Goal: Task Accomplishment & Management: Manage account settings

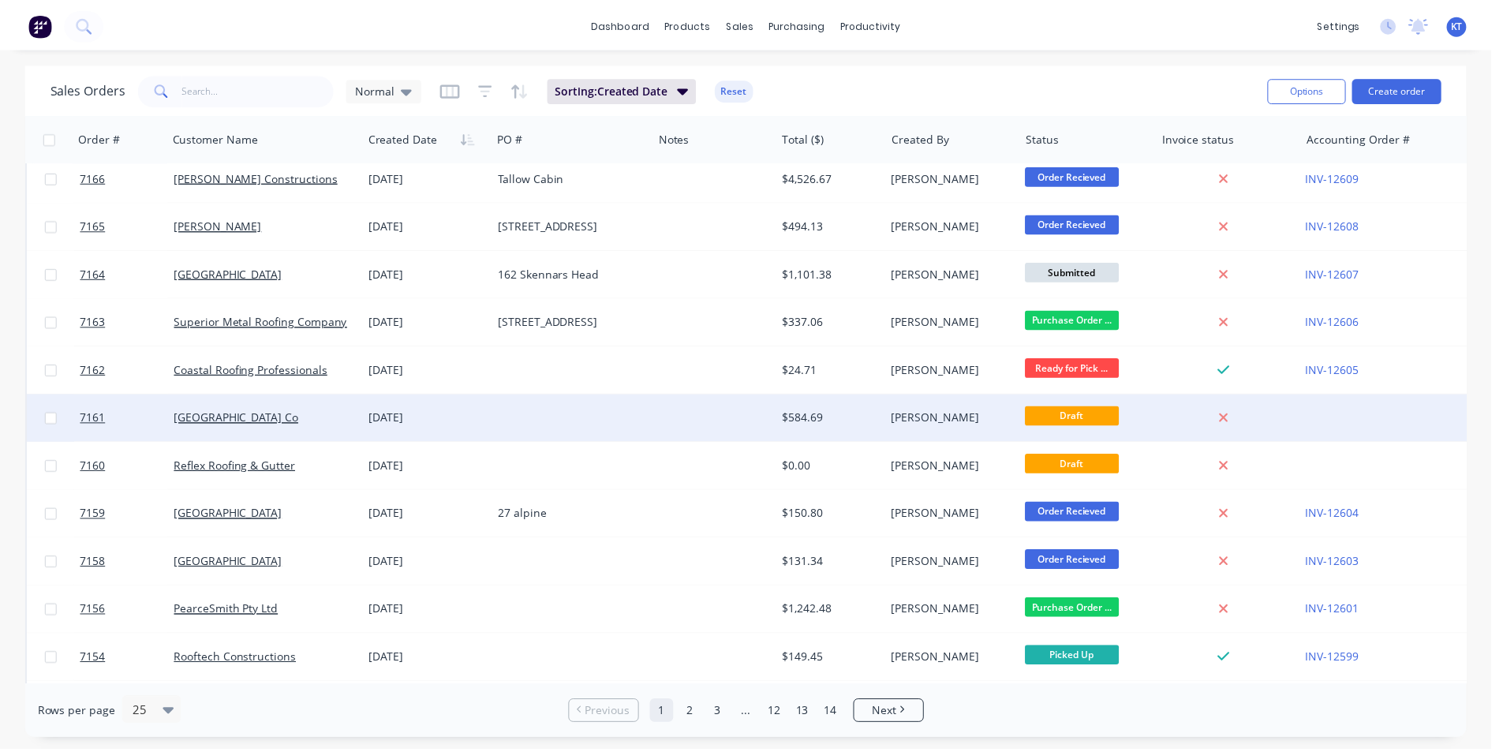
scroll to position [79, 0]
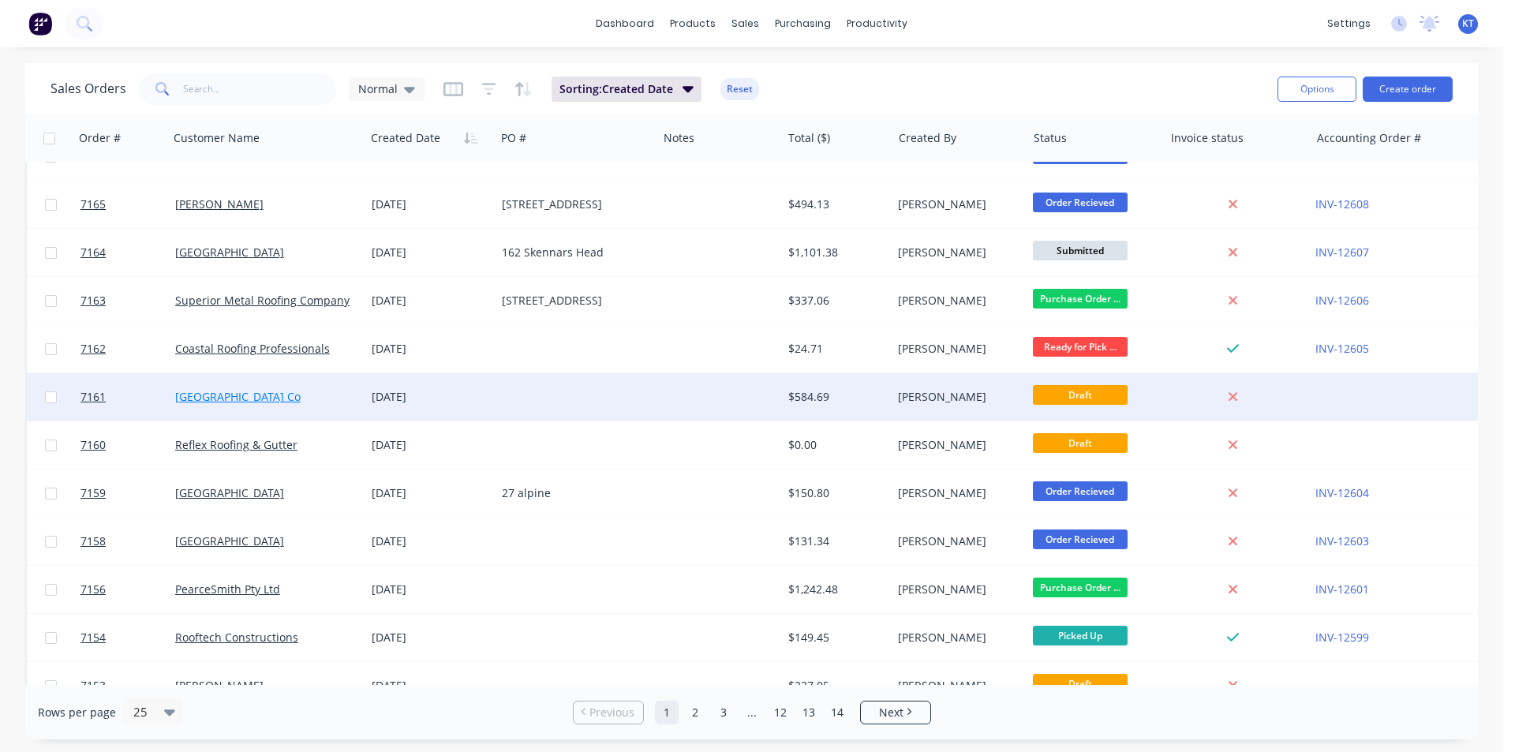
click at [240, 397] on link "[GEOGRAPHIC_DATA] Co" at bounding box center [237, 396] width 125 height 15
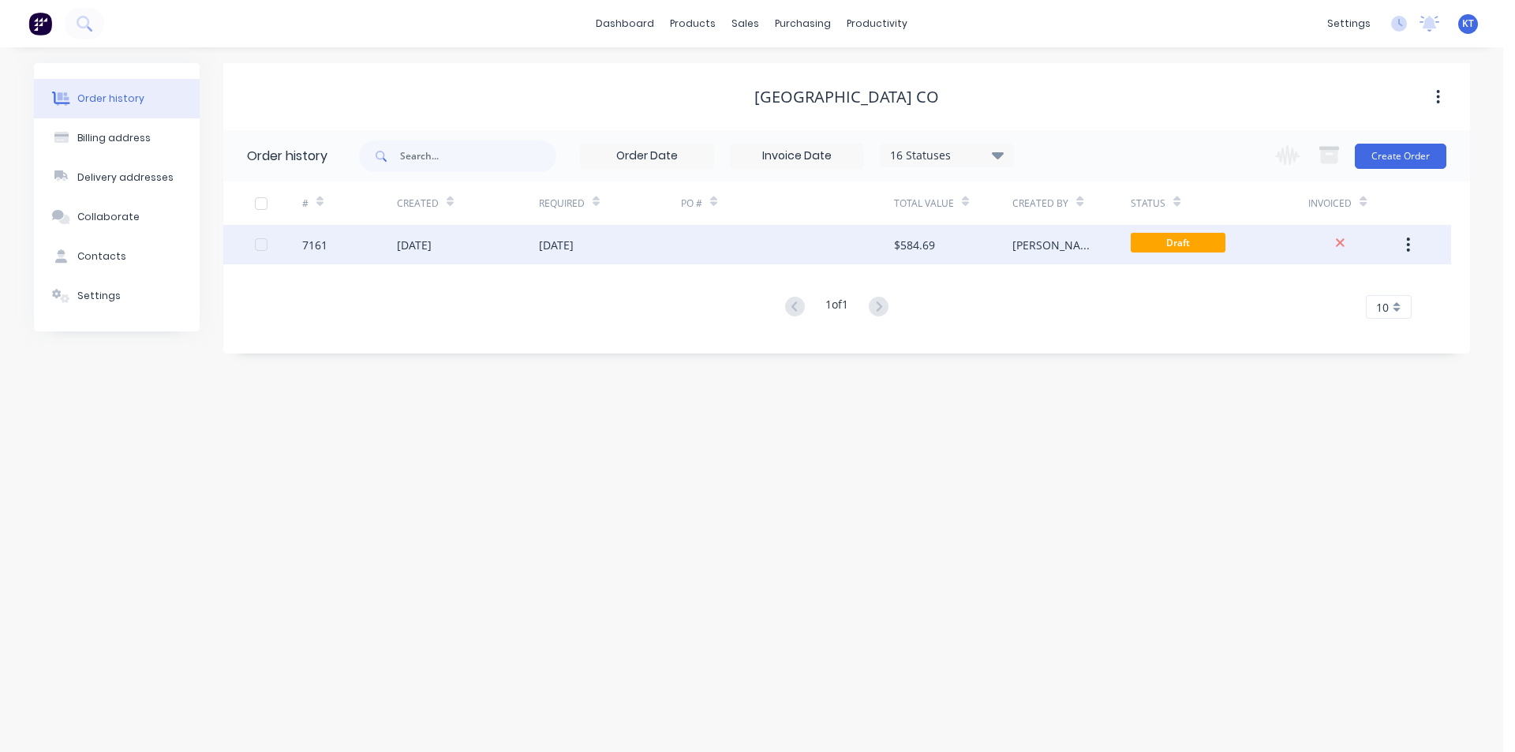
click at [715, 262] on div at bounding box center [787, 244] width 213 height 39
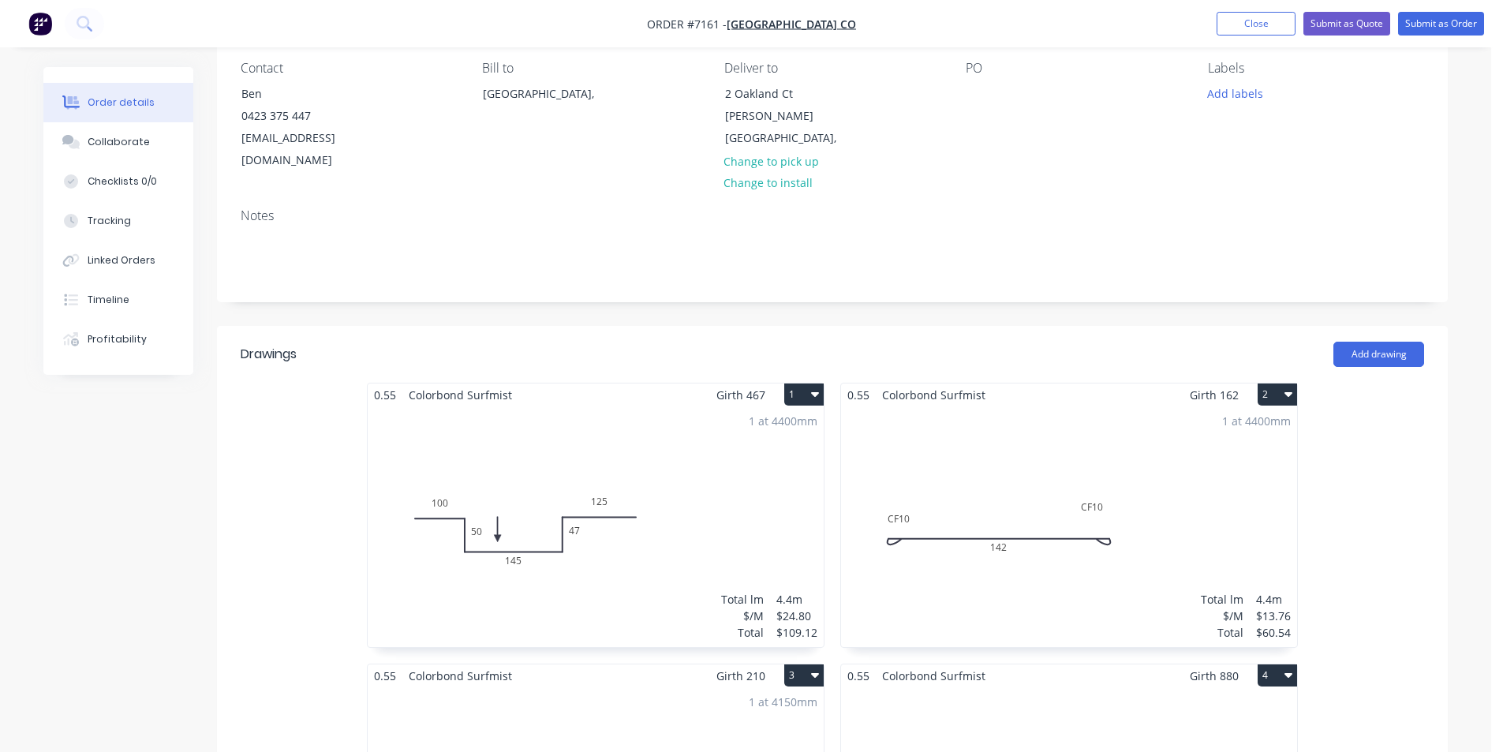
scroll to position [394, 0]
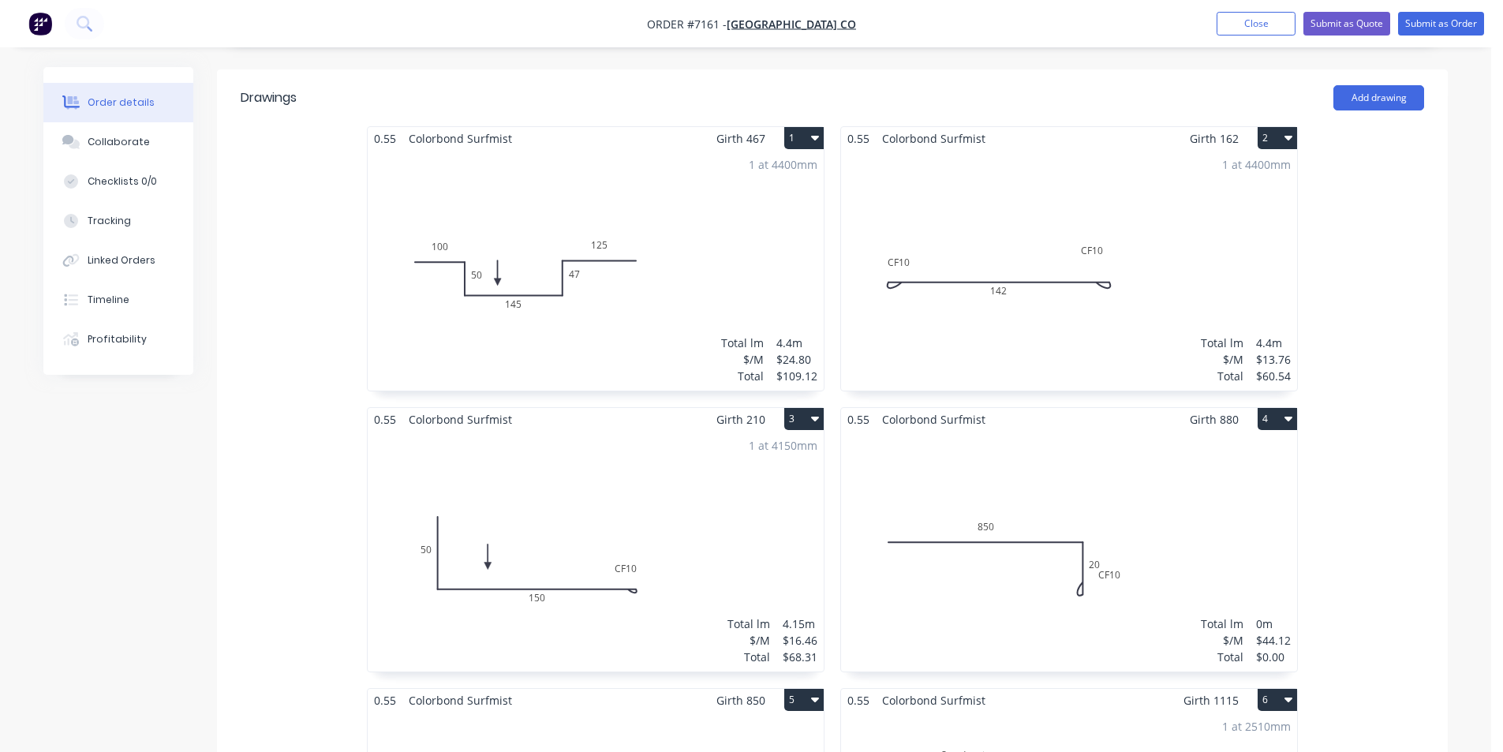
click at [1174, 480] on div "Total lm $/M Total 0m $44.12 $0.00" at bounding box center [1069, 551] width 456 height 241
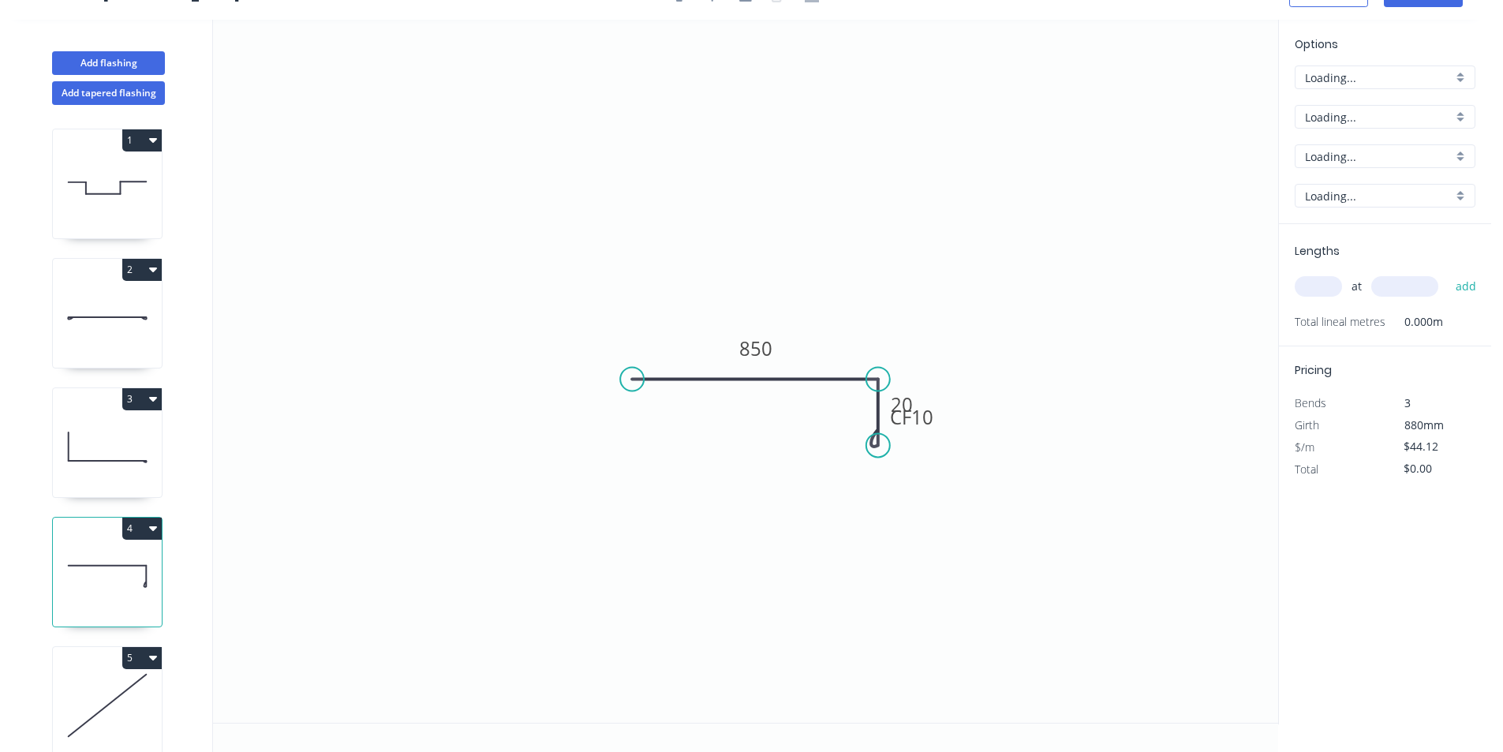
scroll to position [29, 0]
click at [1329, 275] on div "at add" at bounding box center [1386, 286] width 184 height 27
click at [1327, 280] on input "text" at bounding box center [1317, 286] width 47 height 21
type input "1"
type input "4150"
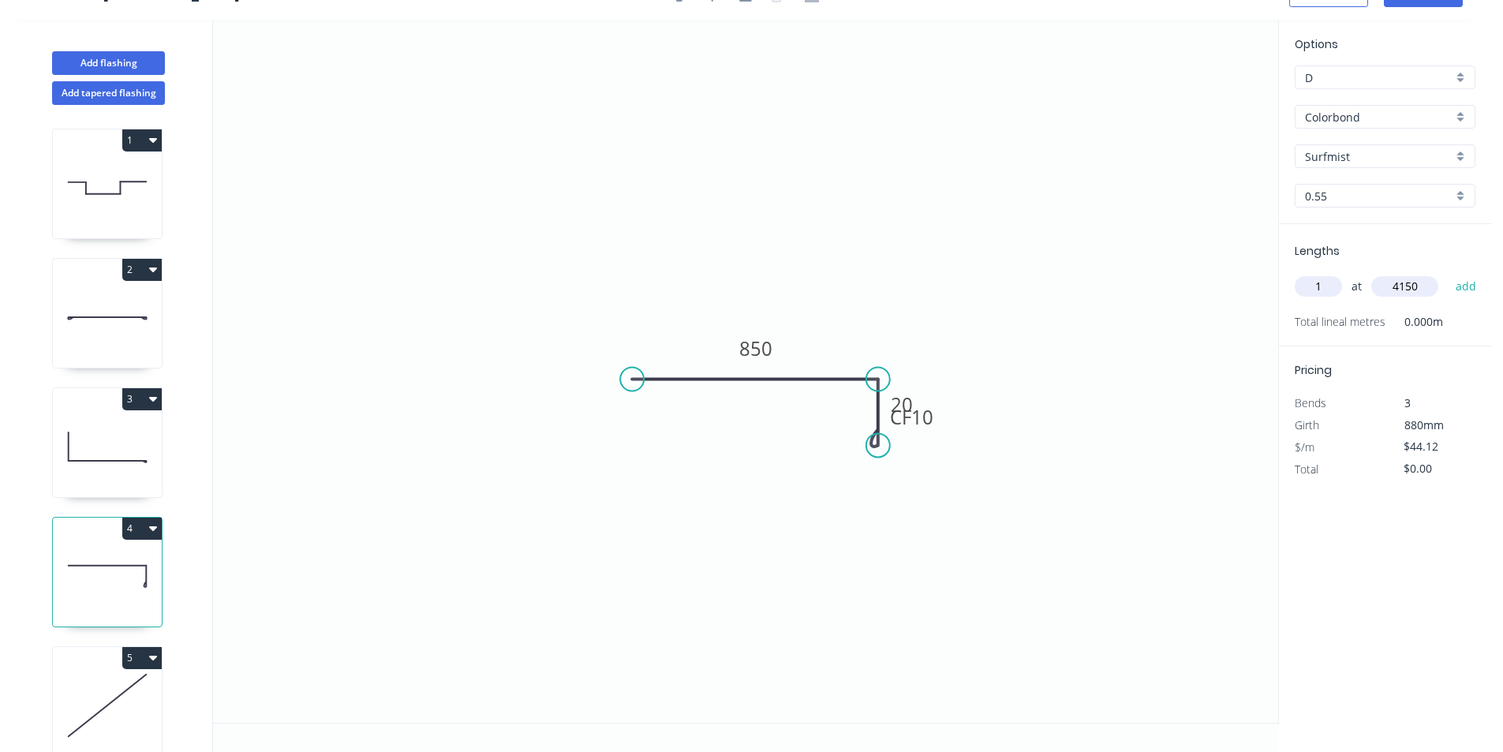
click at [1447, 273] on button "add" at bounding box center [1465, 286] width 37 height 27
type input "$183.10"
click at [90, 673] on icon at bounding box center [107, 705] width 109 height 101
type input "$42.08"
type input "$0.00"
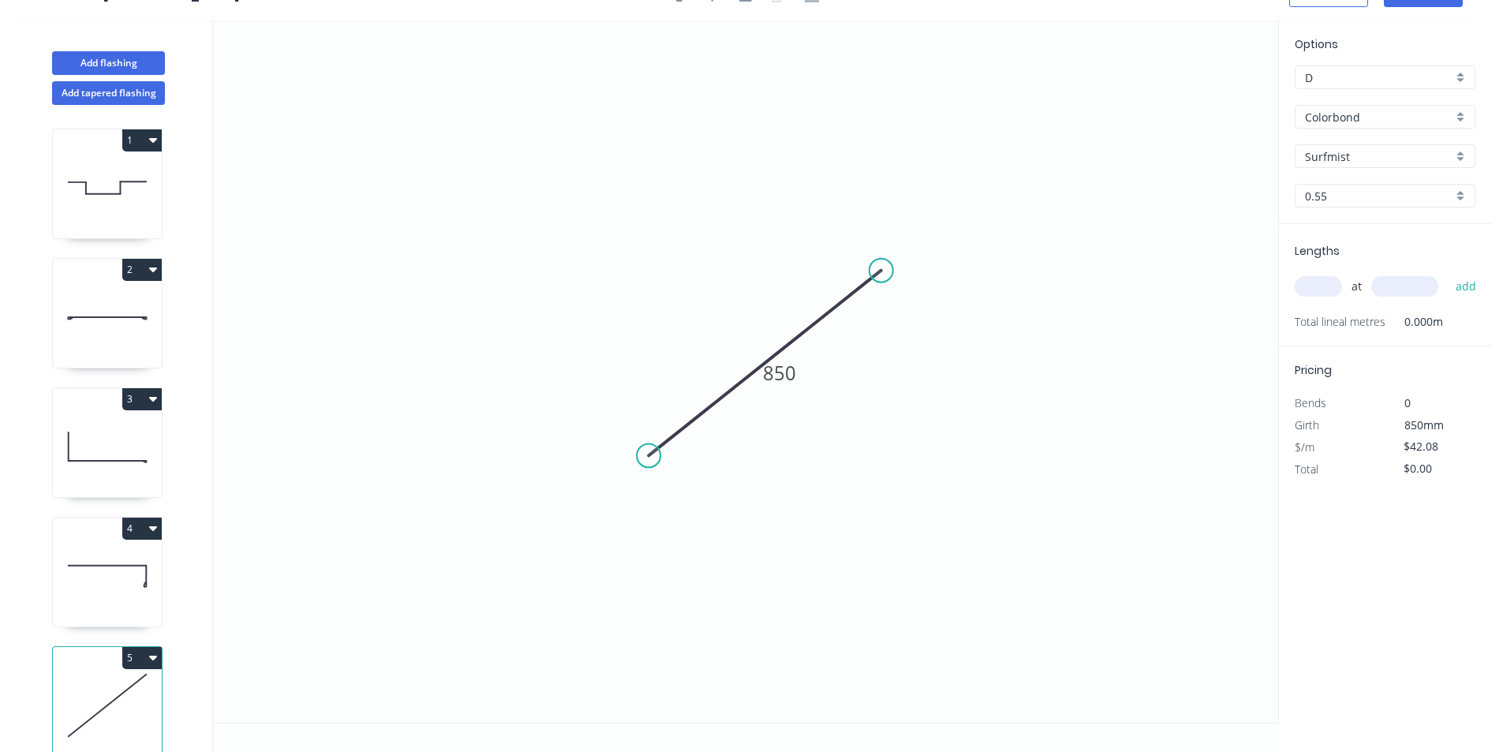
click at [1319, 283] on input "text" at bounding box center [1317, 286] width 47 height 21
type input "1"
type input "4150"
click at [1447, 273] on button "add" at bounding box center [1465, 286] width 37 height 27
type input "$174.63"
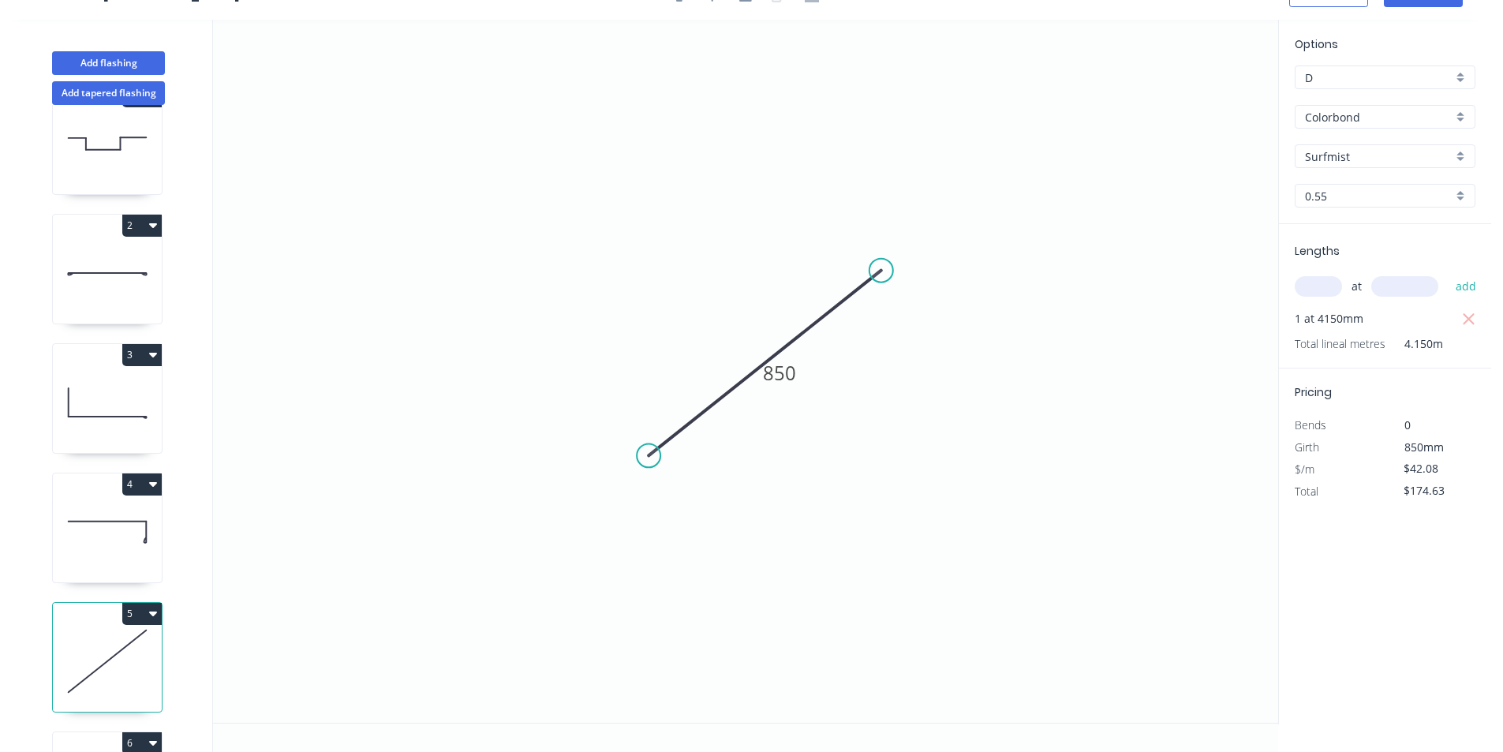
scroll to position [165, 0]
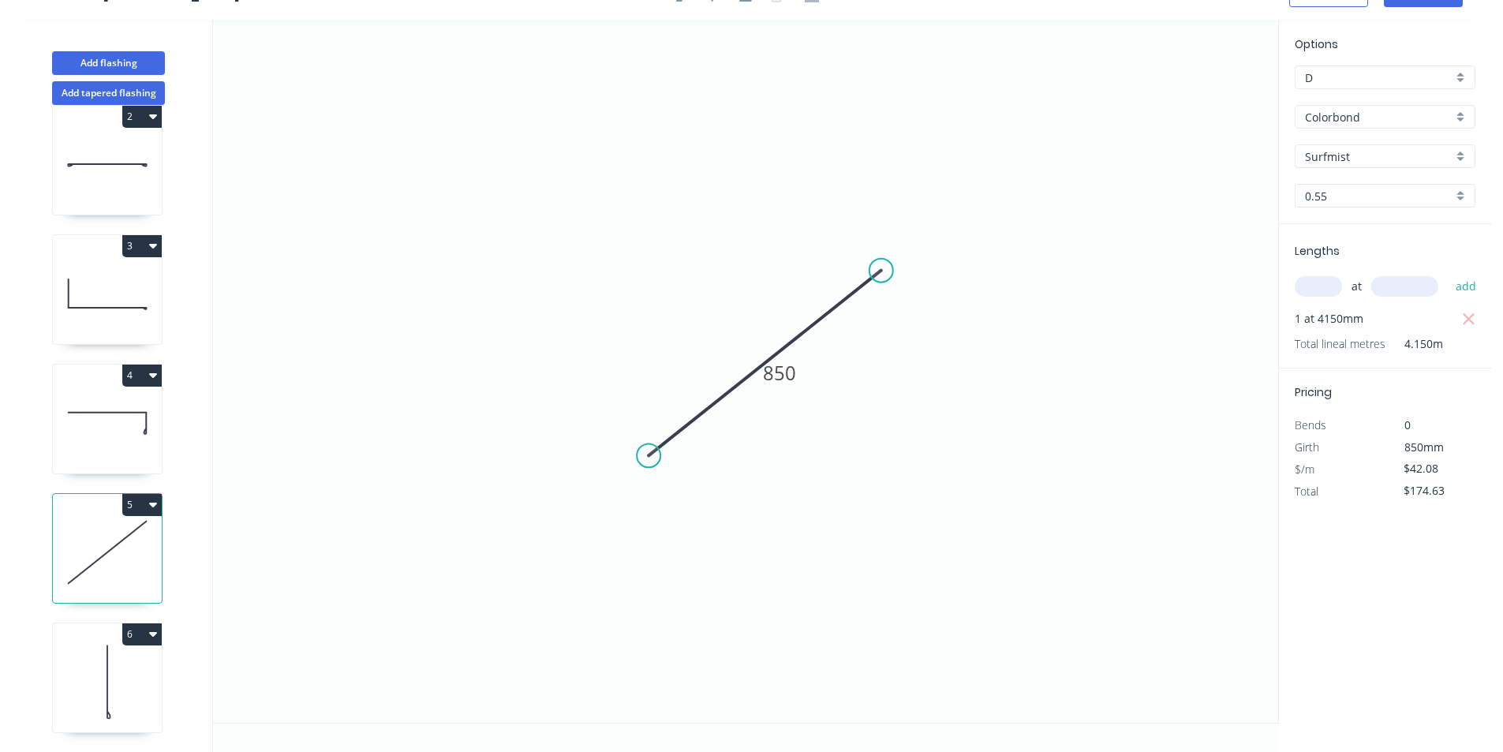
click at [140, 645] on icon at bounding box center [107, 681] width 109 height 101
type input "$49.23"
type input "$123.57"
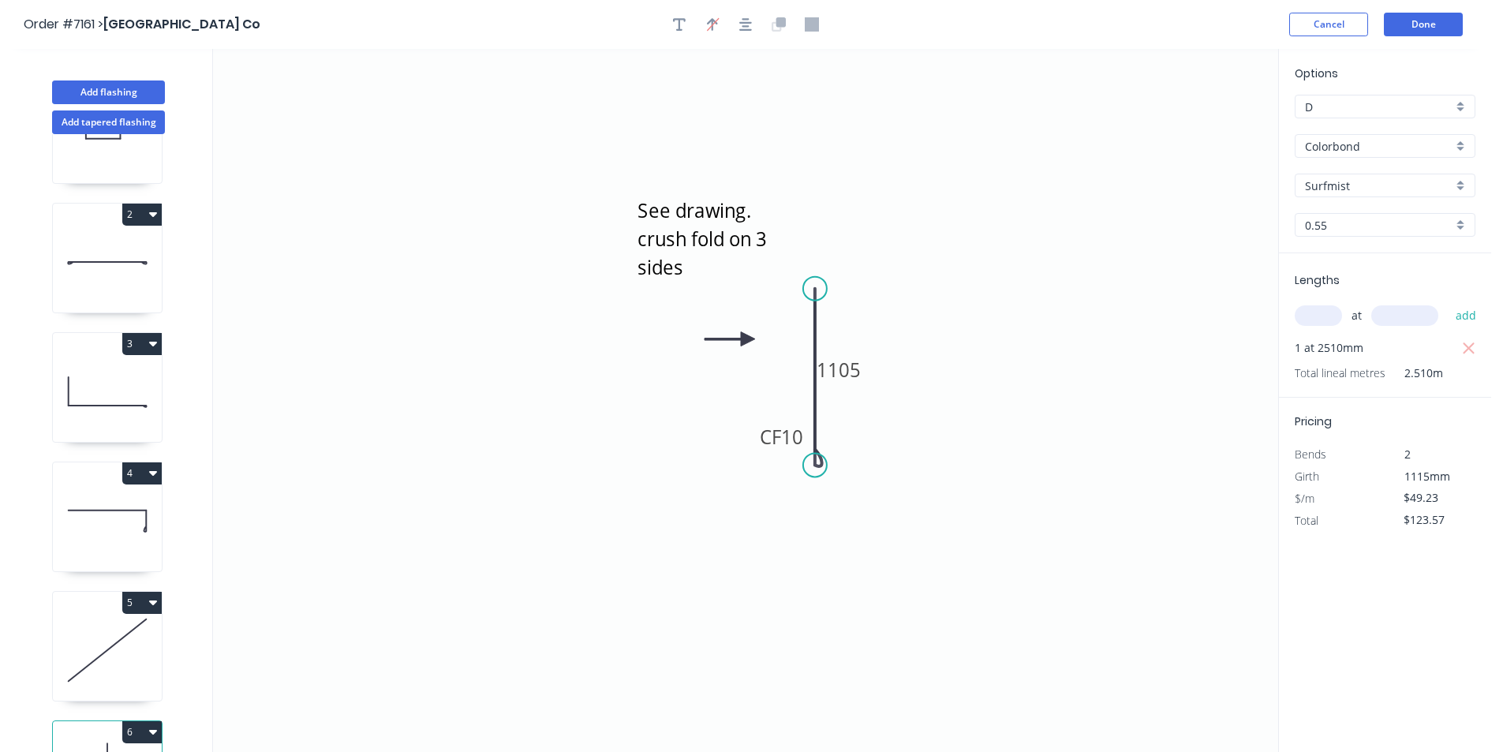
scroll to position [0, 0]
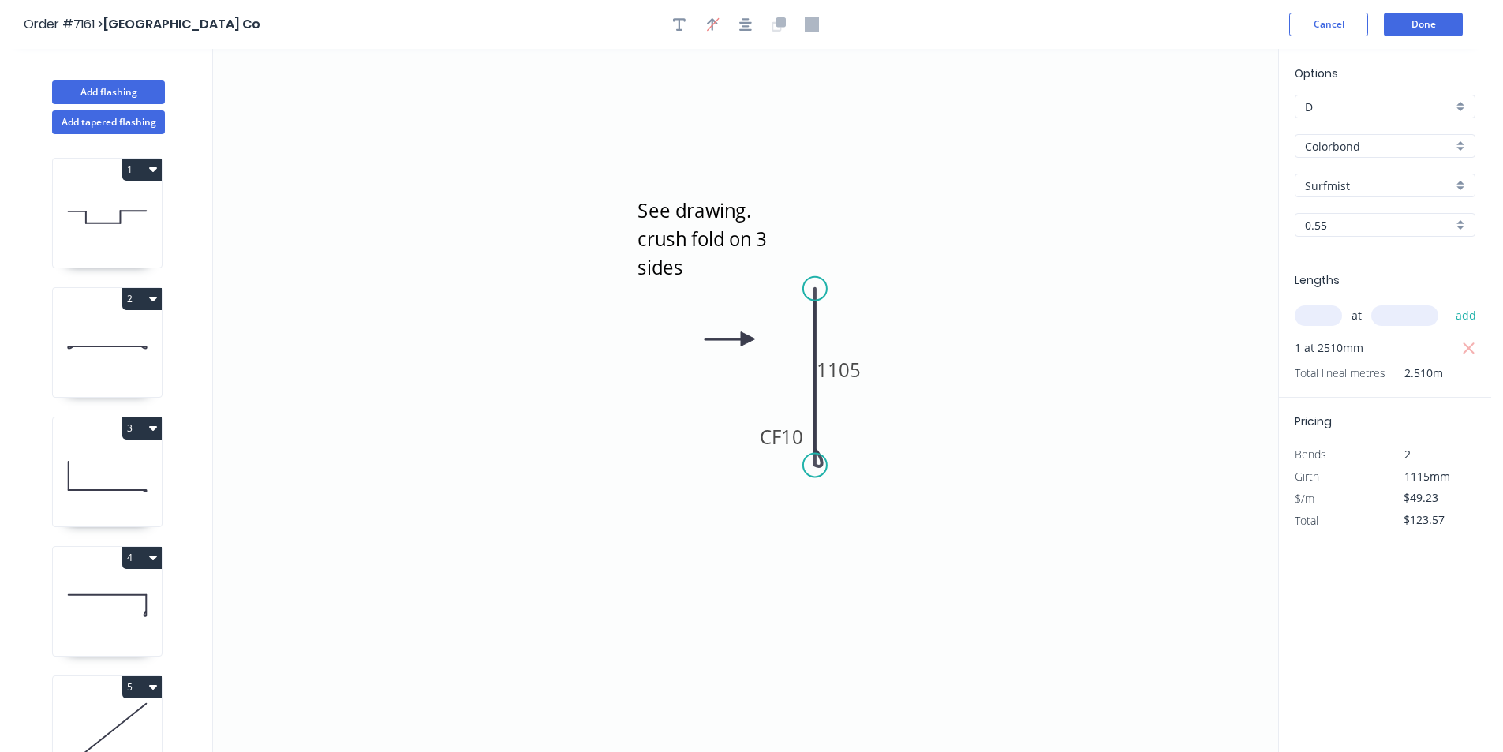
click at [148, 338] on icon at bounding box center [107, 346] width 109 height 101
type input "$13.76"
type input "$60.54"
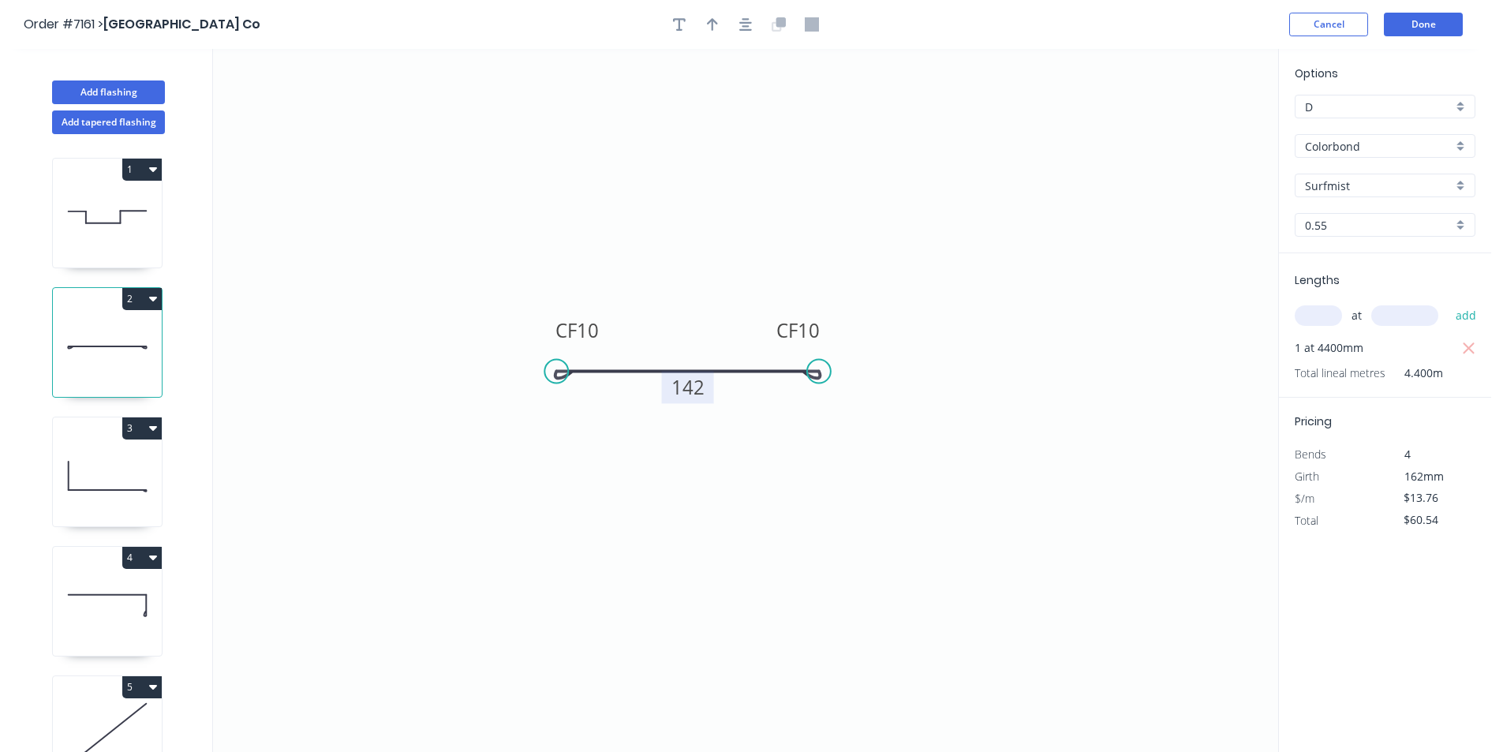
click at [708, 390] on rect at bounding box center [688, 387] width 52 height 32
click at [742, 30] on icon "button" at bounding box center [745, 24] width 13 height 13
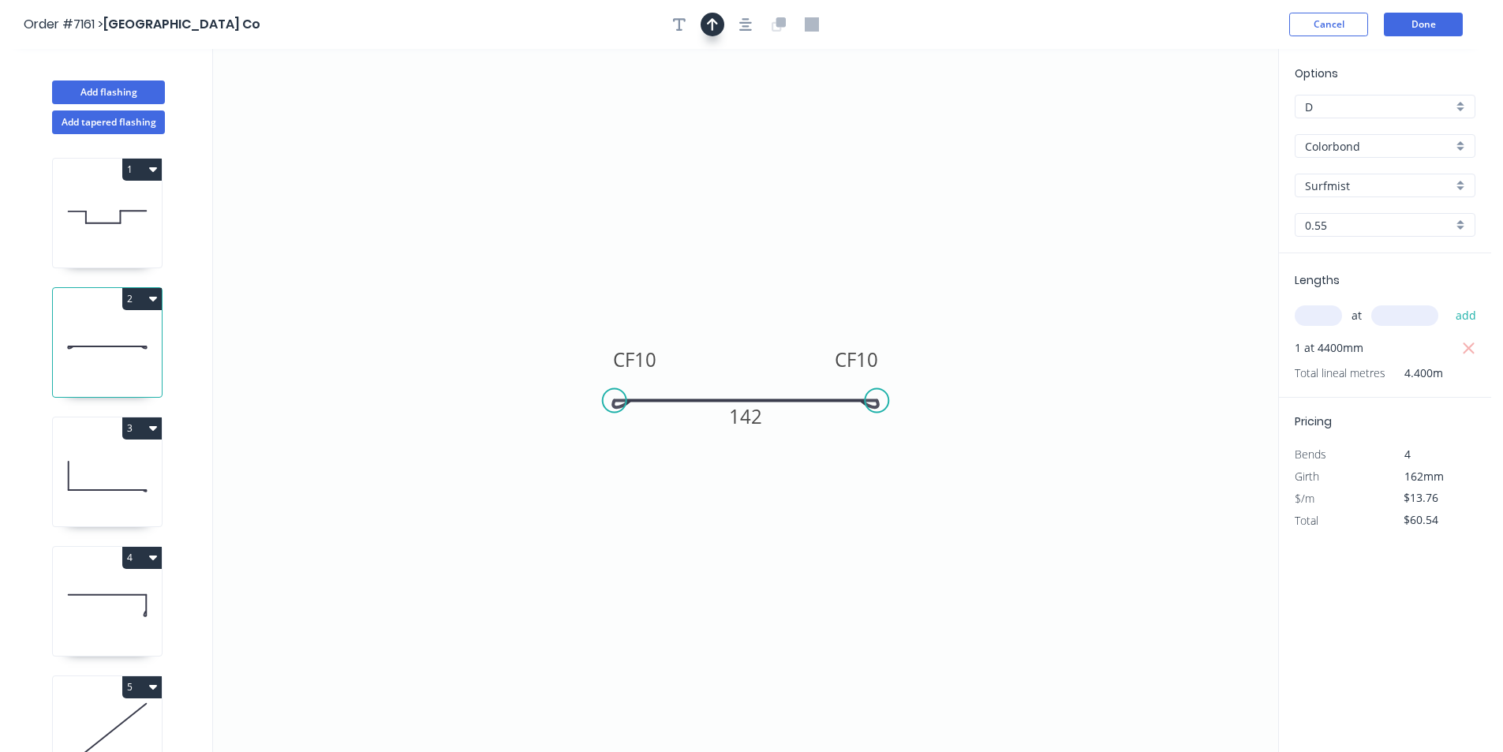
click at [709, 28] on icon "button" at bounding box center [712, 24] width 11 height 14
drag, startPoint x: 1201, startPoint y: 125, endPoint x: 738, endPoint y: 370, distance: 524.0
click at [738, 370] on icon at bounding box center [737, 352] width 14 height 50
click at [1421, 26] on button "Done" at bounding box center [1423, 25] width 79 height 24
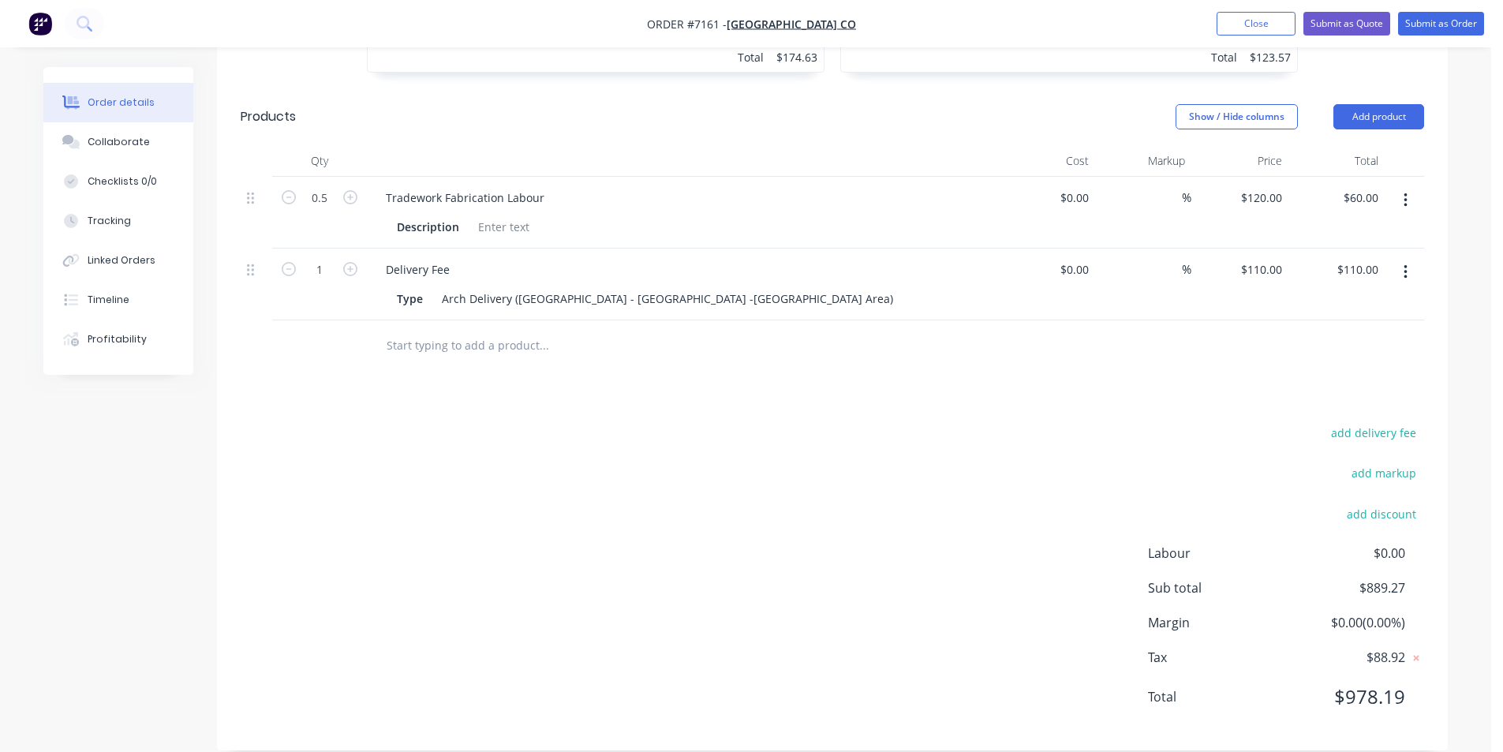
scroll to position [880, 0]
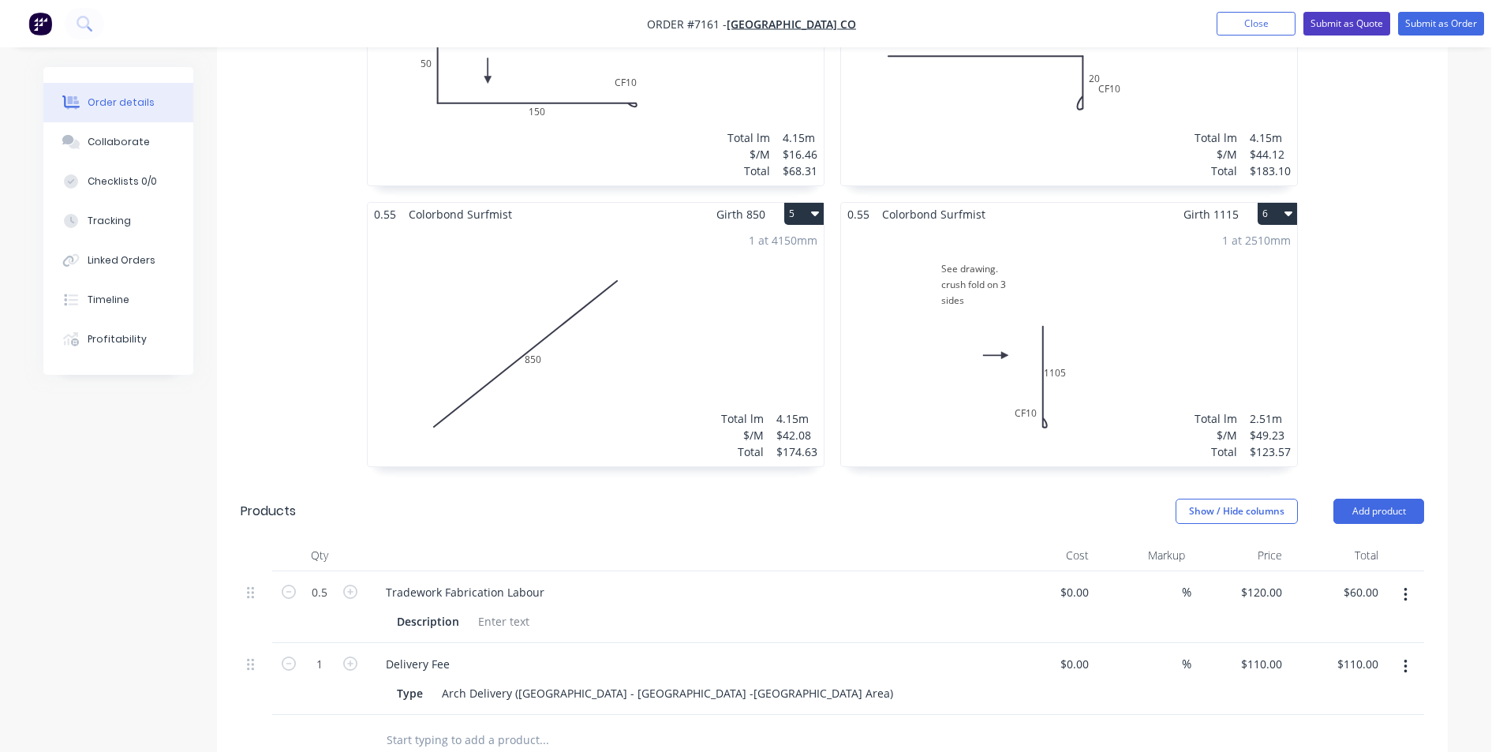
click at [1339, 21] on button "Submit as Quote" at bounding box center [1346, 24] width 87 height 24
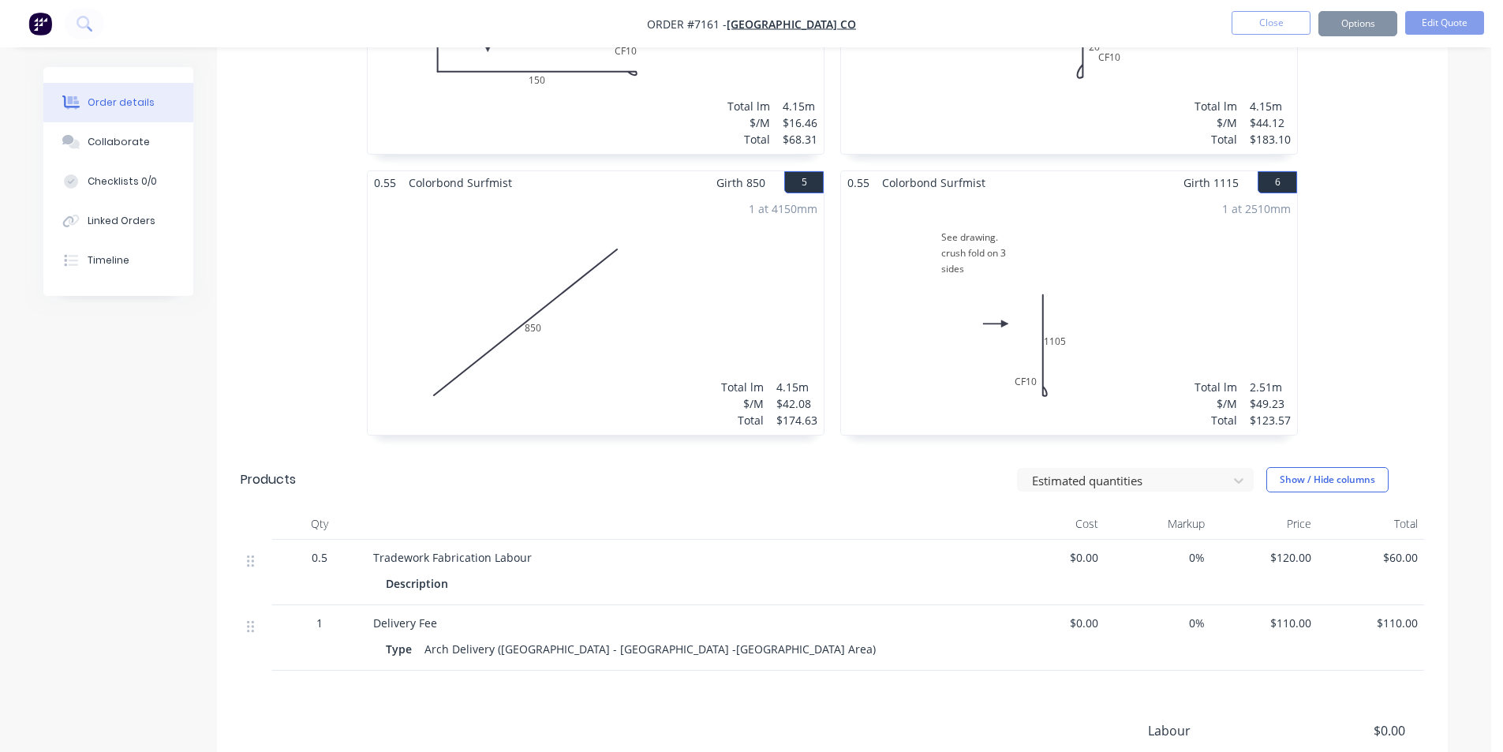
scroll to position [0, 0]
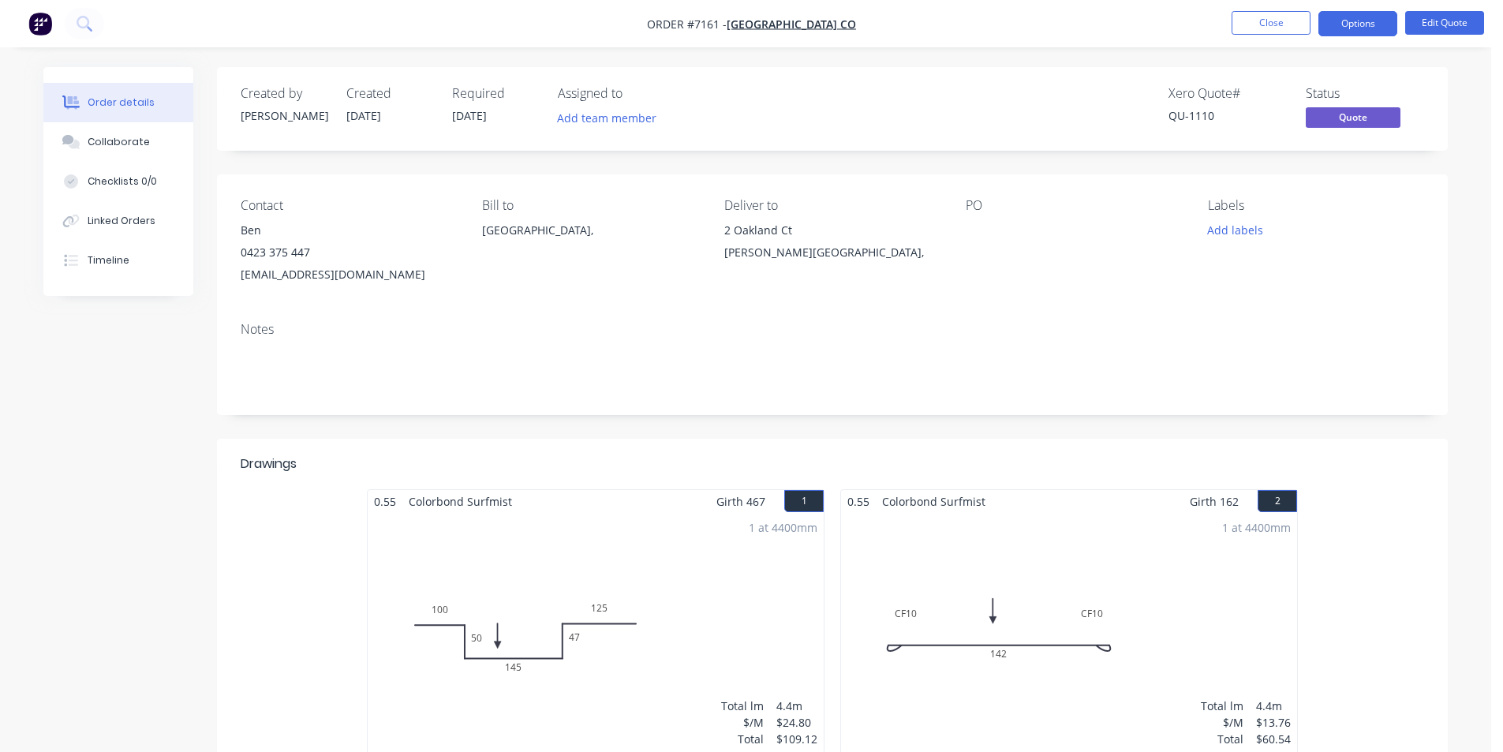
click at [1361, 7] on nav "Order #7161 - [GEOGRAPHIC_DATA] Co Close Options Edit Quote" at bounding box center [751, 23] width 1503 height 47
click at [1358, 21] on button "Options" at bounding box center [1357, 23] width 79 height 25
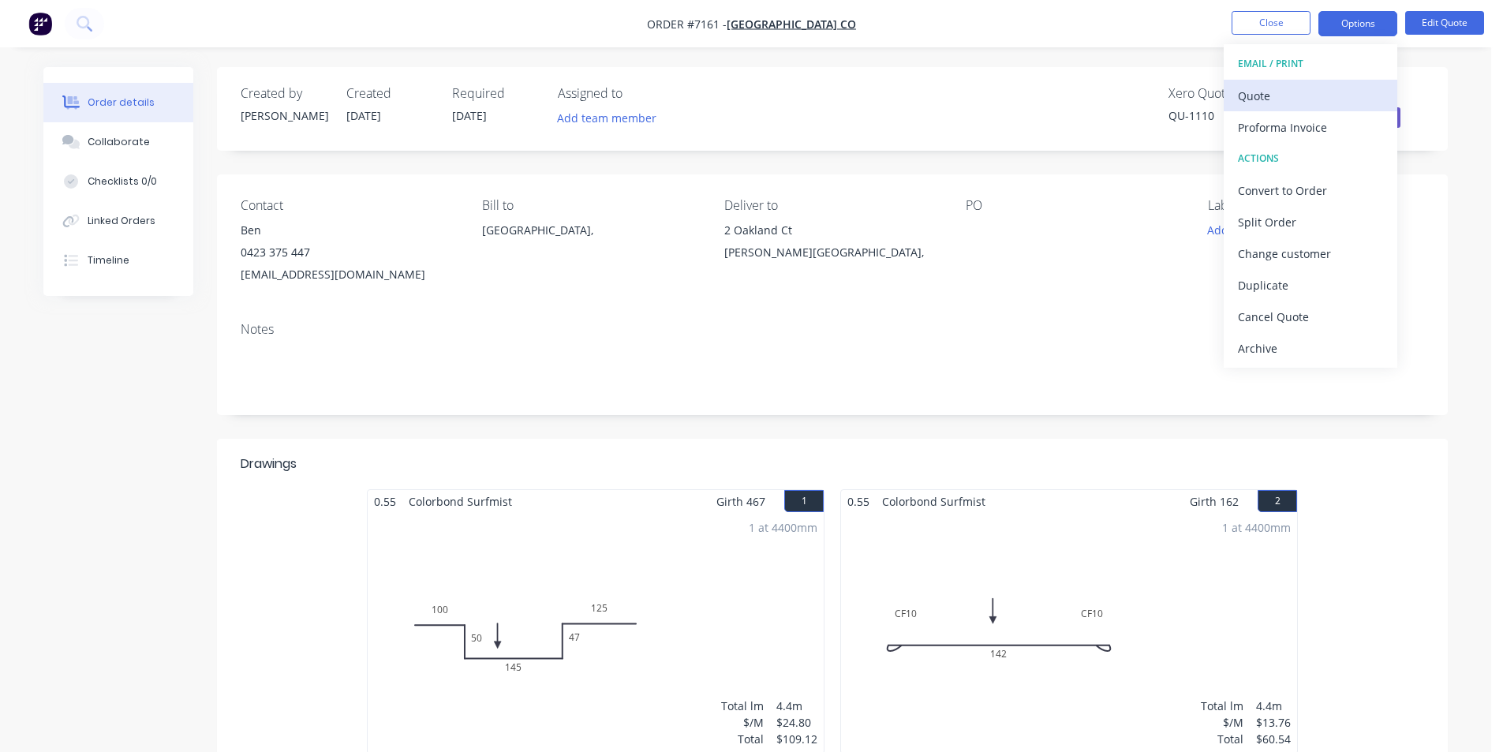
click at [1313, 103] on div "Quote" at bounding box center [1310, 95] width 145 height 23
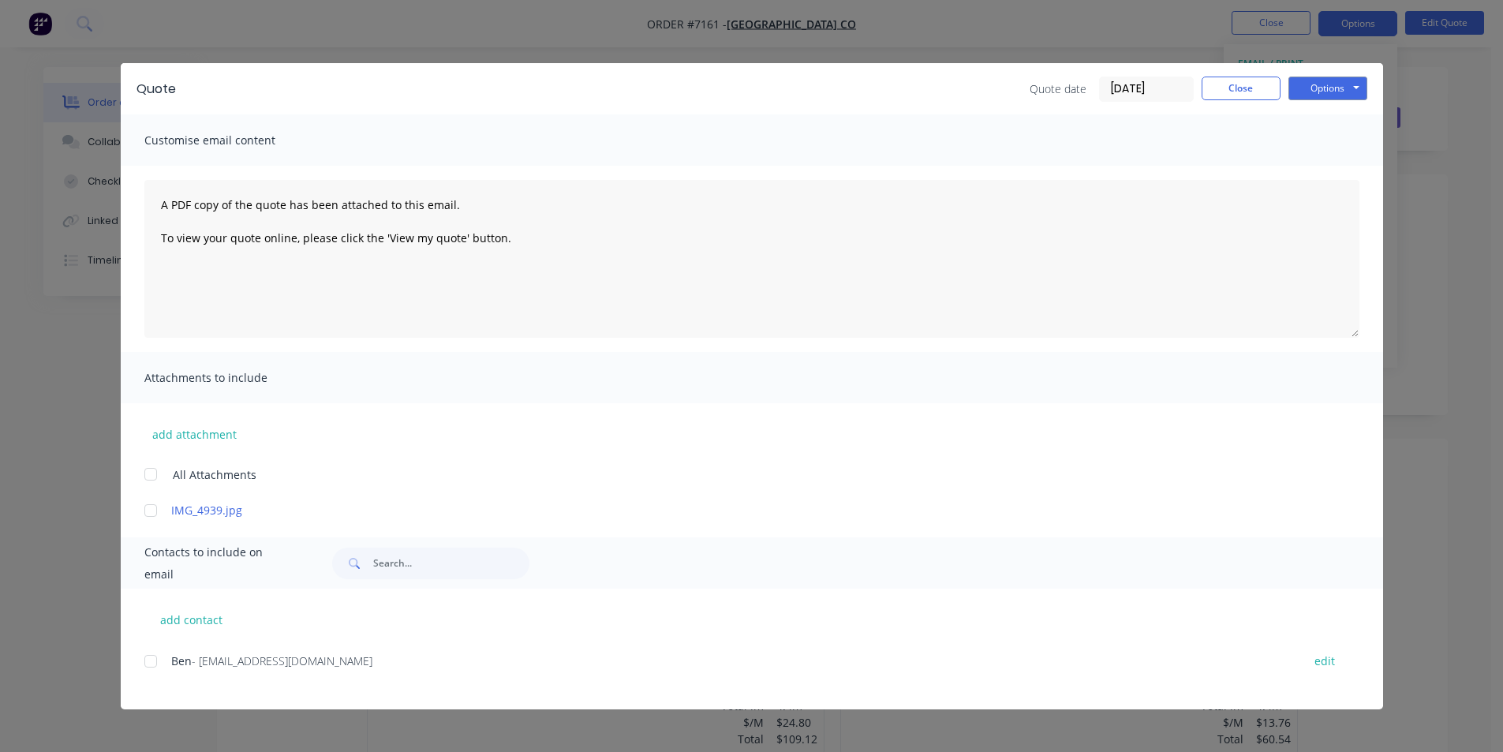
click at [157, 662] on div at bounding box center [151, 661] width 32 height 32
click at [1351, 93] on button "Options" at bounding box center [1327, 89] width 79 height 24
click at [1364, 175] on button "Email" at bounding box center [1338, 168] width 101 height 26
drag, startPoint x: 1240, startPoint y: 92, endPoint x: 1260, endPoint y: 128, distance: 40.6
click at [1240, 92] on button "Close" at bounding box center [1240, 89] width 79 height 24
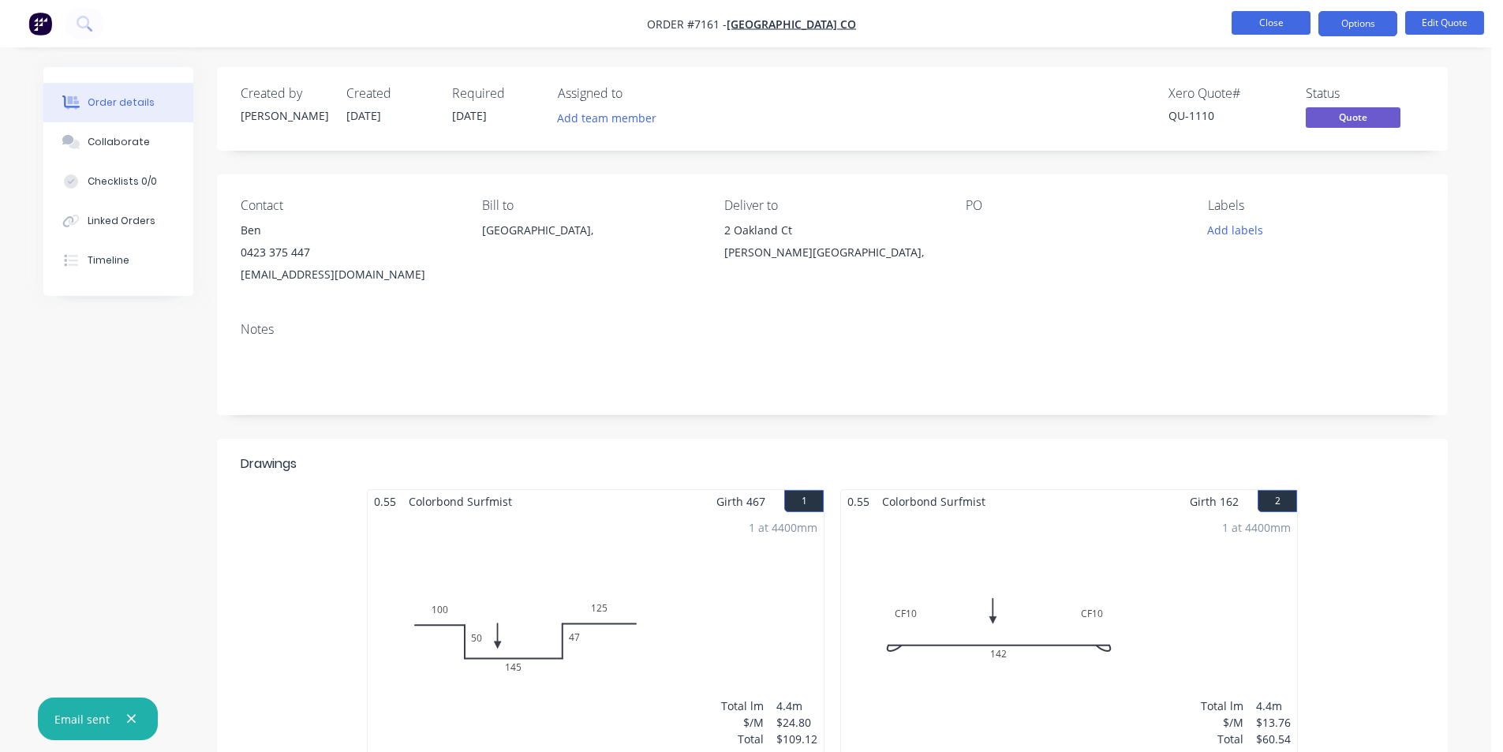
click at [1249, 29] on button "Close" at bounding box center [1270, 23] width 79 height 24
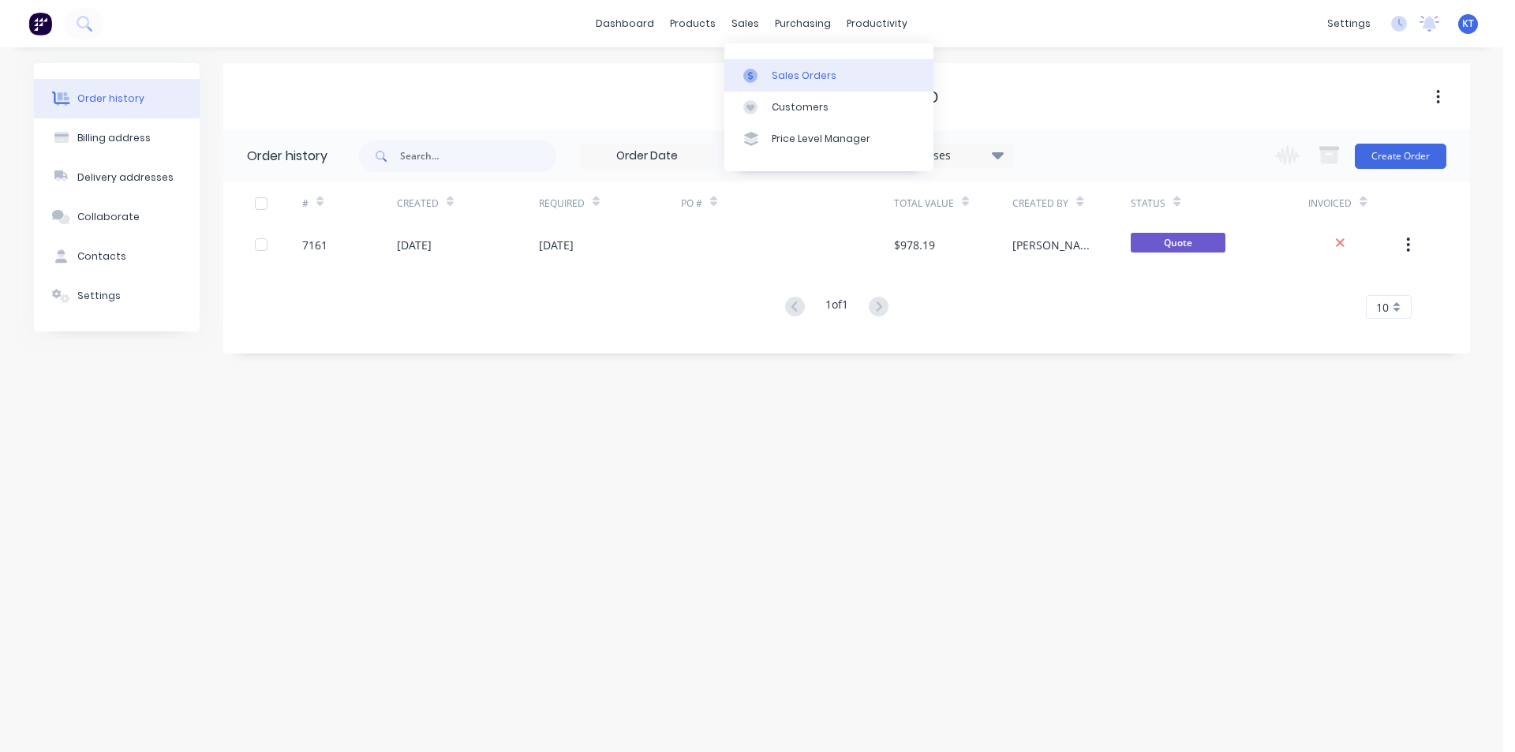
click at [794, 79] on div "Sales Orders" at bounding box center [803, 76] width 65 height 14
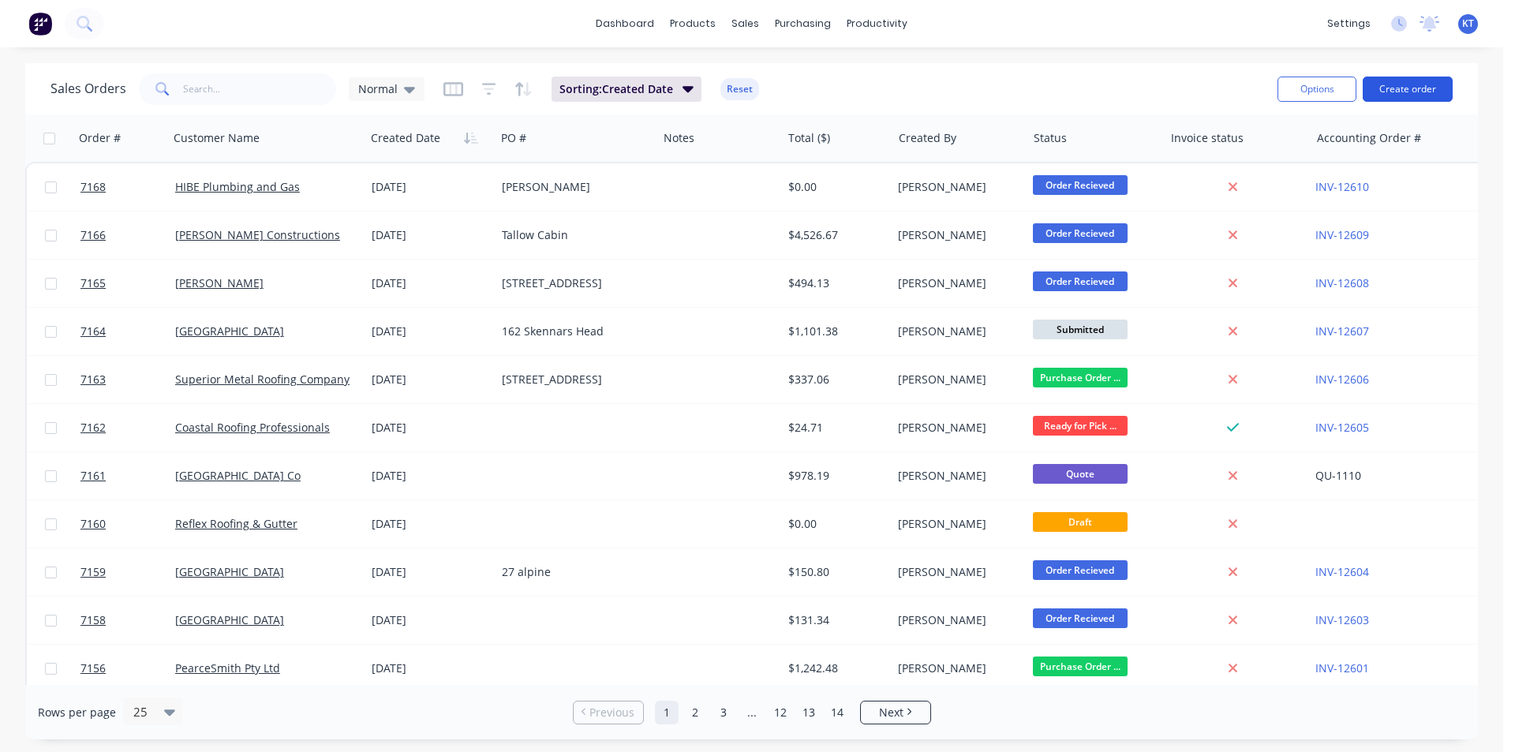
click at [1437, 89] on button "Create order" at bounding box center [1407, 89] width 90 height 25
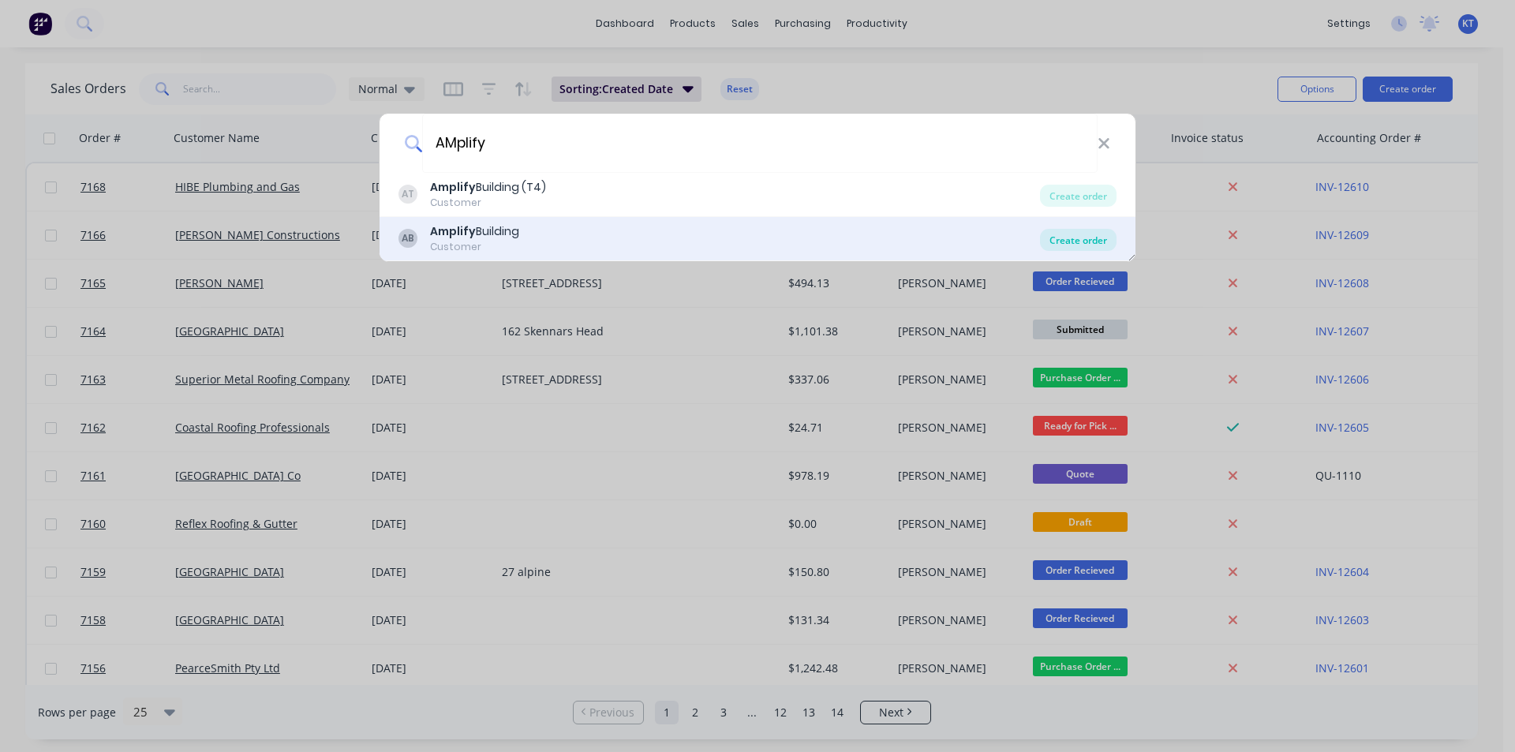
type input "AMplify"
click at [1107, 239] on div "Create order" at bounding box center [1078, 240] width 77 height 22
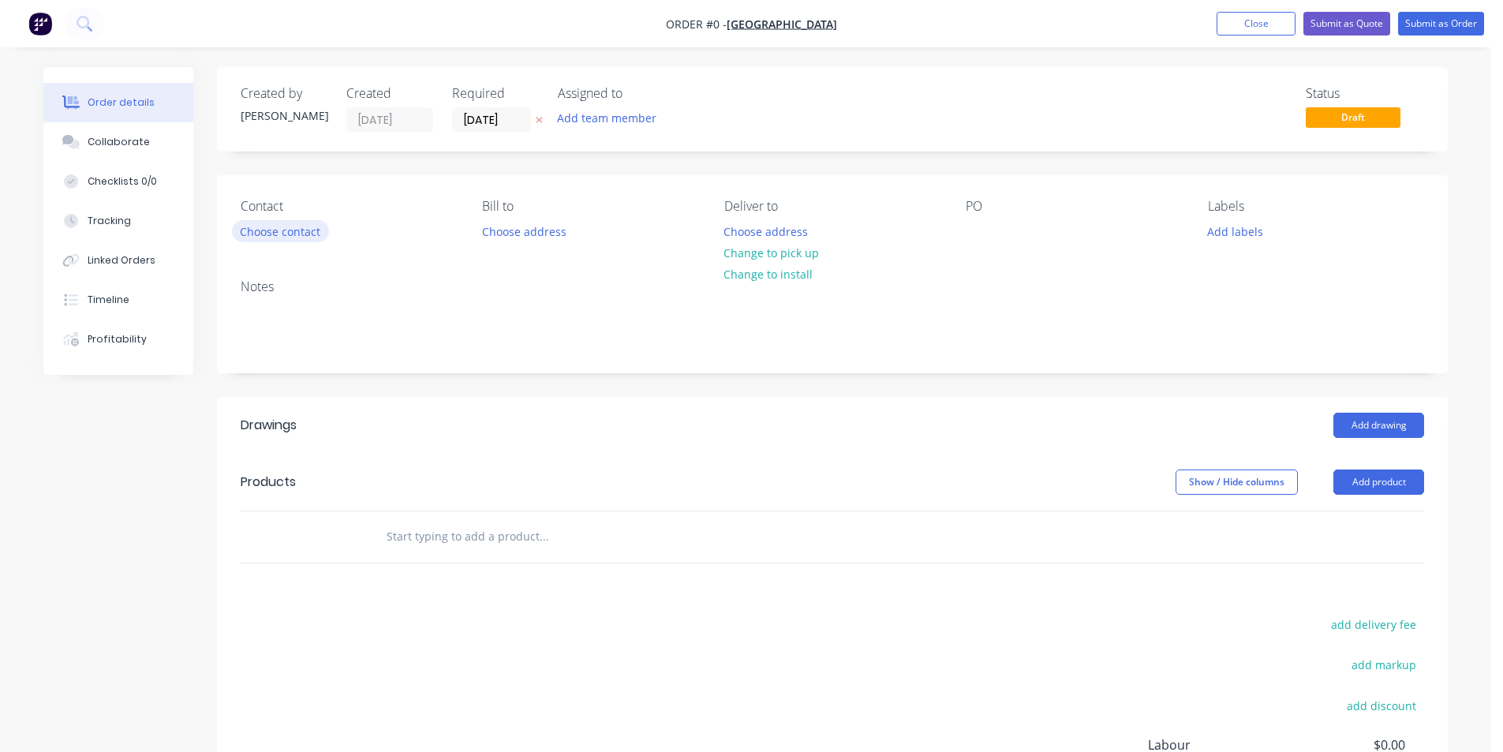
click at [267, 226] on button "Choose contact" at bounding box center [280, 230] width 97 height 21
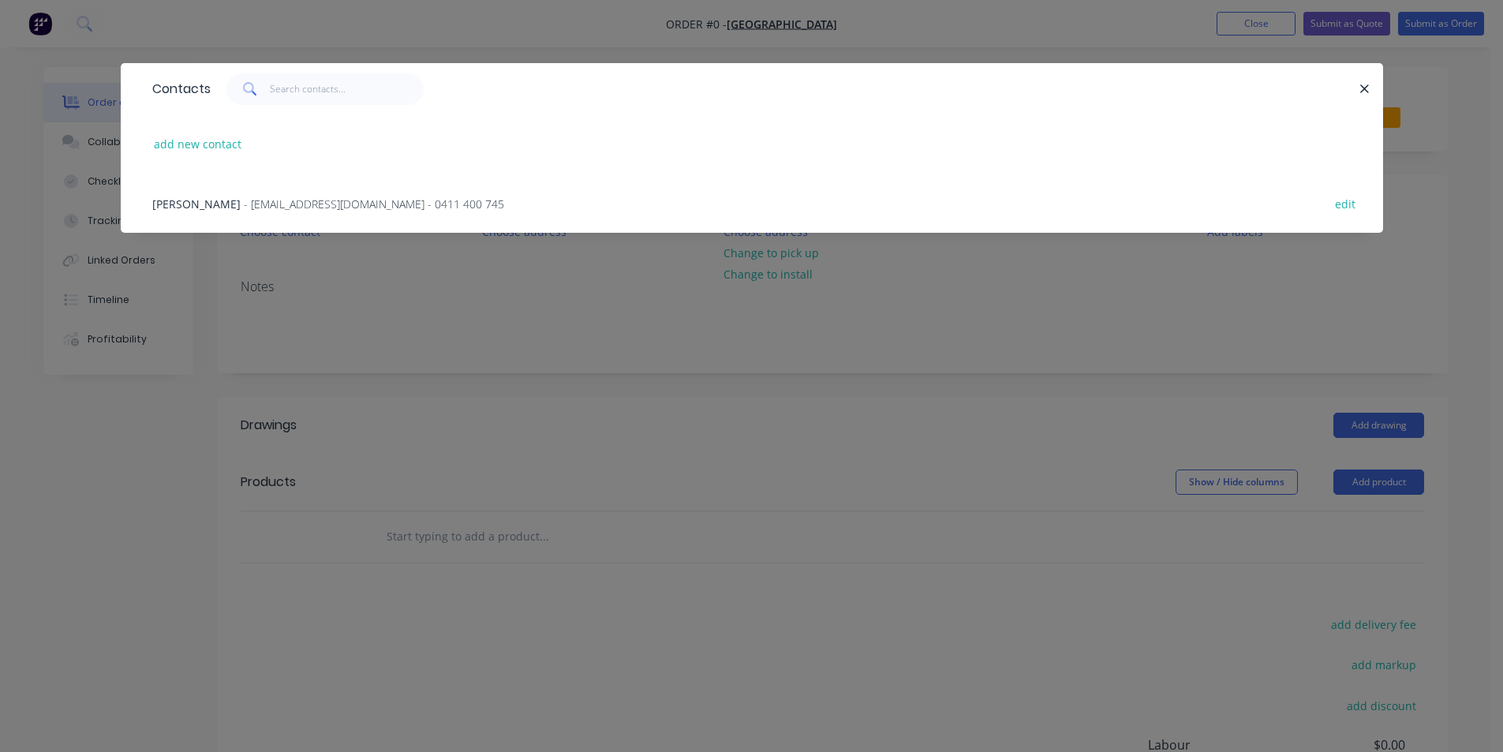
click at [379, 193] on div "[PERSON_NAME] - [EMAIL_ADDRESS][DOMAIN_NAME] - 0411 400 745 edit" at bounding box center [751, 203] width 1215 height 59
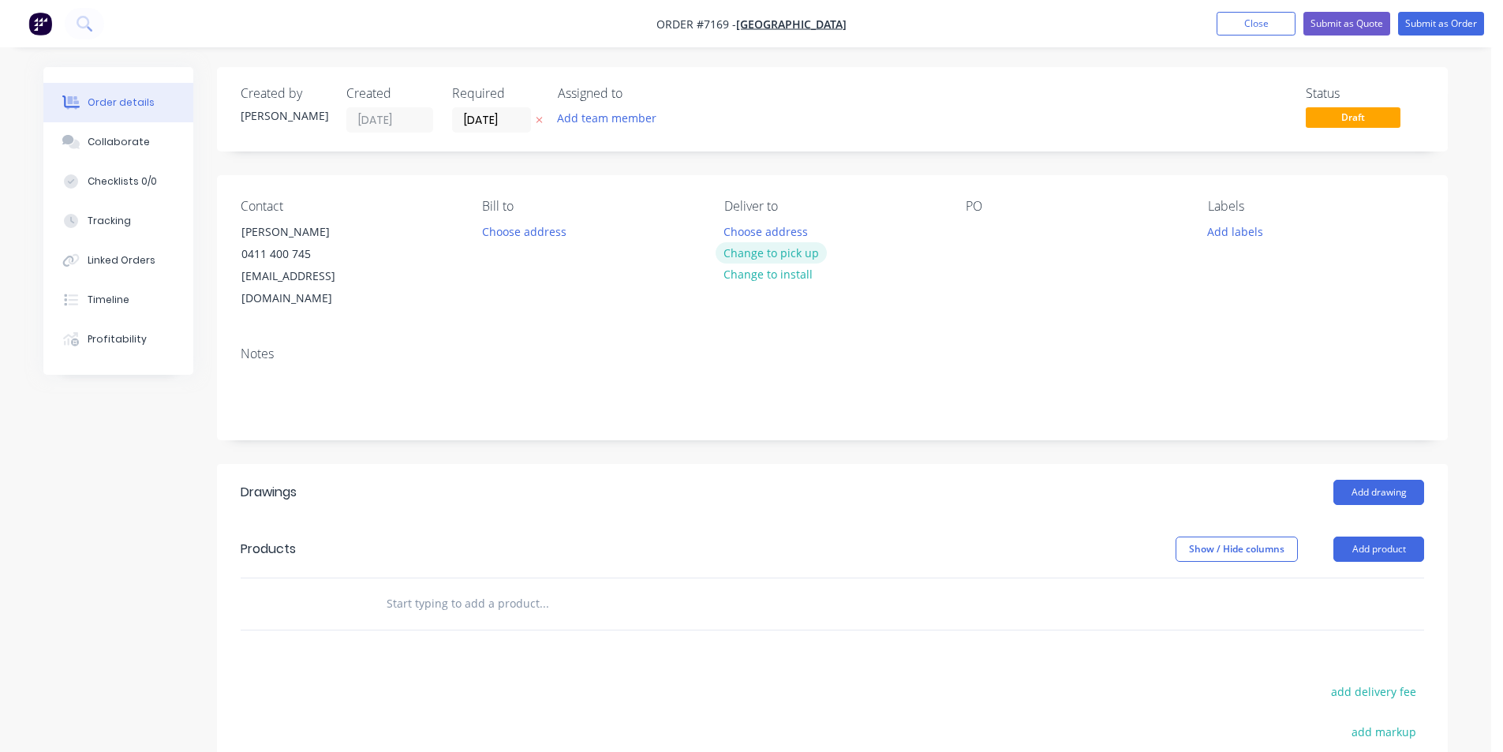
click at [782, 245] on button "Change to pick up" at bounding box center [771, 252] width 112 height 21
click at [979, 227] on div at bounding box center [978, 231] width 25 height 23
click at [976, 234] on div at bounding box center [978, 231] width 25 height 23
click at [1372, 480] on button "Add drawing" at bounding box center [1378, 492] width 91 height 25
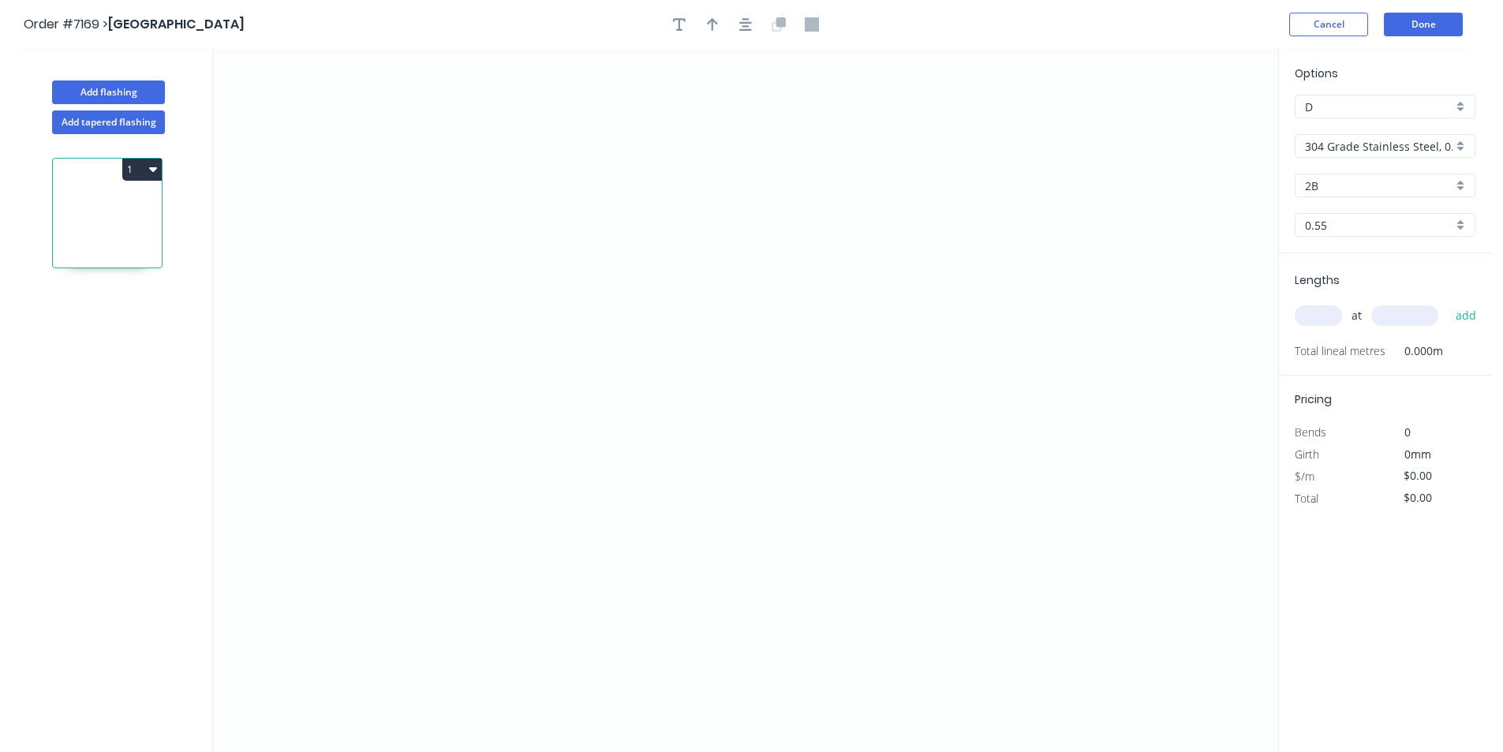
click at [1395, 144] on input "304 Grade Stainless Steel, 0.9mm Perforated Pattern 208 - 2mm hole" at bounding box center [1379, 146] width 148 height 17
click at [1406, 225] on div "Colorbond" at bounding box center [1384, 232] width 179 height 28
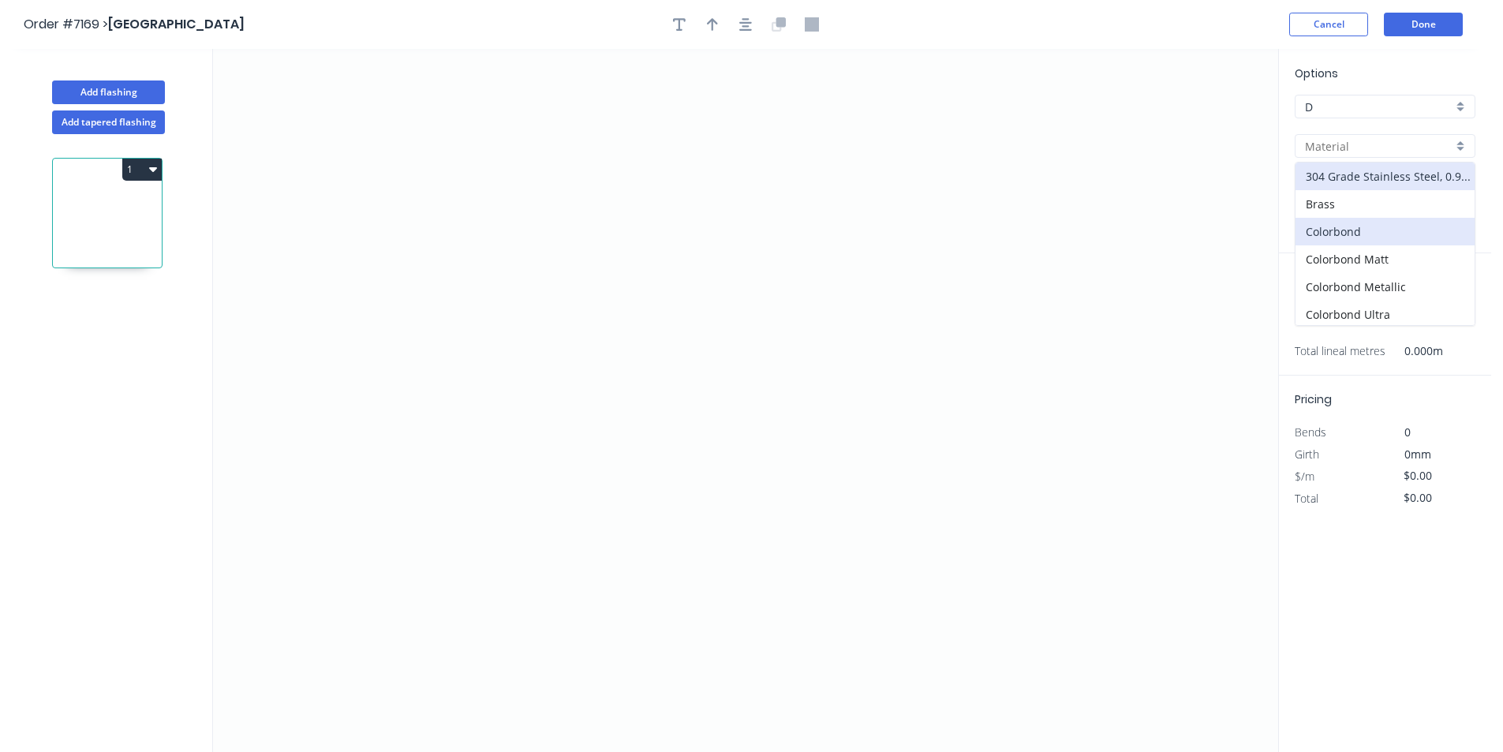
type input "Colorbond"
type input "Basalt"
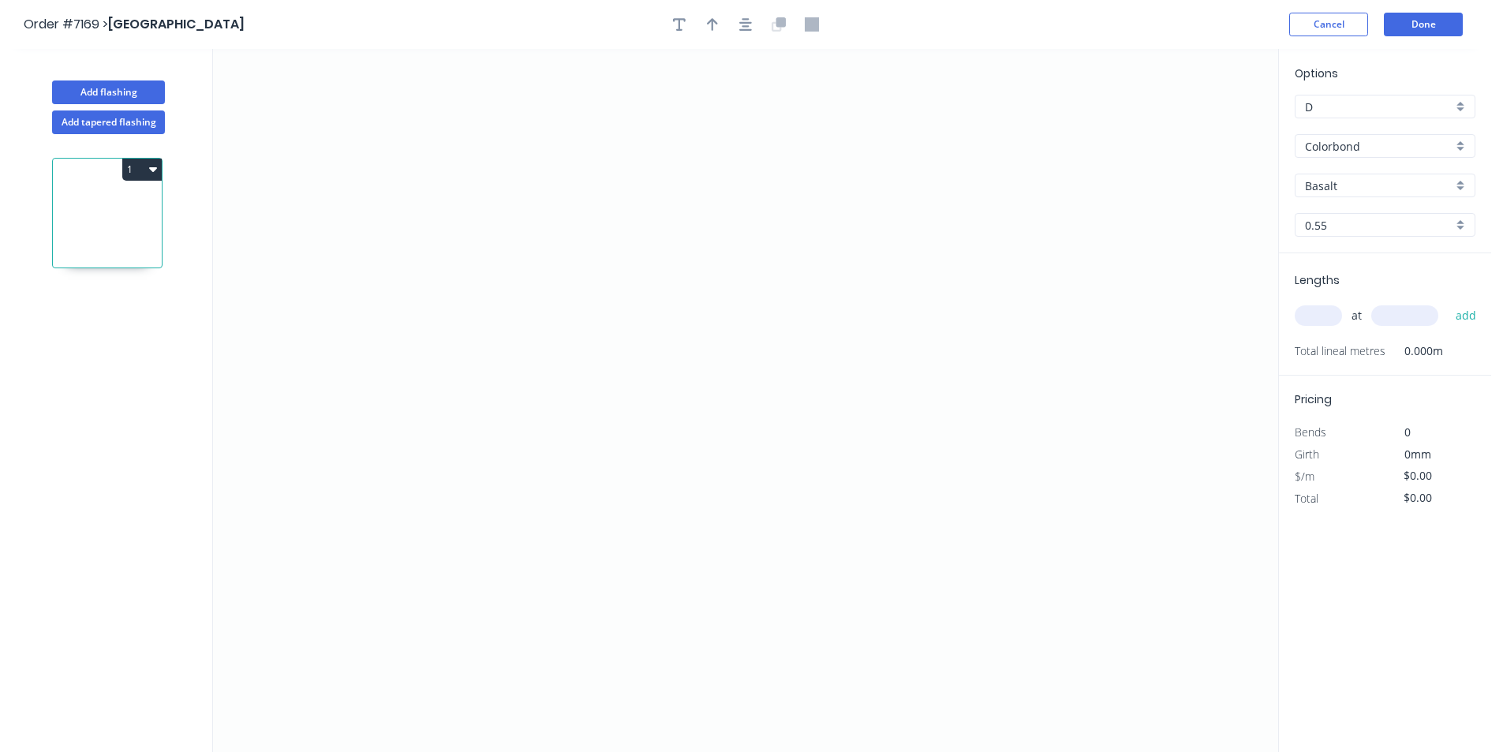
click at [1399, 183] on input "Basalt" at bounding box center [1379, 185] width 148 height 17
click at [1358, 313] on div "Paperbark" at bounding box center [1384, 315] width 179 height 28
type input "Paperbark"
click at [547, 222] on icon "0" at bounding box center [745, 400] width 1065 height 703
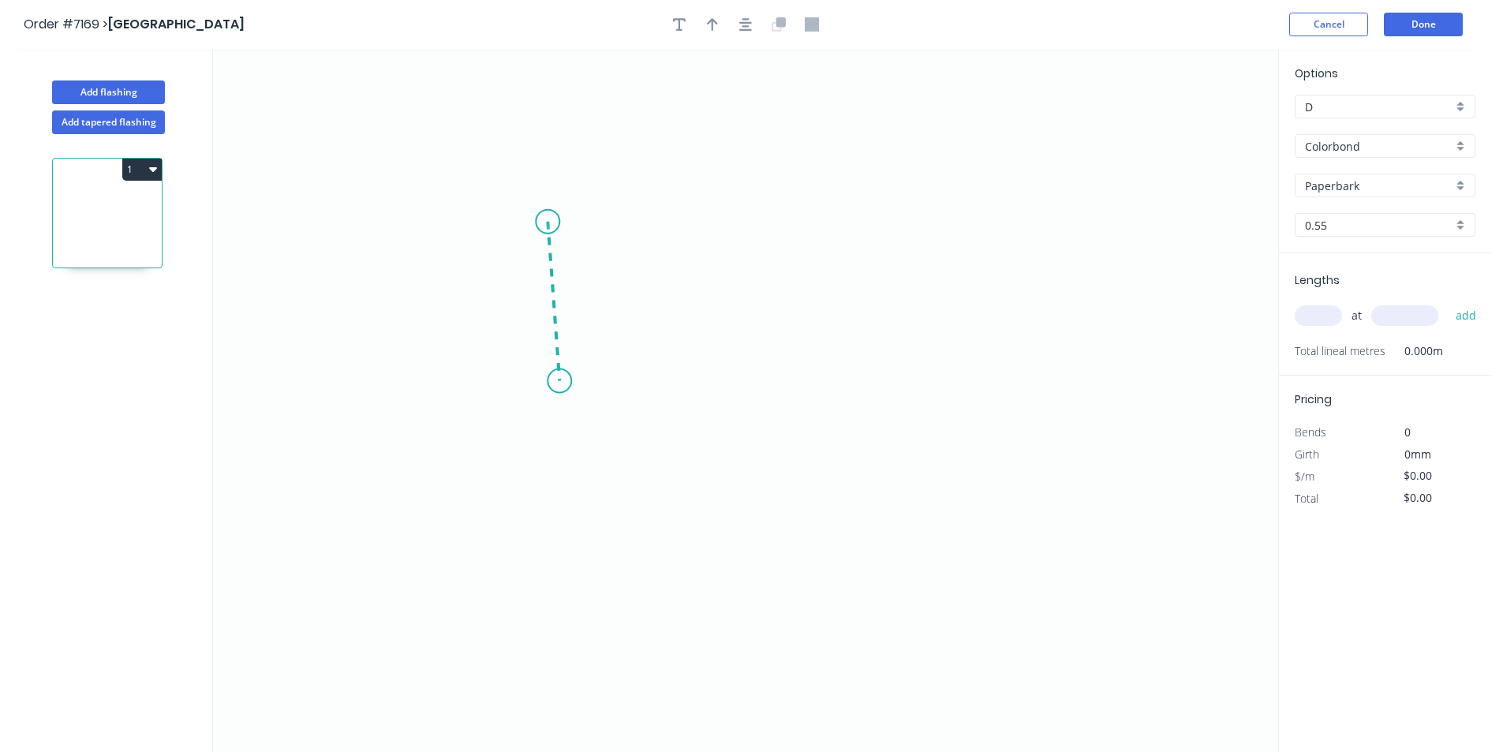
click at [559, 381] on icon "0" at bounding box center [745, 400] width 1065 height 703
click at [789, 387] on icon "0 ?" at bounding box center [745, 400] width 1065 height 703
click at [818, 432] on icon "0 ? ? ? º" at bounding box center [745, 400] width 1065 height 703
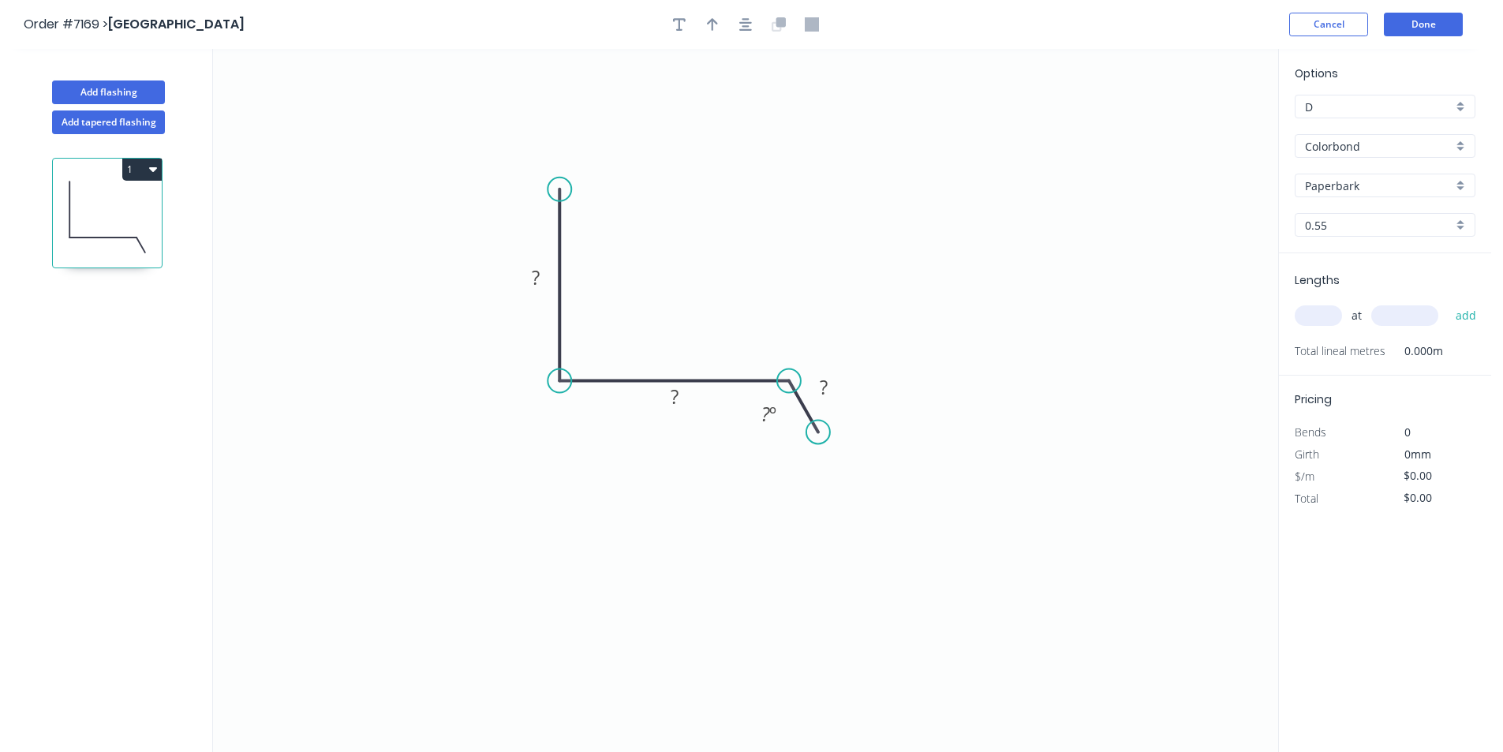
drag, startPoint x: 548, startPoint y: 227, endPoint x: 553, endPoint y: 189, distance: 38.2
click at [553, 189] on circle at bounding box center [559, 189] width 24 height 24
click at [738, 17] on button "button" at bounding box center [746, 25] width 24 height 24
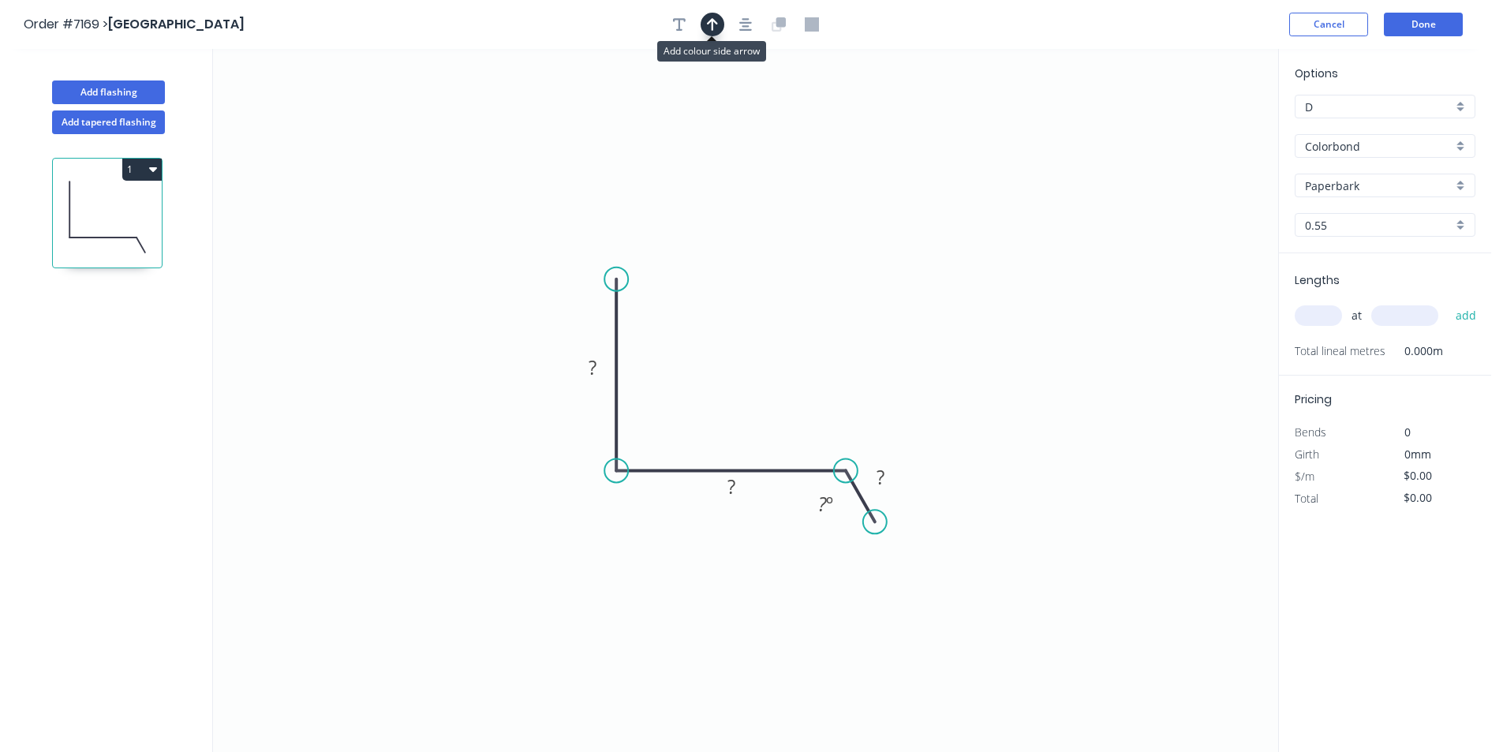
click at [722, 21] on button "button" at bounding box center [712, 25] width 24 height 24
click at [1195, 125] on icon at bounding box center [1198, 109] width 14 height 50
drag, startPoint x: 1195, startPoint y: 125, endPoint x: 739, endPoint y: 409, distance: 537.1
click at [658, 446] on icon "0 ? ? ? ? º" at bounding box center [745, 400] width 1065 height 703
drag, startPoint x: 1201, startPoint y: 128, endPoint x: 667, endPoint y: 409, distance: 603.4
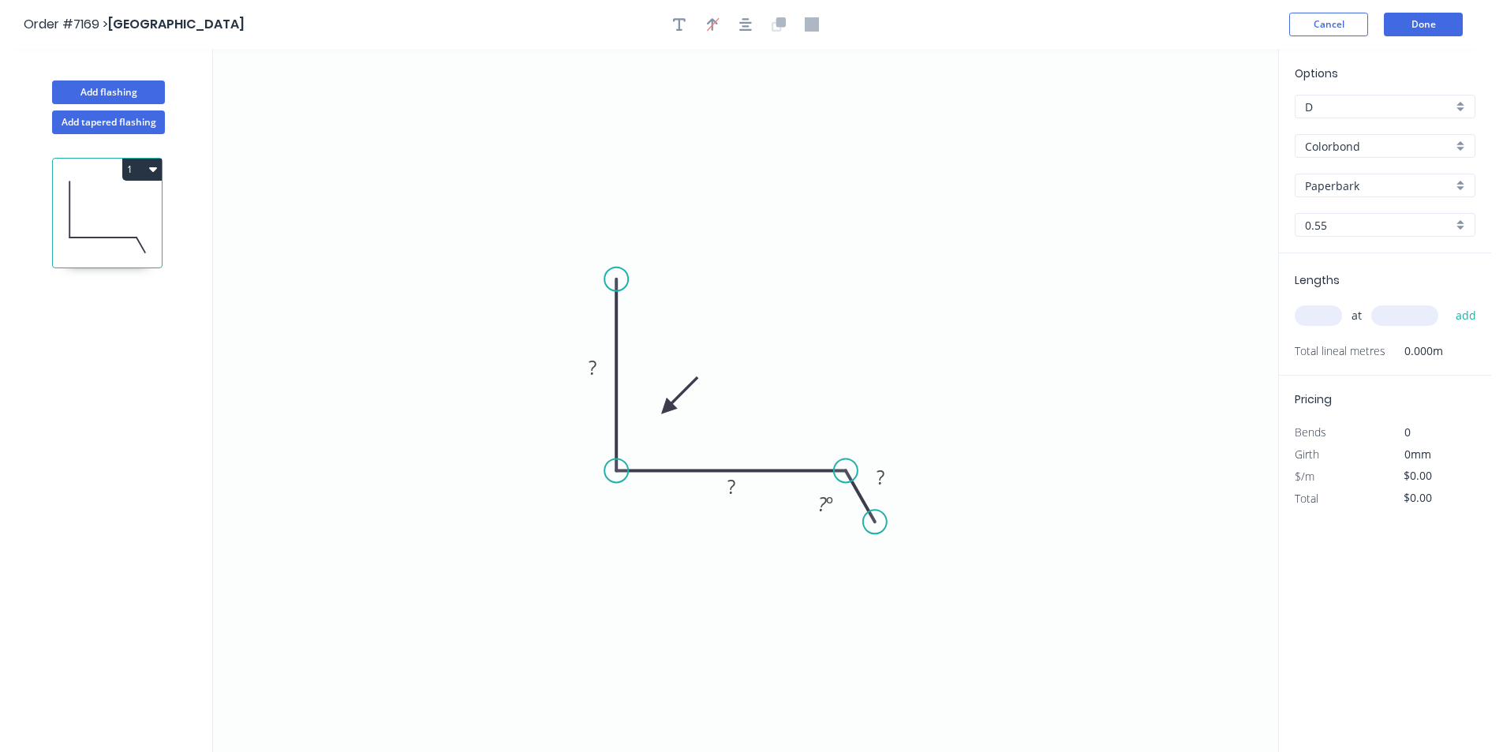
click at [667, 409] on icon at bounding box center [679, 395] width 46 height 46
click at [597, 368] on rect at bounding box center [593, 368] width 32 height 22
type input "$19.29"
click at [1354, 321] on span "at" at bounding box center [1356, 315] width 10 height 22
click at [1325, 312] on input "text" at bounding box center [1317, 315] width 47 height 21
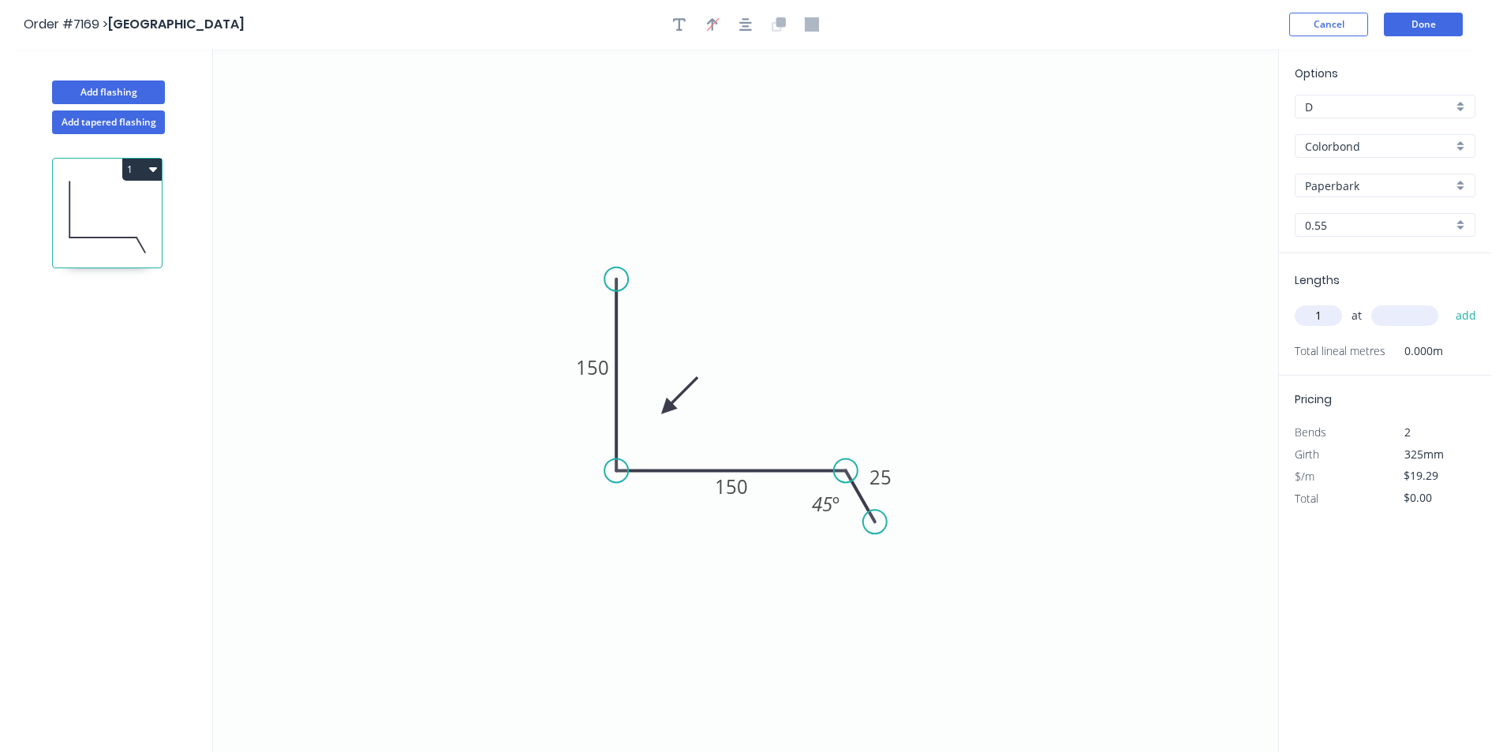
type input "1"
type input "1900"
click at [1447, 302] on button "add" at bounding box center [1465, 315] width 37 height 27
type input "$36.65"
click at [119, 92] on button "Add flashing" at bounding box center [108, 92] width 113 height 24
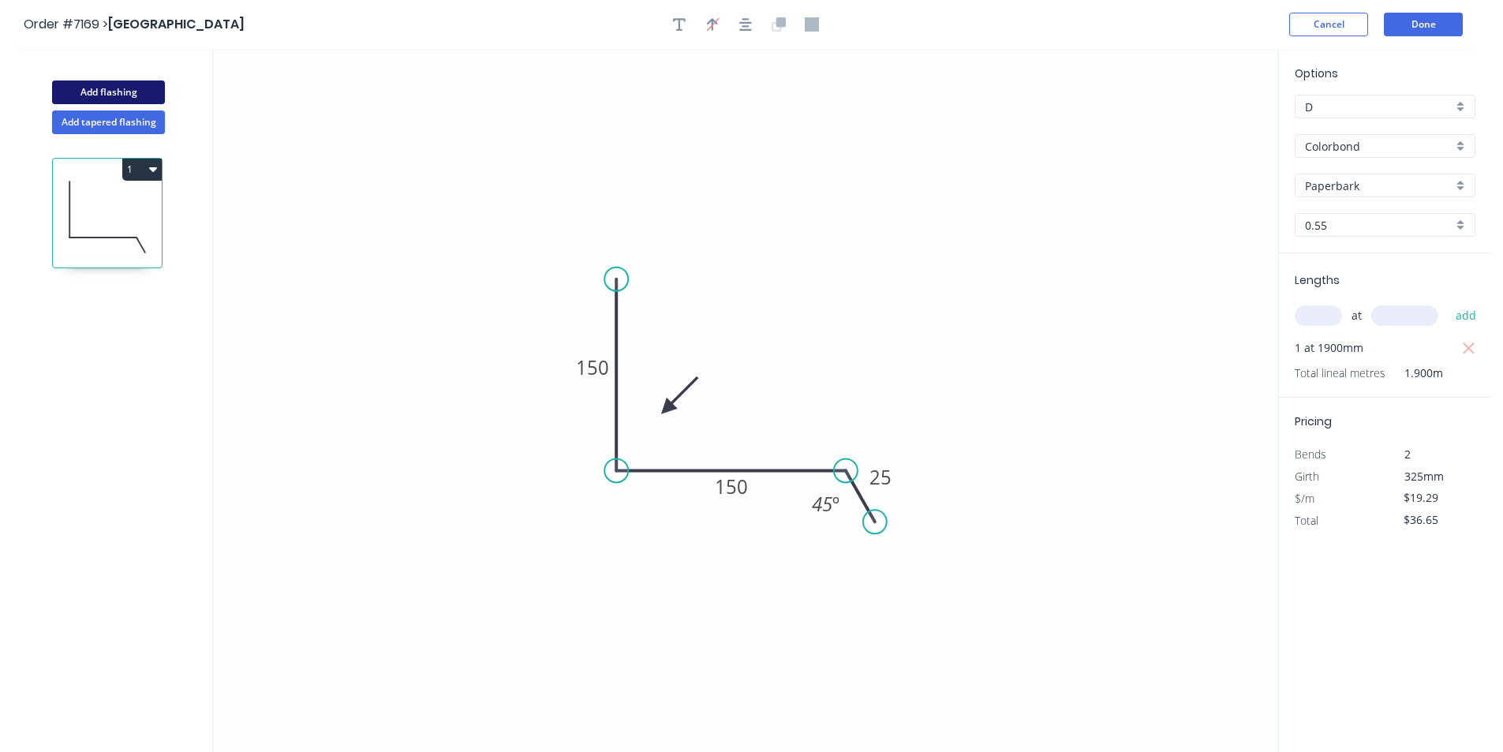
type input "$0.00"
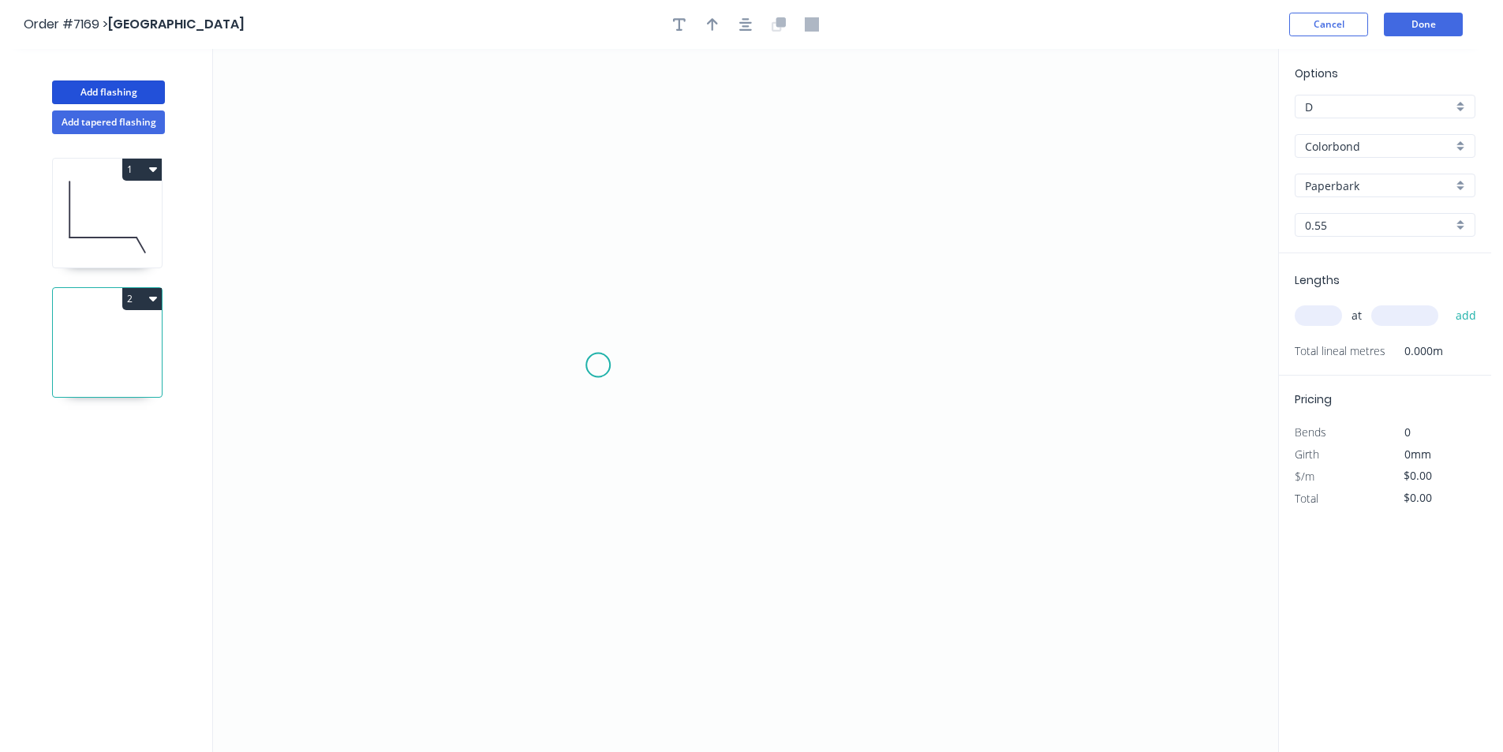
click at [598, 365] on icon "0" at bounding box center [745, 400] width 1065 height 703
click at [632, 323] on icon at bounding box center [615, 344] width 34 height 43
click at [888, 322] on icon "0 ?" at bounding box center [745, 400] width 1065 height 703
click at [898, 581] on icon "0 ? ? ? º" at bounding box center [745, 400] width 1065 height 703
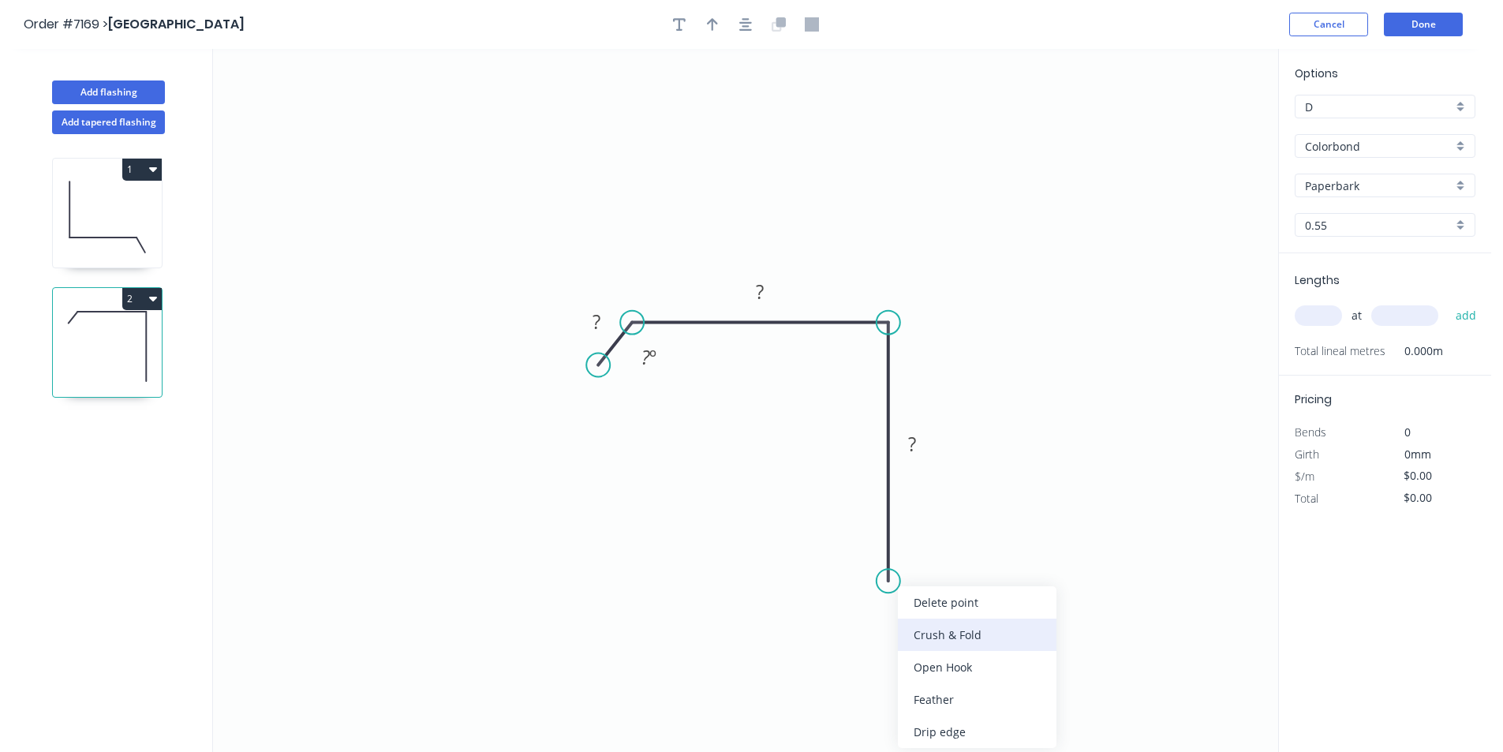
click at [925, 640] on div "Crush & Fold" at bounding box center [977, 634] width 159 height 32
click at [932, 633] on div "Flip bend" at bounding box center [970, 637] width 159 height 32
click at [921, 441] on rect at bounding box center [912, 445] width 32 height 22
type input "$21.09"
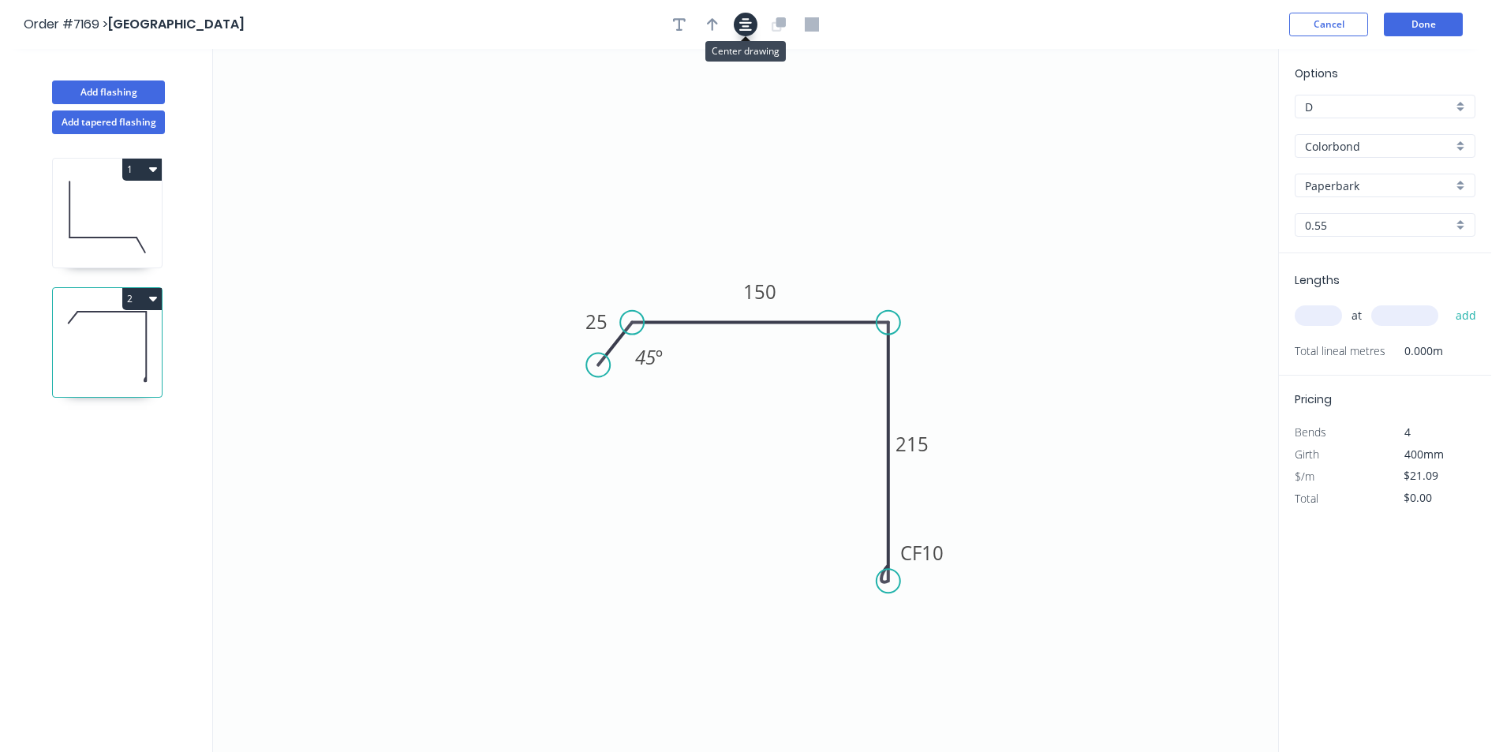
click at [737, 21] on button "button" at bounding box center [746, 25] width 24 height 24
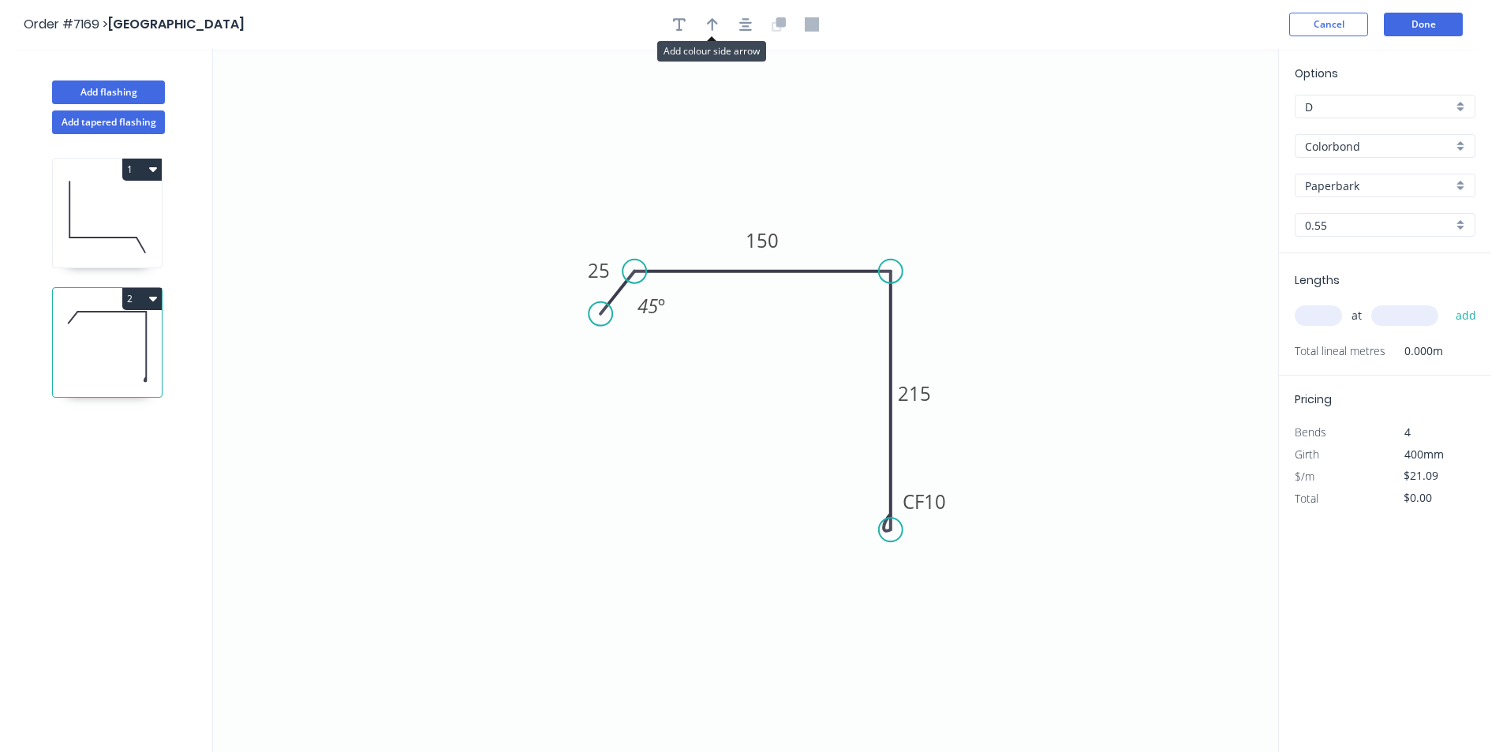
drag, startPoint x: 712, startPoint y: 22, endPoint x: 1150, endPoint y: 130, distance: 451.7
click at [714, 24] on icon "button" at bounding box center [712, 24] width 11 height 14
click at [1199, 121] on icon at bounding box center [1198, 109] width 14 height 50
drag, startPoint x: 1201, startPoint y: 131, endPoint x: 911, endPoint y: 230, distance: 305.8
click at [911, 230] on icon "0 25 150 CF 10 215 45 º" at bounding box center [745, 400] width 1065 height 703
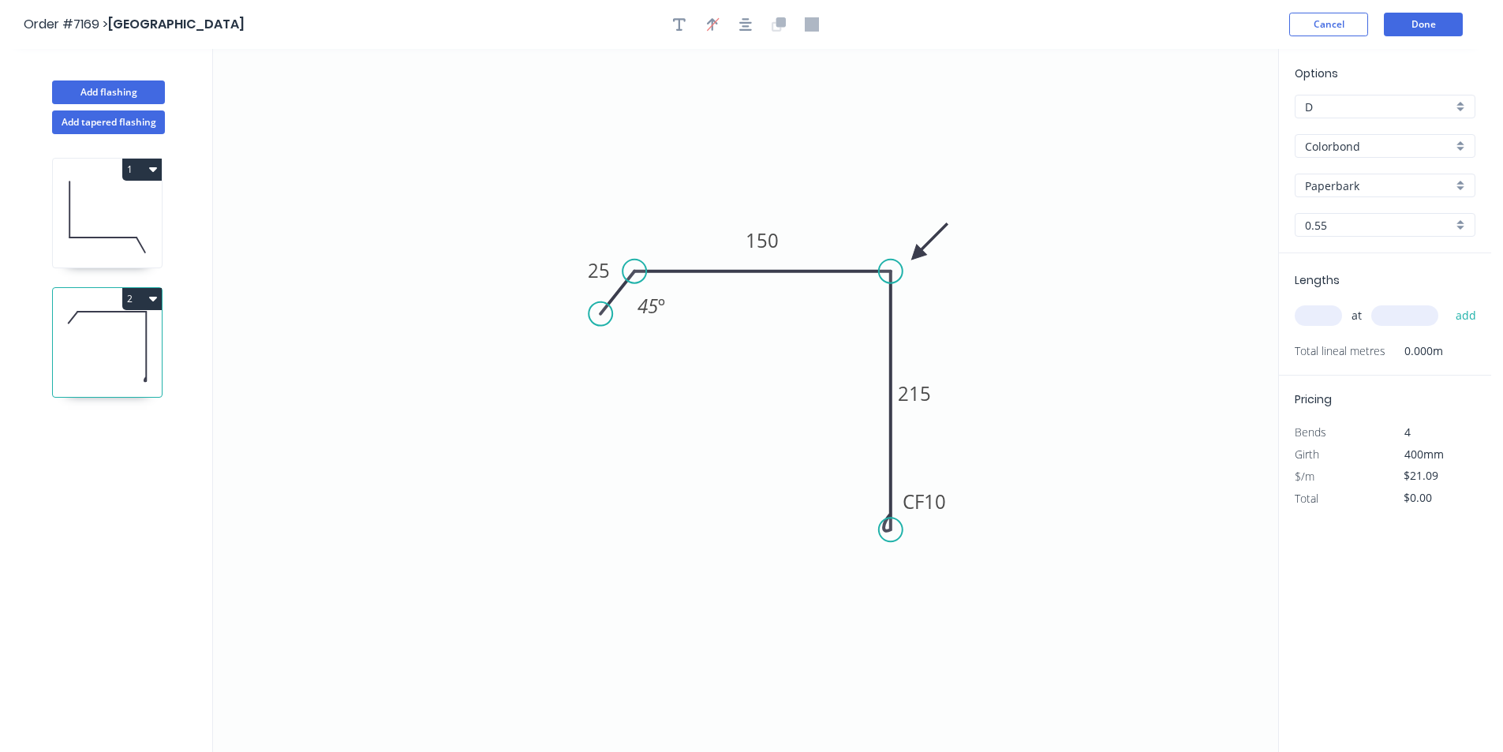
drag, startPoint x: 1197, startPoint y: 129, endPoint x: 917, endPoint y: 255, distance: 307.2
click at [917, 255] on icon at bounding box center [929, 242] width 46 height 46
click at [1330, 313] on input "text" at bounding box center [1317, 315] width 47 height 21
type input "1"
type input "1200"
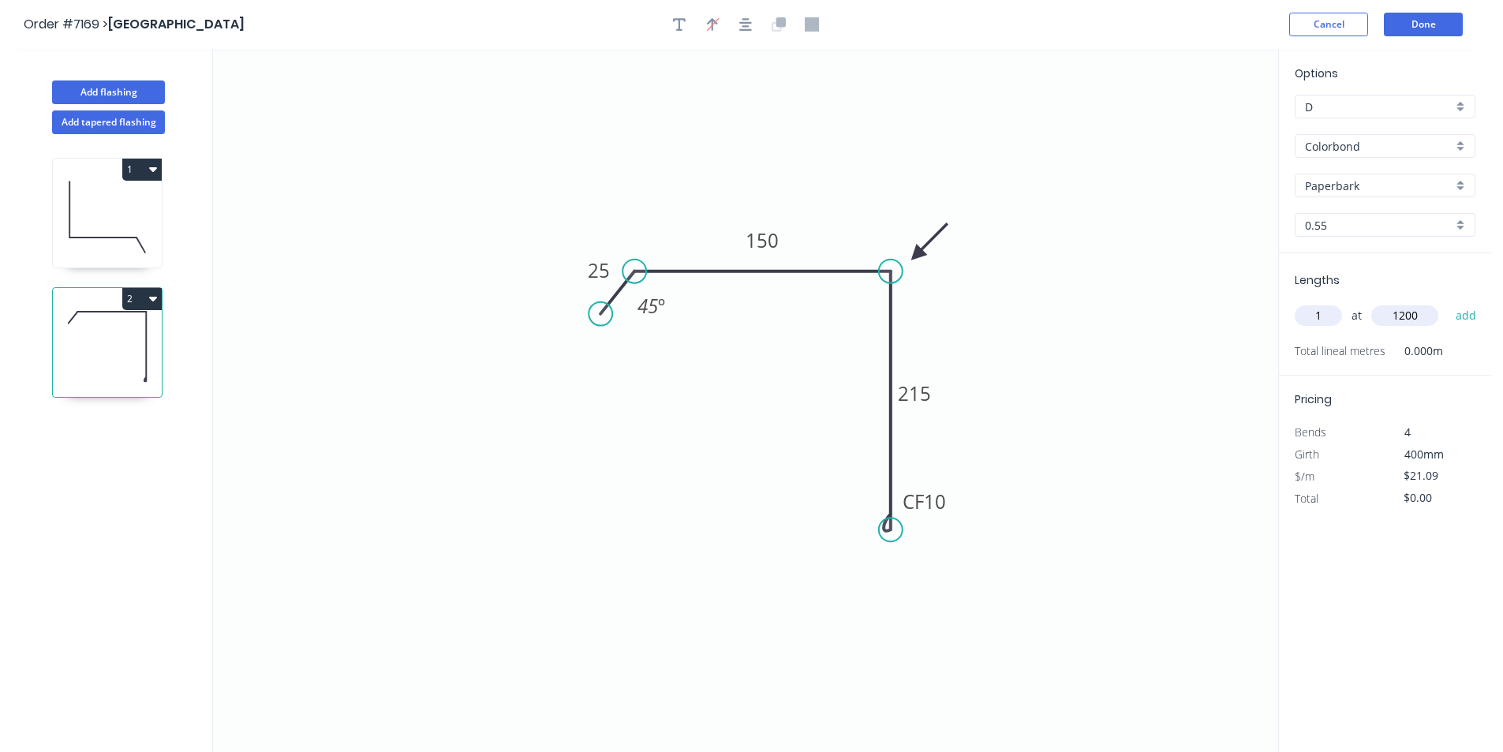
click at [1447, 302] on button "add" at bounding box center [1465, 315] width 37 height 27
type input "$25.31"
type input "1"
type input "3000"
click at [1447, 302] on button "add" at bounding box center [1465, 315] width 37 height 27
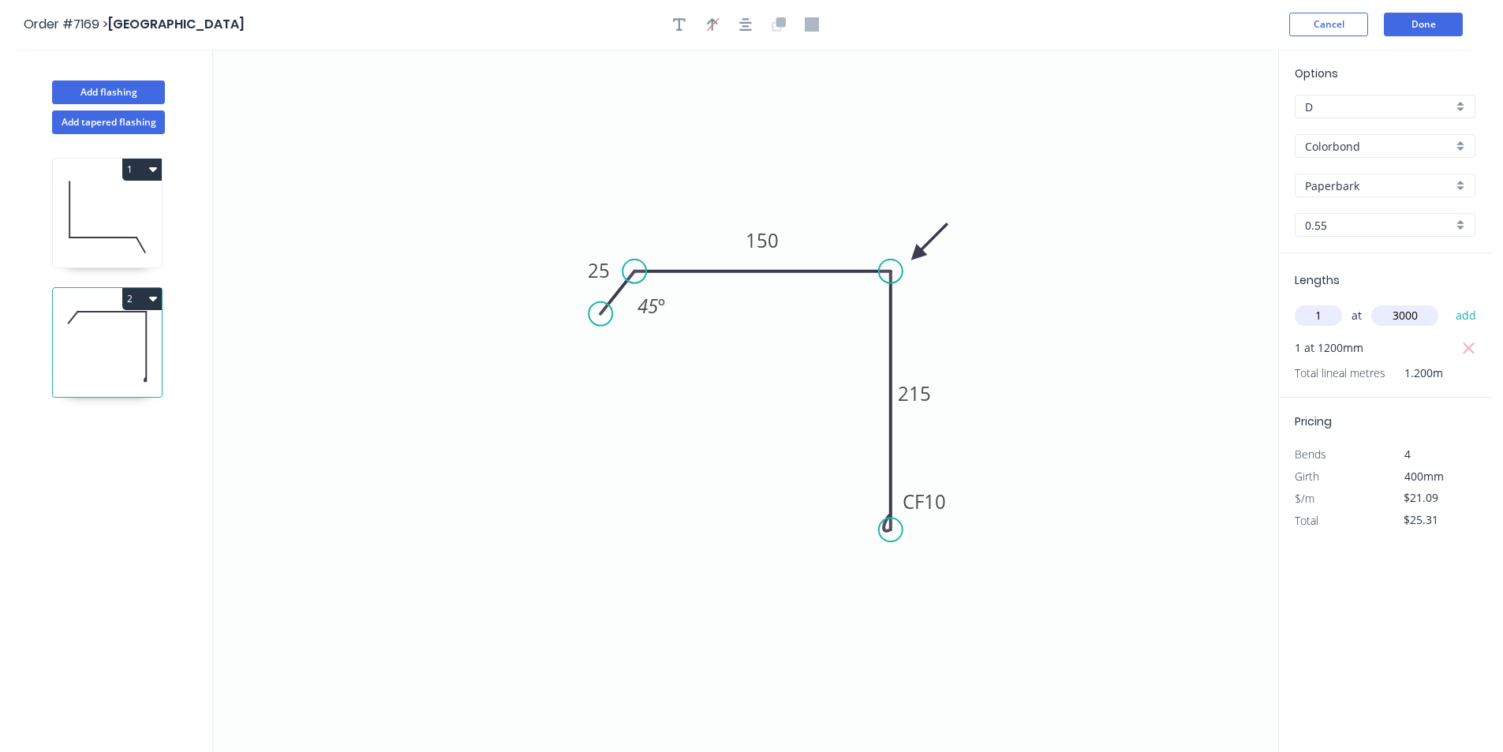
type input "$88.58"
click at [140, 73] on div "Add flashing" at bounding box center [108, 80] width 207 height 47
click at [129, 85] on button "Add flashing" at bounding box center [108, 92] width 113 height 24
type input "$0.00"
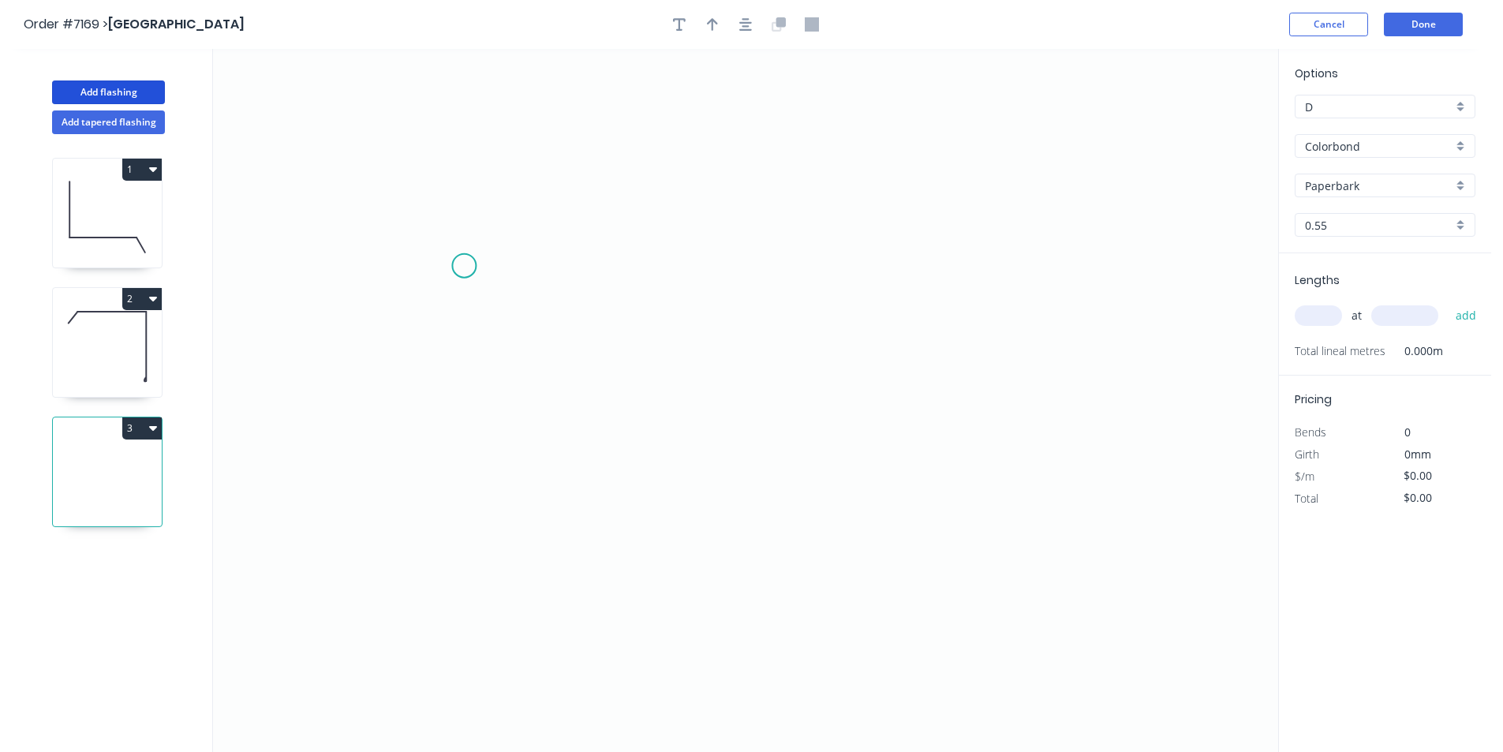
click at [464, 266] on icon "0" at bounding box center [745, 400] width 1065 height 703
click at [588, 354] on icon "0" at bounding box center [745, 400] width 1065 height 703
click at [896, 358] on icon "0 ?" at bounding box center [745, 400] width 1065 height 703
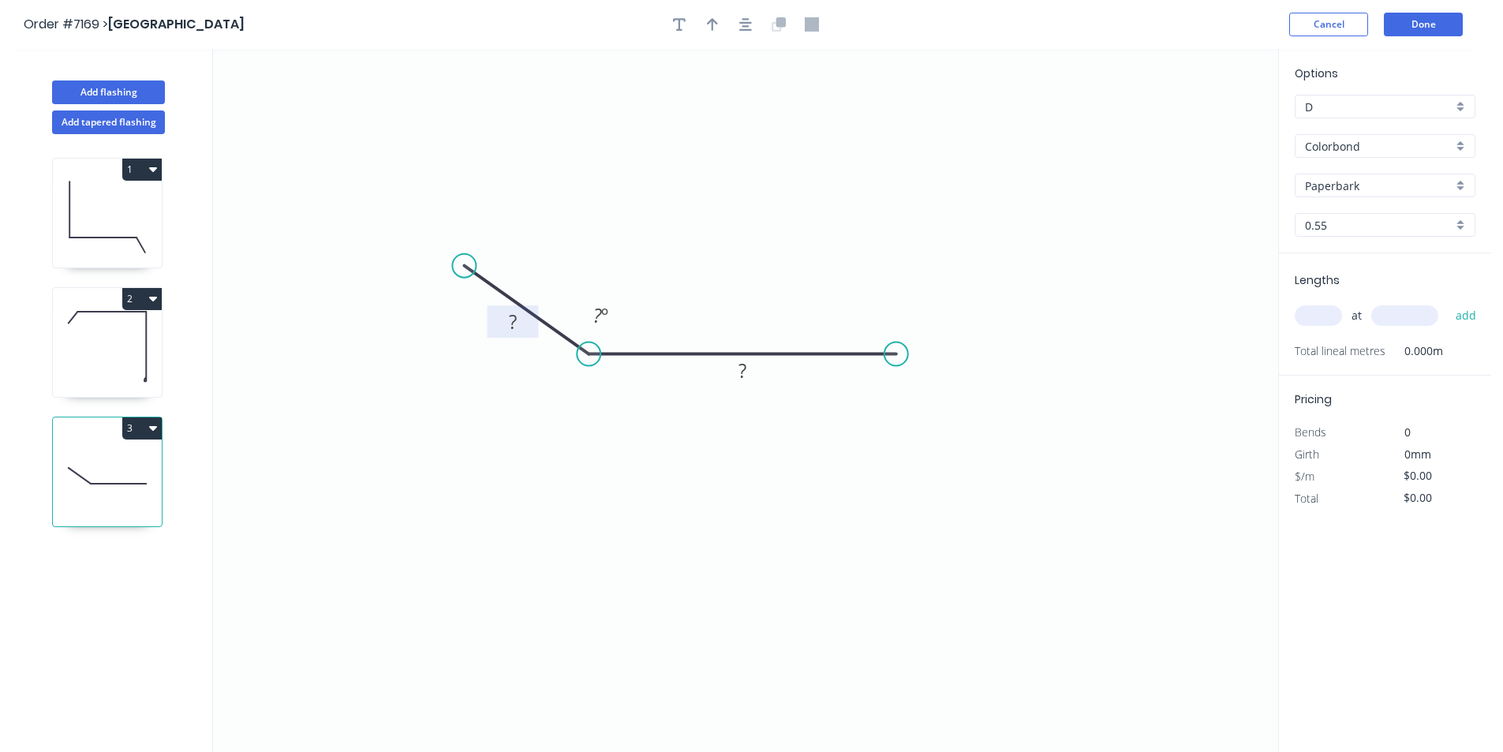
click at [511, 321] on tspan "?" at bounding box center [513, 321] width 8 height 26
click at [943, 407] on div "Crush & Fold" at bounding box center [978, 412] width 159 height 32
click at [935, 401] on div "Flip bend" at bounding box center [971, 398] width 159 height 32
click at [480, 309] on div "Crush & Fold" at bounding box center [542, 316] width 159 height 32
type input "$22.01"
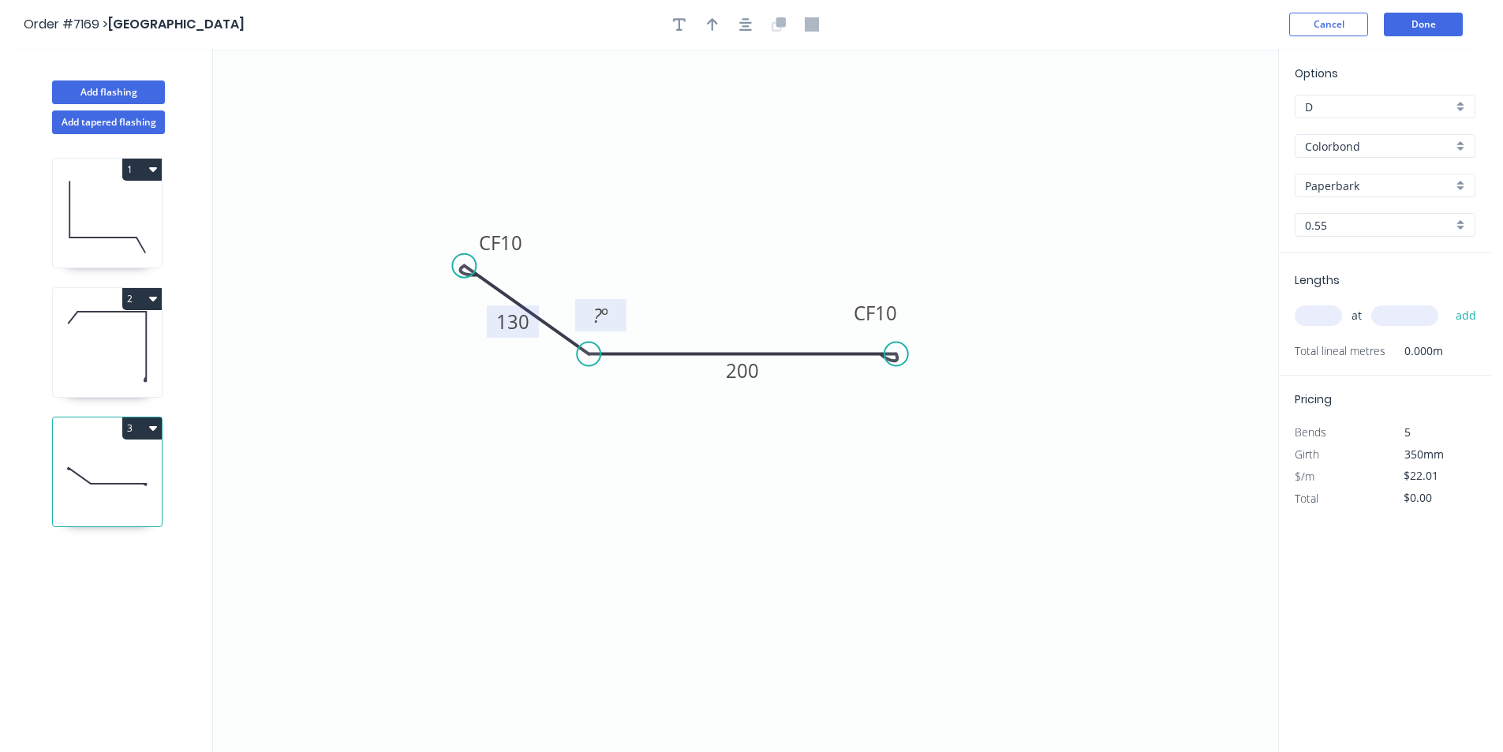
click at [601, 307] on tspan "º" at bounding box center [604, 315] width 7 height 26
click at [742, 20] on icon "button" at bounding box center [745, 24] width 13 height 14
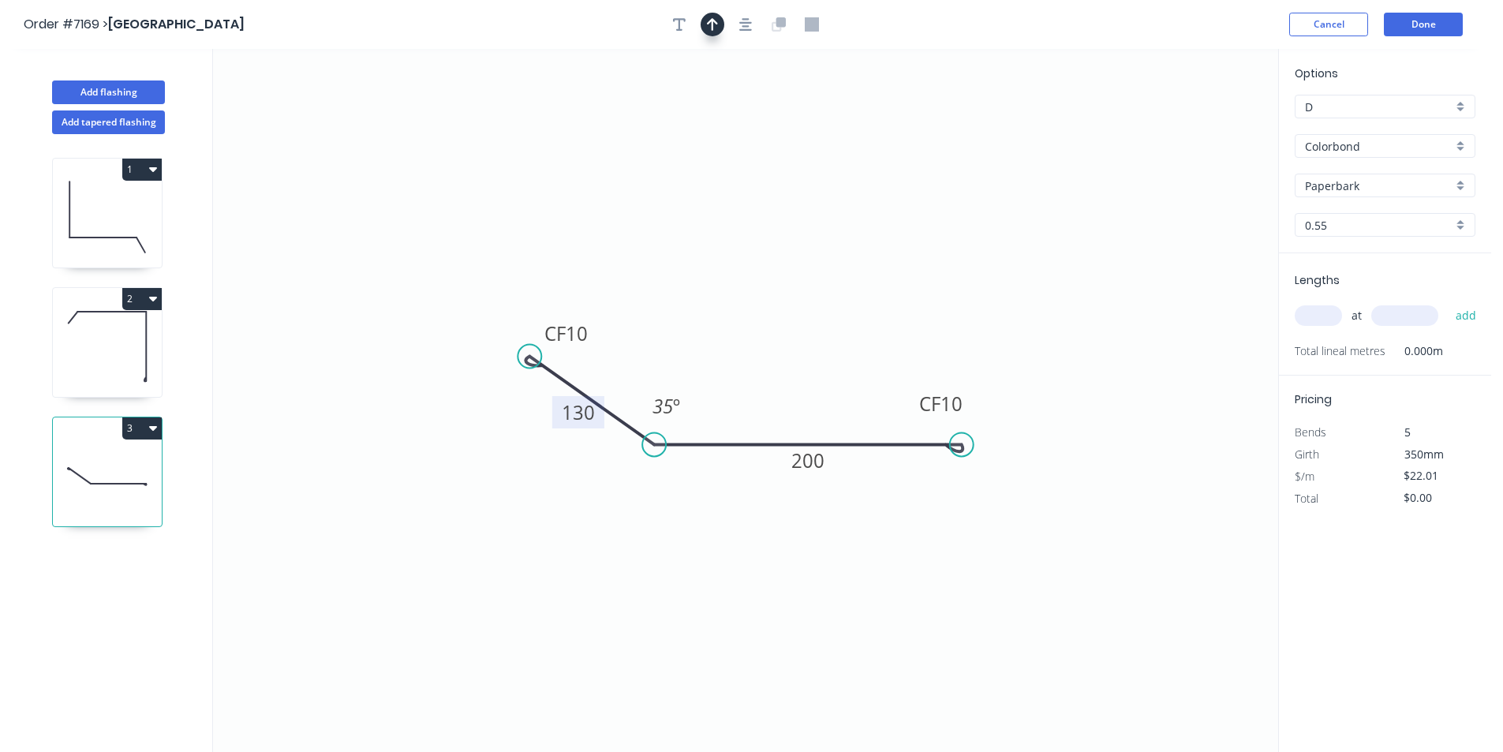
click at [710, 24] on icon "button" at bounding box center [712, 24] width 11 height 14
drag, startPoint x: 1196, startPoint y: 122, endPoint x: 709, endPoint y: 364, distance: 543.6
click at [709, 364] on icon at bounding box center [709, 346] width 14 height 50
click at [1332, 312] on input "text" at bounding box center [1317, 315] width 47 height 21
type input "1"
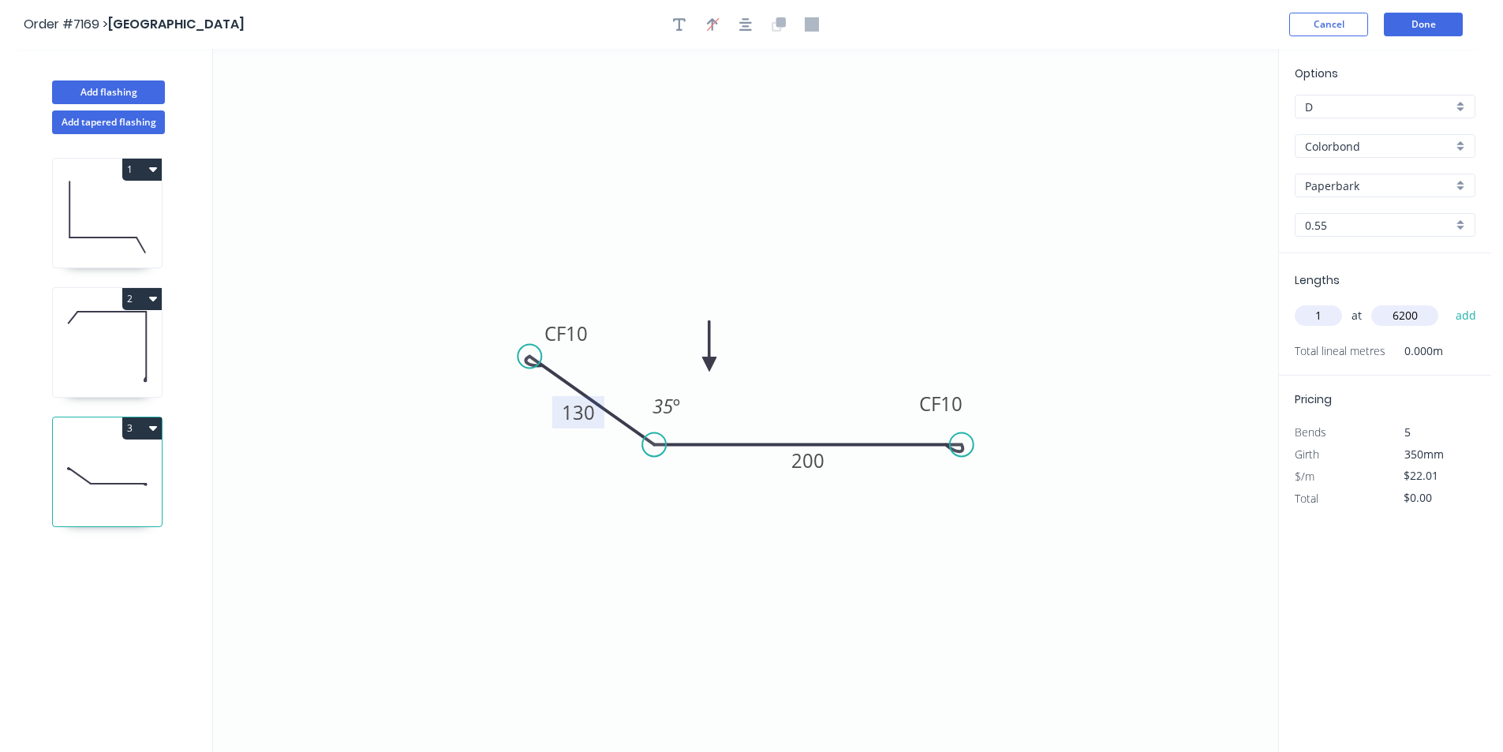
type input "6200"
click at [1447, 302] on button "add" at bounding box center [1465, 315] width 37 height 27
type input "$136.46"
click at [1395, 22] on button "Done" at bounding box center [1423, 25] width 79 height 24
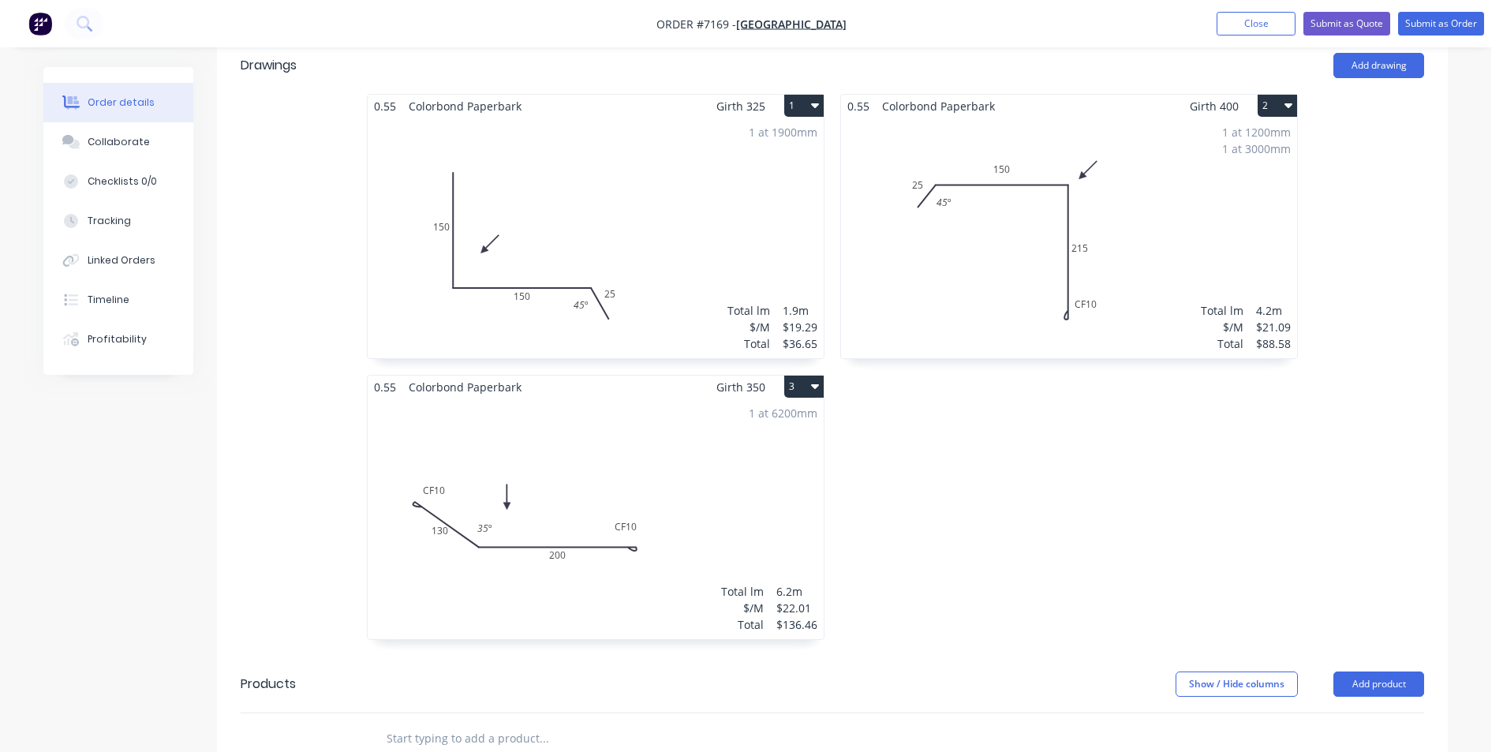
scroll to position [268, 0]
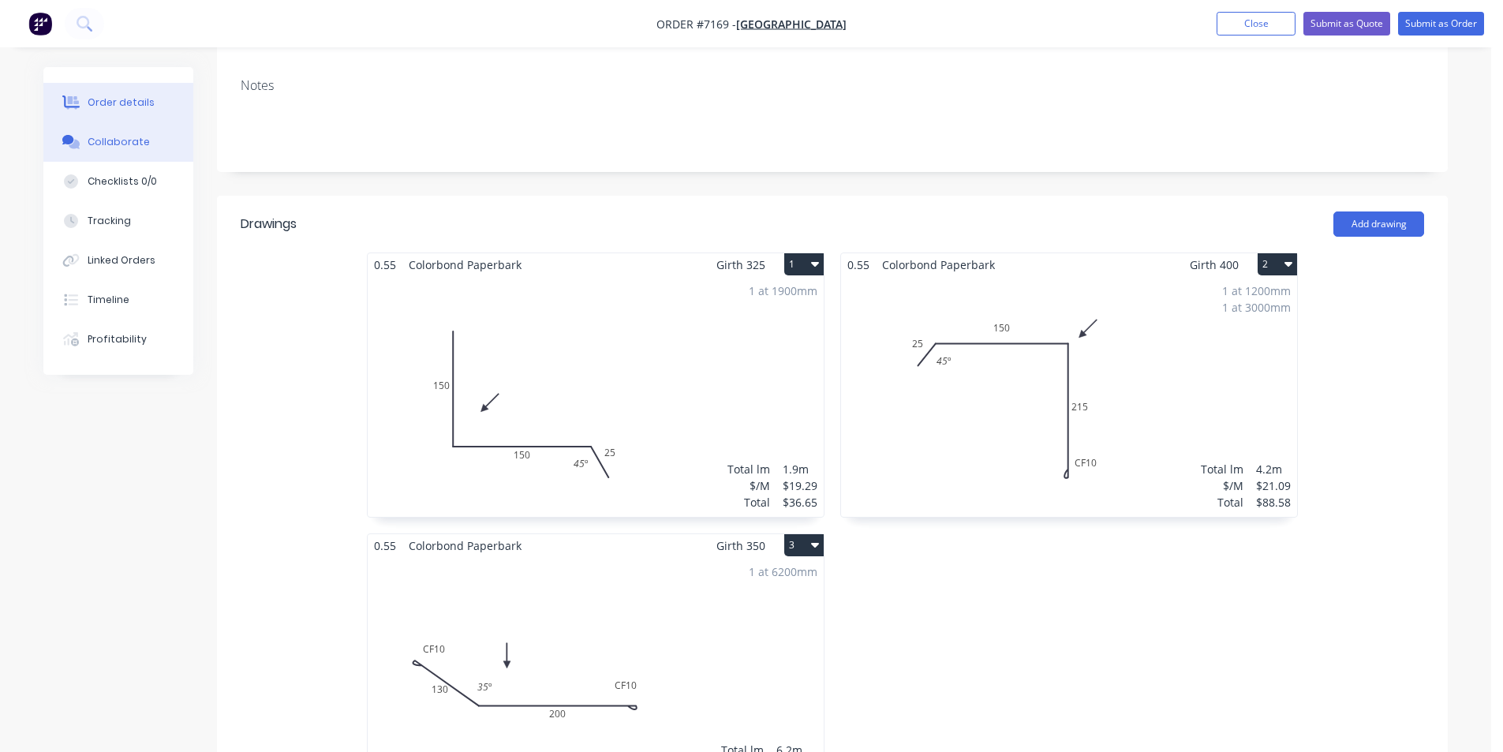
click at [148, 145] on button "Collaborate" at bounding box center [118, 141] width 150 height 39
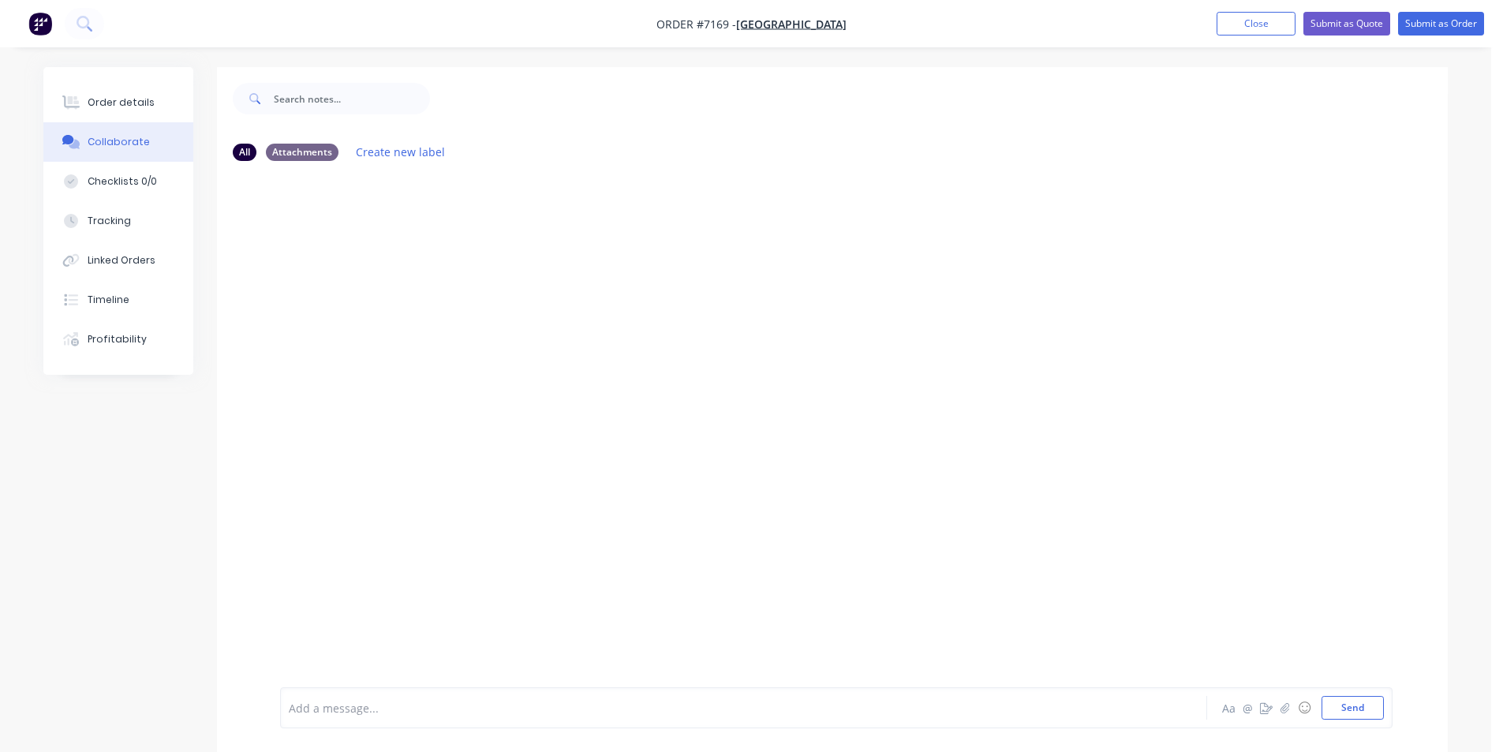
click at [1491, 740] on div at bounding box center [1491, 740] width 0 height 0
drag, startPoint x: 1459, startPoint y: 681, endPoint x: 1376, endPoint y: 604, distance: 112.2
click at [1491, 740] on div at bounding box center [1491, 740] width 0 height 0
click at [1280, 709] on icon "button" at bounding box center [1284, 707] width 9 height 11
click at [1354, 724] on div "Loading PDF… Add a message... Aa @ ☺ Send" at bounding box center [836, 667] width 1112 height 121
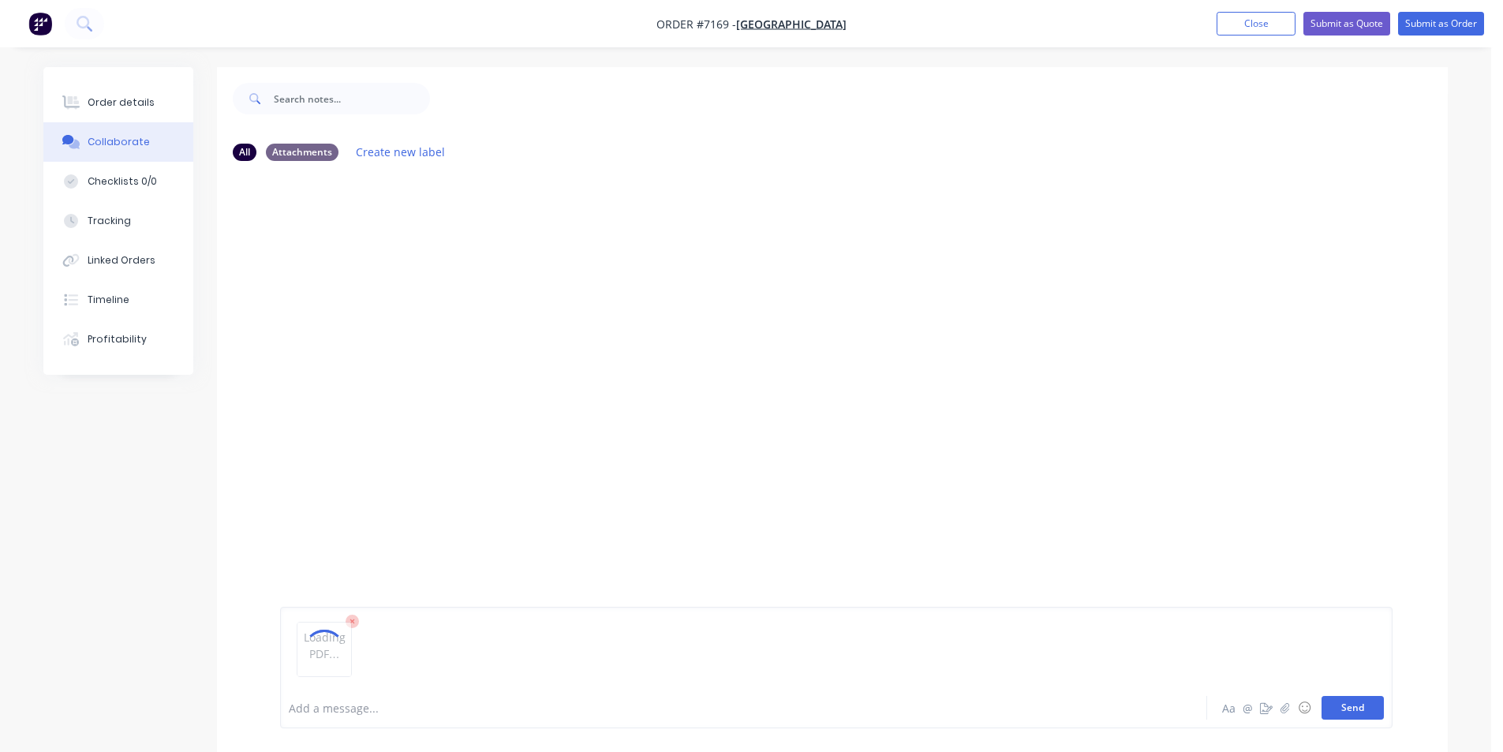
click at [1368, 692] on div "Loading PDF…" at bounding box center [836, 655] width 1095 height 80
click at [1370, 706] on button "Send" at bounding box center [1352, 708] width 62 height 24
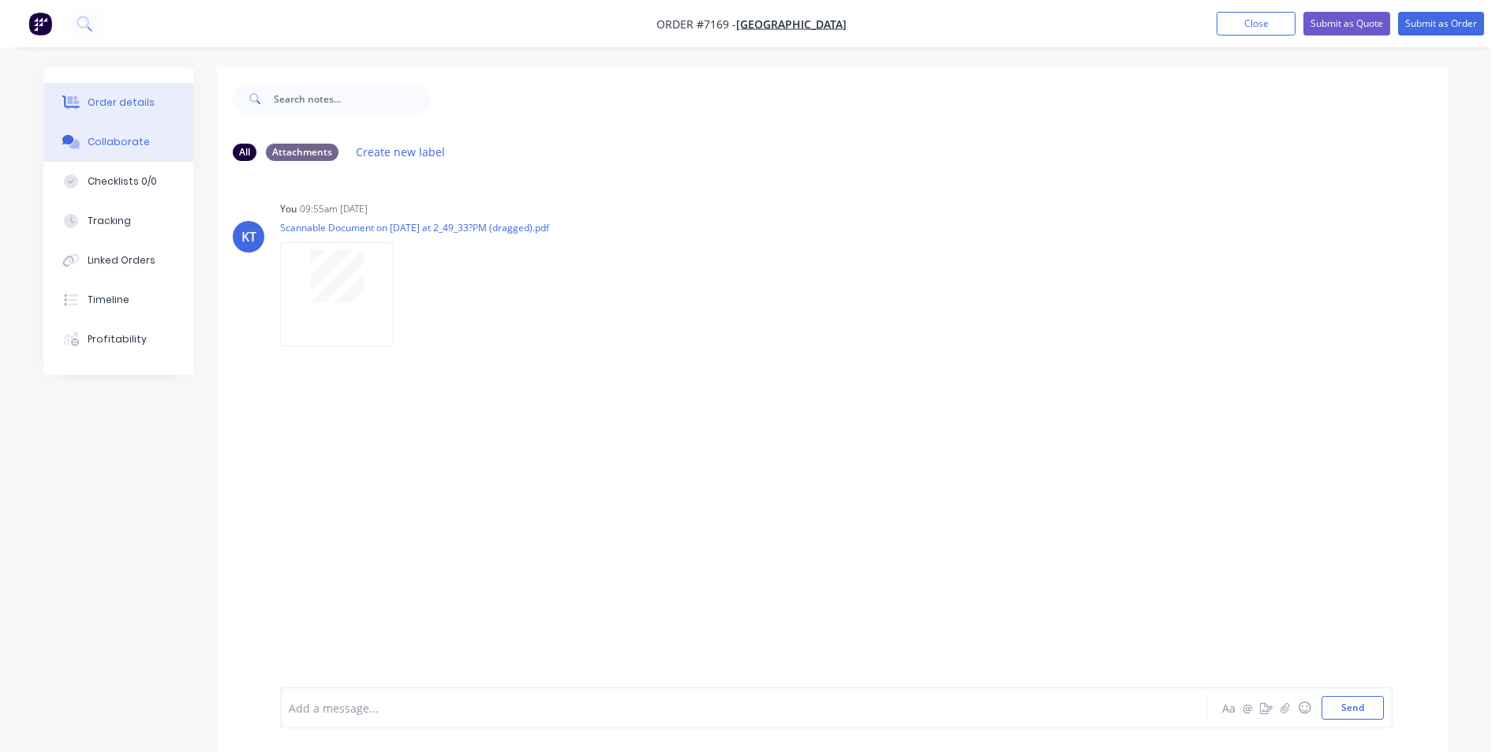
click at [136, 101] on div "Order details" at bounding box center [121, 102] width 67 height 14
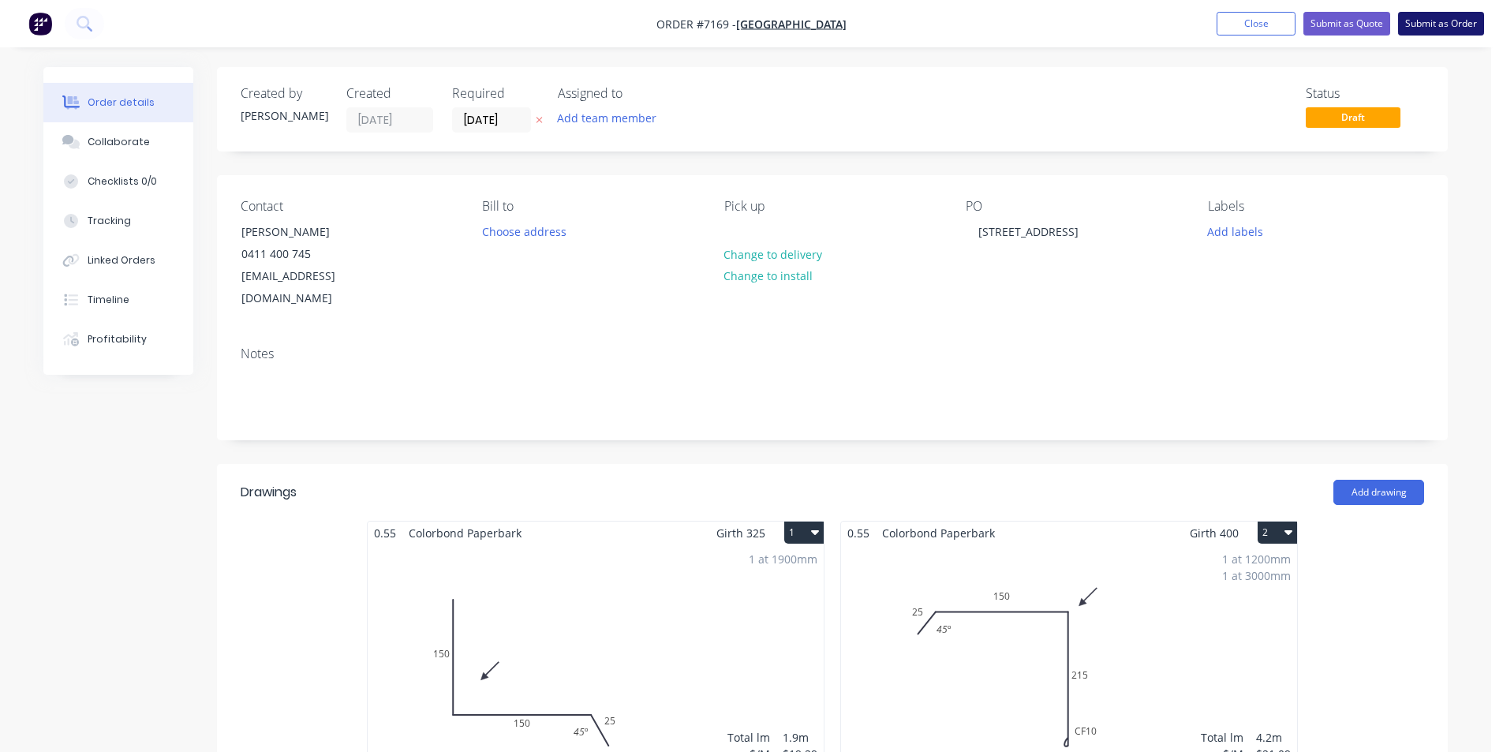
click at [1444, 28] on button "Submit as Order" at bounding box center [1441, 24] width 86 height 24
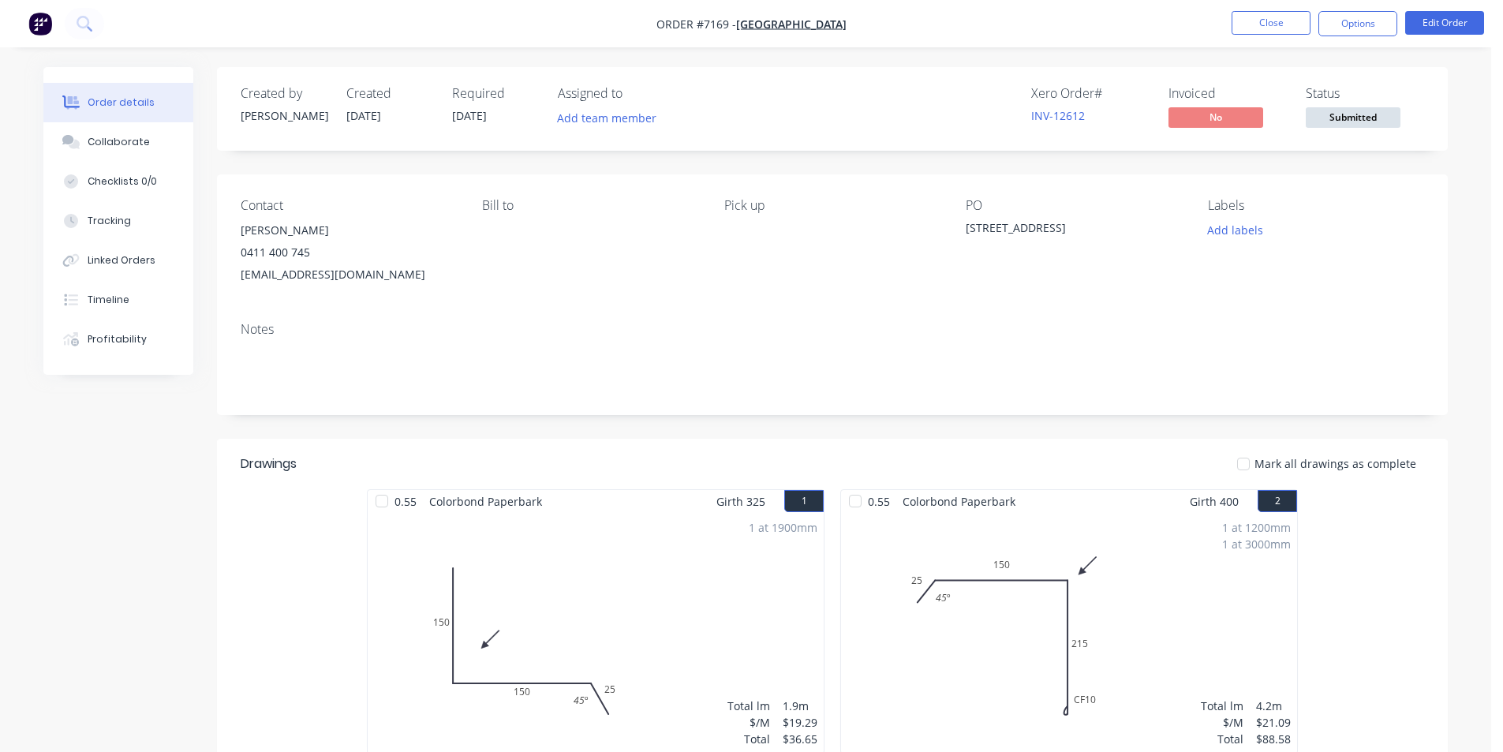
click at [1335, 120] on span "Submitted" at bounding box center [1352, 117] width 95 height 20
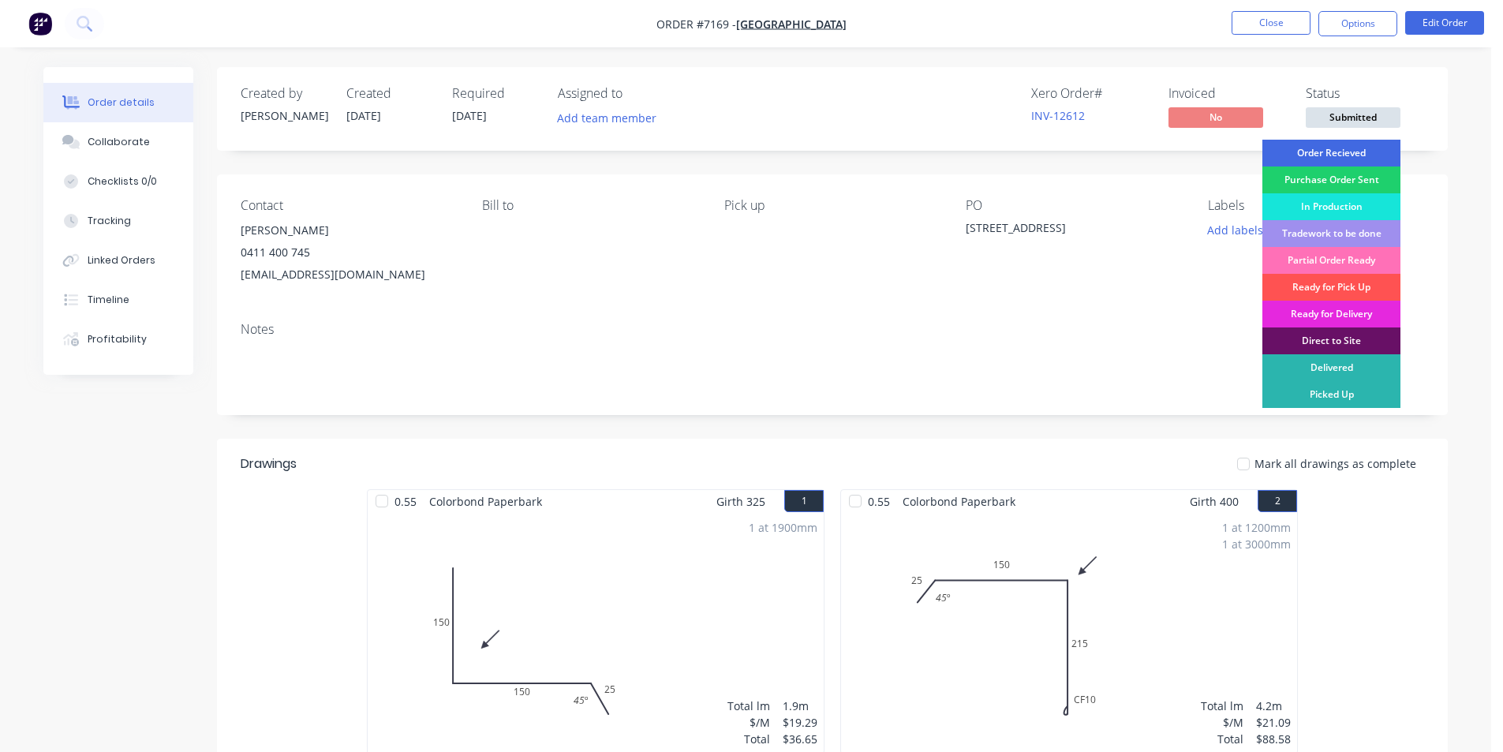
click at [1323, 155] on div "Order Recieved" at bounding box center [1331, 153] width 138 height 27
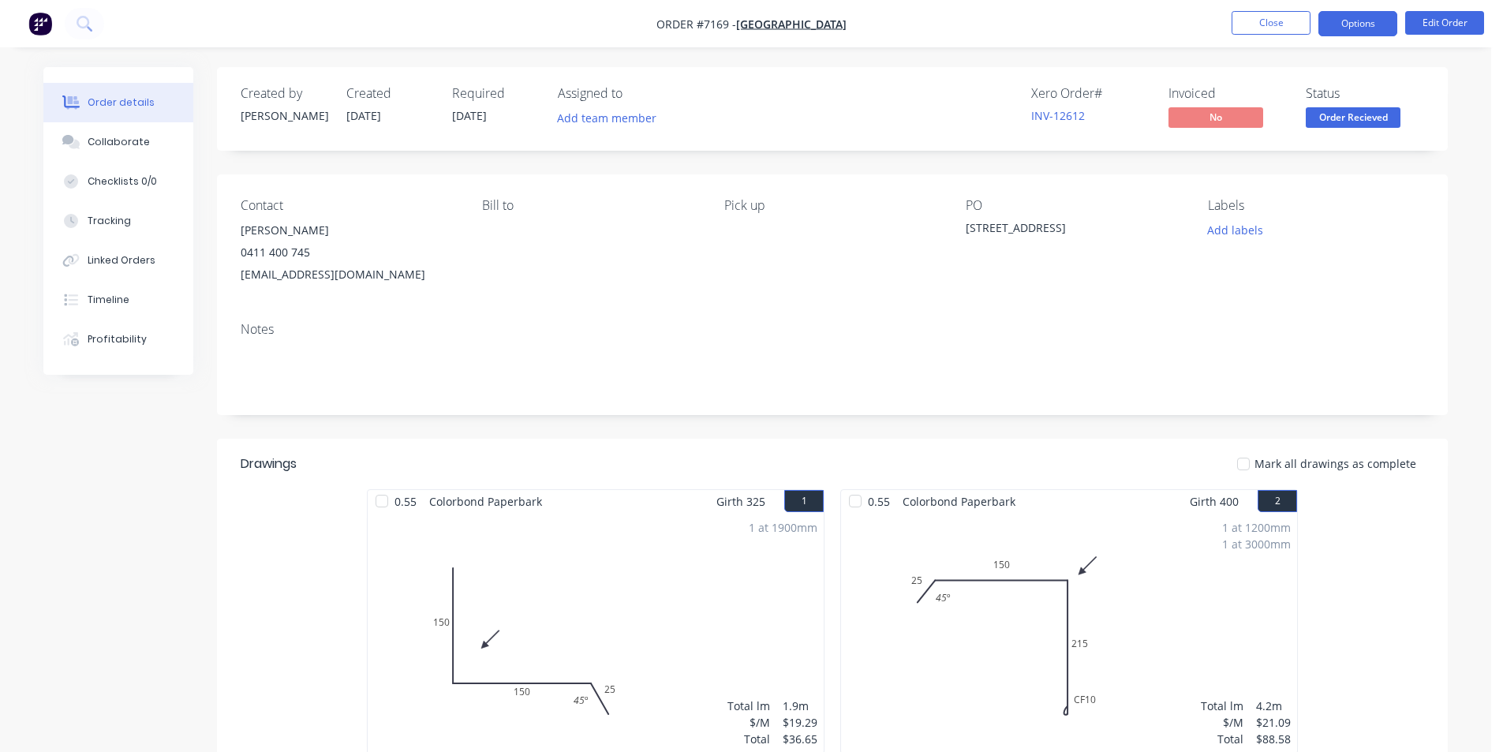
click at [1353, 32] on button "Options" at bounding box center [1357, 23] width 79 height 25
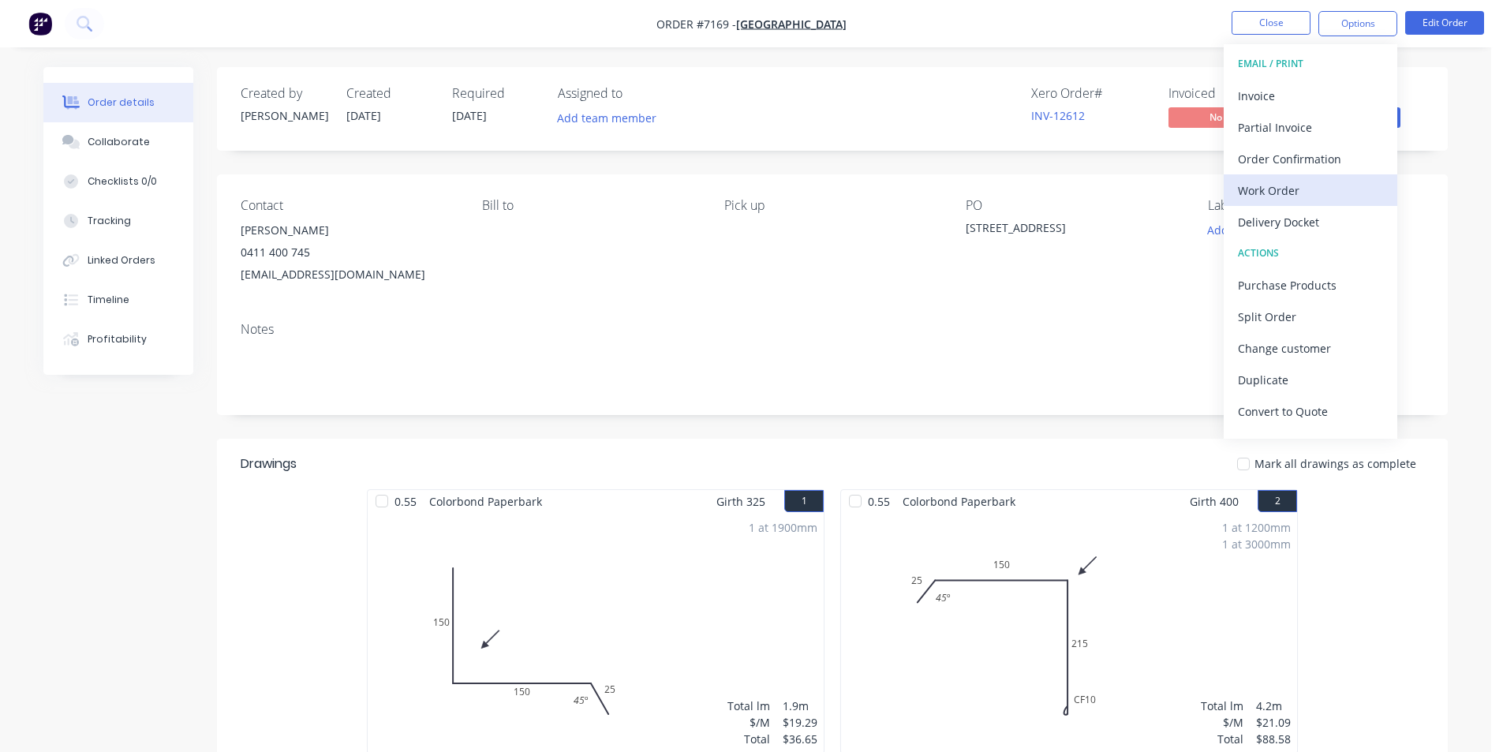
click at [1338, 193] on div "Work Order" at bounding box center [1310, 190] width 145 height 23
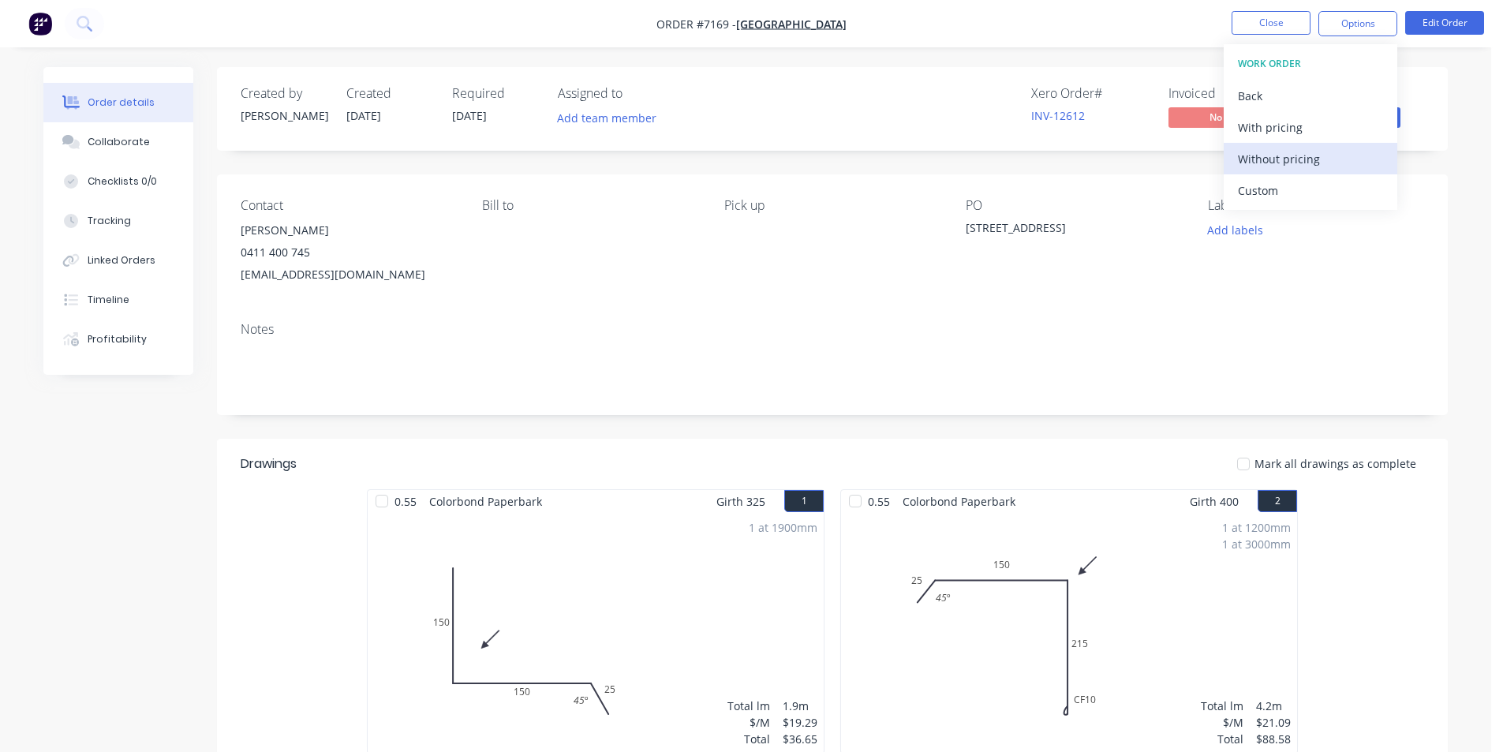
click at [1335, 151] on div "Without pricing" at bounding box center [1310, 159] width 145 height 23
click at [1445, 222] on div "Contact [PERSON_NAME] [PHONE_NUMBER] [EMAIL_ADDRESS][DOMAIN_NAME] Bill to Pick …" at bounding box center [832, 241] width 1231 height 135
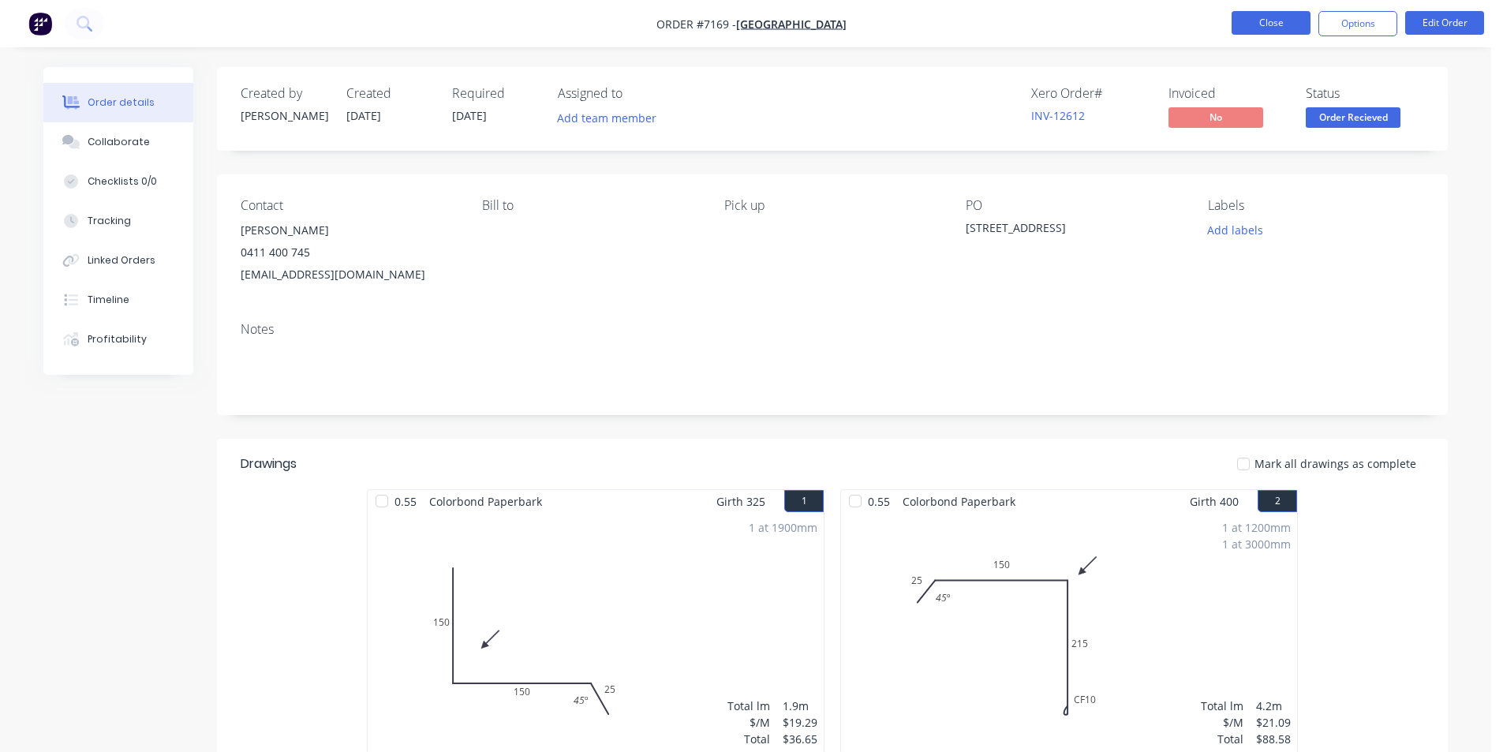
click at [1255, 24] on button "Close" at bounding box center [1270, 23] width 79 height 24
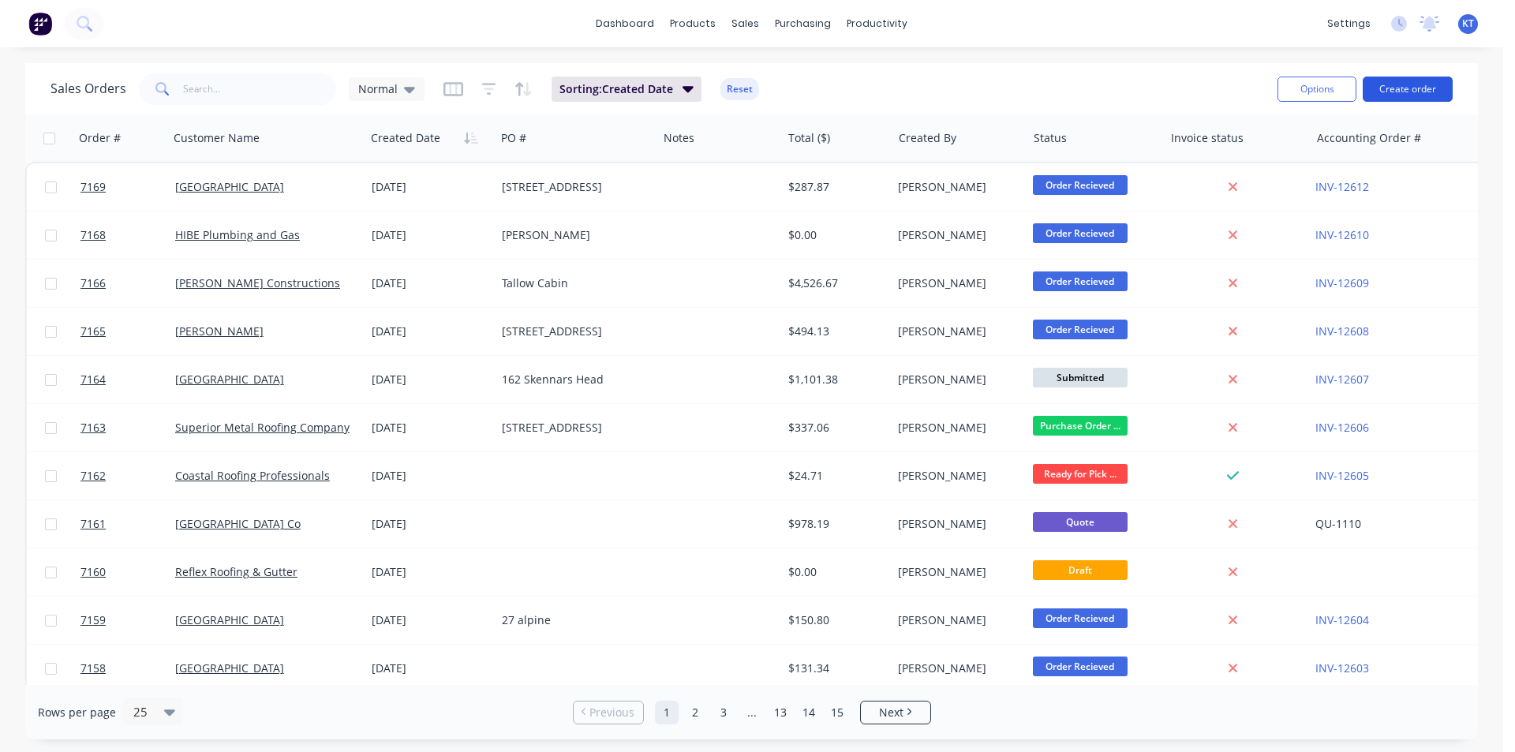
click at [1399, 88] on button "Create order" at bounding box center [1407, 89] width 90 height 25
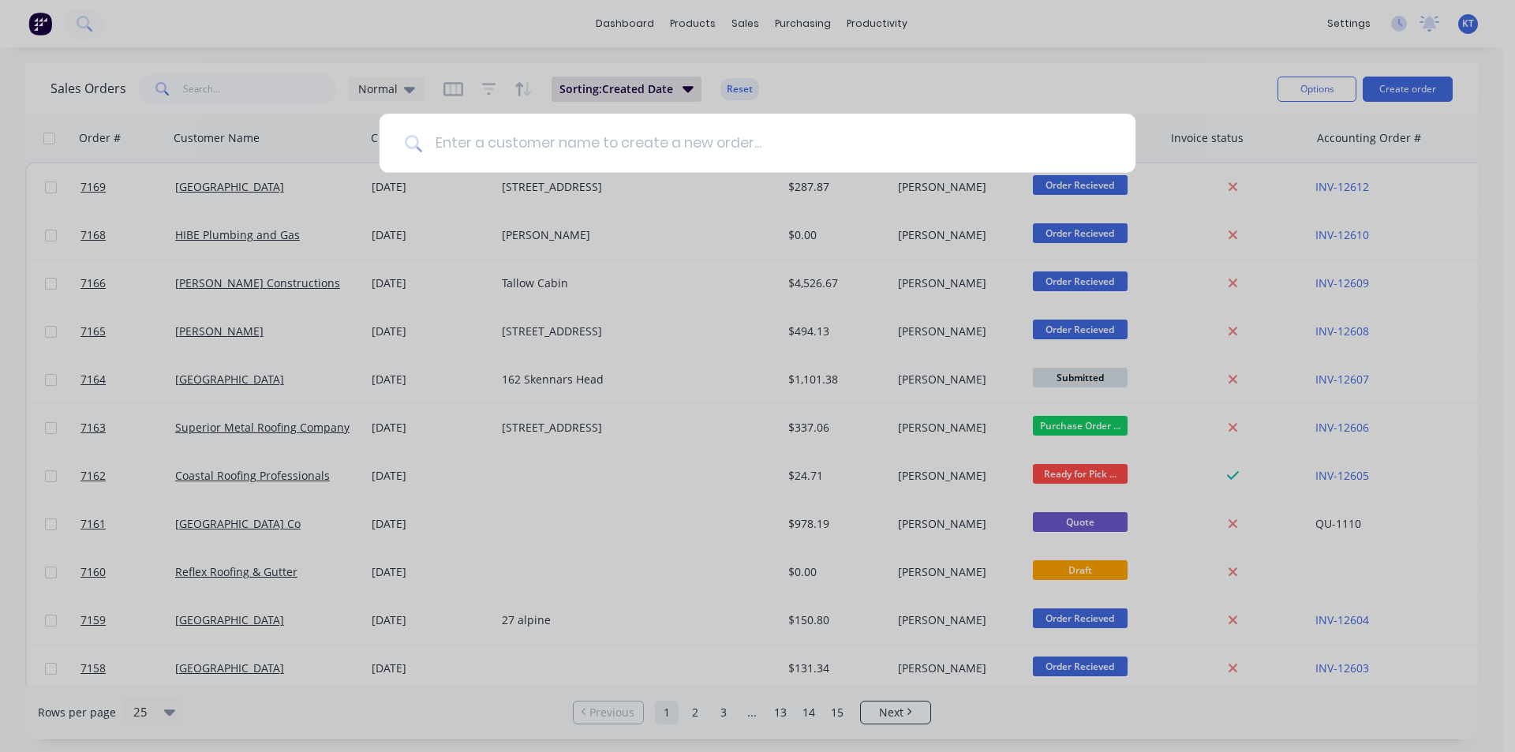
click at [458, 148] on input at bounding box center [766, 143] width 688 height 59
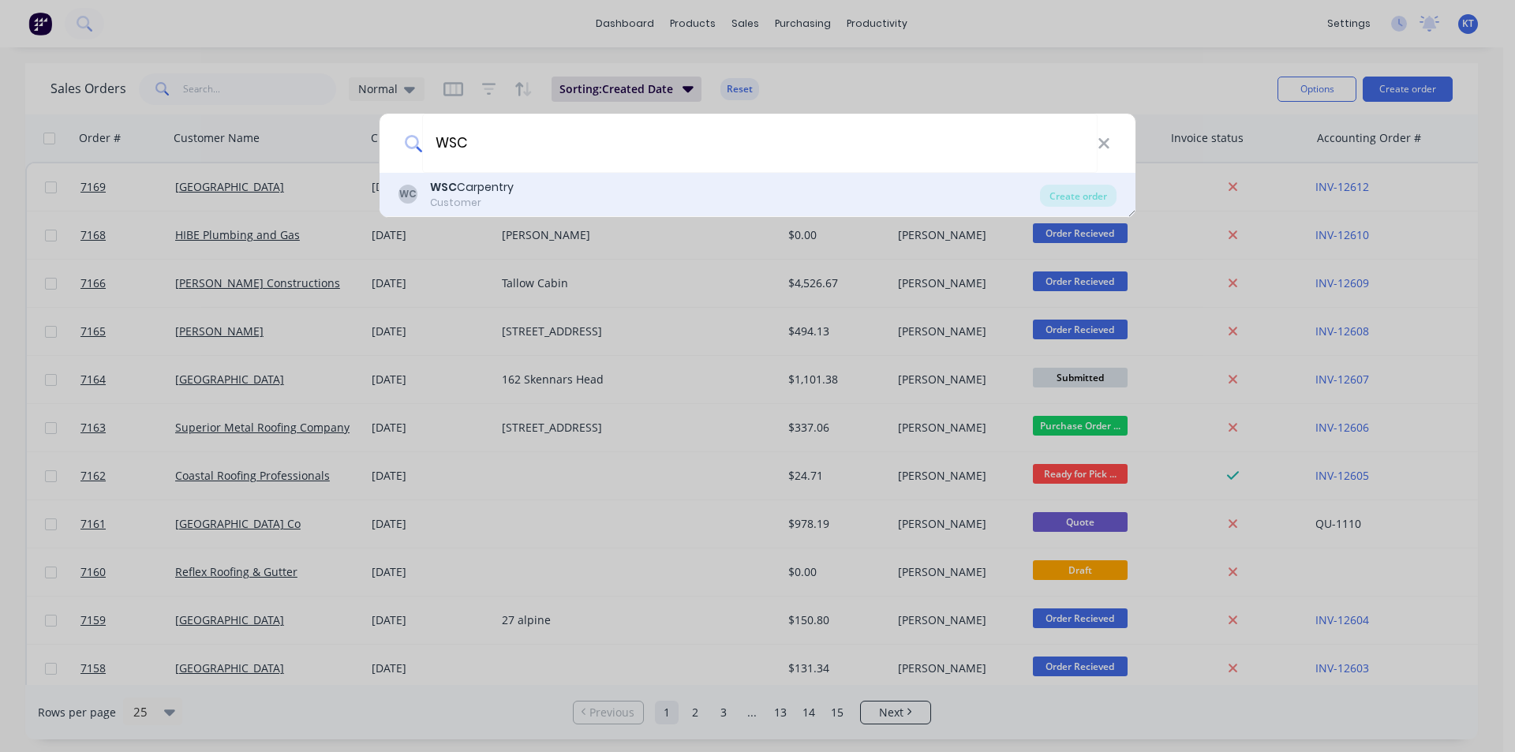
type input "WSC"
click at [450, 179] on b "WSC" at bounding box center [443, 187] width 27 height 16
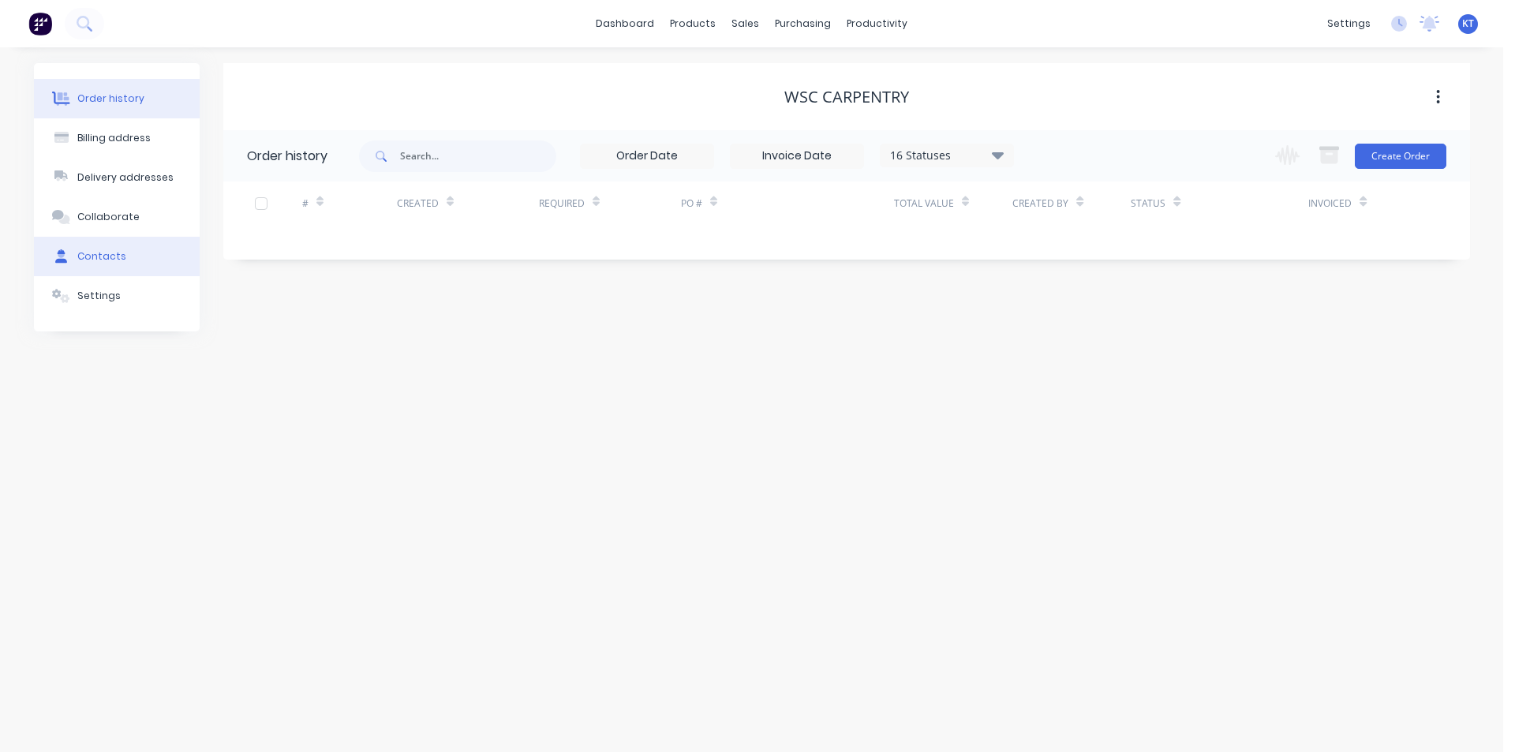
click at [101, 255] on div "Contacts" at bounding box center [101, 256] width 49 height 14
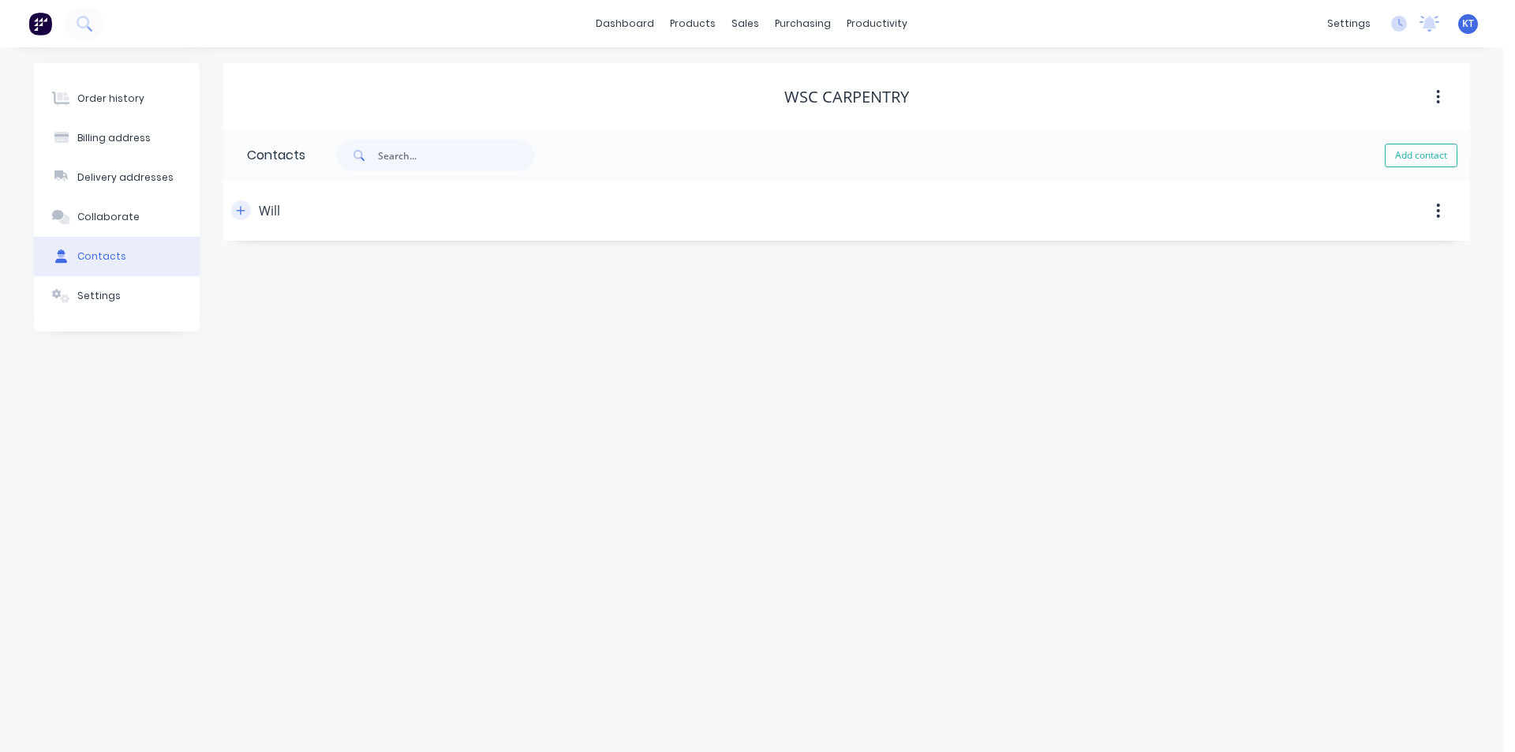
click at [245, 212] on icon "button" at bounding box center [240, 210] width 9 height 11
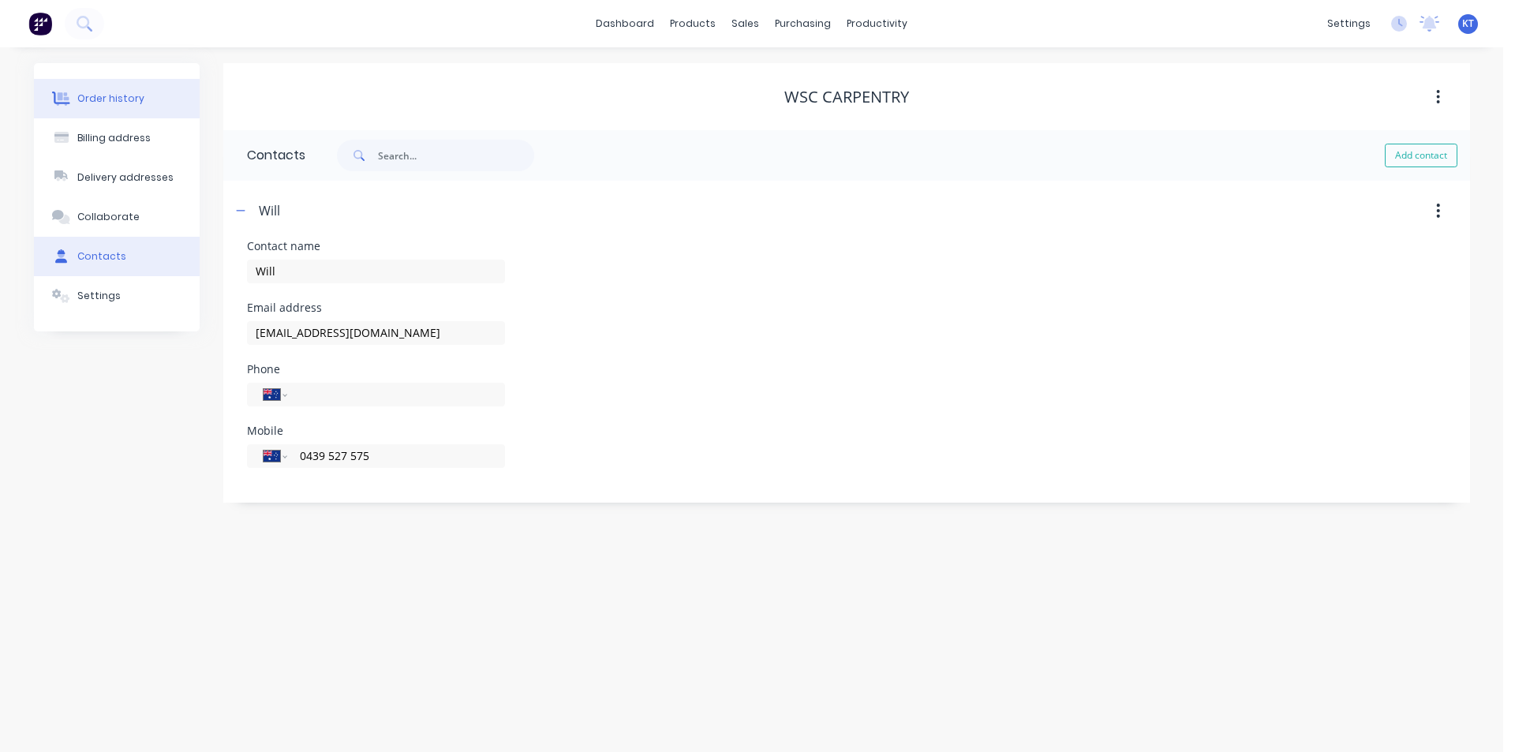
click at [120, 98] on div "Order history" at bounding box center [110, 99] width 67 height 14
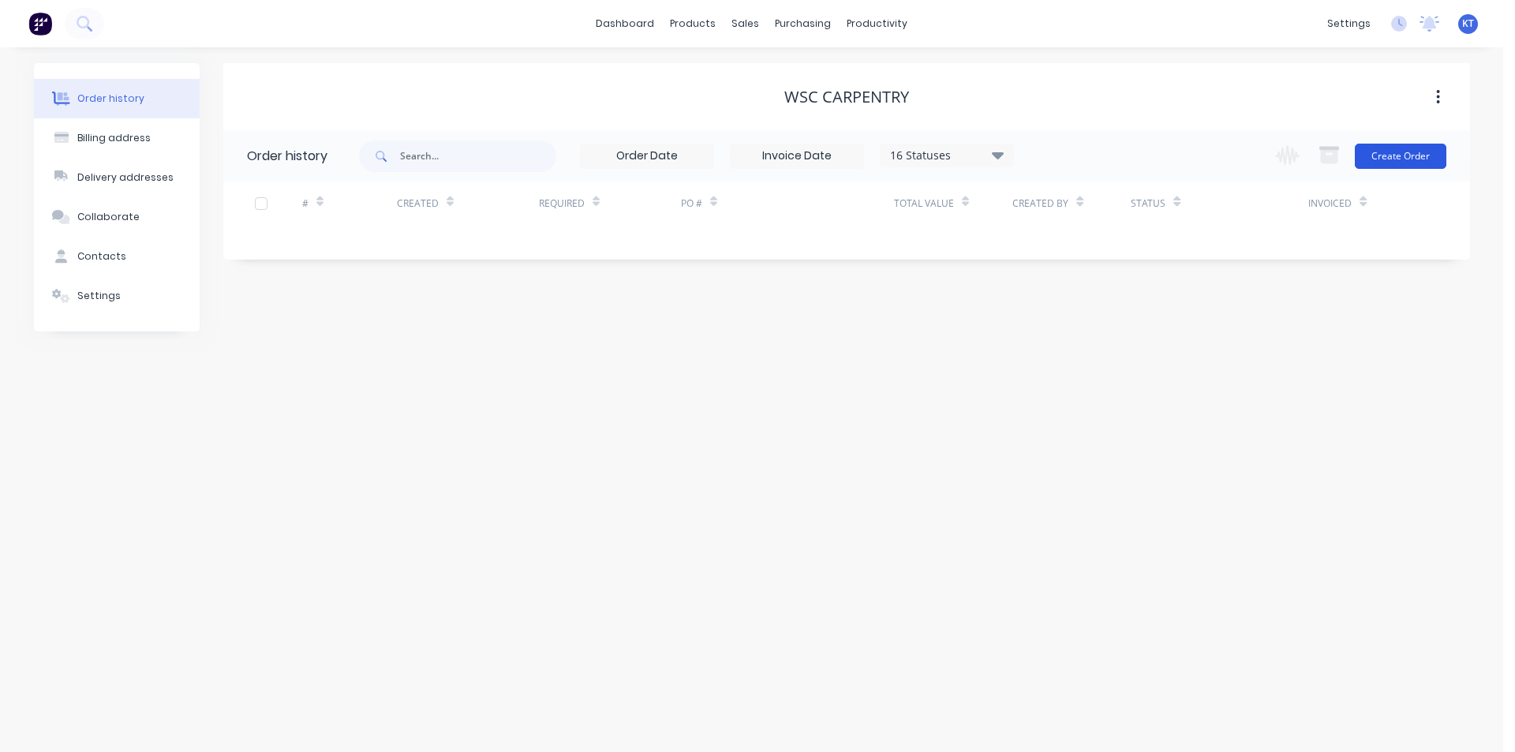
click at [1376, 161] on button "Create Order" at bounding box center [1400, 156] width 92 height 25
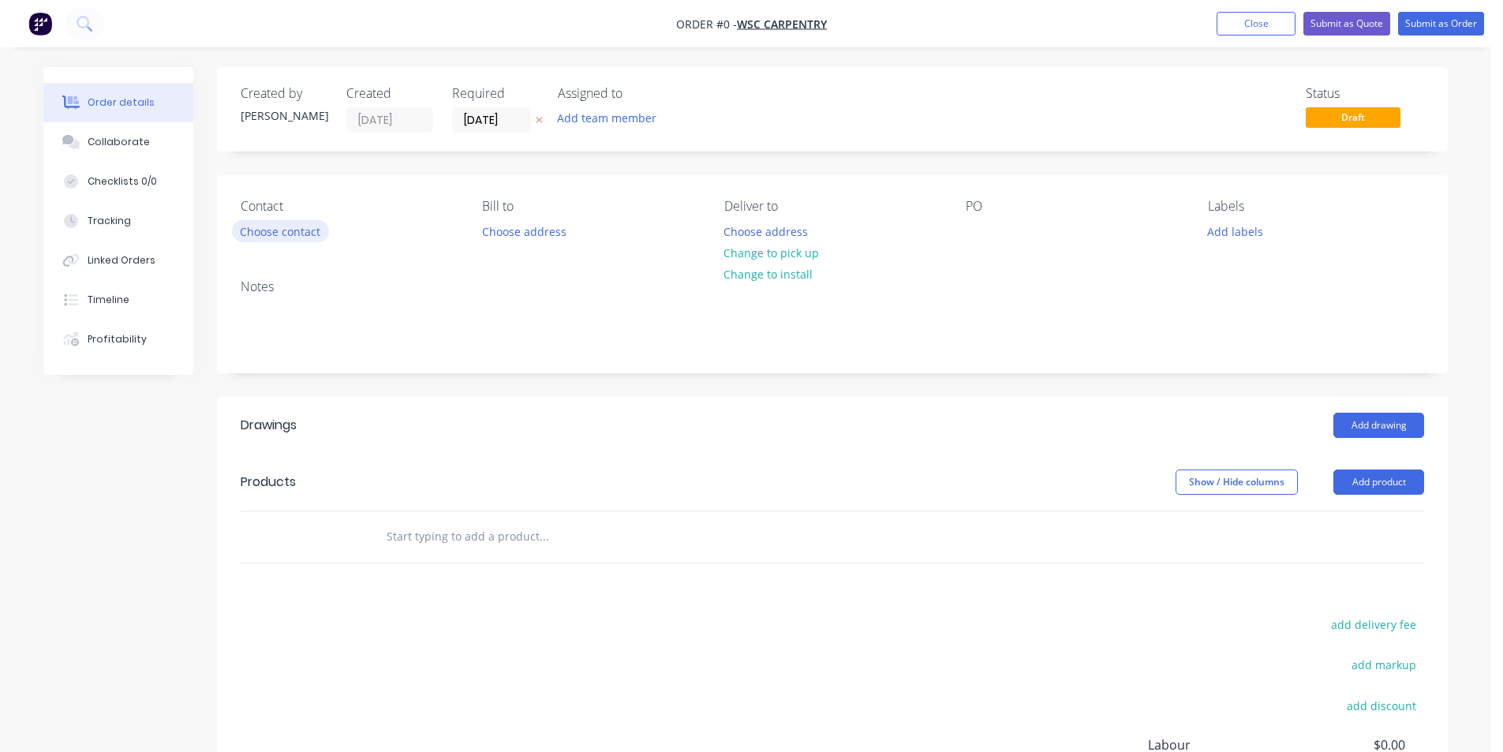
click at [274, 225] on button "Choose contact" at bounding box center [280, 230] width 97 height 21
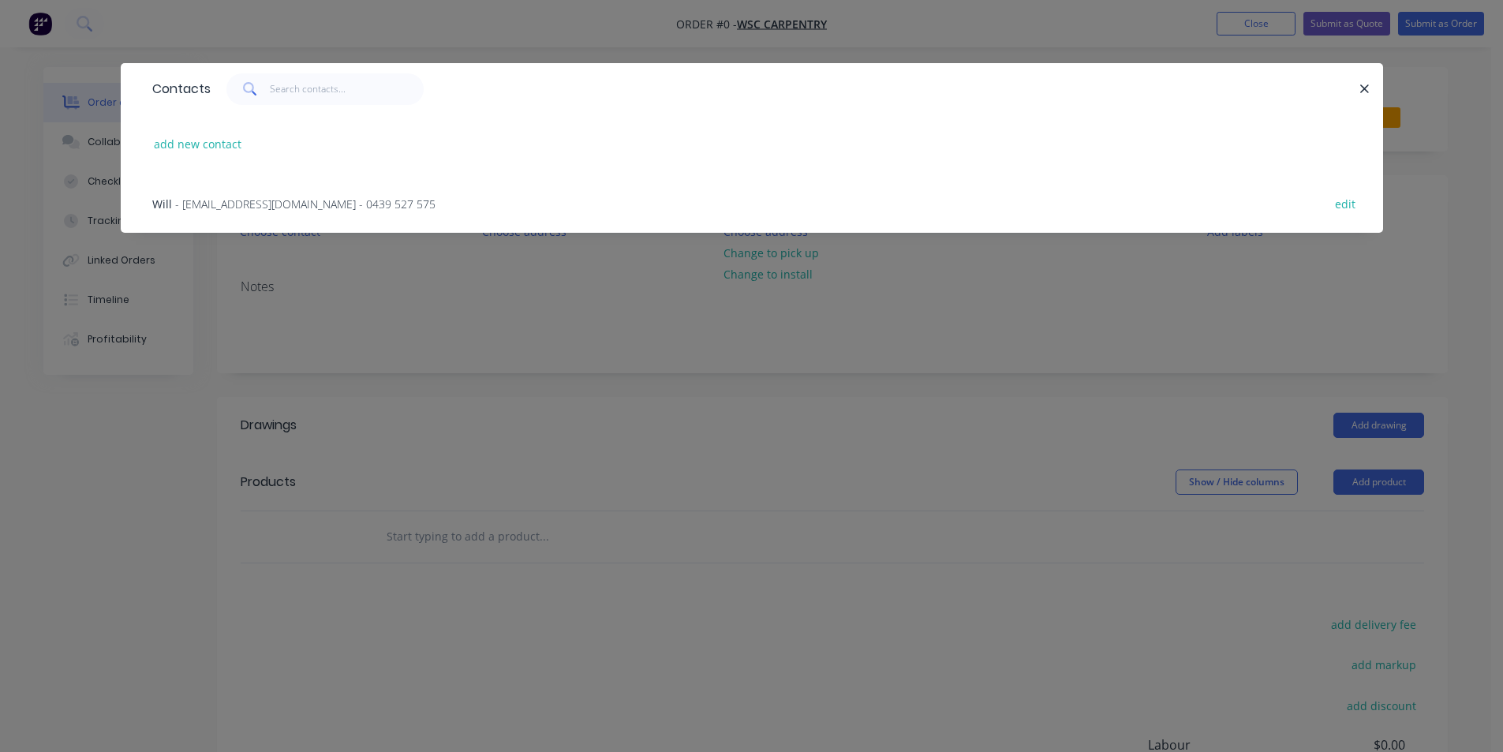
click at [275, 206] on span "- [EMAIL_ADDRESS][DOMAIN_NAME] - 0439 527 575" at bounding box center [305, 203] width 260 height 15
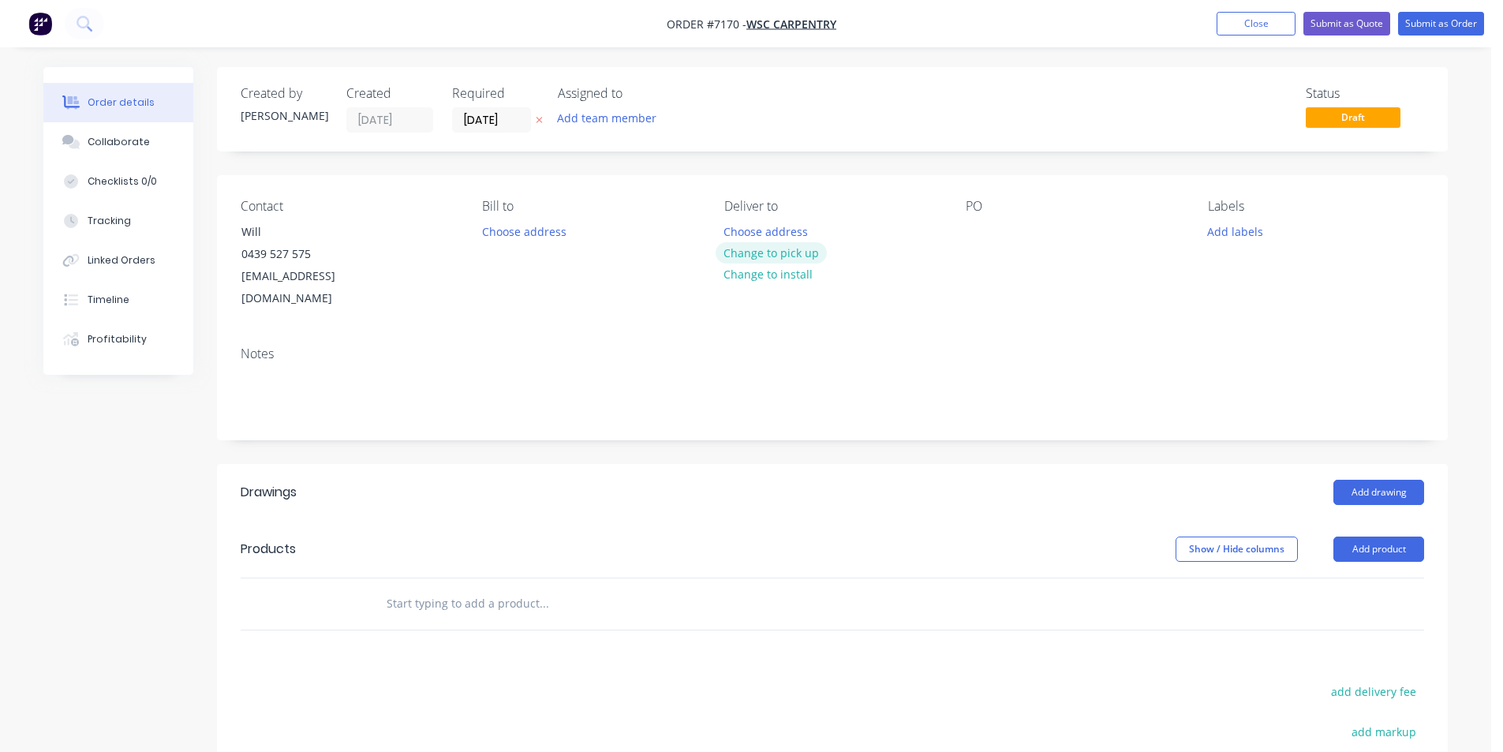
click at [791, 260] on button "Change to pick up" at bounding box center [771, 252] width 112 height 21
click at [980, 222] on div at bounding box center [978, 231] width 25 height 23
click at [1361, 480] on button "Add drawing" at bounding box center [1378, 492] width 91 height 25
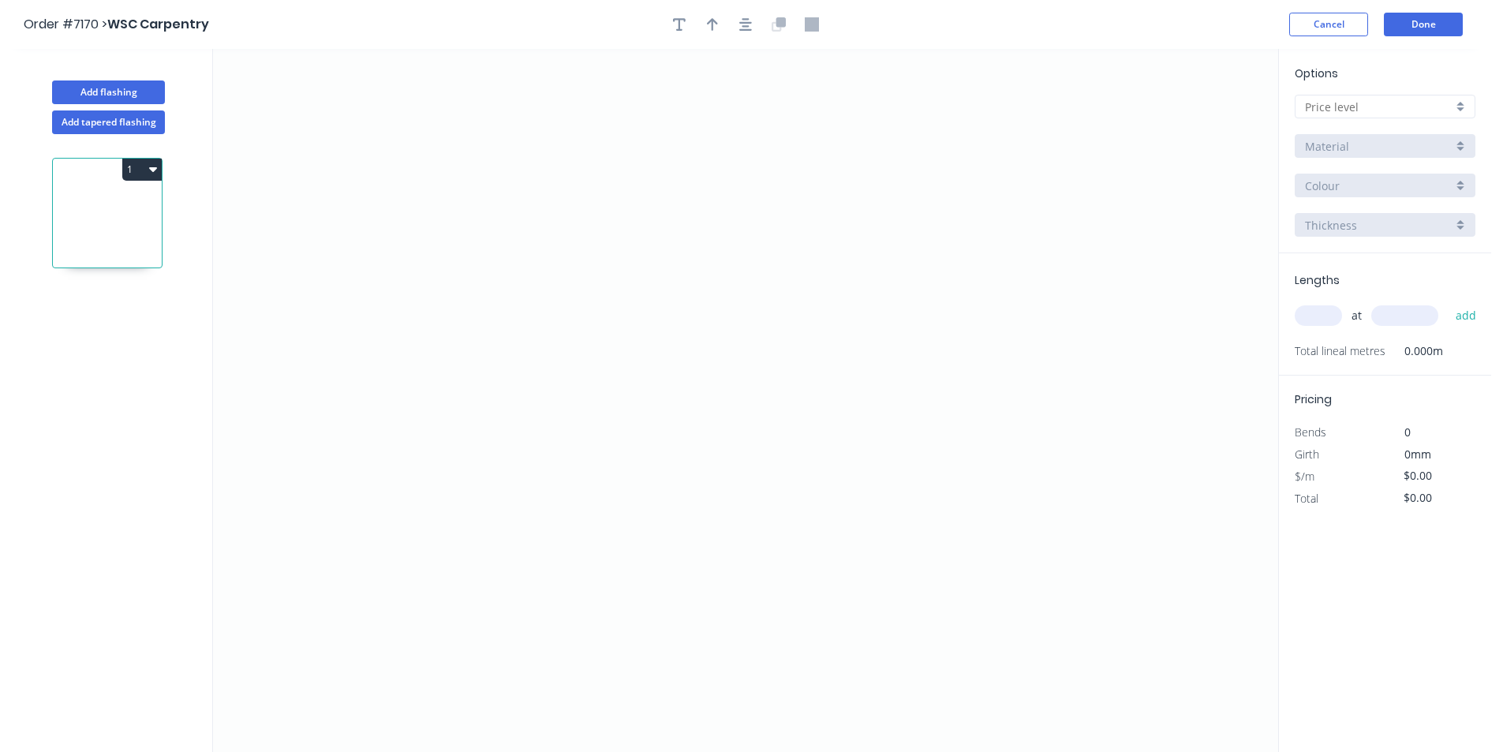
click at [1358, 114] on input "text" at bounding box center [1379, 107] width 148 height 17
click at [1347, 194] on div "C" at bounding box center [1384, 192] width 179 height 28
type input "C"
click at [1341, 99] on input "C" at bounding box center [1379, 107] width 148 height 17
click at [1336, 216] on div "D" at bounding box center [1384, 220] width 179 height 28
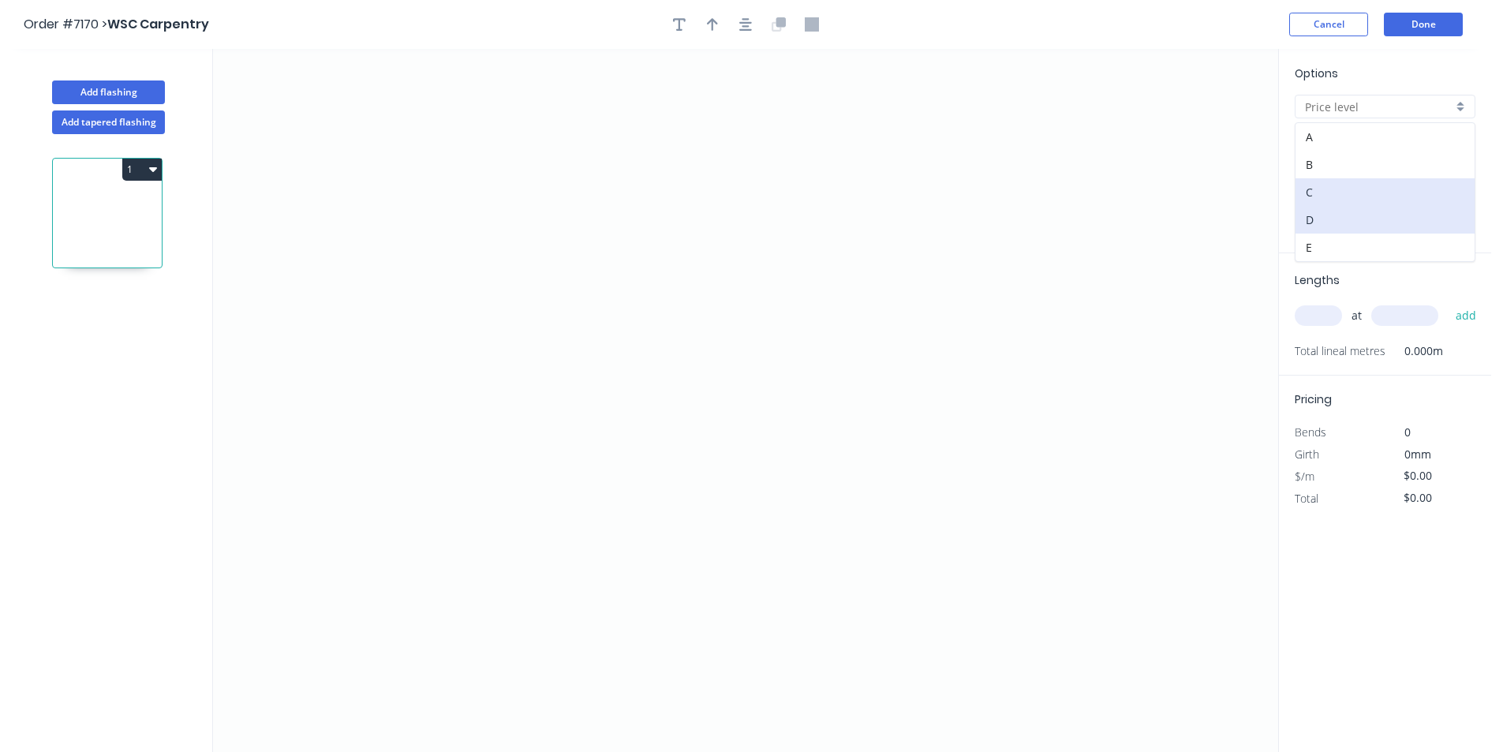
type input "D"
click at [1335, 141] on input "304 Grade Stainless Steel, 0.9mm Perforated Pattern 208 - 2mm hole" at bounding box center [1379, 146] width 148 height 17
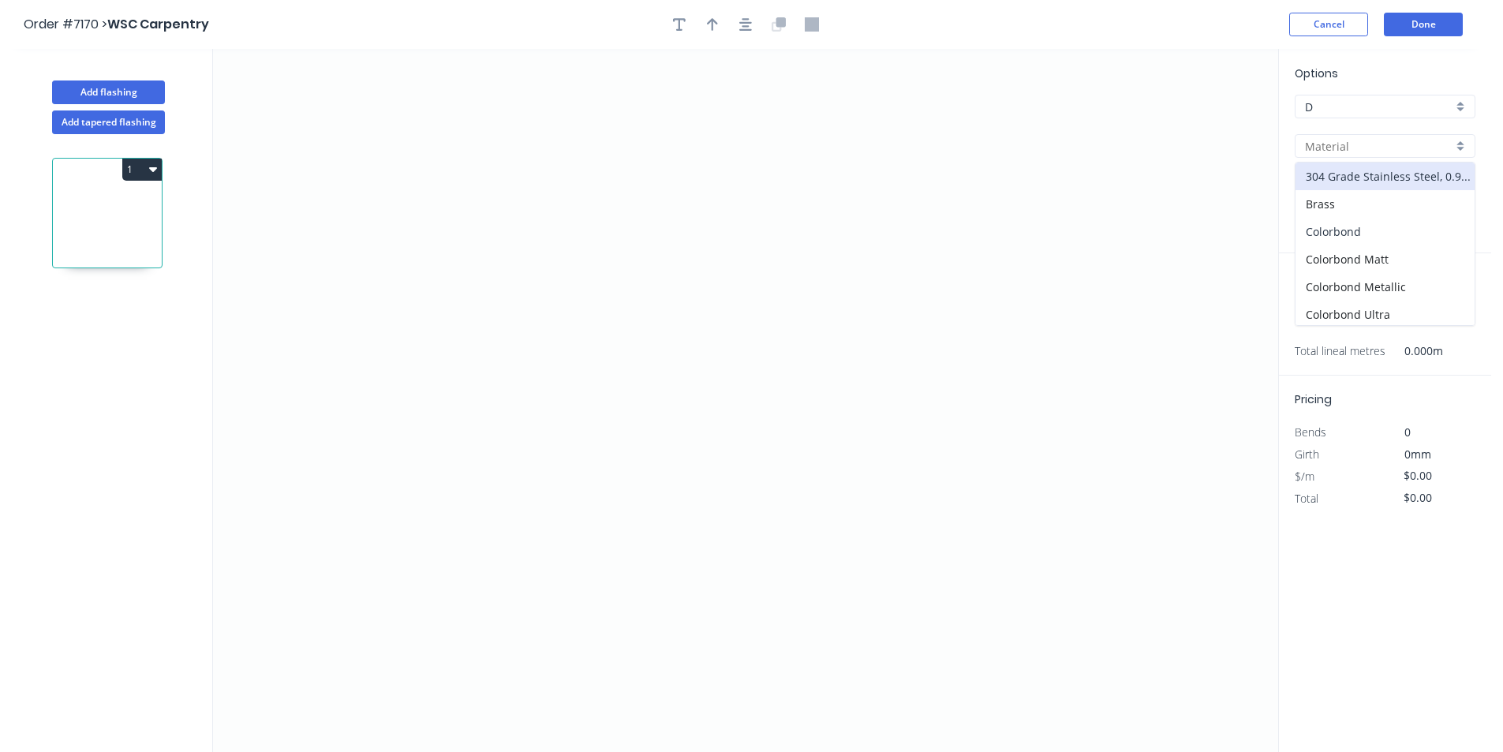
click at [1328, 227] on div "Colorbond" at bounding box center [1384, 232] width 179 height 28
type input "Colorbond"
type input "Basalt"
click at [1330, 171] on div "Options D D Colorbond Colorbond Colorbond Matt Colorbond Metallic Colorbond Ult…" at bounding box center [1385, 159] width 212 height 189
click at [1332, 183] on input "Basalt" at bounding box center [1379, 185] width 148 height 17
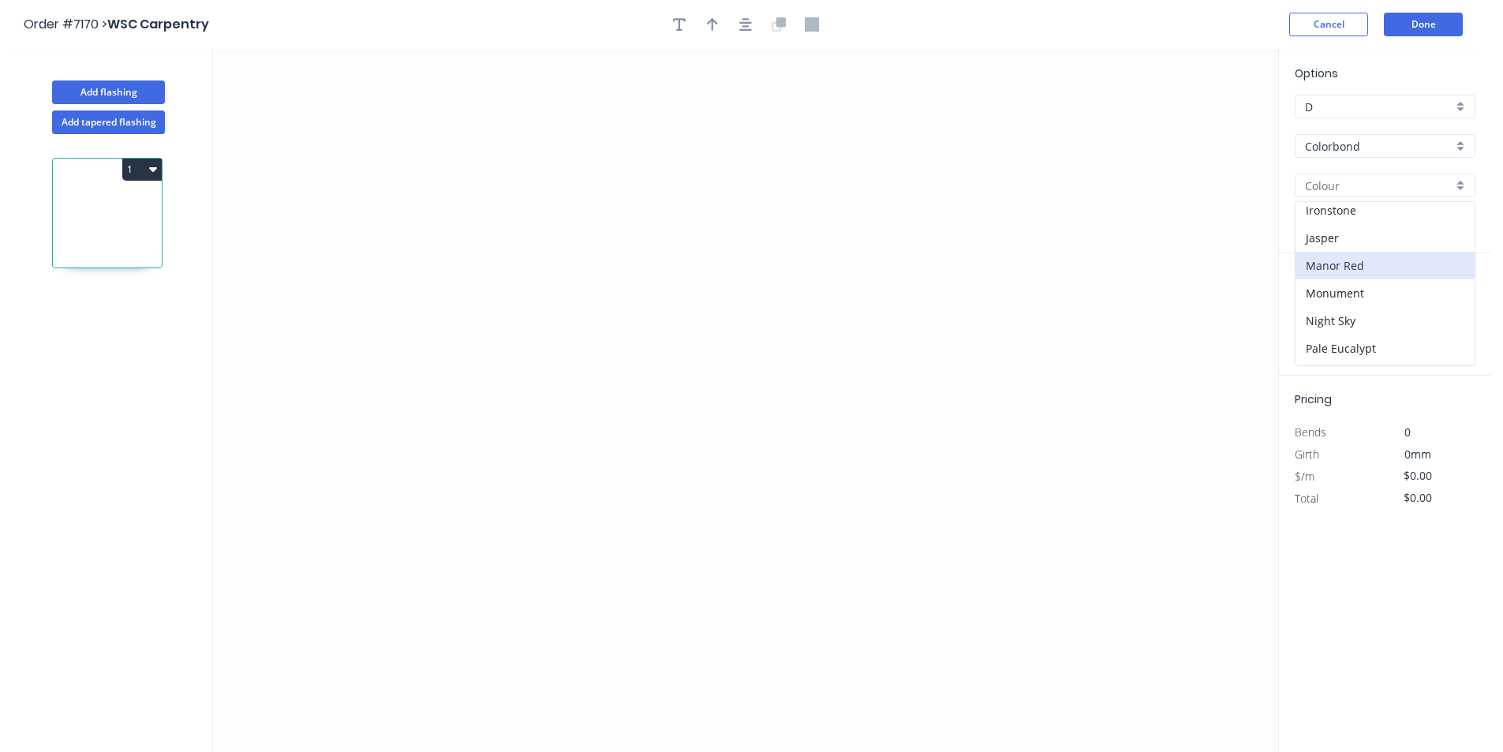
scroll to position [237, 0]
click at [1326, 260] on div "Jasper" at bounding box center [1384, 255] width 179 height 28
type input "Jasper"
drag, startPoint x: 539, startPoint y: 281, endPoint x: 573, endPoint y: 252, distance: 44.8
click at [539, 279] on icon "0" at bounding box center [745, 400] width 1065 height 703
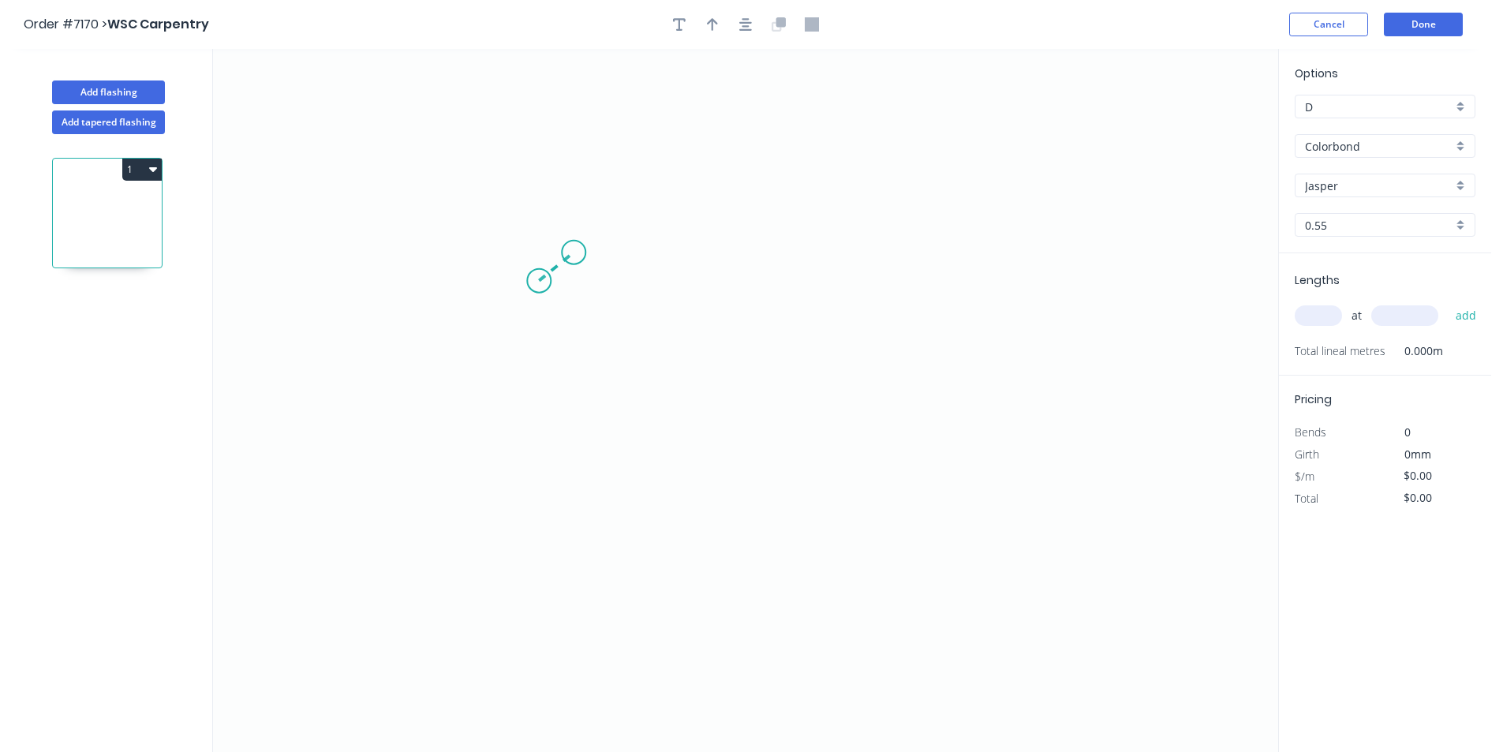
click at [573, 252] on icon "0" at bounding box center [745, 400] width 1065 height 703
click at [853, 251] on icon "0 ?" at bounding box center [745, 400] width 1065 height 703
click at [861, 401] on icon "0 ? ? ? º" at bounding box center [745, 400] width 1065 height 703
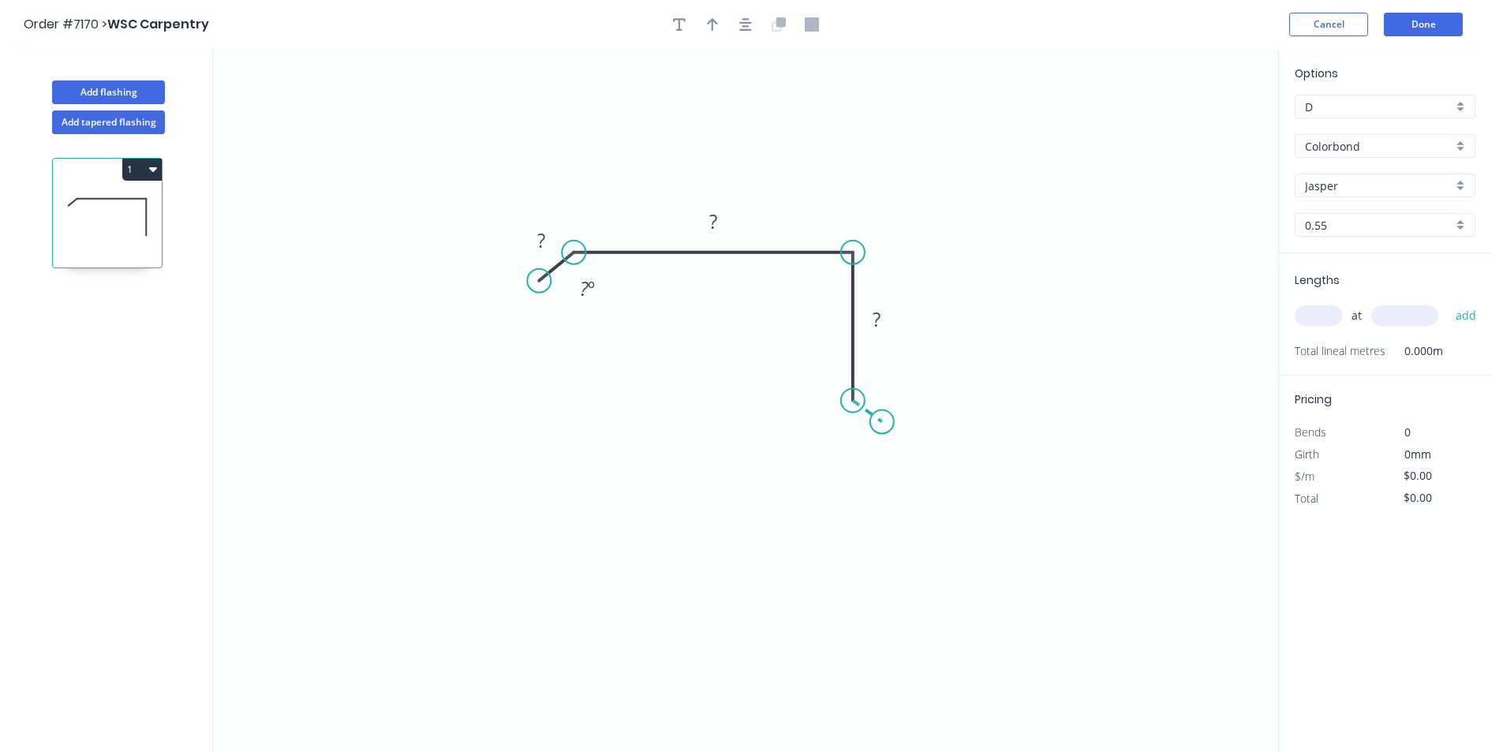
click at [882, 422] on icon "0 ? ? ? ? º" at bounding box center [745, 400] width 1065 height 703
click at [848, 463] on icon "0 ? ? ? ? ? º ? º" at bounding box center [745, 400] width 1065 height 703
drag, startPoint x: 531, startPoint y: 233, endPoint x: 546, endPoint y: 232, distance: 15.1
click at [532, 233] on rect at bounding box center [541, 242] width 32 height 22
click at [547, 236] on rect at bounding box center [541, 242] width 32 height 22
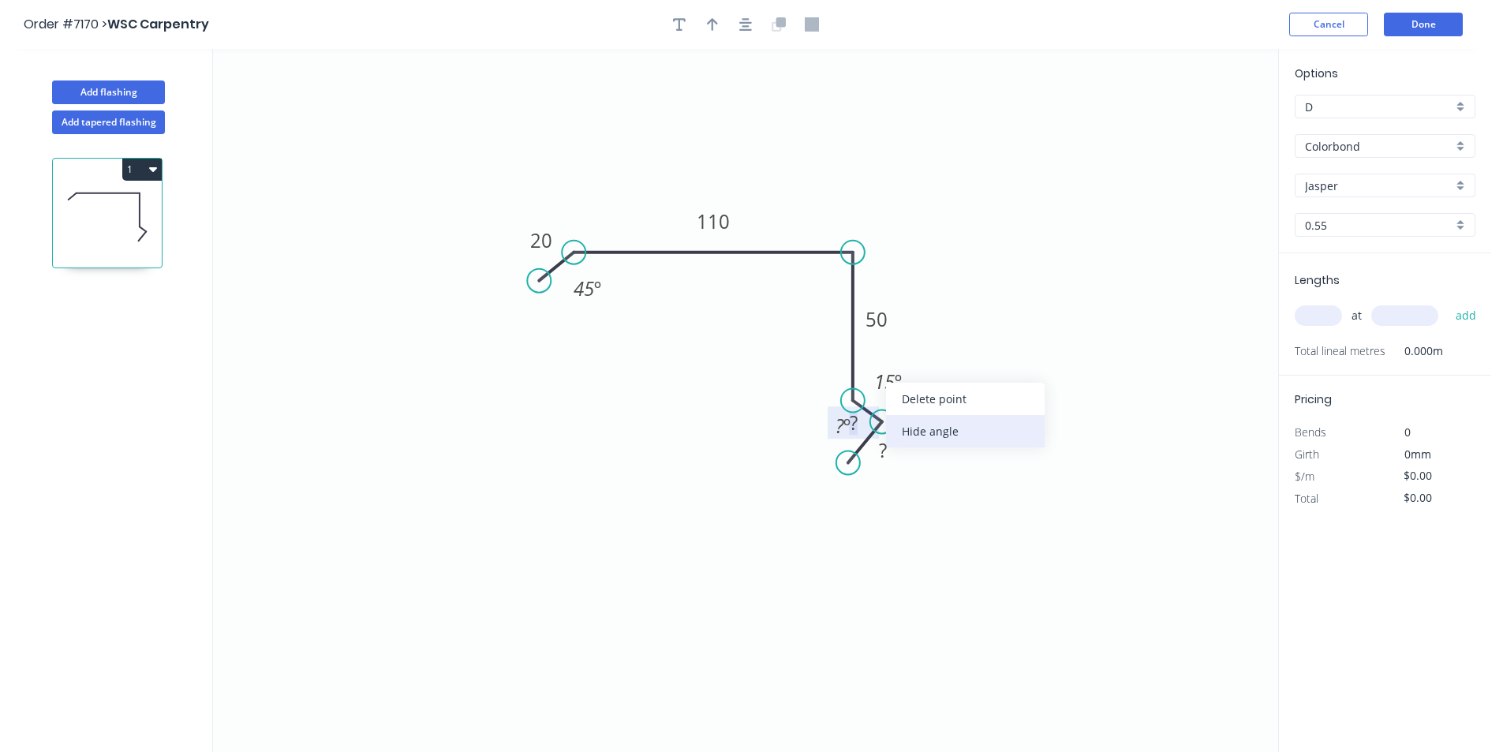
click at [915, 439] on div "Hide angle" at bounding box center [965, 431] width 159 height 32
click at [891, 487] on div "Hide angle" at bounding box center [910, 482] width 159 height 32
click at [852, 424] on tspan "?" at bounding box center [854, 422] width 8 height 26
type input "$17.39"
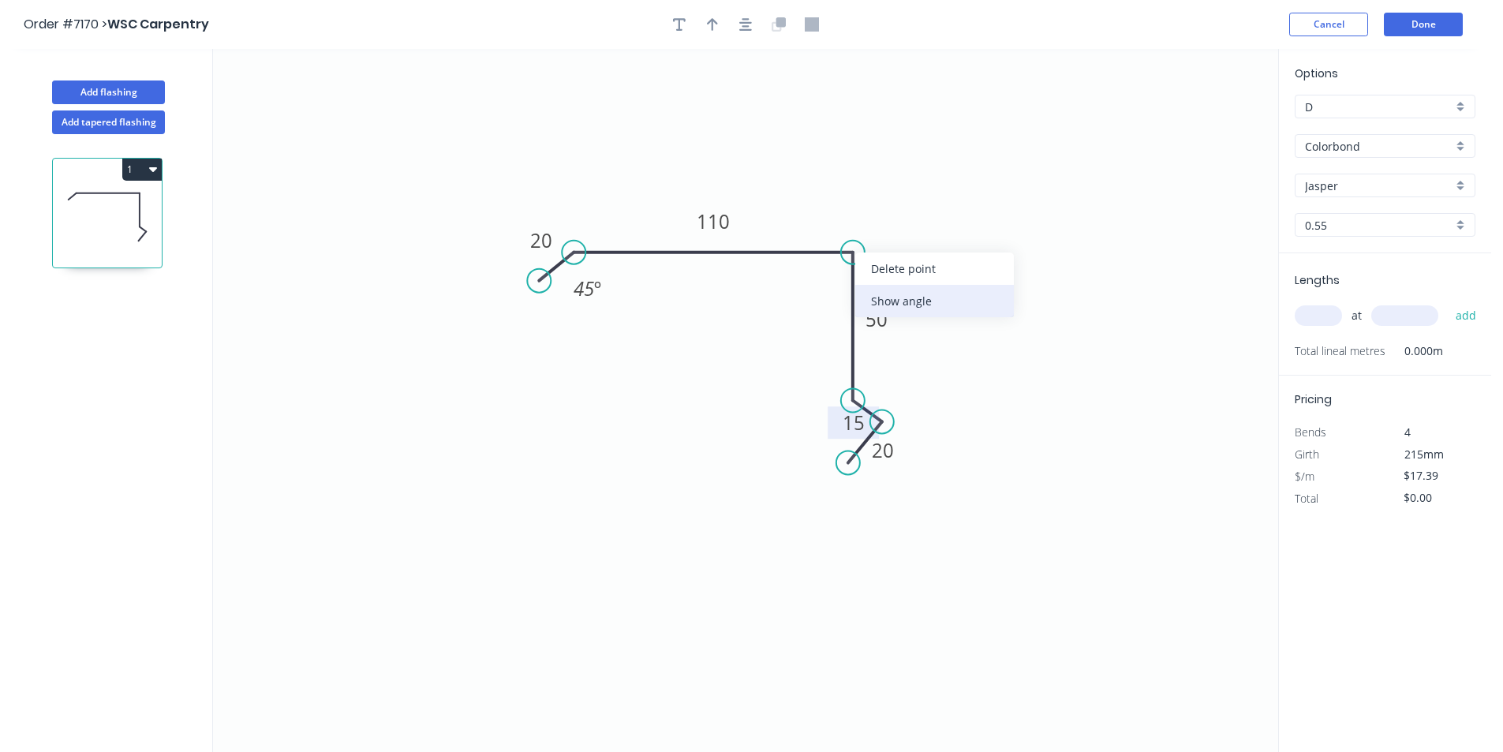
click at [886, 300] on div "Show angle" at bounding box center [934, 301] width 159 height 32
click at [823, 276] on tspan "?" at bounding box center [821, 279] width 9 height 26
click at [738, 25] on button "button" at bounding box center [746, 25] width 24 height 24
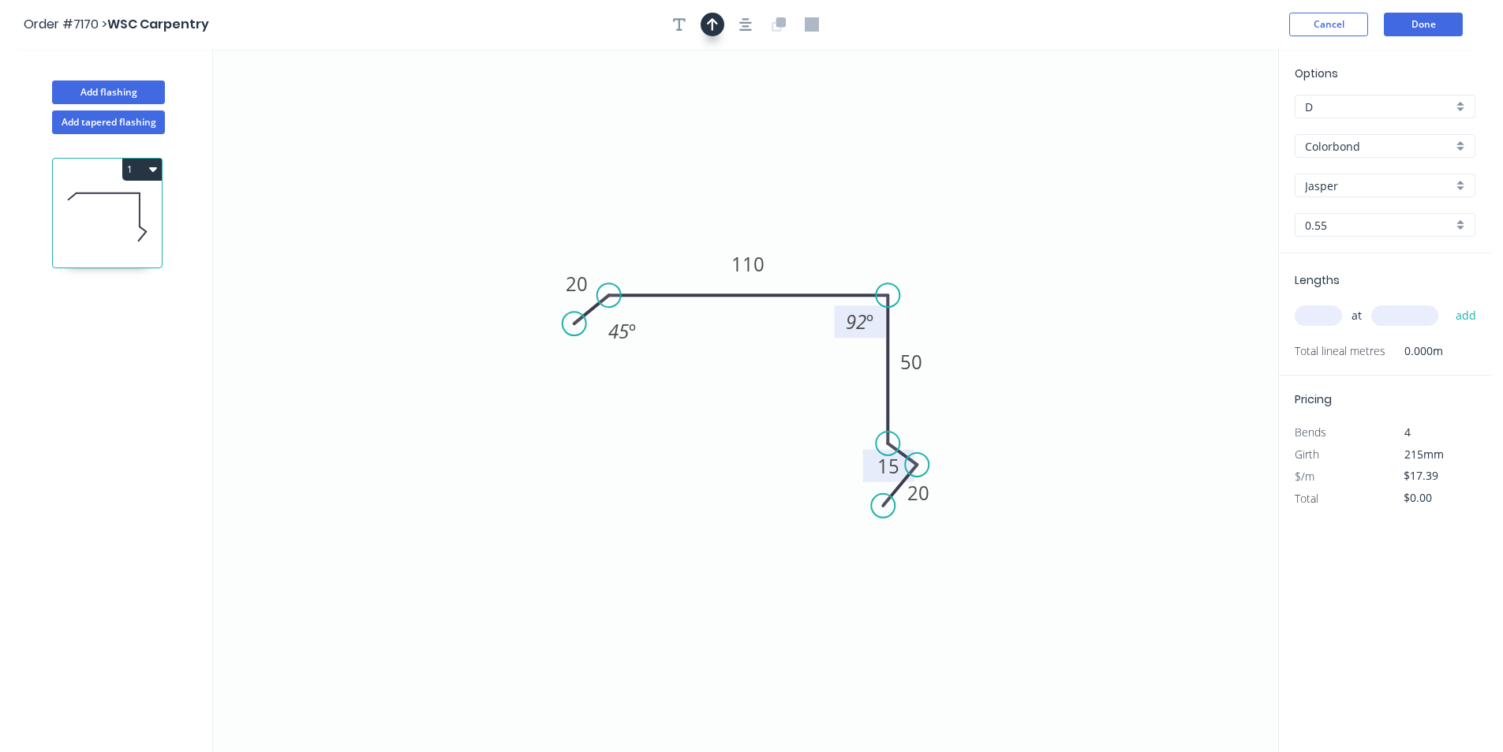
click at [712, 25] on icon "button" at bounding box center [712, 24] width 11 height 13
click at [1197, 122] on icon at bounding box center [1198, 109] width 14 height 50
drag, startPoint x: 1197, startPoint y: 121, endPoint x: 903, endPoint y: 259, distance: 324.7
click at [903, 259] on icon at bounding box center [916, 245] width 46 height 46
click at [1339, 316] on input "text" at bounding box center [1317, 315] width 47 height 21
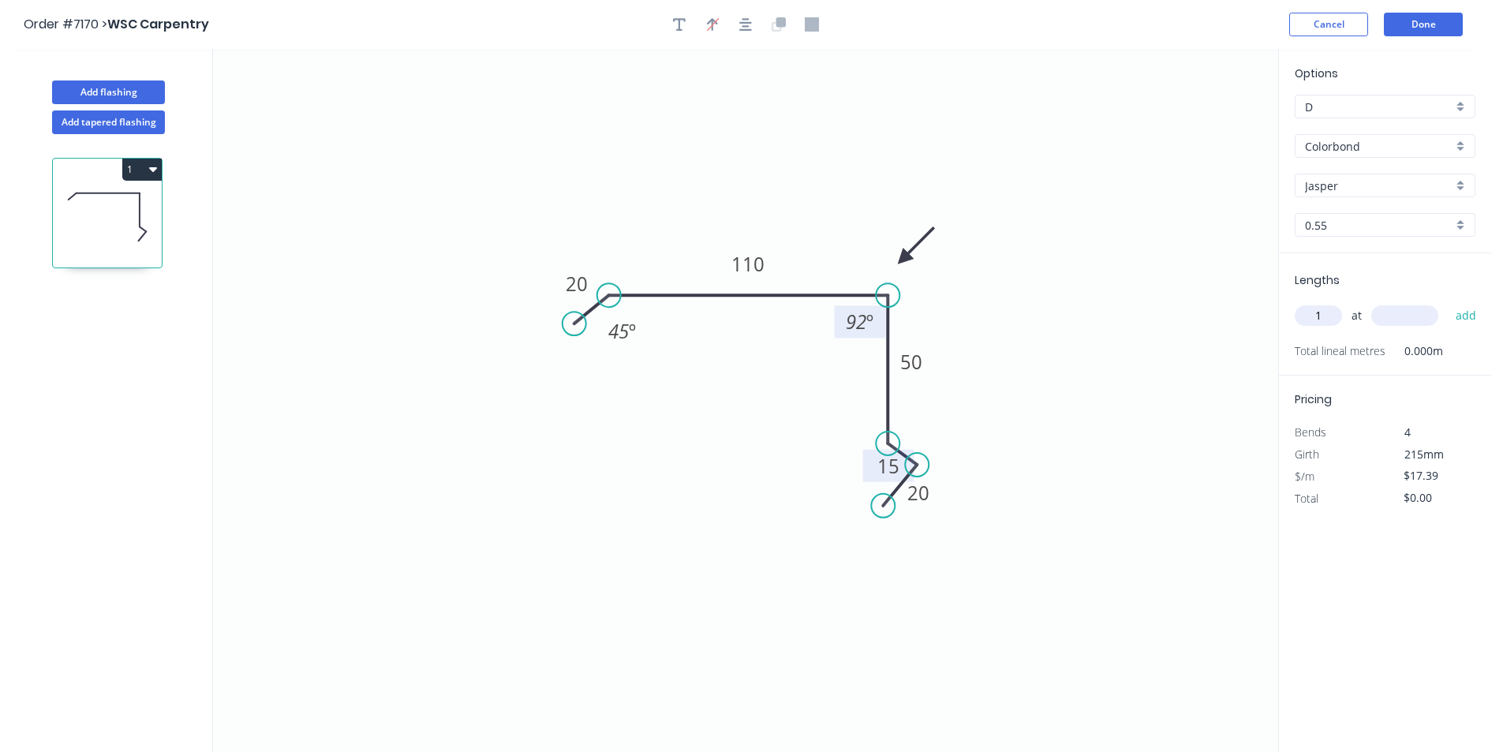
type input "1"
type input "1000"
click at [1447, 302] on button "add" at bounding box center [1465, 315] width 37 height 27
type input "$17.39"
click at [125, 88] on button "Add flashing" at bounding box center [108, 92] width 113 height 24
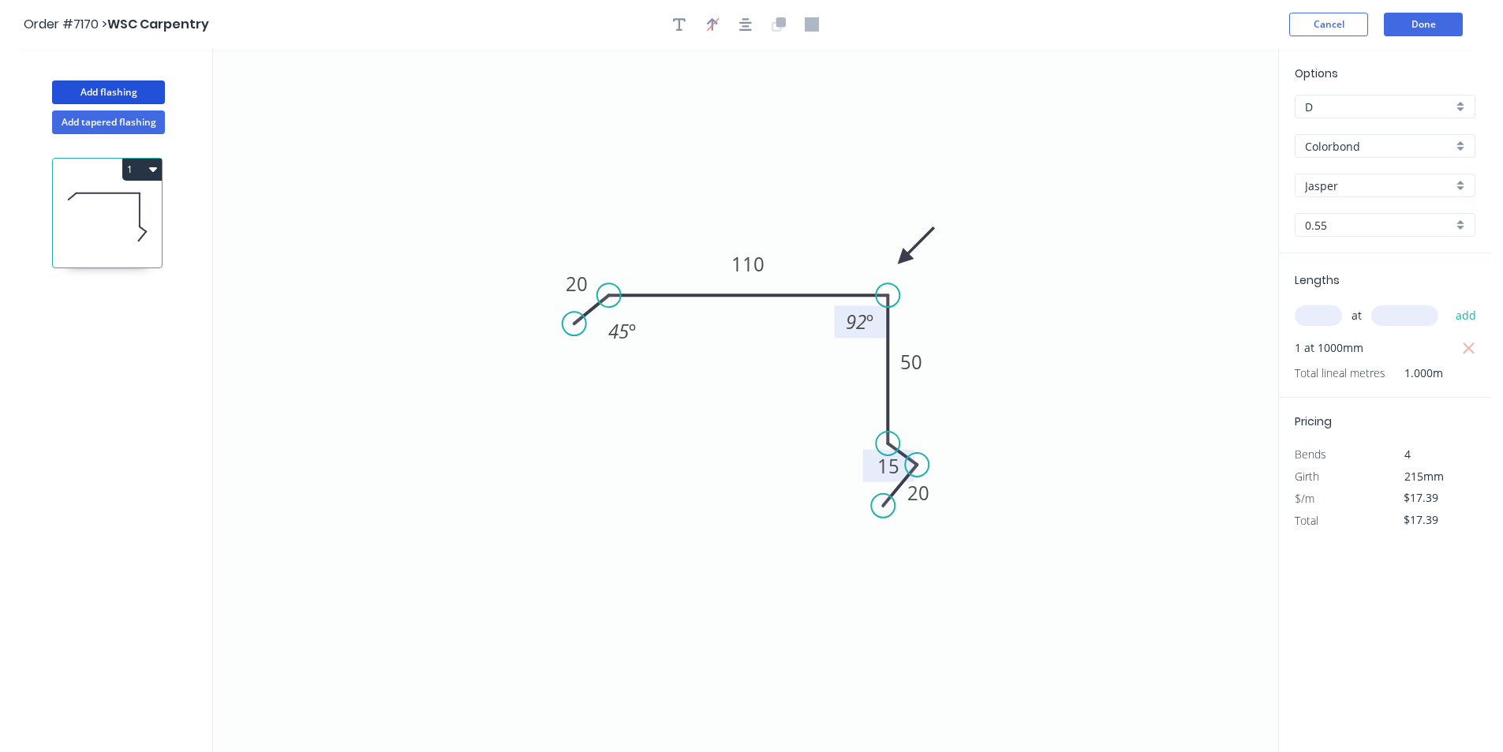
type input "$0.00"
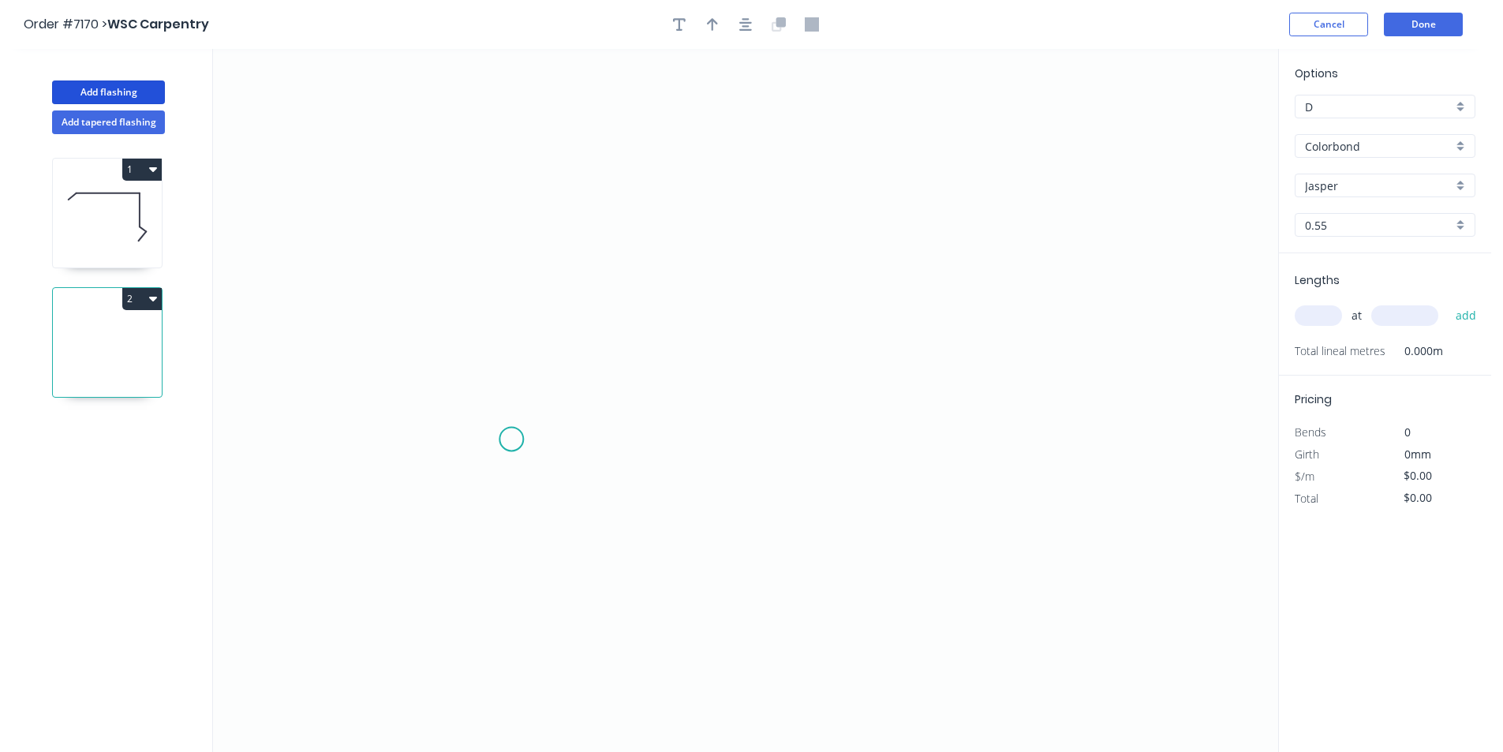
click at [515, 437] on icon "0" at bounding box center [745, 400] width 1065 height 703
click at [537, 409] on icon at bounding box center [526, 423] width 22 height 28
click at [745, 413] on icon "0 ?" at bounding box center [745, 400] width 1065 height 703
click at [739, 349] on icon "0 ? ? ? º" at bounding box center [745, 400] width 1065 height 703
click at [745, 348] on circle at bounding box center [745, 348] width 24 height 24
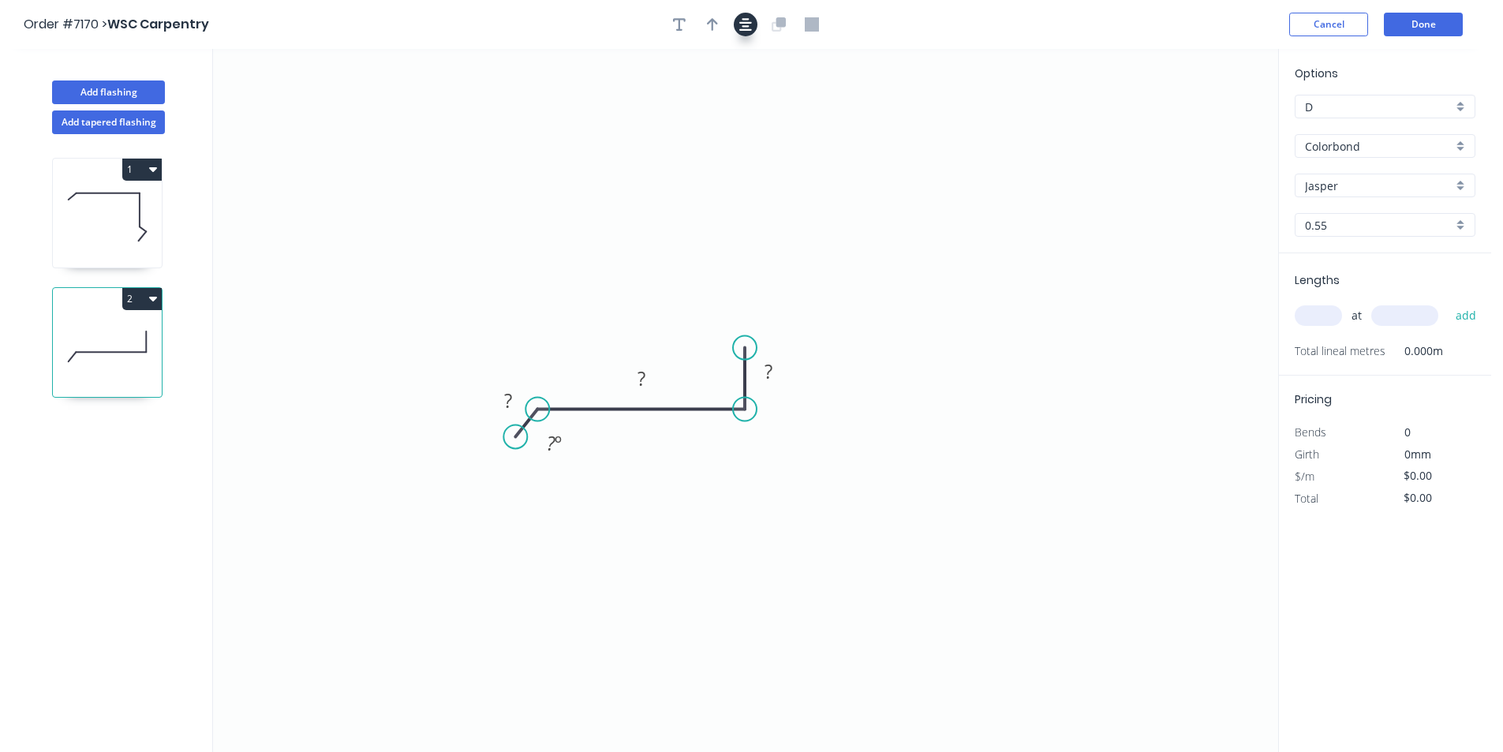
click at [748, 21] on icon "button" at bounding box center [745, 24] width 13 height 14
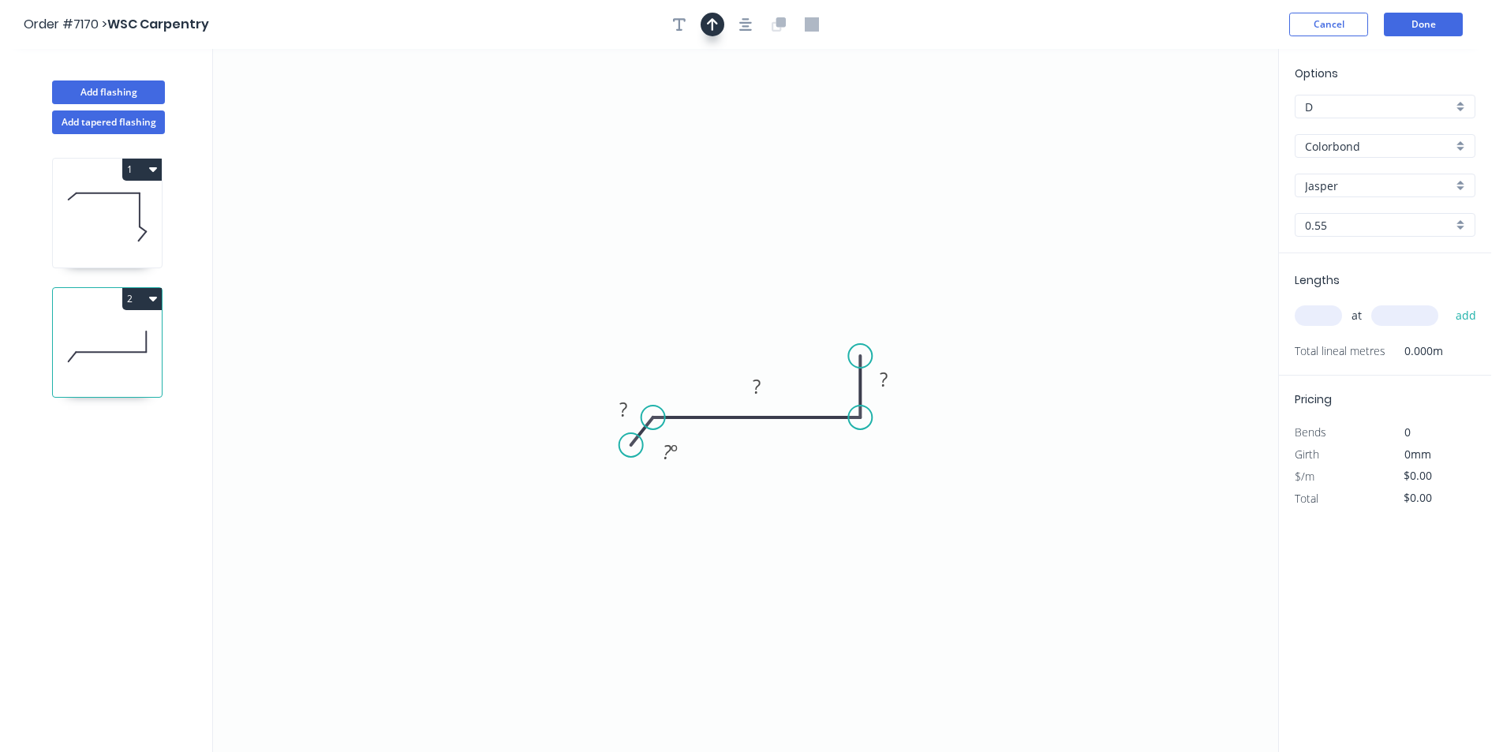
click at [714, 20] on icon "button" at bounding box center [712, 24] width 11 height 13
drag, startPoint x: 1199, startPoint y: 120, endPoint x: 738, endPoint y: 350, distance: 515.7
click at [738, 350] on icon at bounding box center [737, 329] width 14 height 50
click at [900, 383] on rect at bounding box center [883, 379] width 51 height 32
click at [897, 378] on rect at bounding box center [884, 380] width 32 height 22
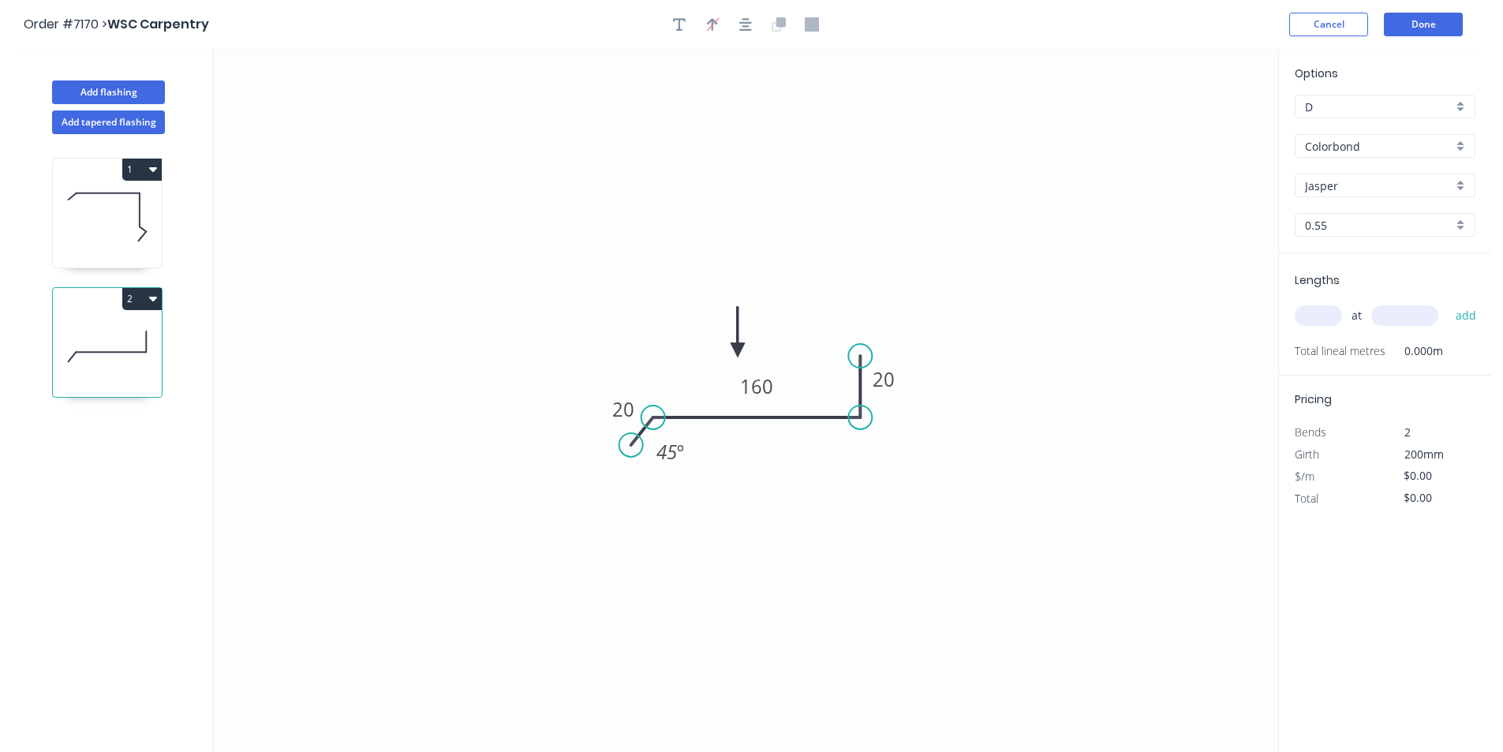
type input "$11.94"
click at [1324, 321] on input "text" at bounding box center [1317, 315] width 47 height 21
type input "1"
type input "1000"
click at [1447, 302] on button "add" at bounding box center [1465, 315] width 37 height 27
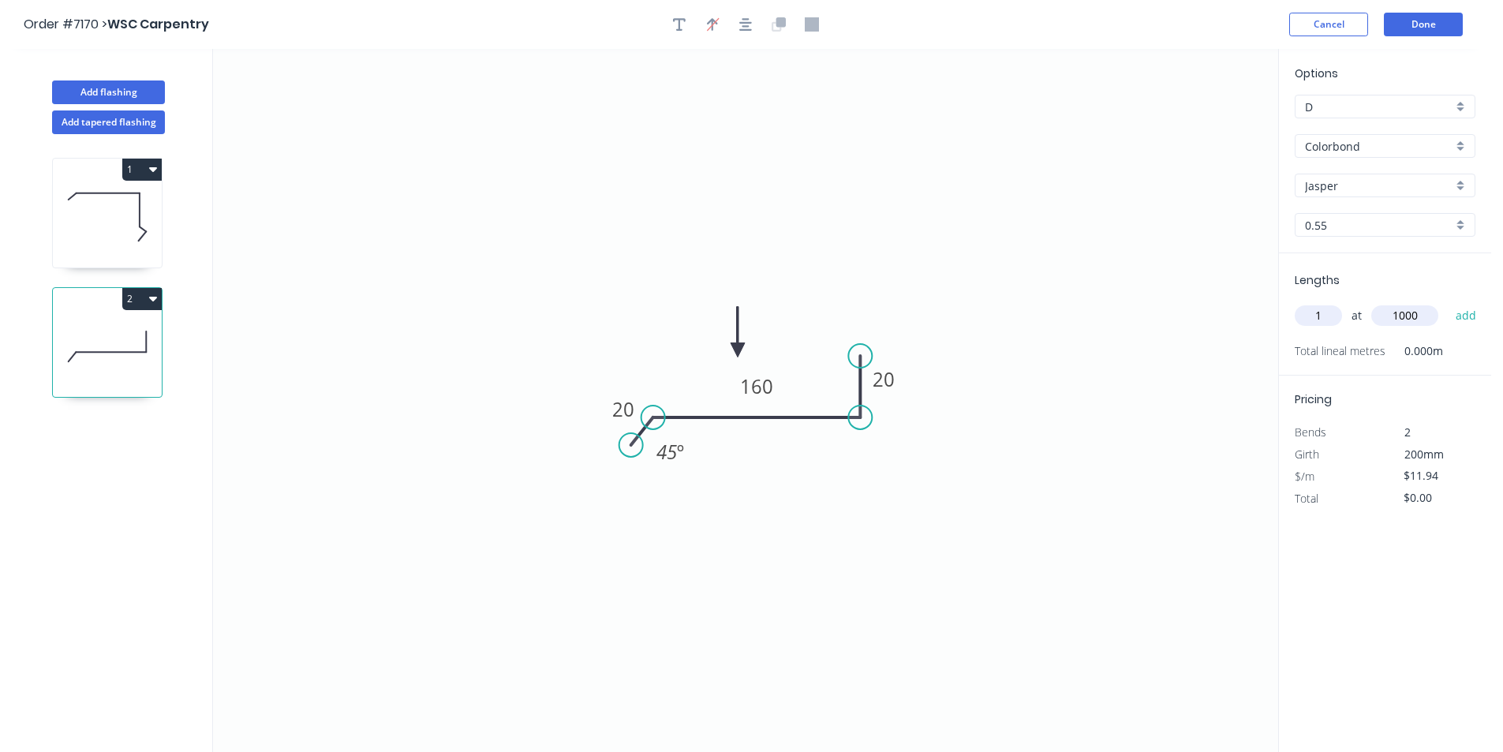
type input "$11.94"
click at [1423, 14] on button "Done" at bounding box center [1423, 25] width 79 height 24
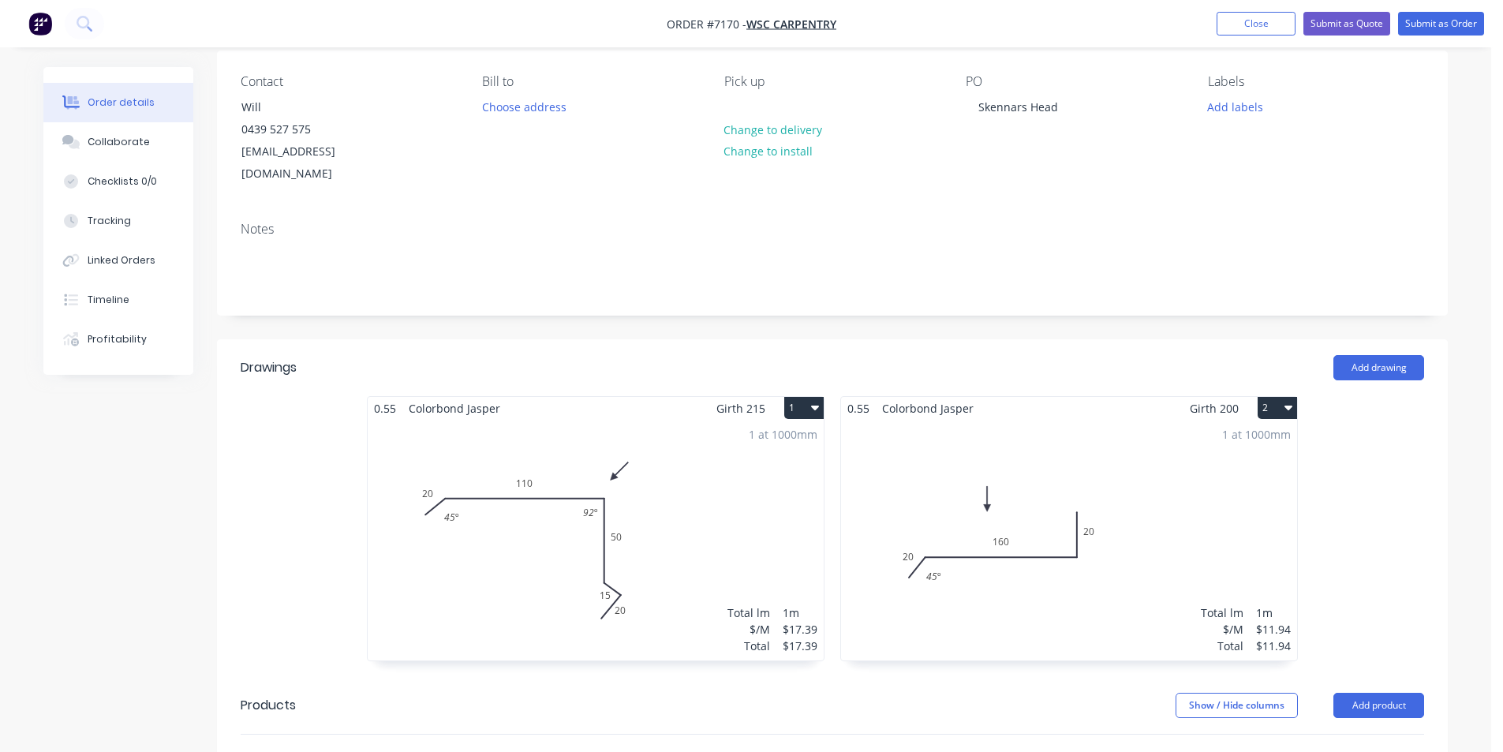
scroll to position [394, 0]
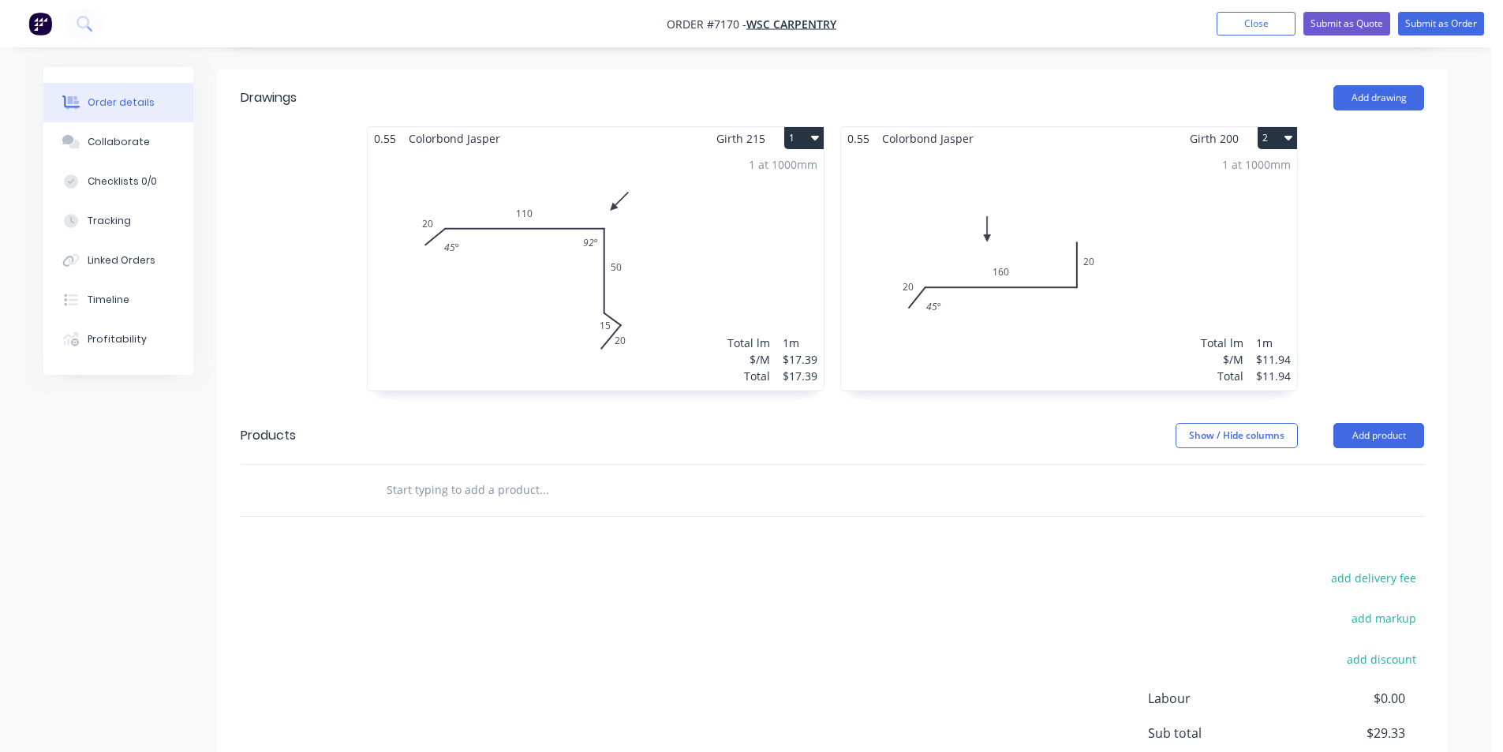
drag, startPoint x: 1444, startPoint y: 233, endPoint x: 1486, endPoint y: 337, distance: 111.8
click at [1444, 234] on div "0.55 Colorbond Jasper Girth 215 1 0 20 110 50 15 20 45 º 92 º 0 20 110 50 15 20…" at bounding box center [832, 266] width 1231 height 281
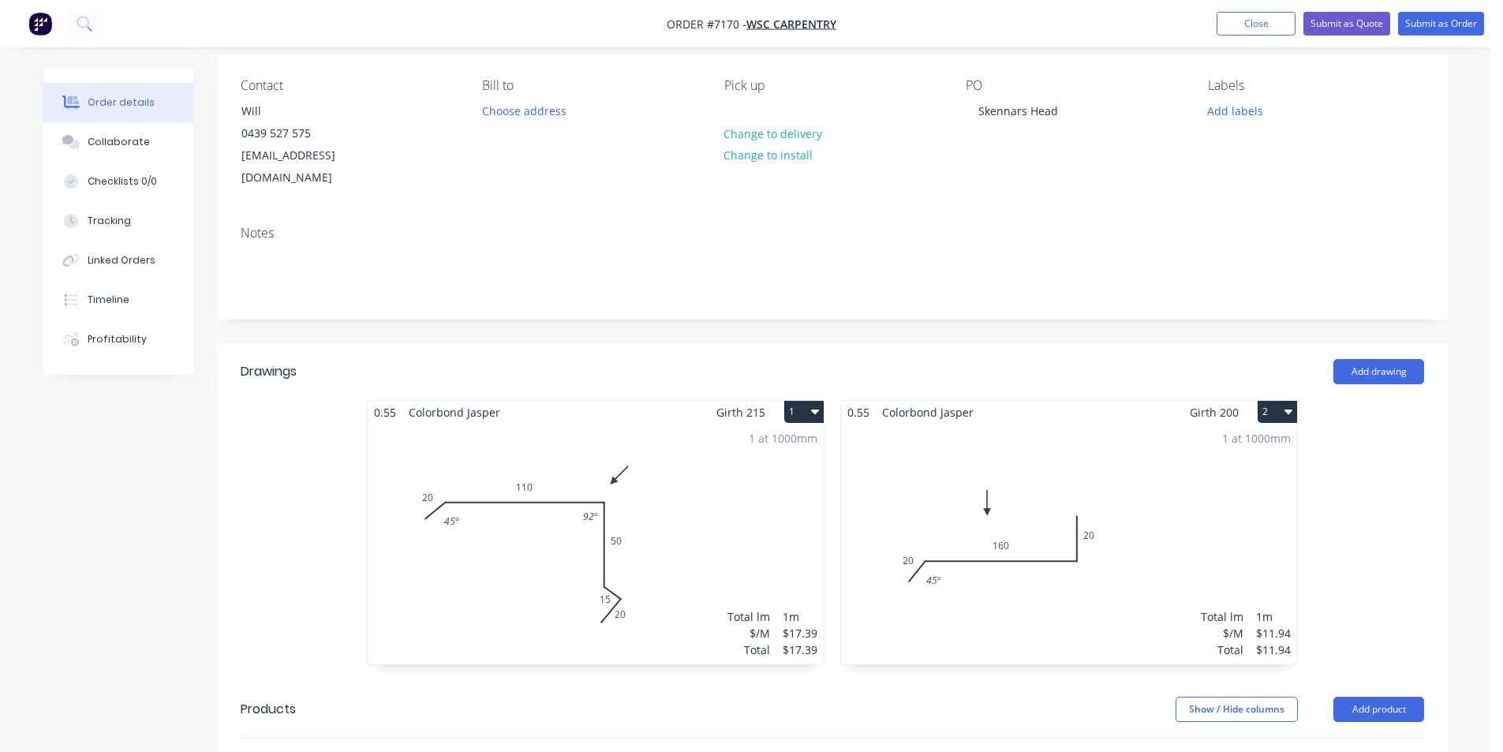
scroll to position [0, 0]
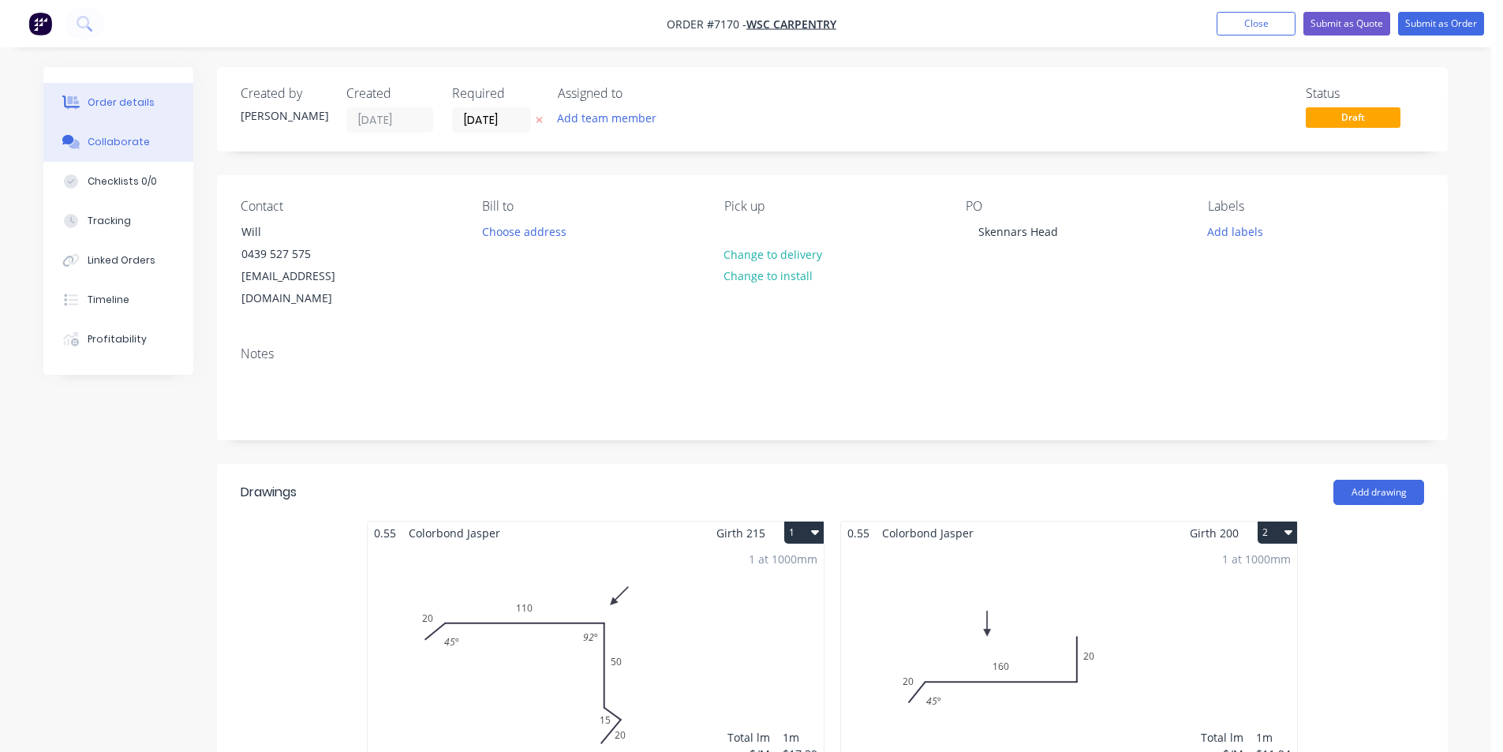
click at [125, 132] on button "Collaborate" at bounding box center [118, 141] width 150 height 39
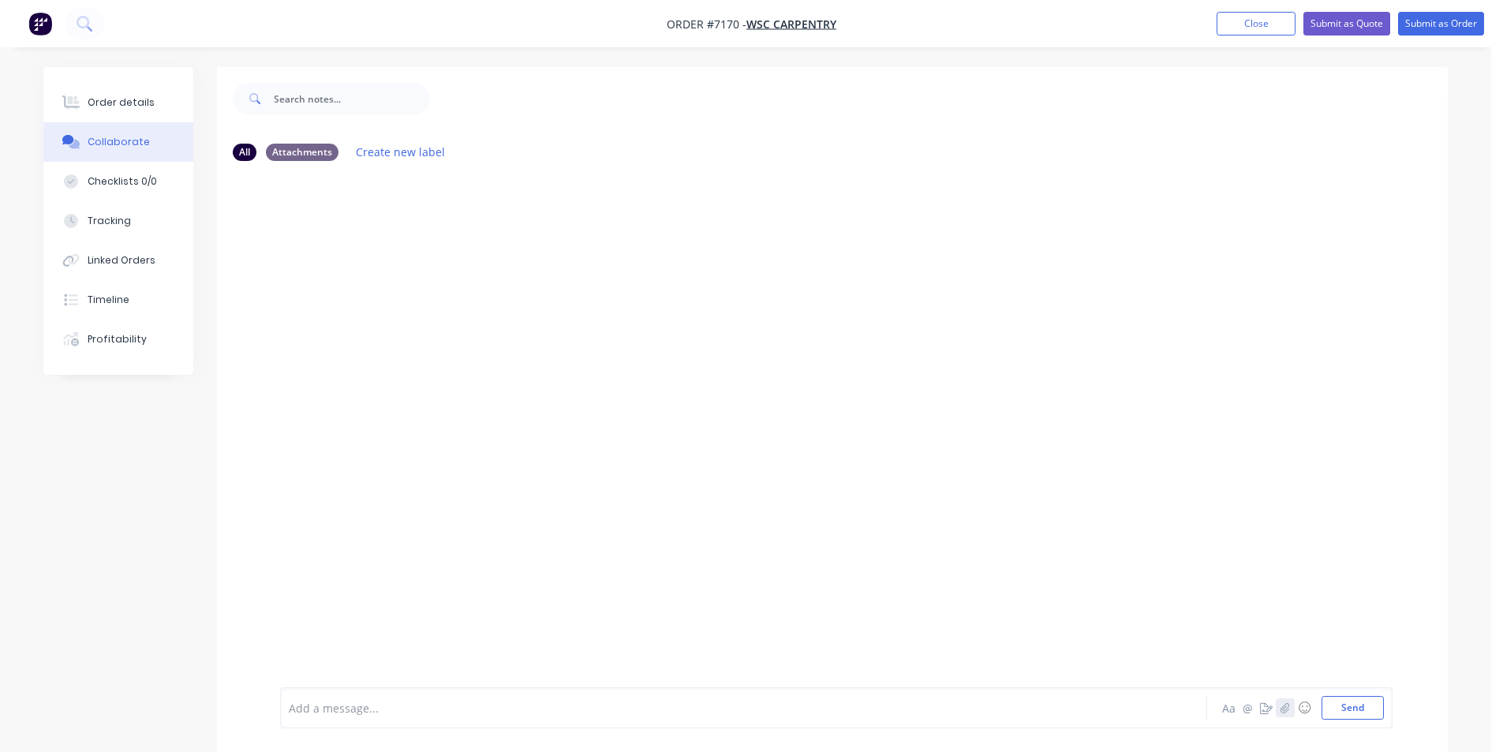
click at [1287, 713] on button "button" at bounding box center [1285, 707] width 19 height 19
click at [1284, 703] on icon "button" at bounding box center [1284, 707] width 9 height 11
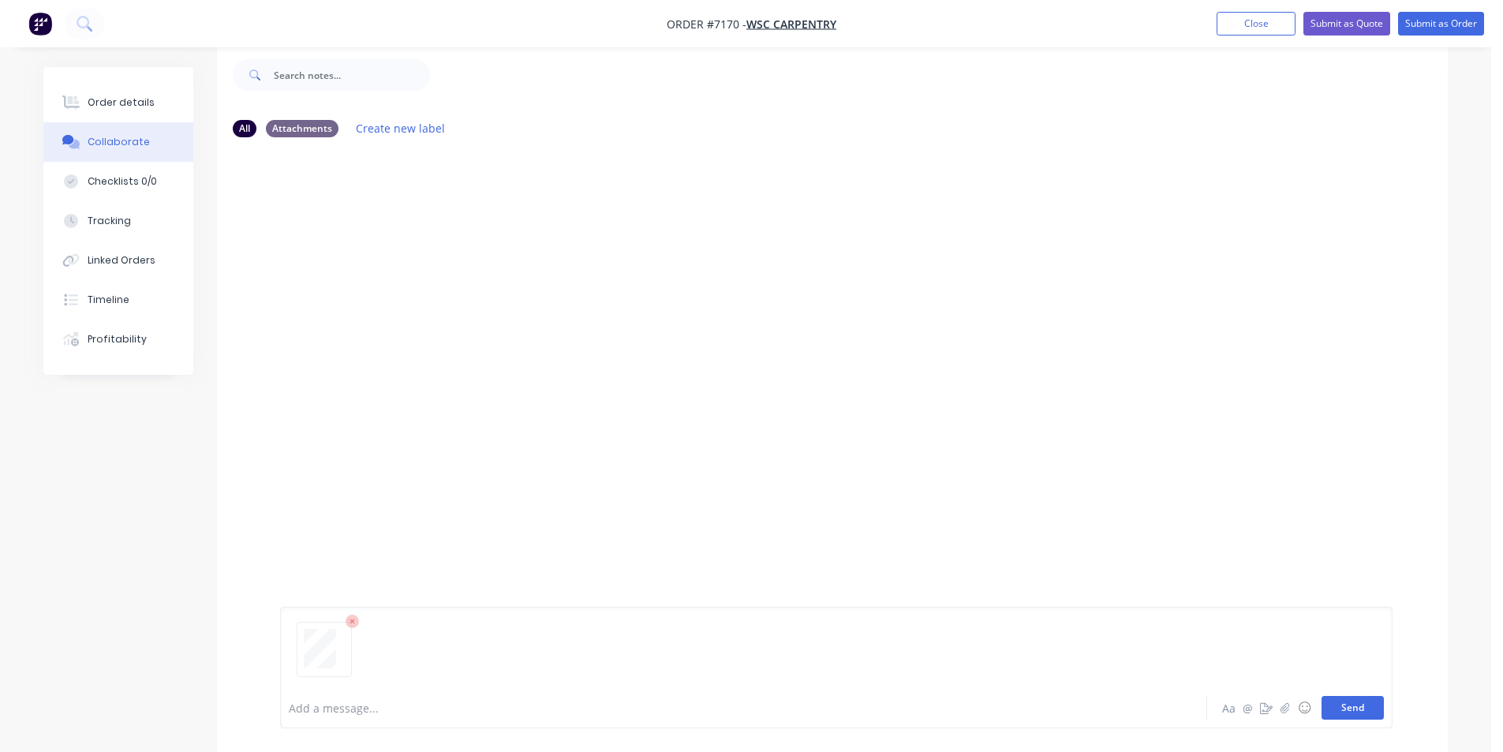
click at [1350, 709] on button "Send" at bounding box center [1352, 708] width 62 height 24
click at [99, 94] on button "Order details" at bounding box center [118, 102] width 150 height 39
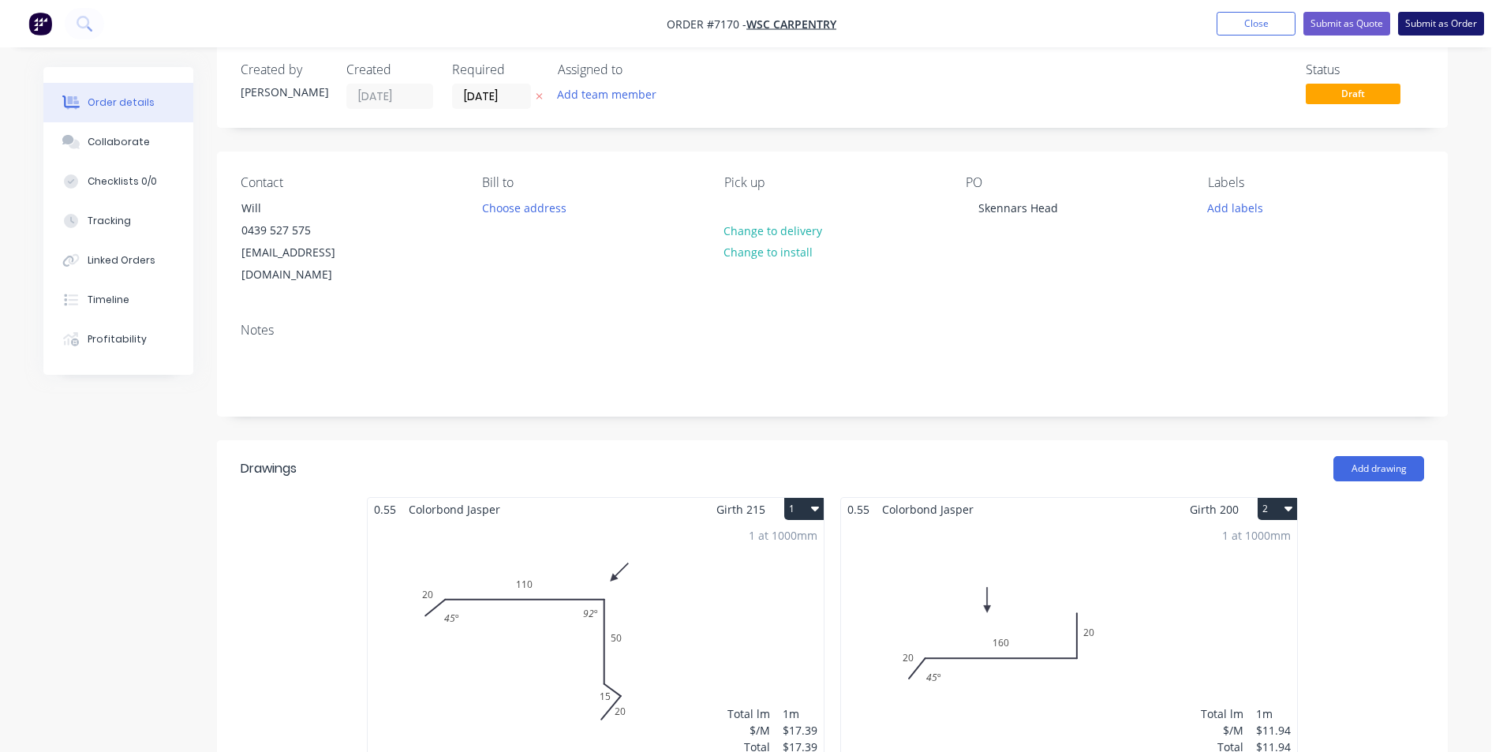
click at [1438, 22] on button "Submit as Order" at bounding box center [1441, 24] width 86 height 24
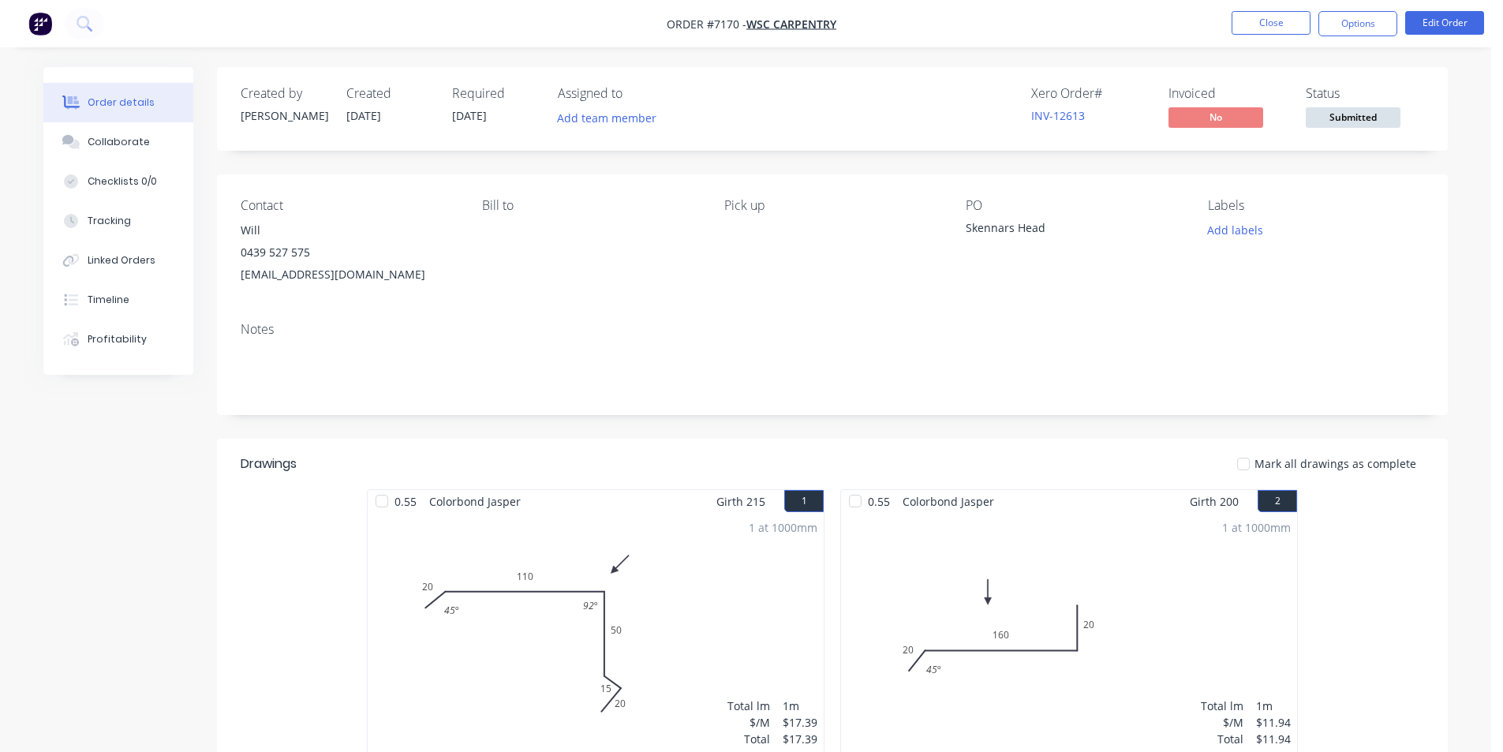
click at [1355, 131] on button "Submitted" at bounding box center [1352, 119] width 95 height 24
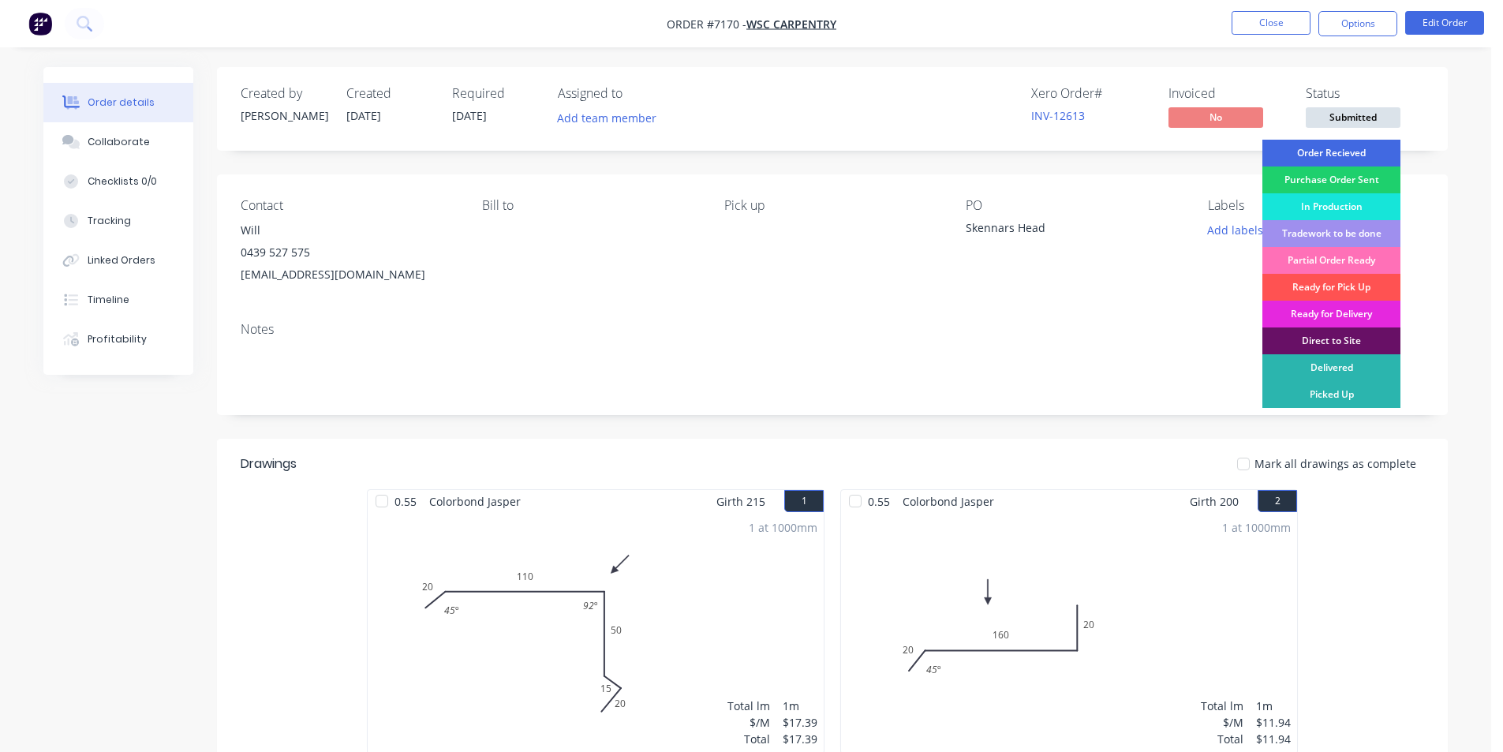
click at [1354, 156] on div "Order Recieved" at bounding box center [1331, 153] width 138 height 27
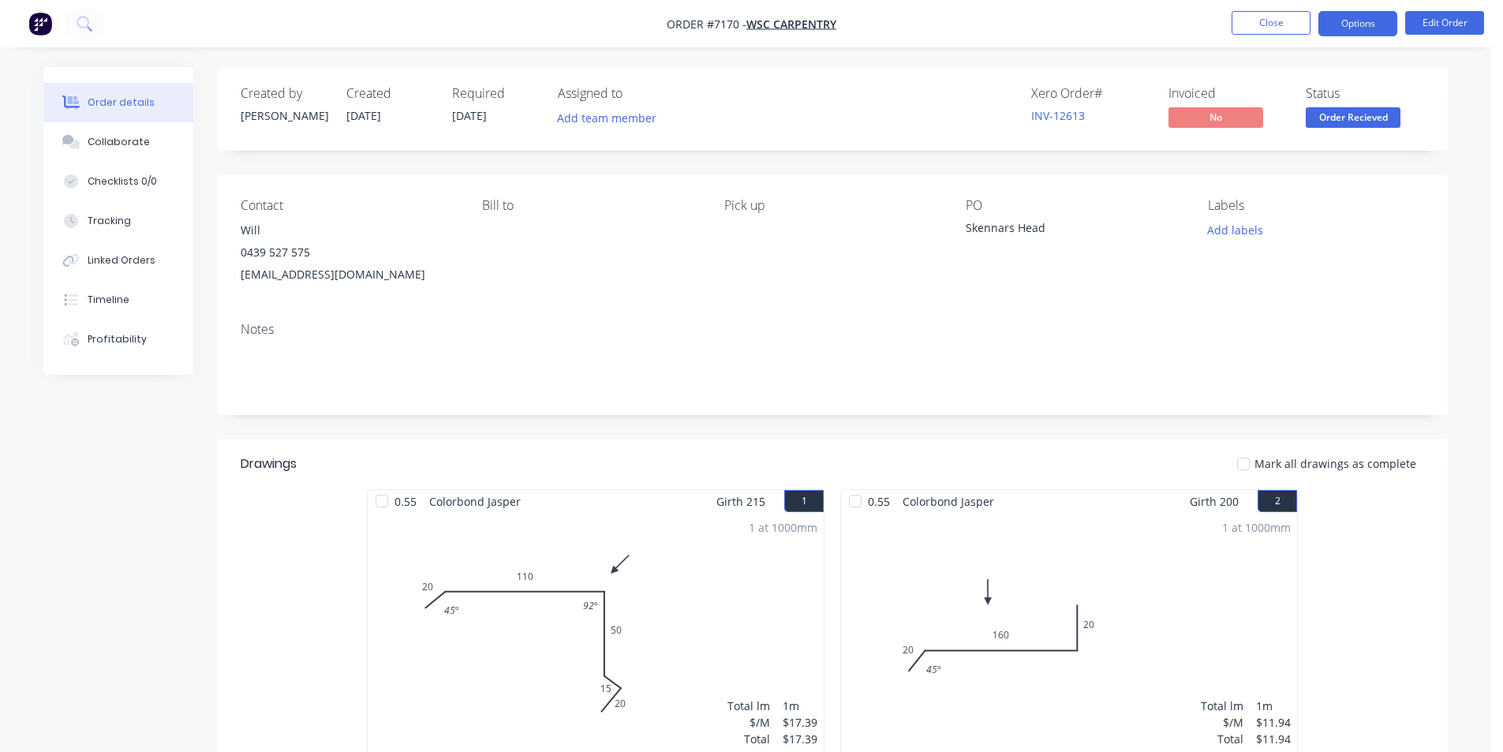
click at [1375, 19] on button "Options" at bounding box center [1357, 23] width 79 height 25
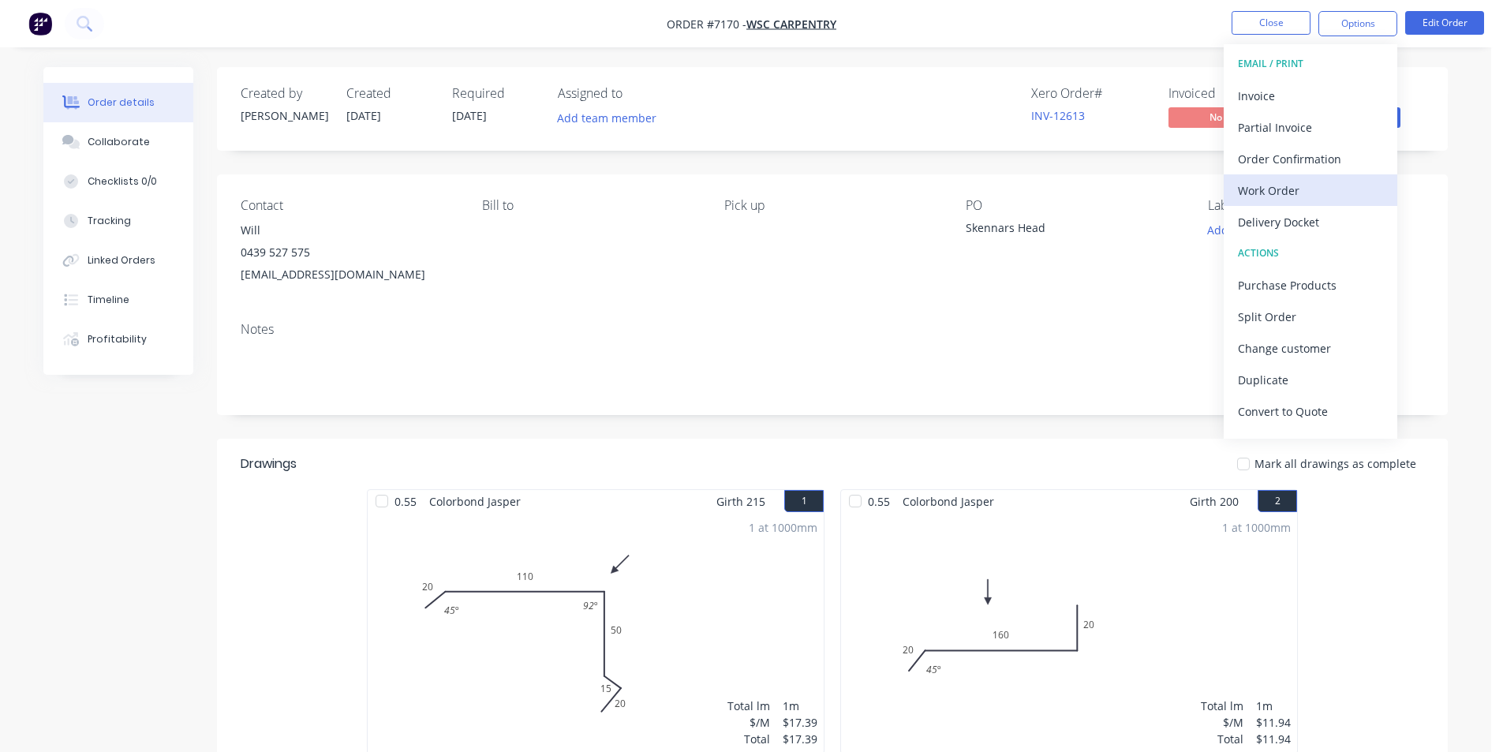
click at [1339, 192] on div "Work Order" at bounding box center [1310, 190] width 145 height 23
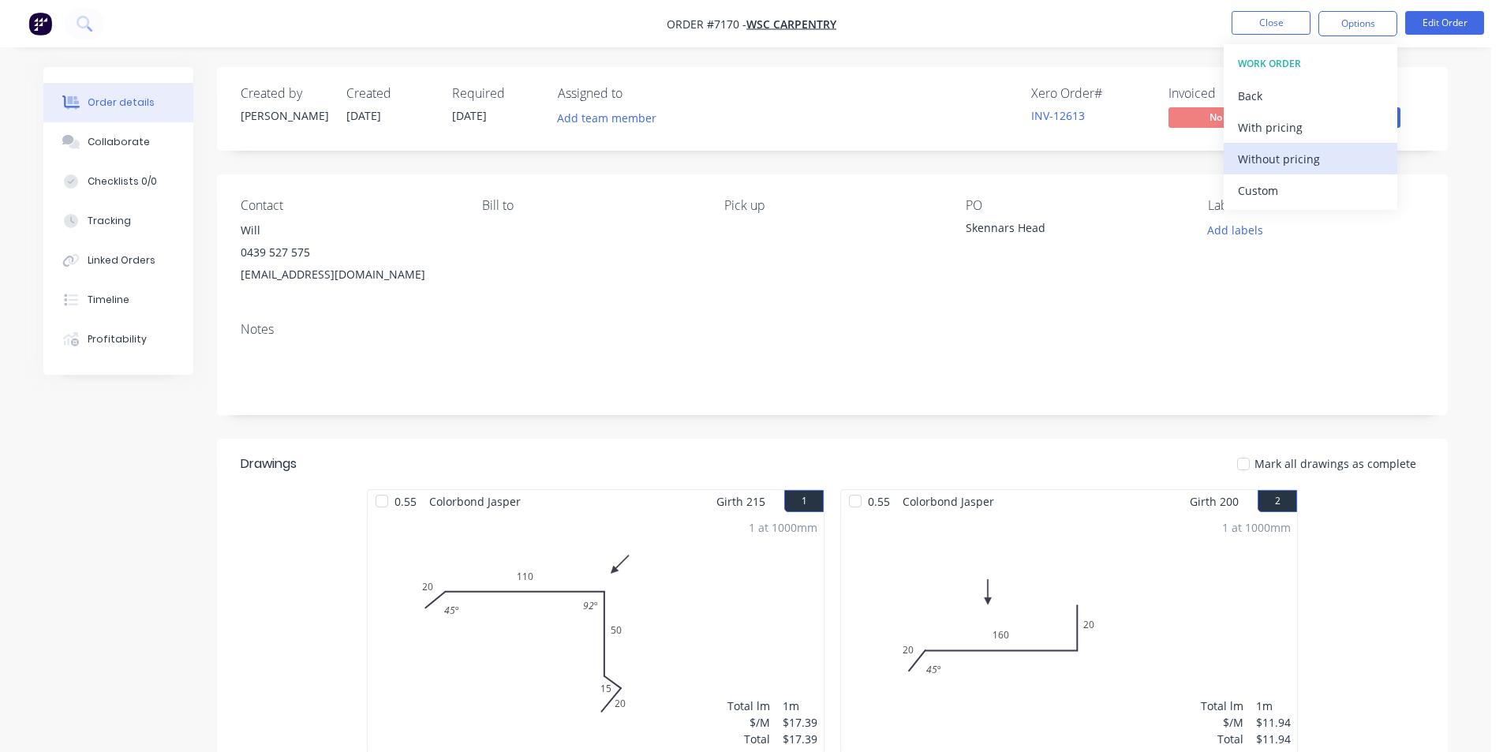
click at [1325, 158] on div "Without pricing" at bounding box center [1310, 159] width 145 height 23
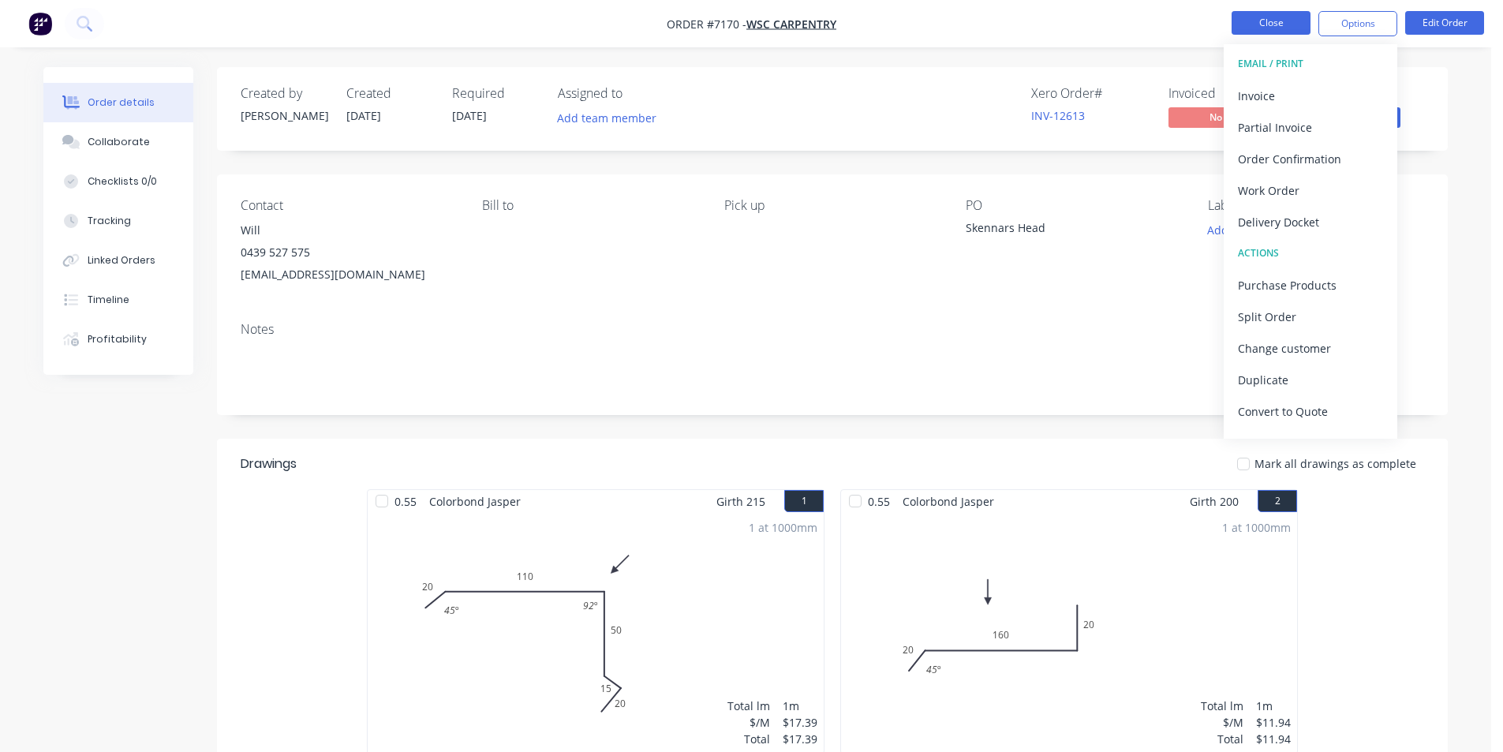
click at [1282, 20] on button "Close" at bounding box center [1270, 23] width 79 height 24
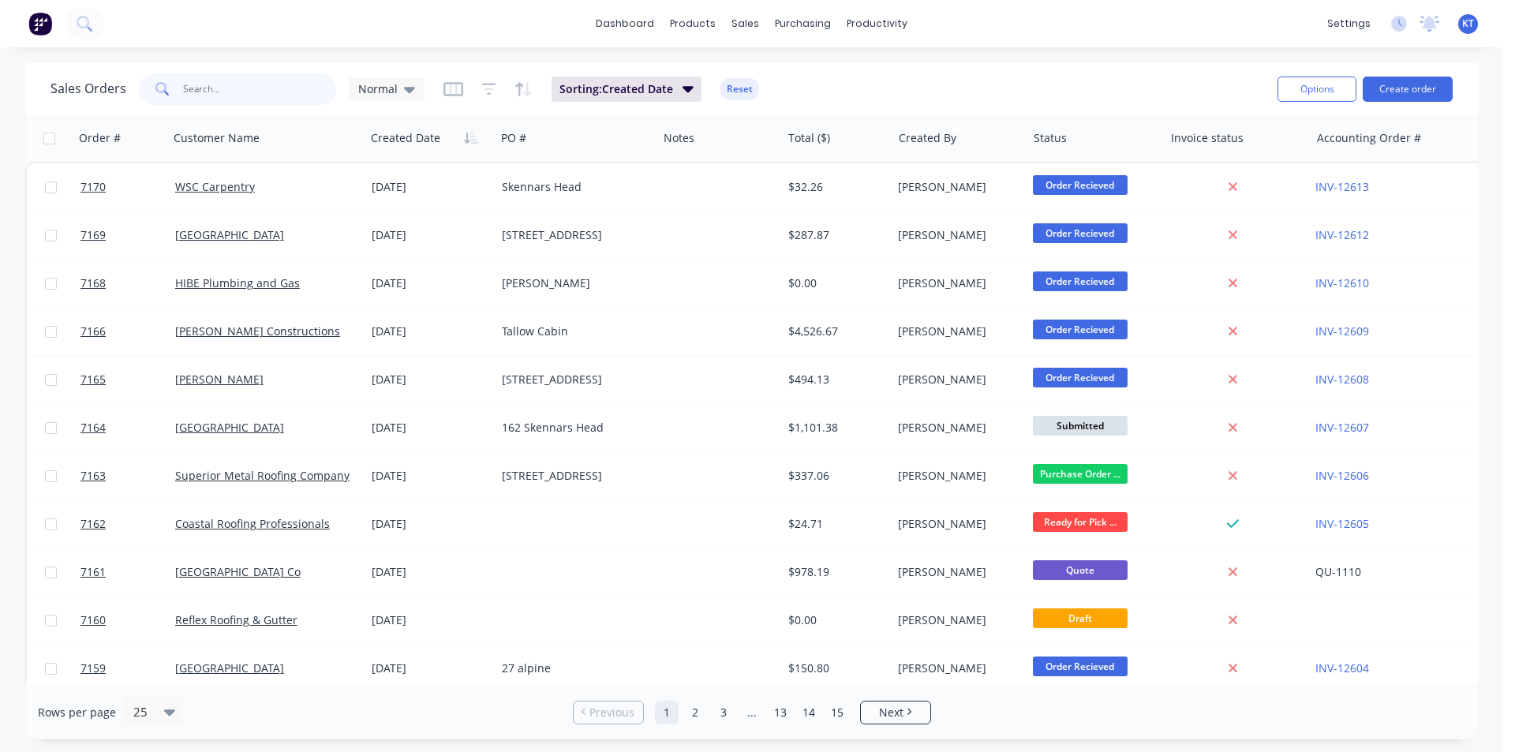
click at [256, 94] on input "text" at bounding box center [260, 89] width 154 height 32
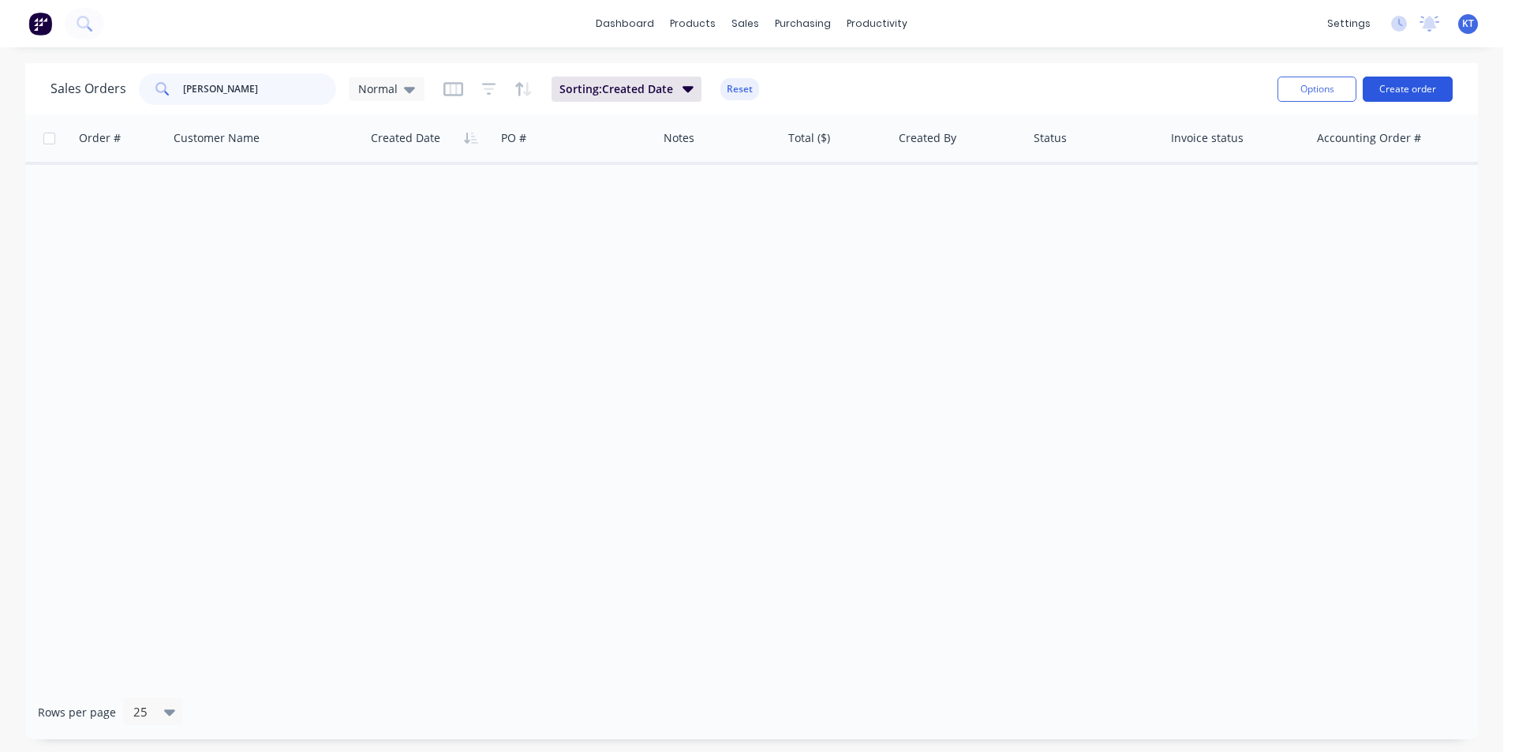
type input "[PERSON_NAME]"
click at [1390, 91] on button "Create order" at bounding box center [1407, 89] width 90 height 25
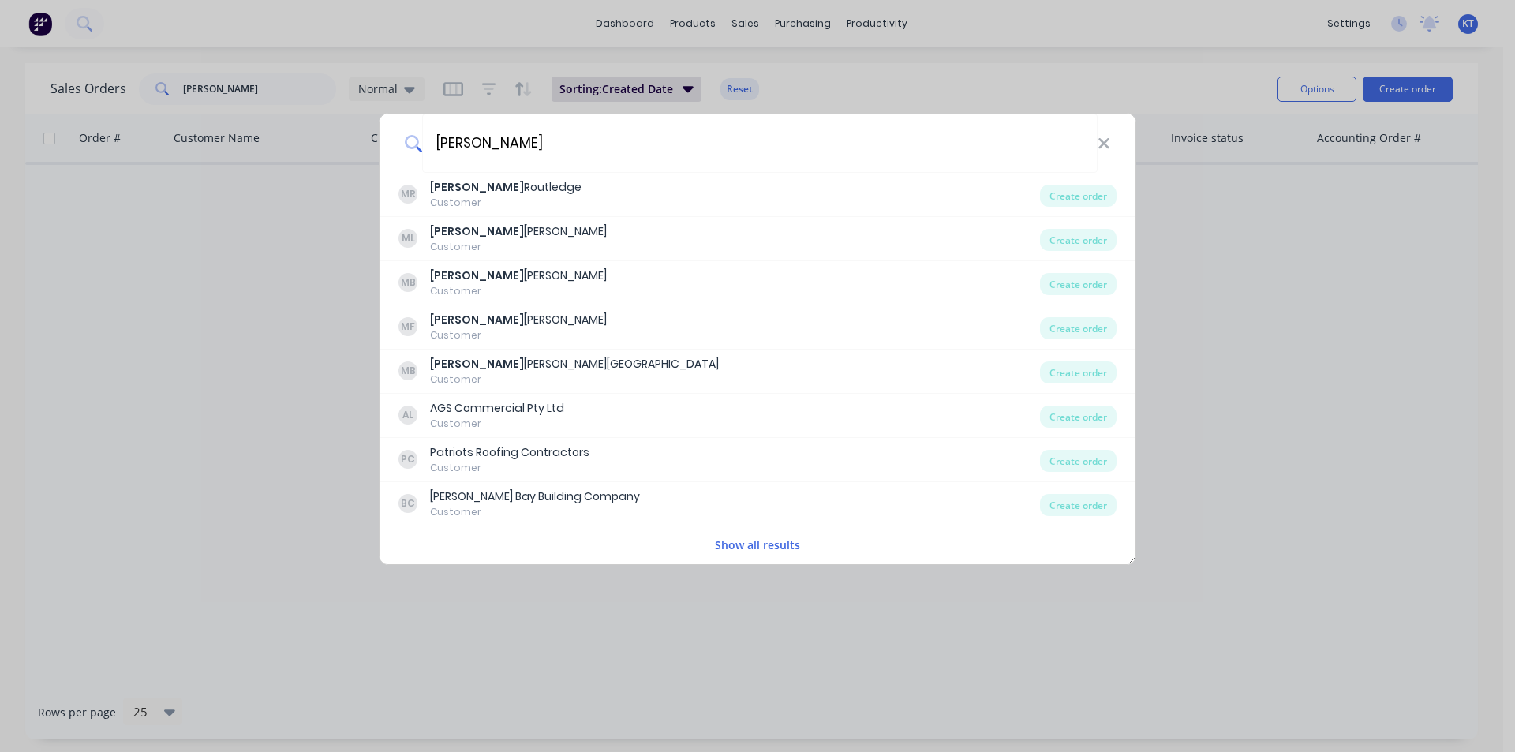
type input "[PERSON_NAME]"
click at [1253, 481] on div "[PERSON_NAME] [PERSON_NAME] Customer Create order ML [PERSON_NAME] Customer Cre…" at bounding box center [757, 376] width 1515 height 752
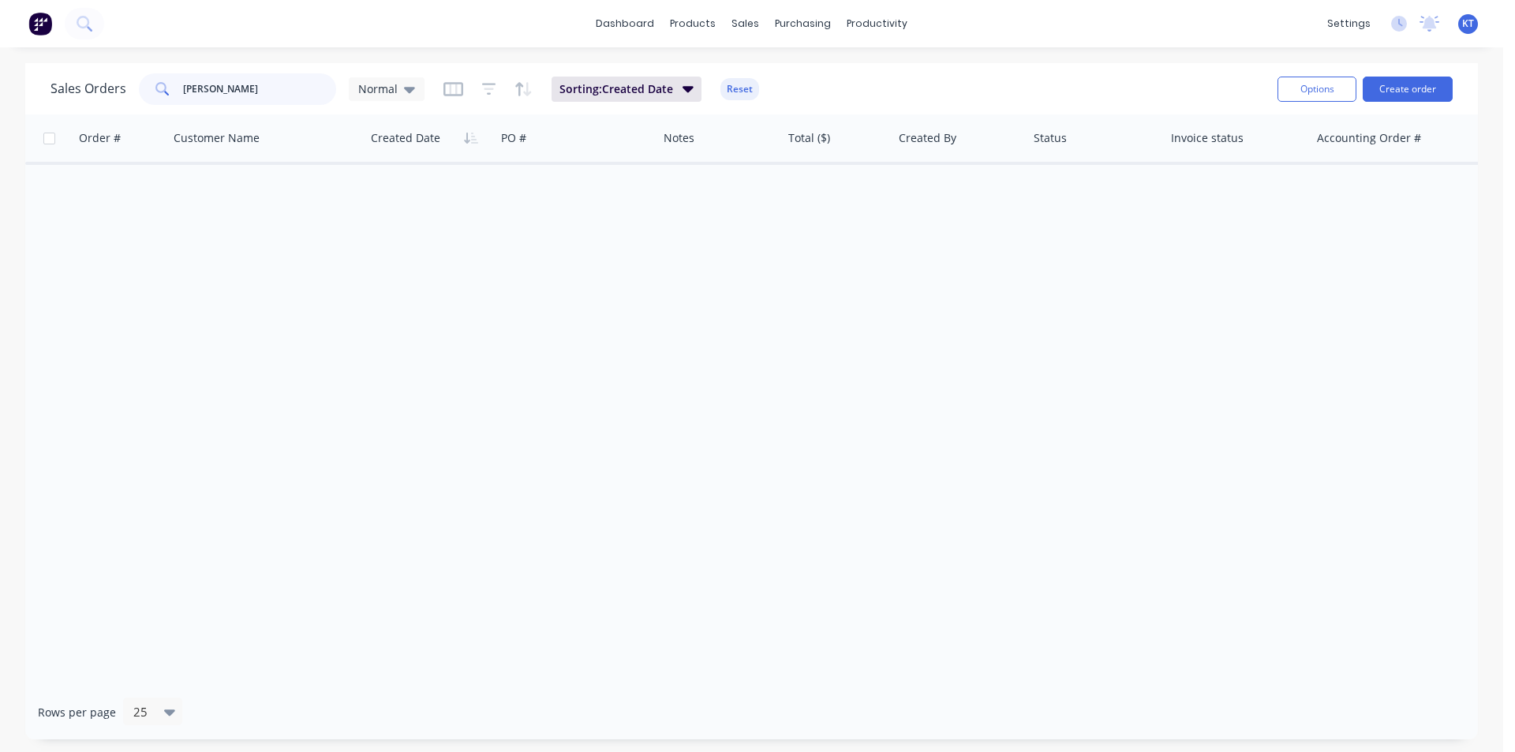
drag, startPoint x: 244, startPoint y: 88, endPoint x: 0, endPoint y: 77, distance: 244.0
click at [0, 77] on div "Sales Orders [PERSON_NAME] Normal Sorting: Created Date Reset Options Create or…" at bounding box center [751, 401] width 1503 height 676
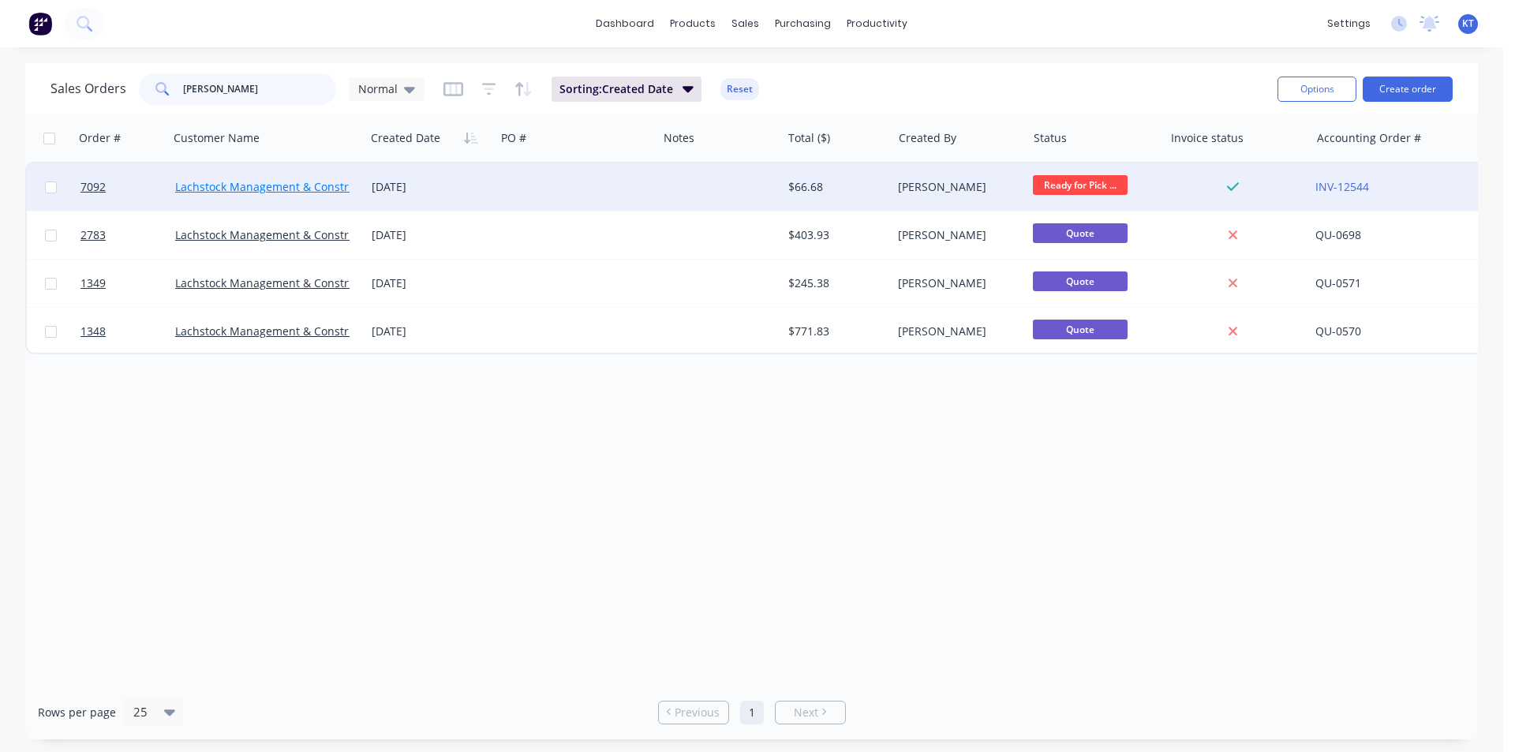
type input "[PERSON_NAME]"
click at [323, 186] on link "Lachstock Management & Constructions" at bounding box center [281, 186] width 212 height 15
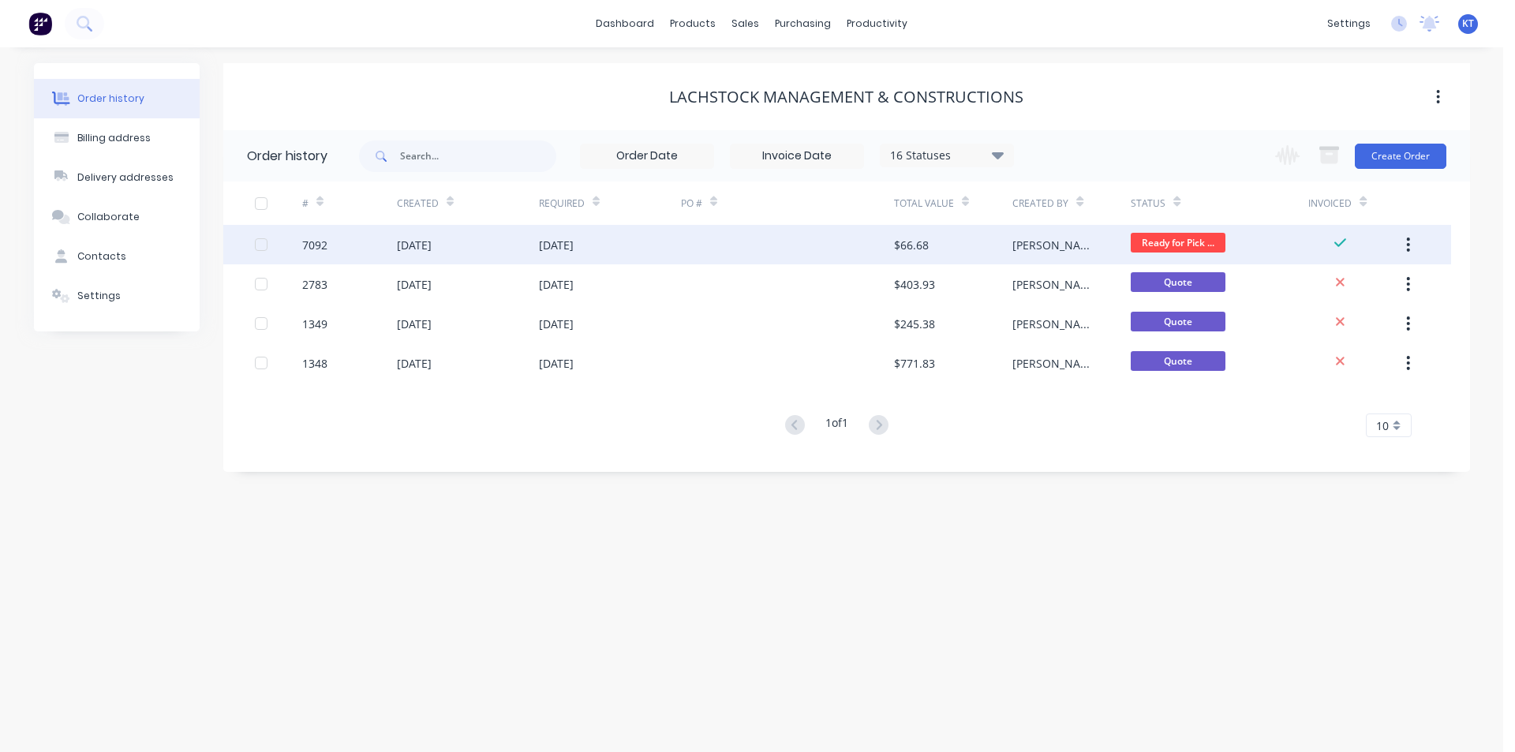
click at [923, 242] on div "$66.68" at bounding box center [911, 245] width 35 height 17
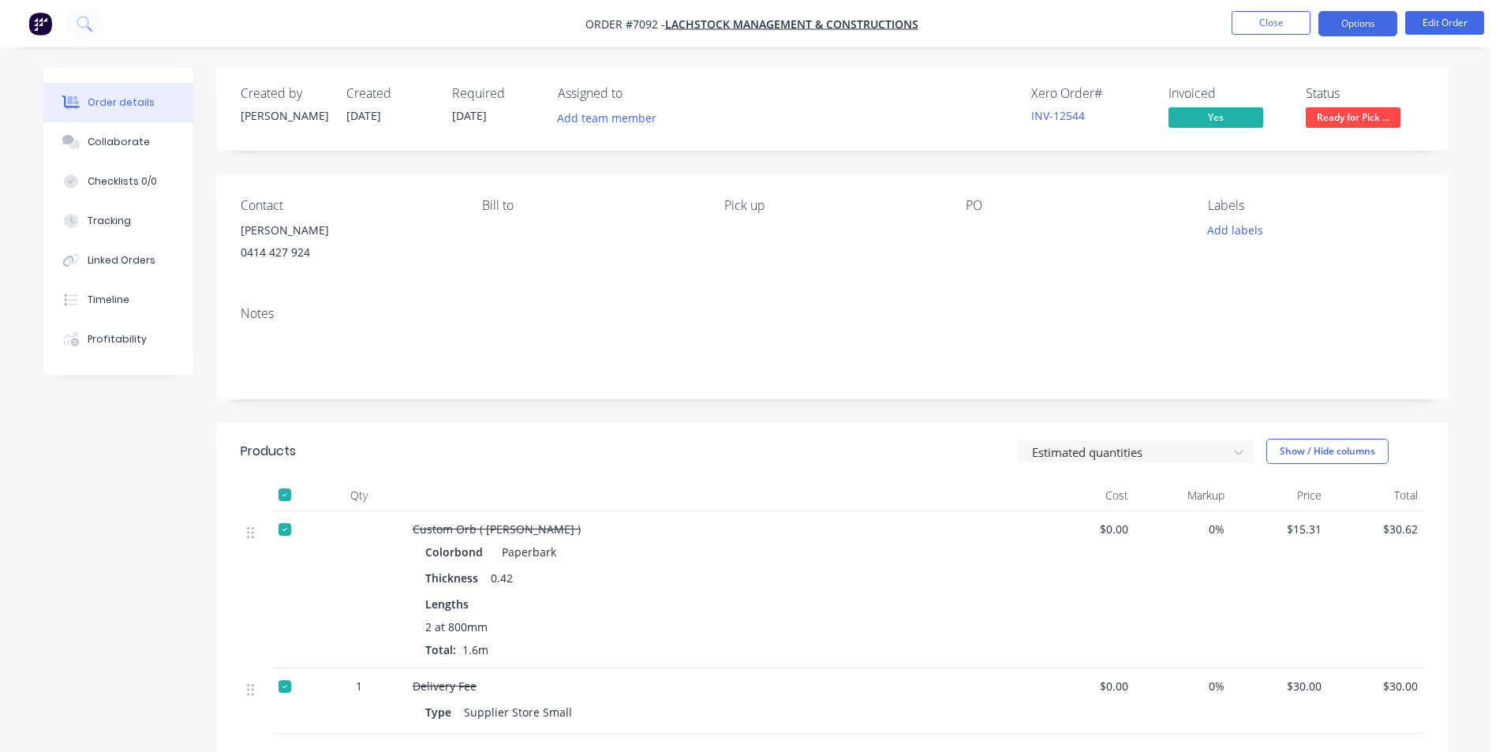
click at [1361, 32] on button "Options" at bounding box center [1357, 23] width 79 height 25
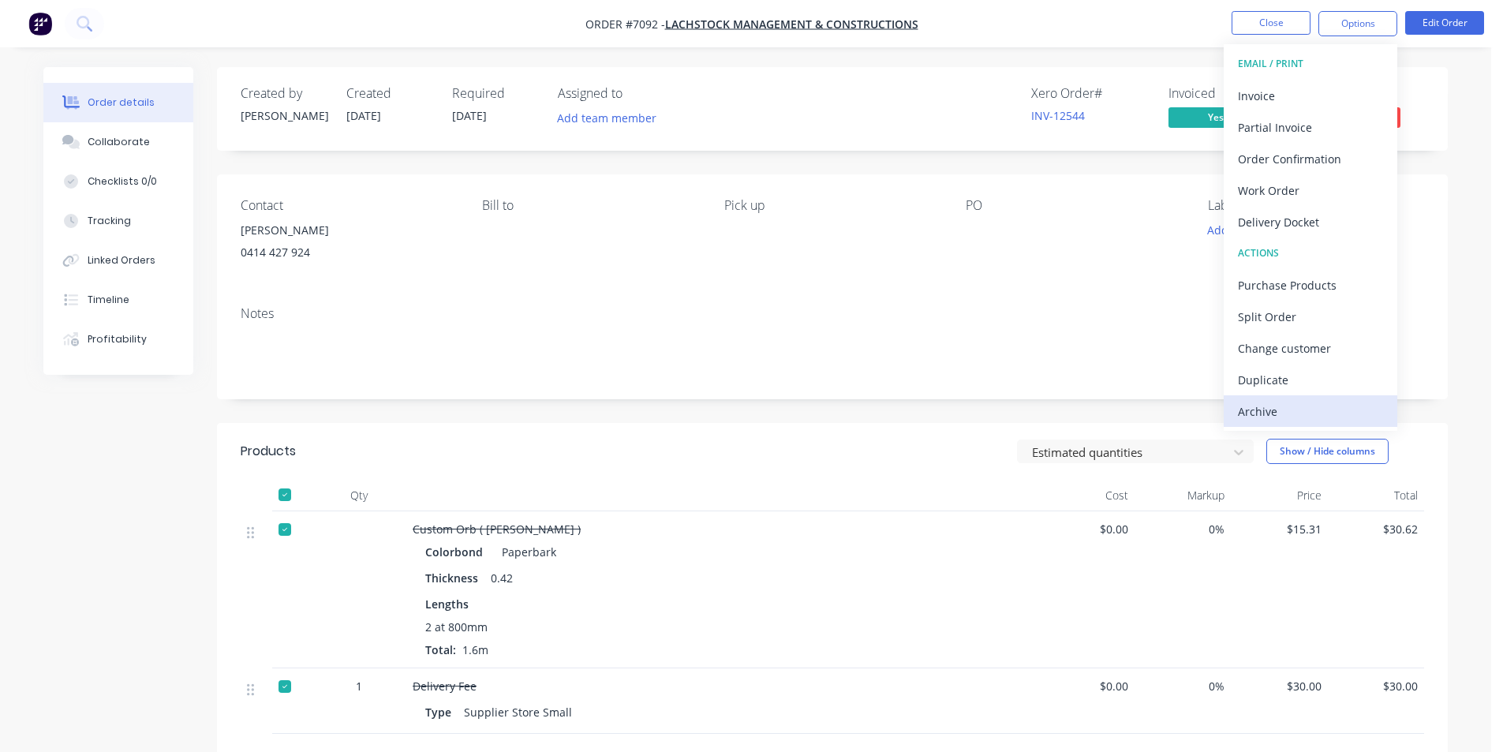
click at [1317, 404] on div "Archive" at bounding box center [1310, 411] width 145 height 23
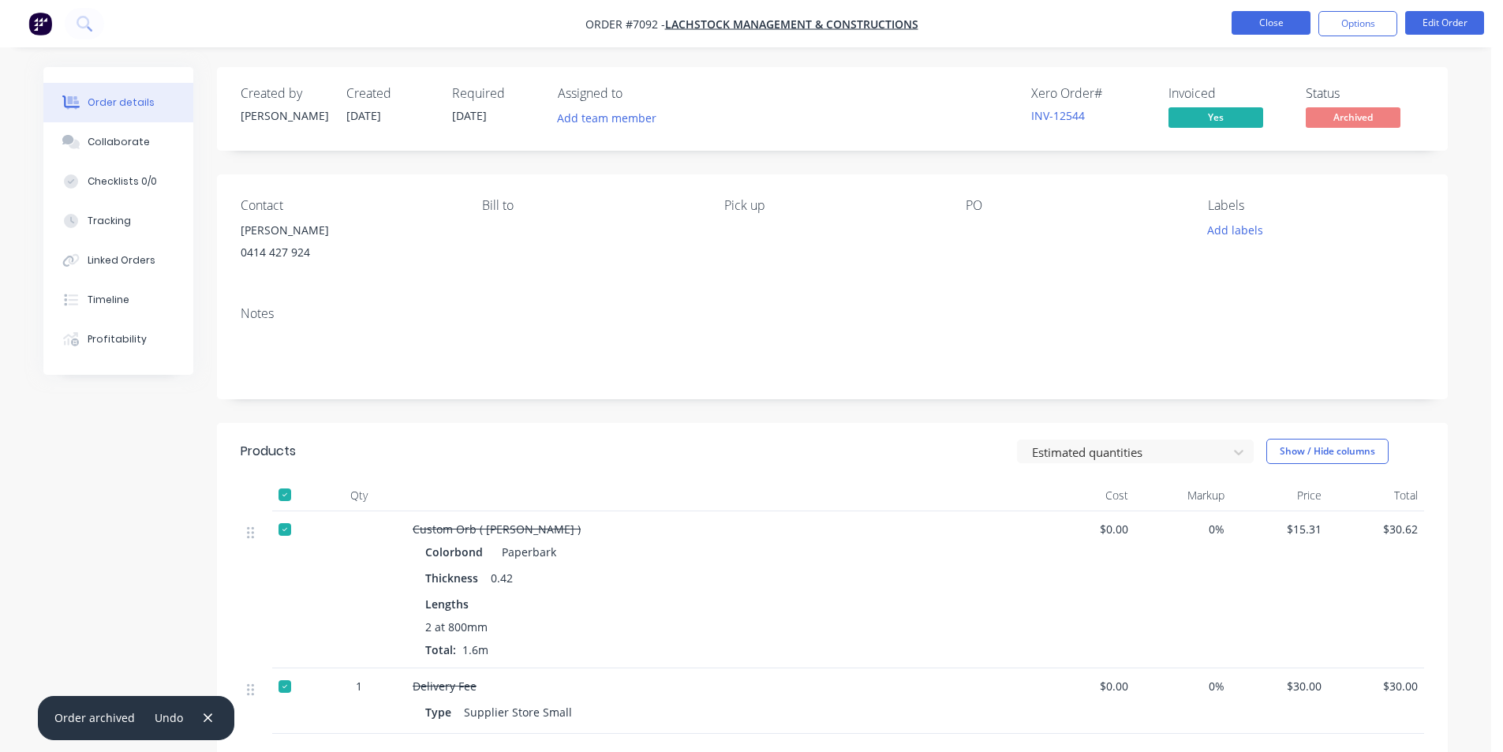
click at [1282, 29] on button "Close" at bounding box center [1270, 23] width 79 height 24
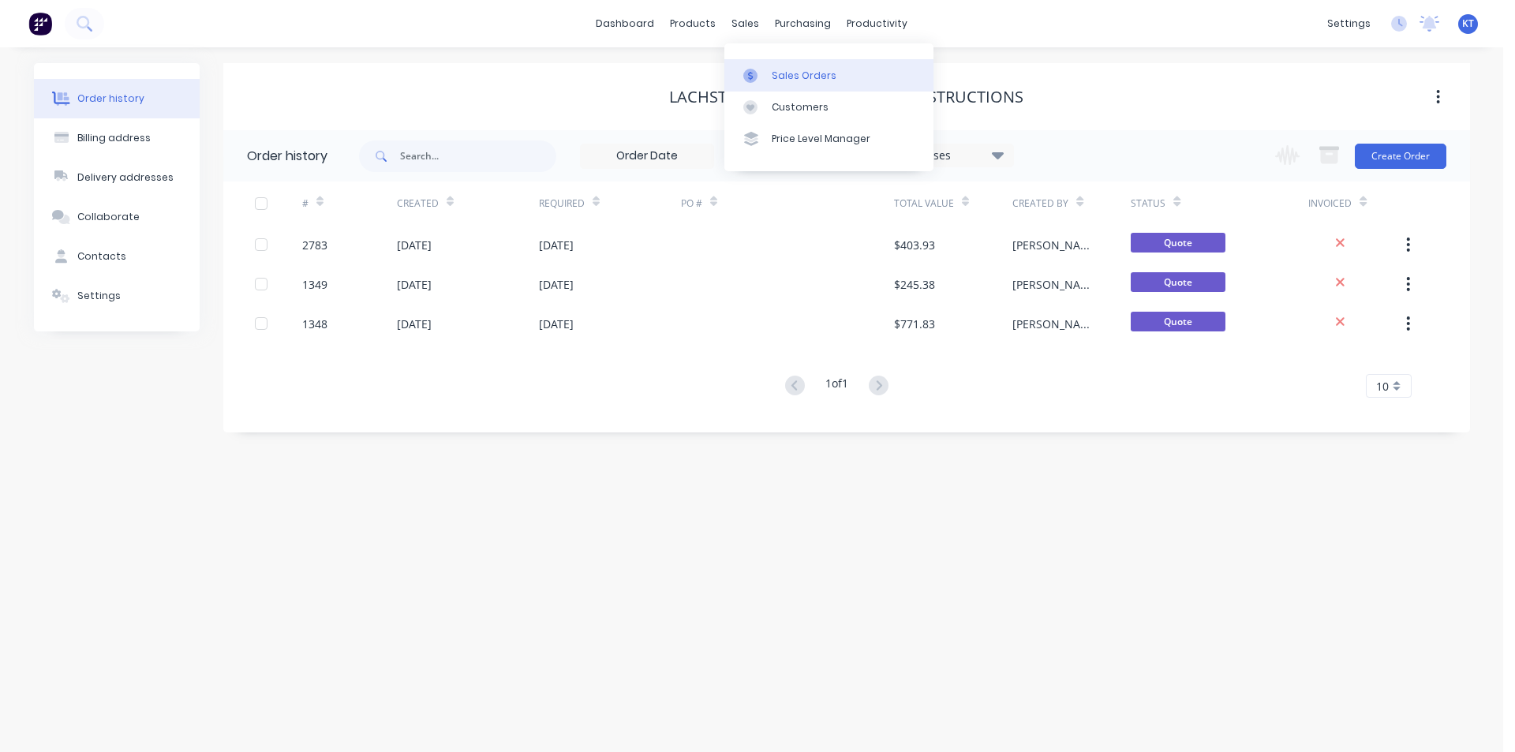
click at [762, 67] on link "Sales Orders" at bounding box center [828, 75] width 209 height 32
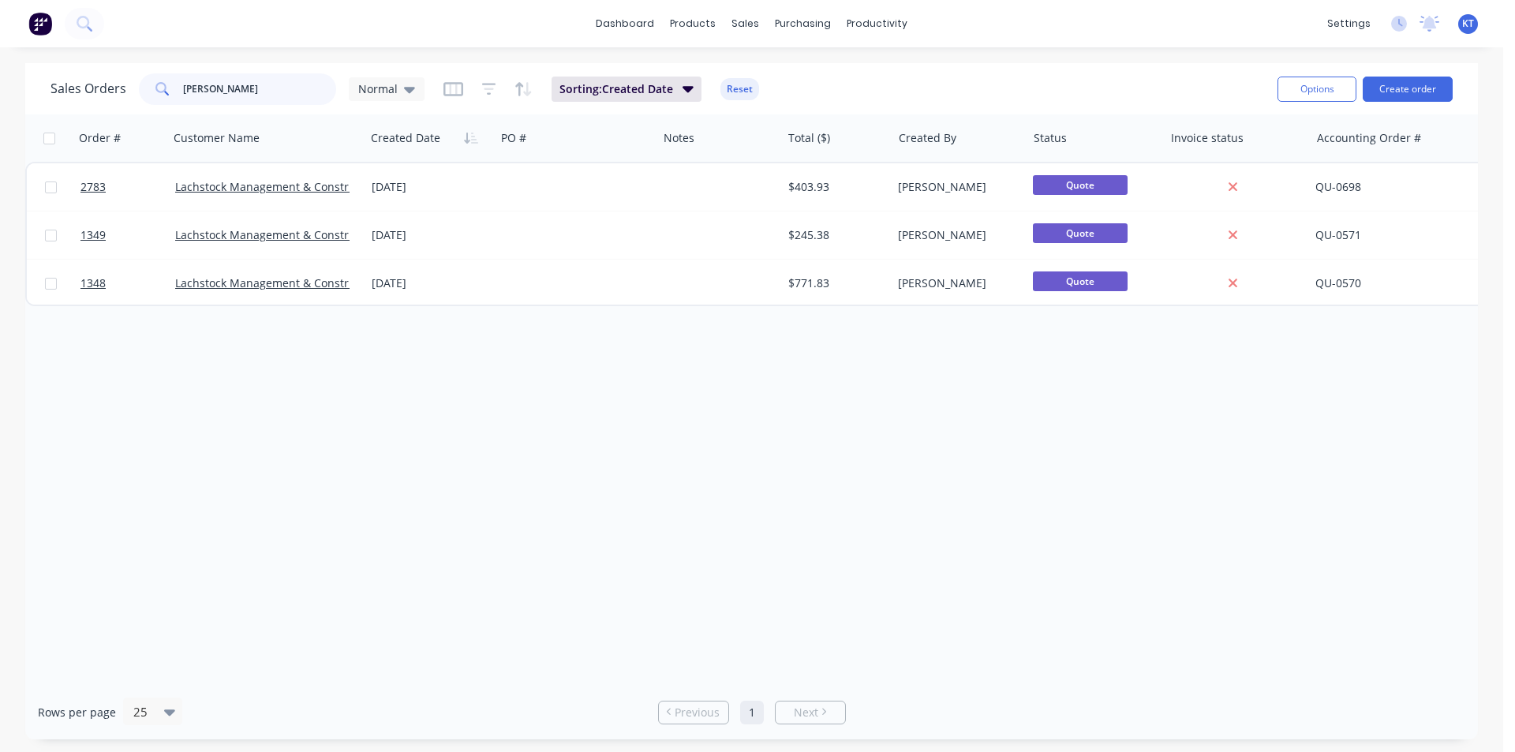
click at [294, 84] on input "[PERSON_NAME]" at bounding box center [260, 89] width 154 height 32
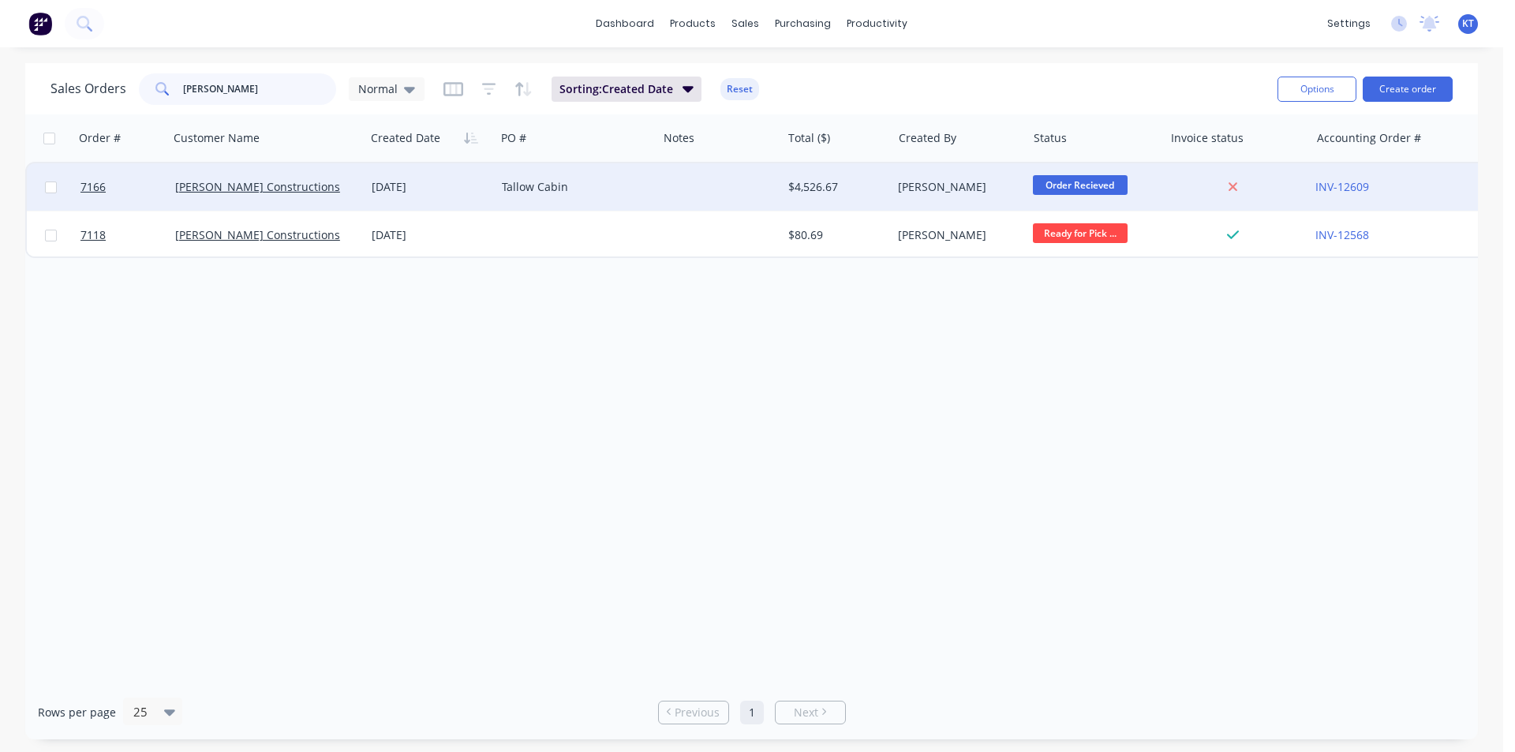
type input "[PERSON_NAME]"
click at [573, 184] on div "Tallow Cabin" at bounding box center [573, 187] width 142 height 16
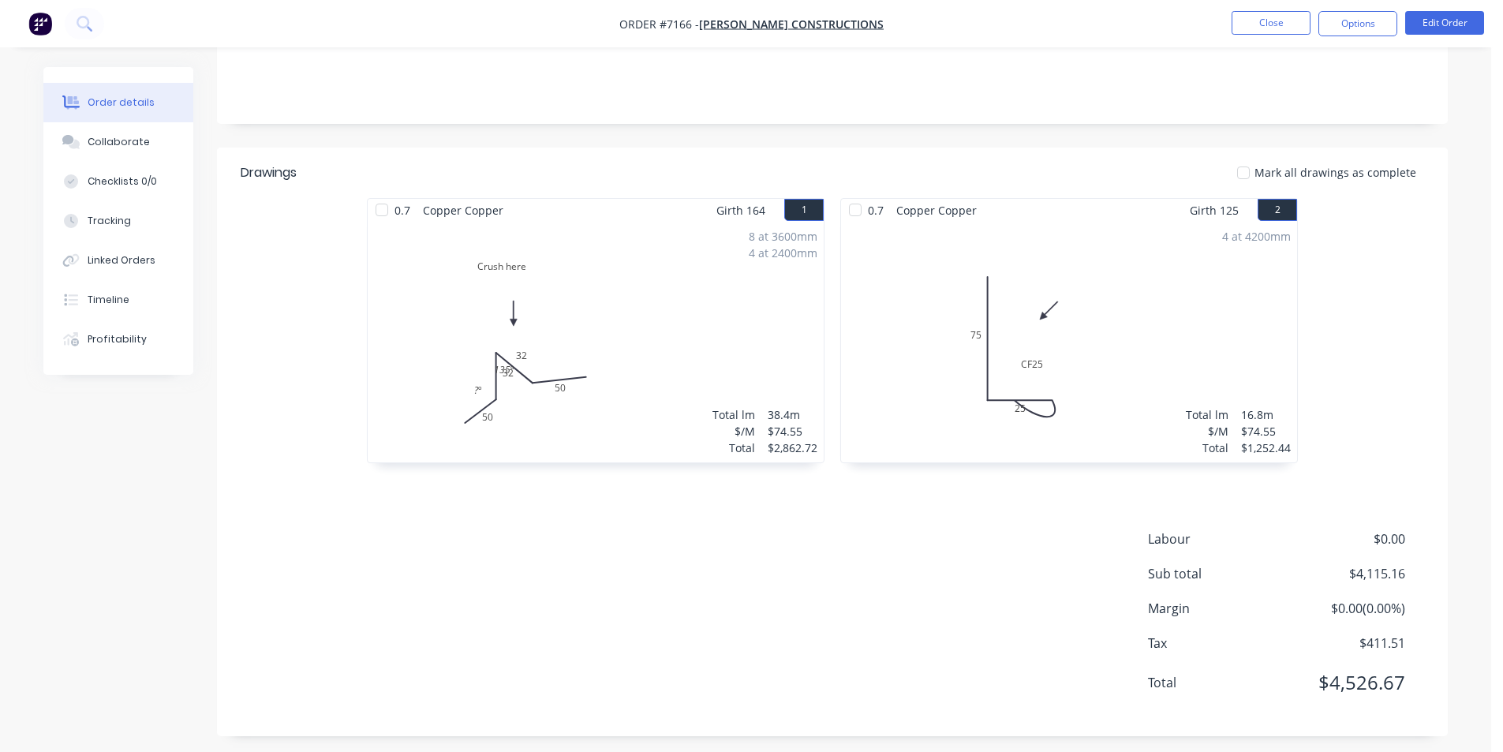
scroll to position [283, 0]
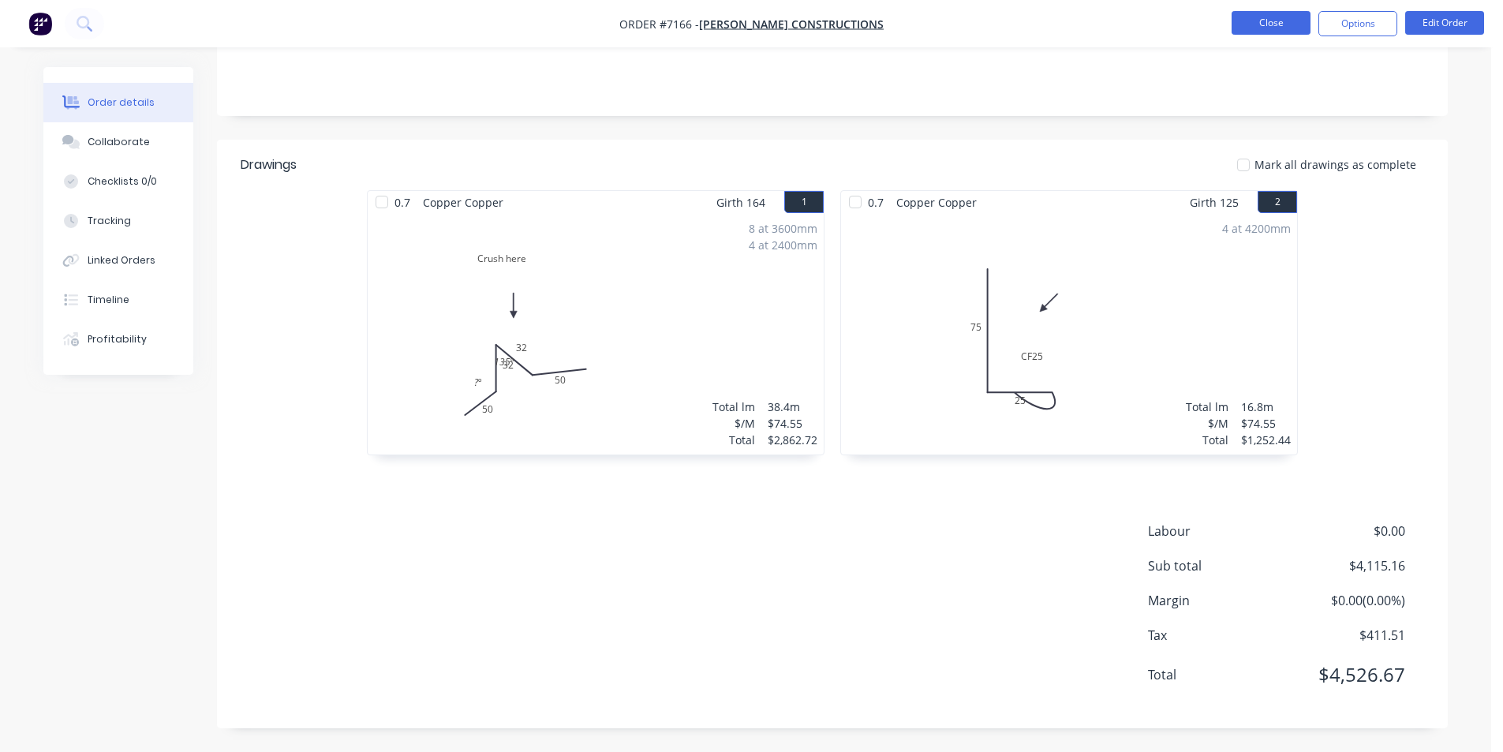
click at [1296, 30] on button "Close" at bounding box center [1270, 23] width 79 height 24
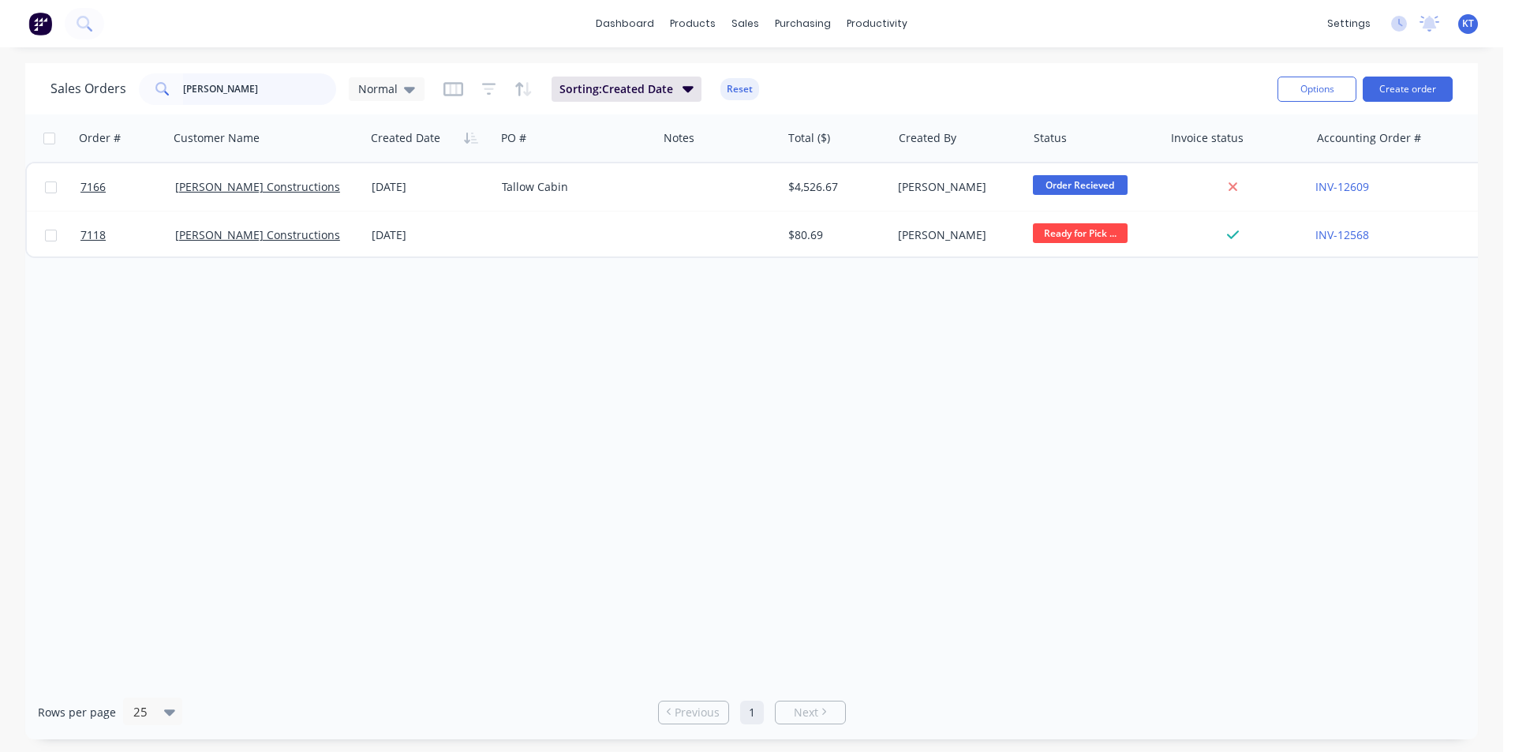
click at [296, 93] on input "[PERSON_NAME]" at bounding box center [260, 89] width 154 height 32
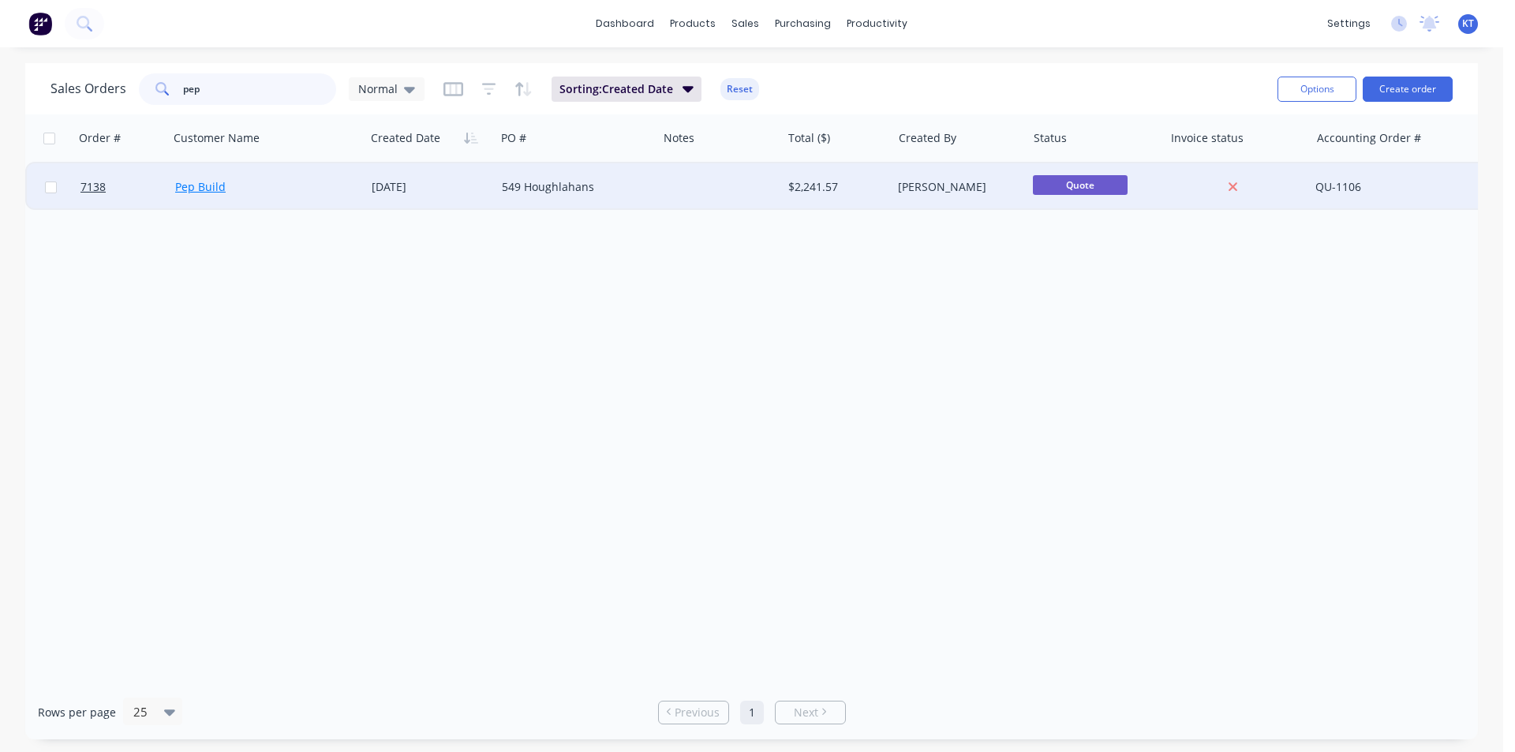
type input "pep"
click at [215, 189] on link "Pep Build" at bounding box center [200, 186] width 50 height 15
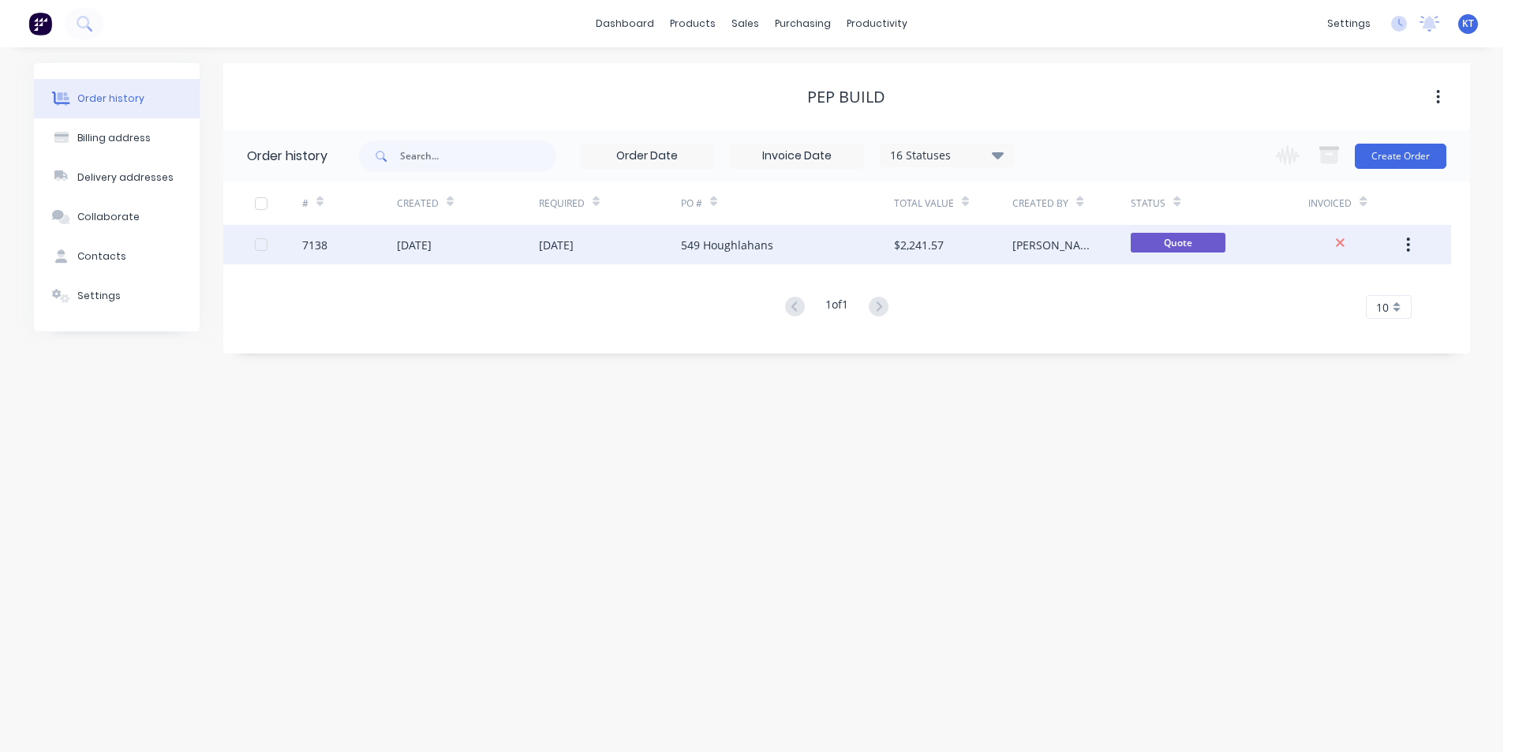
click at [1045, 253] on div "[PERSON_NAME]" at bounding box center [1071, 244] width 118 height 39
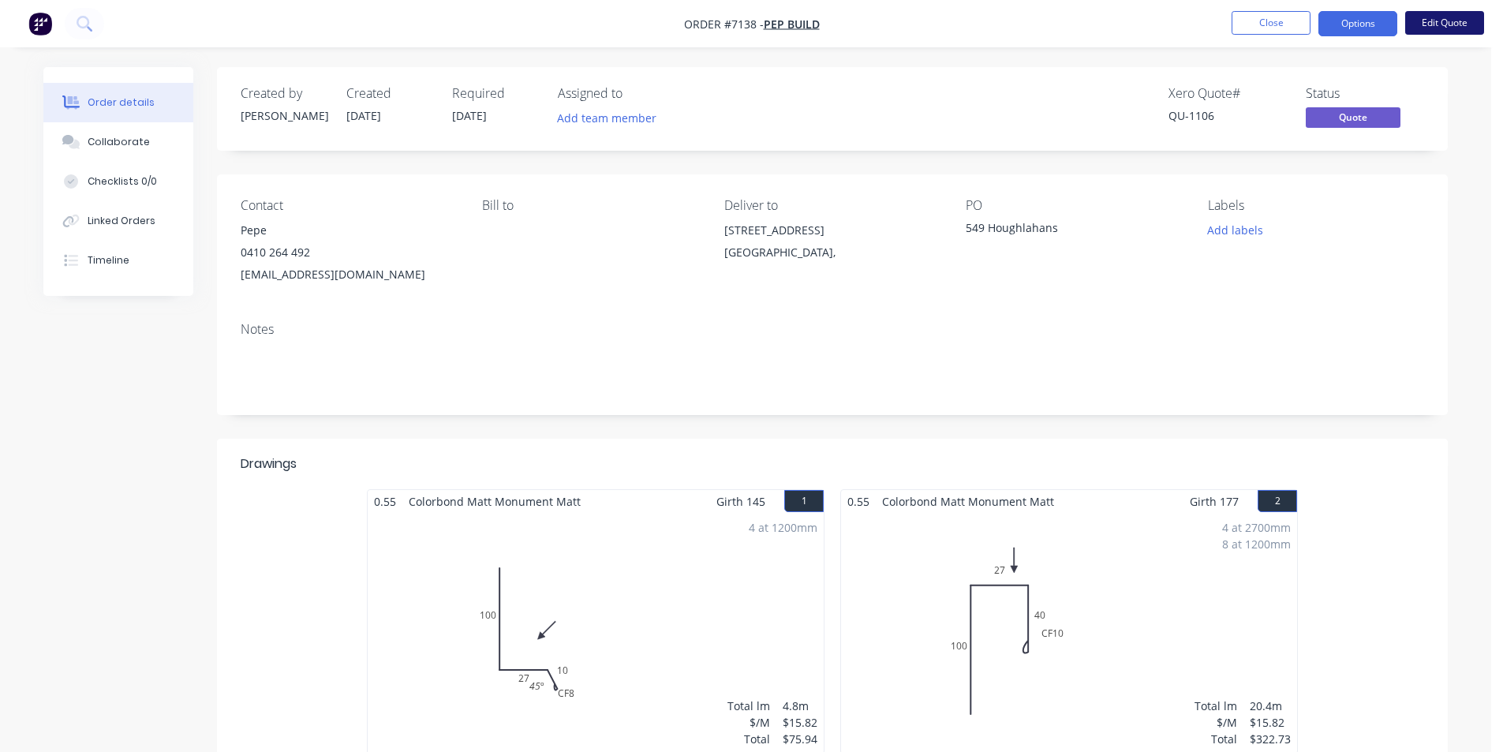
click at [1421, 28] on button "Edit Quote" at bounding box center [1444, 23] width 79 height 24
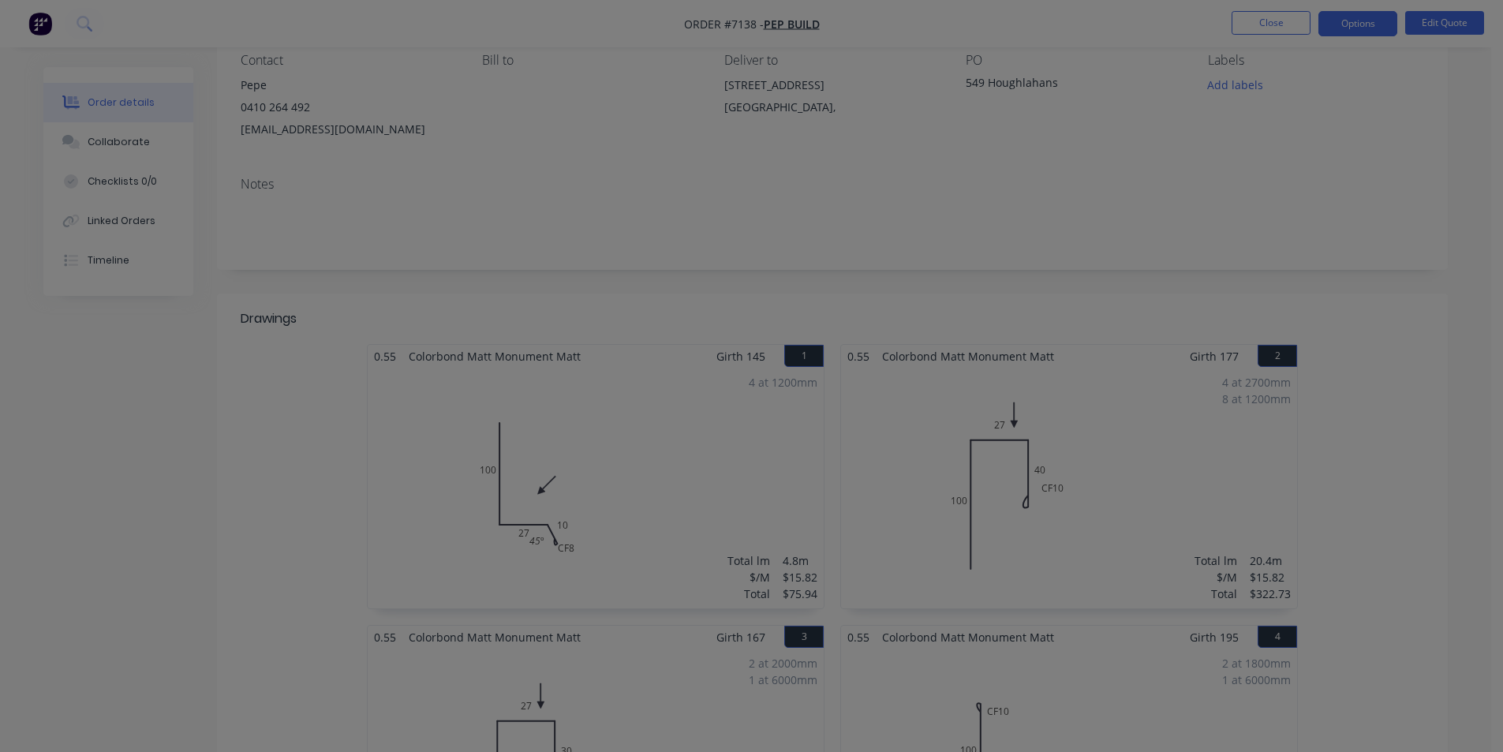
scroll to position [316, 0]
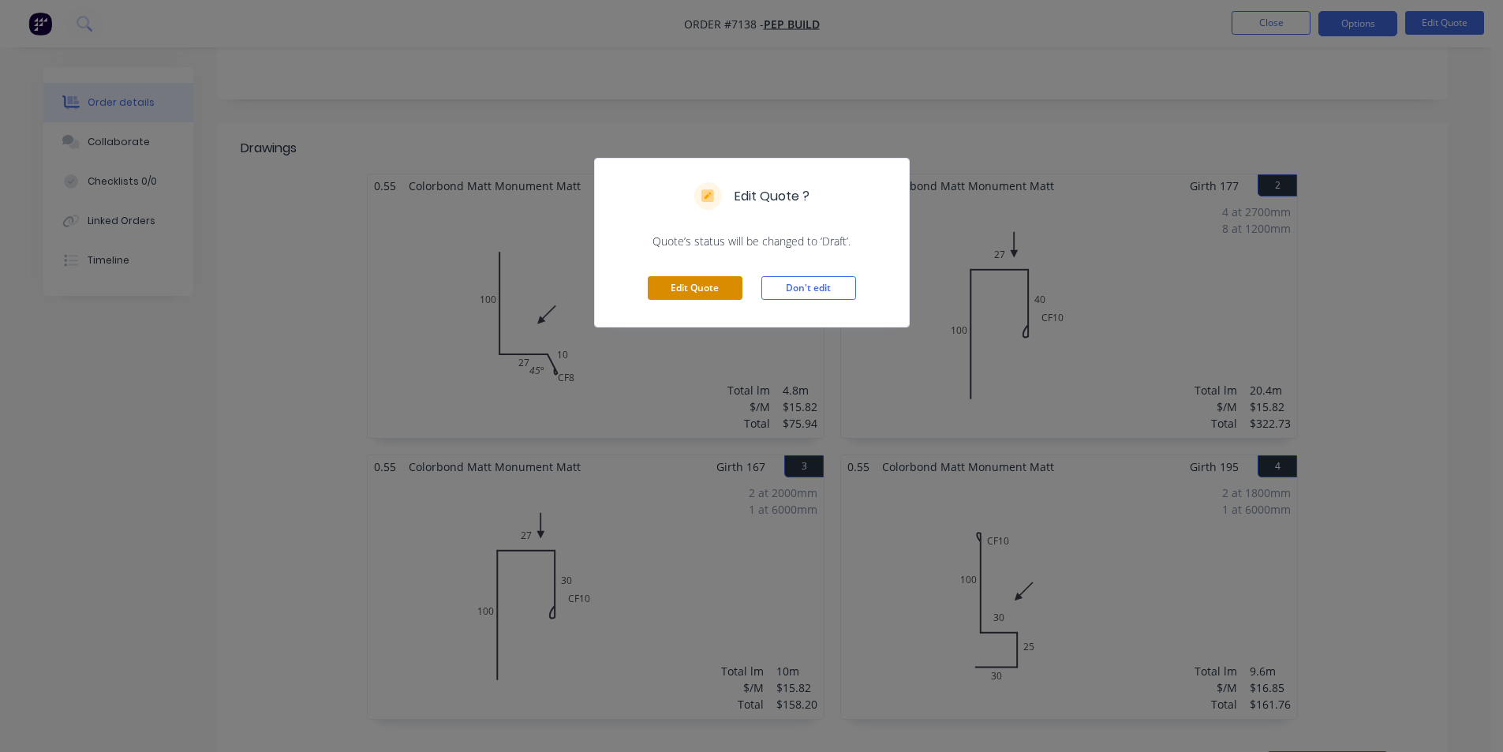
click at [667, 277] on button "Edit Quote" at bounding box center [695, 288] width 95 height 24
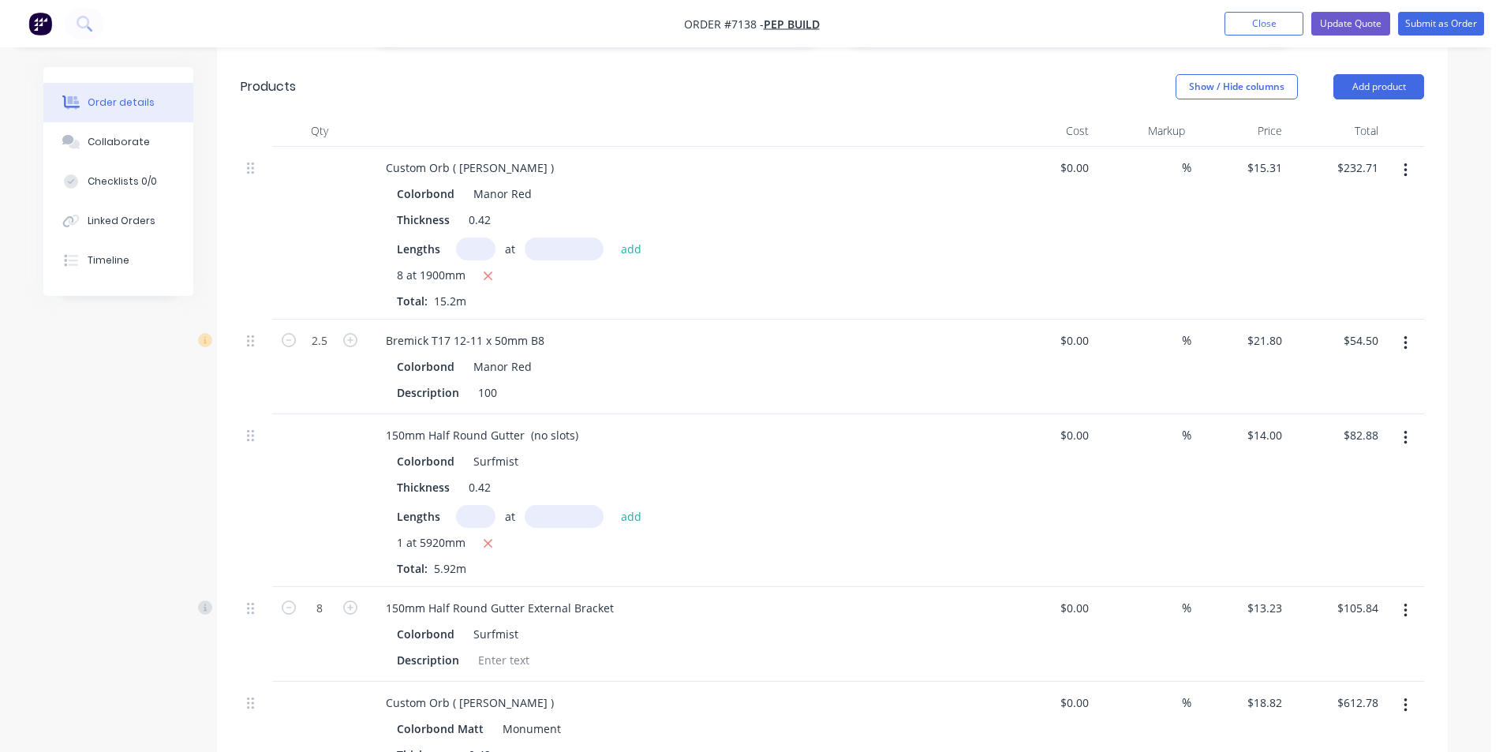
scroll to position [1025, 0]
click at [1409, 422] on button "button" at bounding box center [1405, 436] width 37 height 28
click at [1332, 466] on div "Edit" at bounding box center [1348, 477] width 121 height 23
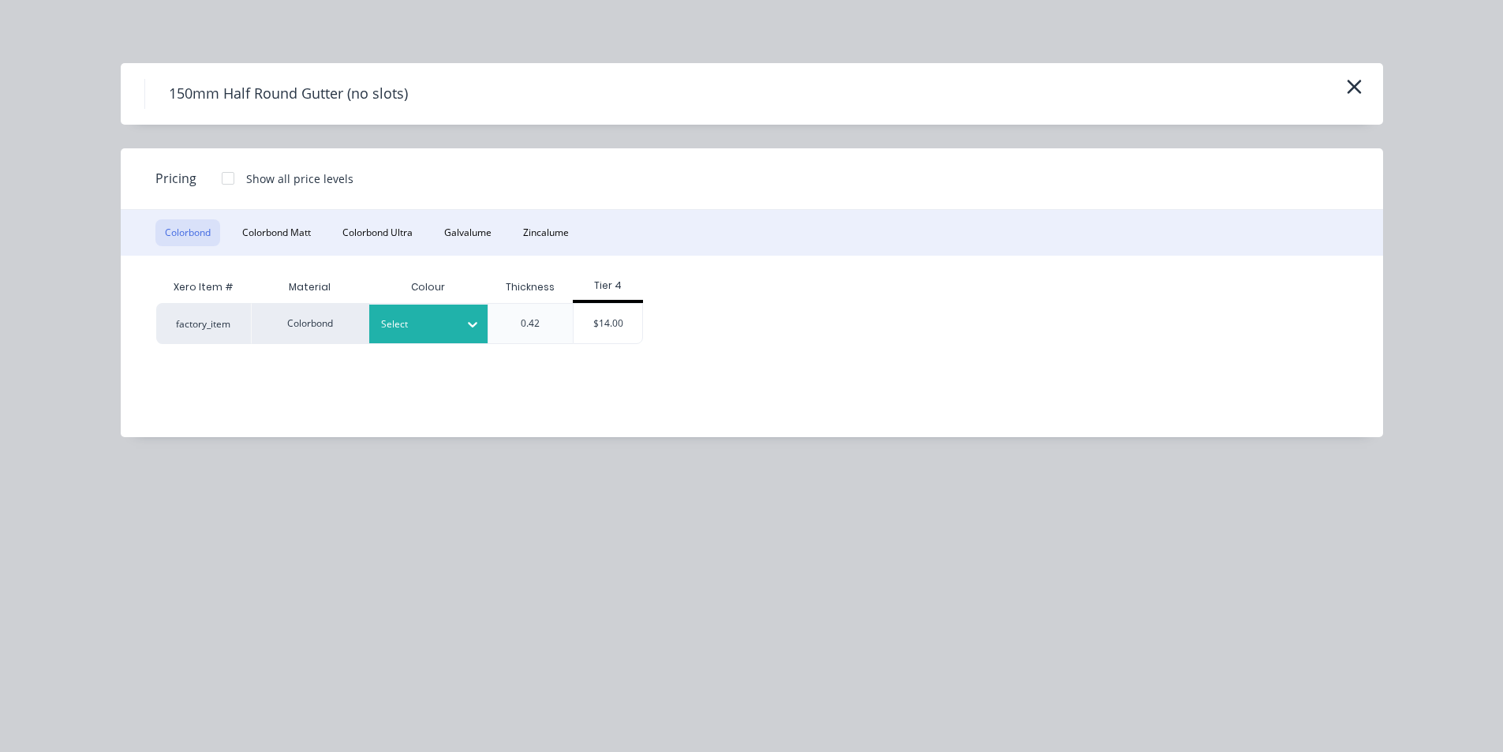
click at [454, 324] on div "Select" at bounding box center [414, 324] width 88 height 21
click at [629, 314] on div "$14.00" at bounding box center [607, 323] width 69 height 39
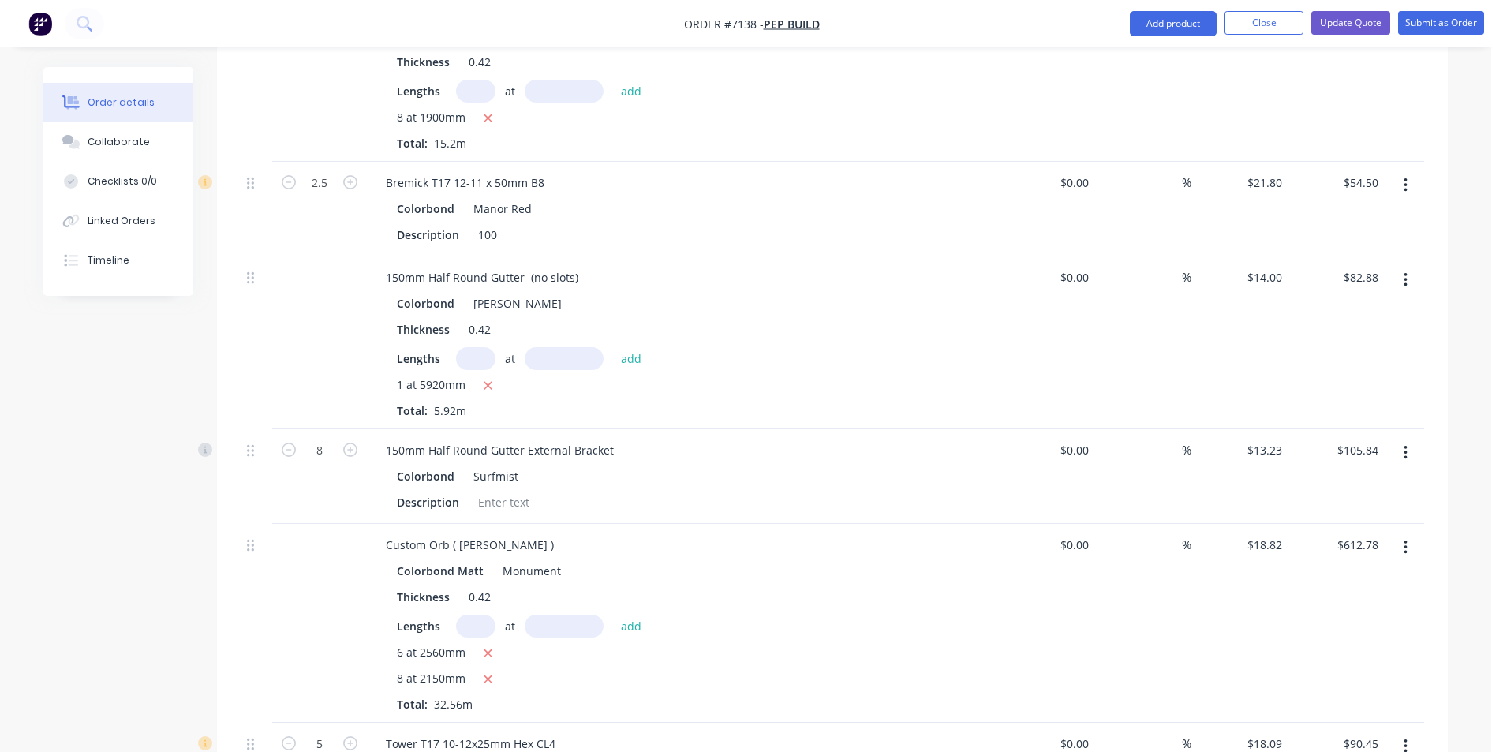
scroll to position [1183, 0]
click at [1409, 437] on button "button" at bounding box center [1405, 451] width 37 height 28
click at [1403, 481] on div "Edit" at bounding box center [1348, 492] width 121 height 23
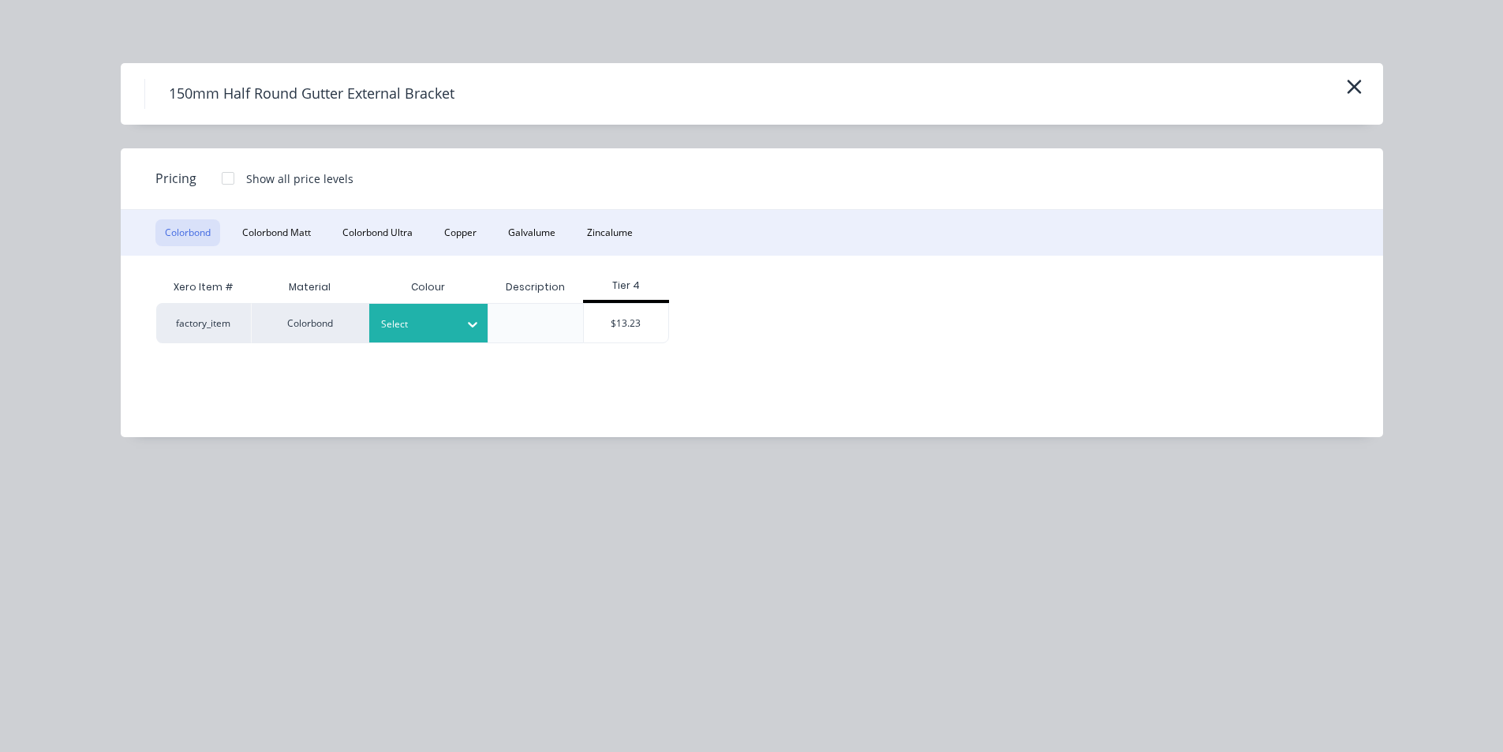
click at [474, 326] on icon at bounding box center [472, 325] width 9 height 6
click at [658, 302] on div "Tier 4" at bounding box center [626, 287] width 86 height 32
click at [649, 320] on div "$13.23" at bounding box center [626, 323] width 84 height 39
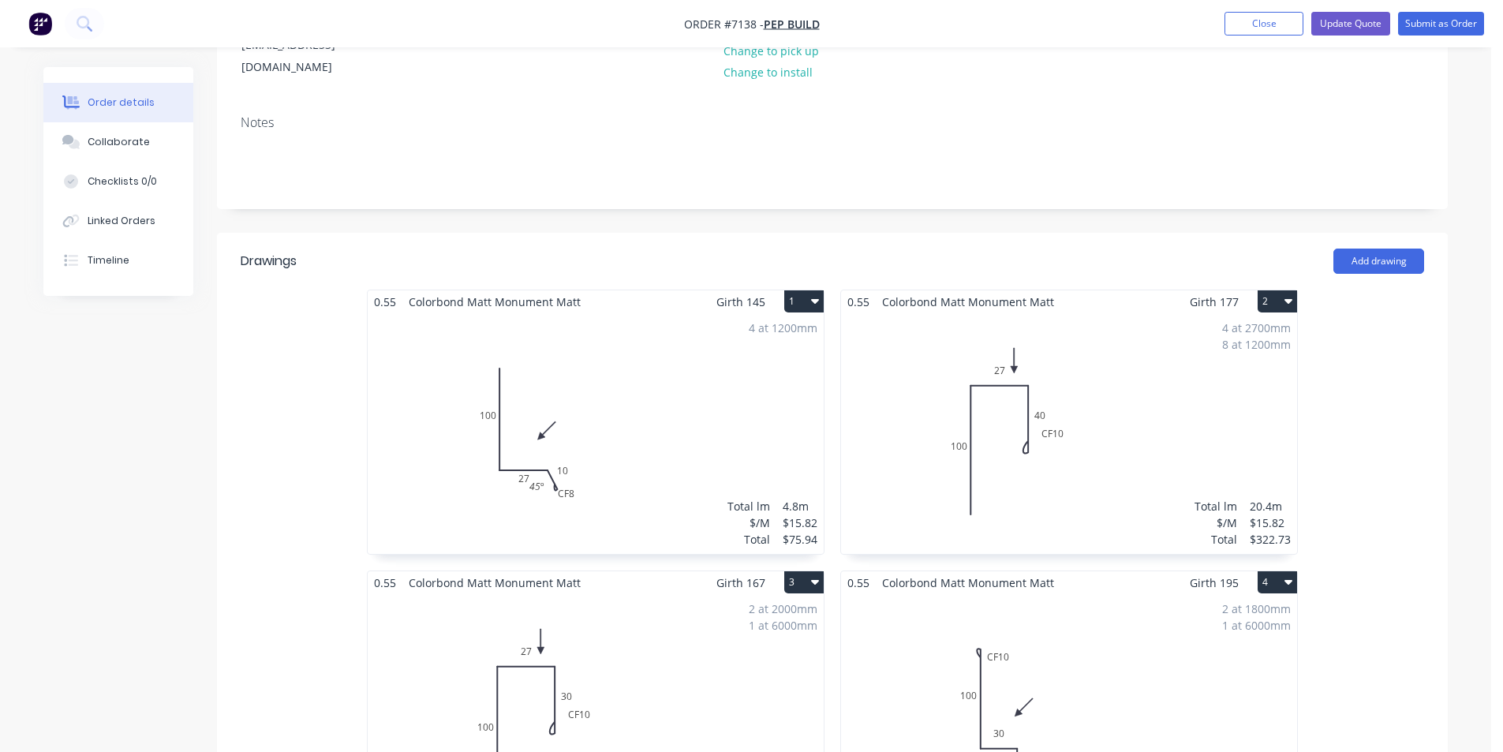
scroll to position [87, 0]
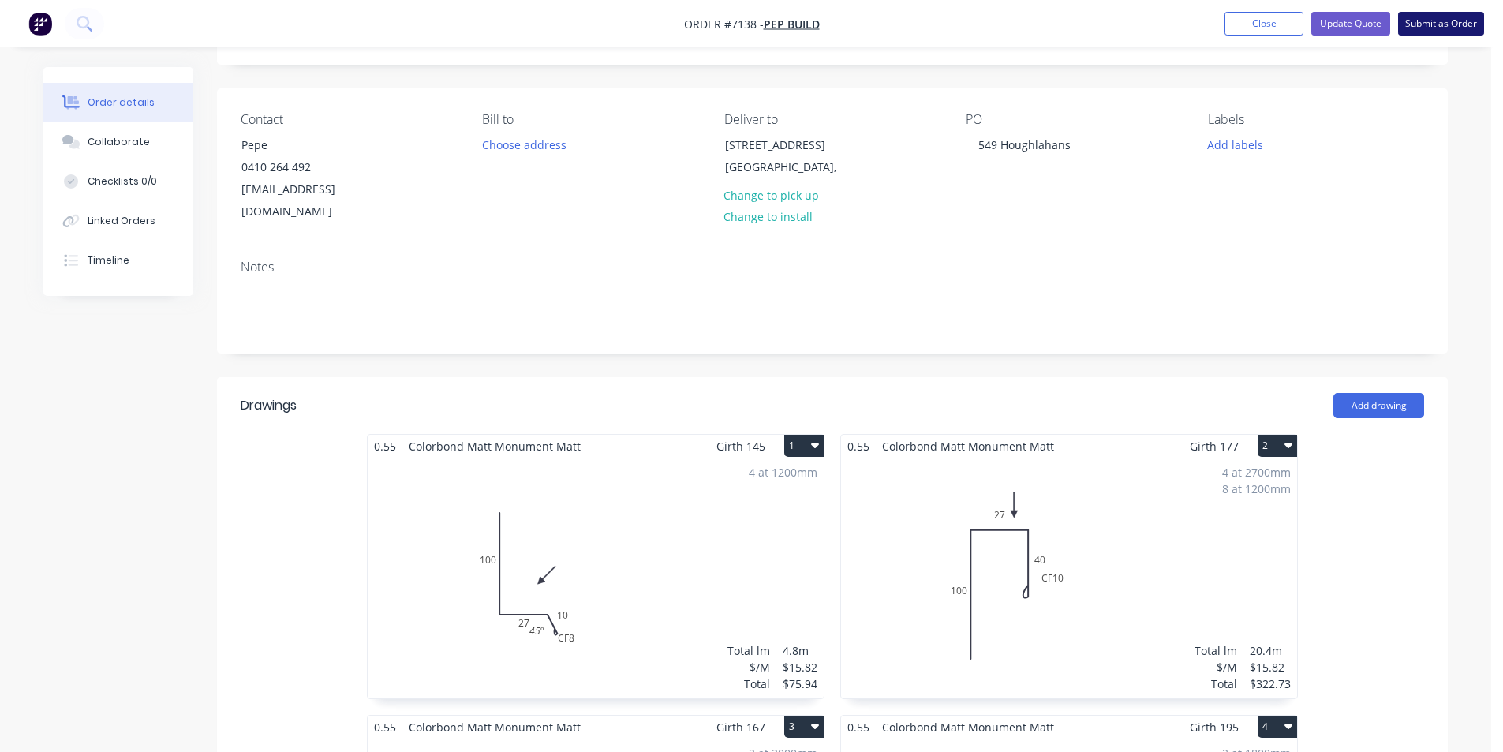
click at [1439, 17] on button "Submit as Order" at bounding box center [1441, 24] width 86 height 24
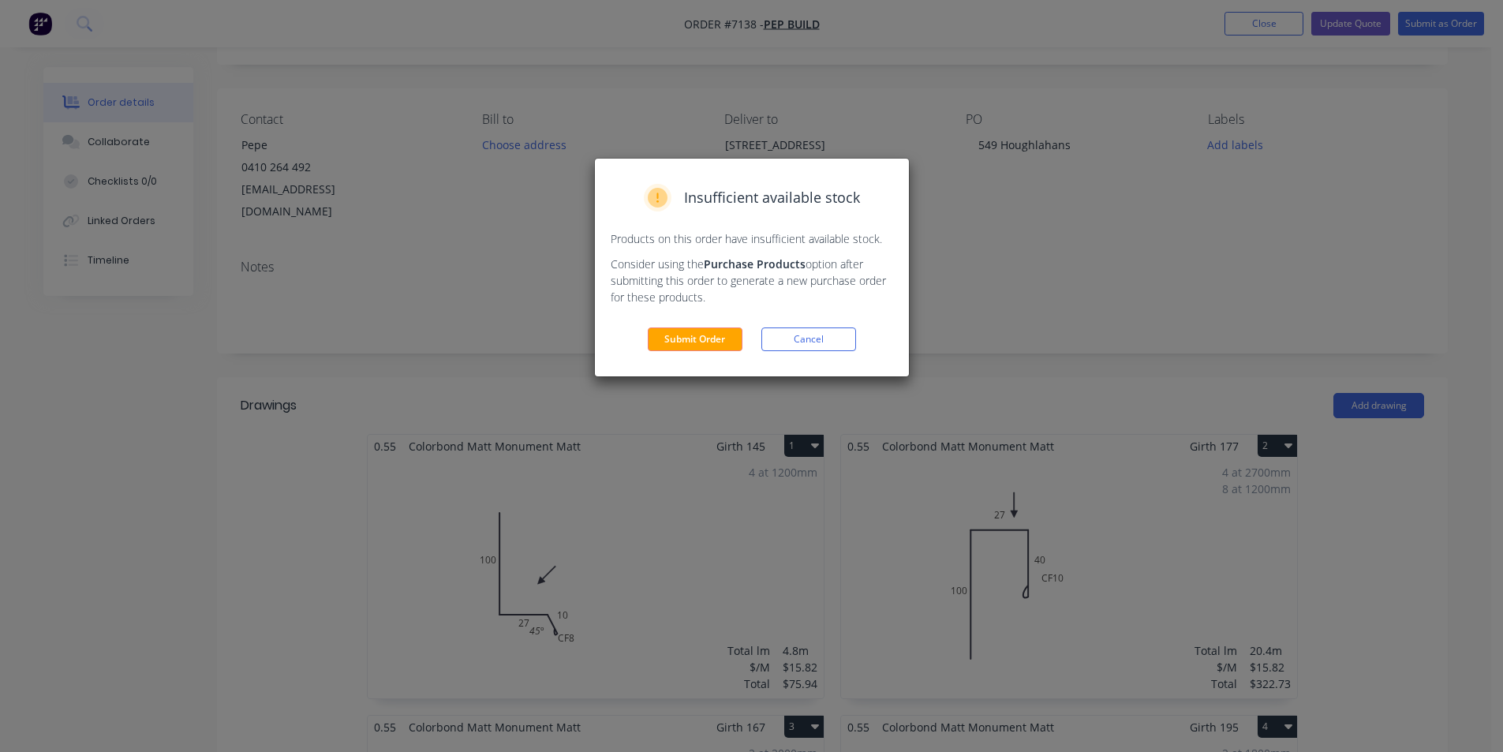
click at [678, 321] on div "Insufficient available stock Products on this order have insufficient available…" at bounding box center [752, 268] width 314 height 218
click at [678, 328] on button "Submit Order" at bounding box center [695, 339] width 95 height 24
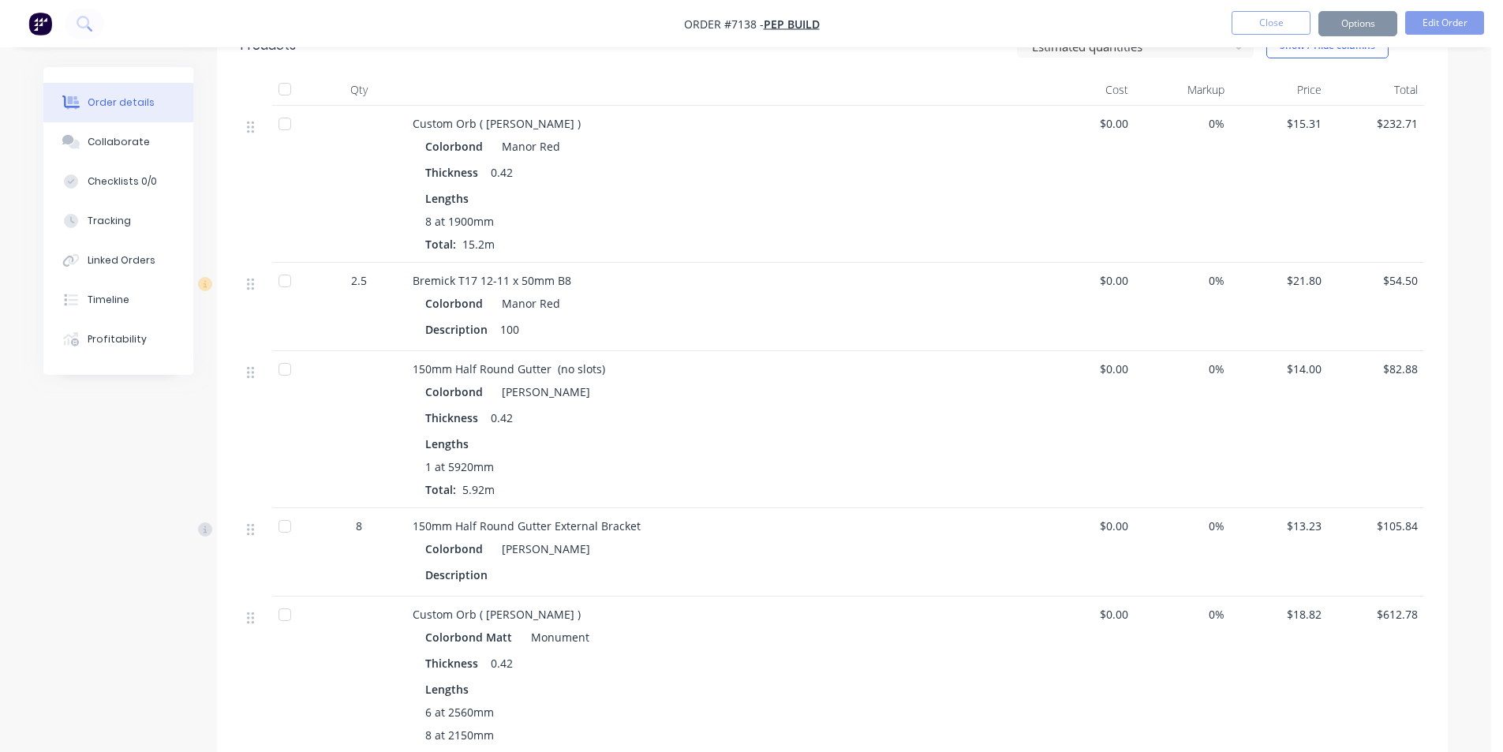
scroll to position [954, 0]
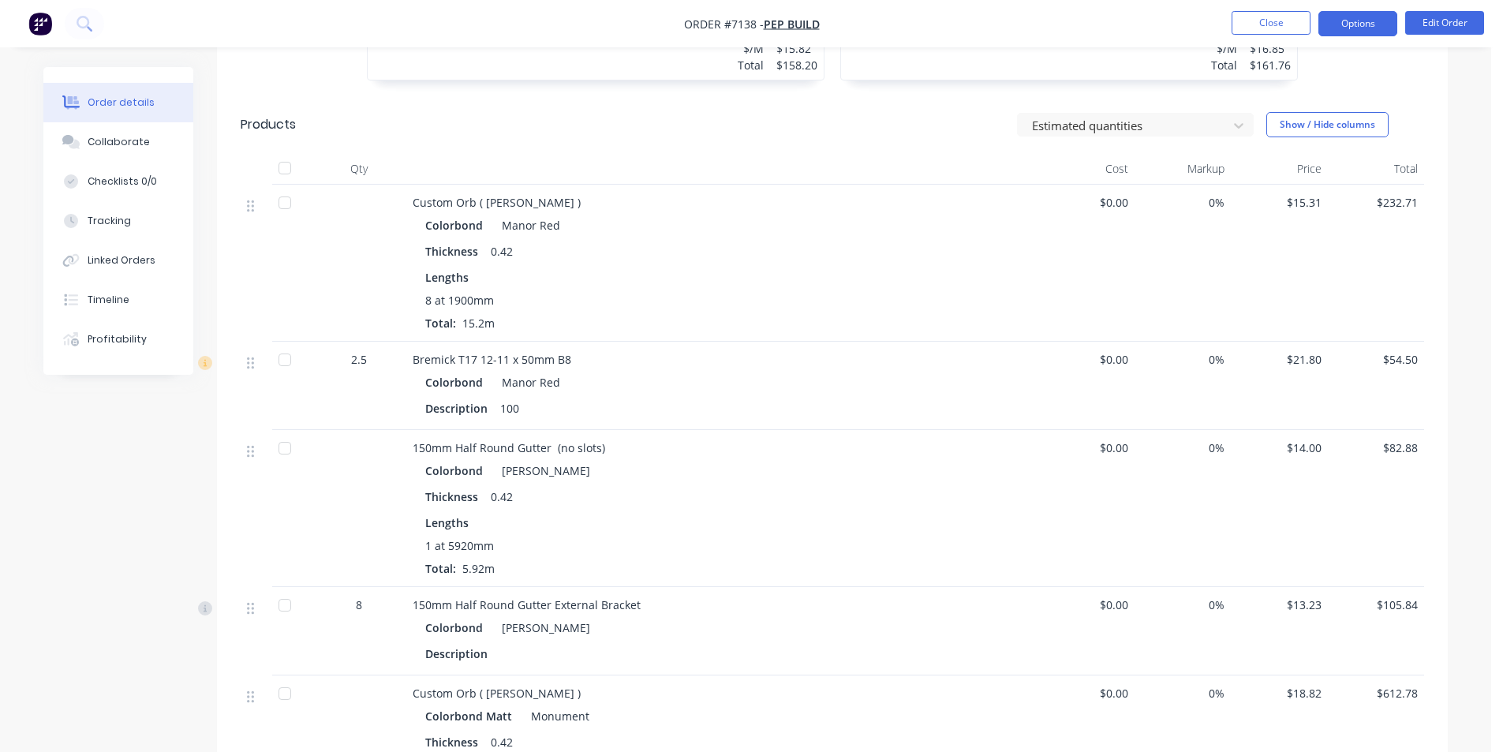
click at [1364, 20] on button "Options" at bounding box center [1357, 23] width 79 height 25
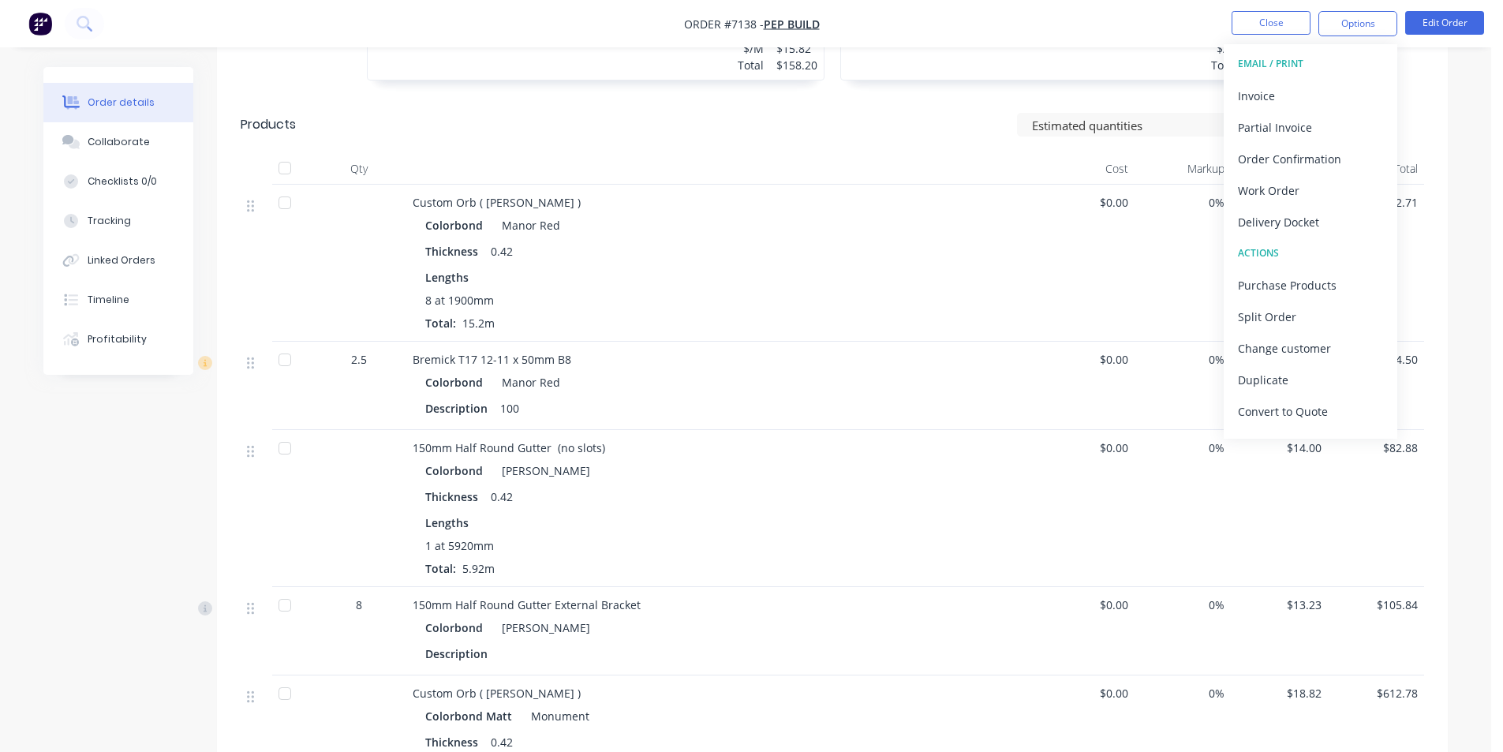
click at [1459, 270] on div "Order details Collaborate Checklists 0/0 Tracking Linked Orders Timeline Profit…" at bounding box center [746, 234] width 1436 height 2243
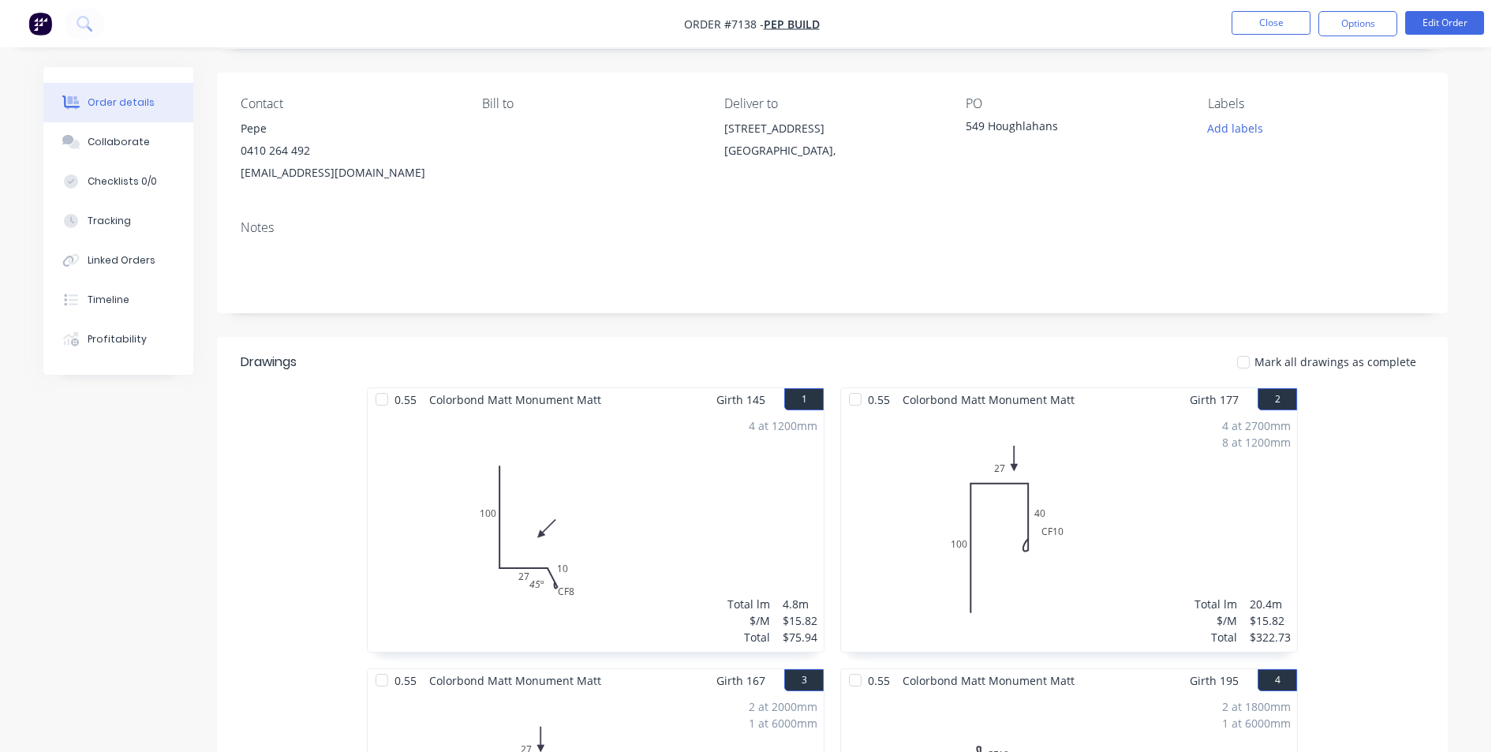
scroll to position [0, 0]
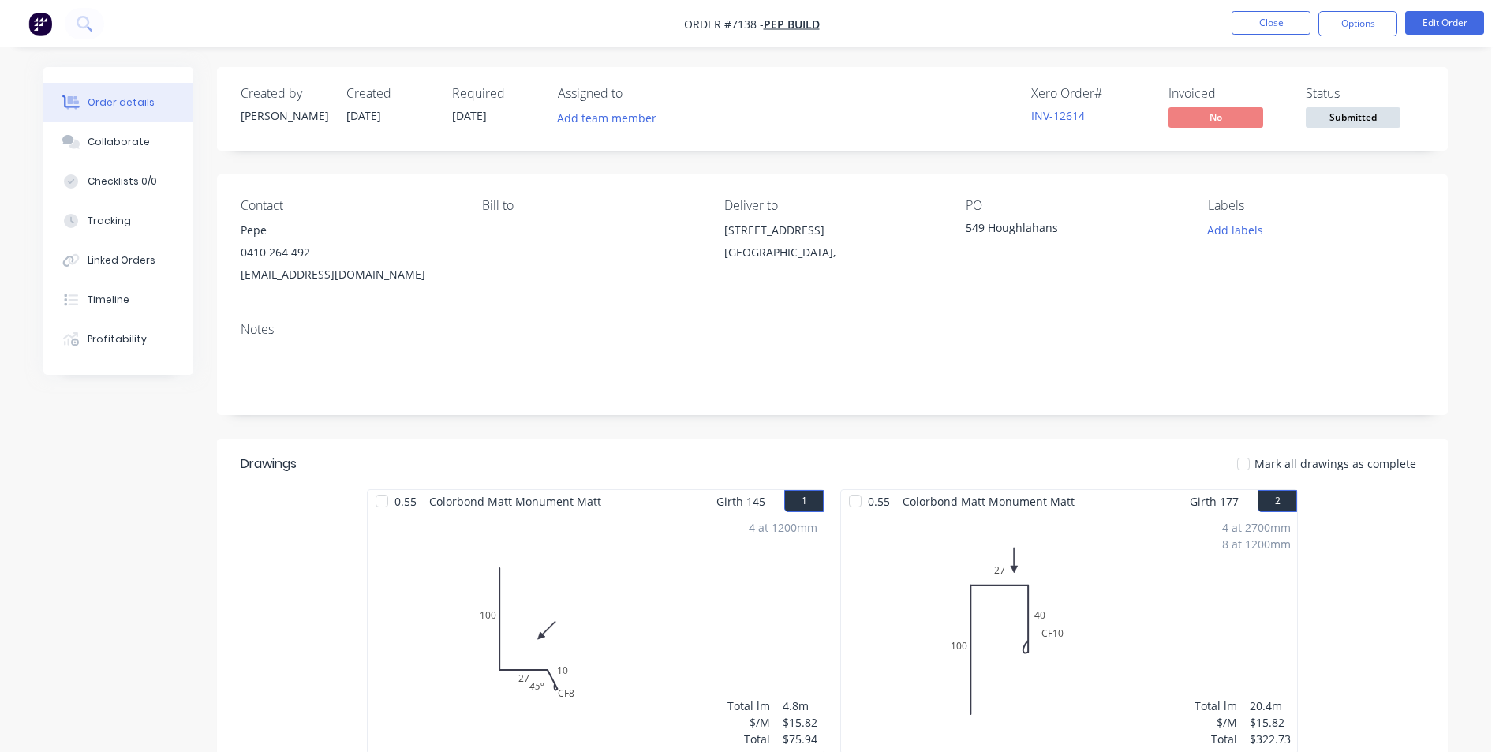
click at [1357, 127] on button "Submitted" at bounding box center [1352, 119] width 95 height 24
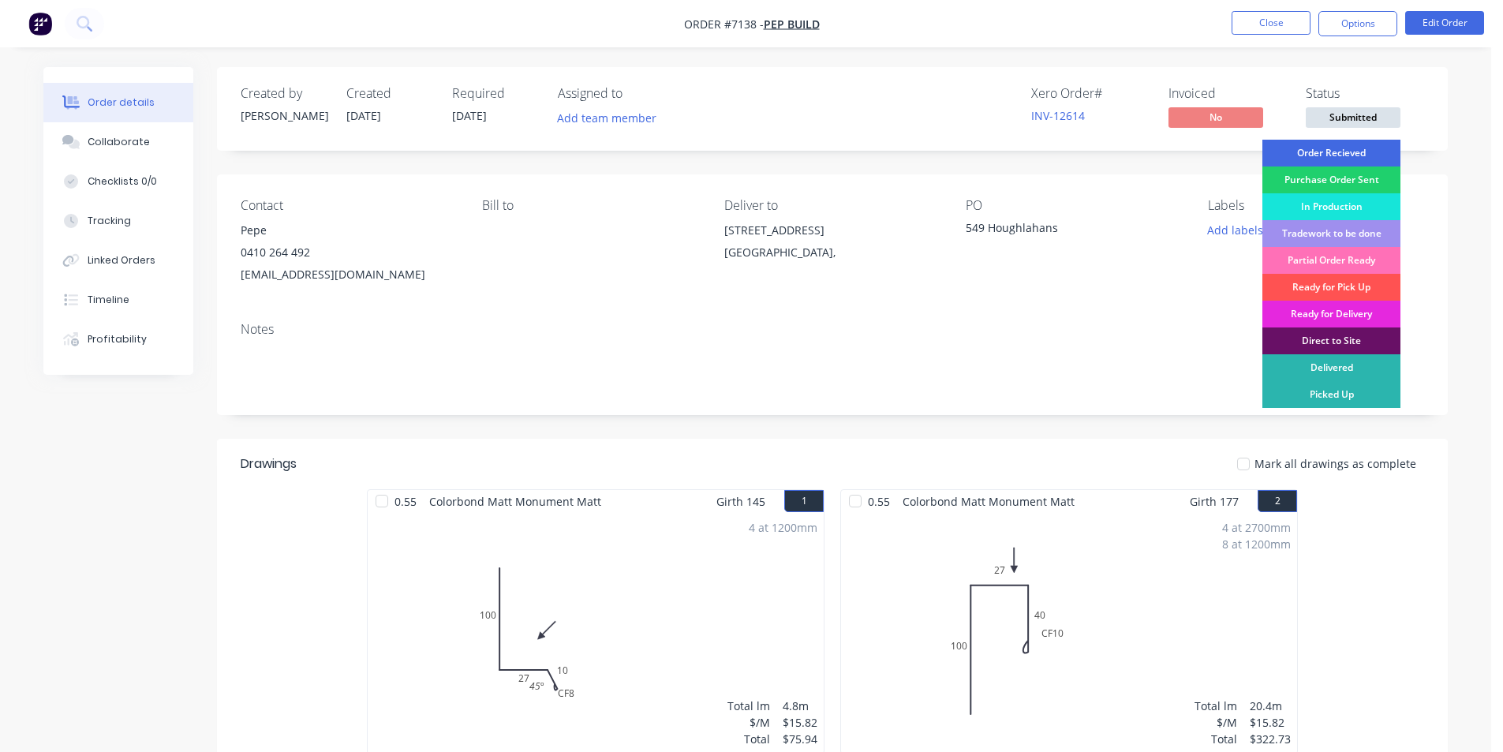
click at [1361, 148] on div "Order Recieved" at bounding box center [1331, 153] width 138 height 27
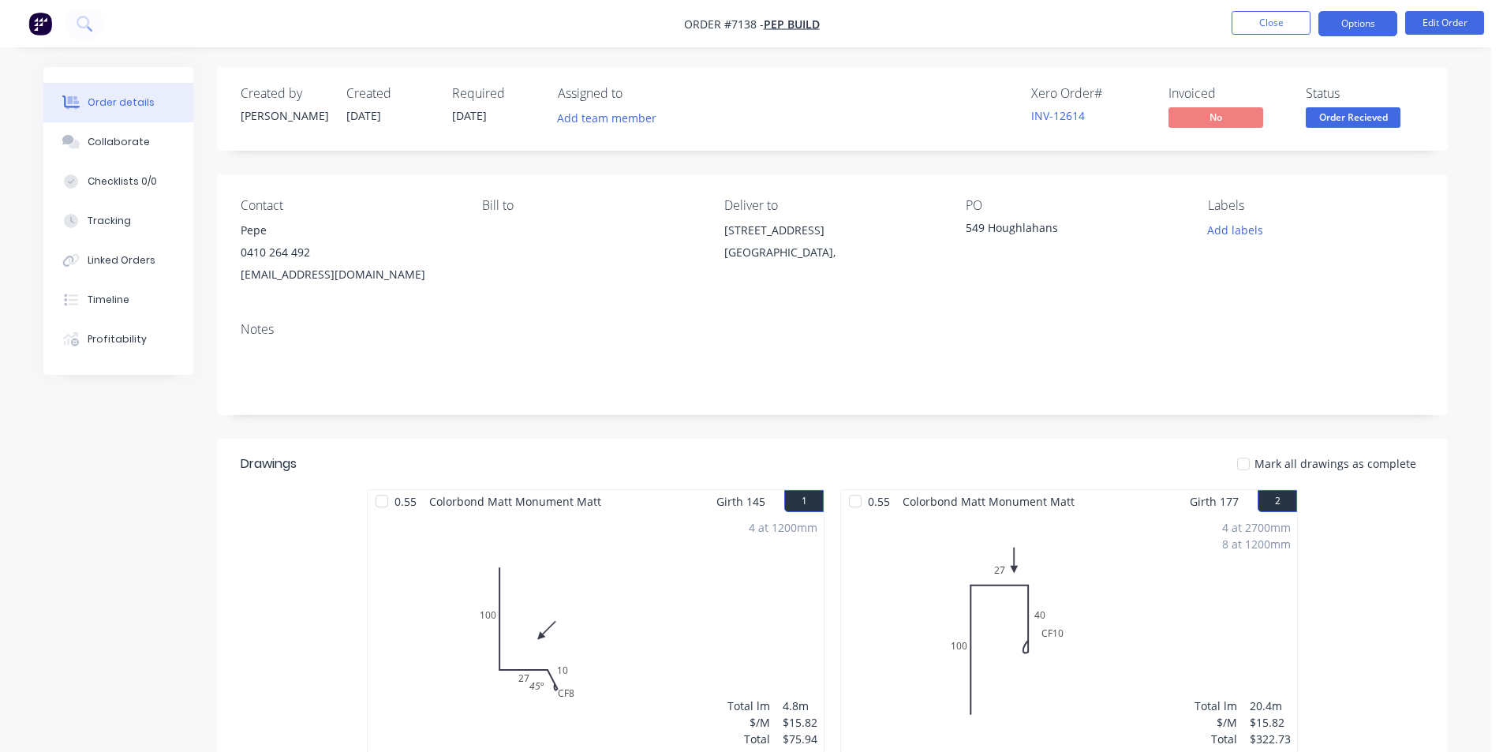
click at [1351, 21] on button "Options" at bounding box center [1357, 23] width 79 height 25
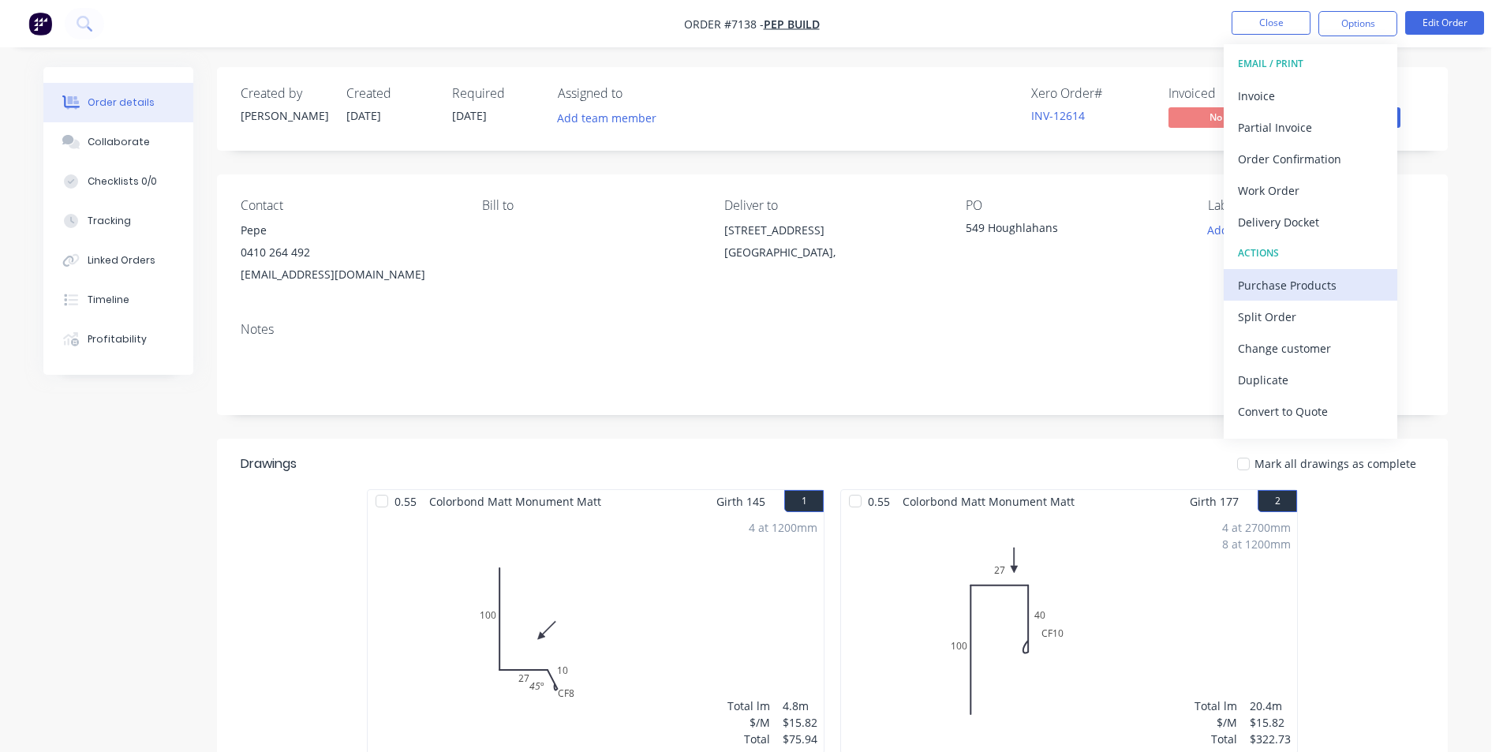
click at [1308, 286] on div "Purchase Products" at bounding box center [1310, 285] width 145 height 23
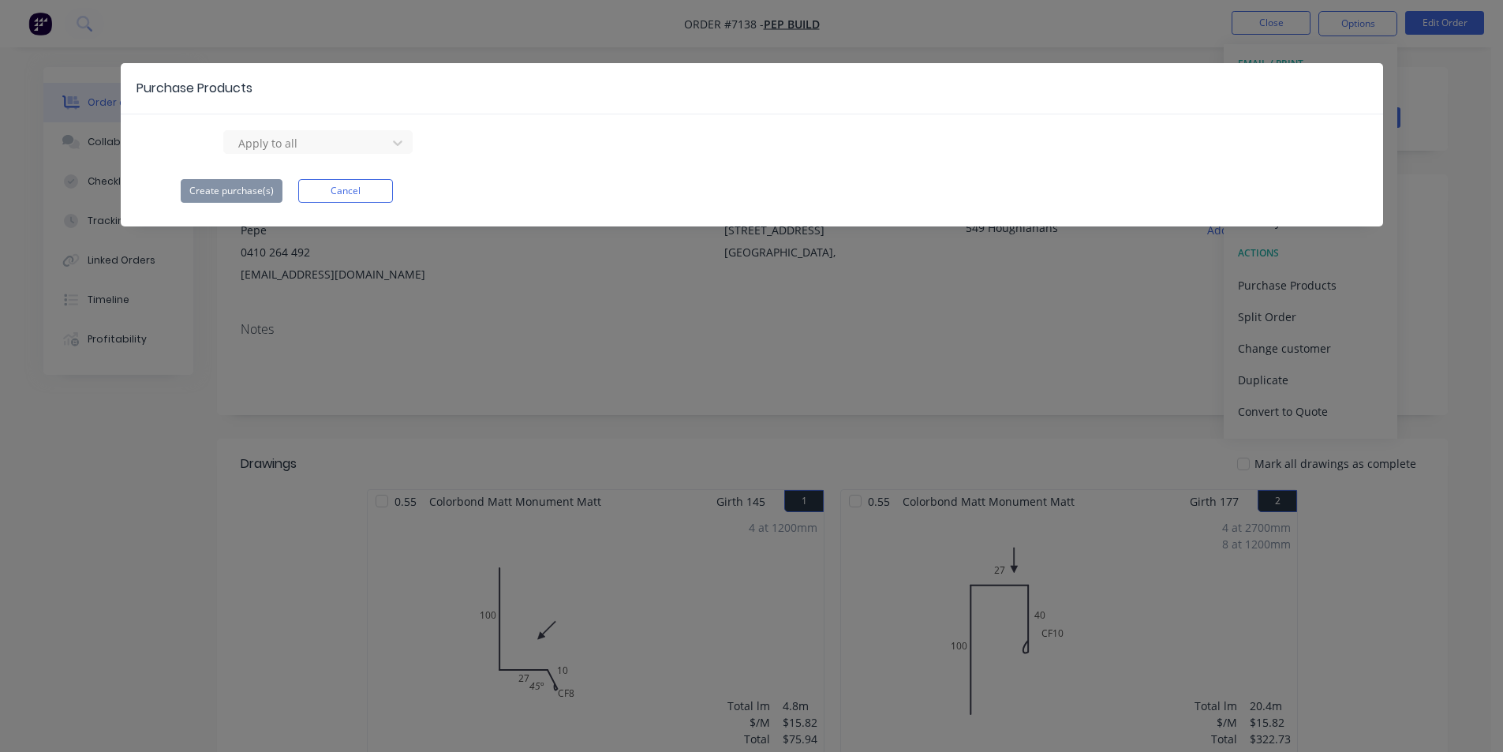
scroll to position [79, 0]
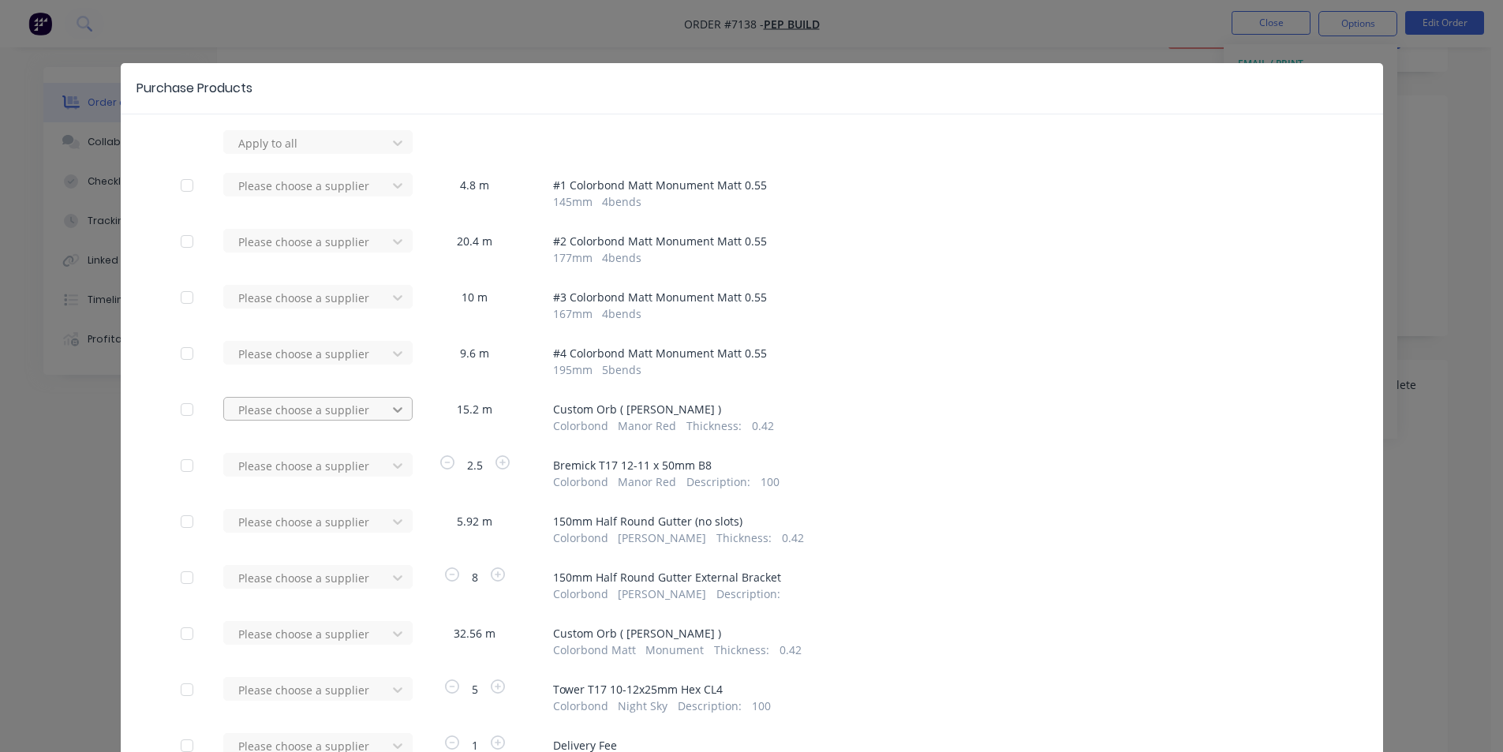
click at [383, 414] on div at bounding box center [397, 409] width 28 height 25
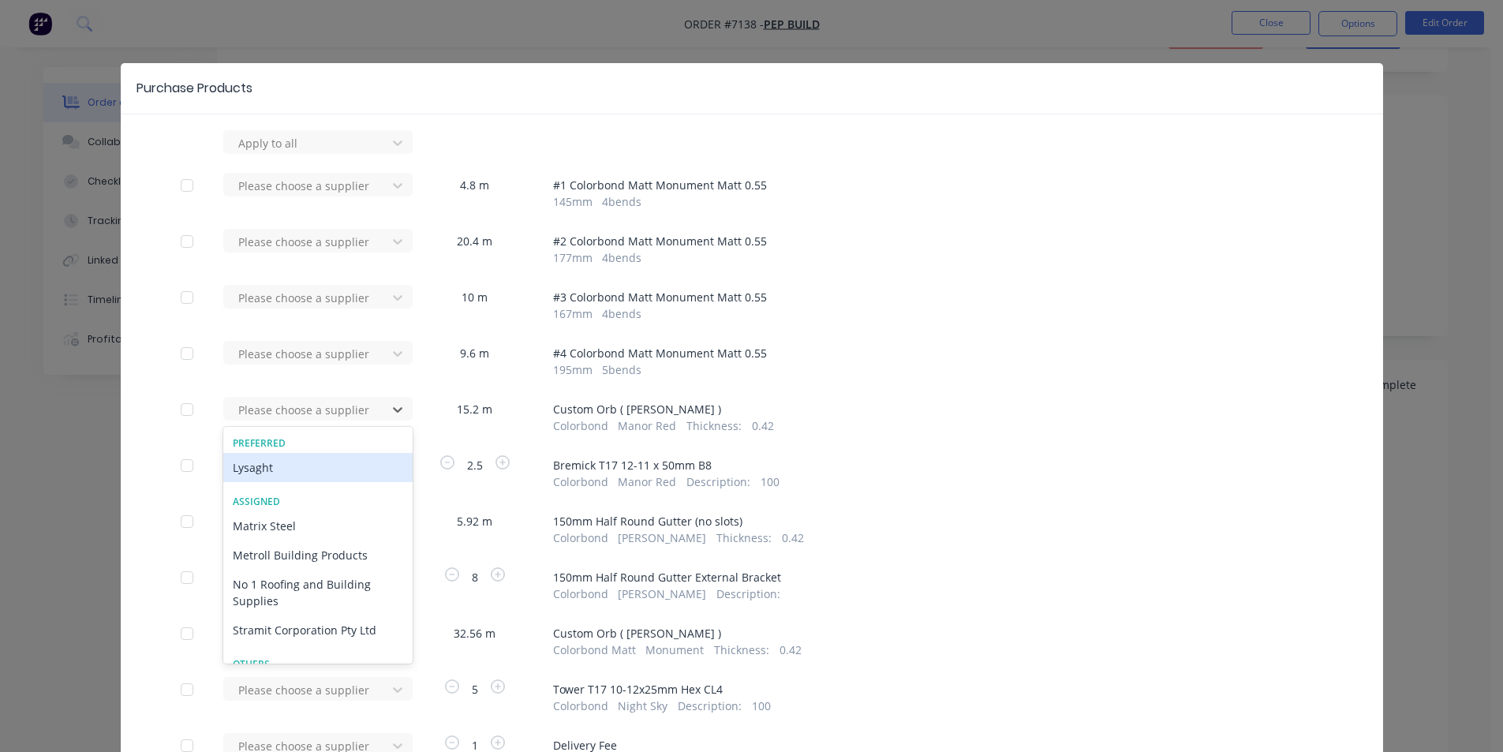
click at [299, 471] on div "Lysaght" at bounding box center [317, 467] width 189 height 29
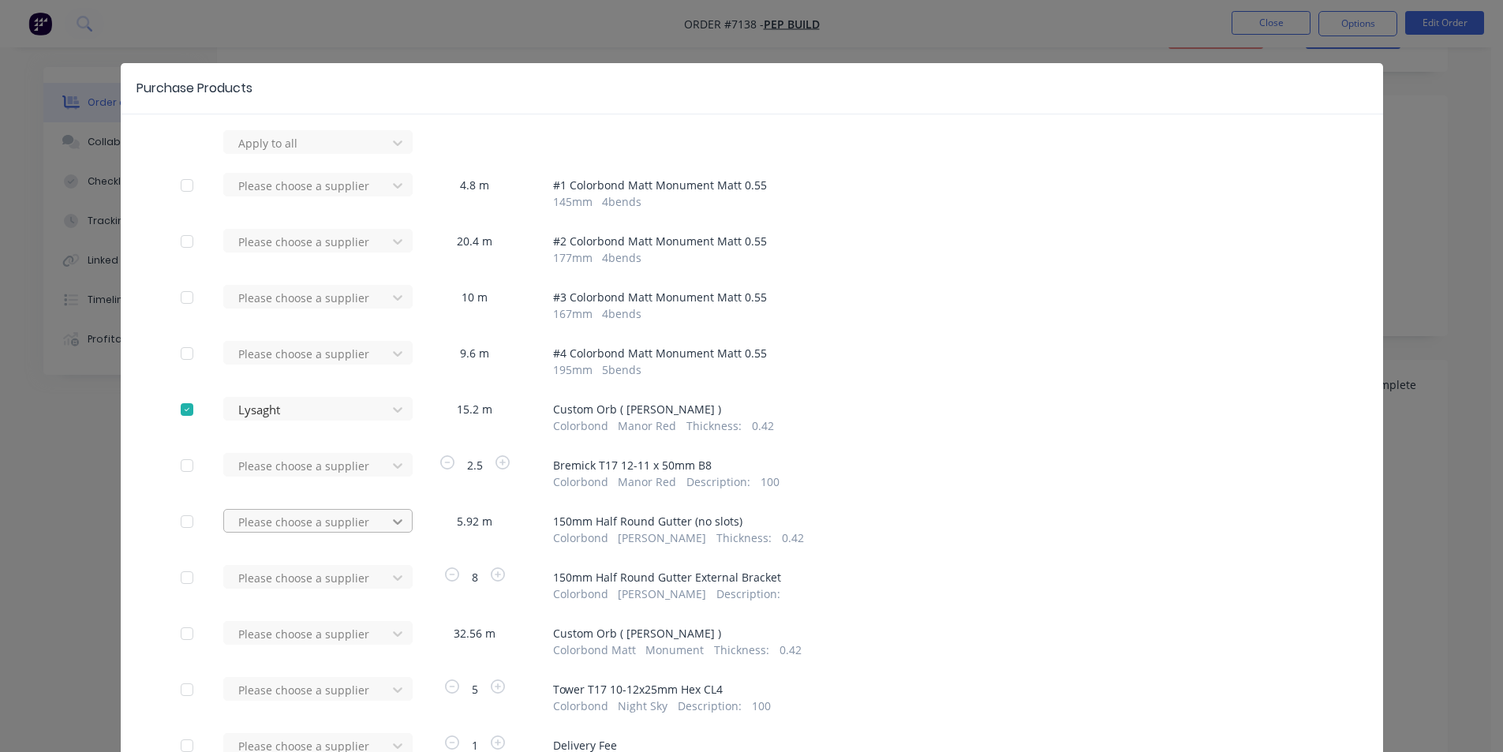
click at [383, 528] on div at bounding box center [397, 521] width 28 height 25
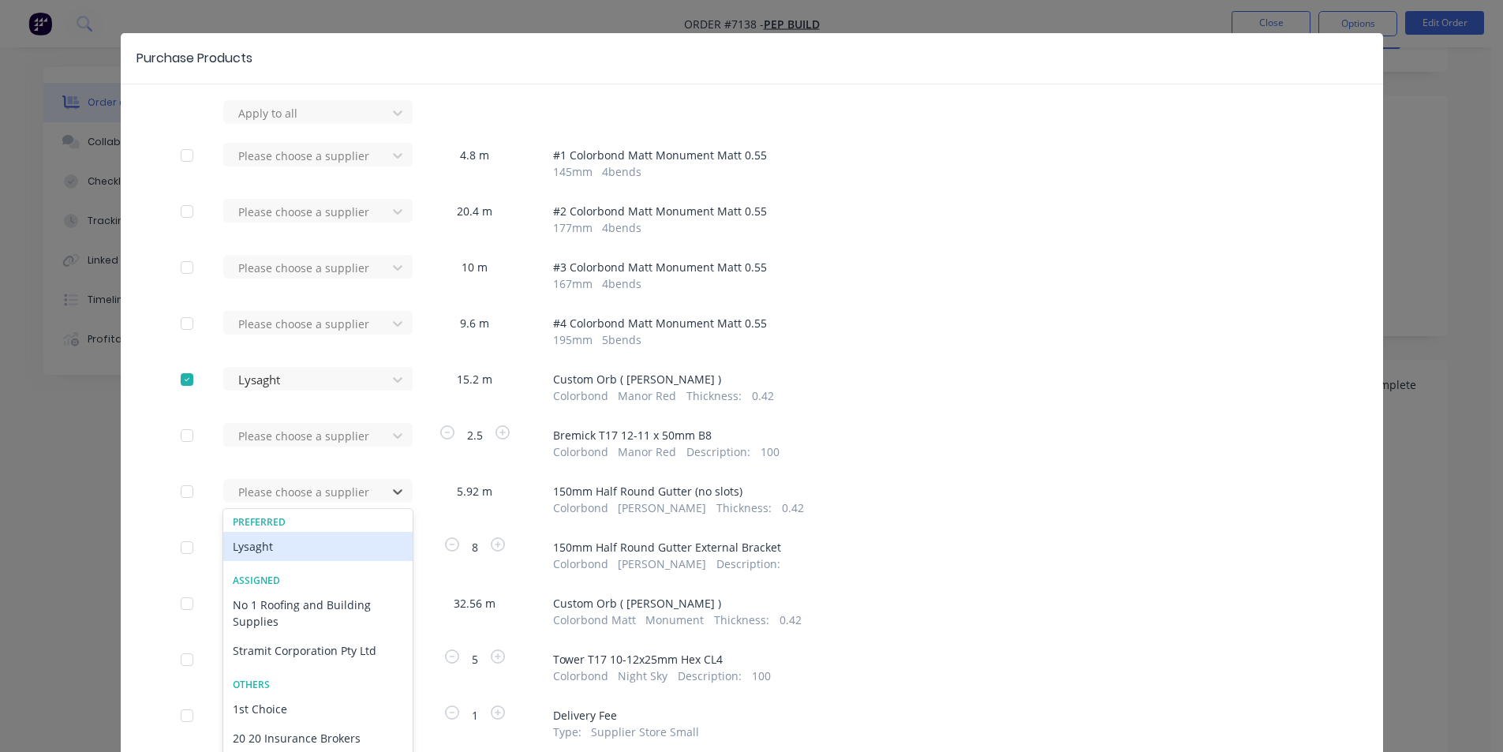
scroll to position [30, 0]
click at [309, 547] on div "Lysaght" at bounding box center [317, 546] width 189 height 29
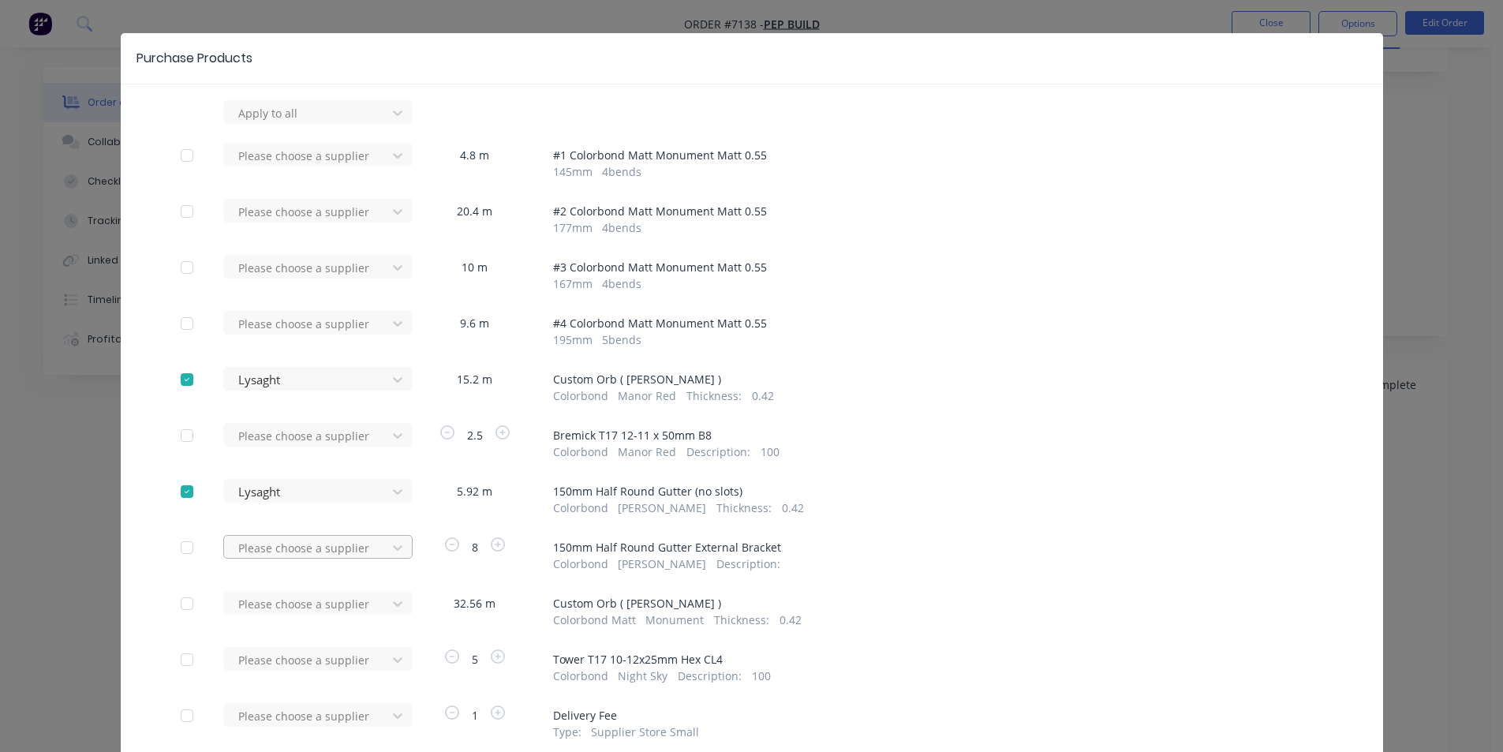
click at [330, 553] on div "Please choose a supplier" at bounding box center [310, 553] width 174 height 37
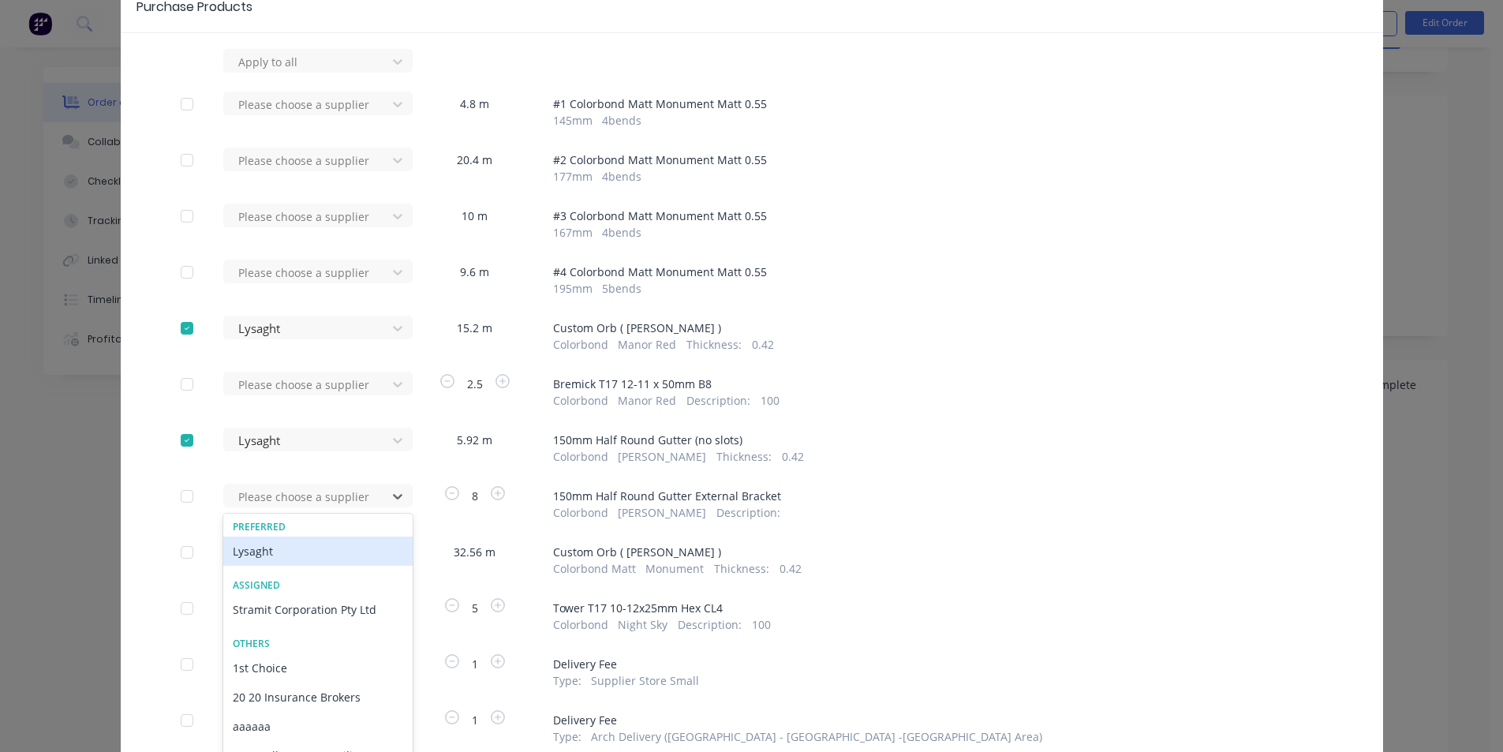
scroll to position [86, 0]
click at [316, 551] on div "Lysaght" at bounding box center [317, 546] width 189 height 29
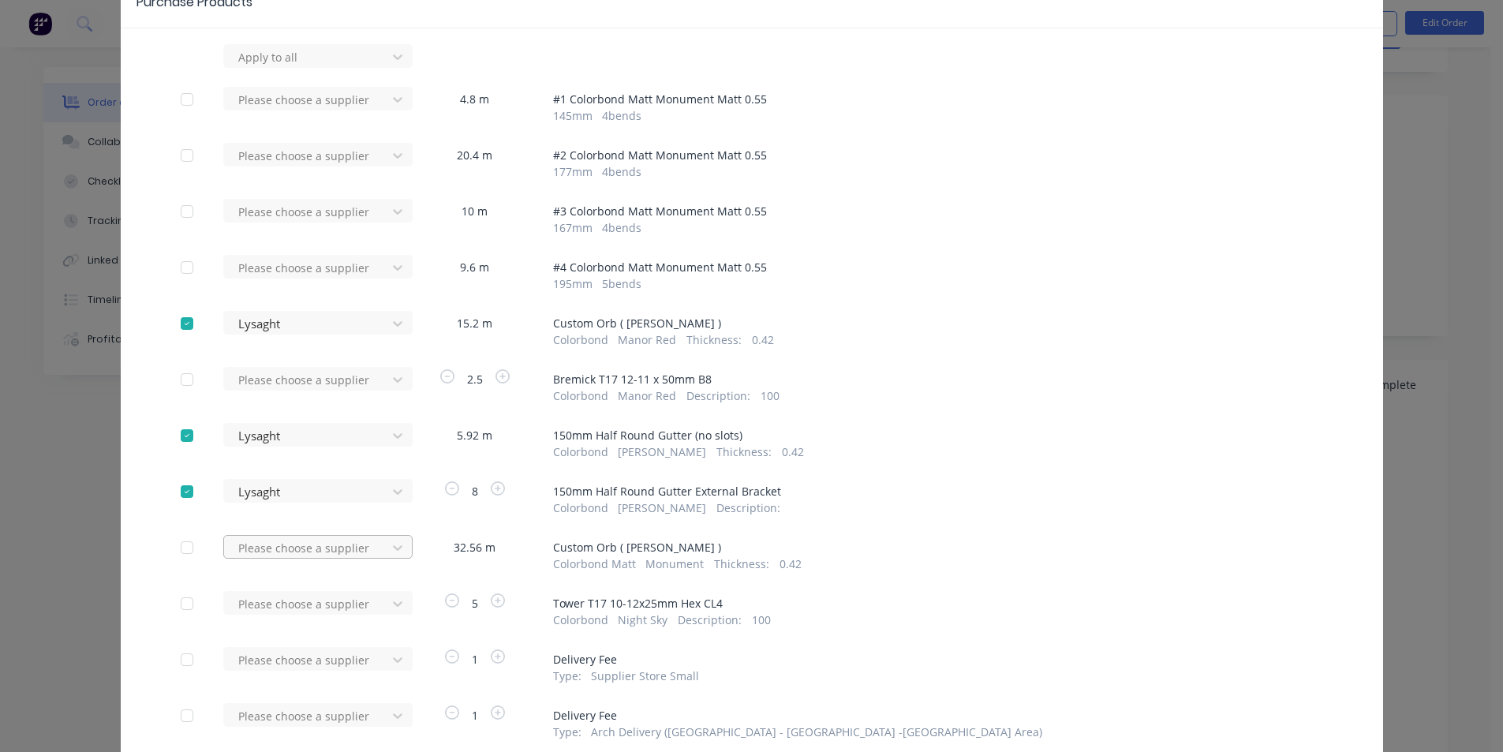
click at [347, 549] on div "Please choose a supplier" at bounding box center [310, 547] width 174 height 24
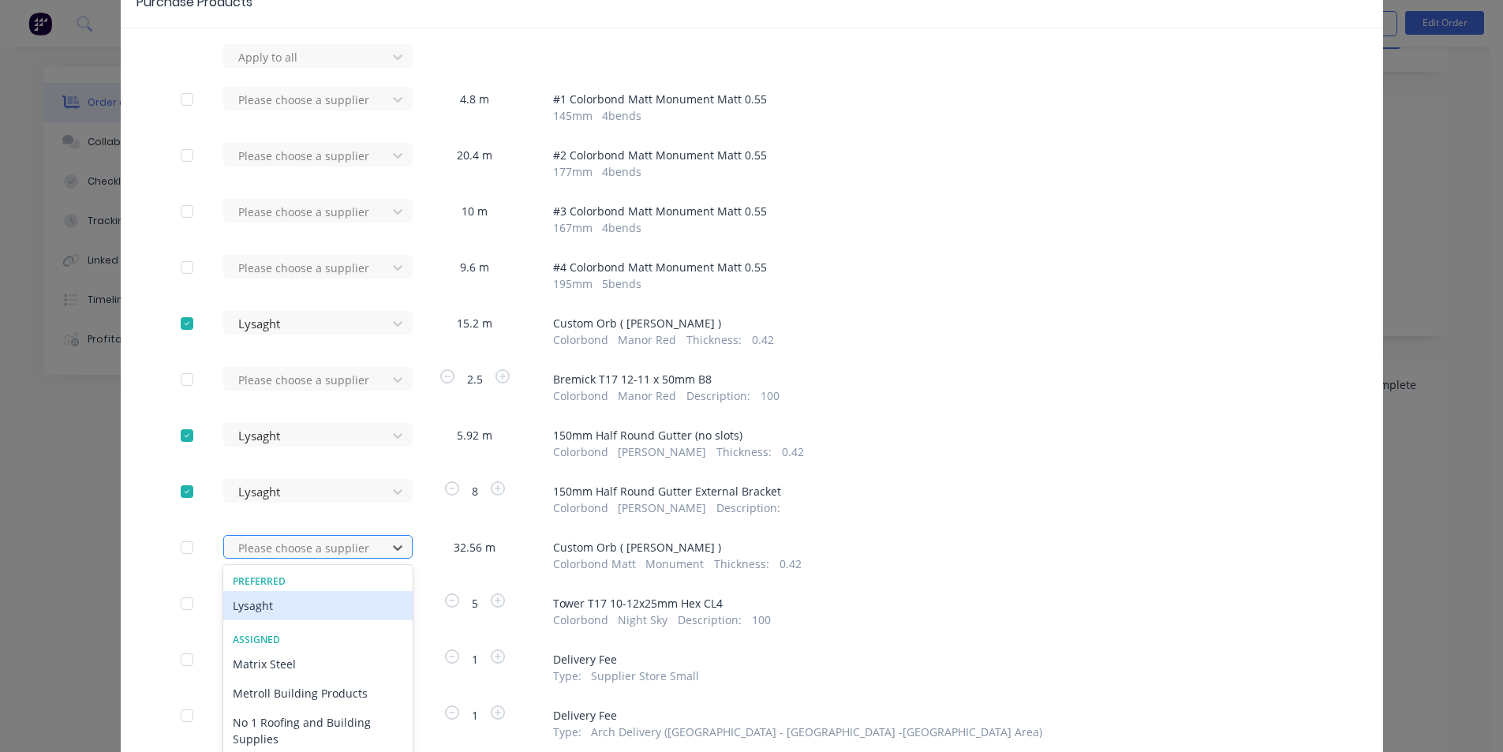
scroll to position [142, 0]
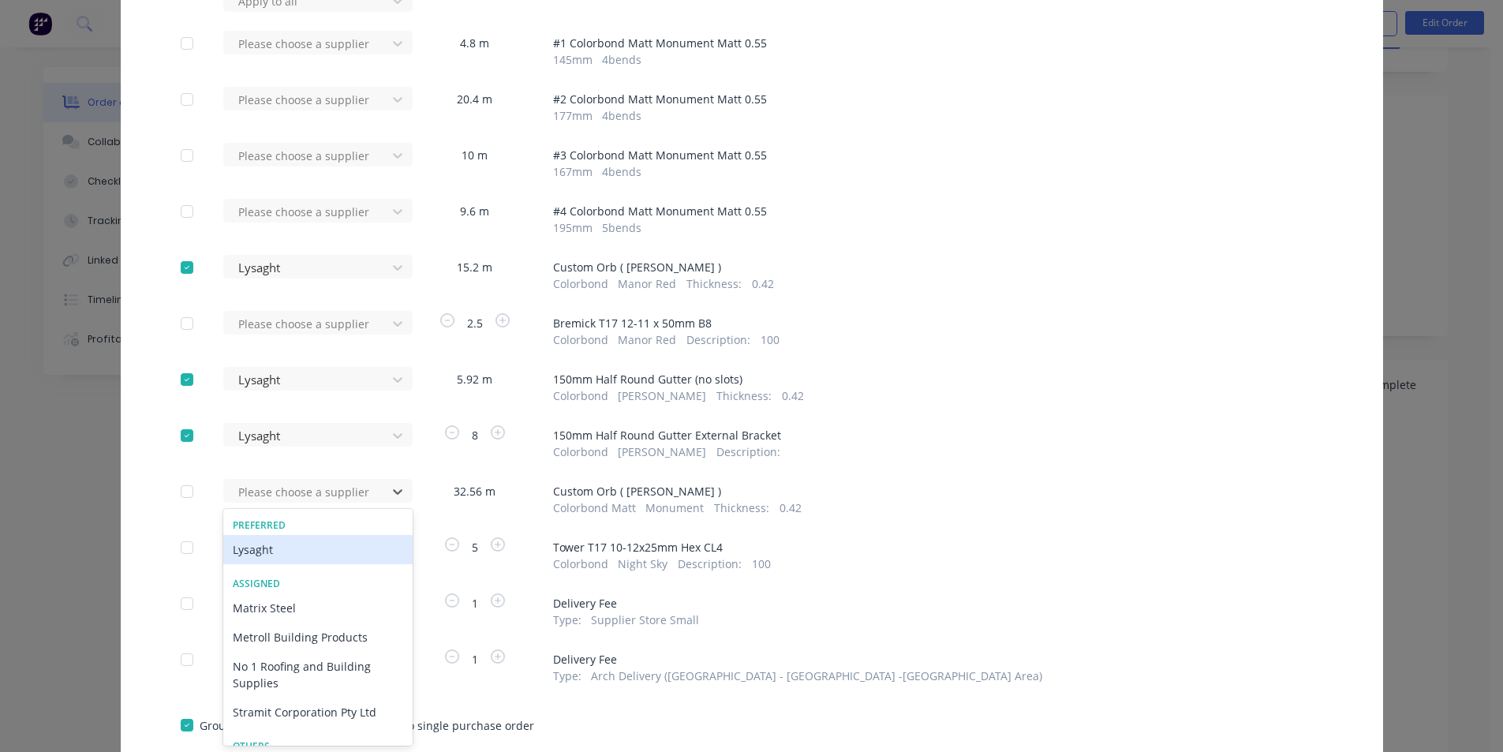
click at [349, 553] on div "Lysaght" at bounding box center [317, 549] width 189 height 29
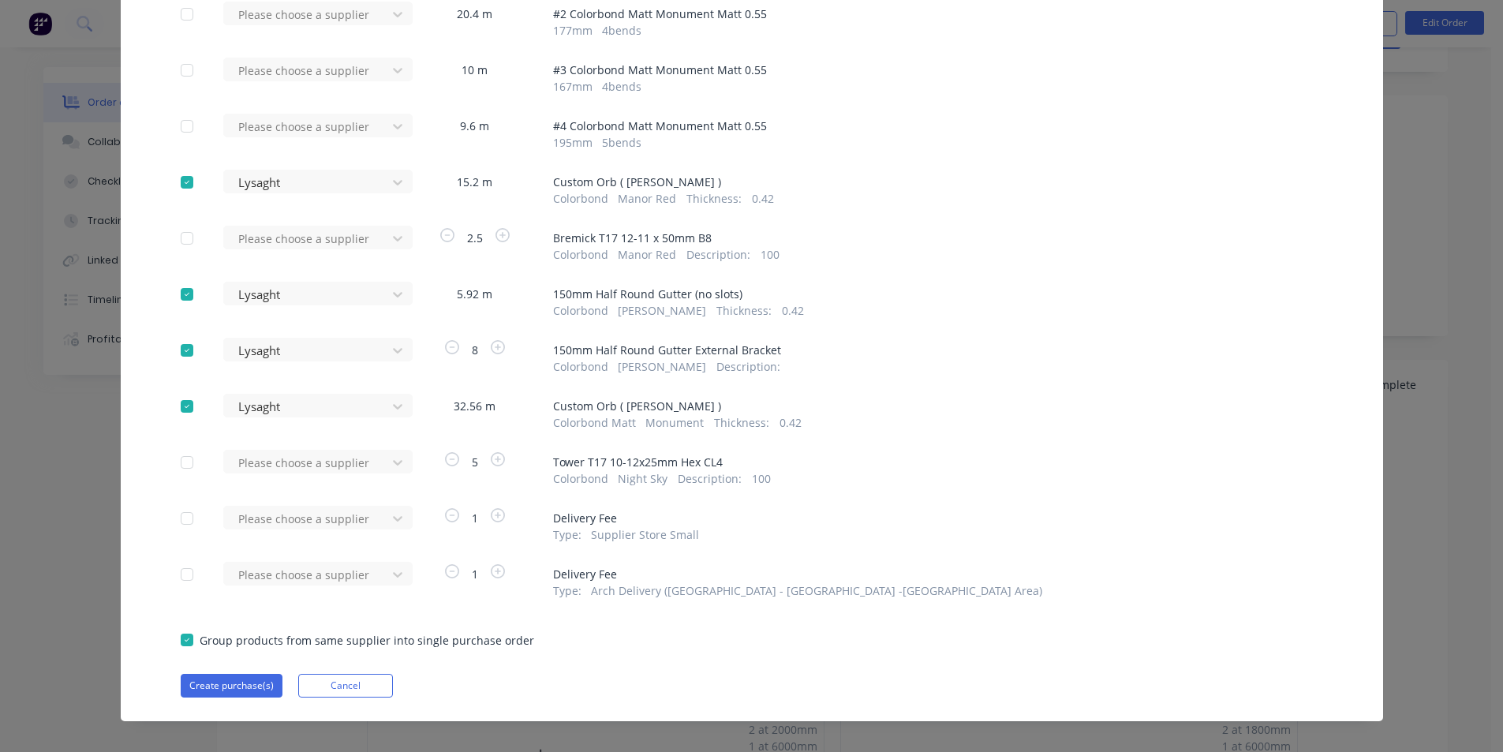
scroll to position [242, 0]
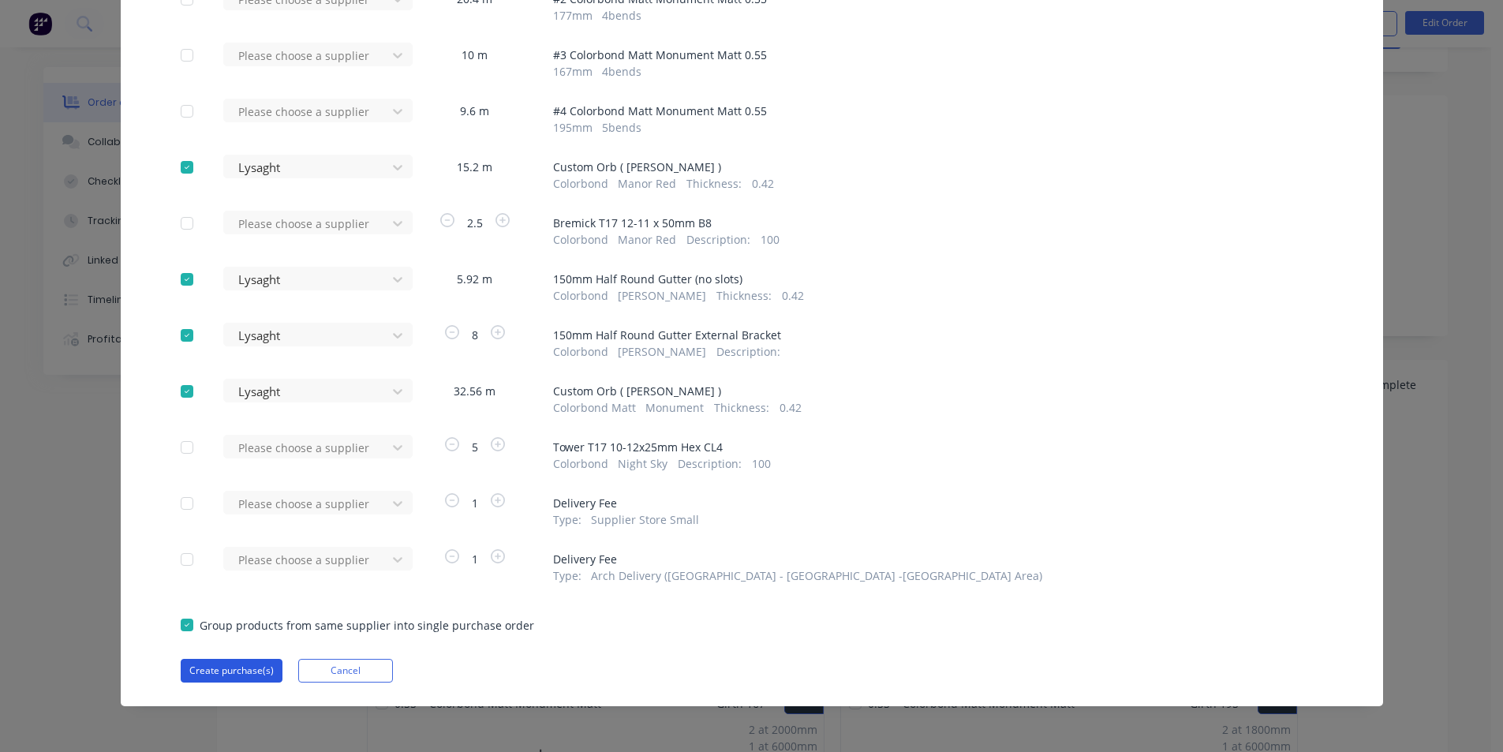
click at [200, 663] on button "Create purchase(s)" at bounding box center [232, 671] width 102 height 24
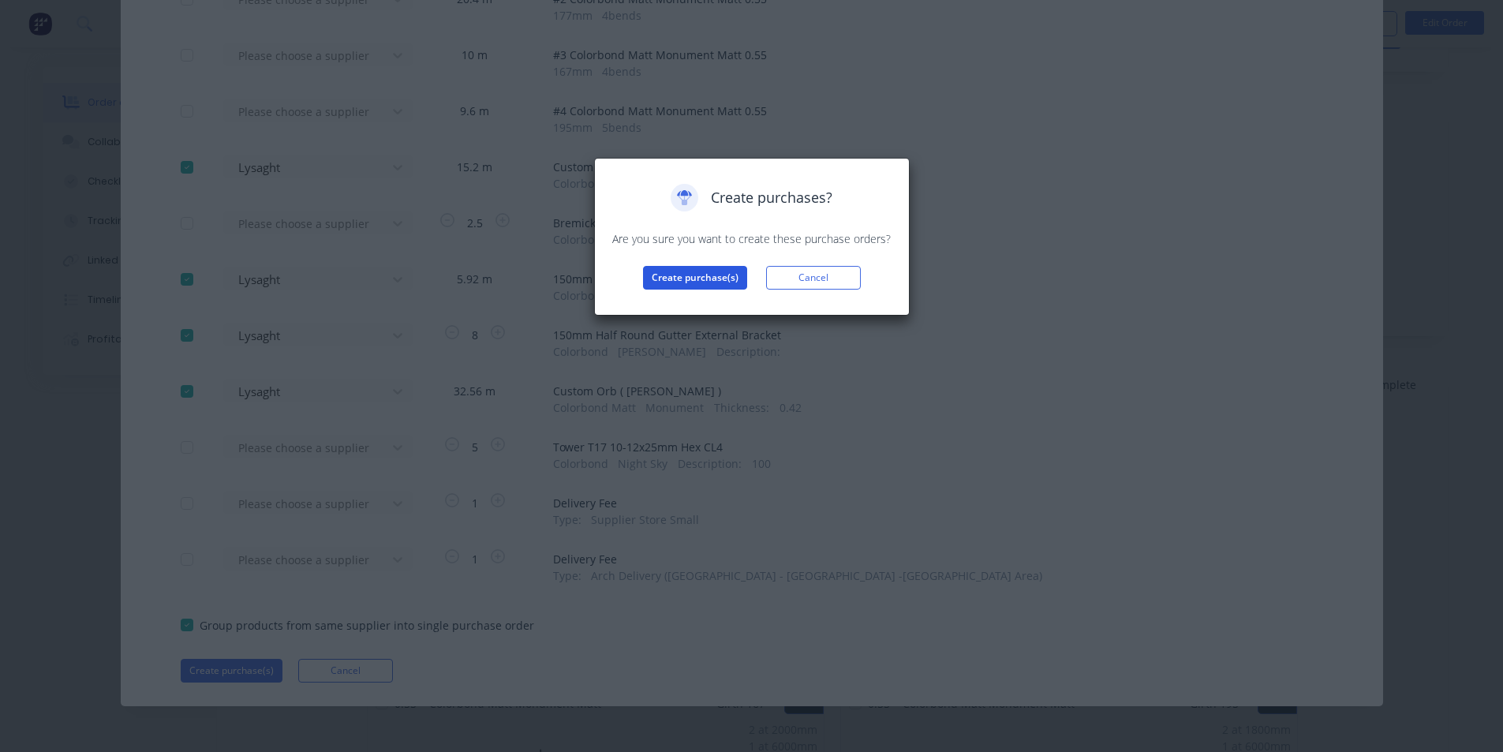
click at [693, 281] on button "Create purchase(s)" at bounding box center [695, 278] width 104 height 24
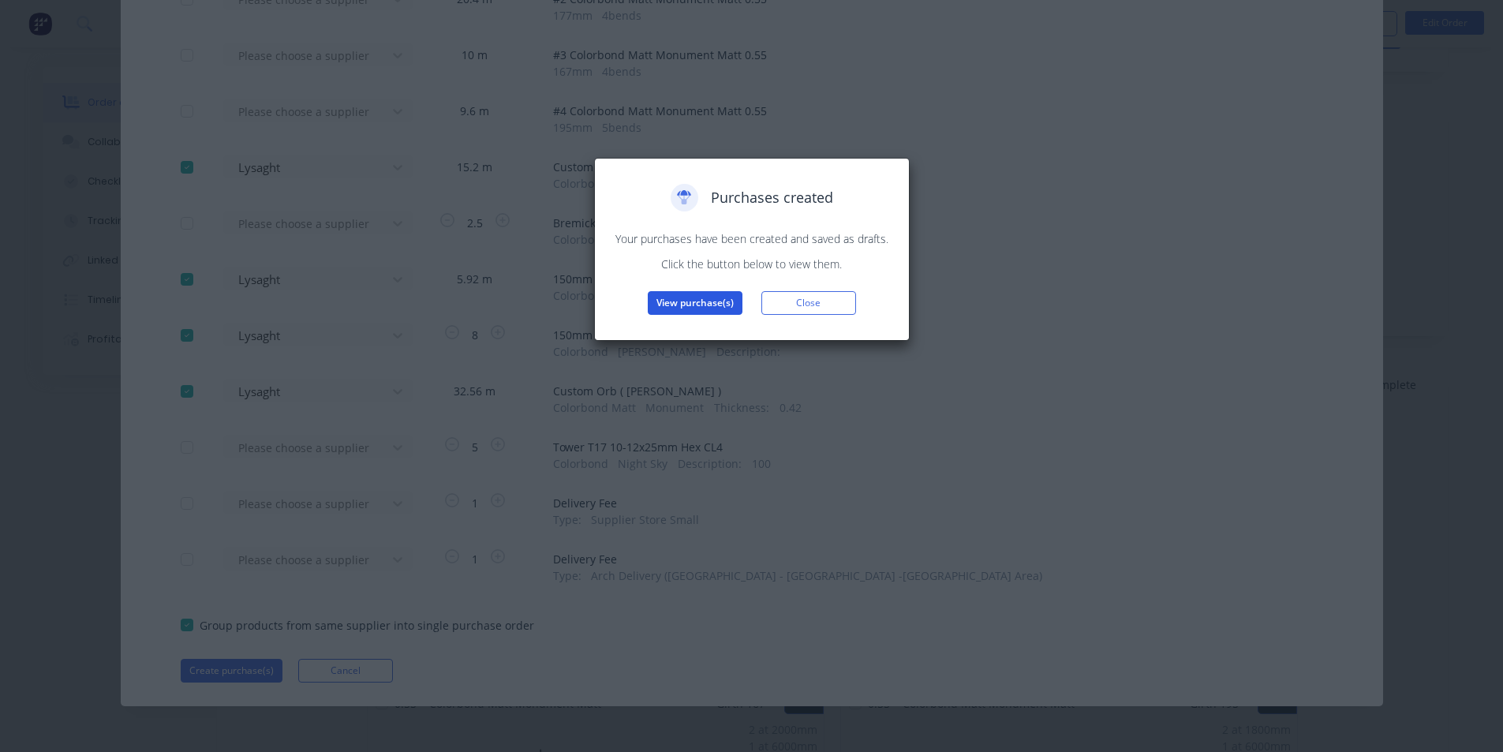
click at [688, 303] on button "View purchase(s)" at bounding box center [695, 303] width 95 height 24
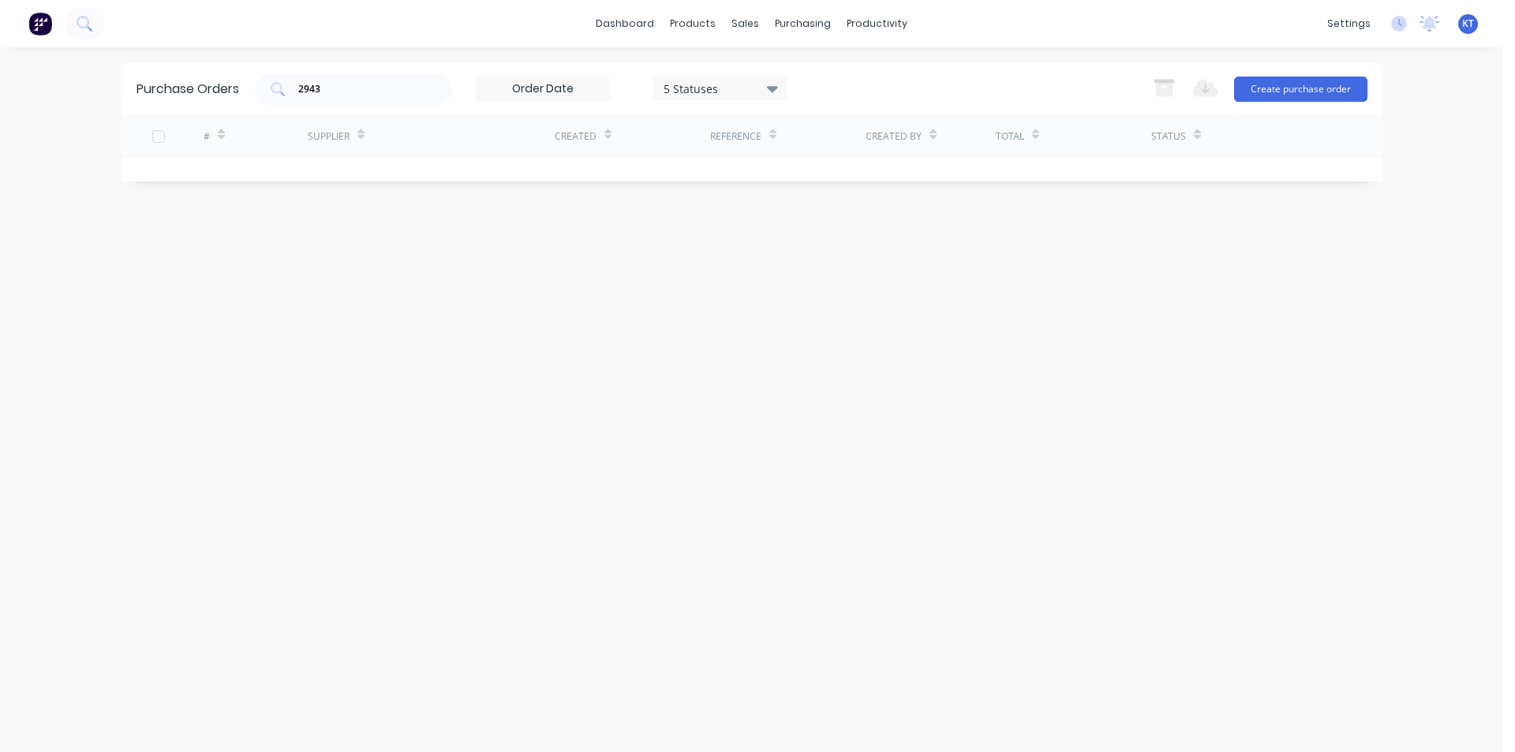
drag, startPoint x: 391, startPoint y: 98, endPoint x: 216, endPoint y: 121, distance: 176.7
click at [219, 121] on div "Purchase Orders 2943 5 Statuses 5 Statuses Export to Excel (XLSX) Create purcha…" at bounding box center [752, 122] width 1262 height 118
click at [310, 90] on input "2943" at bounding box center [362, 89] width 131 height 16
click at [315, 90] on input "2943" at bounding box center [362, 89] width 131 height 16
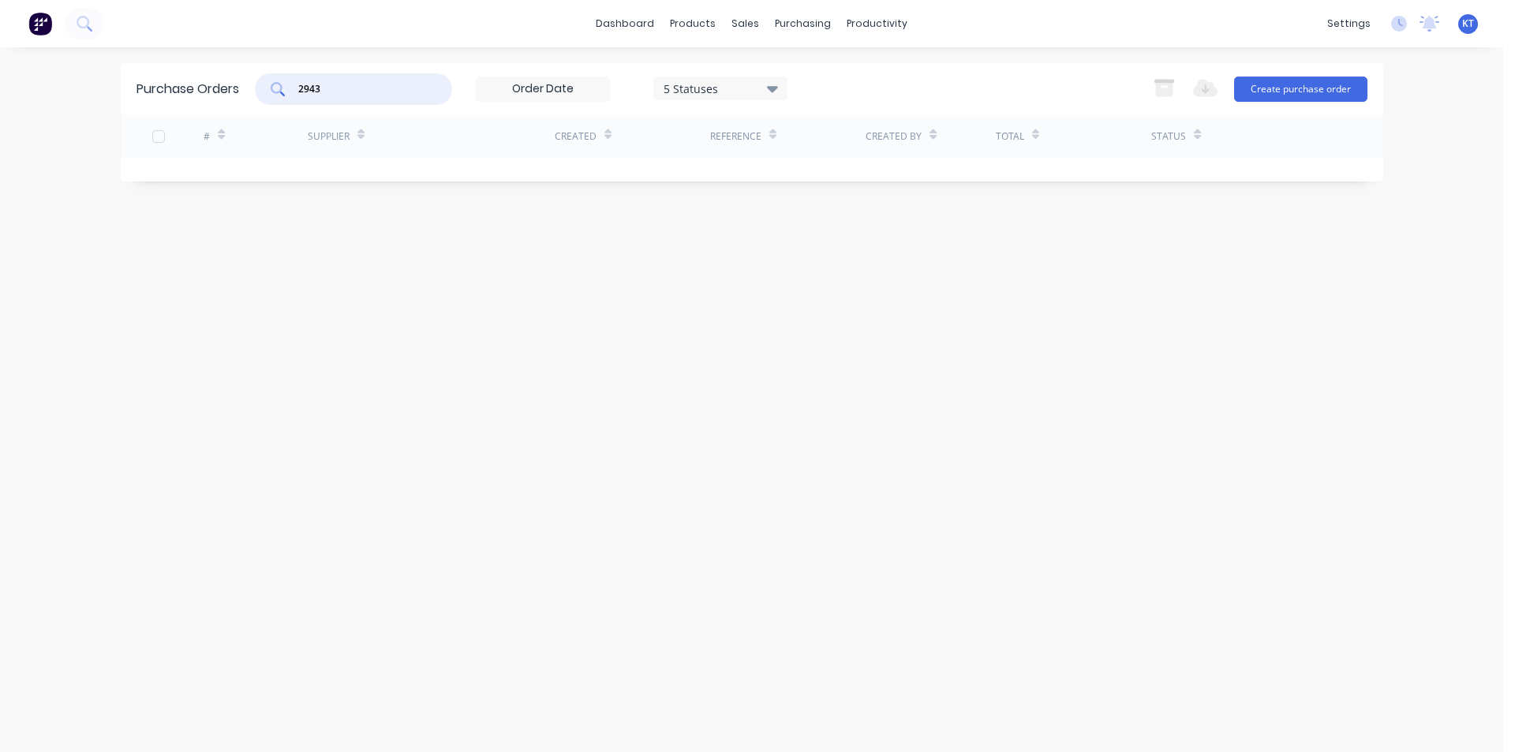
click at [315, 90] on input "2943" at bounding box center [362, 89] width 131 height 16
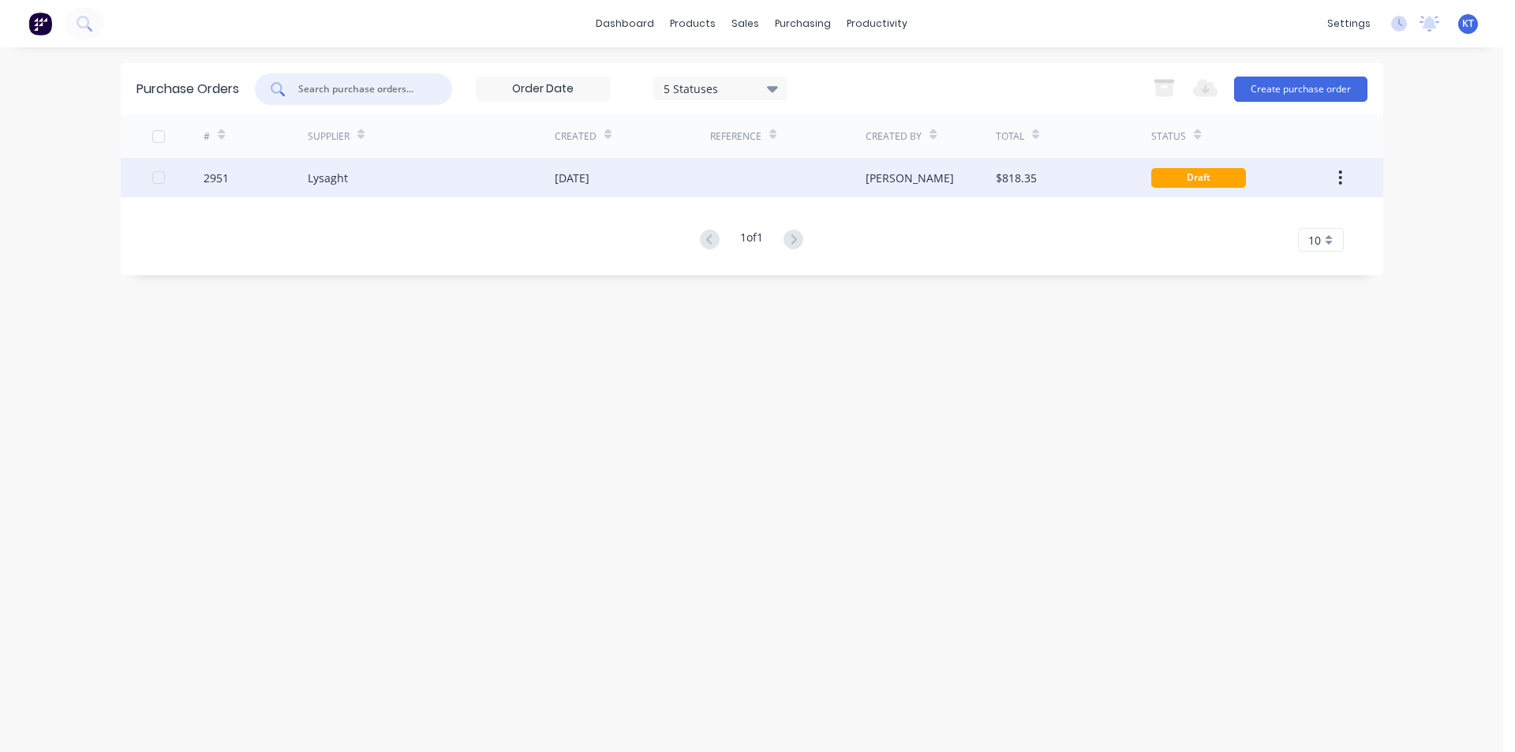
click at [1016, 177] on div "$818.35" at bounding box center [1015, 178] width 41 height 17
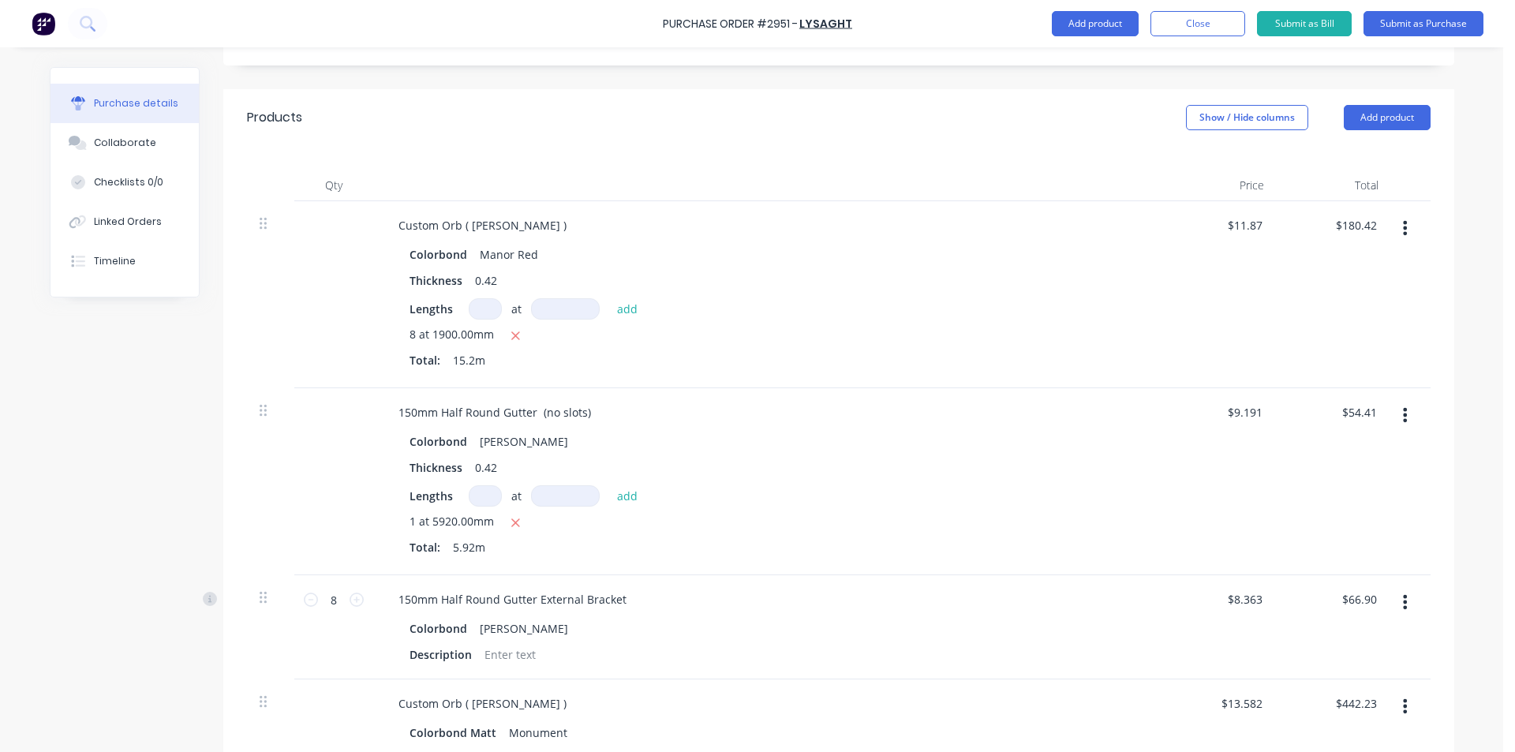
scroll to position [158, 0]
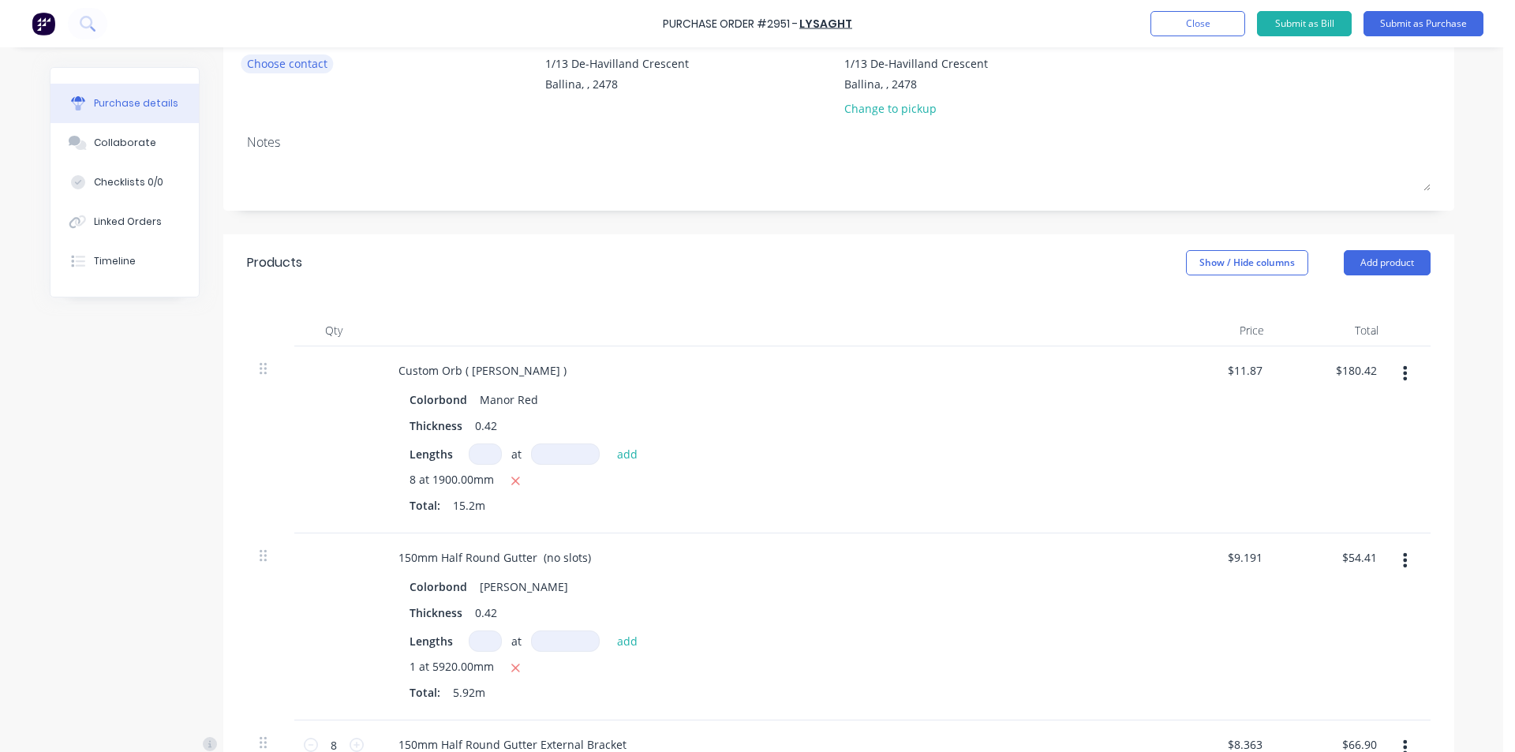
click at [309, 68] on div "Choose contact" at bounding box center [287, 63] width 80 height 17
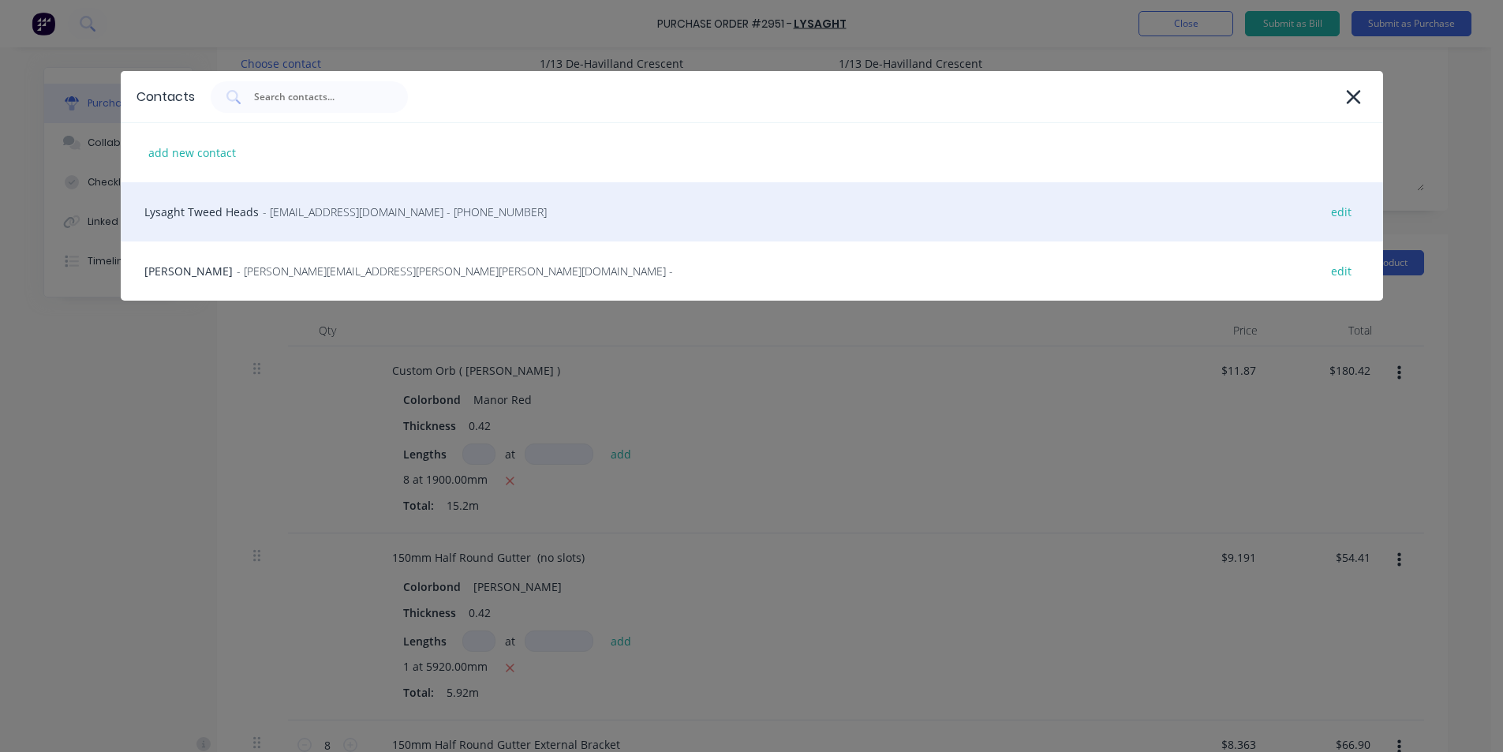
click at [290, 205] on span "- [EMAIL_ADDRESS][DOMAIN_NAME] - [PHONE_NUMBER]" at bounding box center [405, 212] width 284 height 17
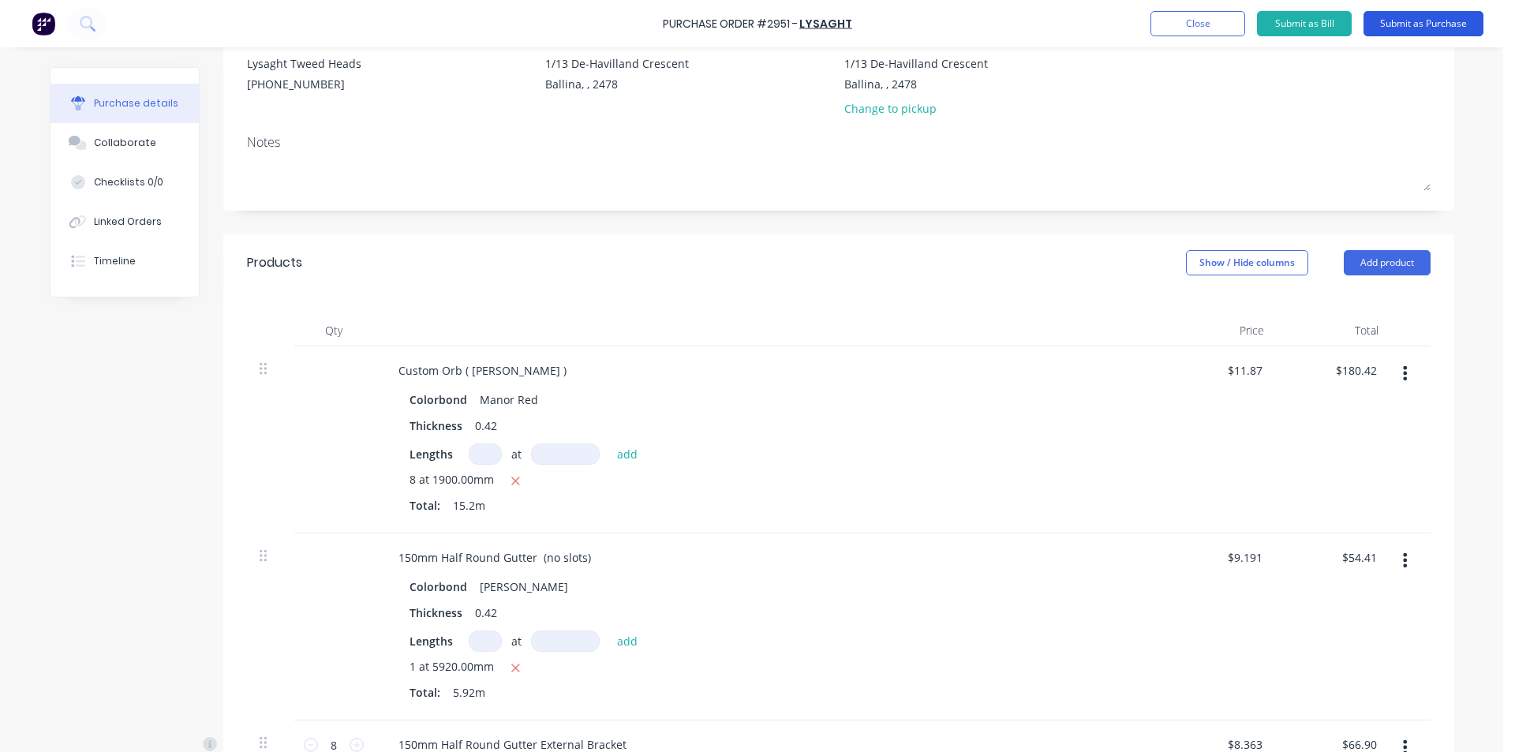
click at [1408, 17] on button "Submit as Purchase" at bounding box center [1423, 23] width 120 height 25
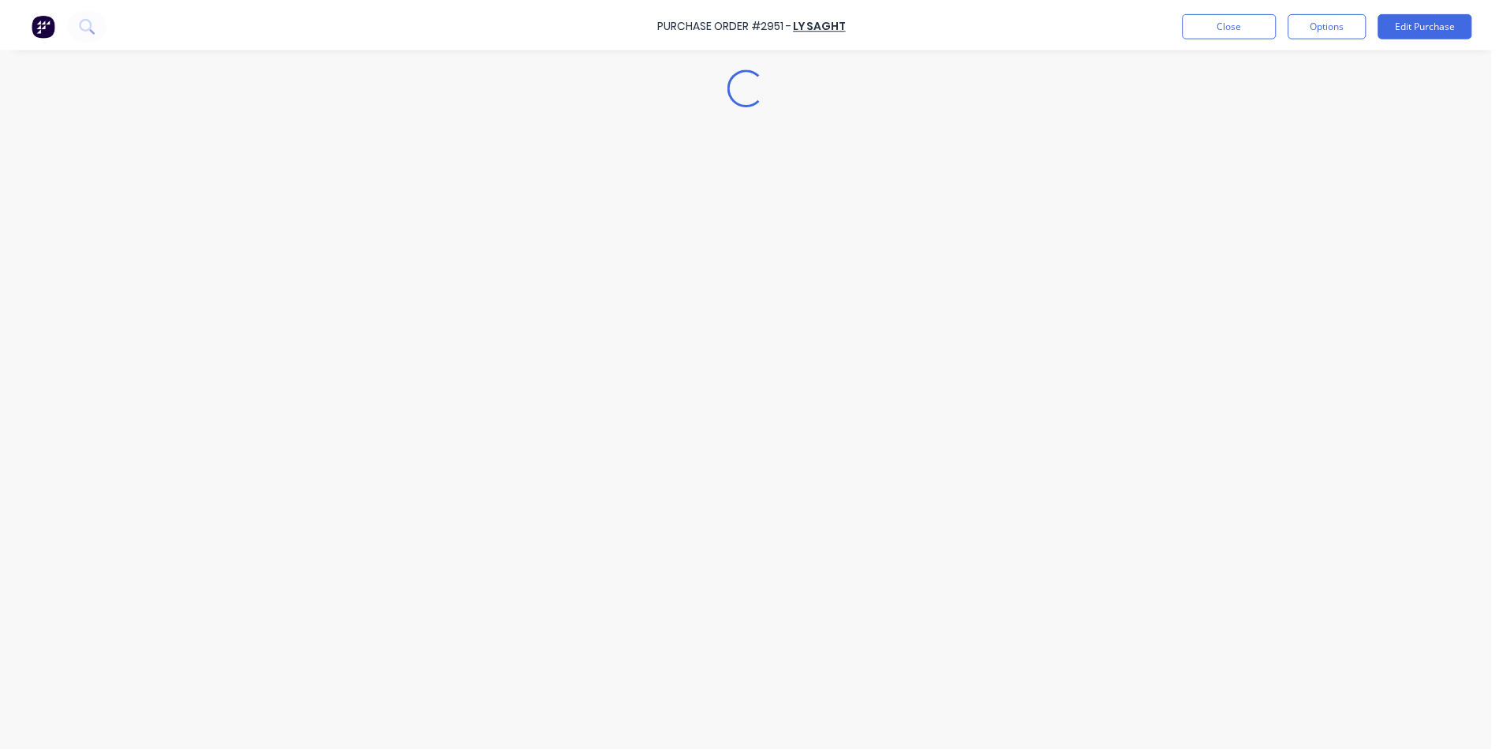
scroll to position [0, 0]
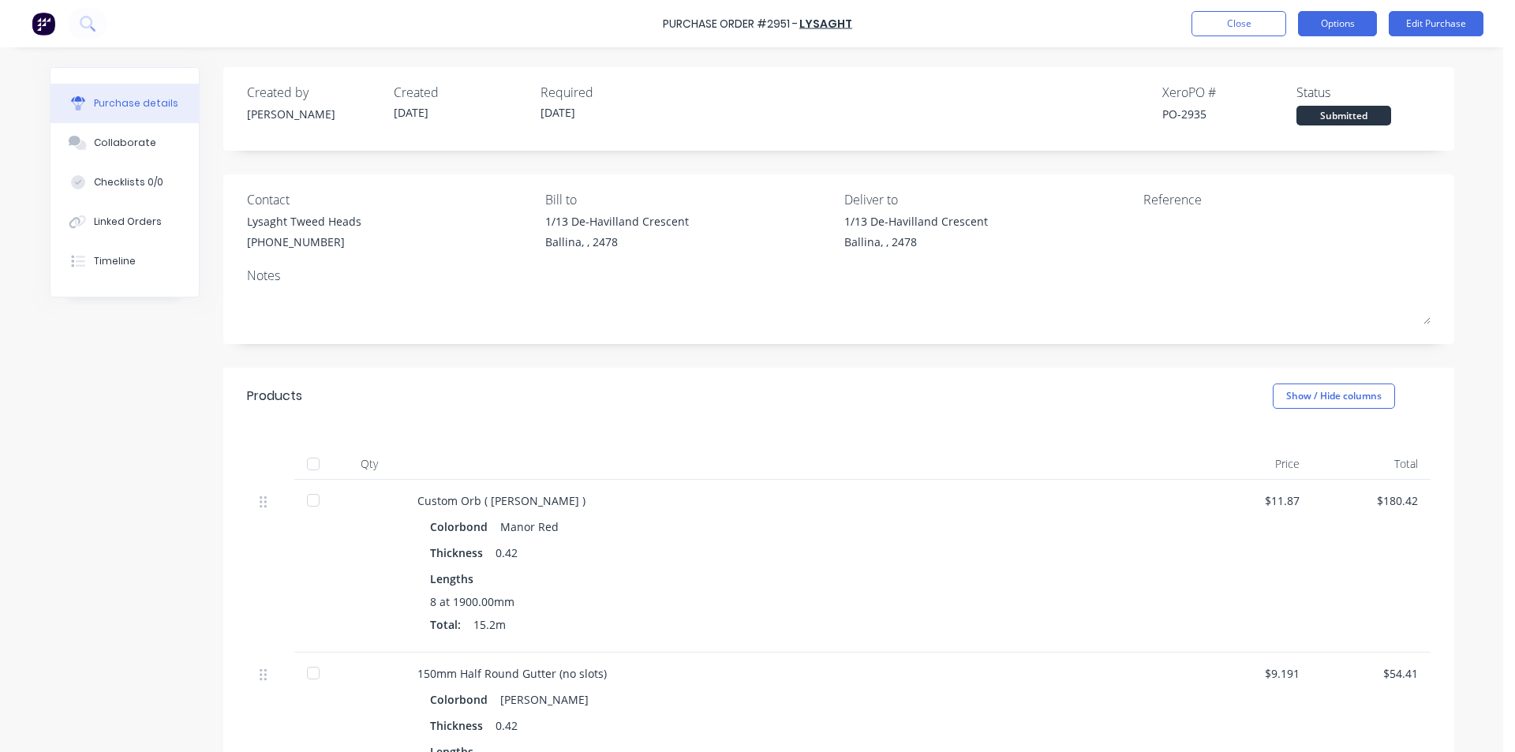
click at [1331, 24] on button "Options" at bounding box center [1337, 23] width 79 height 25
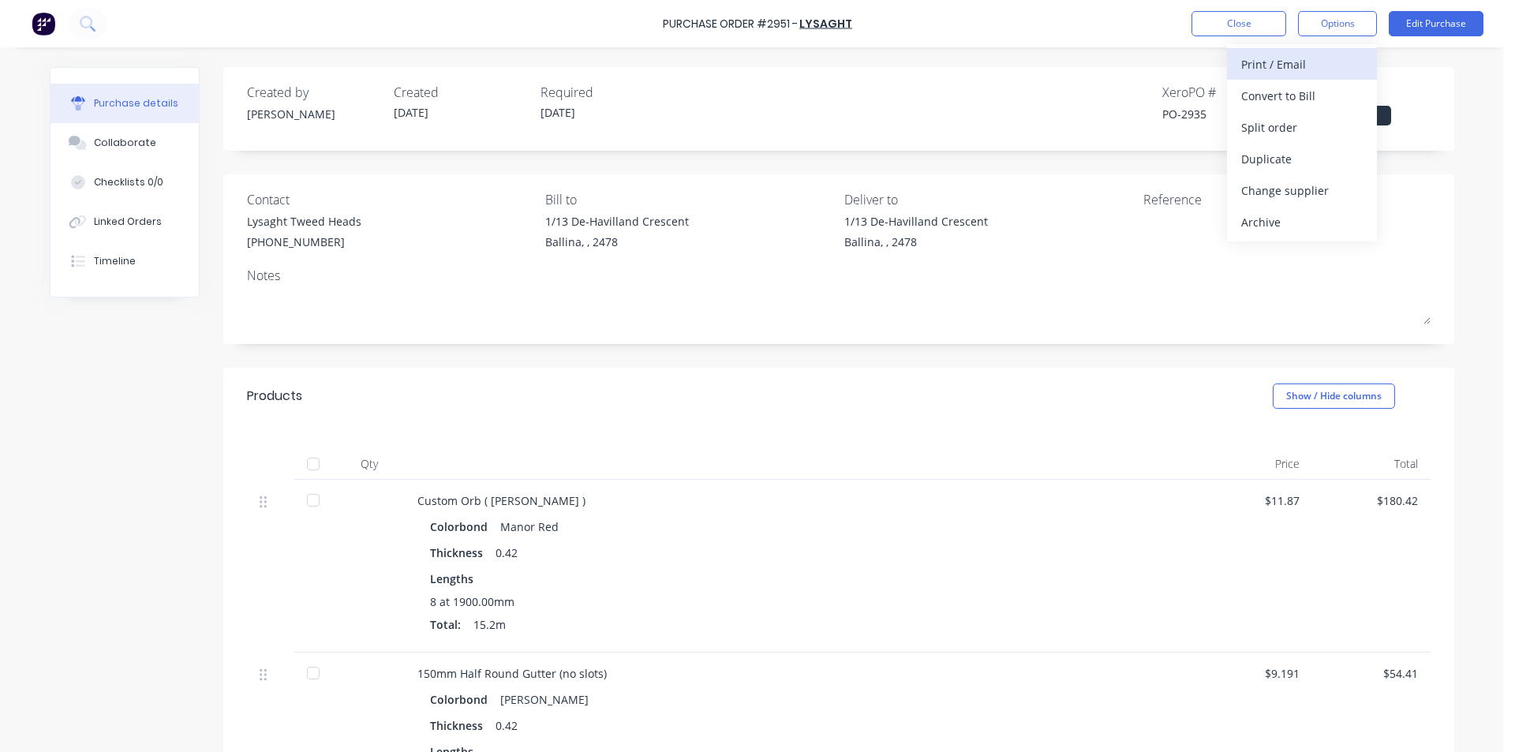
click at [1332, 69] on div "Print / Email" at bounding box center [1301, 64] width 121 height 23
click at [1316, 127] on div "Without pricing" at bounding box center [1301, 127] width 121 height 23
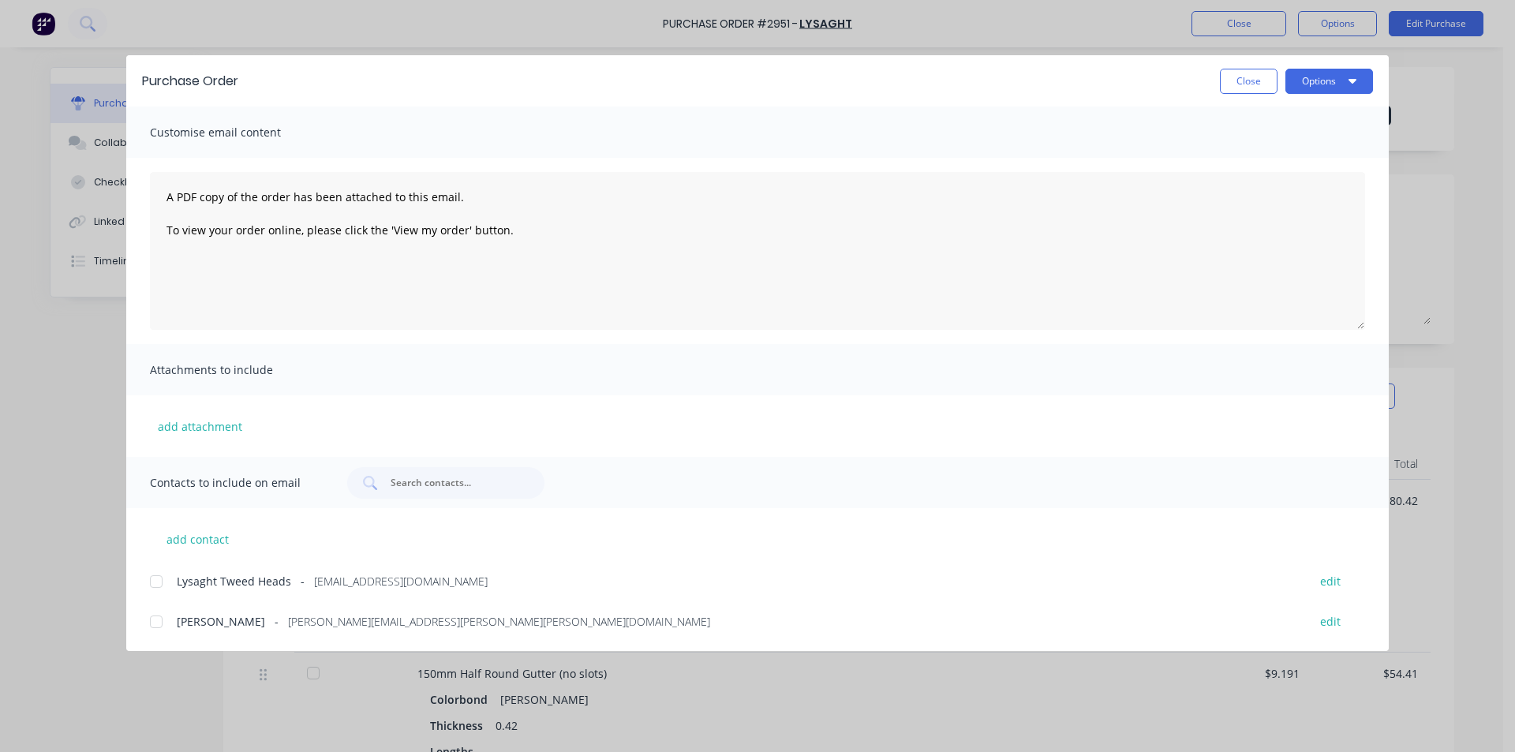
click at [147, 577] on div at bounding box center [156, 582] width 32 height 32
click at [1316, 82] on button "Options" at bounding box center [1329, 81] width 88 height 25
click at [1330, 194] on div "Email" at bounding box center [1297, 184] width 121 height 23
click at [1233, 89] on button "Close" at bounding box center [1249, 81] width 58 height 25
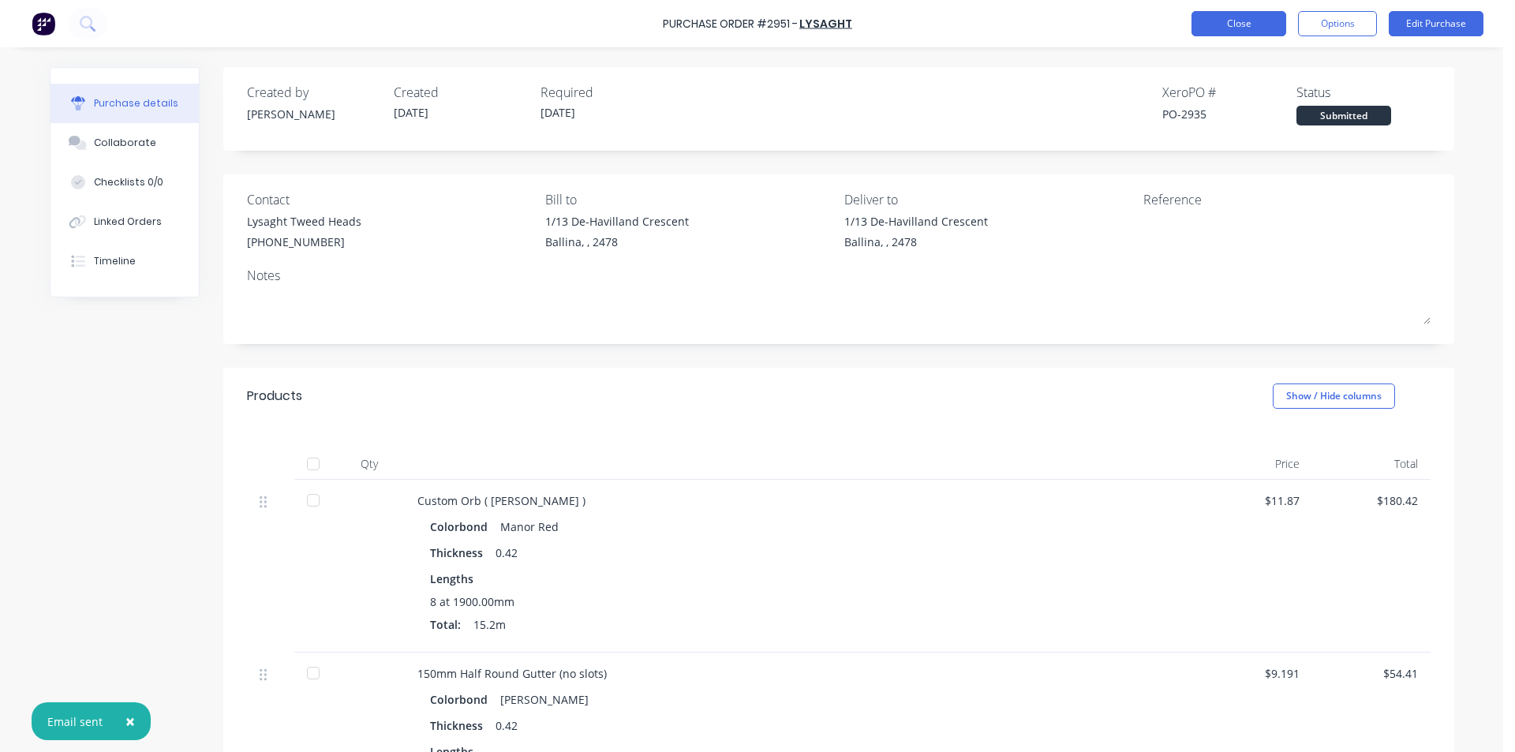
click at [1219, 17] on button "Close" at bounding box center [1238, 23] width 95 height 25
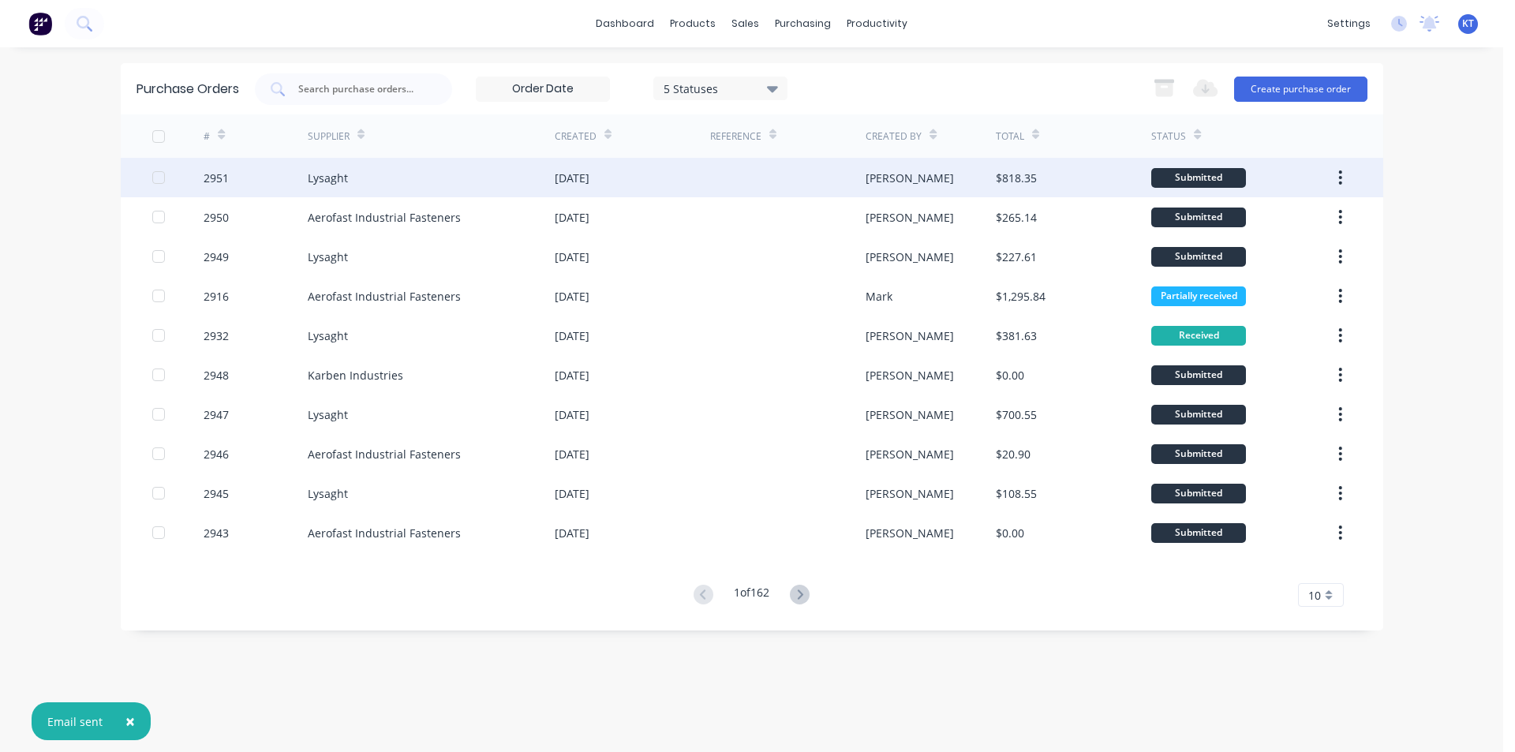
click at [449, 172] on div "Lysaght" at bounding box center [431, 177] width 247 height 39
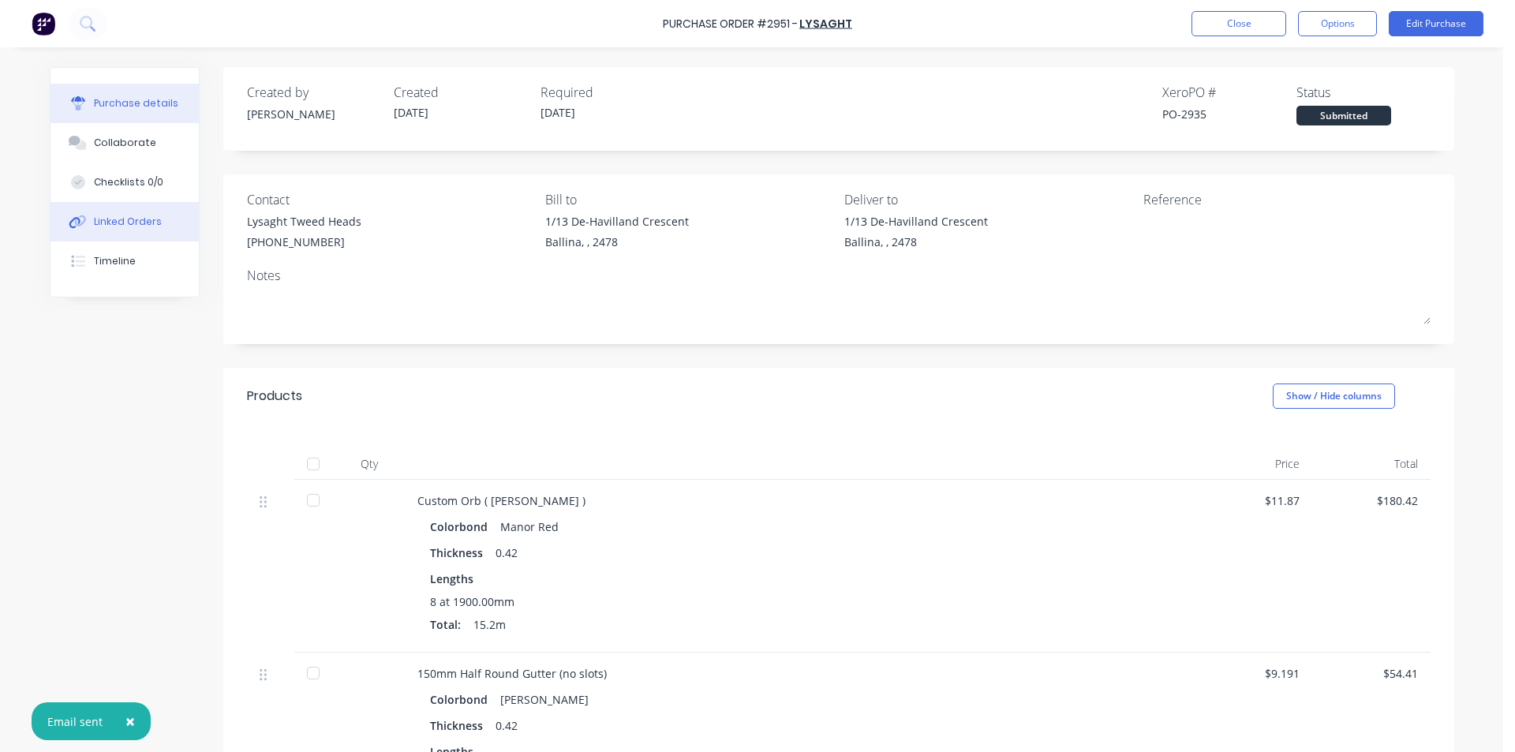
click at [156, 228] on button "Linked Orders" at bounding box center [124, 221] width 148 height 39
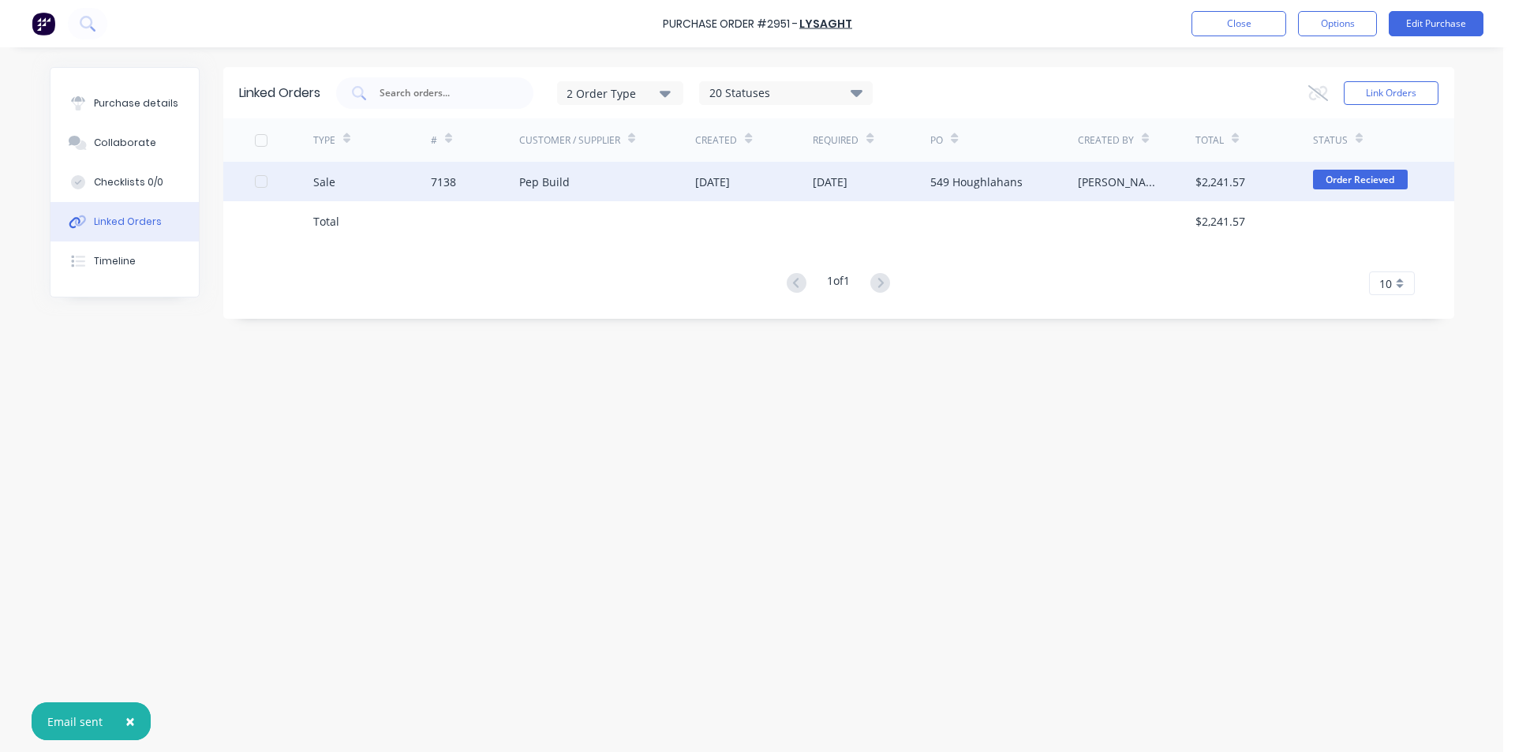
click at [910, 184] on div "[DATE]" at bounding box center [871, 181] width 118 height 39
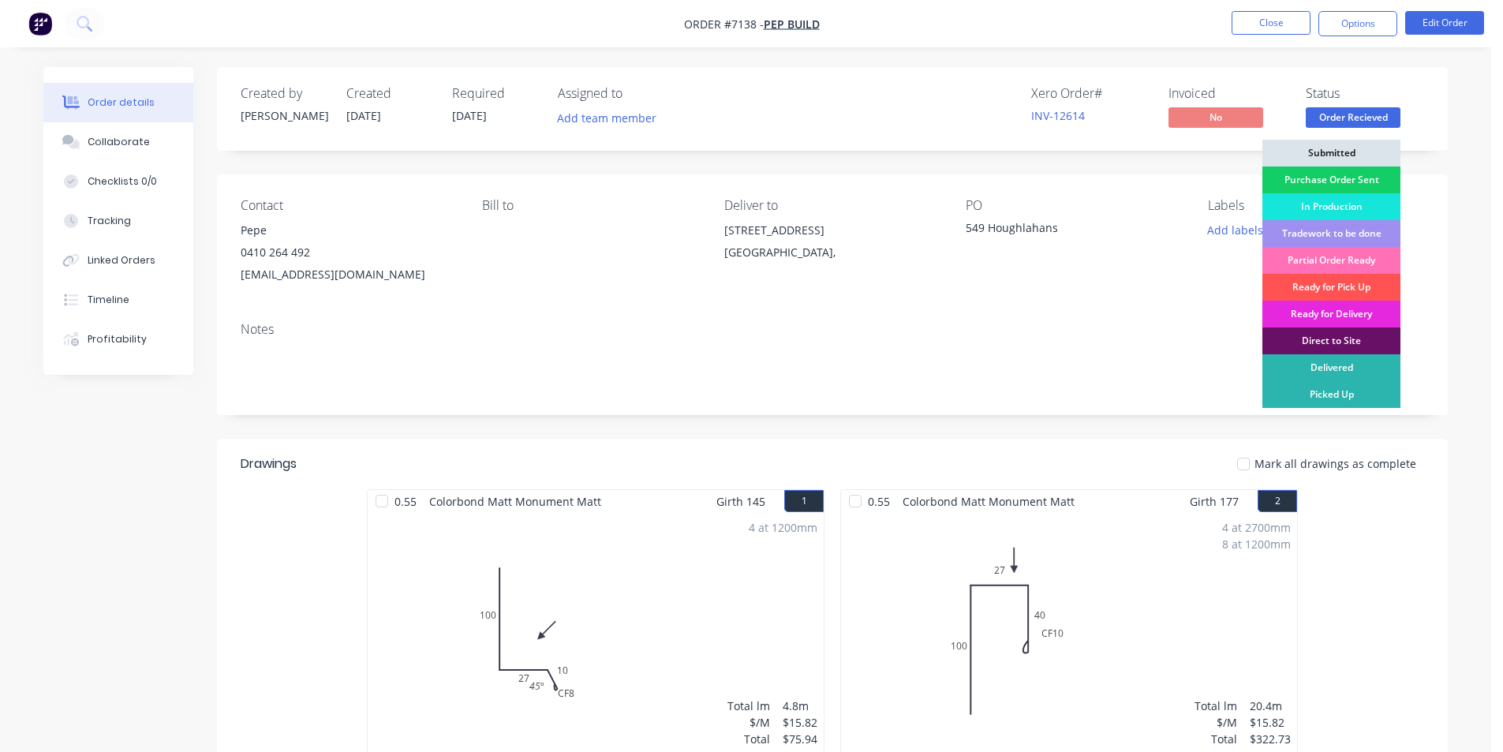
click at [1380, 171] on div "Purchase Order Sent" at bounding box center [1331, 179] width 138 height 27
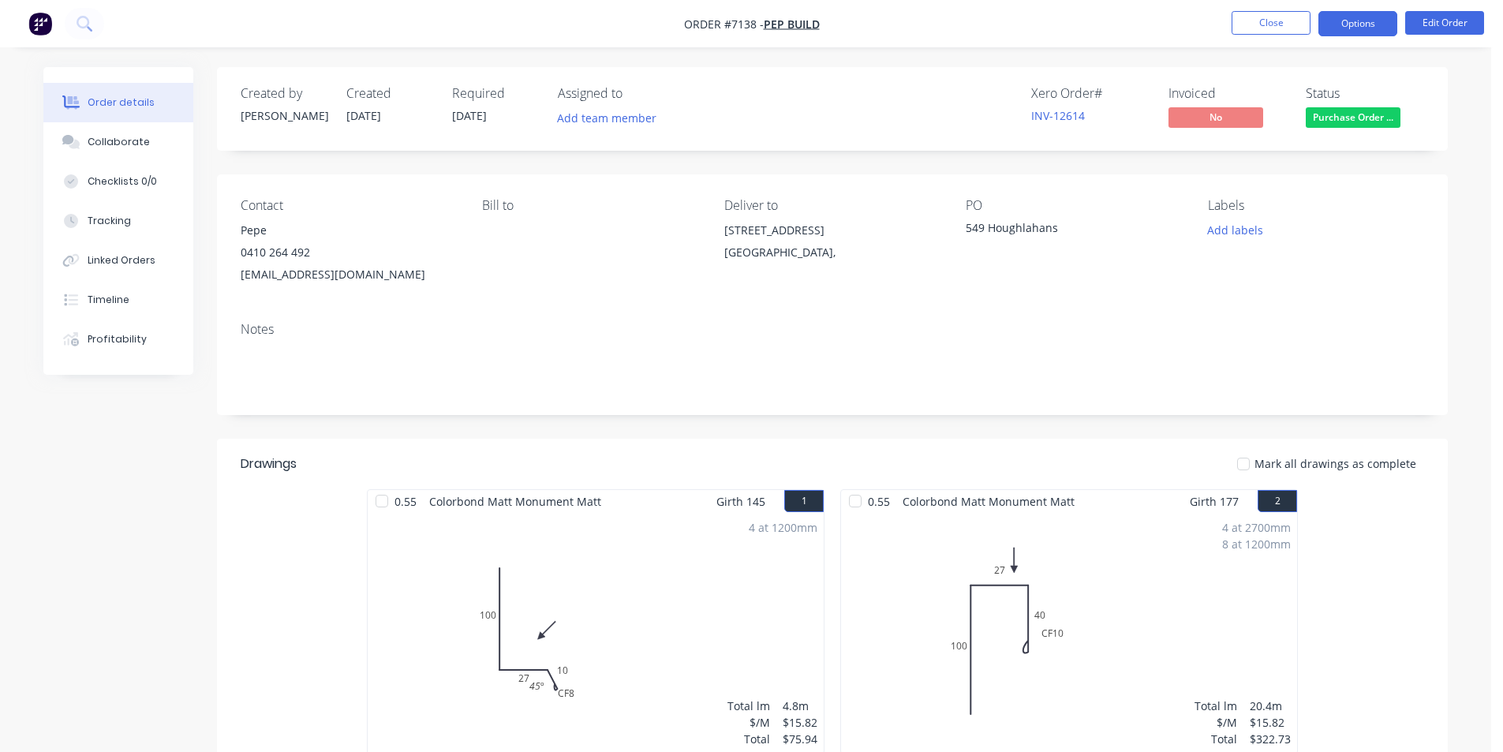
click at [1377, 28] on button "Options" at bounding box center [1357, 23] width 79 height 25
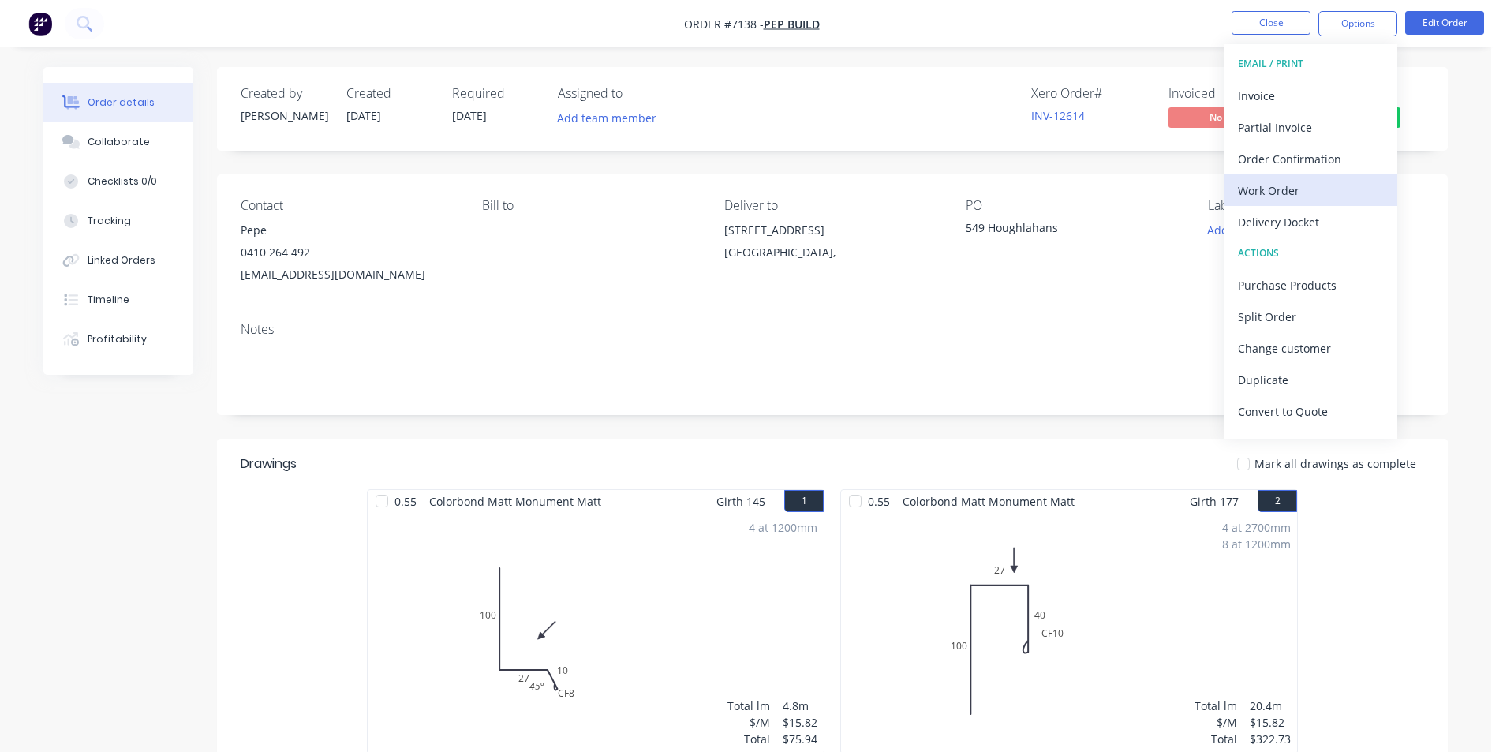
click at [1303, 196] on div "Work Order" at bounding box center [1310, 190] width 145 height 23
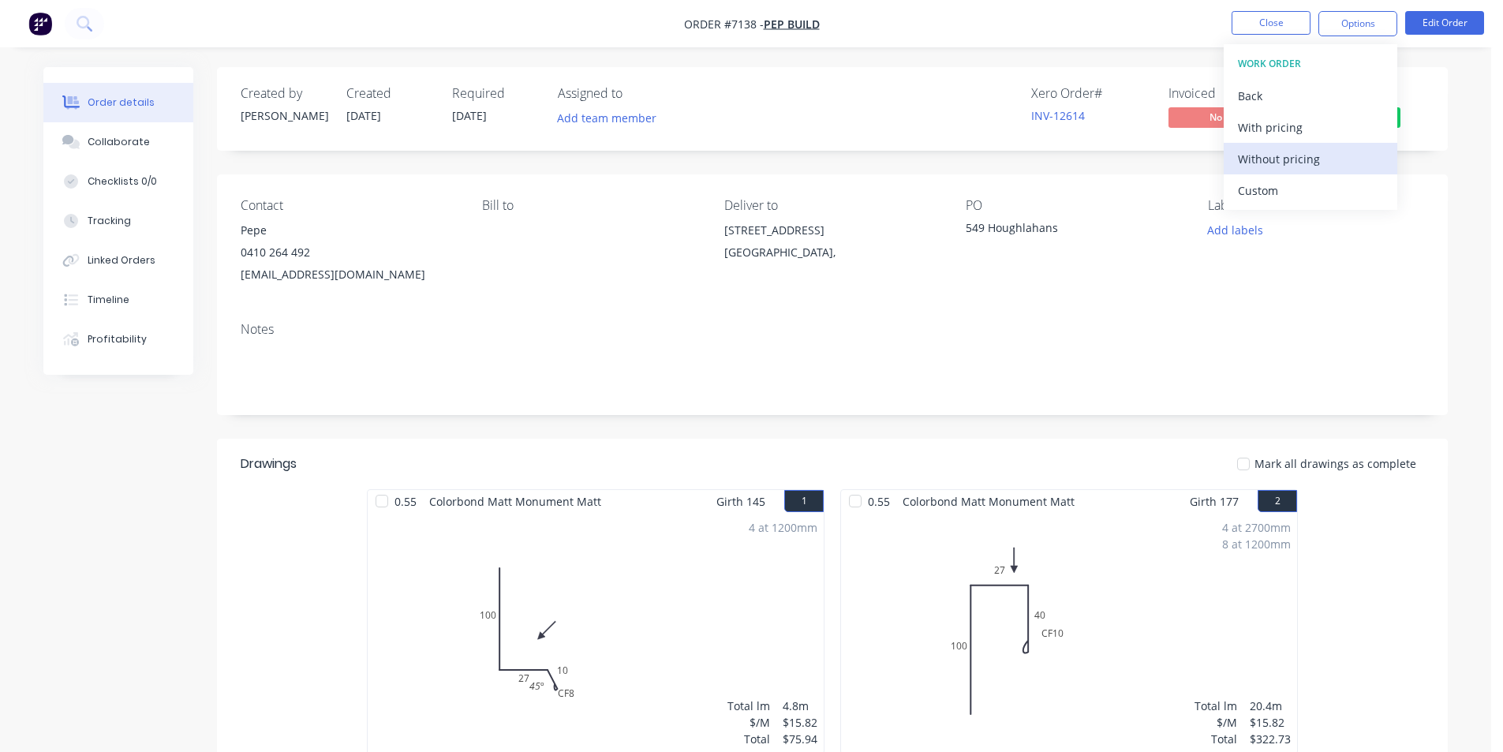
click at [1284, 162] on div "Without pricing" at bounding box center [1310, 159] width 145 height 23
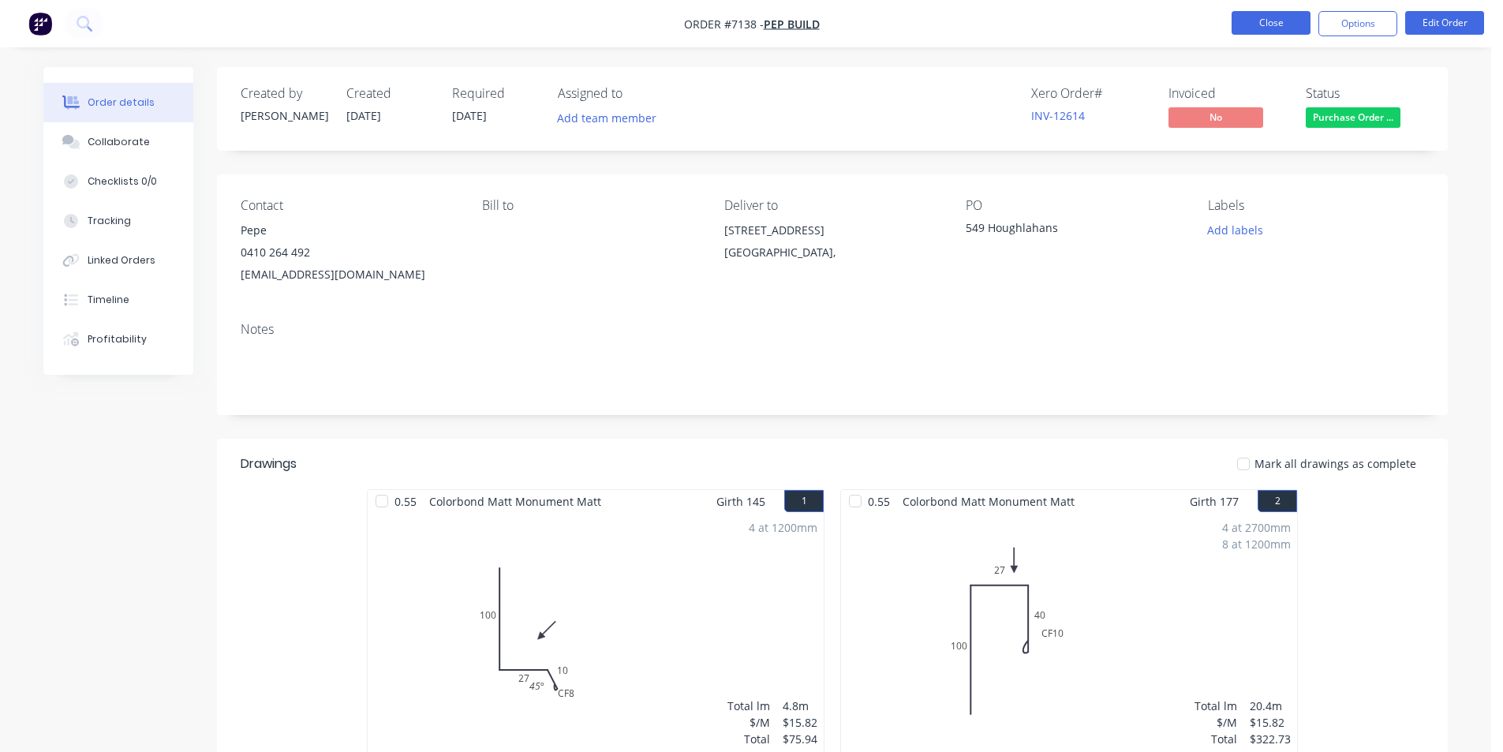
click at [1260, 16] on button "Close" at bounding box center [1270, 23] width 79 height 24
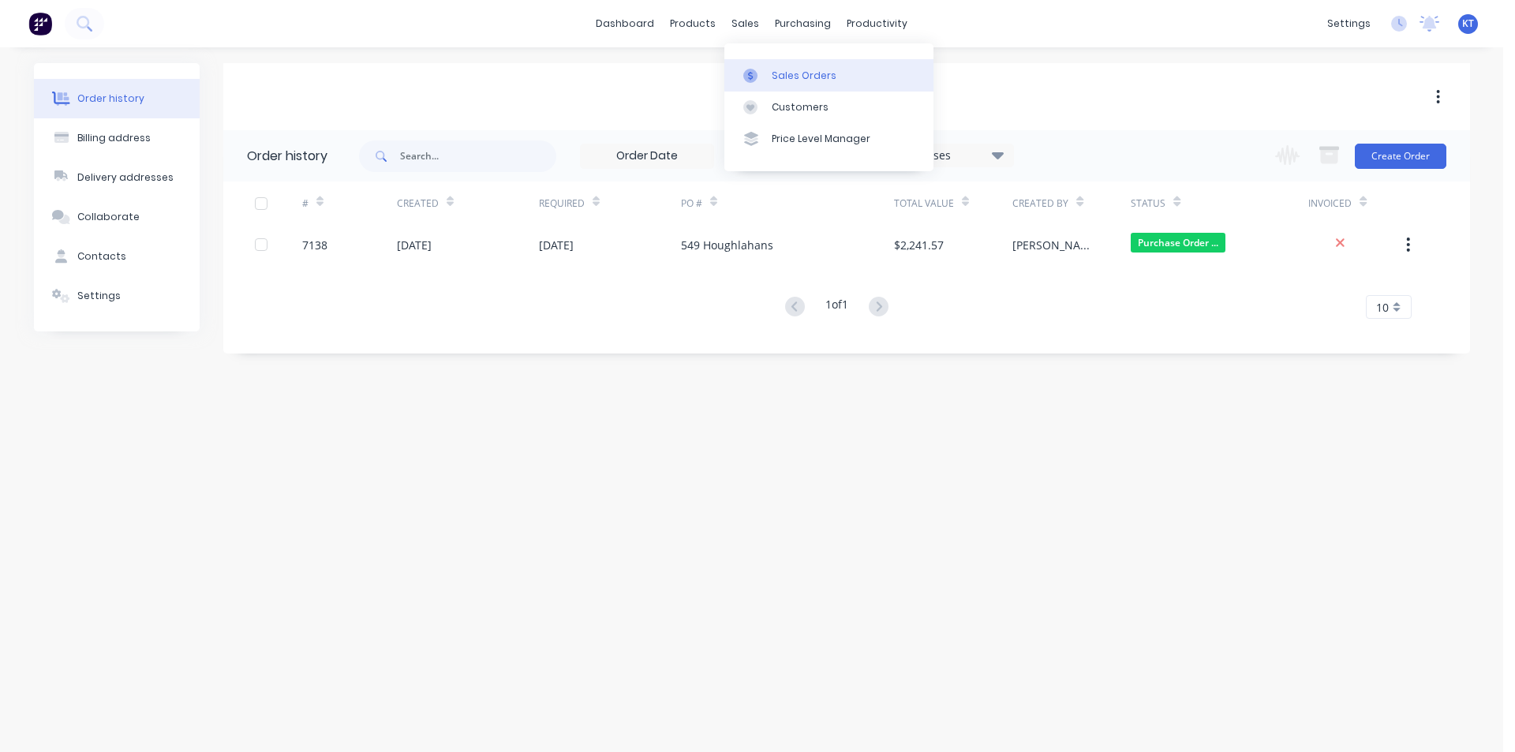
click at [764, 65] on link "Sales Orders" at bounding box center [828, 75] width 209 height 32
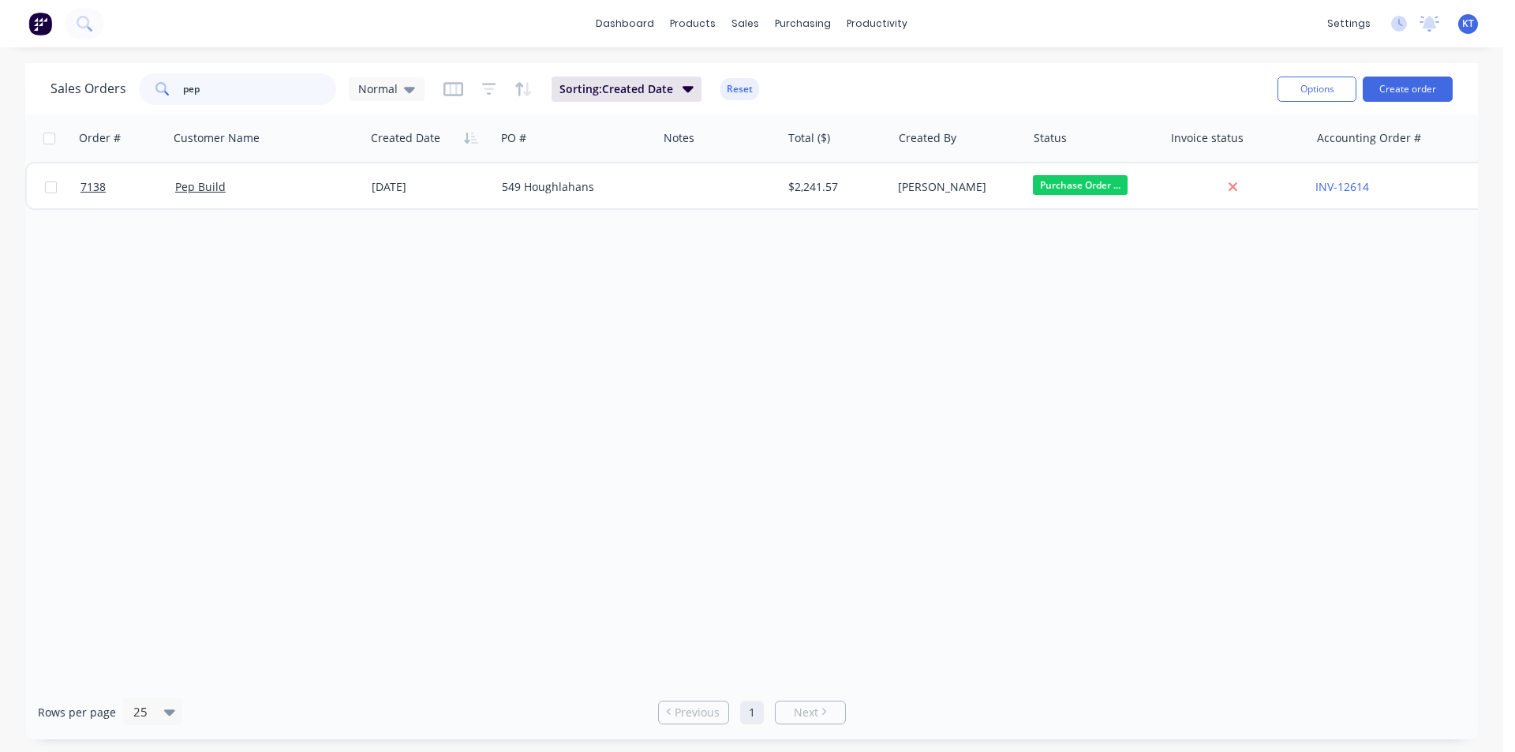
drag, startPoint x: 232, startPoint y: 93, endPoint x: 21, endPoint y: 118, distance: 212.0
click at [21, 118] on div "Sales Orders pep Normal Sorting: Created Date Reset Options Create order Order …" at bounding box center [751, 401] width 1503 height 676
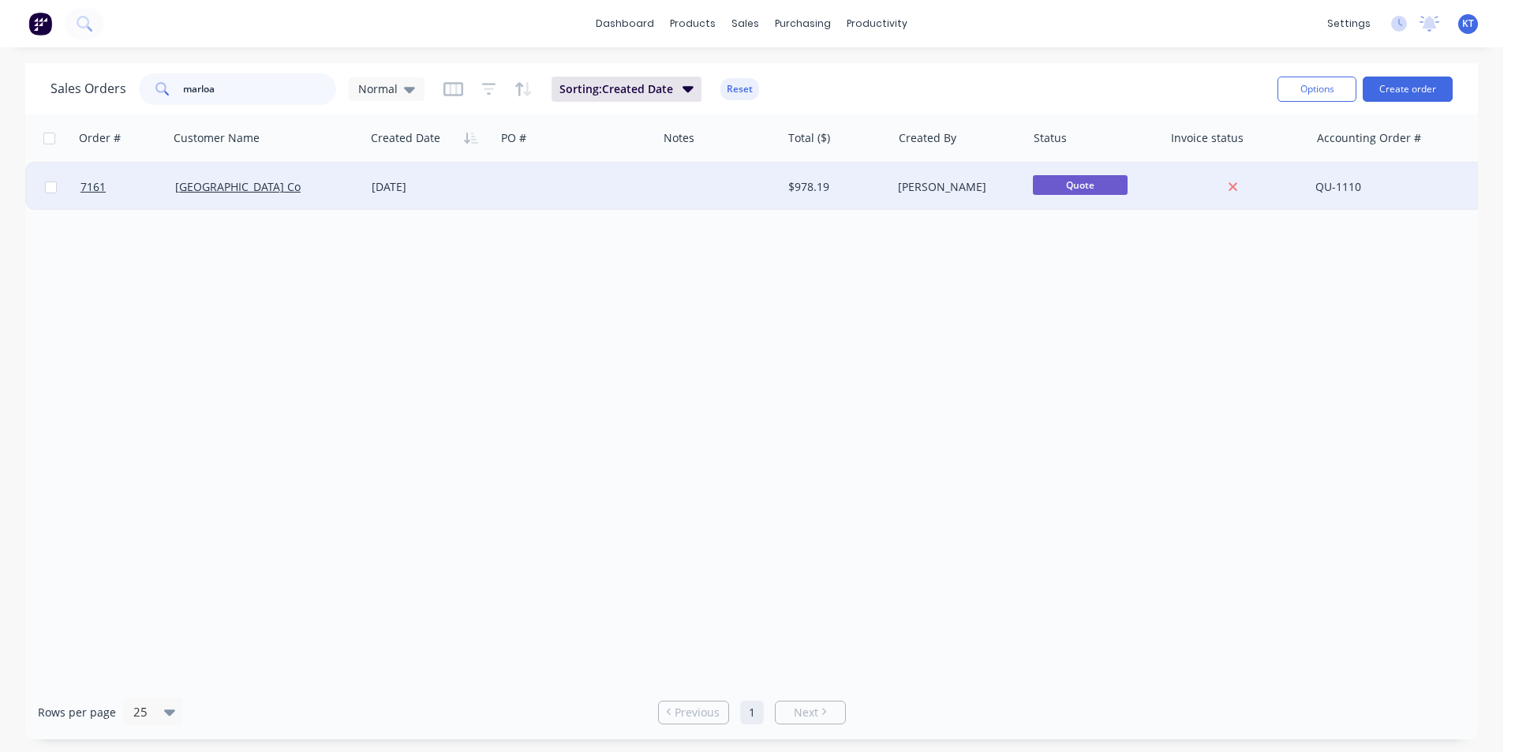
type input "marloa"
click at [267, 194] on div "[GEOGRAPHIC_DATA] Co" at bounding box center [262, 187] width 174 height 16
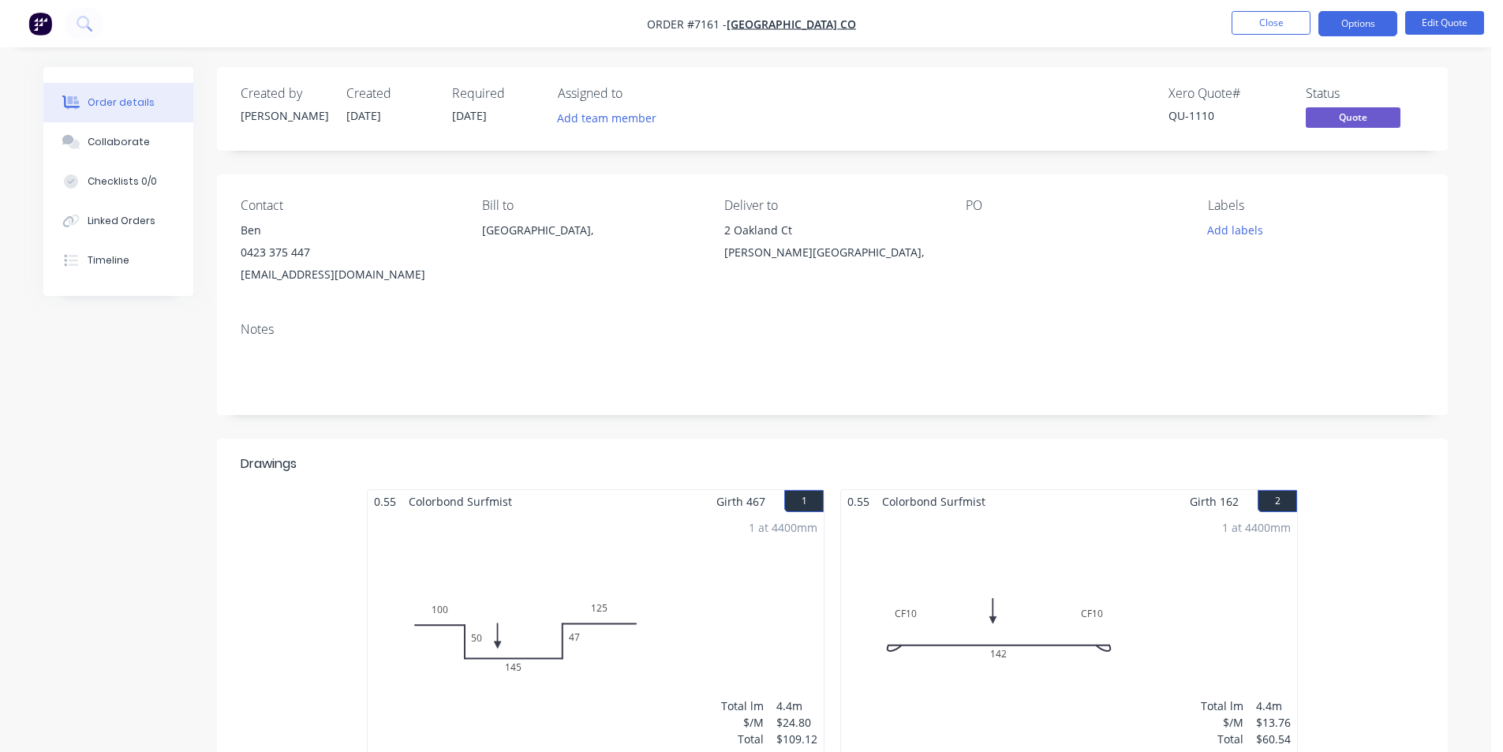
click at [1384, 117] on span "Quote" at bounding box center [1352, 117] width 95 height 20
click at [1371, 125] on span "Quote" at bounding box center [1352, 117] width 95 height 20
click at [1334, 31] on button "Options" at bounding box center [1357, 23] width 79 height 25
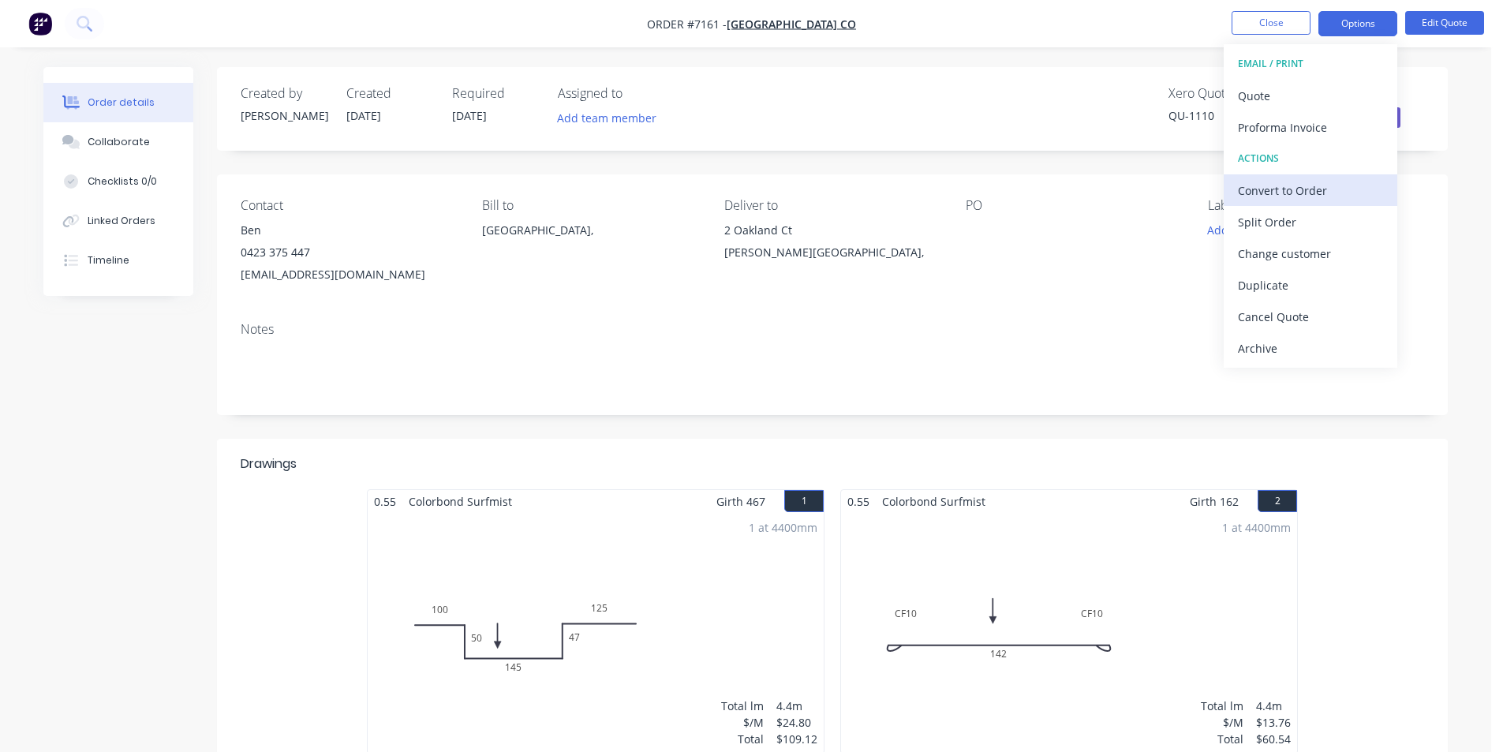
click at [1319, 194] on div "Convert to Order" at bounding box center [1310, 190] width 145 height 23
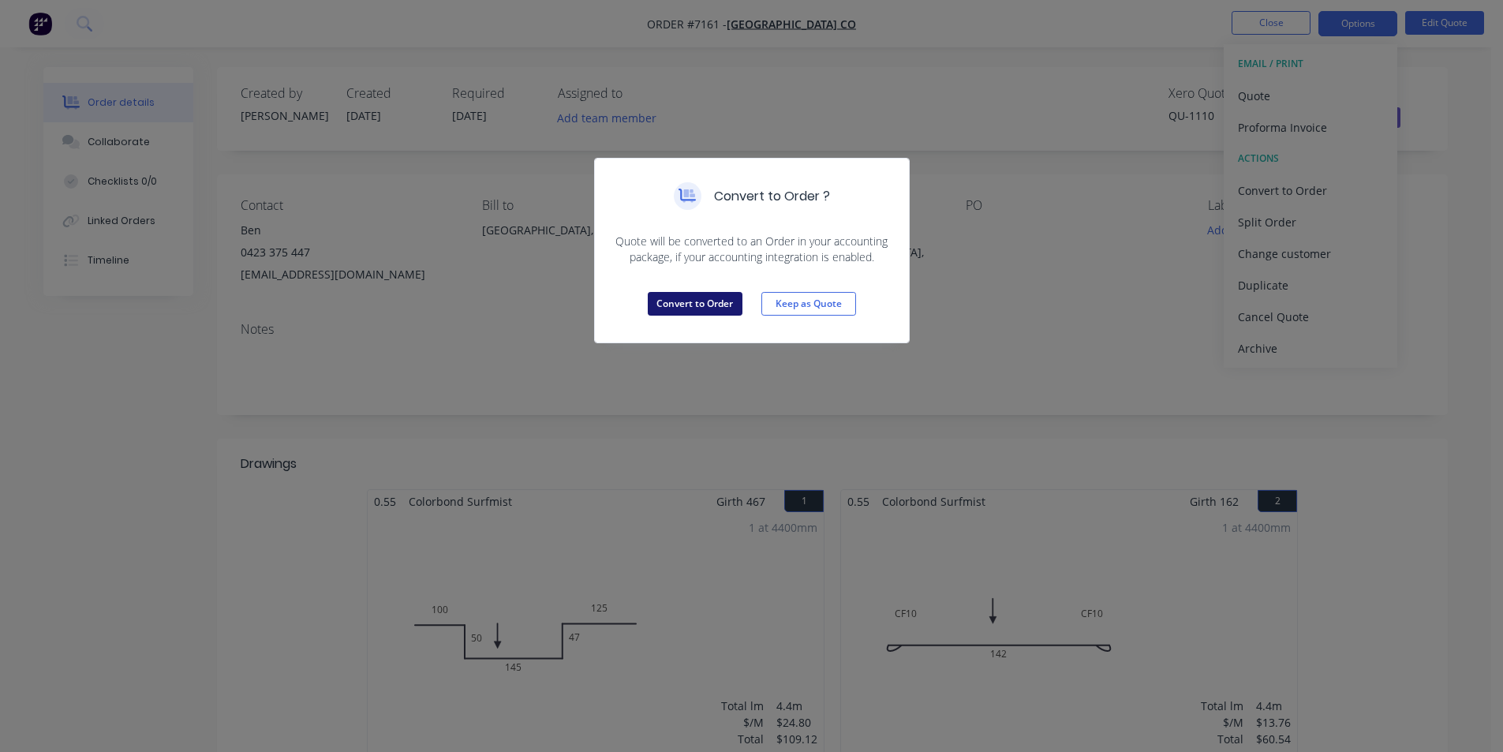
click at [711, 316] on button "Convert to Order" at bounding box center [695, 304] width 95 height 24
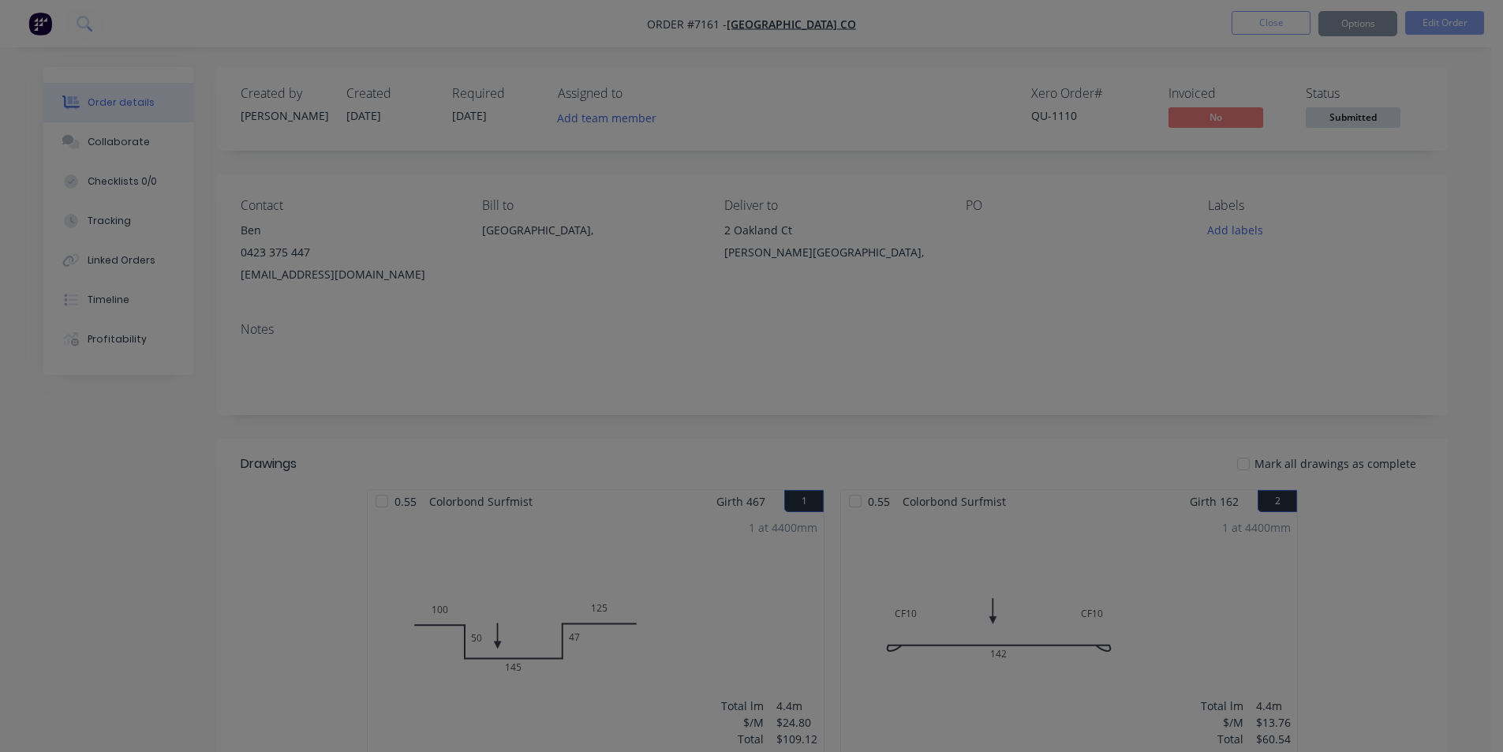
click at [711, 308] on div "Loading..." at bounding box center [752, 327] width 306 height 38
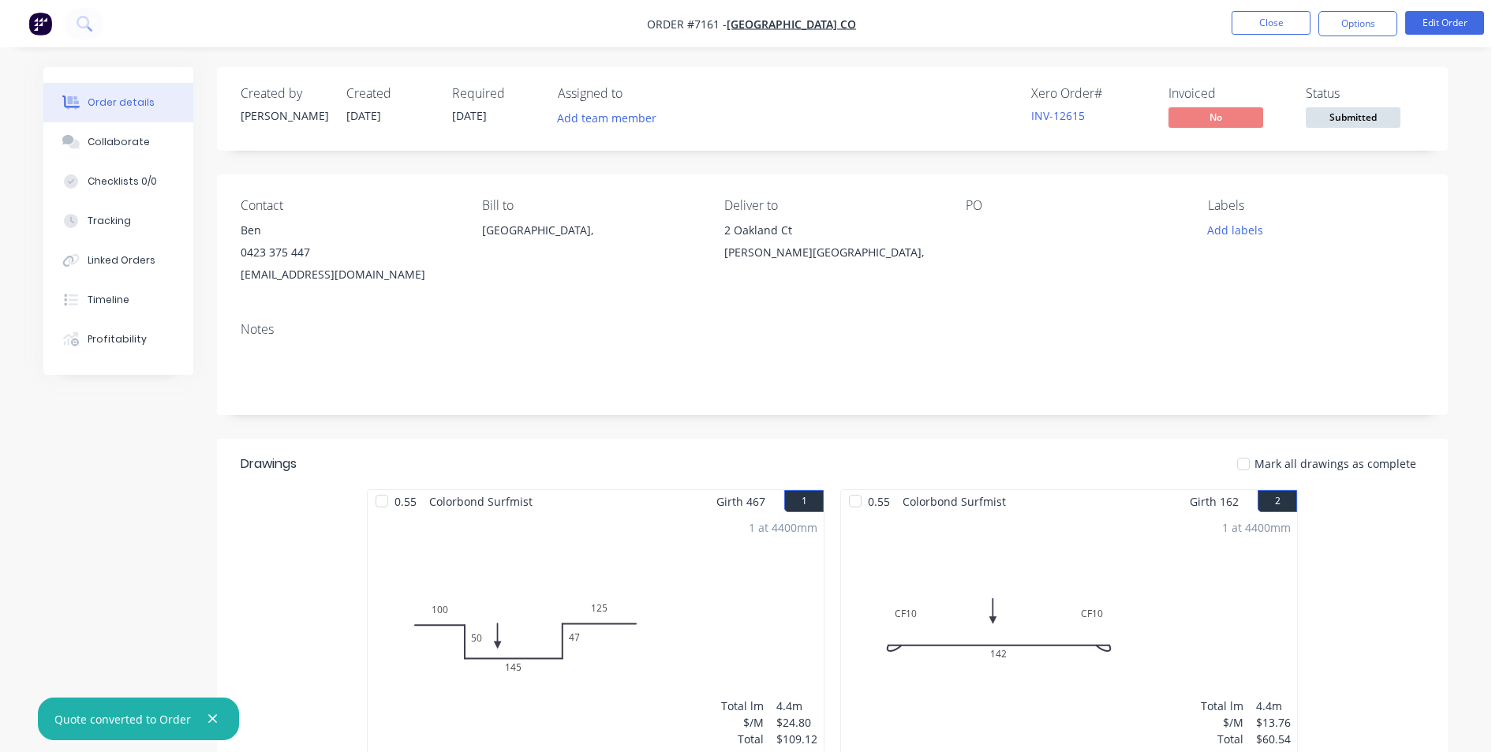
click at [1365, 114] on span "Submitted" at bounding box center [1352, 117] width 95 height 20
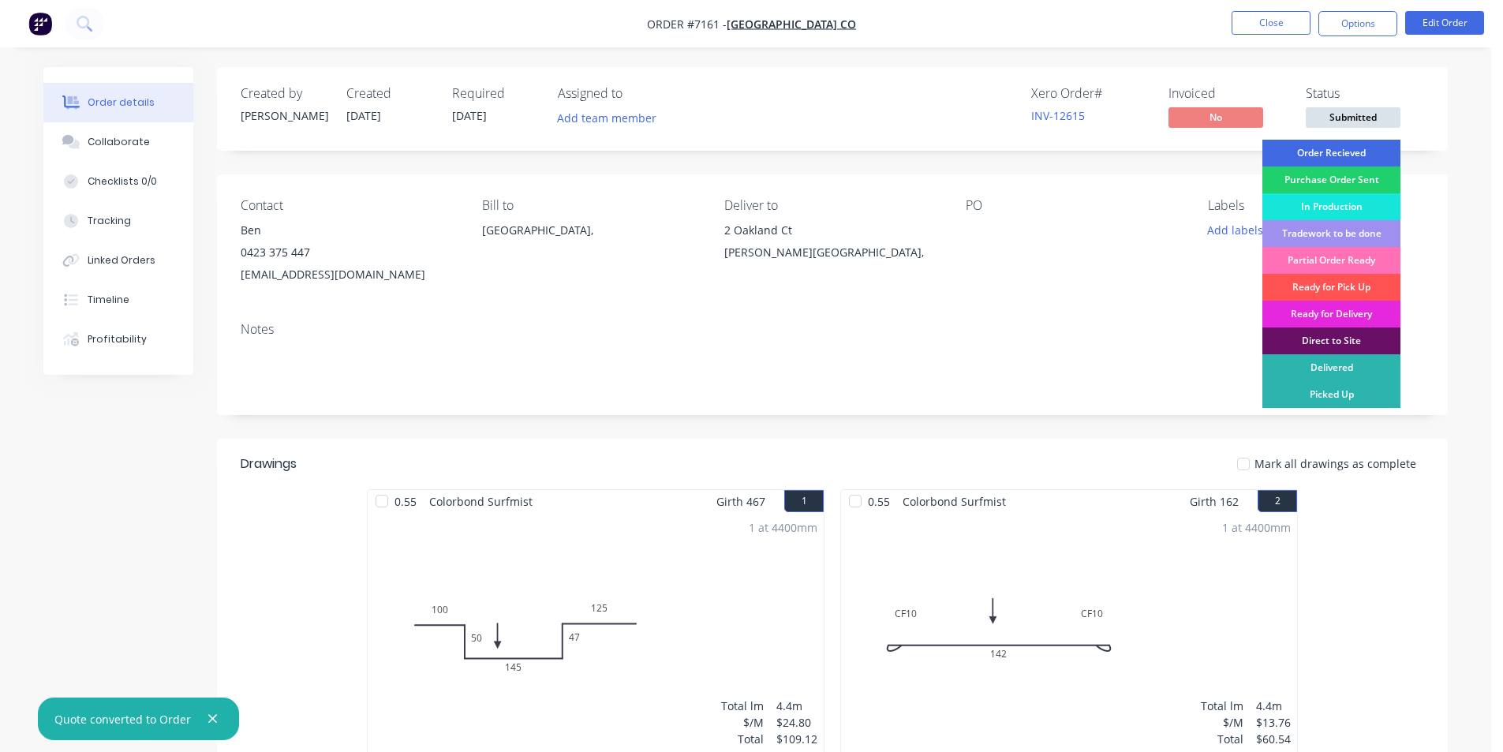
click at [1355, 151] on div "Order Recieved" at bounding box center [1331, 153] width 138 height 27
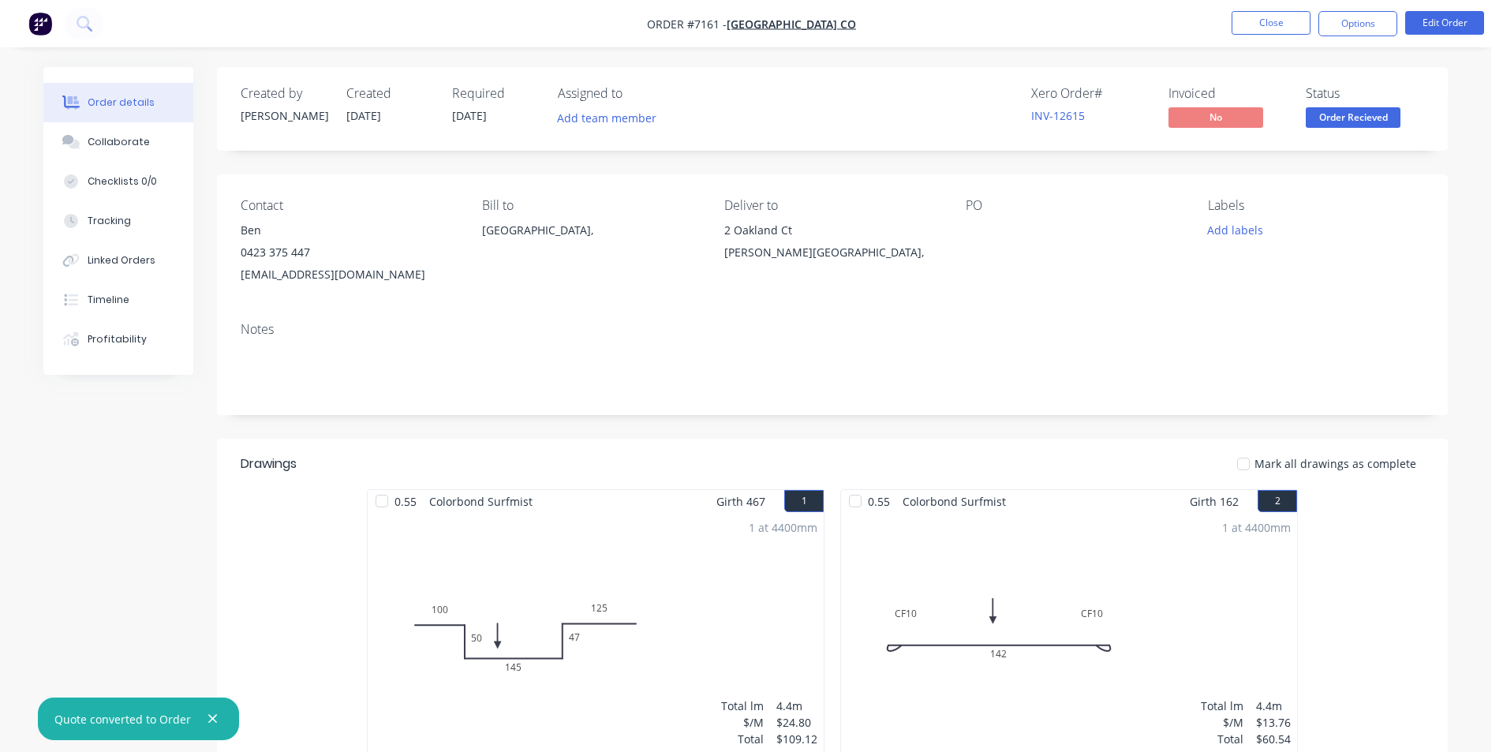
click at [1364, 45] on nav "Order #7161 - [GEOGRAPHIC_DATA] Co Close Options Edit Order" at bounding box center [751, 23] width 1503 height 47
click at [1358, 17] on button "Options" at bounding box center [1357, 23] width 79 height 25
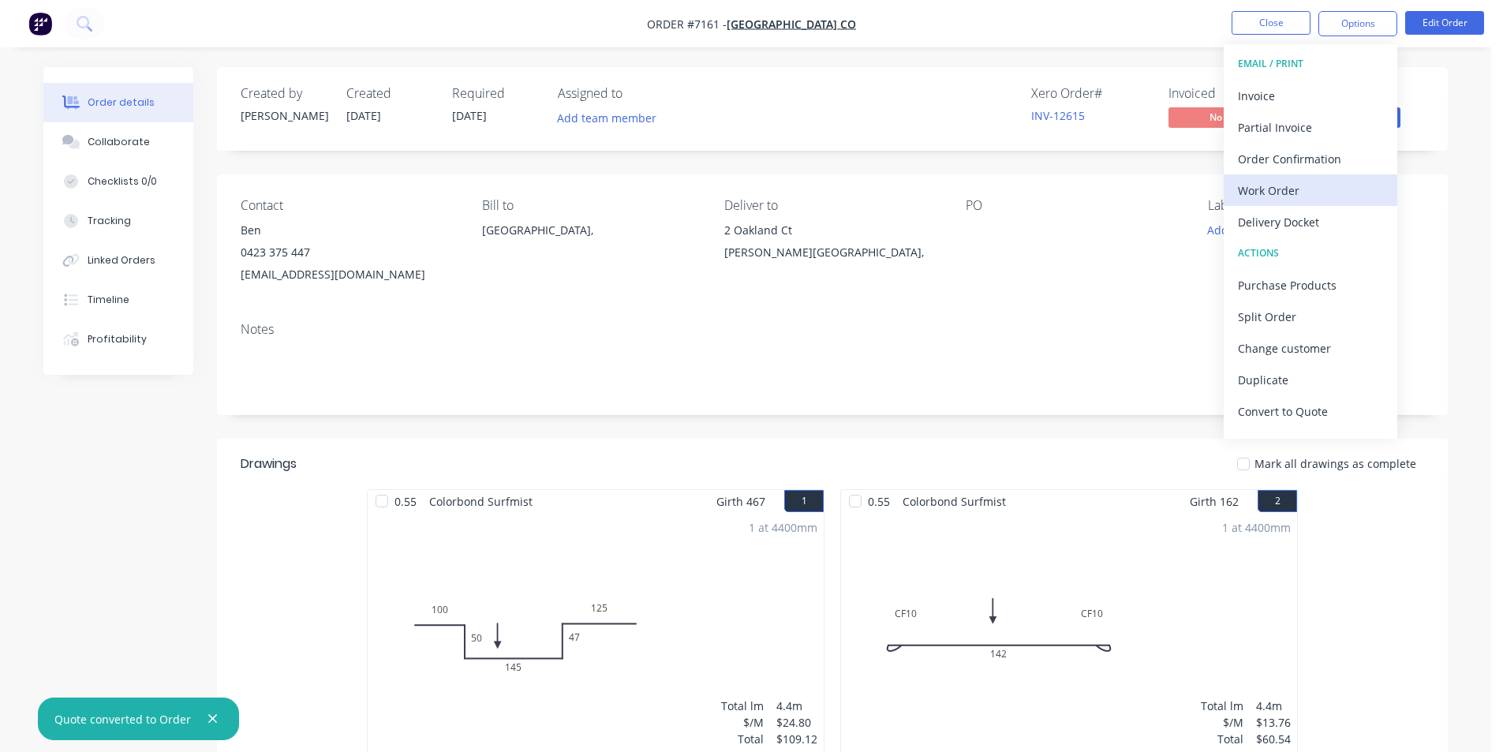
click at [1273, 189] on div "Work Order" at bounding box center [1310, 190] width 145 height 23
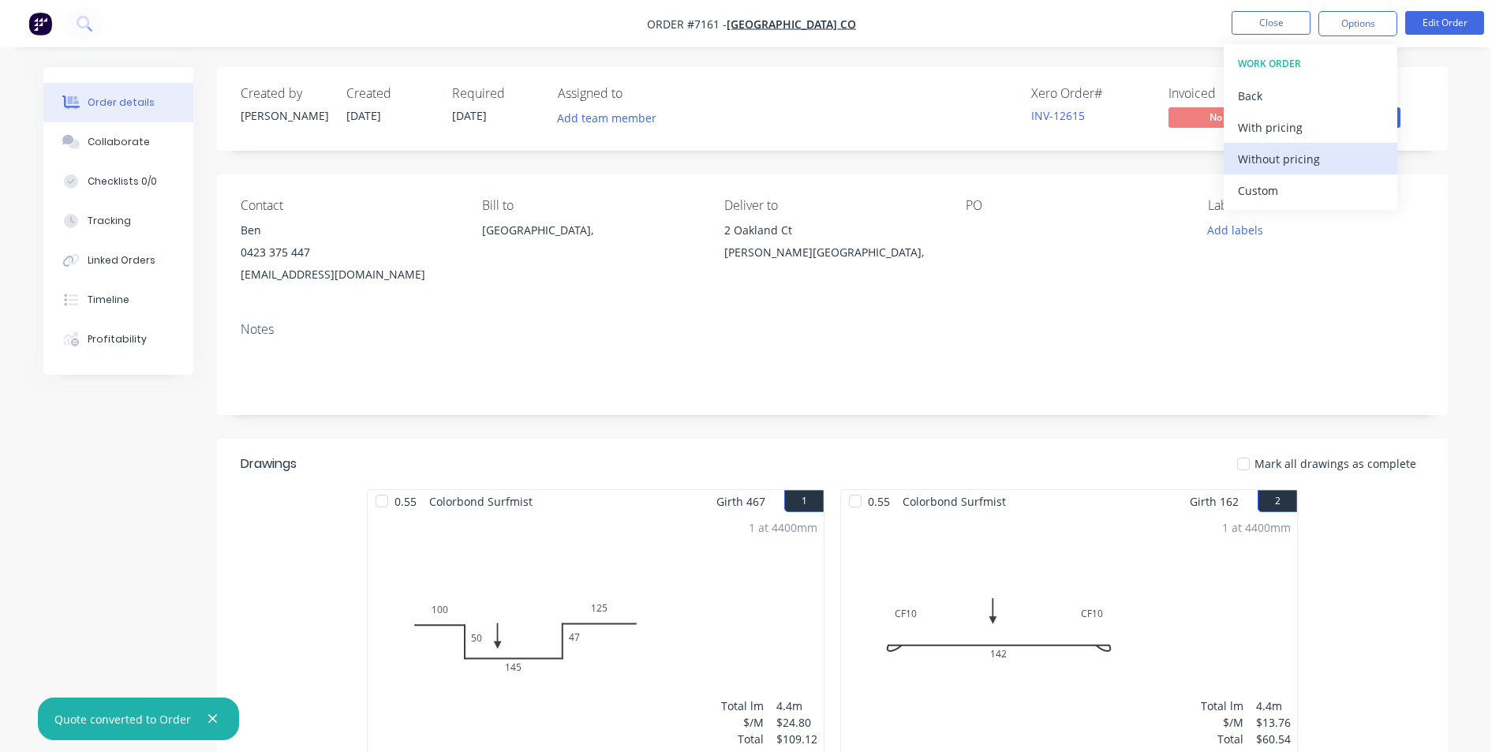
click at [1276, 155] on div "Without pricing" at bounding box center [1310, 159] width 145 height 23
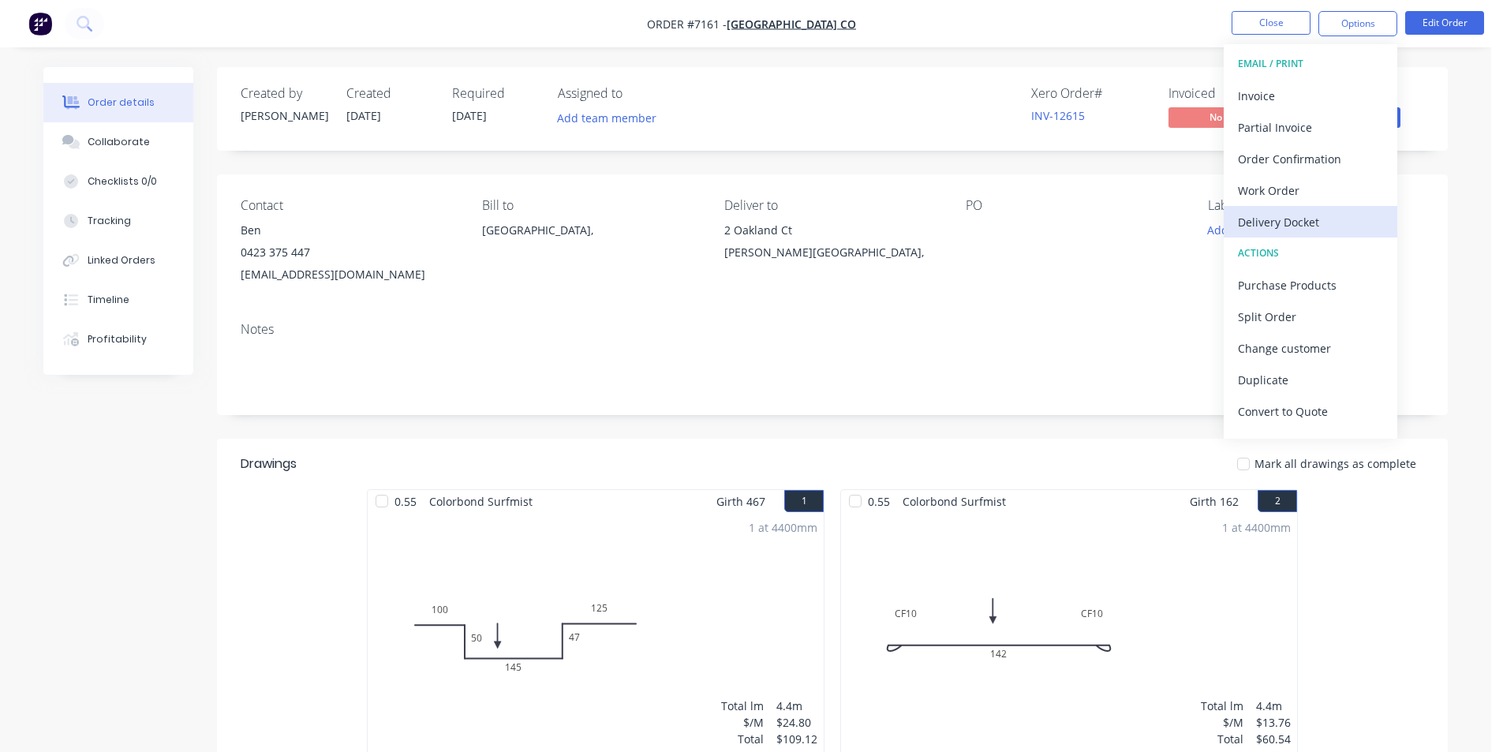
click at [1335, 228] on div "Delivery Docket" at bounding box center [1310, 222] width 145 height 23
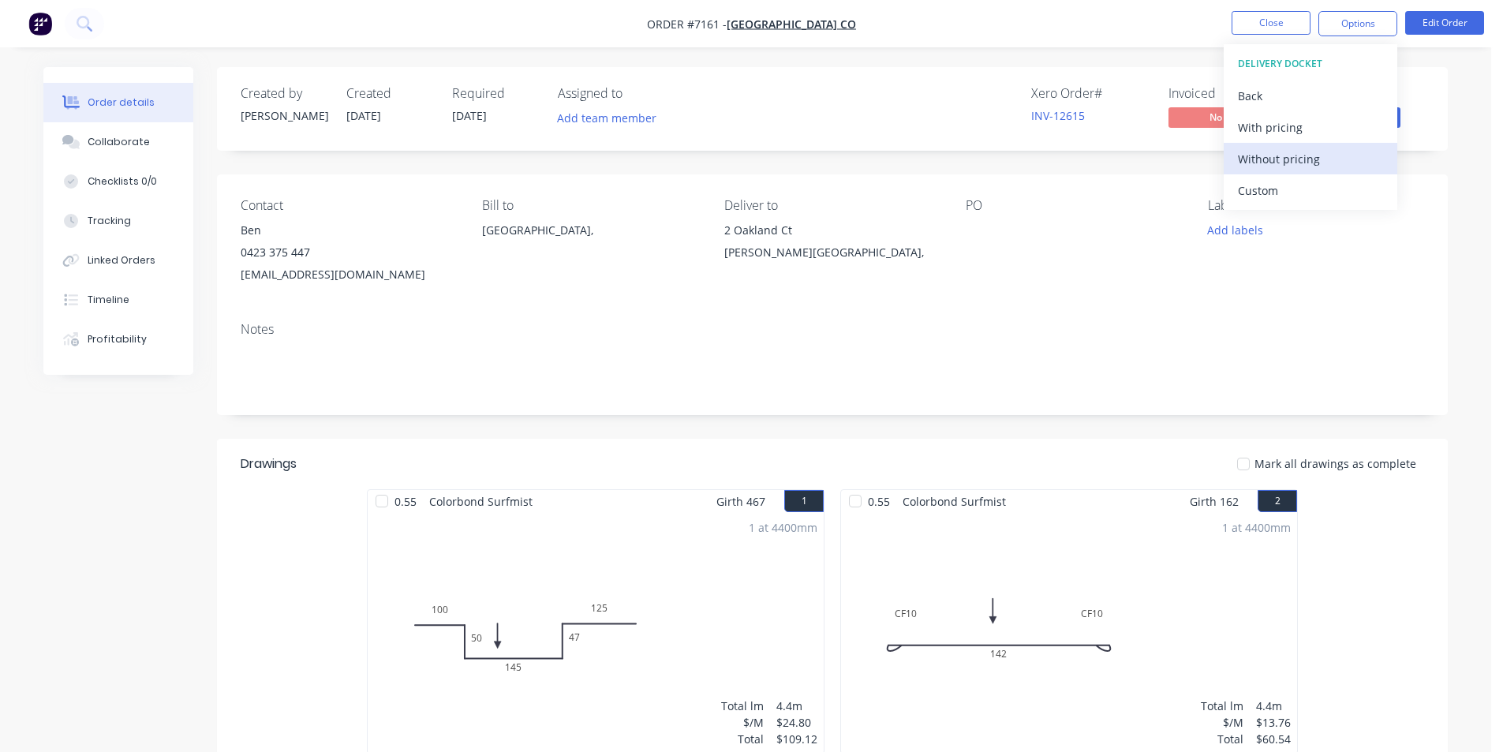
click at [1334, 167] on div "Without pricing" at bounding box center [1310, 159] width 145 height 23
click at [1315, 24] on ul "Close Options EMAIL / PRINT Invoice Partial Invoice Order Confirmation Work Ord…" at bounding box center [1357, 23] width 290 height 25
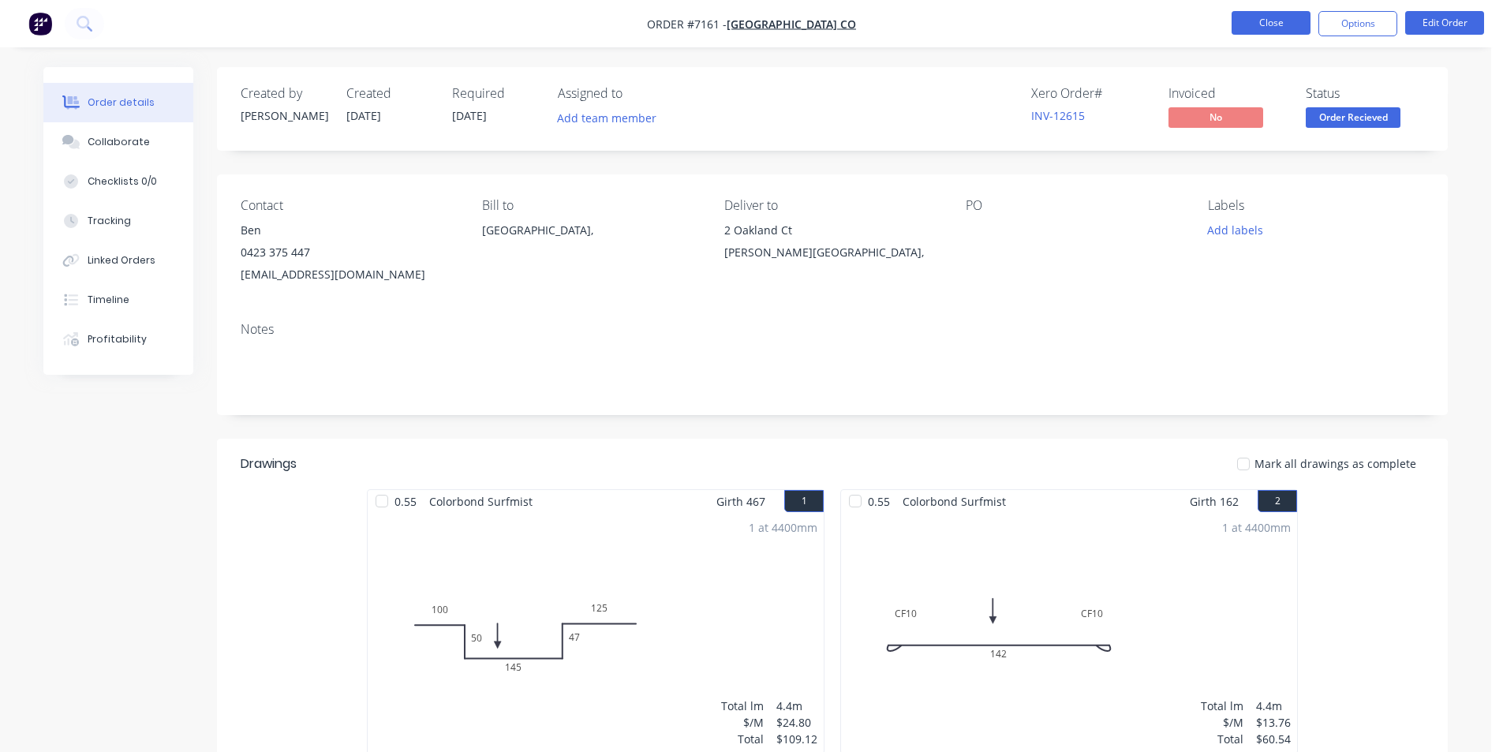
click at [1277, 25] on button "Close" at bounding box center [1270, 23] width 79 height 24
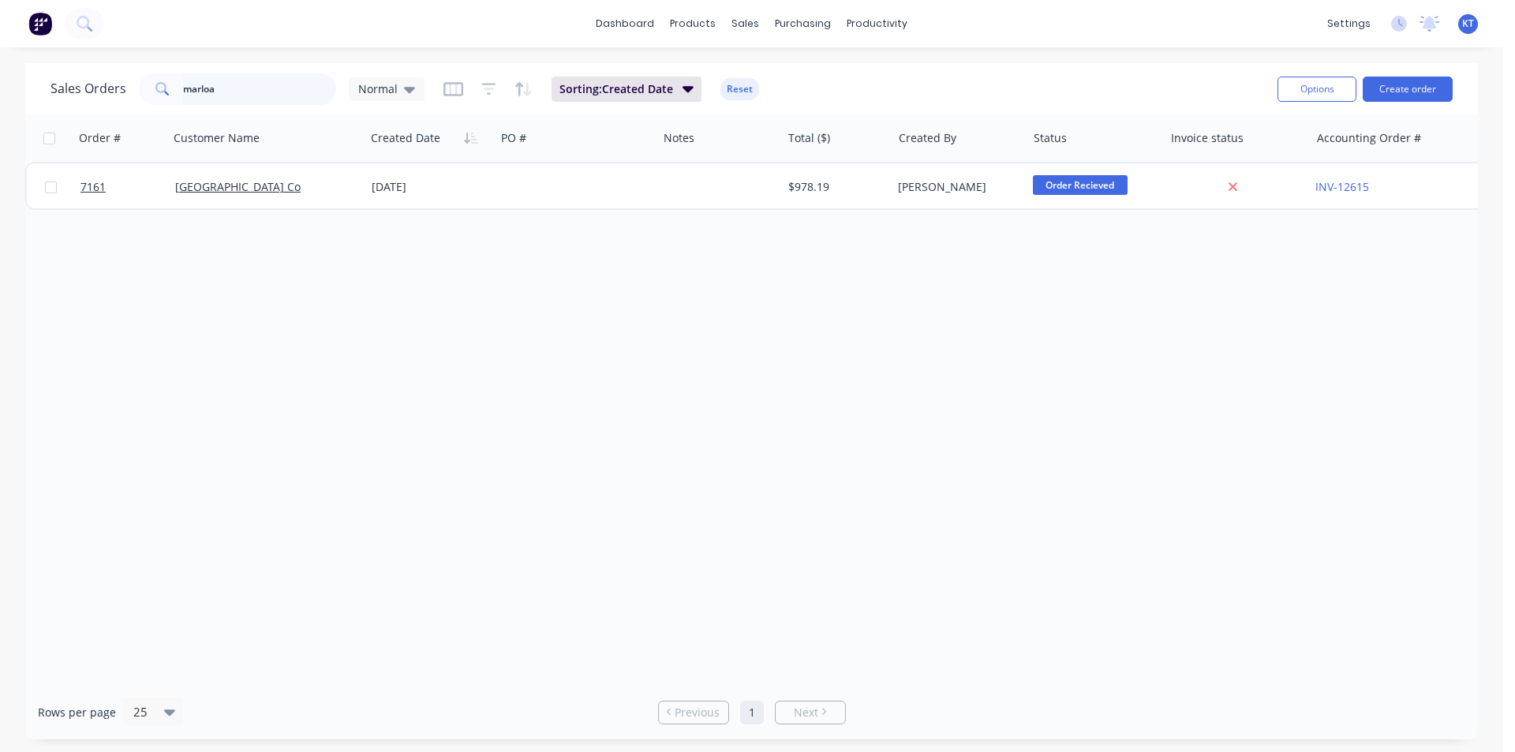
click at [260, 80] on input "marloa" at bounding box center [260, 89] width 154 height 32
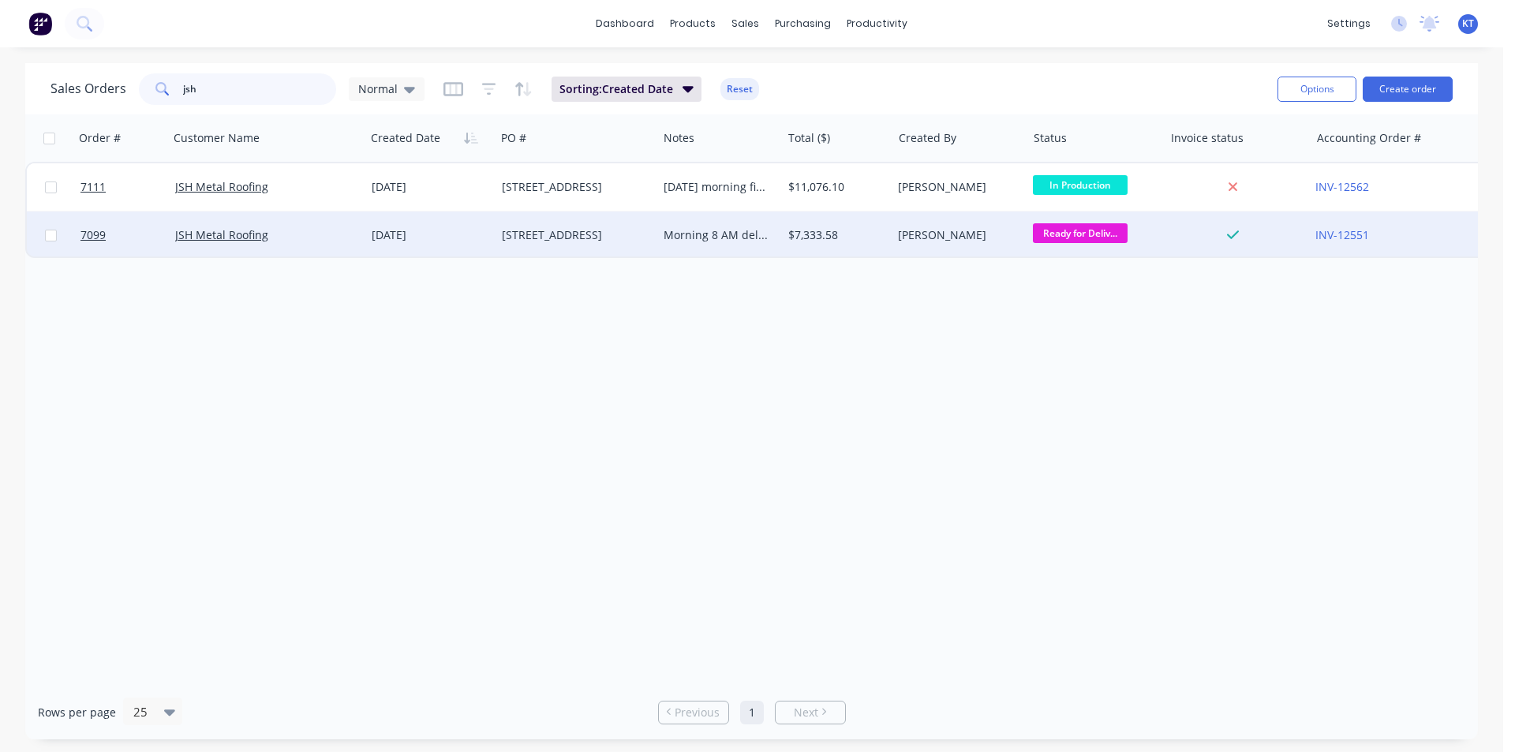
type input "jsh"
click at [565, 246] on div "[STREET_ADDRESS]" at bounding box center [576, 234] width 162 height 47
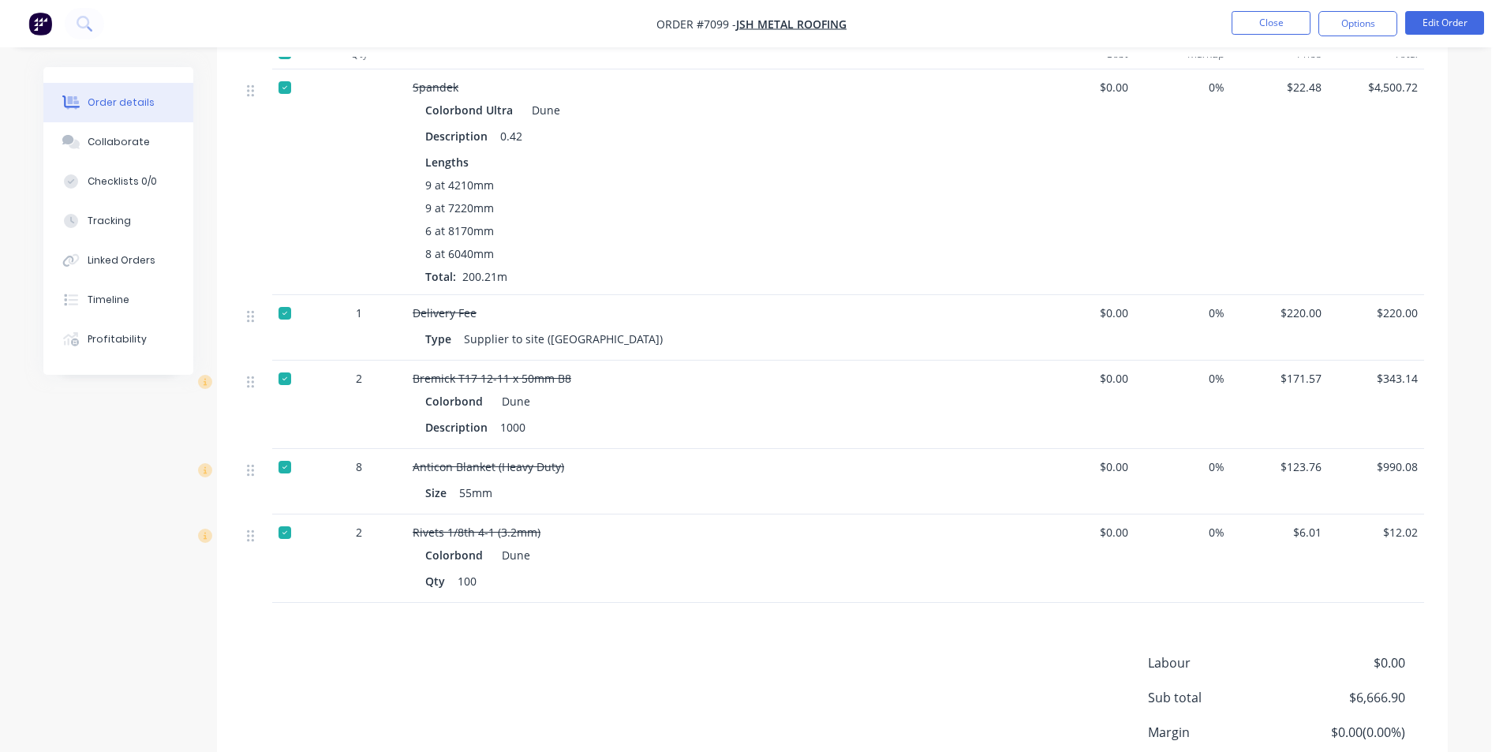
scroll to position [921, 0]
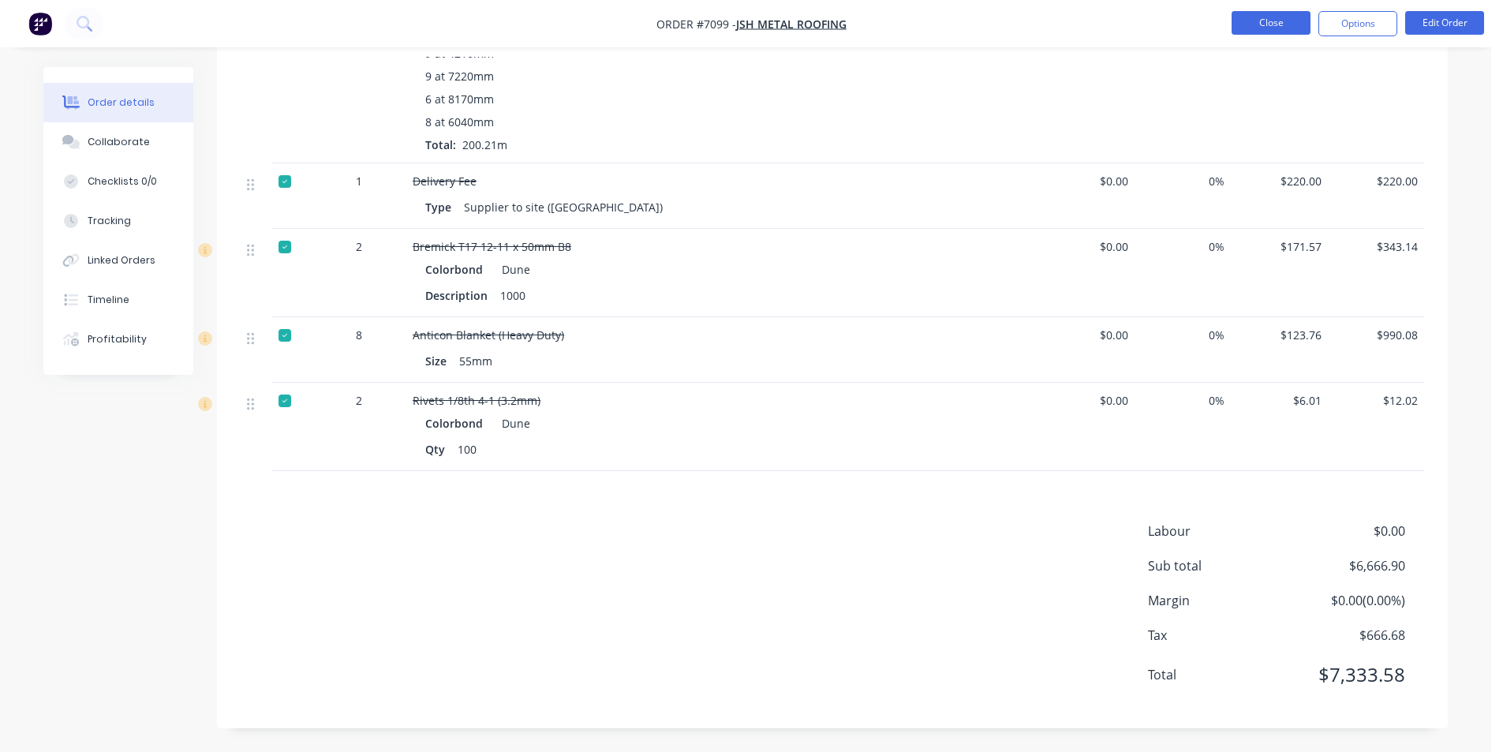
click at [1277, 15] on button "Close" at bounding box center [1270, 23] width 79 height 24
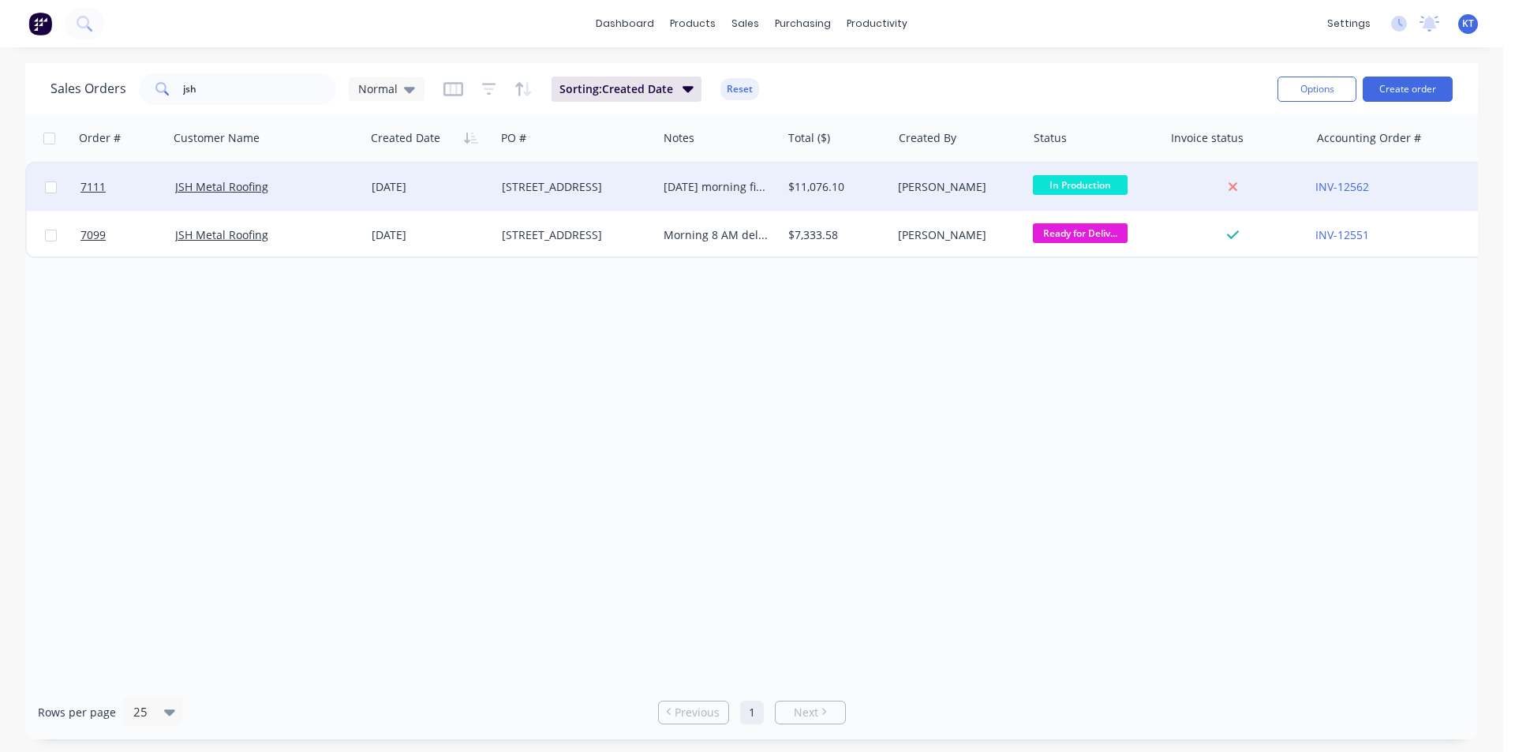
click at [414, 191] on div "[DATE]" at bounding box center [431, 187] width 118 height 16
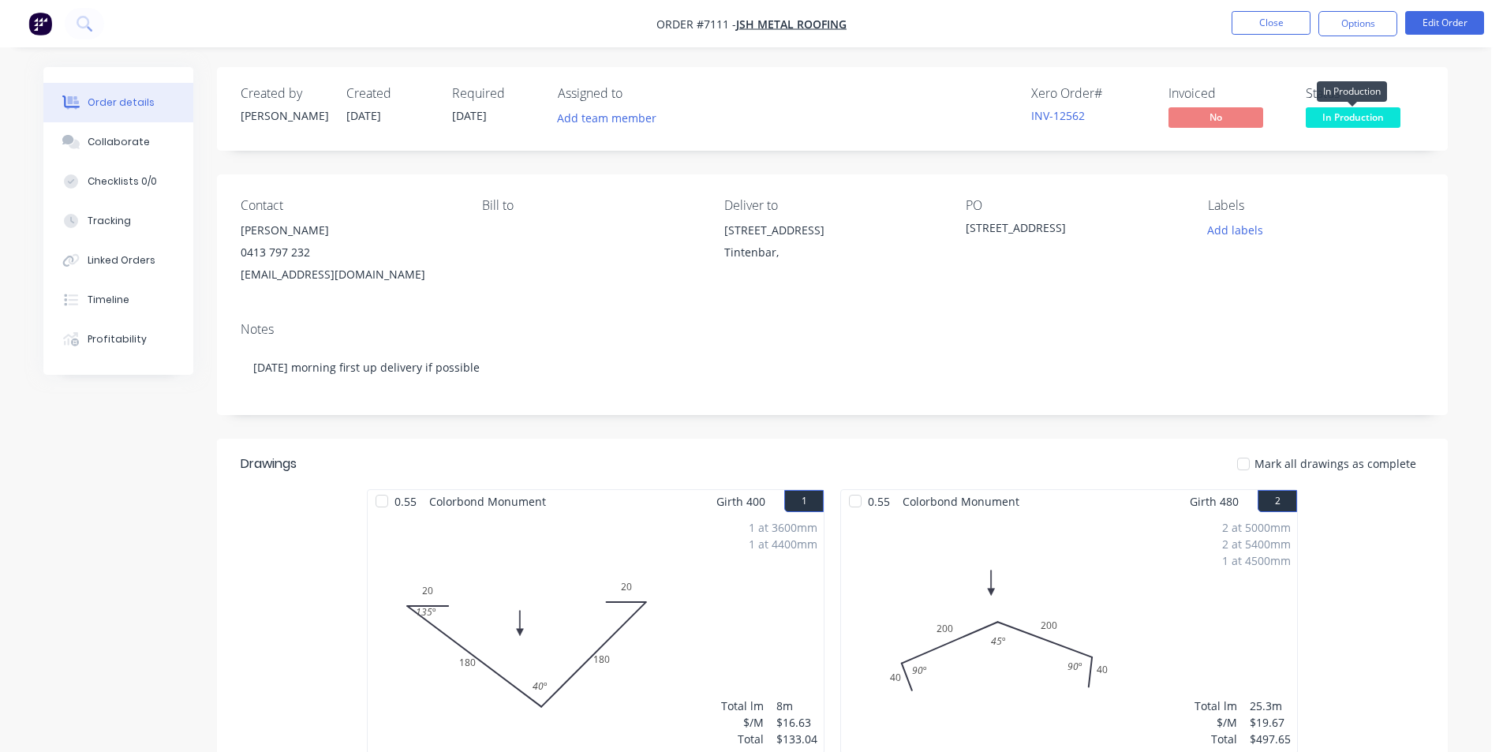
click at [1349, 124] on span "In Production" at bounding box center [1352, 117] width 95 height 20
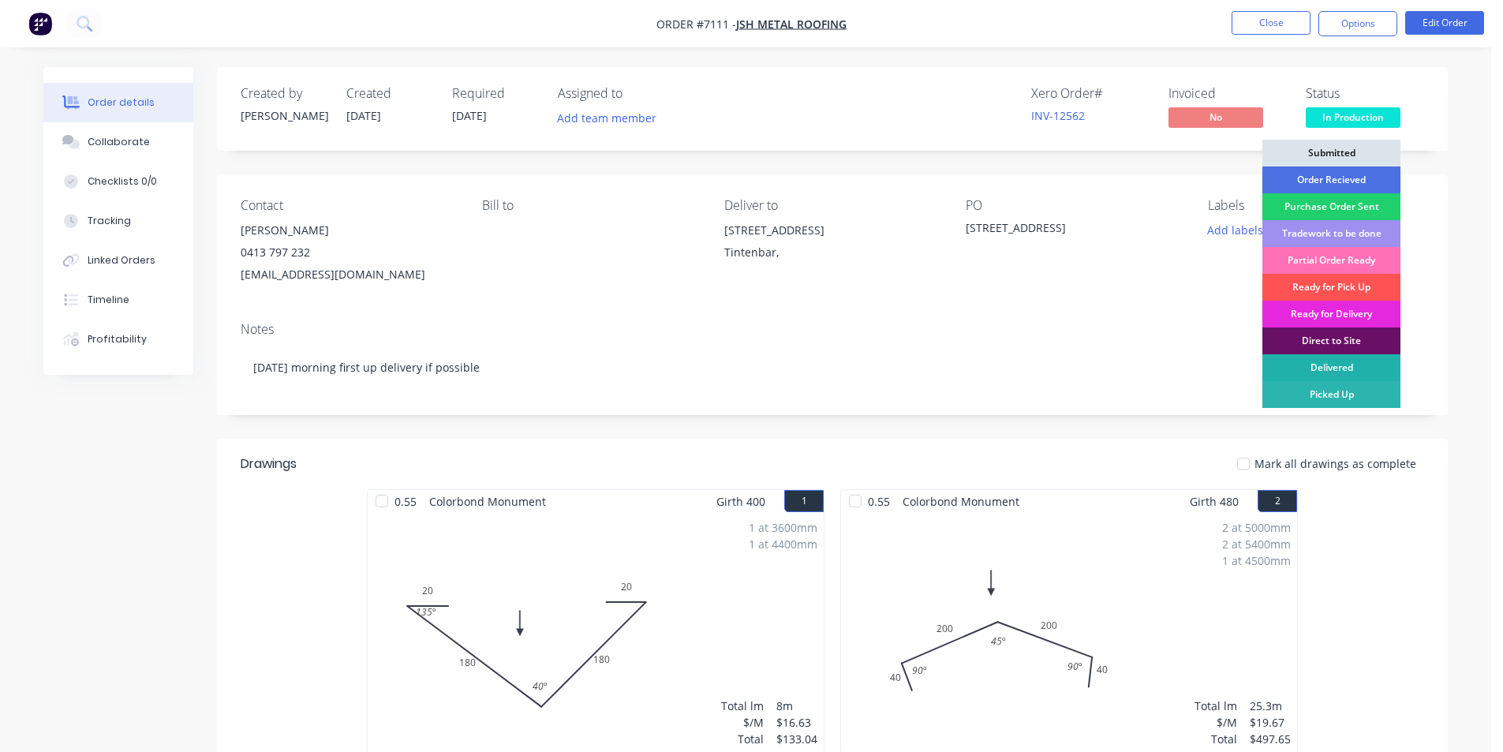
click at [1365, 372] on div "Delivered" at bounding box center [1331, 367] width 138 height 27
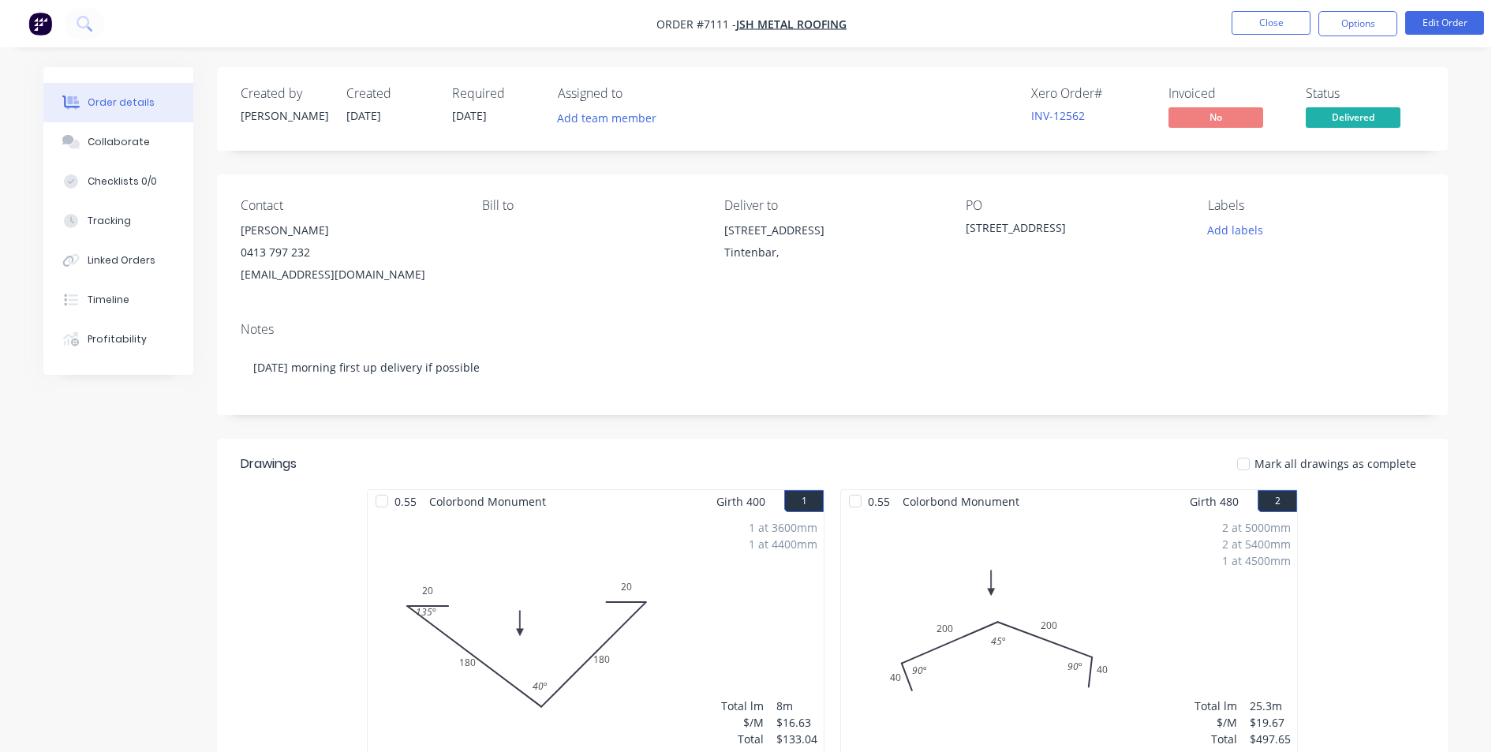
click at [1246, 462] on div at bounding box center [1243, 464] width 32 height 32
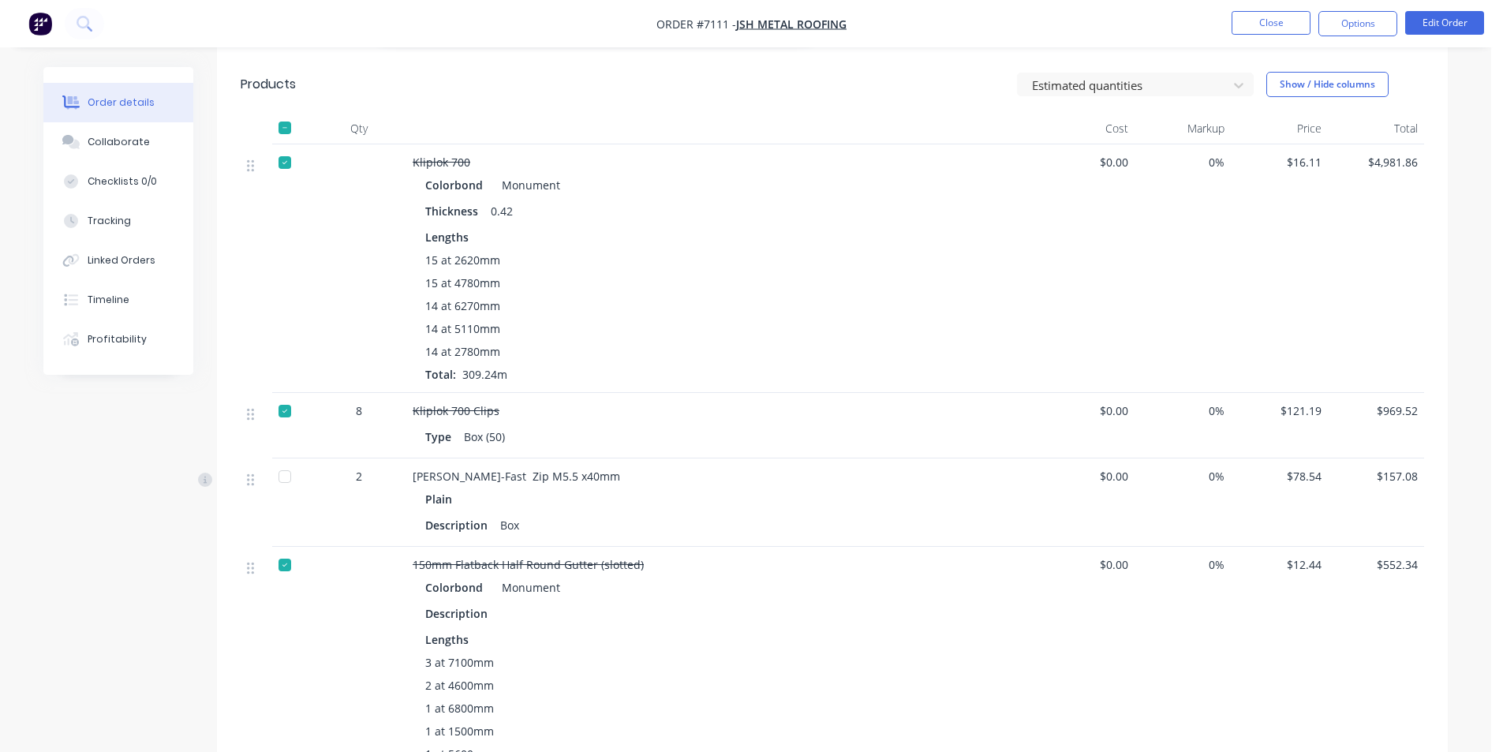
scroll to position [1420, 0]
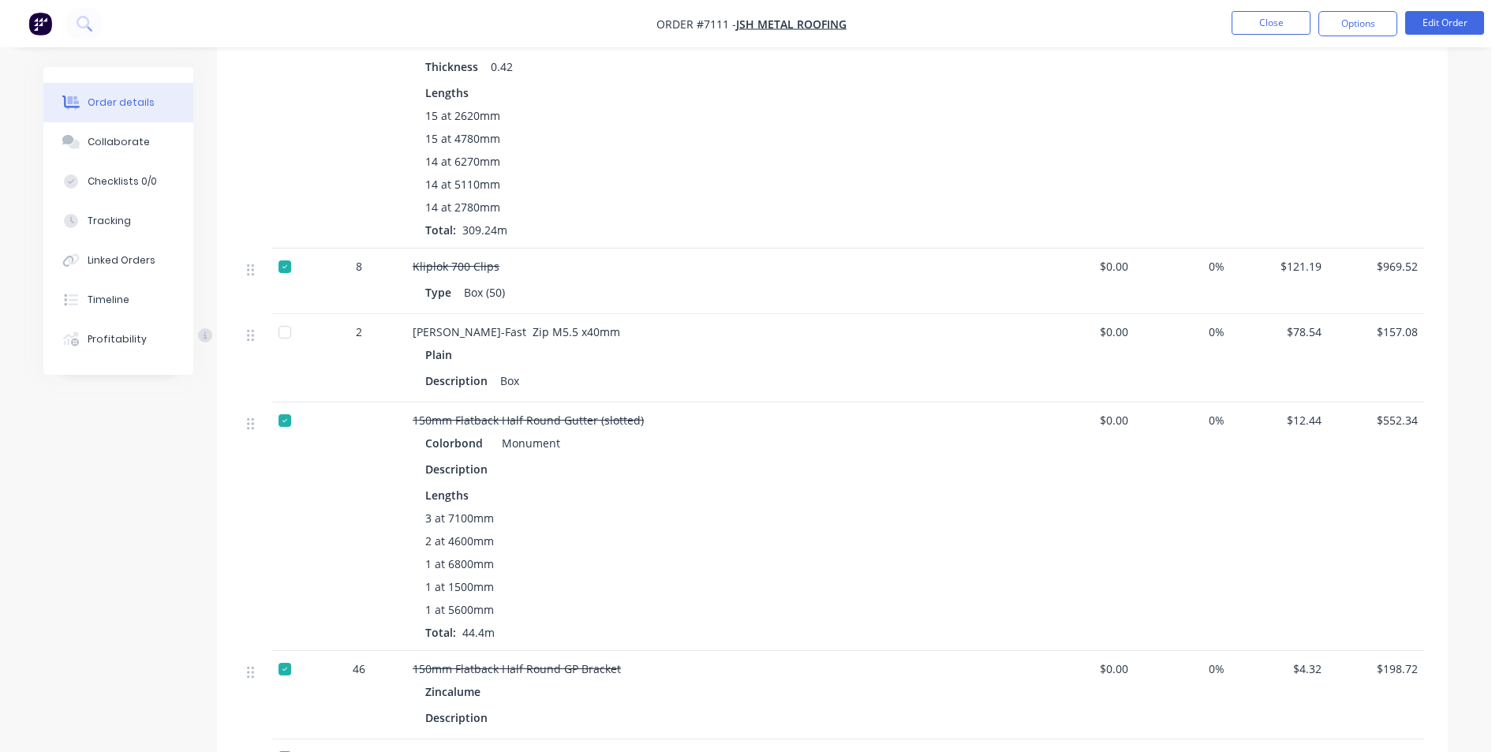
click at [285, 334] on div at bounding box center [285, 332] width 32 height 32
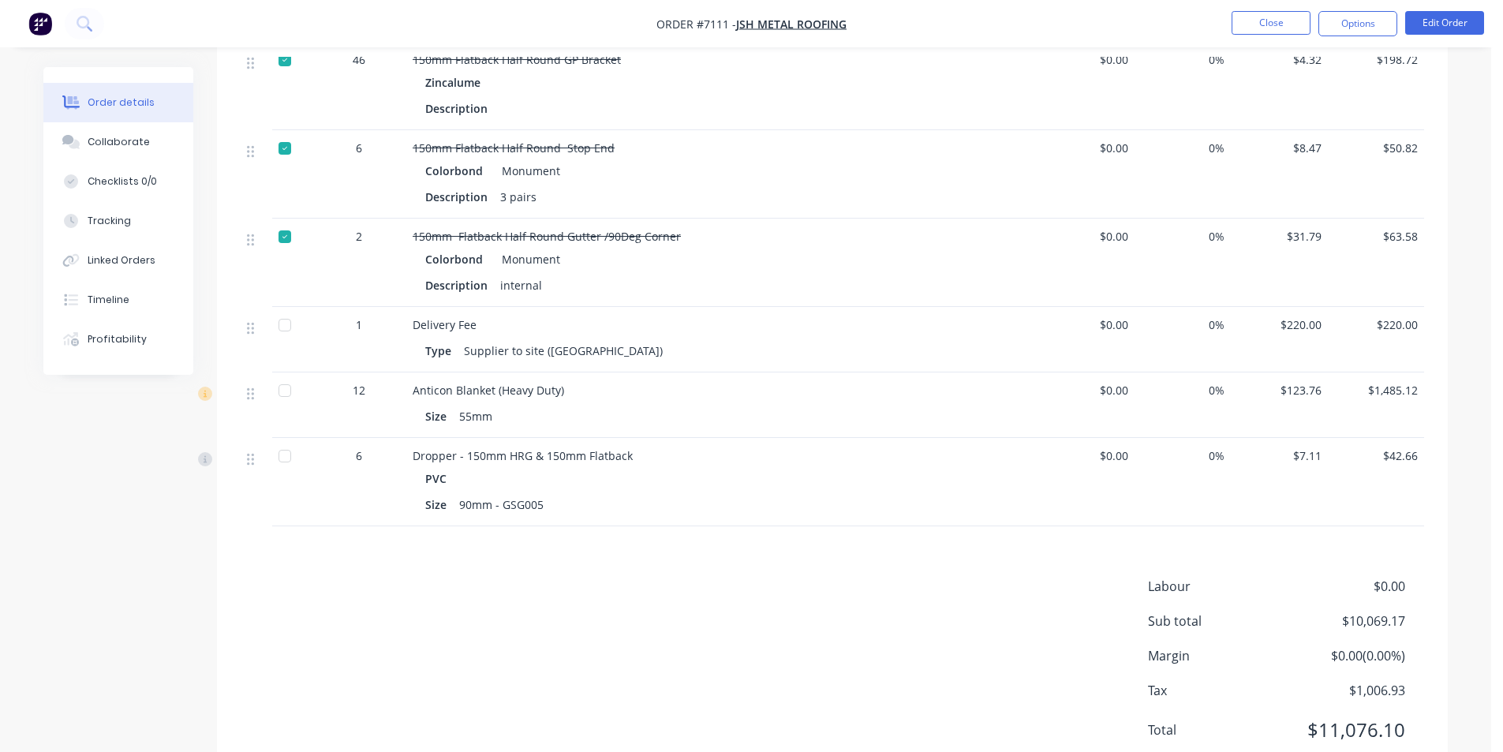
scroll to position [2005, 0]
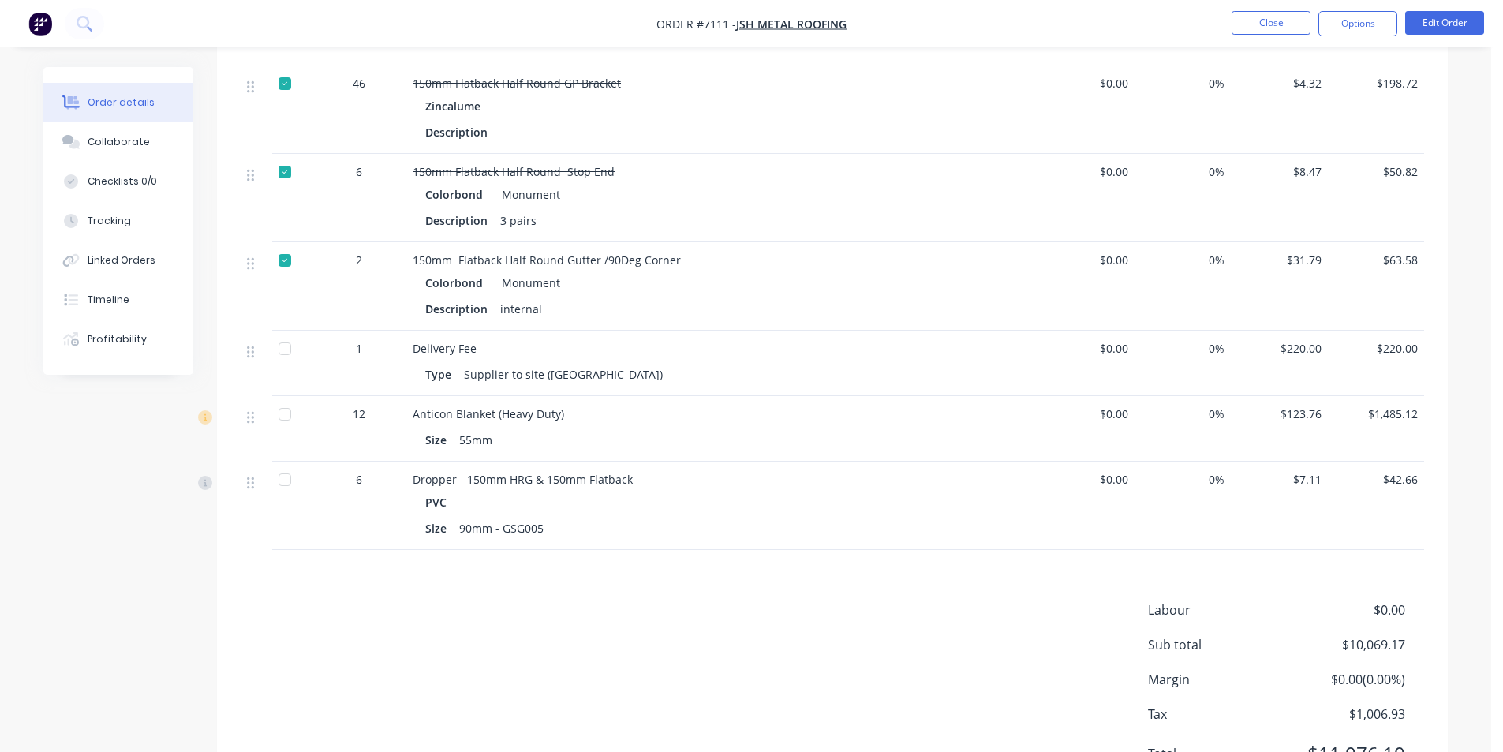
click at [273, 347] on div at bounding box center [285, 349] width 32 height 32
click at [274, 428] on div at bounding box center [285, 414] width 32 height 32
click at [278, 486] on div at bounding box center [285, 480] width 32 height 32
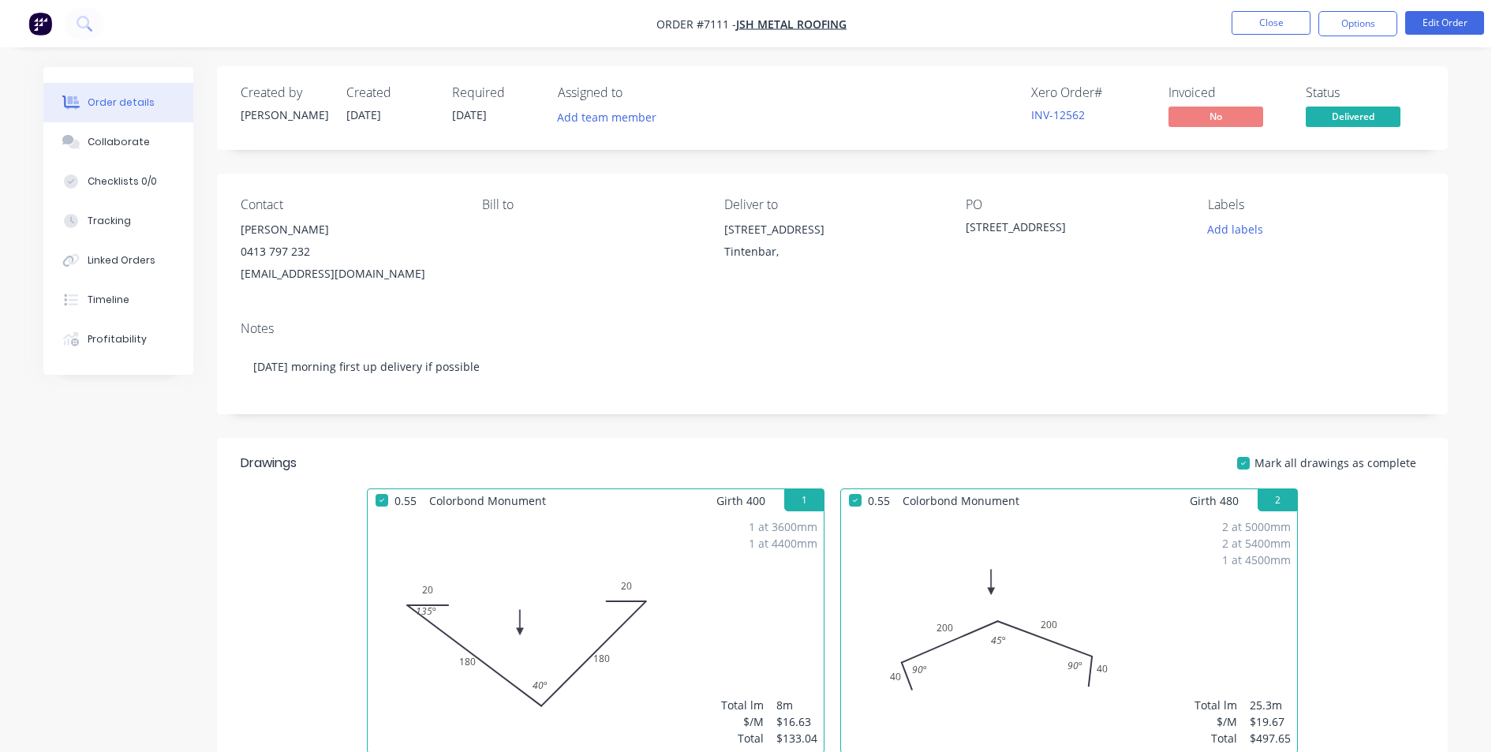
scroll to position [0, 0]
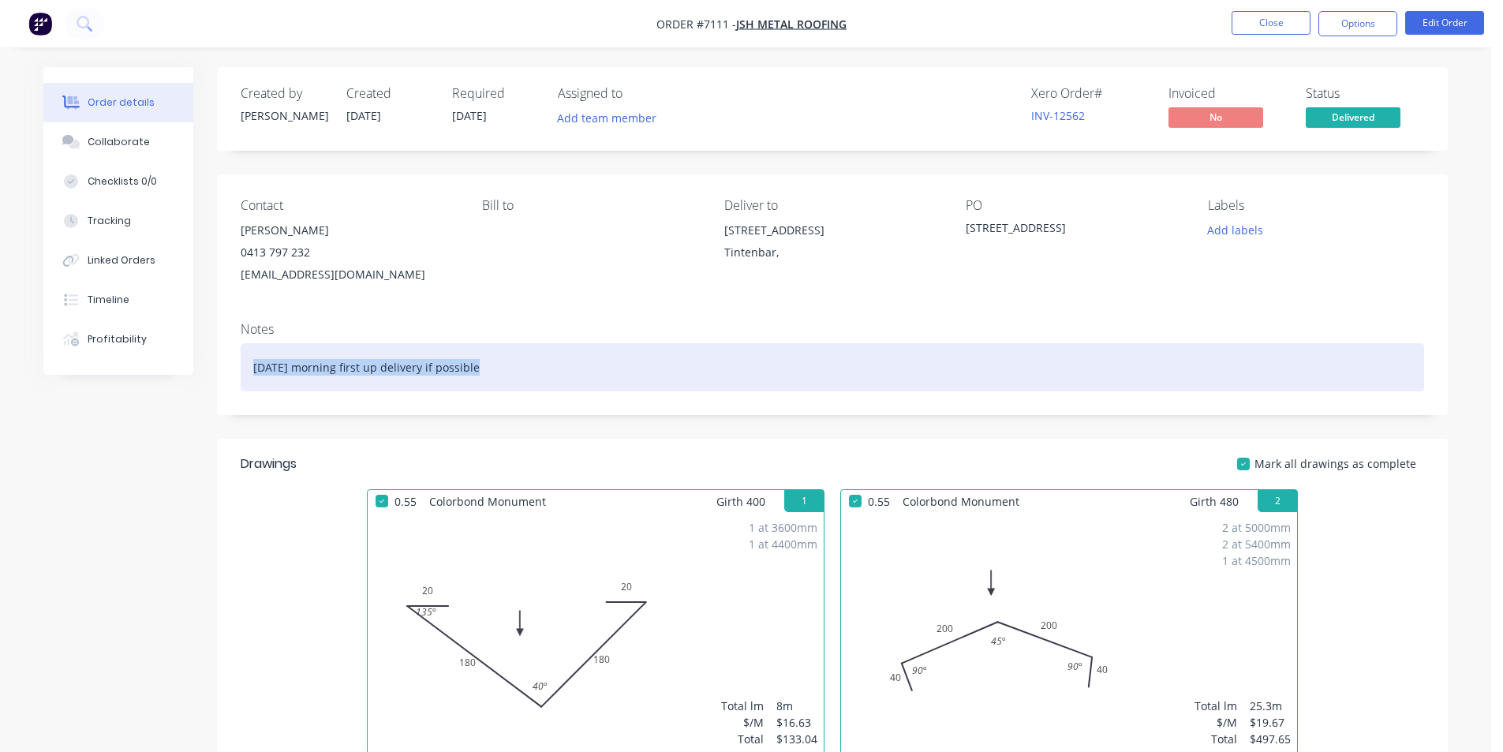
drag, startPoint x: 513, startPoint y: 368, endPoint x: 122, endPoint y: 369, distance: 390.5
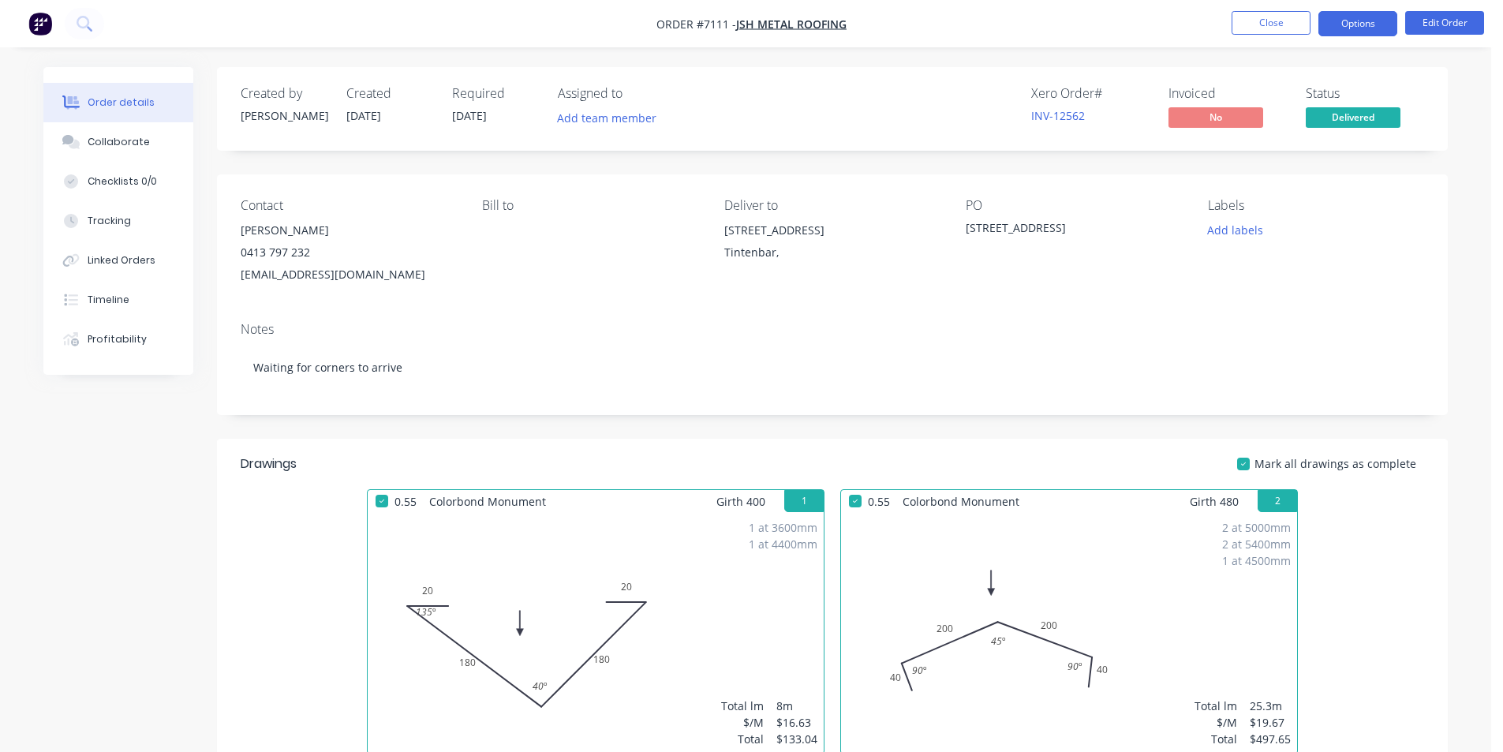
click at [1380, 17] on button "Options" at bounding box center [1357, 23] width 79 height 25
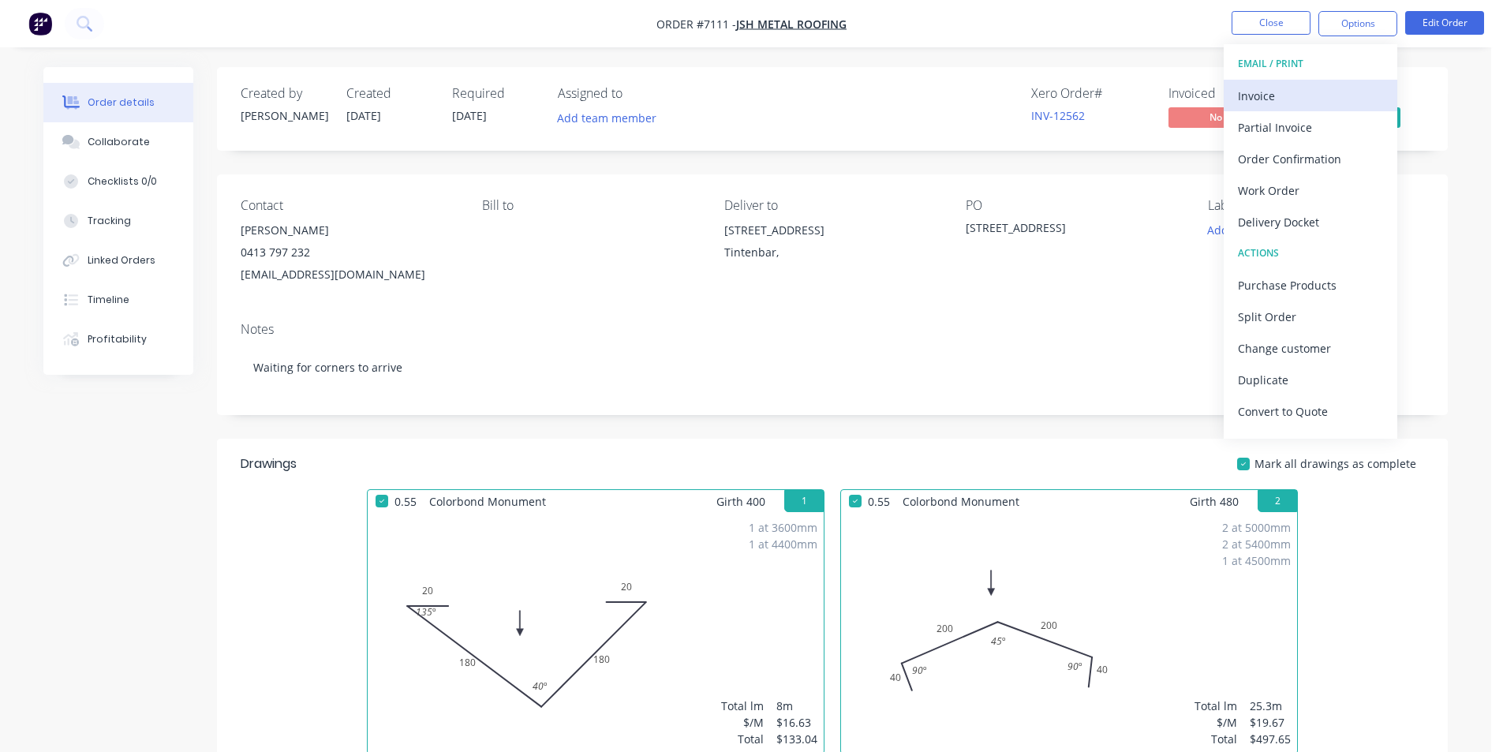
click at [1335, 96] on div "Invoice" at bounding box center [1310, 95] width 145 height 23
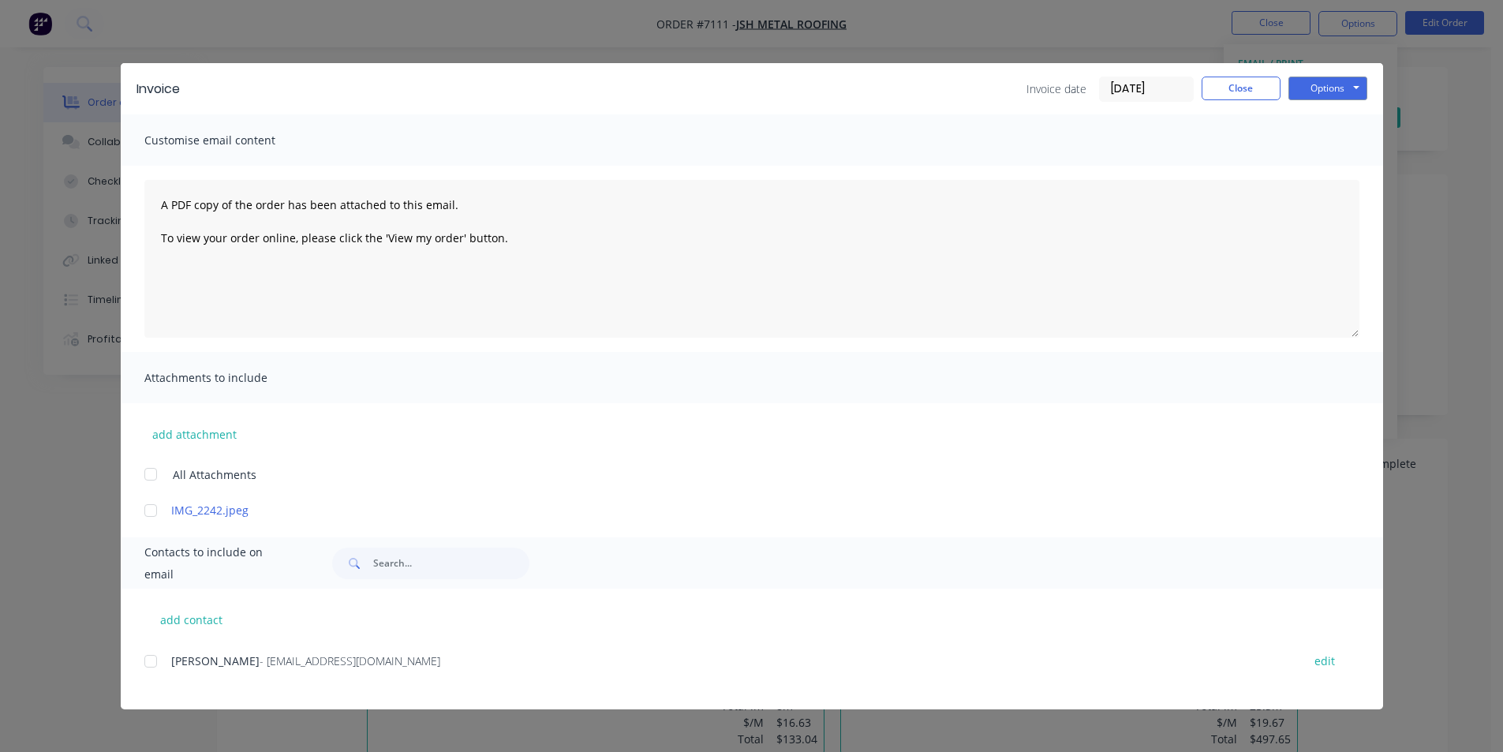
click at [157, 663] on div at bounding box center [151, 661] width 32 height 32
click at [1354, 83] on button "Options" at bounding box center [1327, 89] width 79 height 24
click at [1440, 219] on div "Invoice Invoice date [DATE] Close Options Preview Print Email Customise email c…" at bounding box center [751, 376] width 1503 height 752
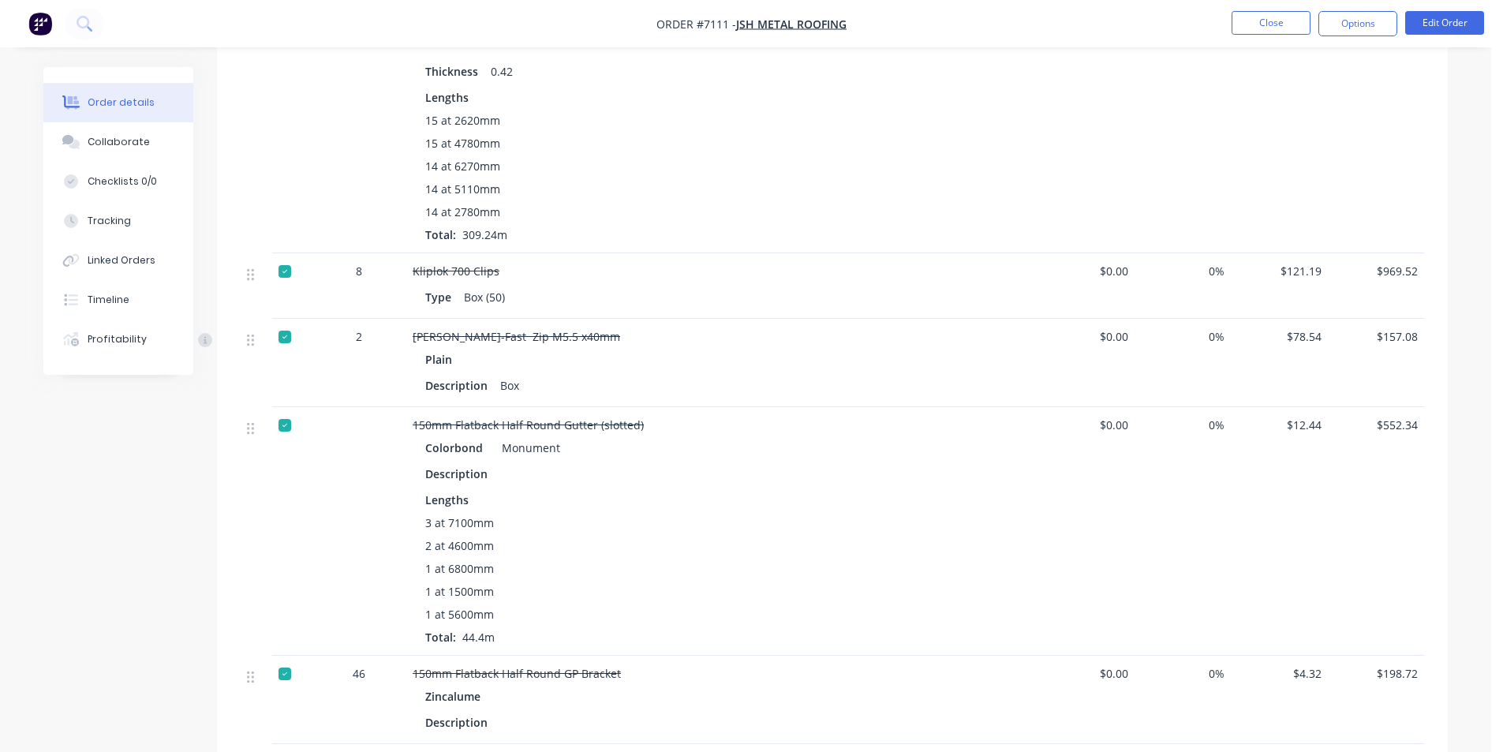
scroll to position [1183, 0]
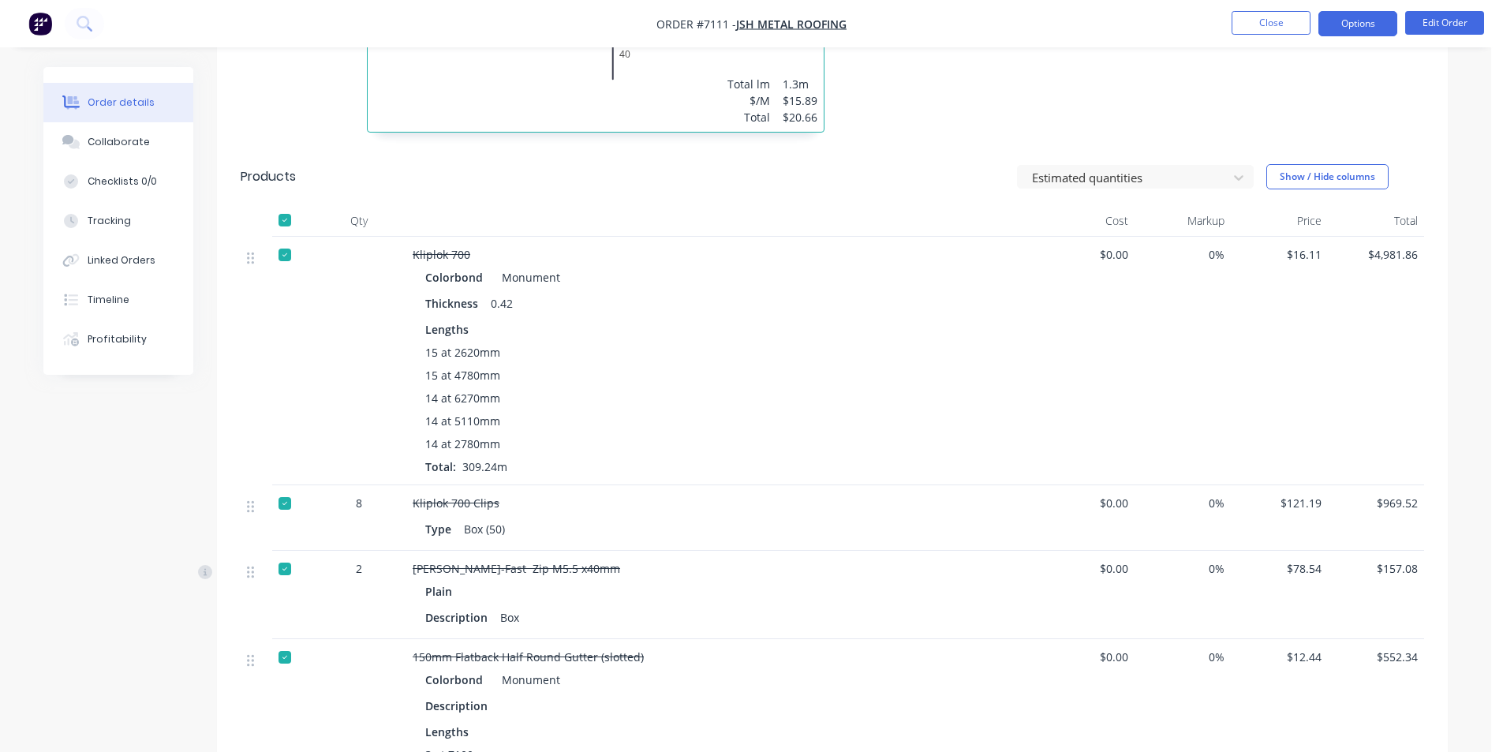
click at [1373, 29] on button "Options" at bounding box center [1357, 23] width 79 height 25
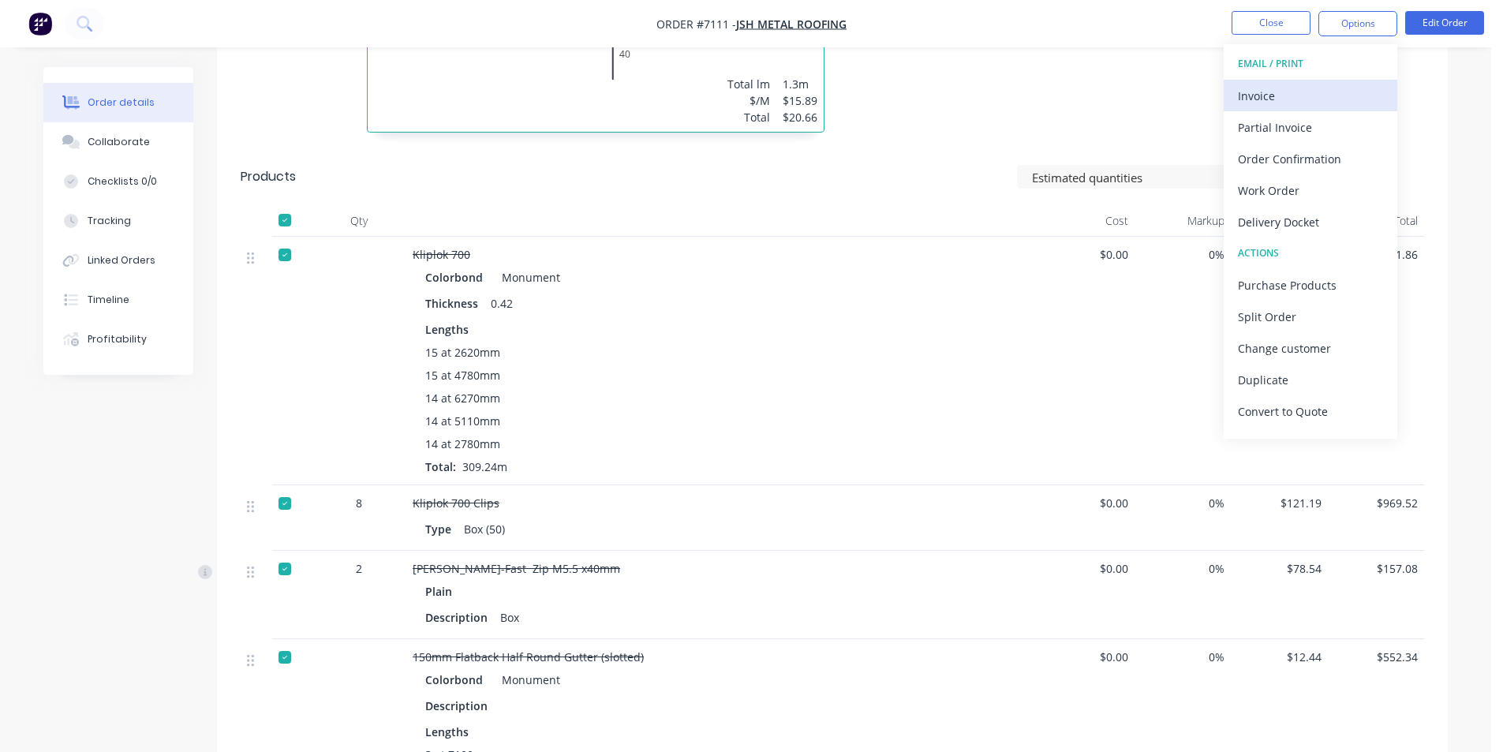
click at [1335, 86] on div "Invoice" at bounding box center [1310, 95] width 145 height 23
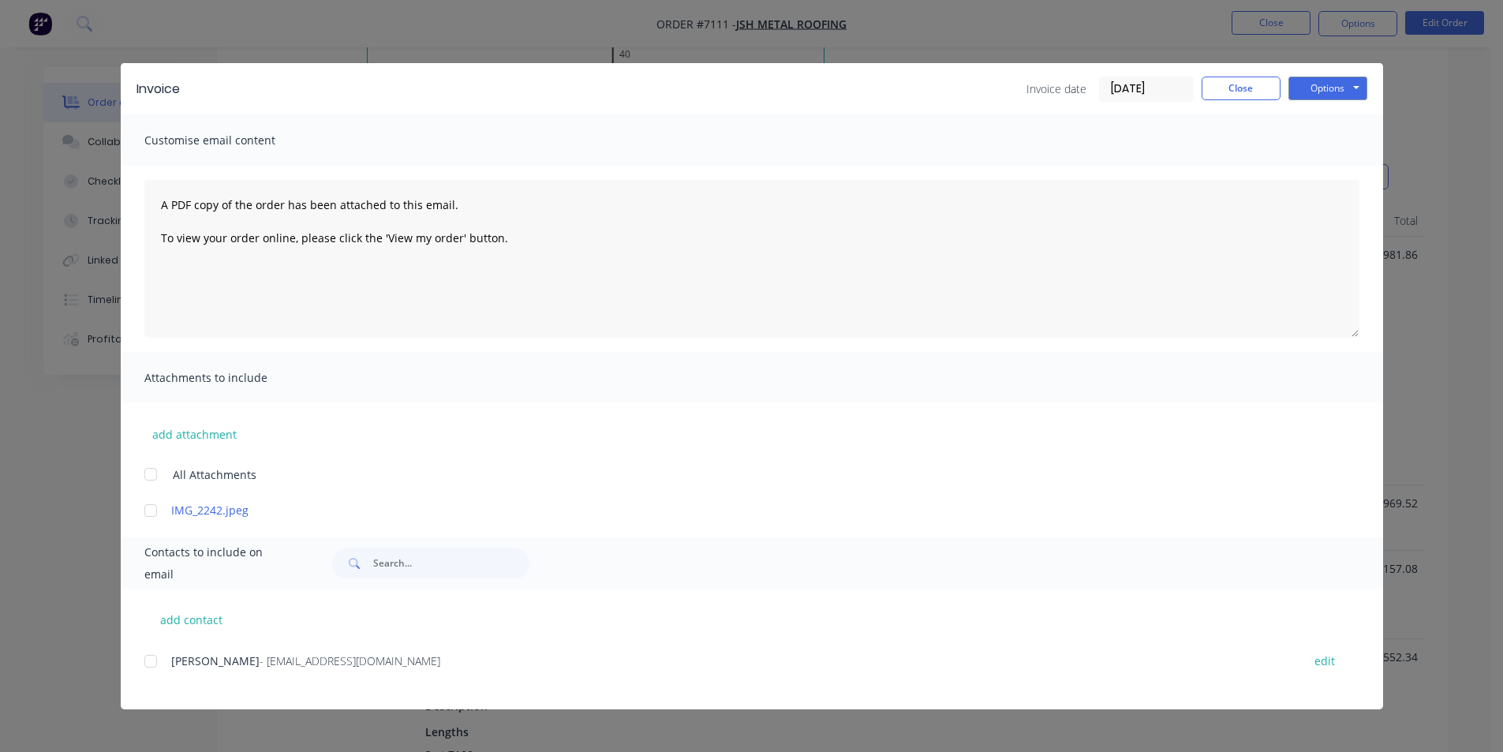
drag, startPoint x: 149, startPoint y: 667, endPoint x: 189, endPoint y: 651, distance: 42.5
click at [152, 667] on div at bounding box center [151, 661] width 32 height 32
click at [1307, 98] on button "Options" at bounding box center [1327, 89] width 79 height 24
click at [1343, 171] on button "Email" at bounding box center [1338, 168] width 101 height 26
click at [1249, 91] on button "Close" at bounding box center [1240, 89] width 79 height 24
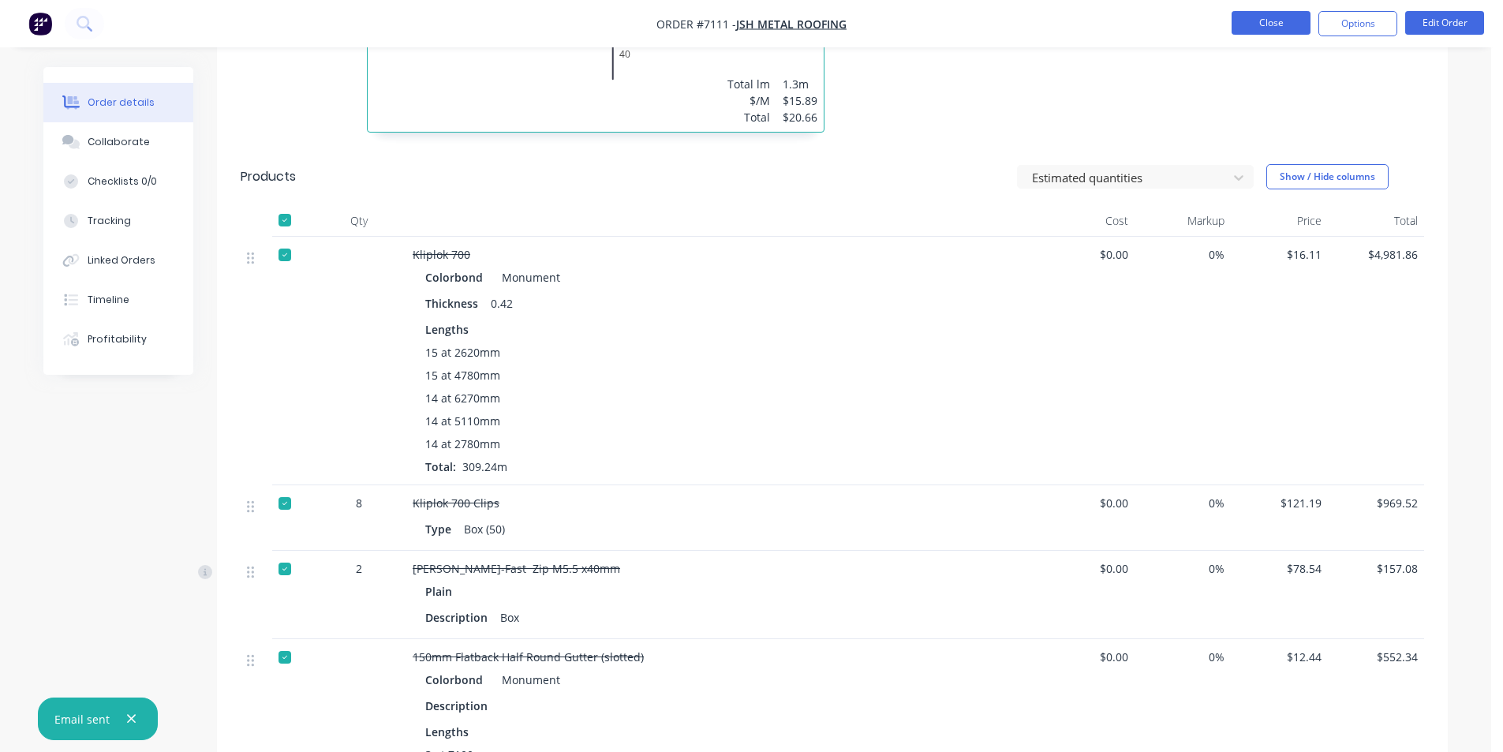
click at [1235, 33] on button "Close" at bounding box center [1270, 23] width 79 height 24
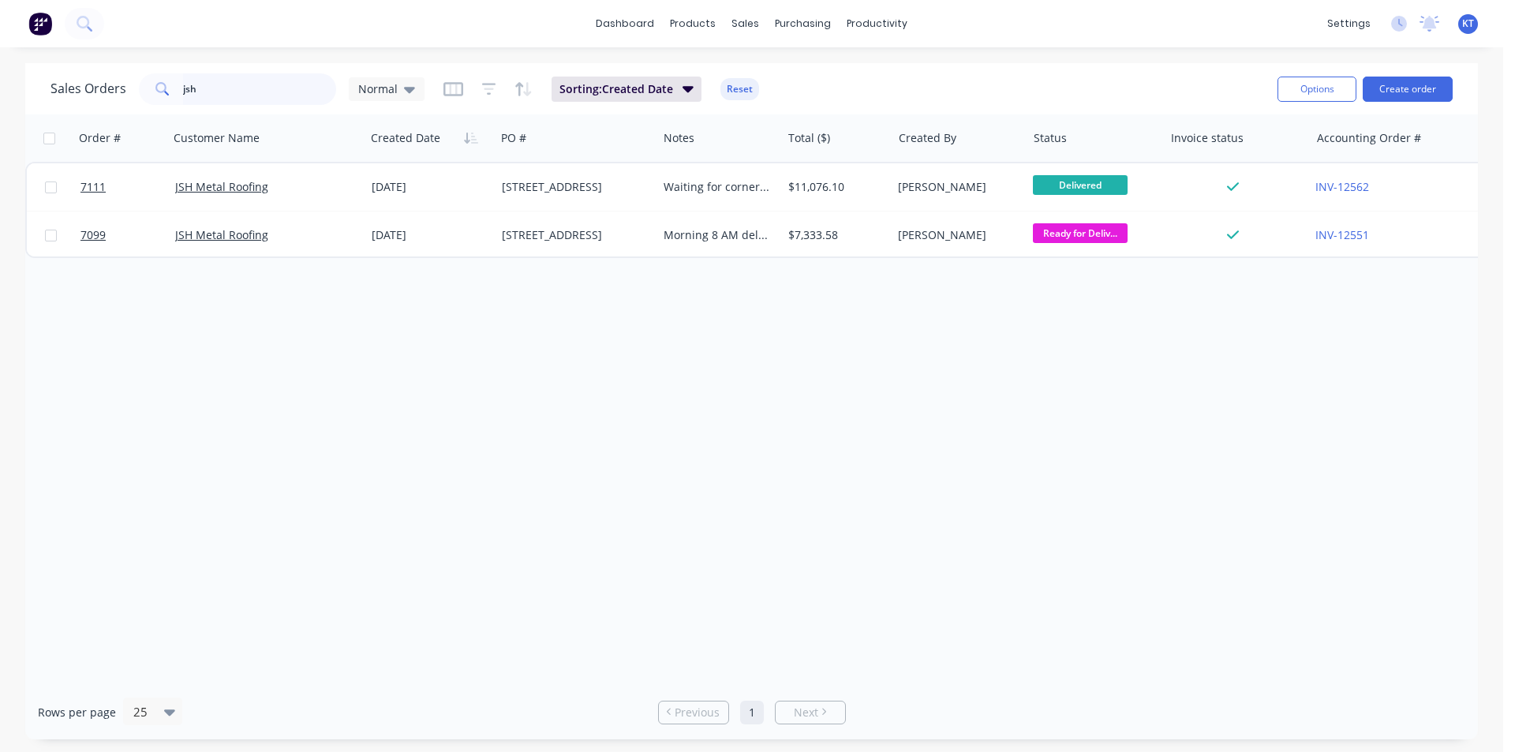
click at [247, 77] on input "jsh" at bounding box center [260, 89] width 154 height 32
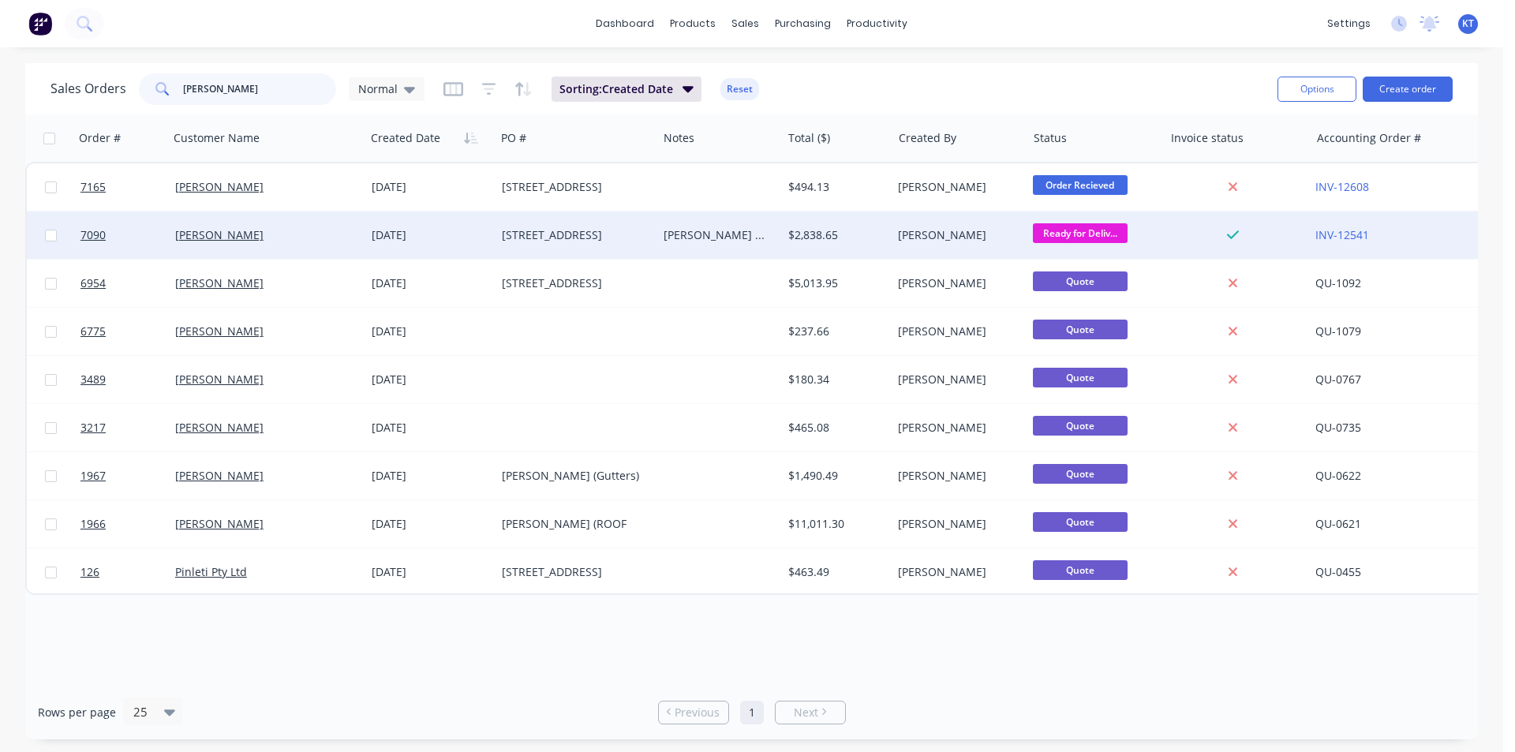
type input "[PERSON_NAME]"
click at [428, 237] on div "[DATE]" at bounding box center [431, 235] width 118 height 16
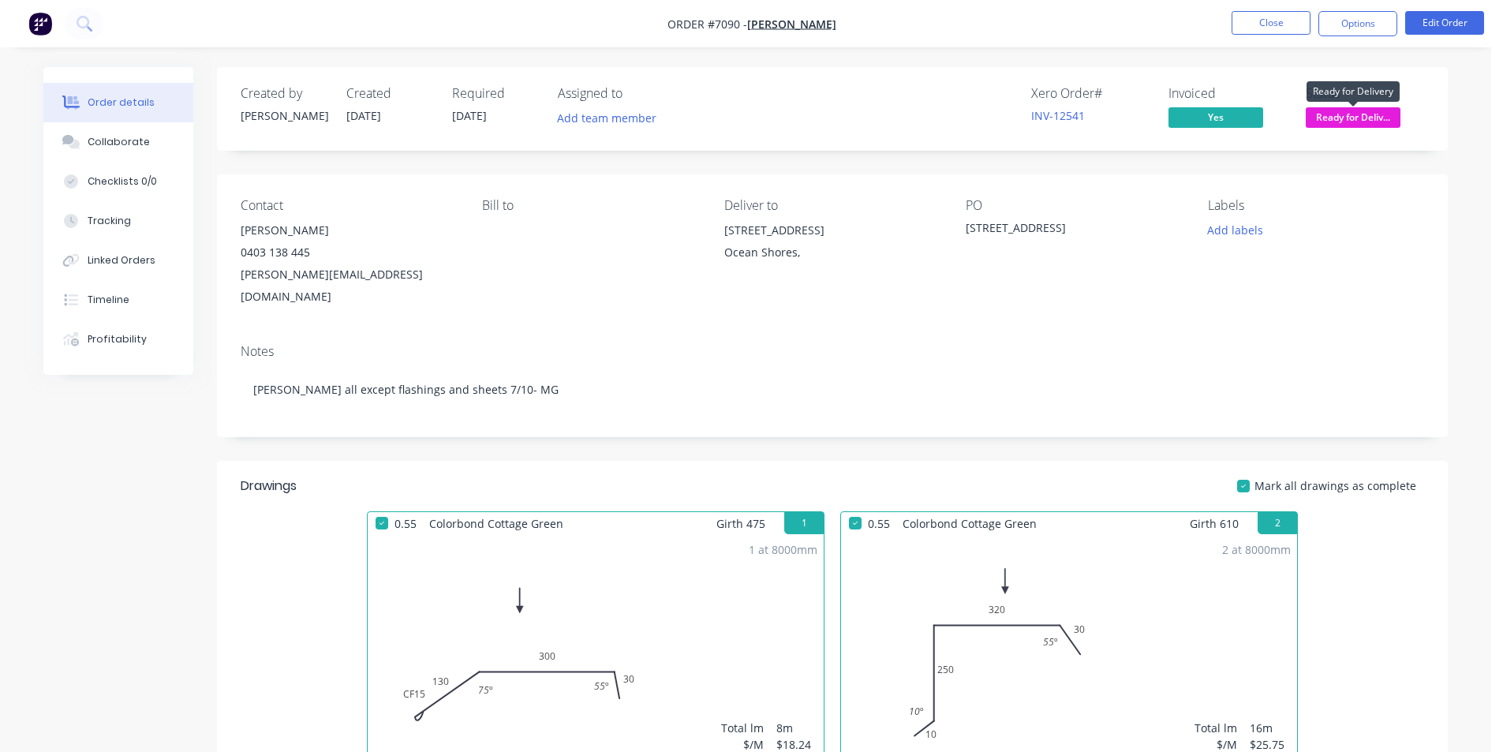
click at [1356, 114] on span "Ready for Deliv..." at bounding box center [1352, 117] width 95 height 20
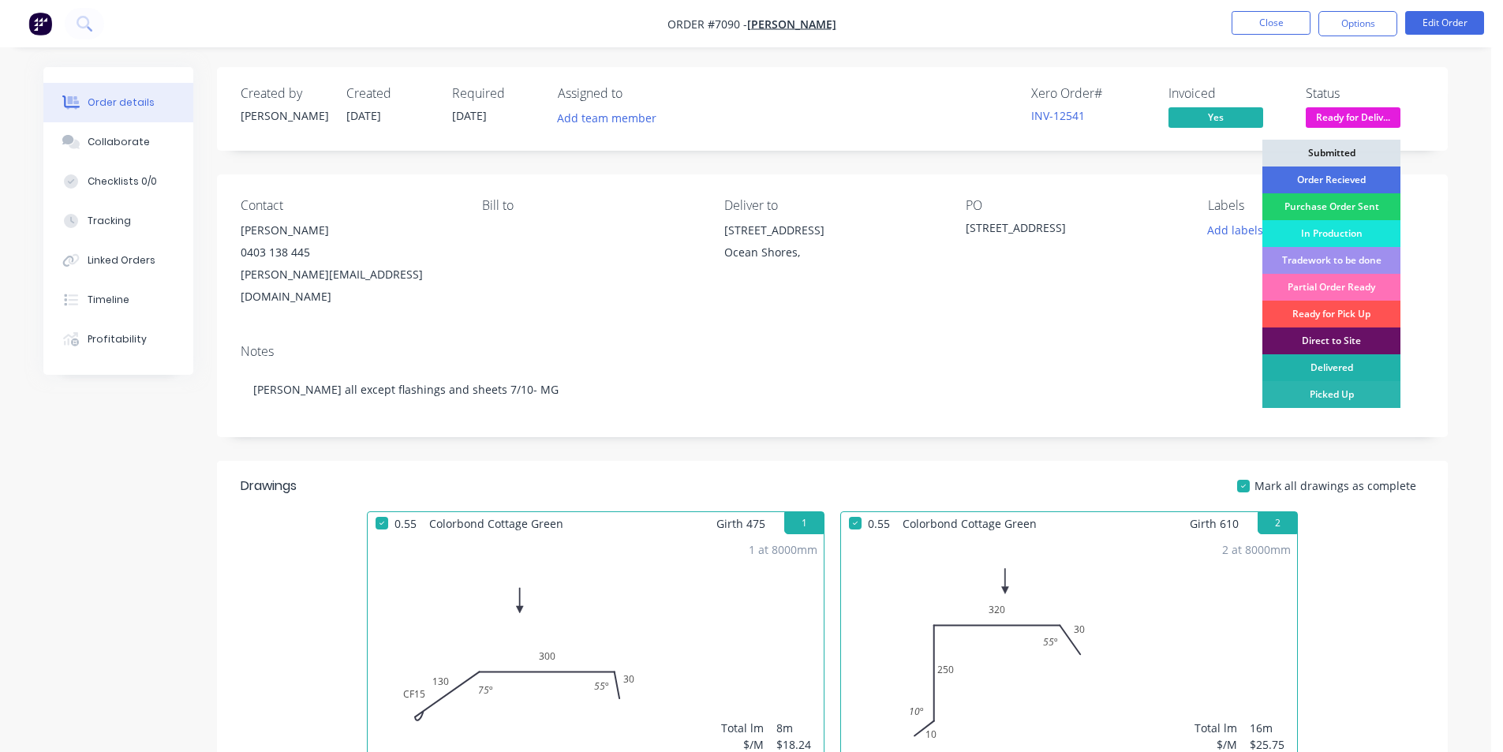
click at [1365, 373] on div "Delivered" at bounding box center [1331, 367] width 138 height 27
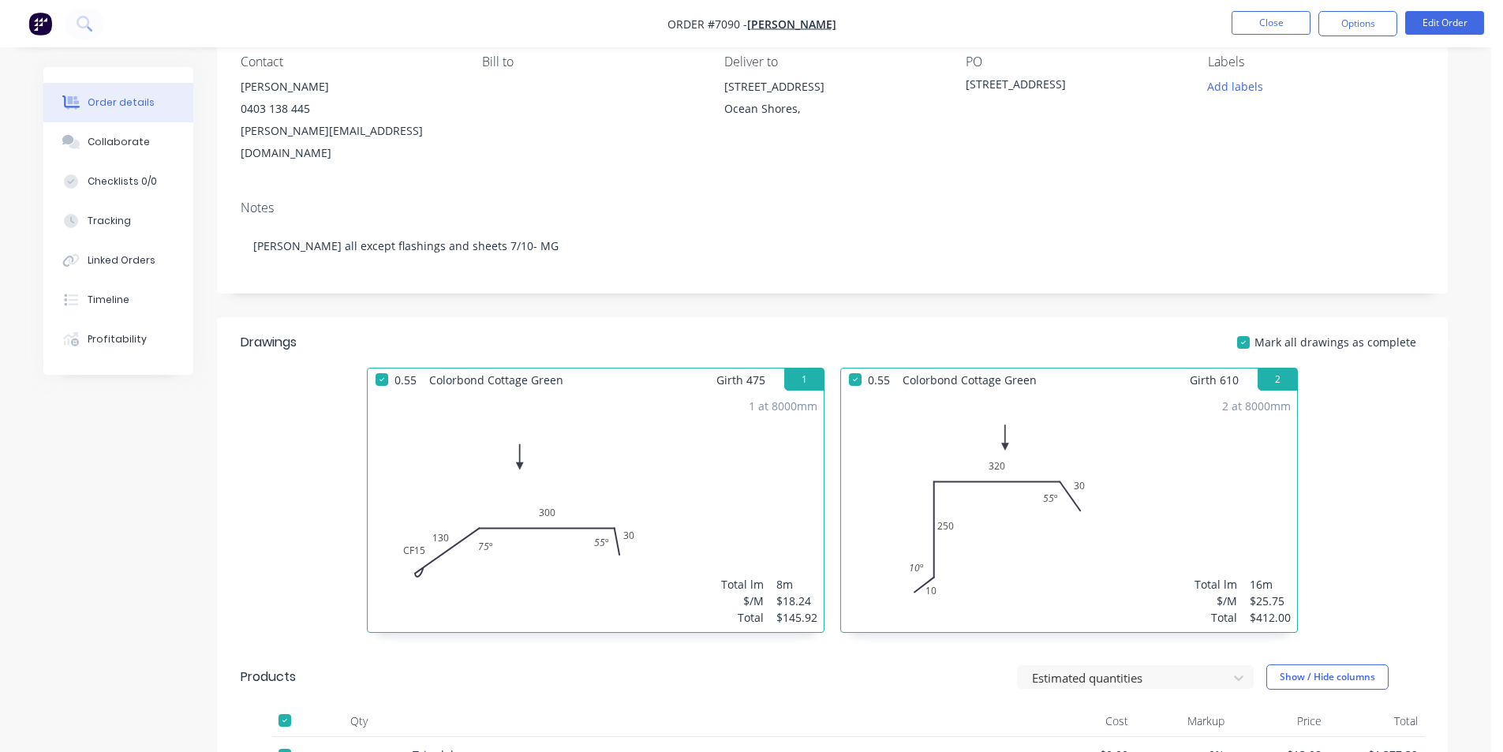
scroll to position [79, 0]
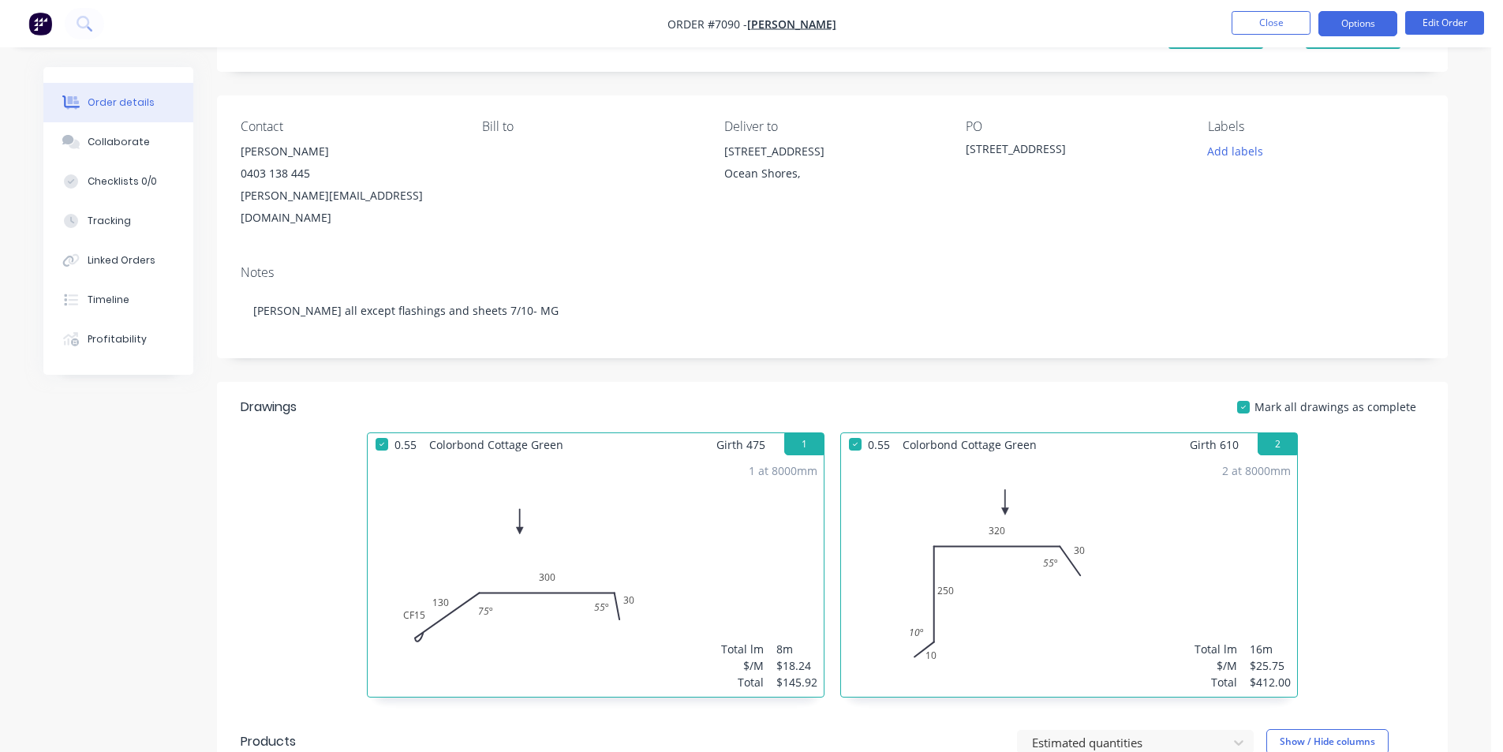
click at [1376, 13] on button "Options" at bounding box center [1357, 23] width 79 height 25
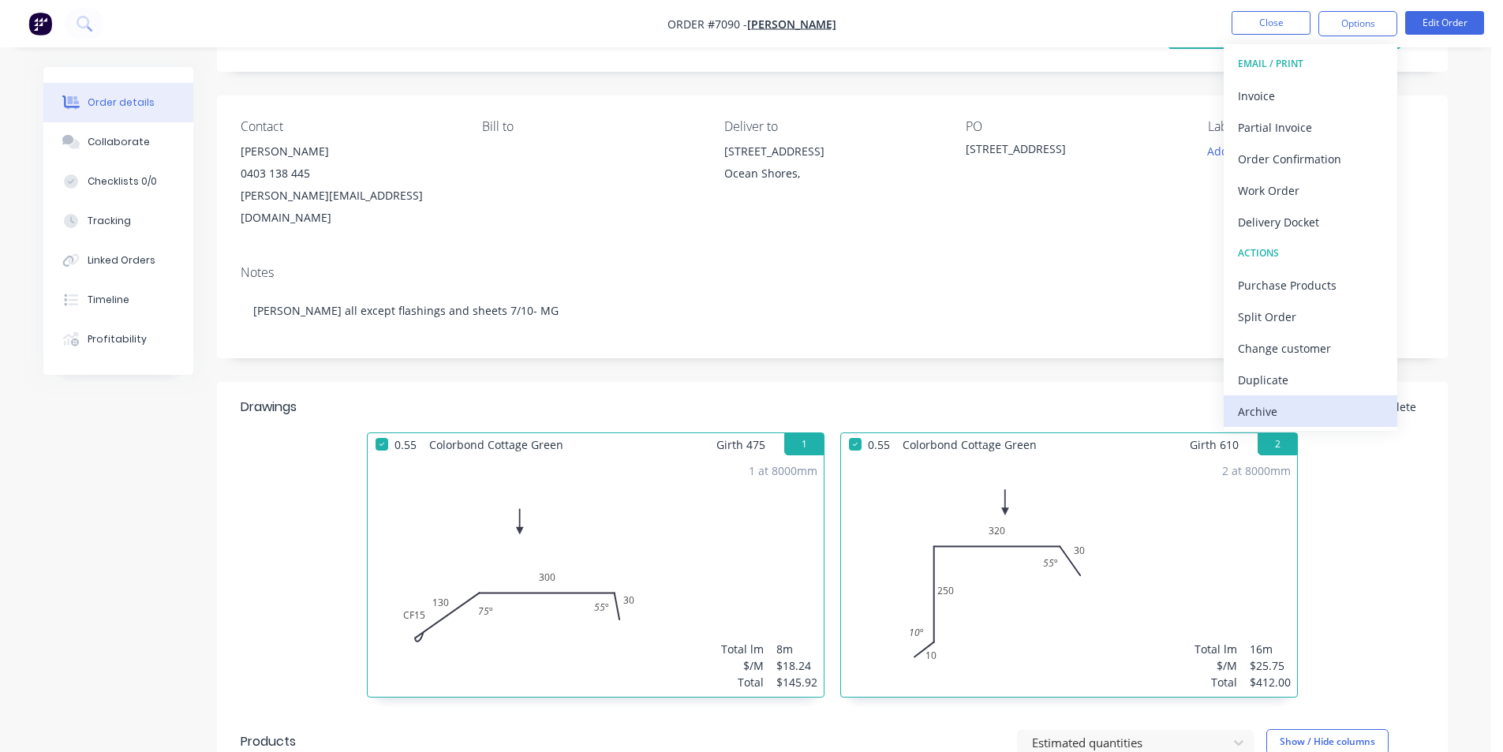
click at [1317, 419] on div "Archive" at bounding box center [1310, 411] width 145 height 23
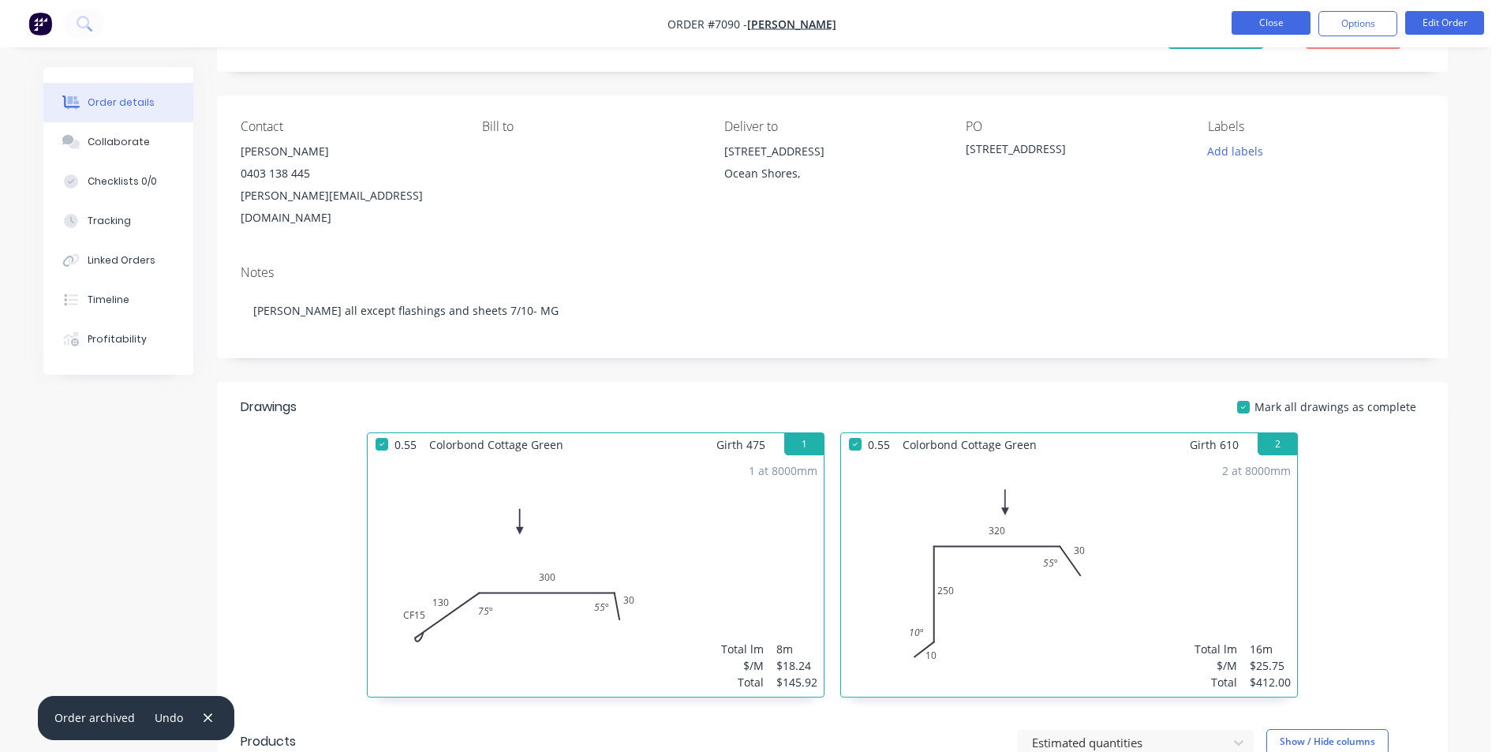
click at [1287, 29] on button "Close" at bounding box center [1270, 23] width 79 height 24
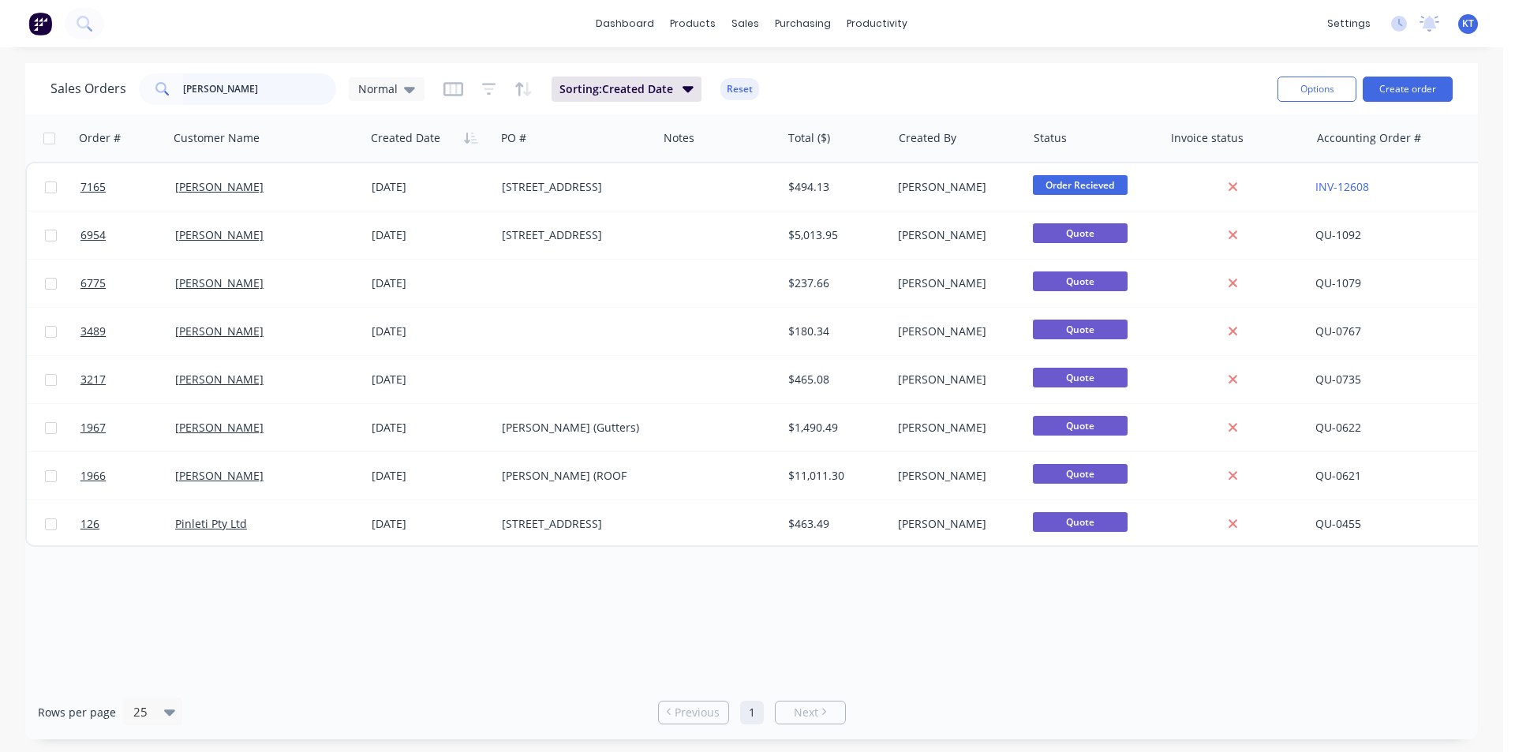
click at [218, 94] on input "[PERSON_NAME]" at bounding box center [260, 89] width 154 height 32
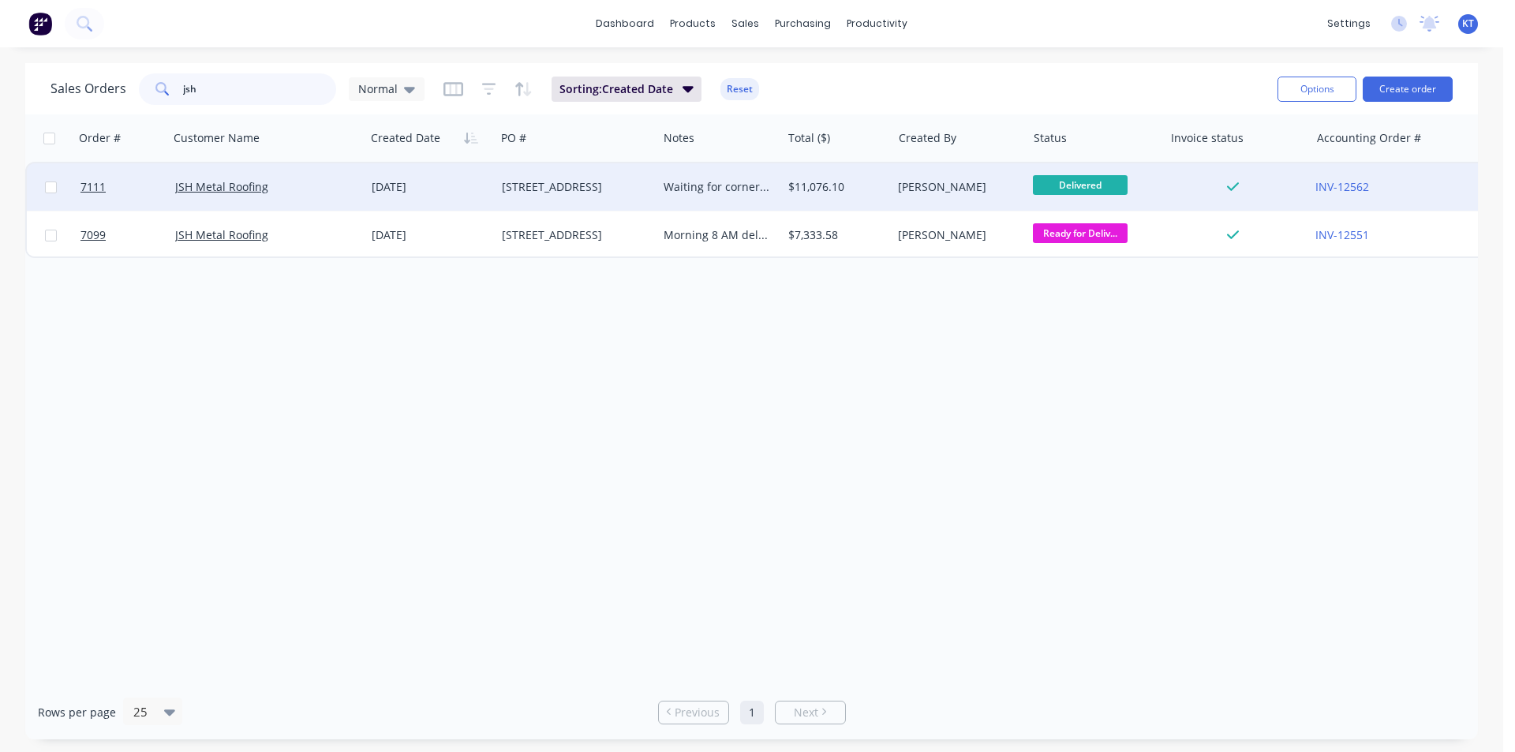
type input "jsh"
click at [562, 178] on div "[STREET_ADDRESS]" at bounding box center [576, 186] width 162 height 47
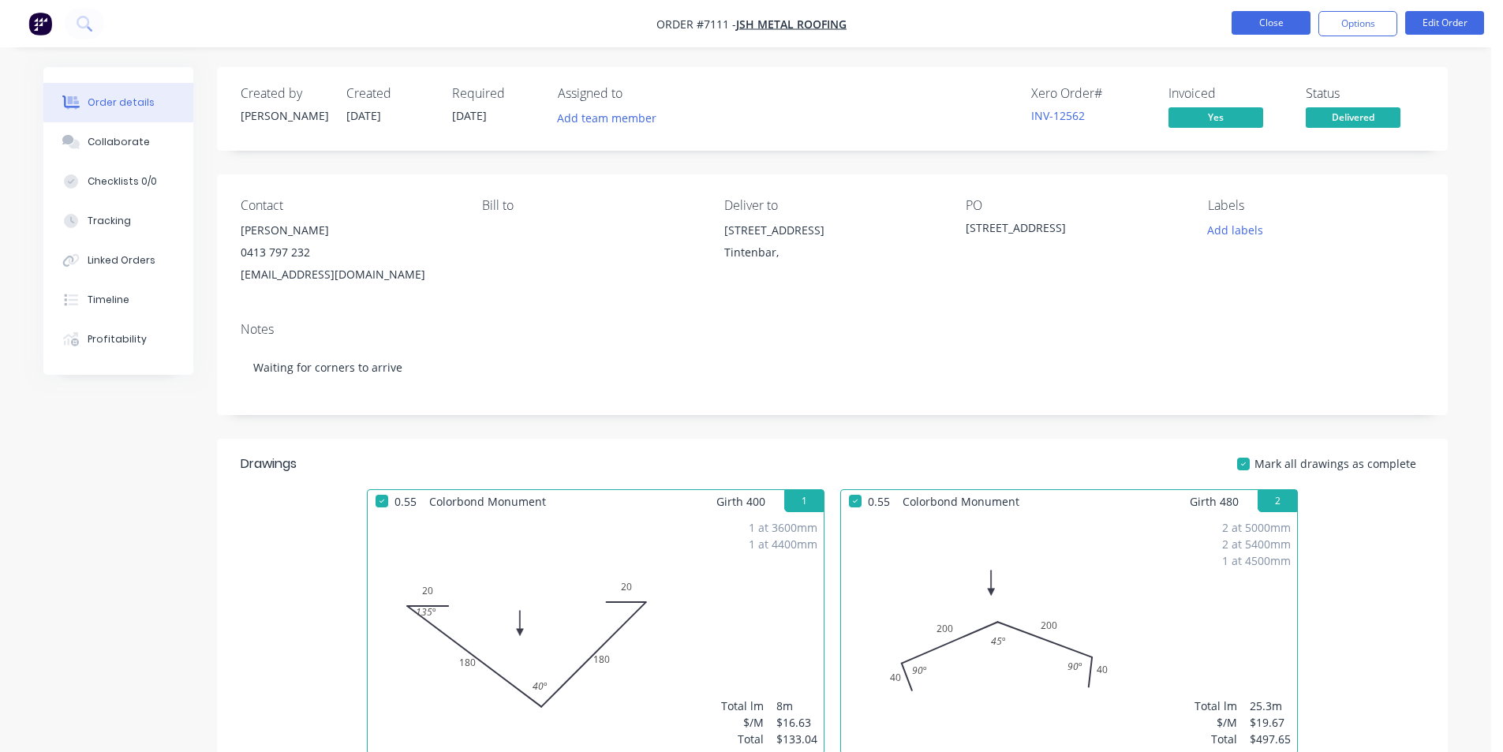
click at [1288, 24] on button "Close" at bounding box center [1270, 23] width 79 height 24
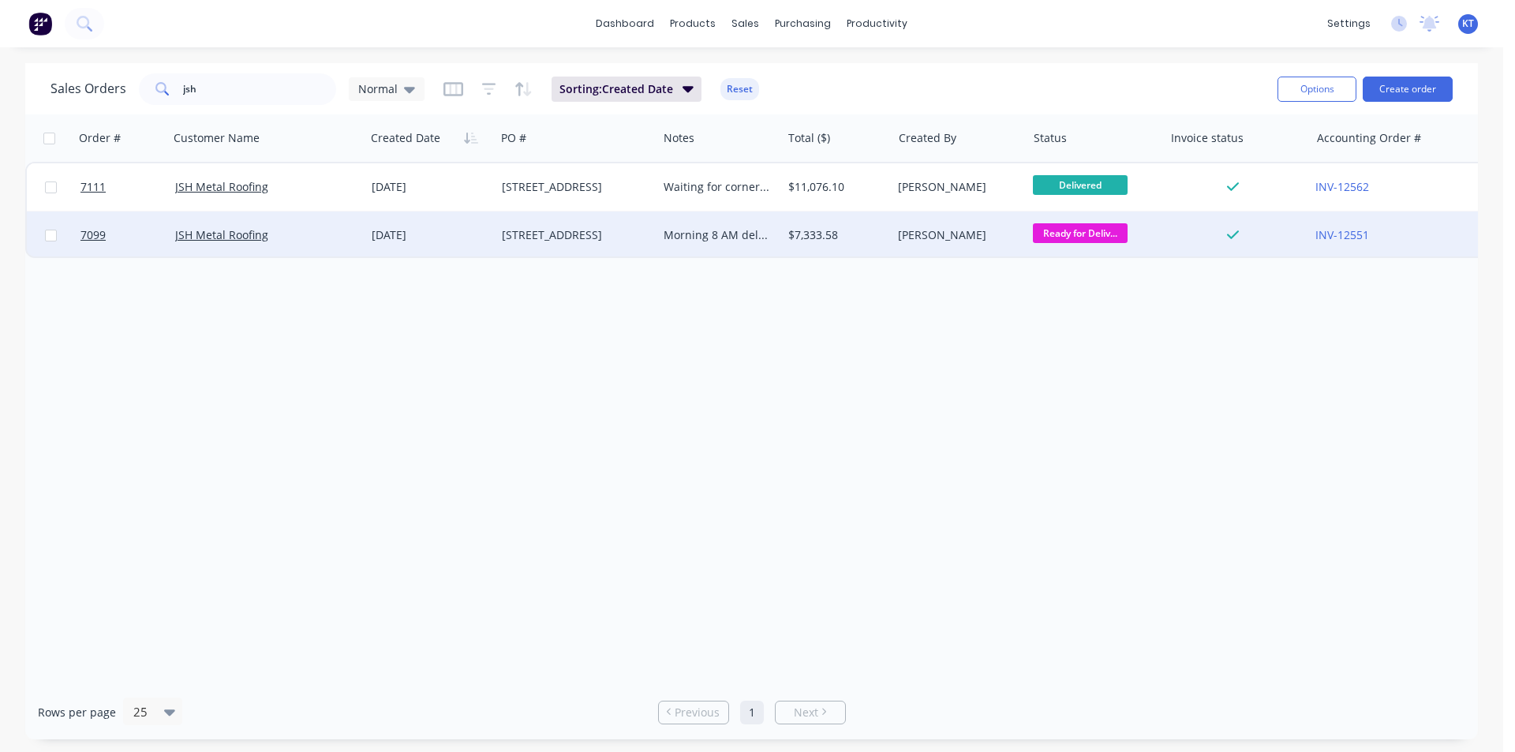
click at [777, 229] on div "Morning 8 AM delivery" at bounding box center [719, 234] width 124 height 47
click at [907, 219] on div "[PERSON_NAME]" at bounding box center [958, 234] width 134 height 47
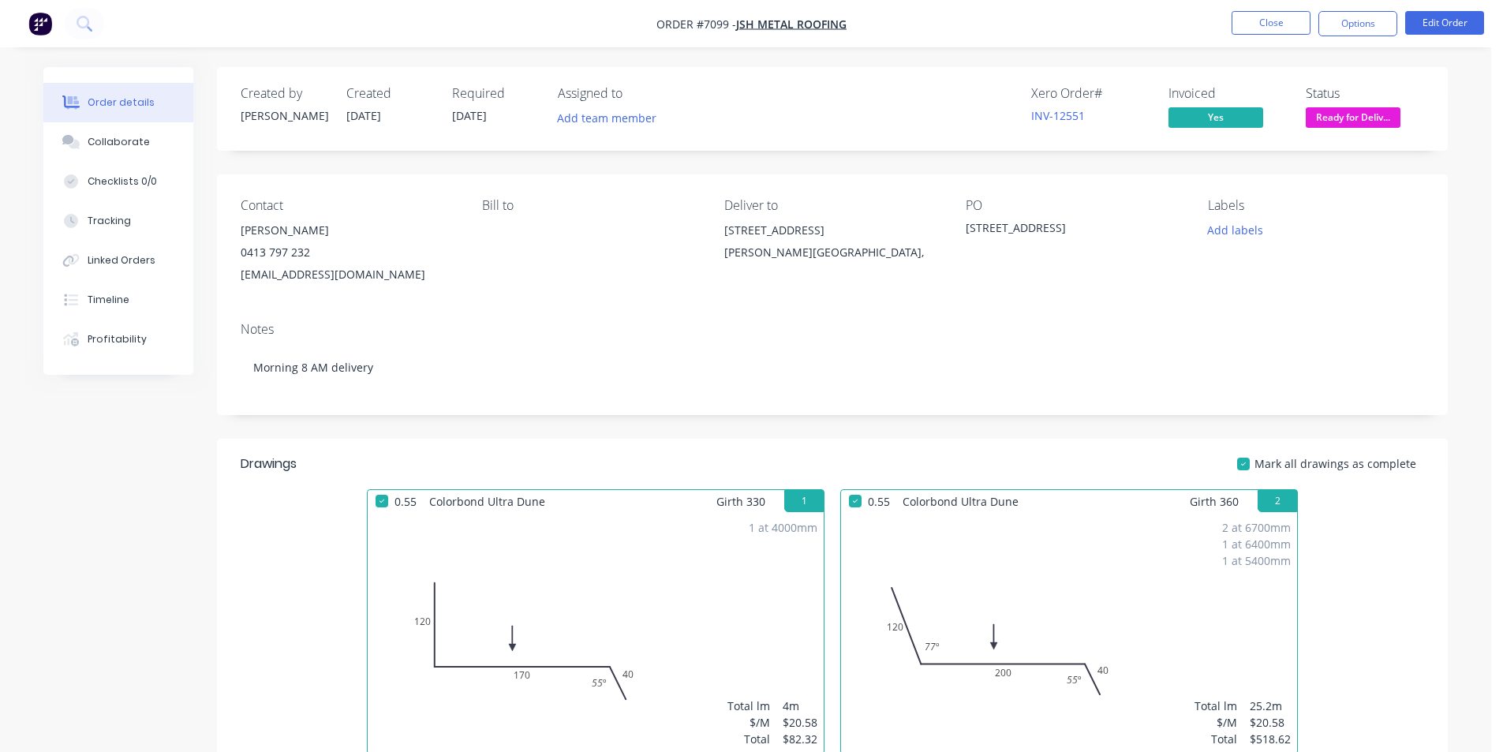
click at [1412, 124] on div "Status Ready for Deliv..." at bounding box center [1364, 109] width 118 height 46
click at [1349, 116] on span "Ready for Deliv..." at bounding box center [1352, 117] width 95 height 20
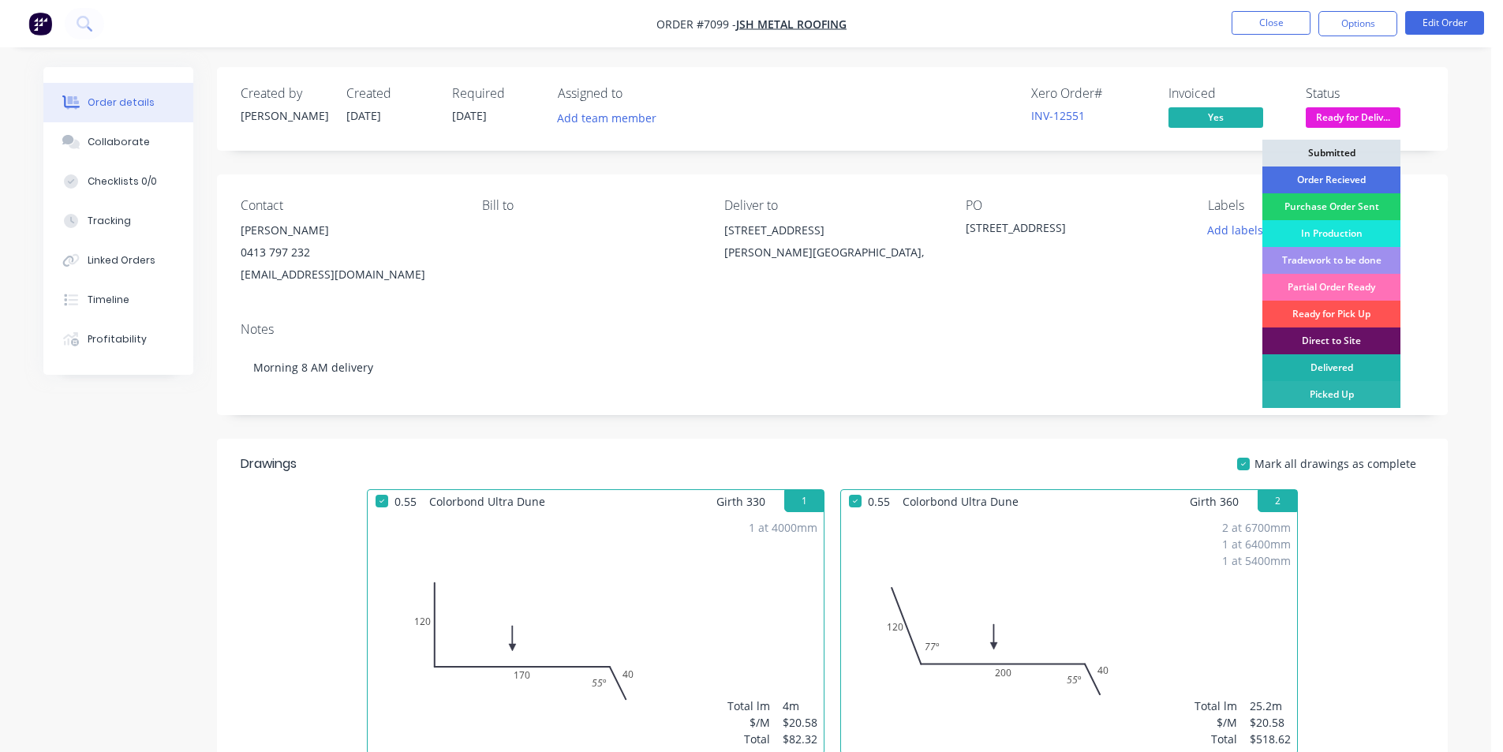
click at [1345, 364] on div "Delivered" at bounding box center [1331, 367] width 138 height 27
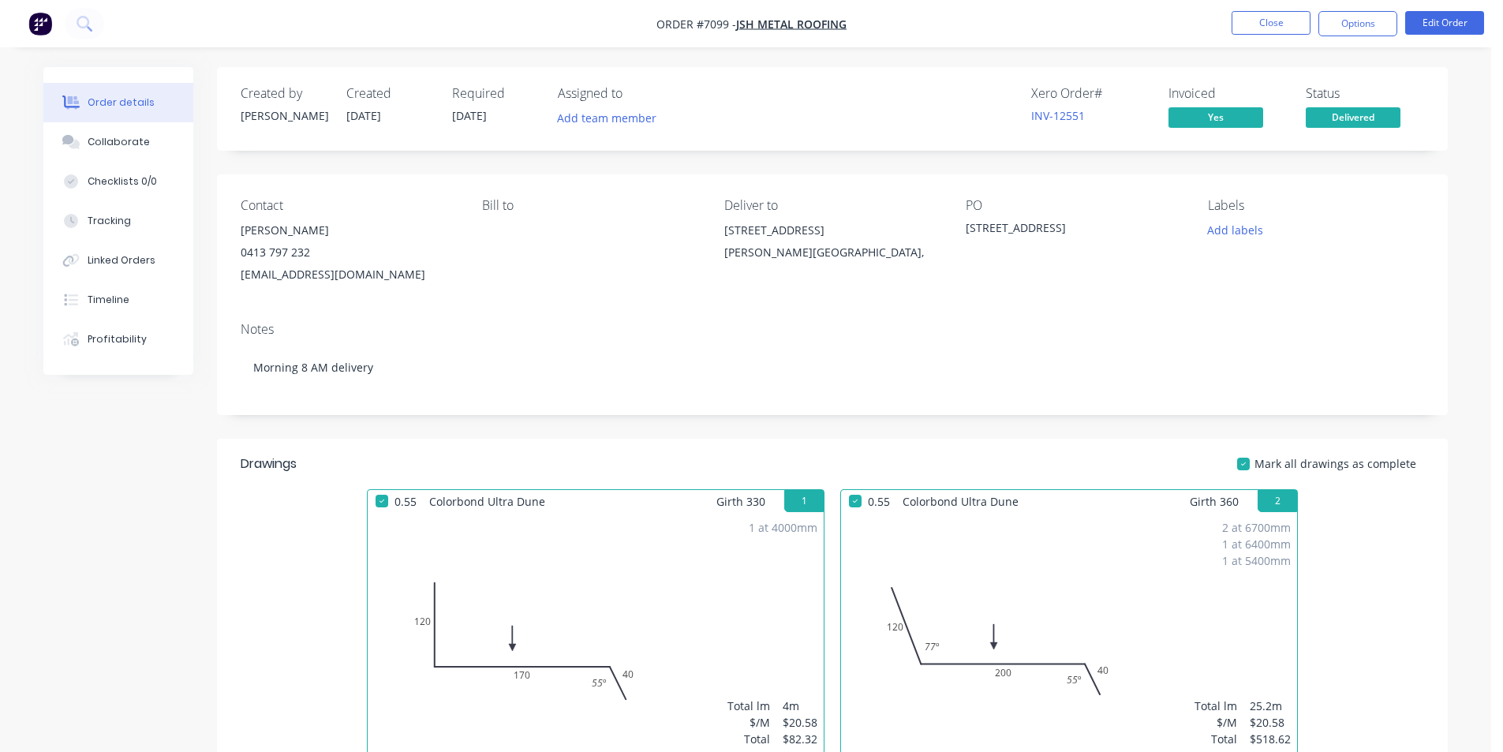
click at [1351, 0] on nav "Order #7099 - JSH Metal Roofing Close Options Edit Order" at bounding box center [751, 23] width 1503 height 47
click at [1346, 28] on button "Options" at bounding box center [1357, 23] width 79 height 25
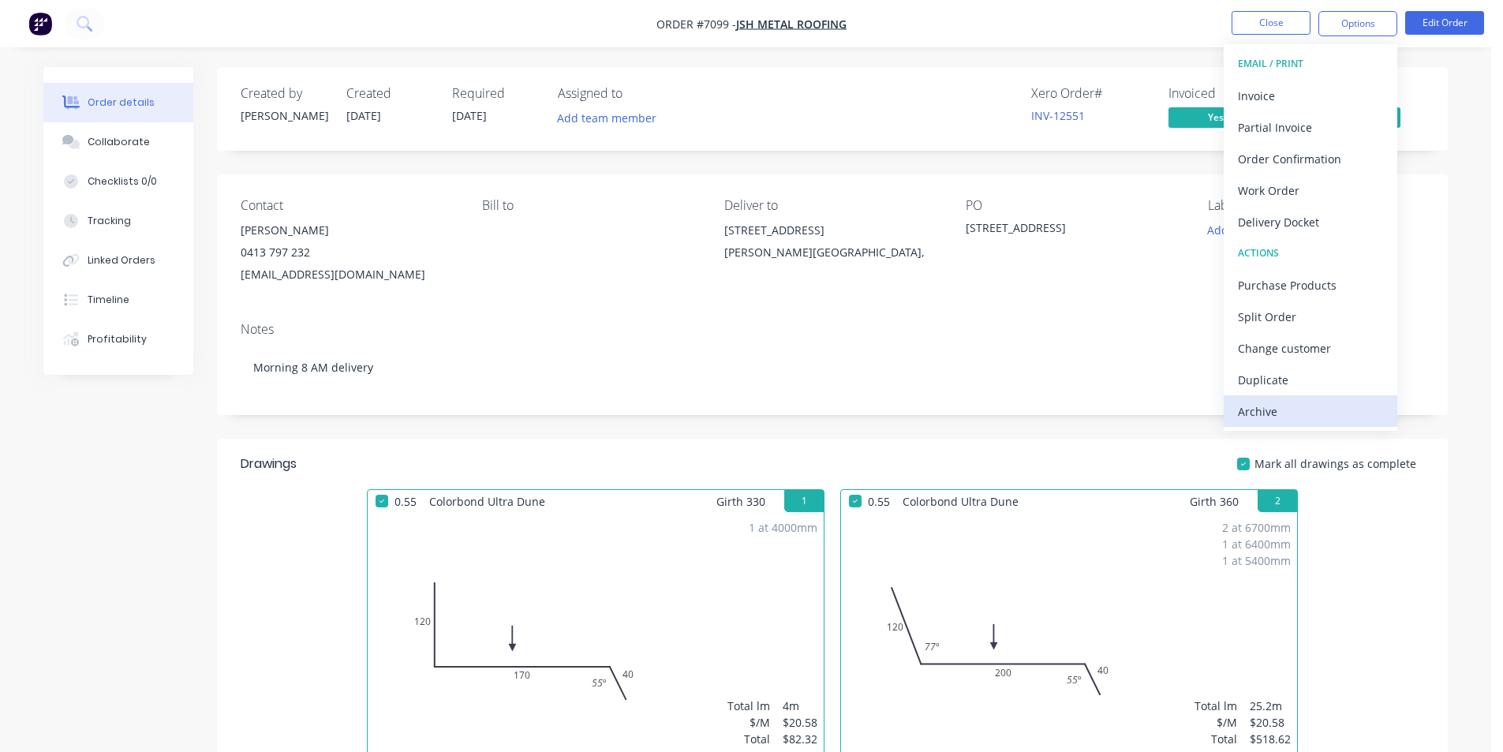
click at [1321, 409] on div "Archive" at bounding box center [1310, 411] width 145 height 23
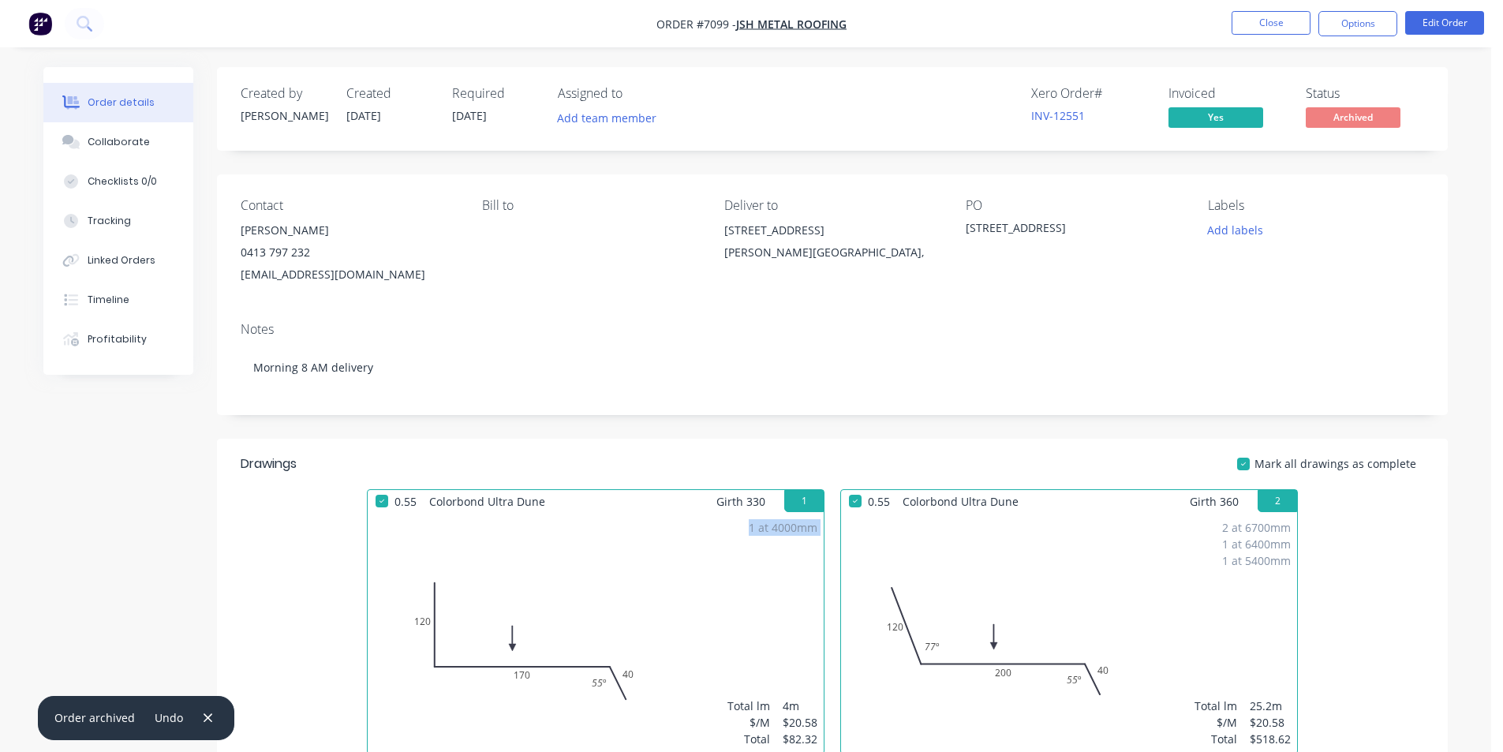
scroll to position [3, 0]
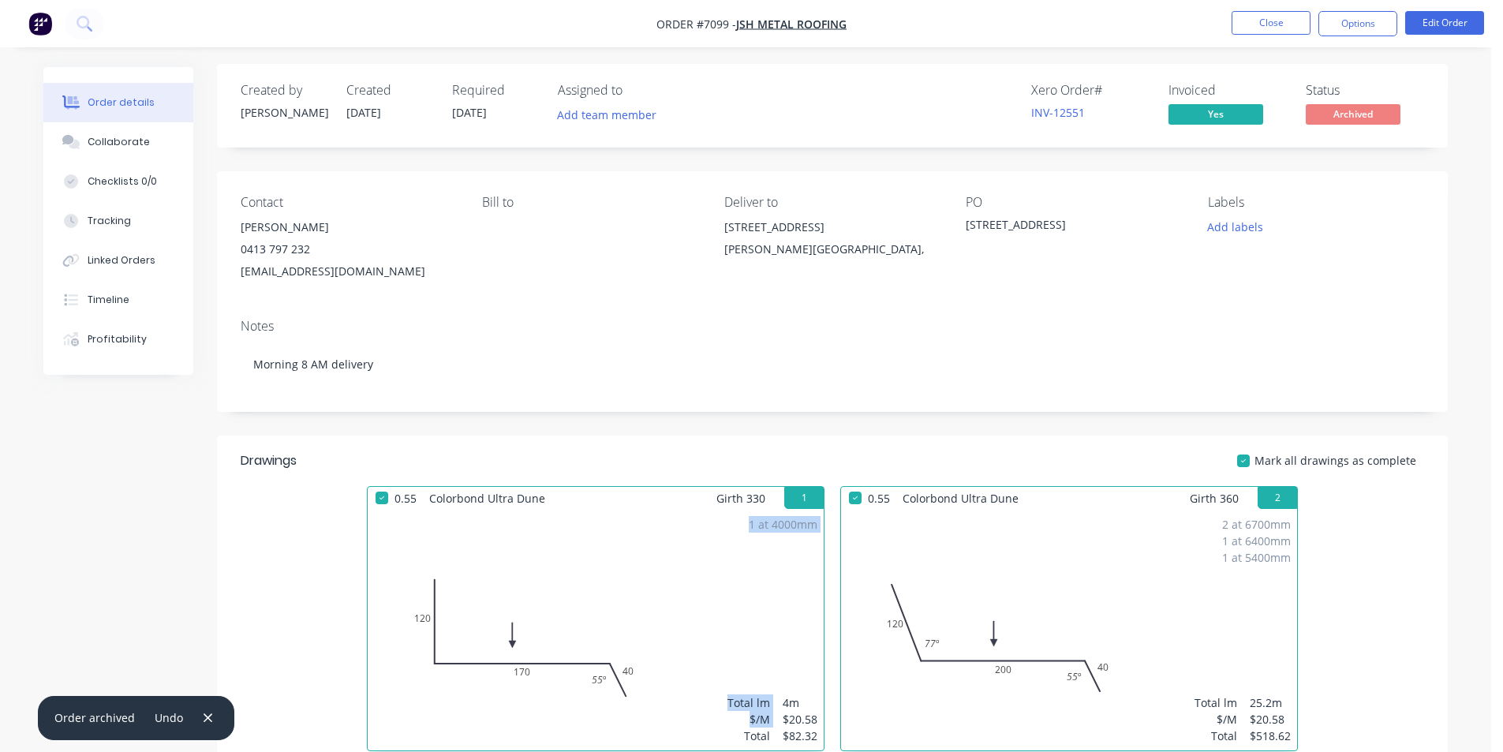
drag, startPoint x: 476, startPoint y: 734, endPoint x: 0, endPoint y: 304, distance: 641.2
click at [404, 727] on div "1 at 4000mm Total lm $/M Total 4m $20.58 $82.32" at bounding box center [596, 630] width 456 height 241
click at [1281, 32] on button "Close" at bounding box center [1270, 23] width 79 height 24
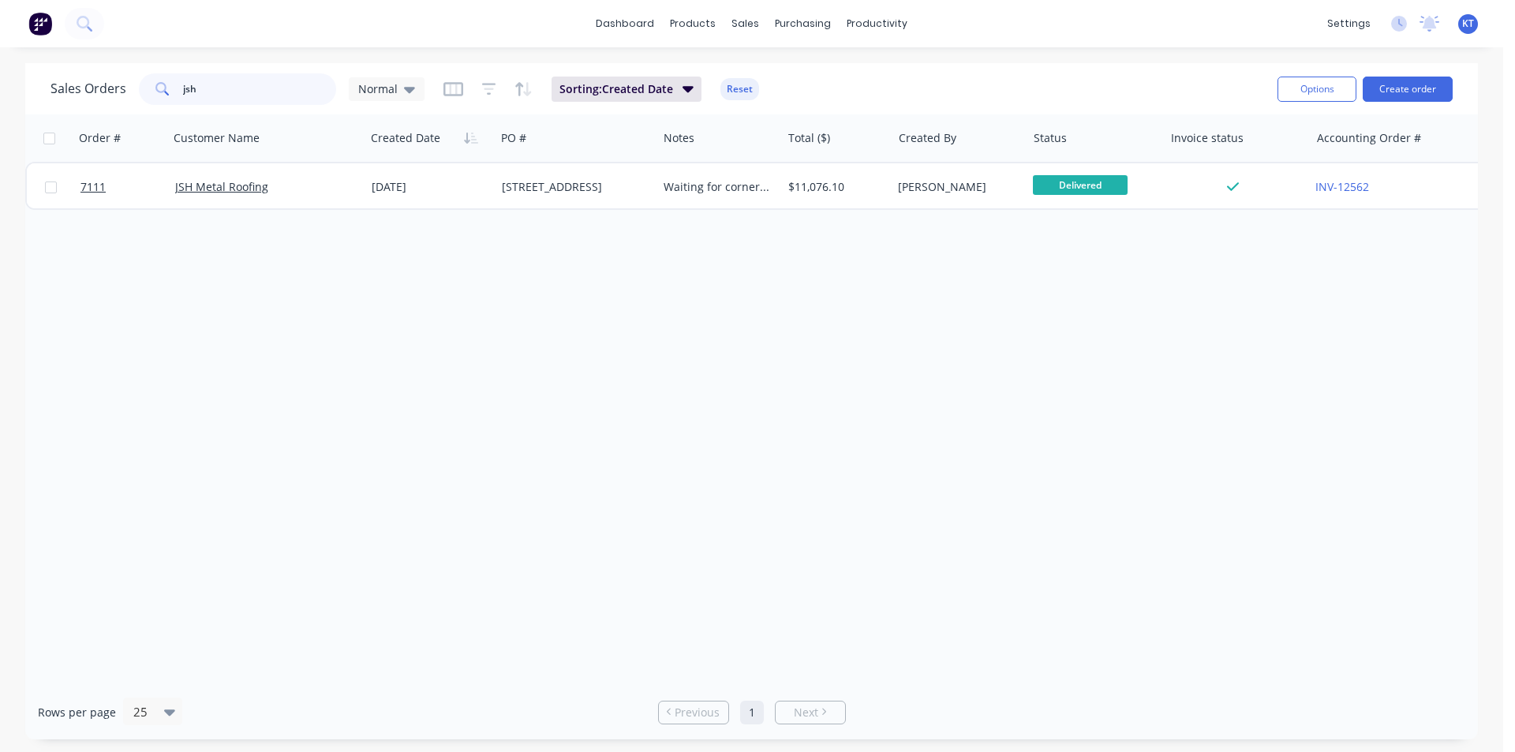
click at [280, 97] on input "jsh" at bounding box center [260, 89] width 154 height 32
type input "superior"
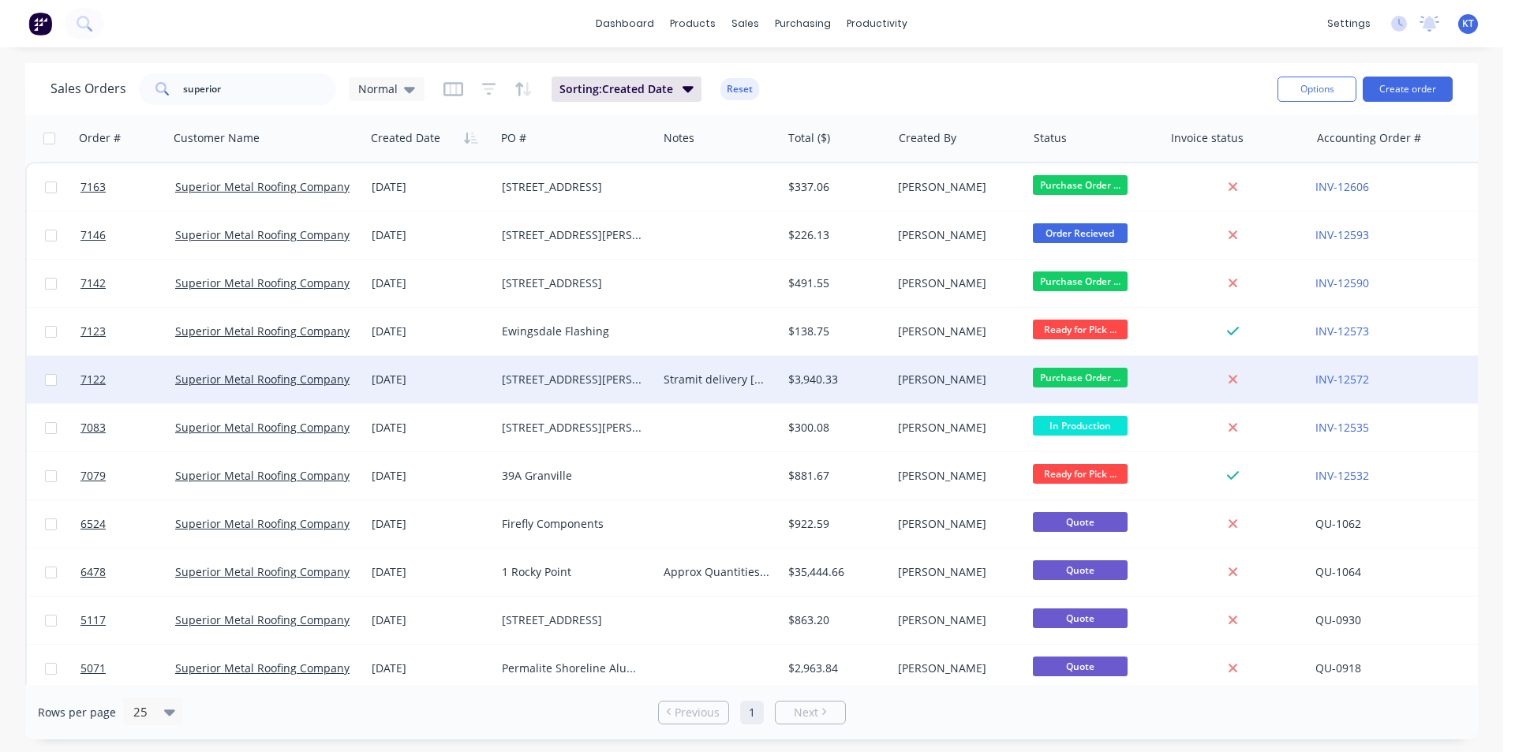
click at [616, 390] on div "[STREET_ADDRESS][PERSON_NAME]" at bounding box center [576, 379] width 162 height 47
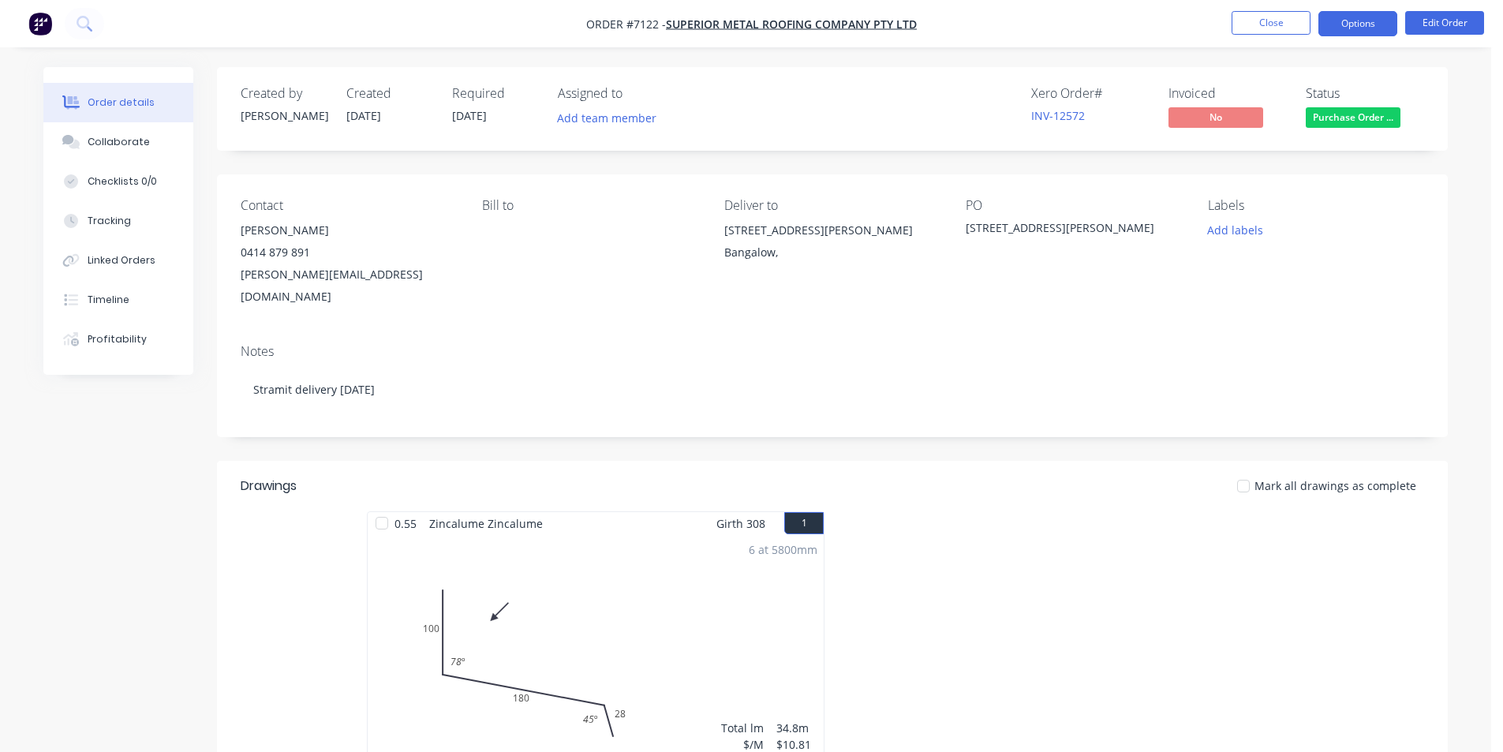
click at [1342, 28] on button "Options" at bounding box center [1357, 23] width 79 height 25
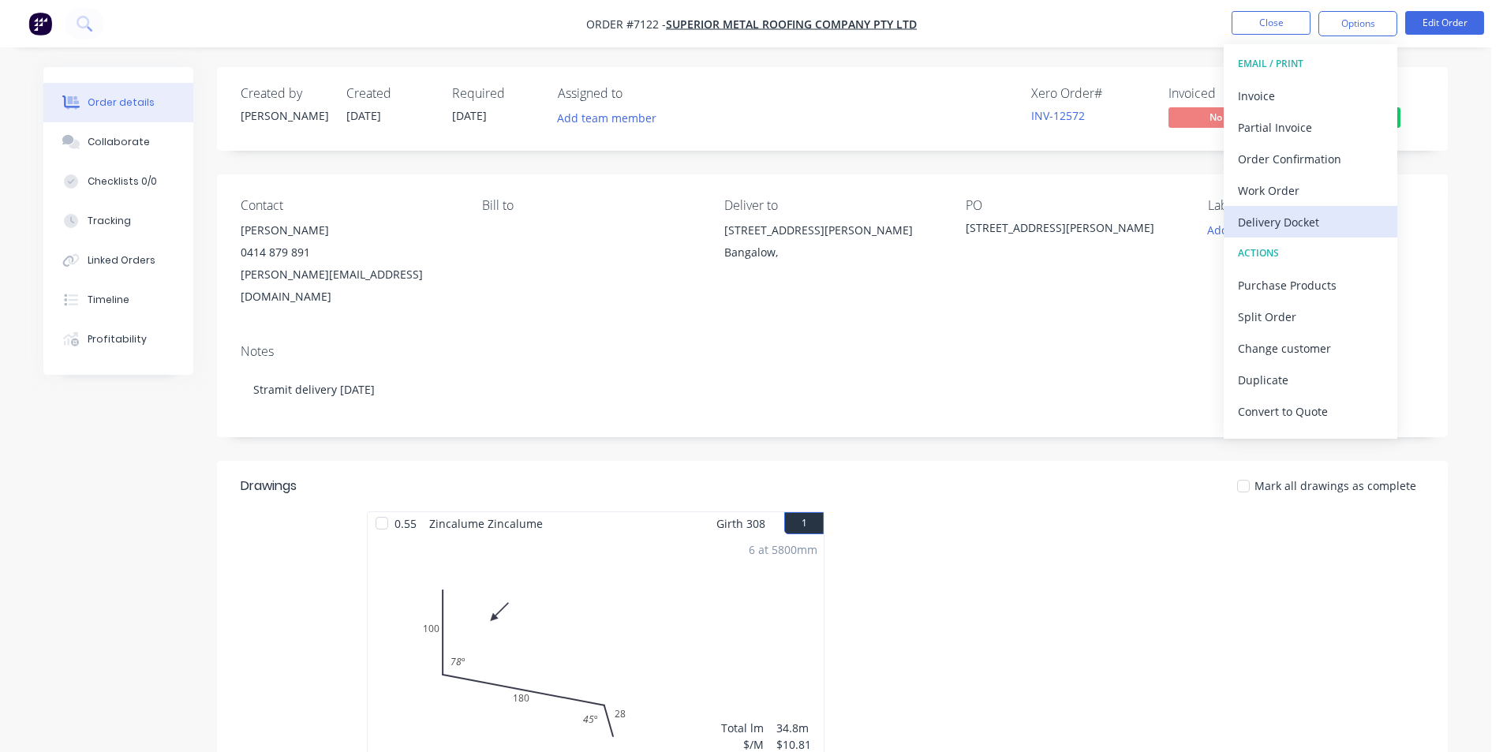
click at [1288, 226] on div "Delivery Docket" at bounding box center [1310, 222] width 145 height 23
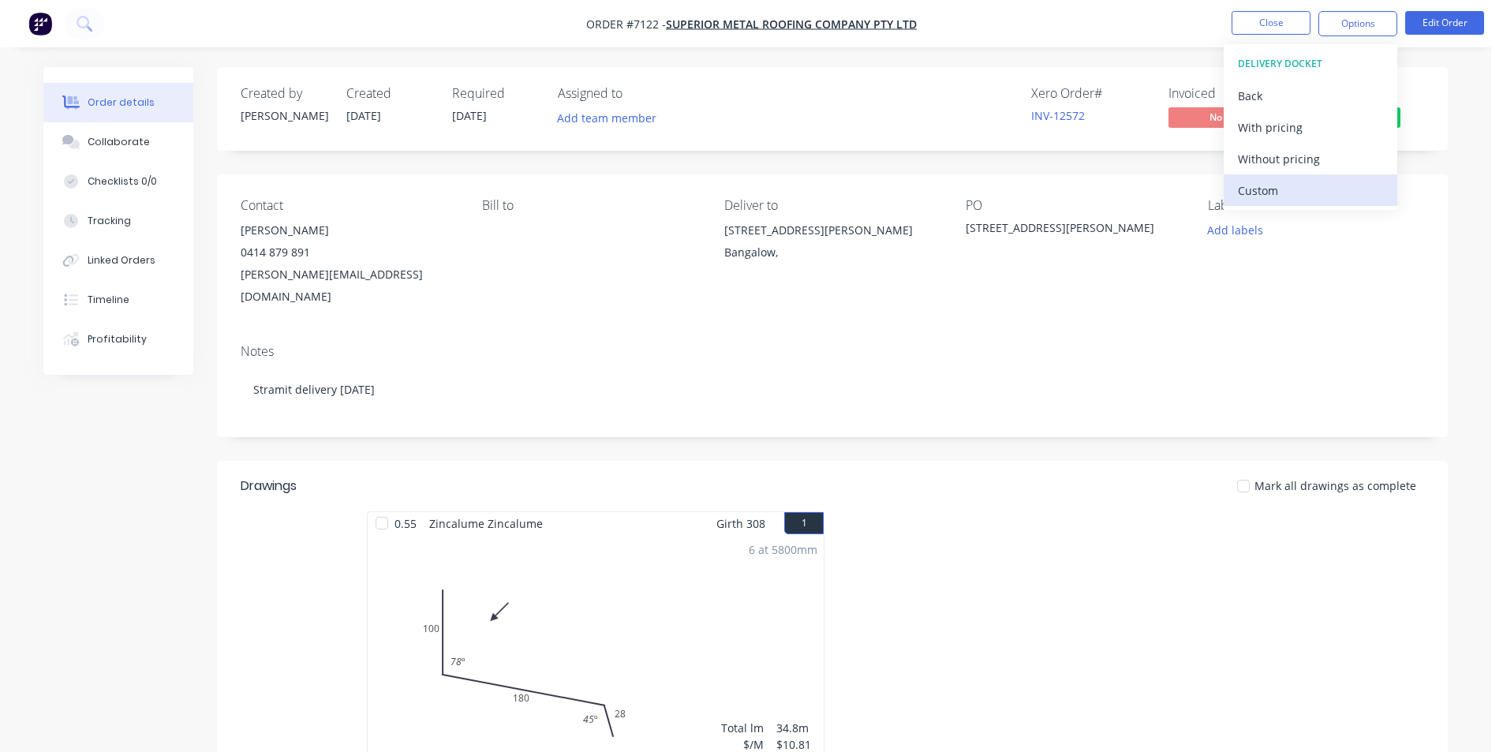
click at [1266, 186] on div "Custom" at bounding box center [1310, 190] width 145 height 23
click at [1265, 140] on button "With pricing" at bounding box center [1310, 127] width 174 height 32
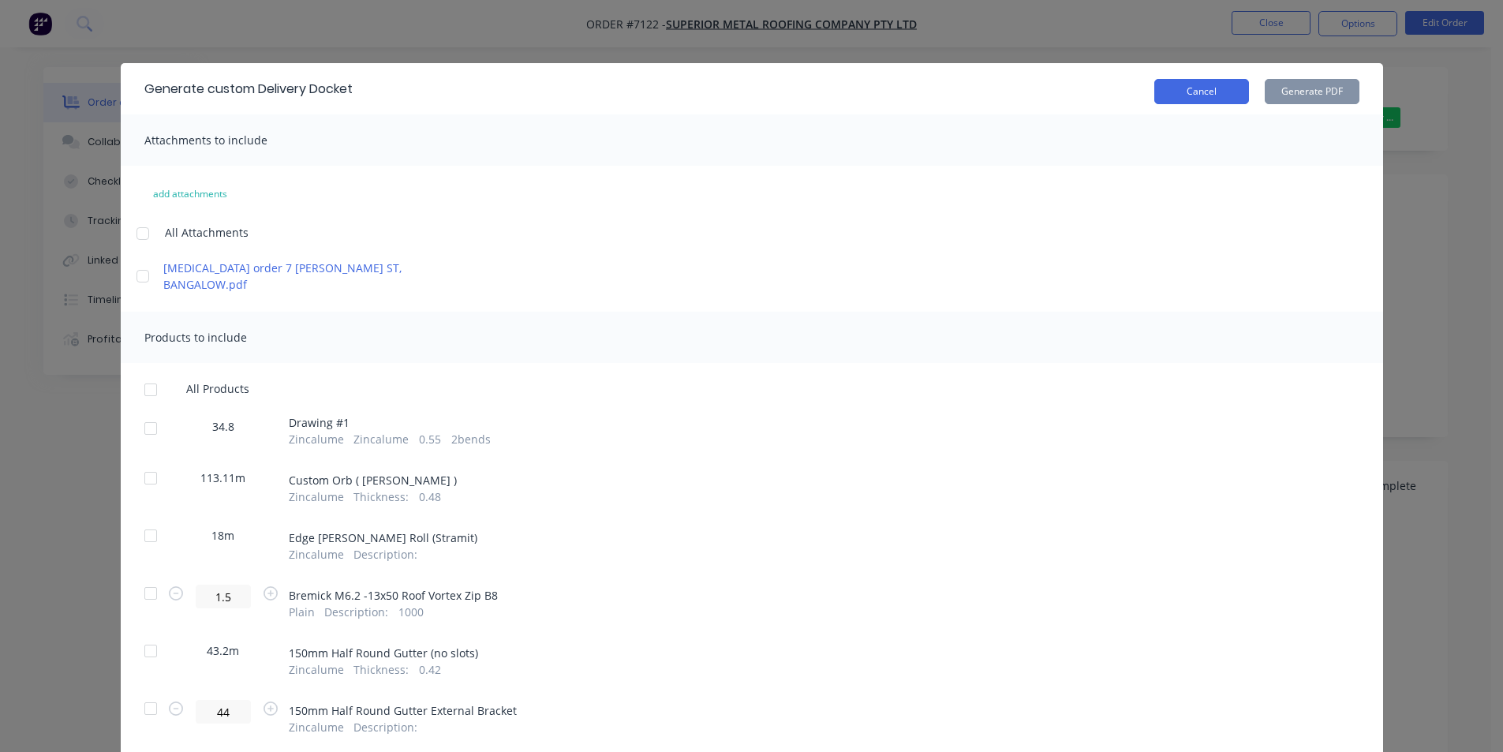
click at [1220, 91] on button "Cancel" at bounding box center [1201, 91] width 95 height 25
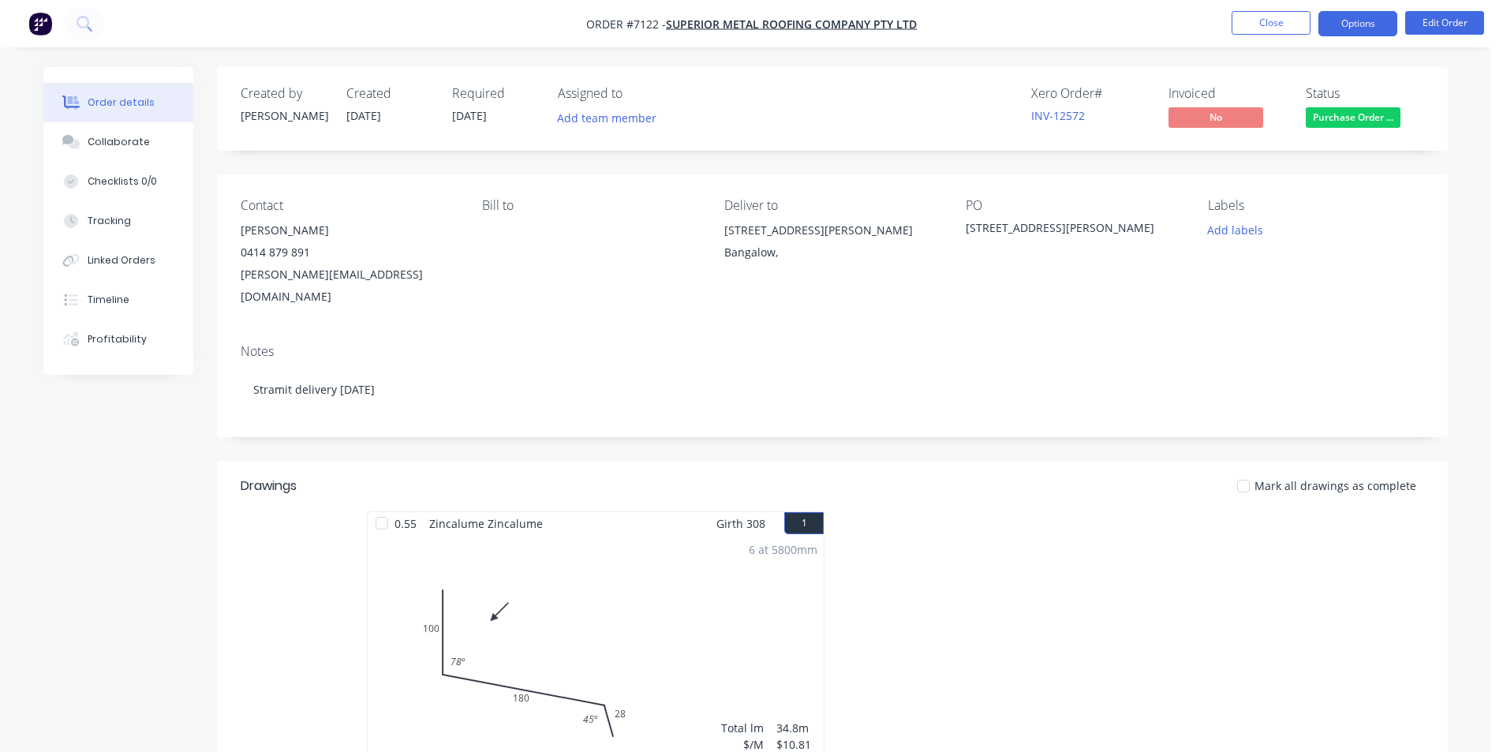
click at [1373, 25] on button "Options" at bounding box center [1357, 23] width 79 height 25
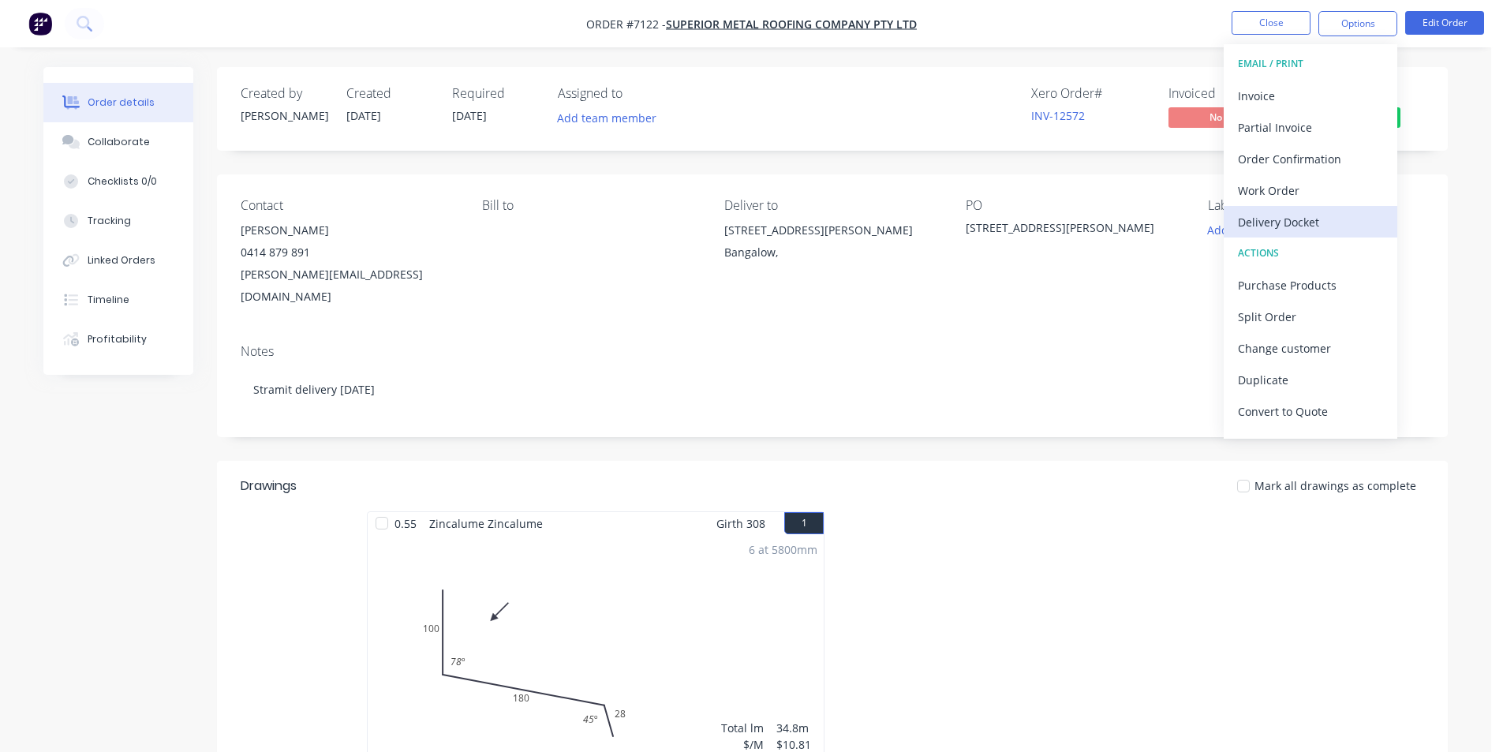
click at [1303, 226] on div "Delivery Docket" at bounding box center [1310, 222] width 145 height 23
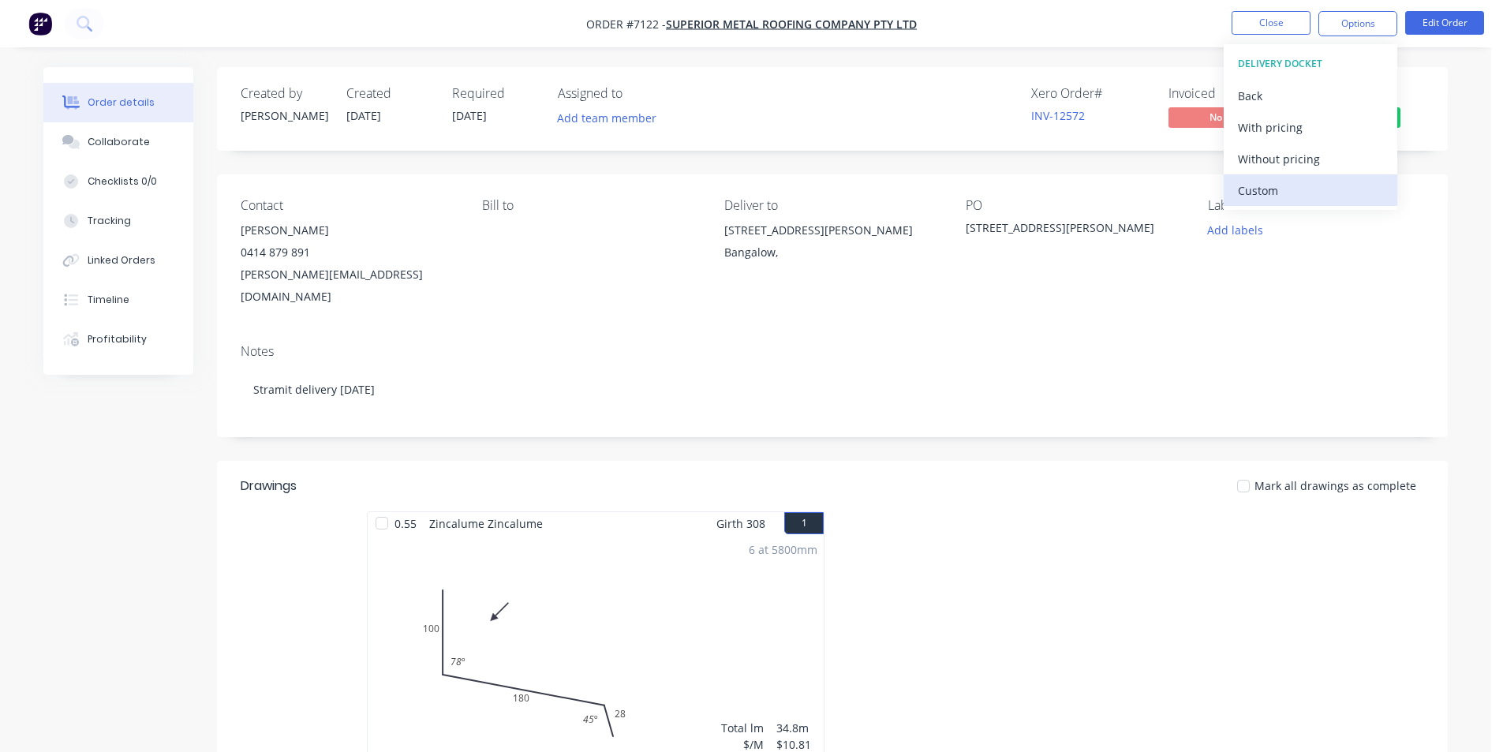
click at [1302, 181] on div "Custom" at bounding box center [1310, 190] width 145 height 23
click at [1295, 159] on div "Without pricing" at bounding box center [1310, 159] width 145 height 23
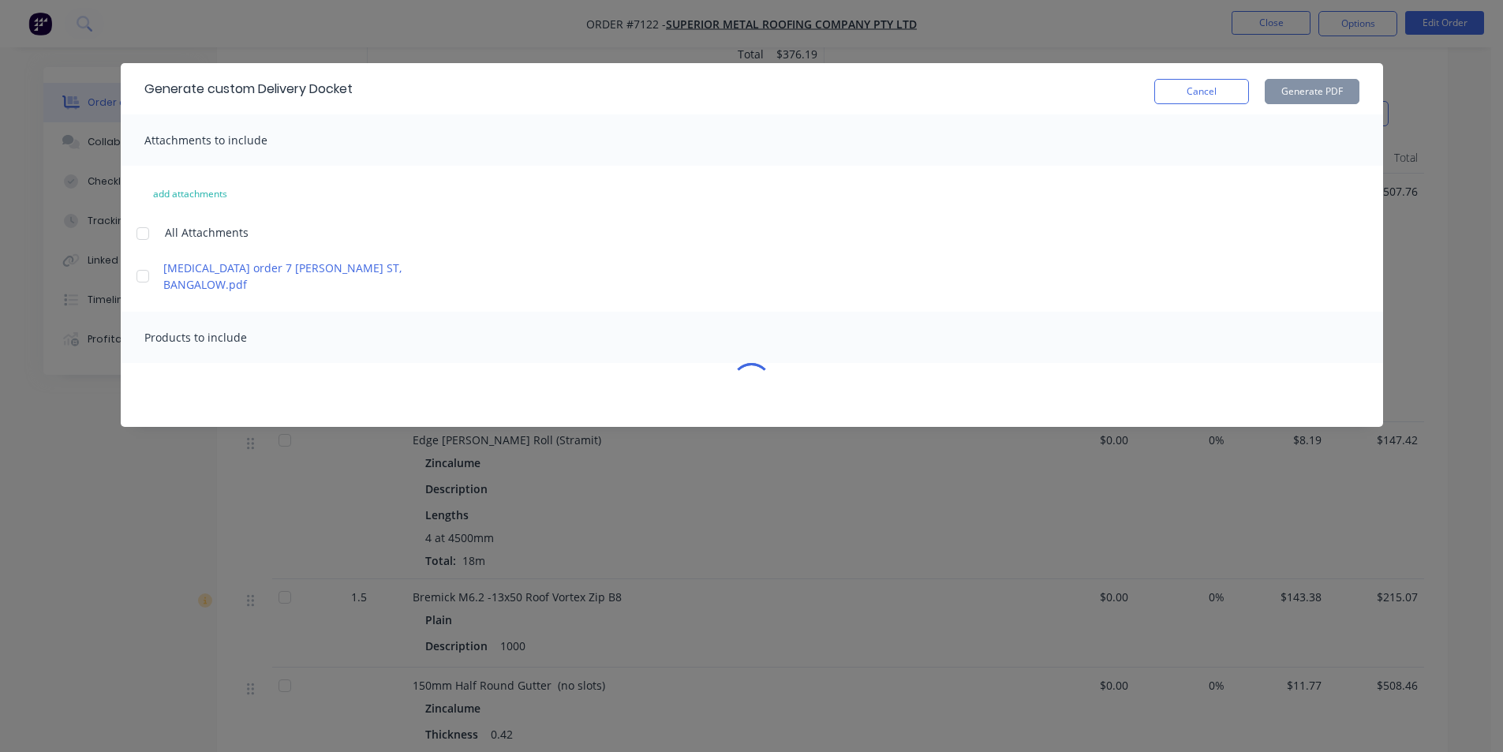
scroll to position [710, 0]
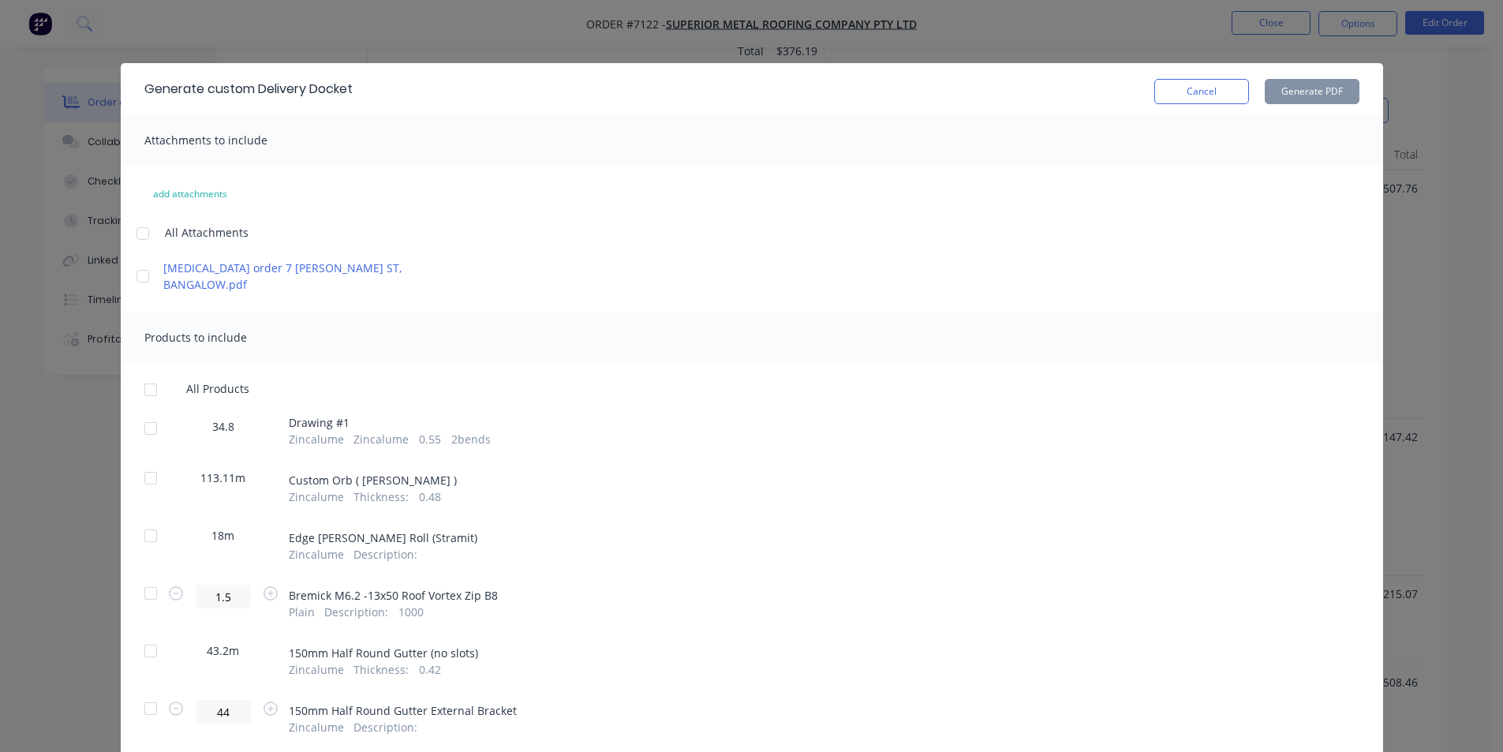
click at [145, 413] on div at bounding box center [151, 429] width 32 height 32
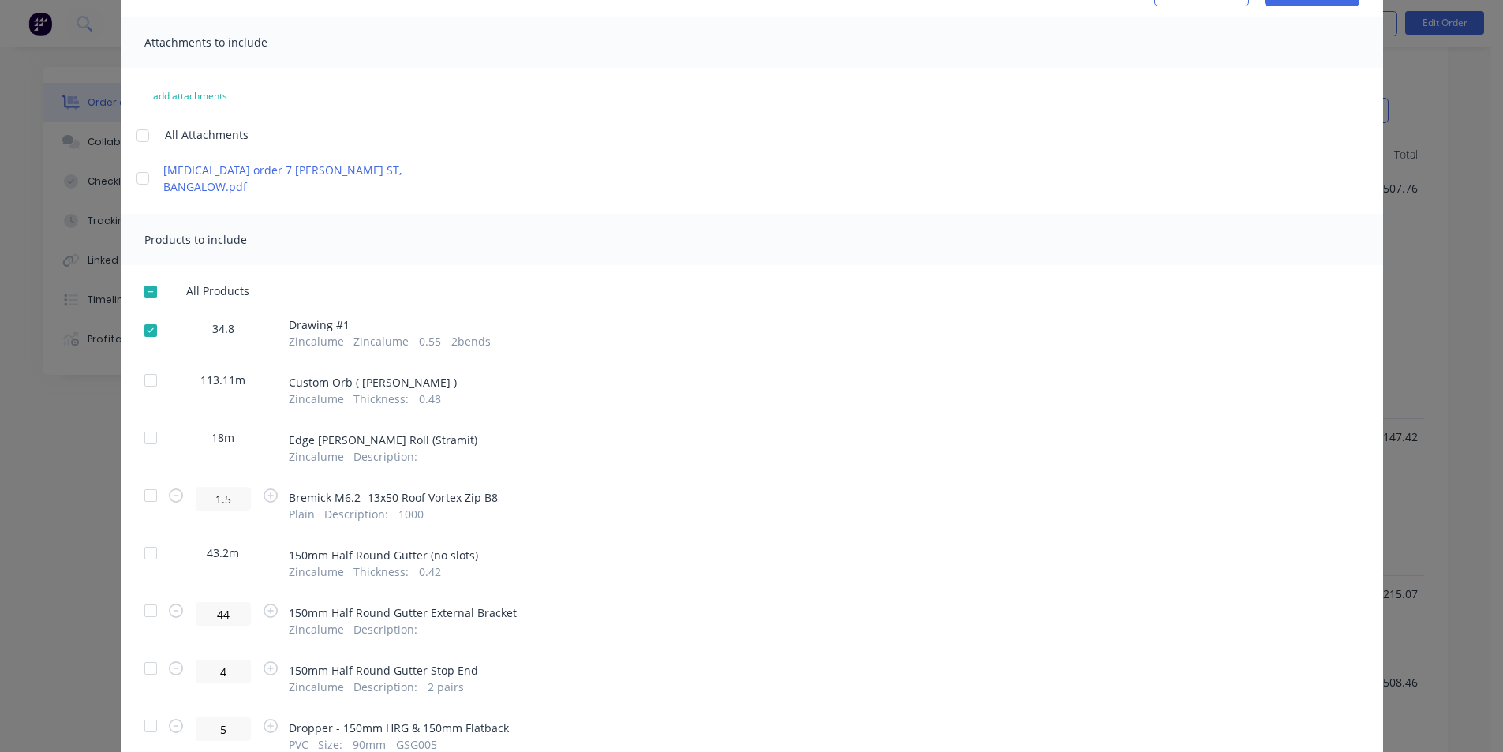
scroll to position [237, 0]
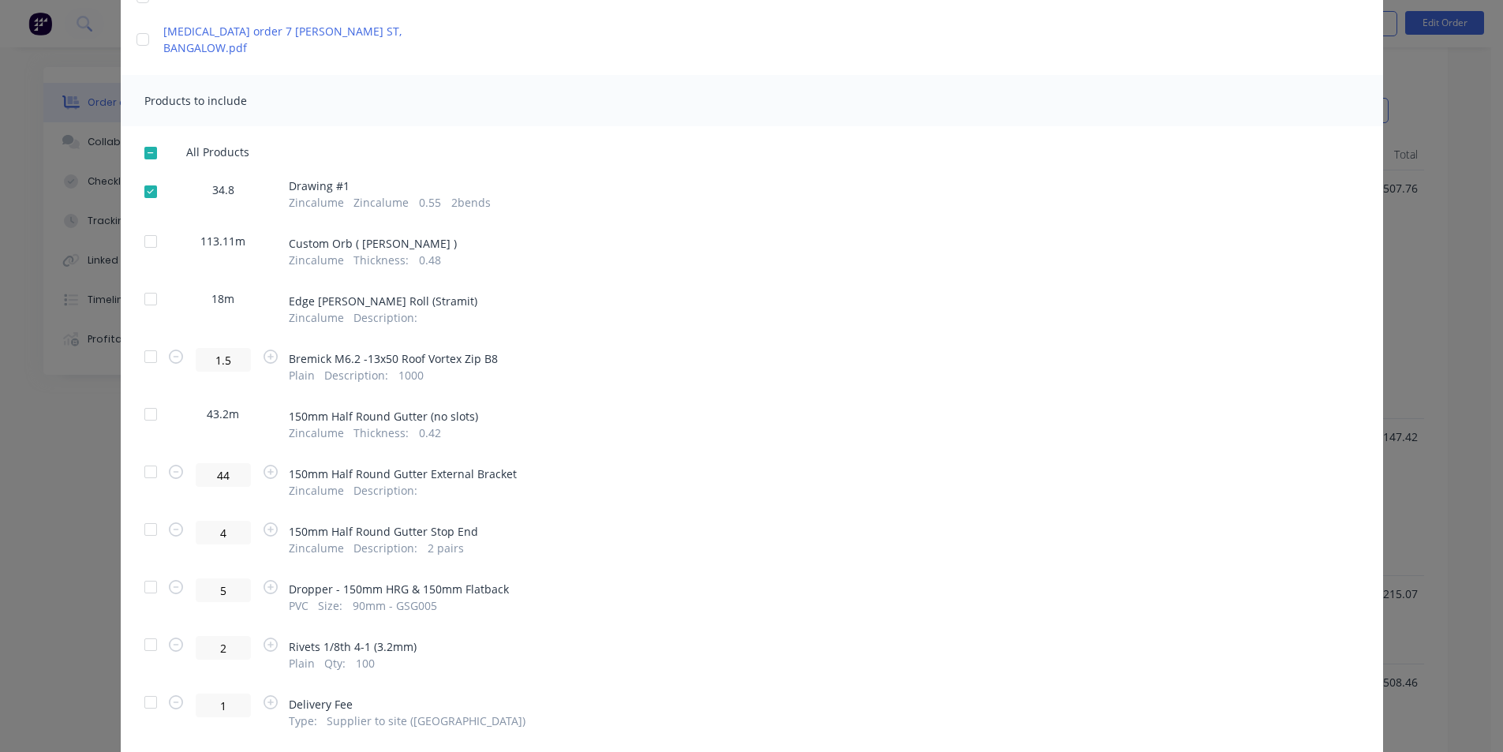
click at [142, 284] on div at bounding box center [151, 299] width 32 height 32
click at [144, 342] on div at bounding box center [151, 357] width 32 height 32
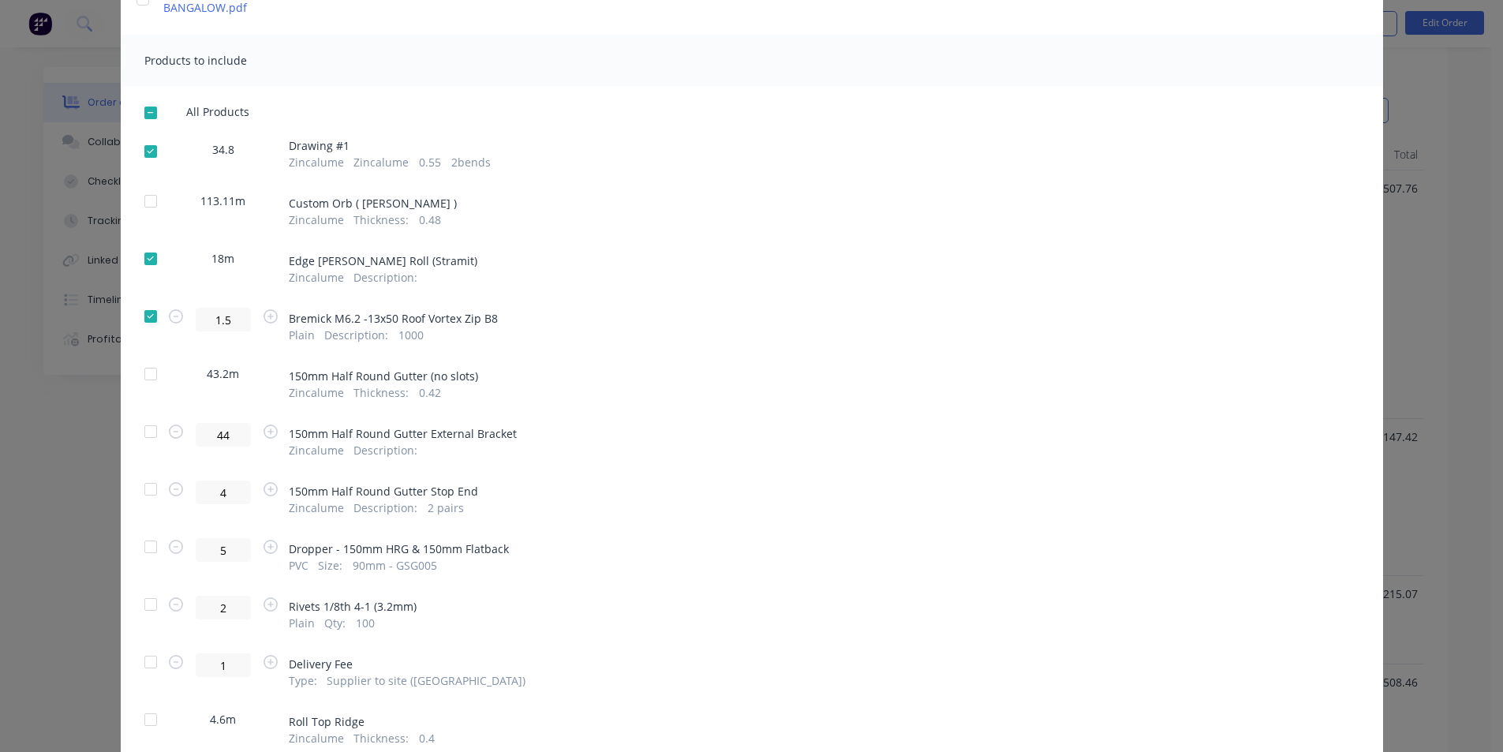
scroll to position [316, 0]
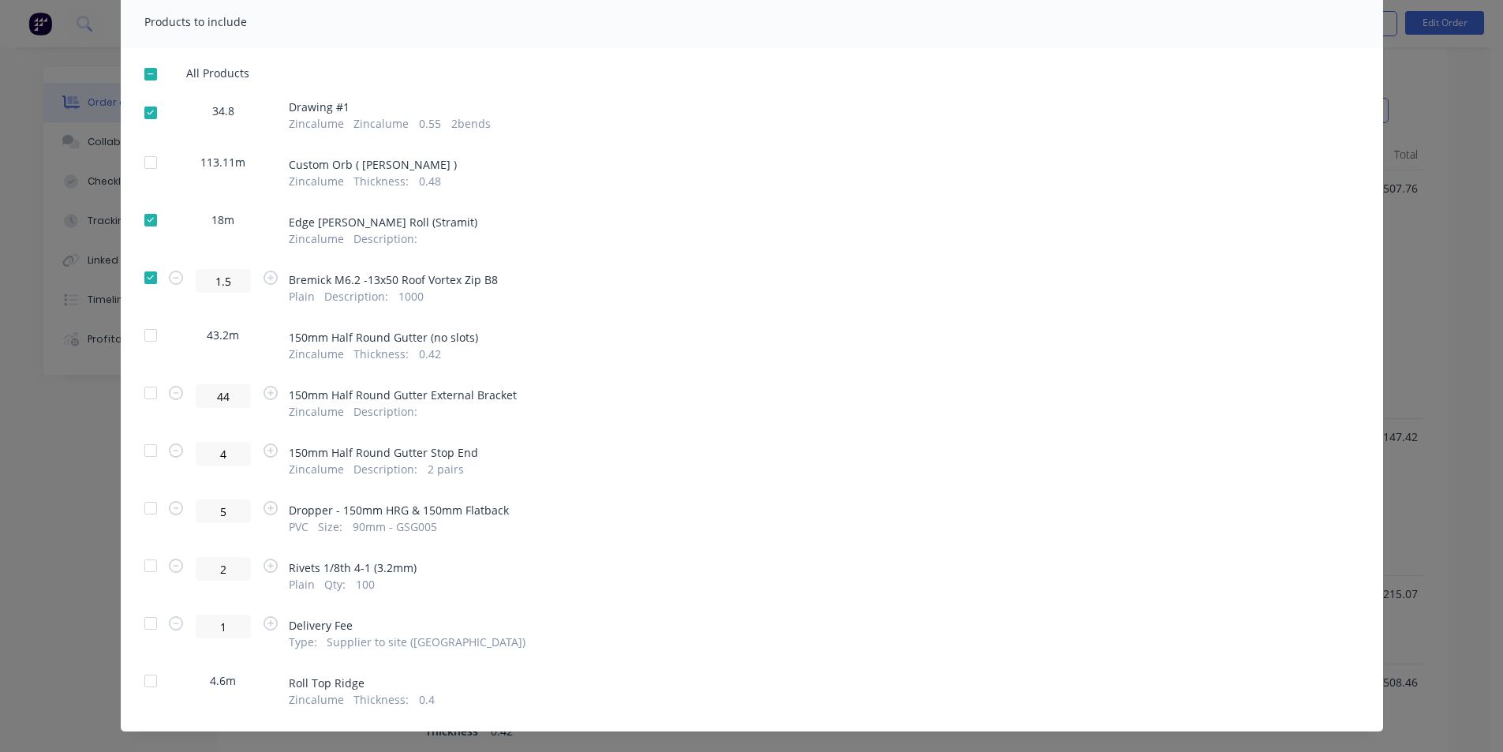
click at [140, 494] on div at bounding box center [151, 508] width 32 height 32
drag, startPoint x: 140, startPoint y: 551, endPoint x: 141, endPoint y: 588, distance: 36.3
click at [140, 551] on div at bounding box center [151, 566] width 32 height 32
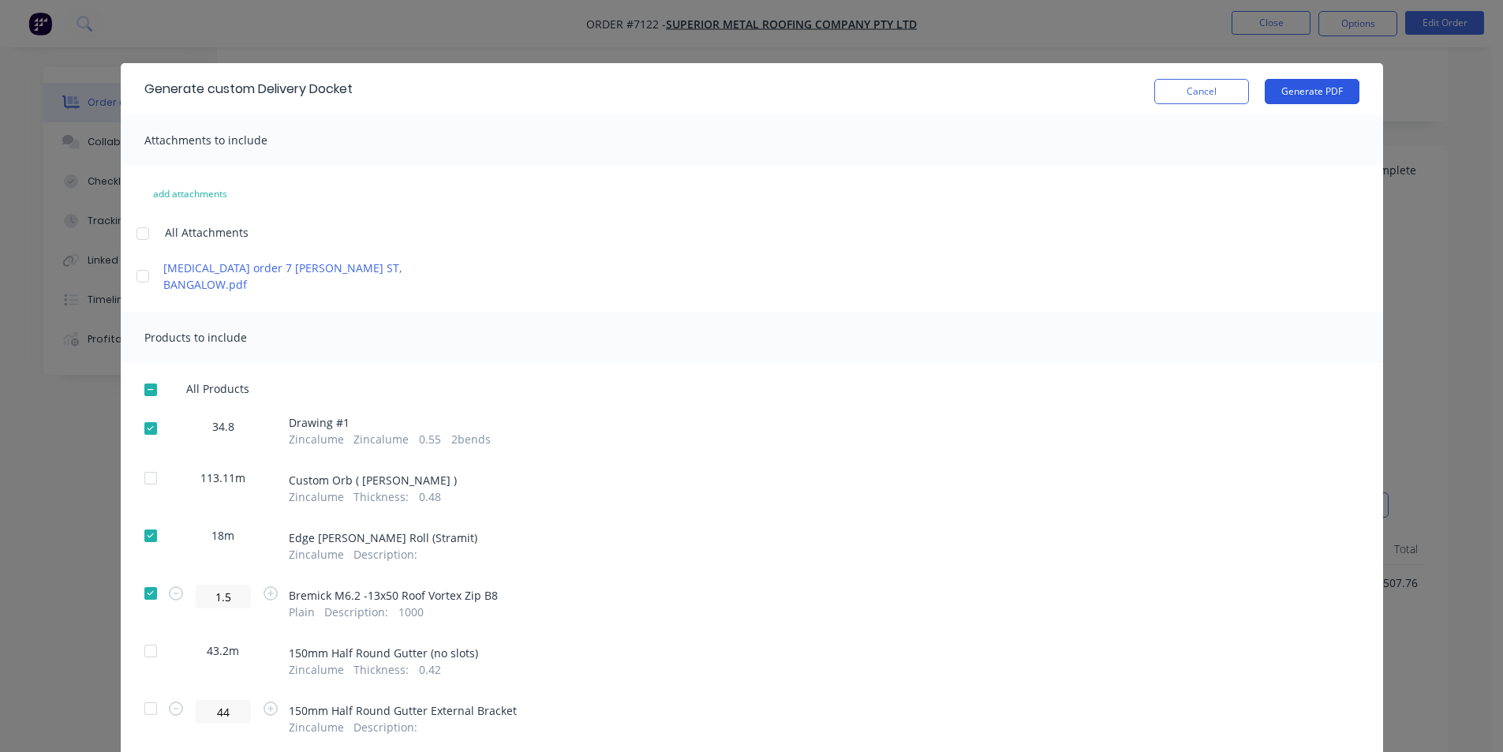
click at [1279, 91] on button "Generate PDF" at bounding box center [1311, 91] width 95 height 25
click at [1195, 109] on div "Generate custom Delivery Docket Cancel Generate PDF" at bounding box center [752, 88] width 1262 height 51
click at [1197, 99] on button "Cancel" at bounding box center [1201, 91] width 95 height 25
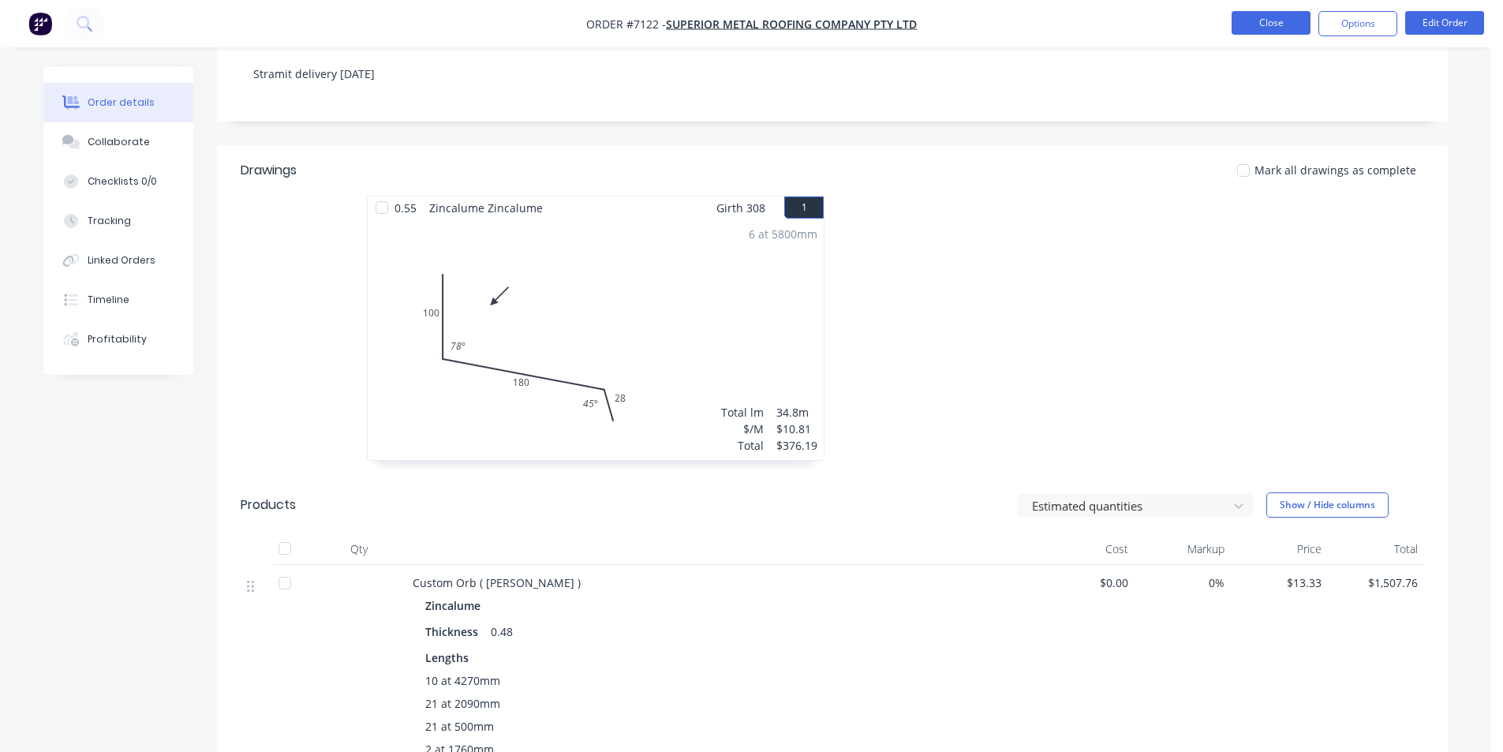
click at [1270, 26] on button "Close" at bounding box center [1270, 23] width 79 height 24
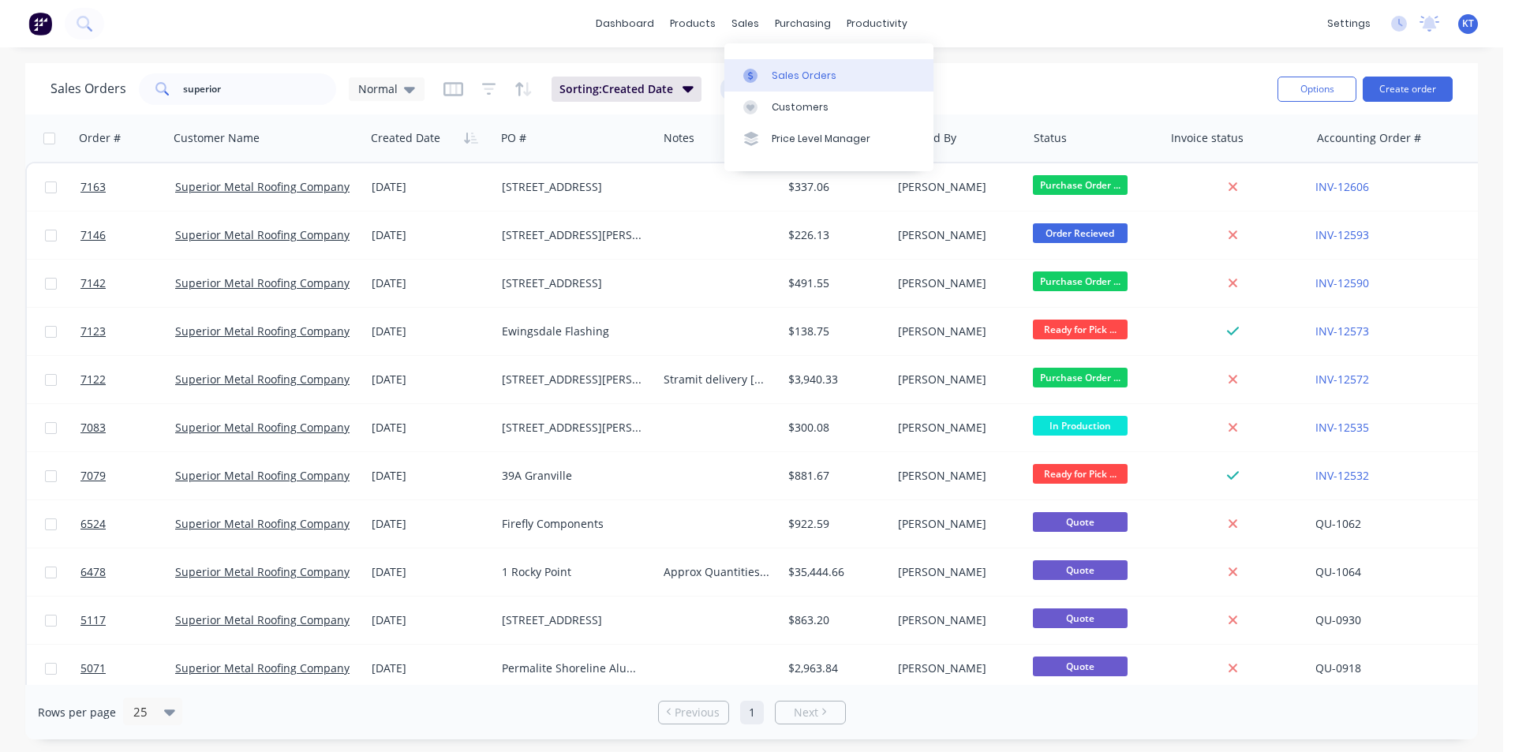
click at [765, 71] on div at bounding box center [755, 76] width 24 height 14
click at [1411, 99] on button "Create order" at bounding box center [1407, 89] width 90 height 25
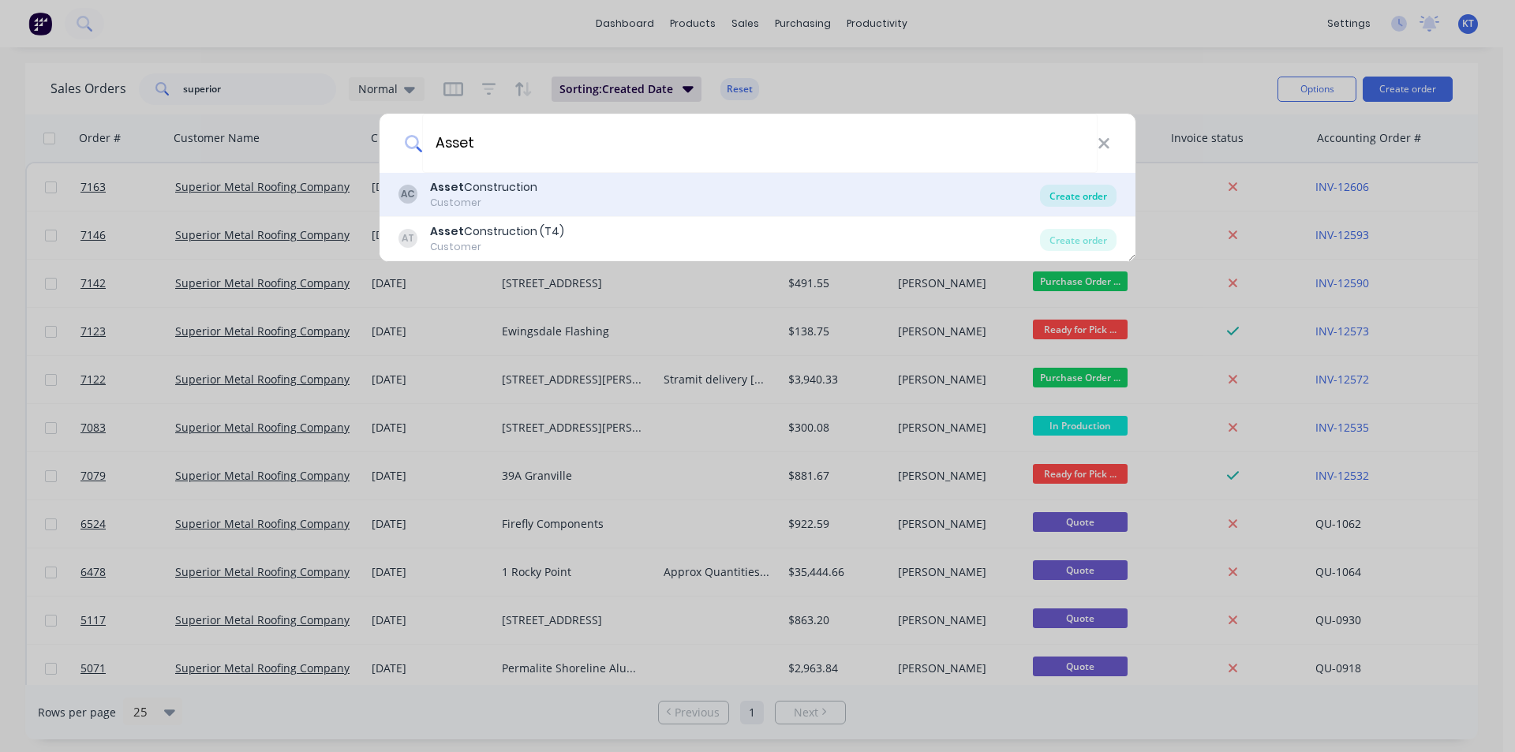
type input "Asset"
click at [1092, 198] on div "Create order" at bounding box center [1078, 196] width 77 height 22
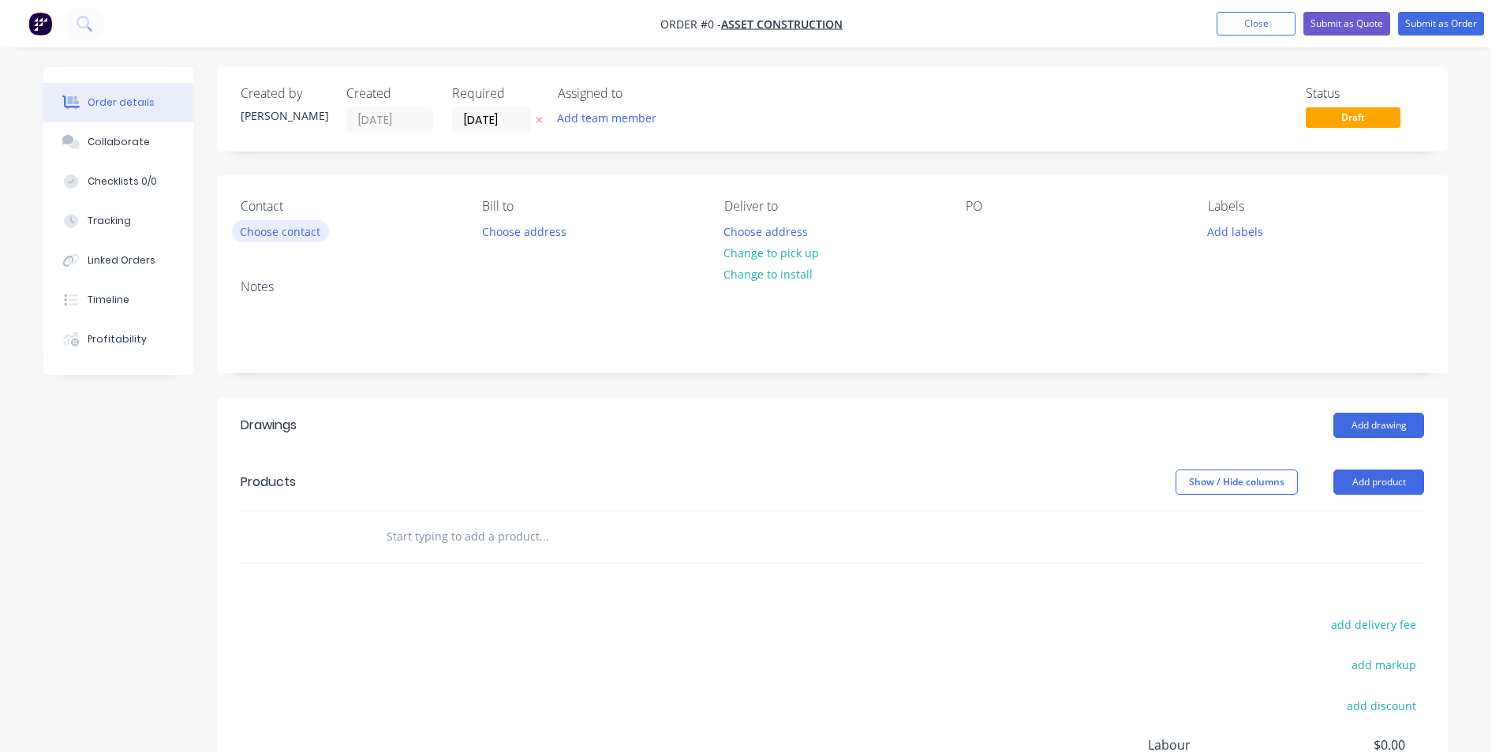
click at [311, 229] on button "Choose contact" at bounding box center [280, 230] width 97 height 21
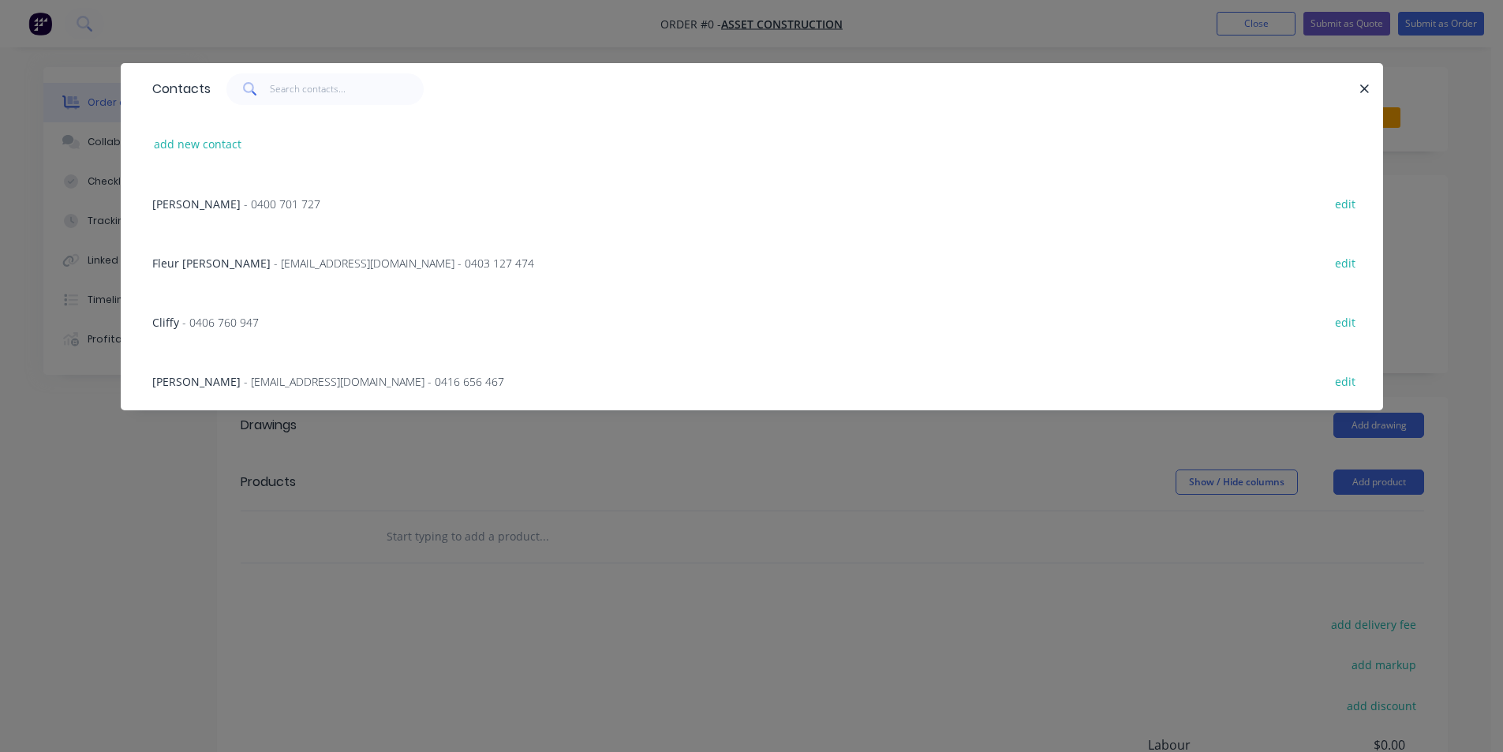
click at [250, 382] on span "- [EMAIL_ADDRESS][DOMAIN_NAME] - 0416 656 467" at bounding box center [374, 381] width 260 height 15
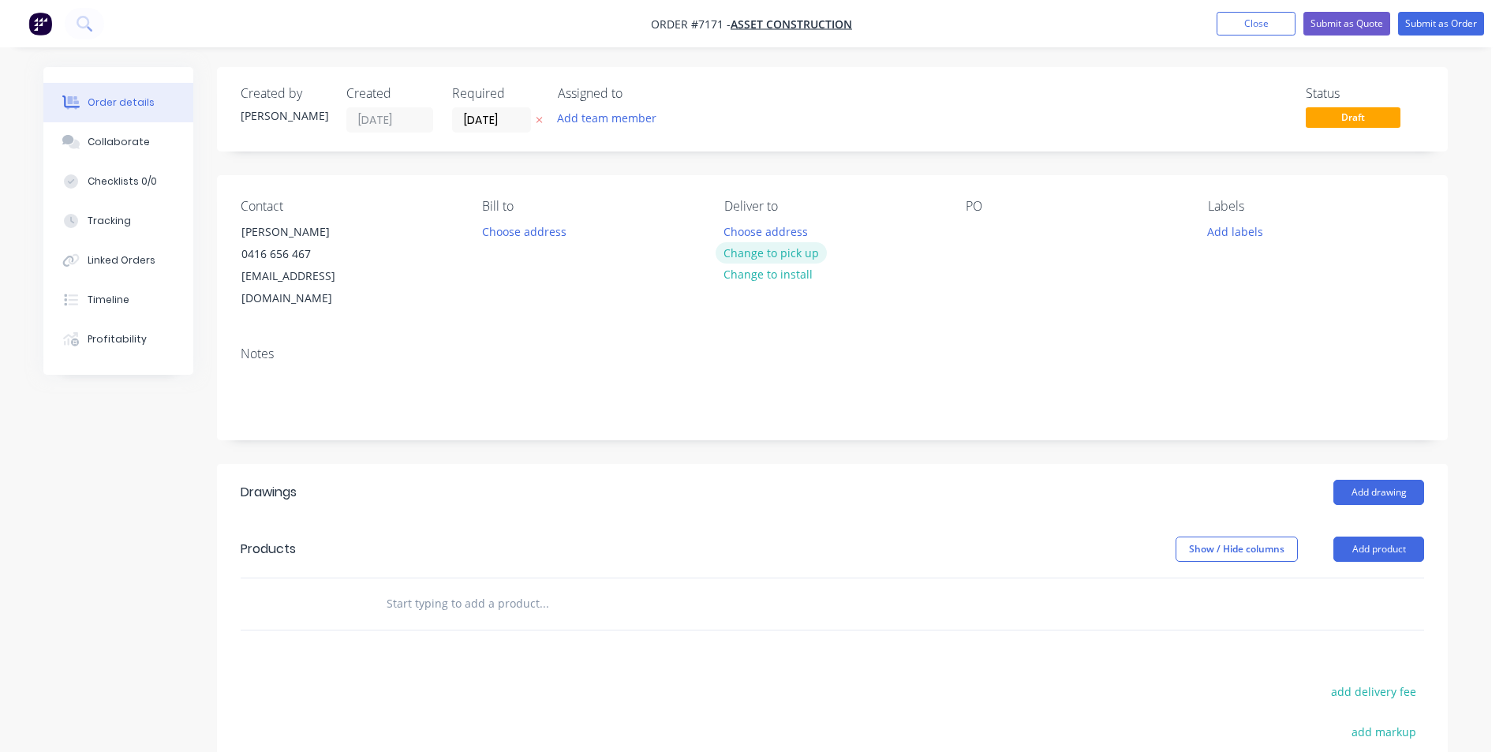
click at [801, 256] on button "Change to pick up" at bounding box center [771, 252] width 112 height 21
click at [936, 244] on div "Pick up Change to delivery Change to install" at bounding box center [832, 254] width 216 height 111
click at [976, 233] on div at bounding box center [978, 231] width 25 height 23
click at [1392, 480] on button "Add drawing" at bounding box center [1378, 492] width 91 height 25
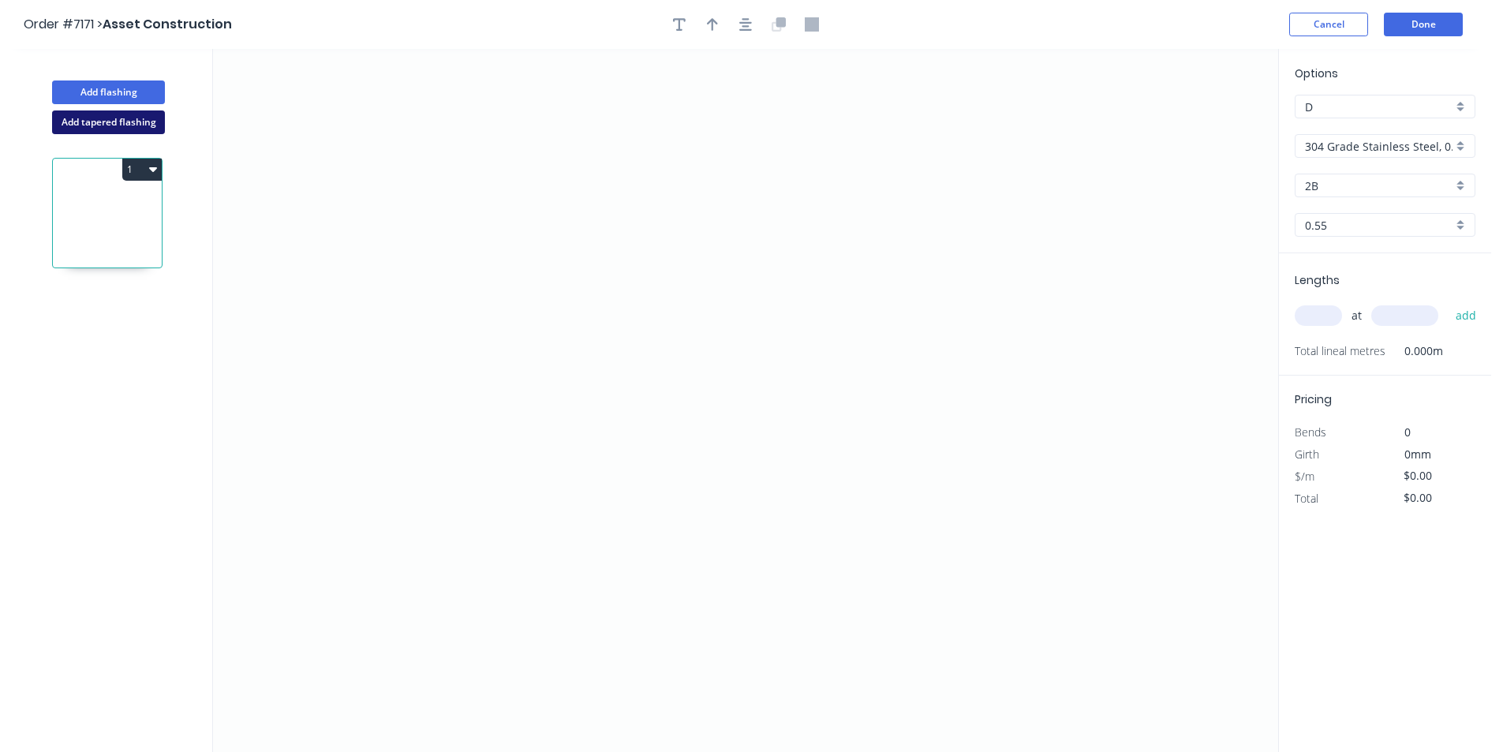
click at [134, 114] on button "Add tapered flashing" at bounding box center [108, 122] width 113 height 24
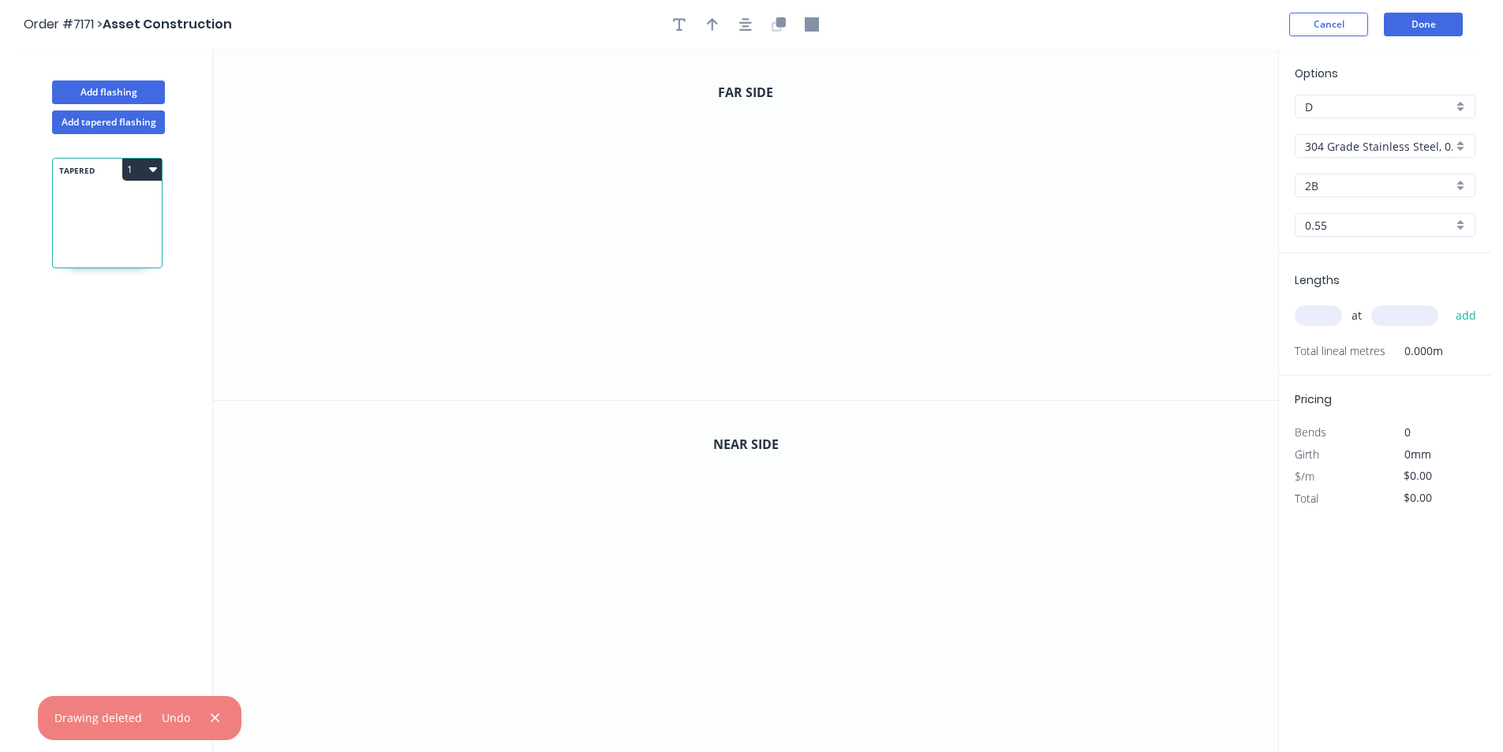
click at [1378, 148] on input "304 Grade Stainless Steel, 0.9mm Perforated Pattern 208 - 2mm hole" at bounding box center [1379, 146] width 148 height 17
click at [1384, 226] on div "Colorbond" at bounding box center [1384, 232] width 179 height 28
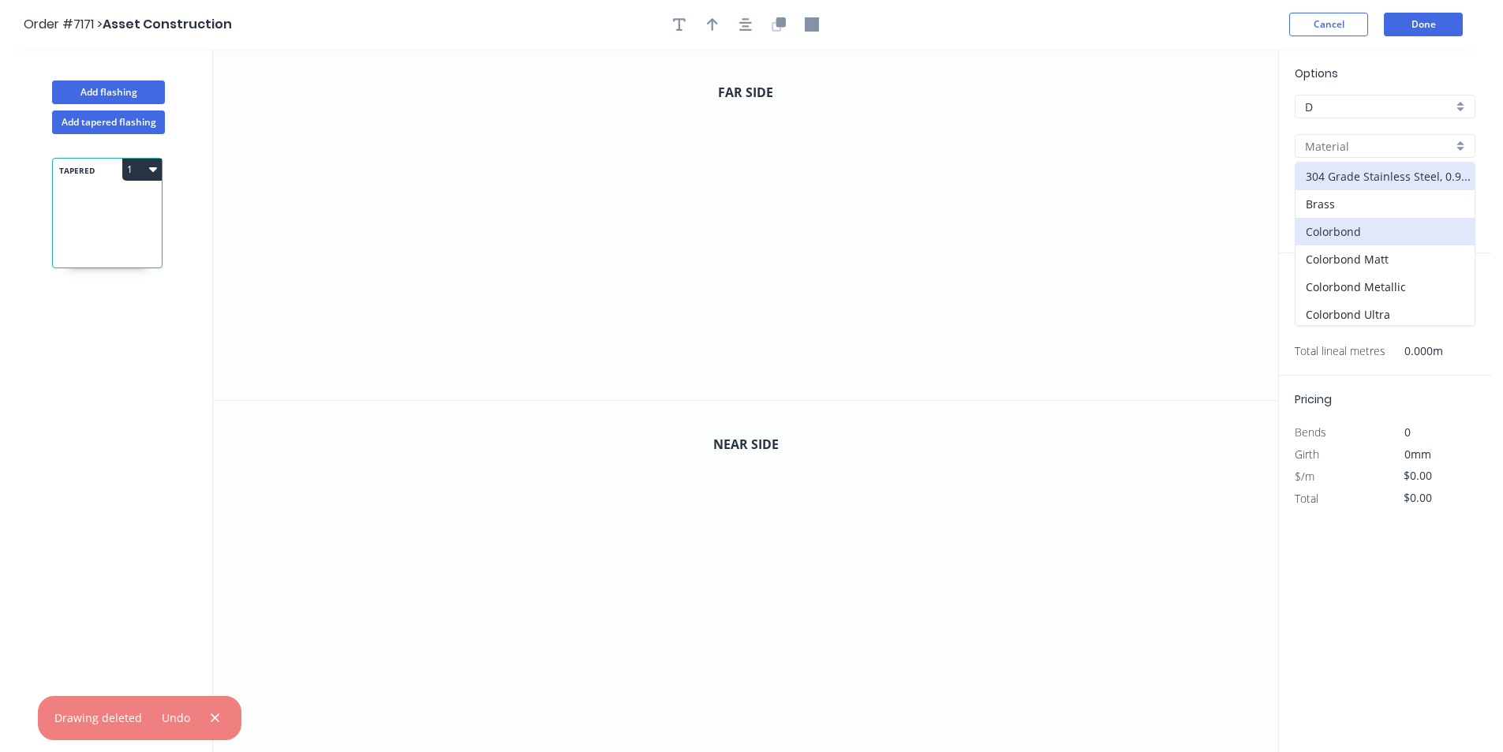
type input "Colorbond"
type input "Basalt"
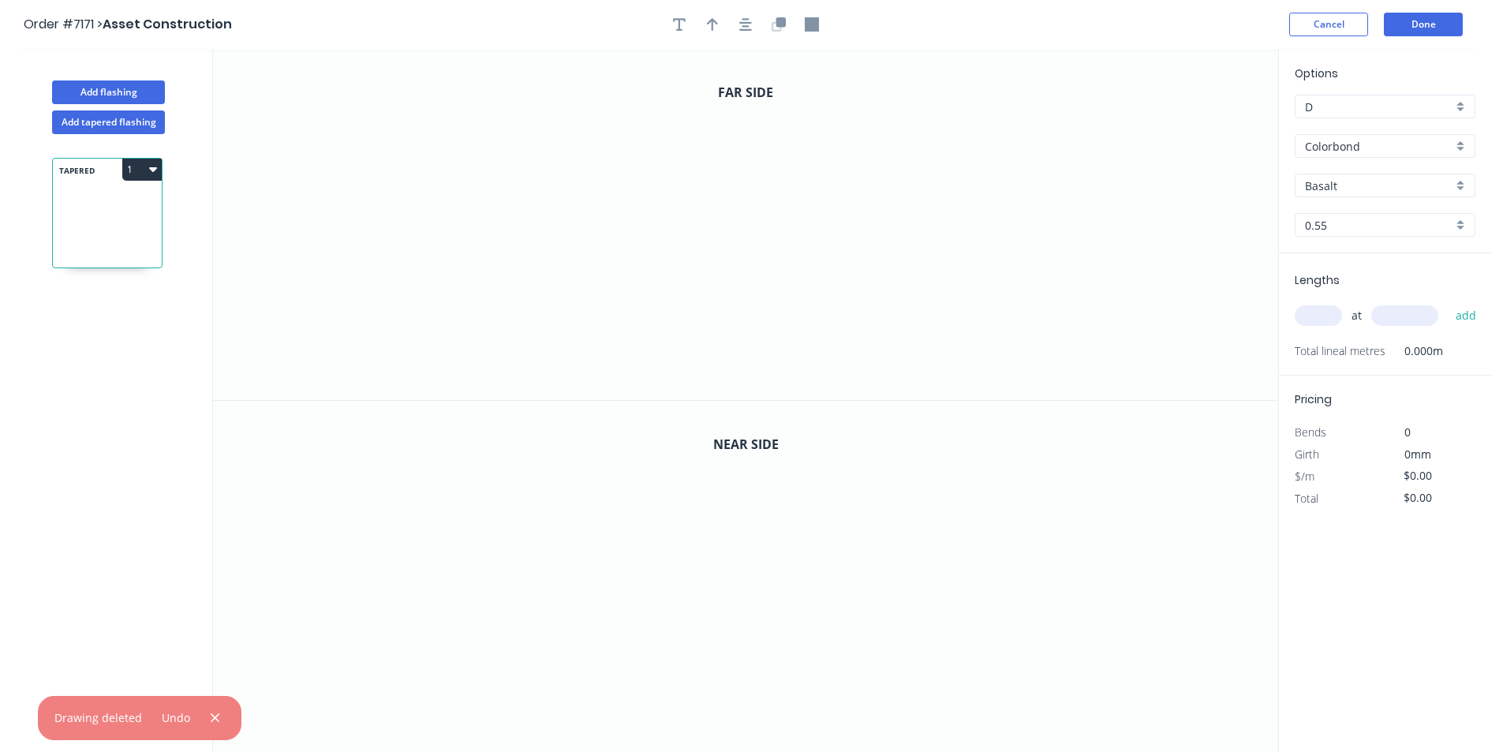
click at [1401, 165] on div "Options D D Colorbond Colorbond Colorbond Matt Colorbond Metallic Colorbond Ult…" at bounding box center [1385, 159] width 212 height 189
click at [1401, 185] on input "Basalt" at bounding box center [1379, 185] width 148 height 17
click at [1343, 346] on div "Night Sky" at bounding box center [1384, 338] width 179 height 28
type input "Night Sky"
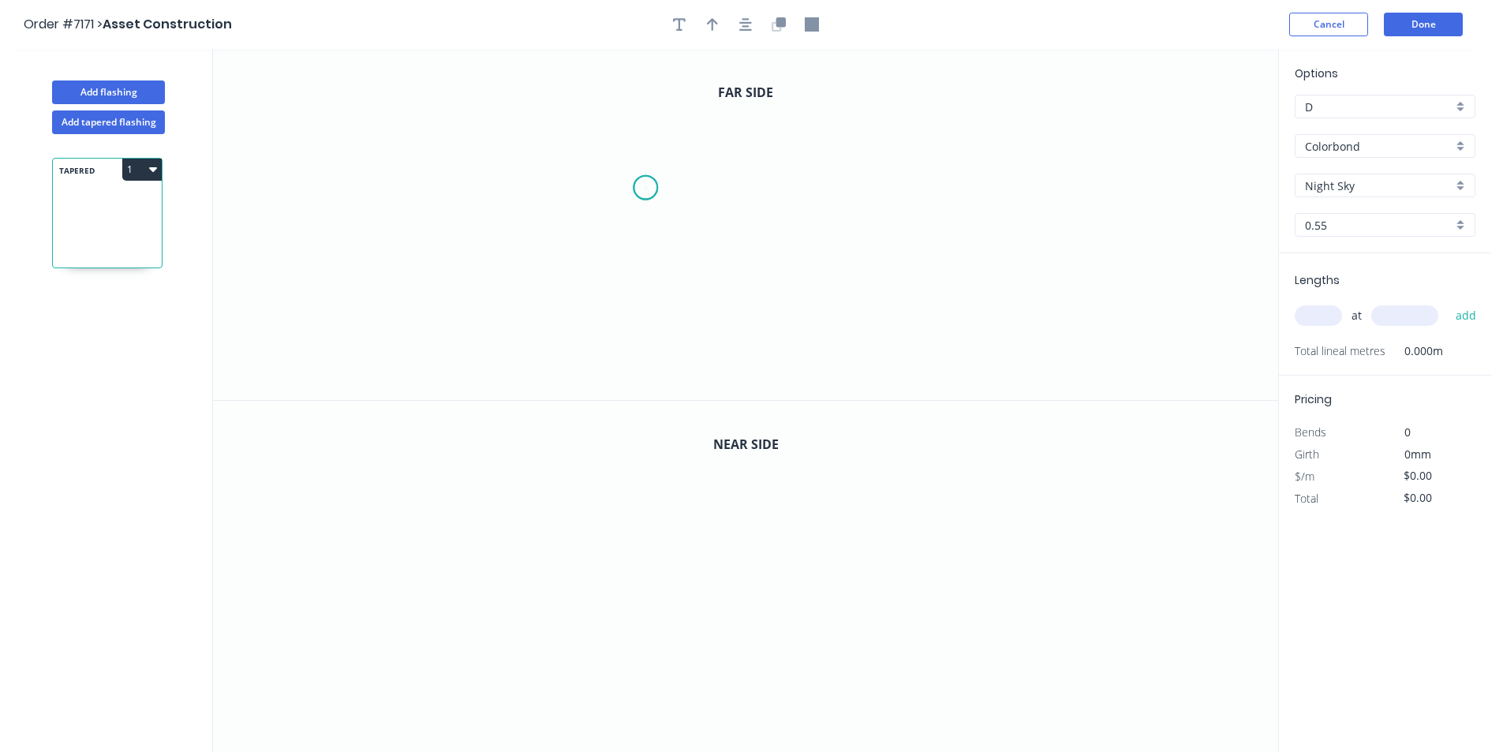
click at [645, 188] on icon "0" at bounding box center [745, 224] width 1065 height 351
click at [639, 283] on icon "0" at bounding box center [745, 224] width 1065 height 351
click at [788, 300] on icon "0 ?" at bounding box center [745, 224] width 1065 height 351
click at [785, 343] on icon "0 ? ? ? º" at bounding box center [745, 224] width 1065 height 351
click at [651, 298] on circle at bounding box center [645, 299] width 24 height 24
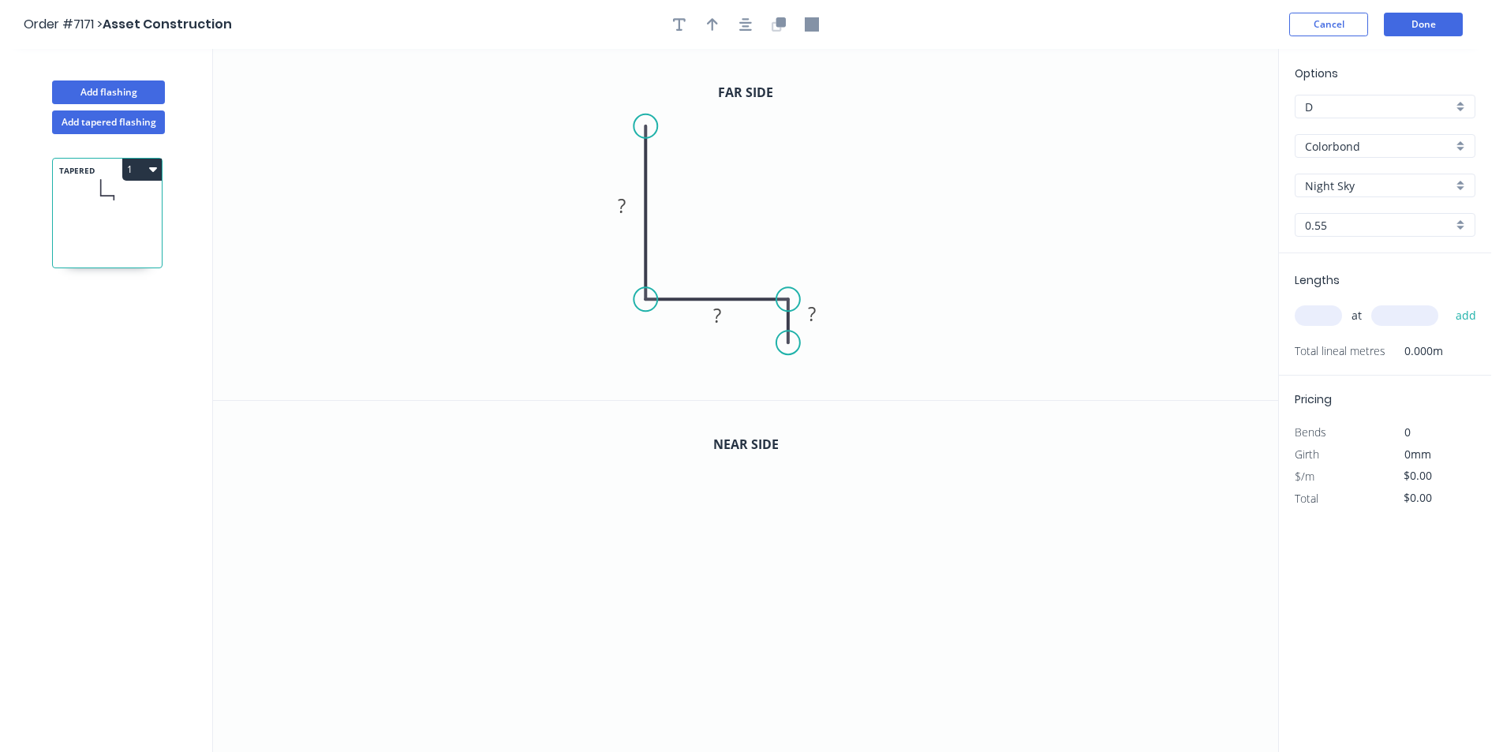
drag, startPoint x: 648, startPoint y: 179, endPoint x: 645, endPoint y: 126, distance: 52.9
click at [645, 126] on circle at bounding box center [645, 126] width 24 height 24
click at [630, 199] on rect at bounding box center [622, 207] width 32 height 22
drag, startPoint x: 779, startPoint y: 32, endPoint x: 755, endPoint y: 44, distance: 27.5
click at [779, 31] on button "button" at bounding box center [779, 25] width 24 height 24
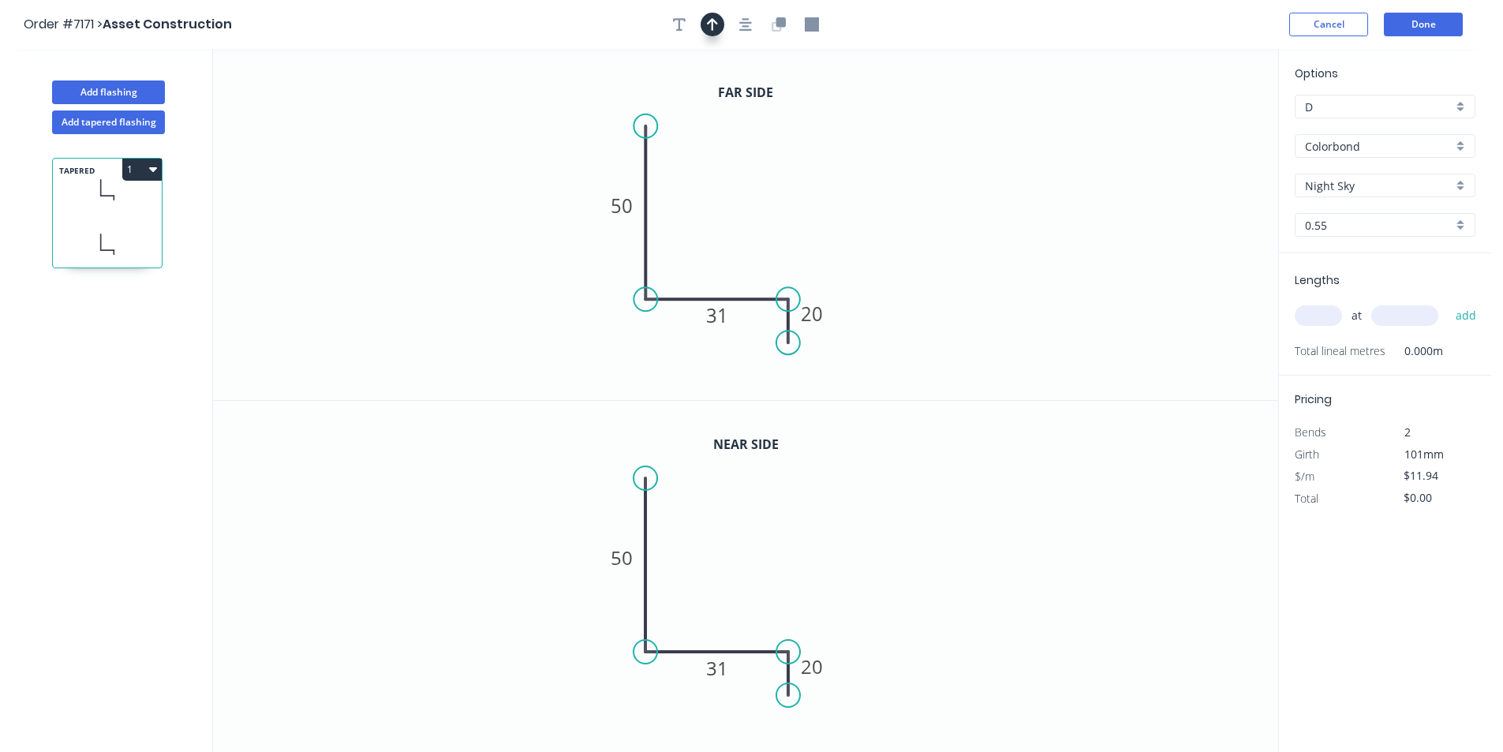
click at [715, 21] on icon "button" at bounding box center [712, 24] width 11 height 13
click at [1193, 122] on icon at bounding box center [1198, 109] width 14 height 50
drag, startPoint x: 1197, startPoint y: 125, endPoint x: 732, endPoint y: 260, distance: 483.6
click at [732, 260] on icon at bounding box center [745, 246] width 46 height 46
click at [719, 670] on tspan "31" at bounding box center [717, 668] width 22 height 26
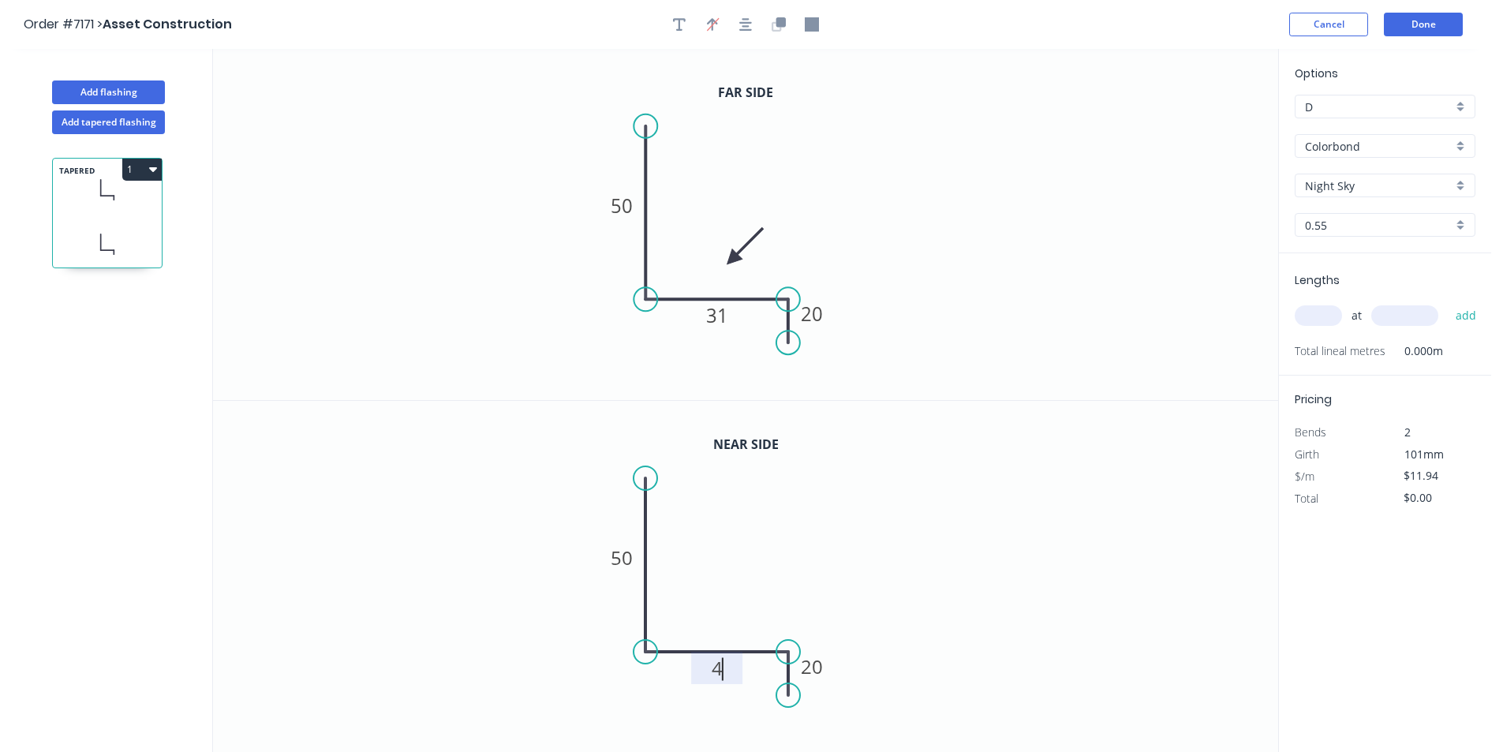
type input "$13.26"
click at [690, 667] on icon "0 50 43 20" at bounding box center [745, 577] width 1065 height 352
click at [721, 672] on tspan "43" at bounding box center [717, 668] width 22 height 26
click at [1319, 314] on input "text" at bounding box center [1317, 315] width 47 height 21
type input "1"
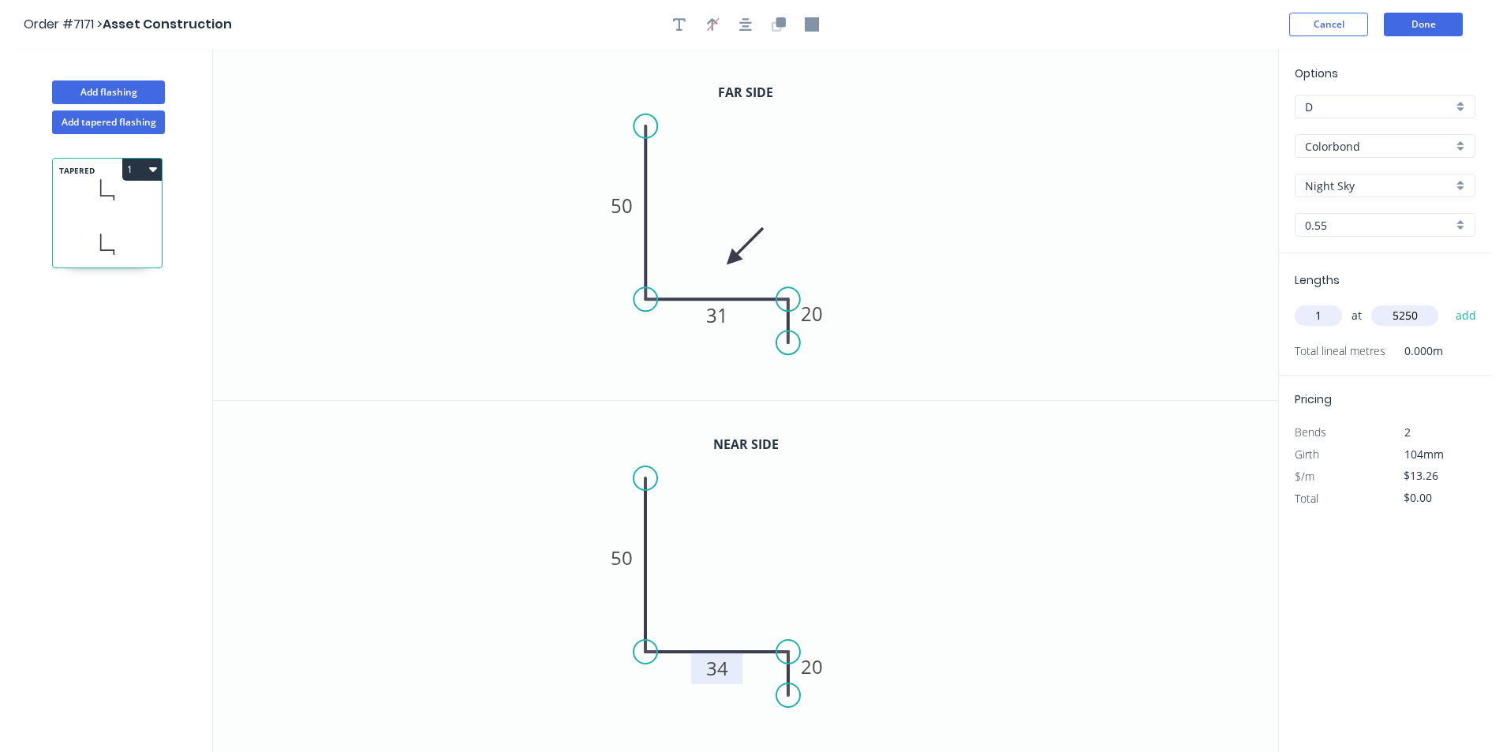
type input "5250"
click at [1447, 302] on button "add" at bounding box center [1465, 315] width 37 height 27
type input "$69.62"
click at [151, 86] on button "Add flashing" at bounding box center [108, 92] width 113 height 24
type input "$0.00"
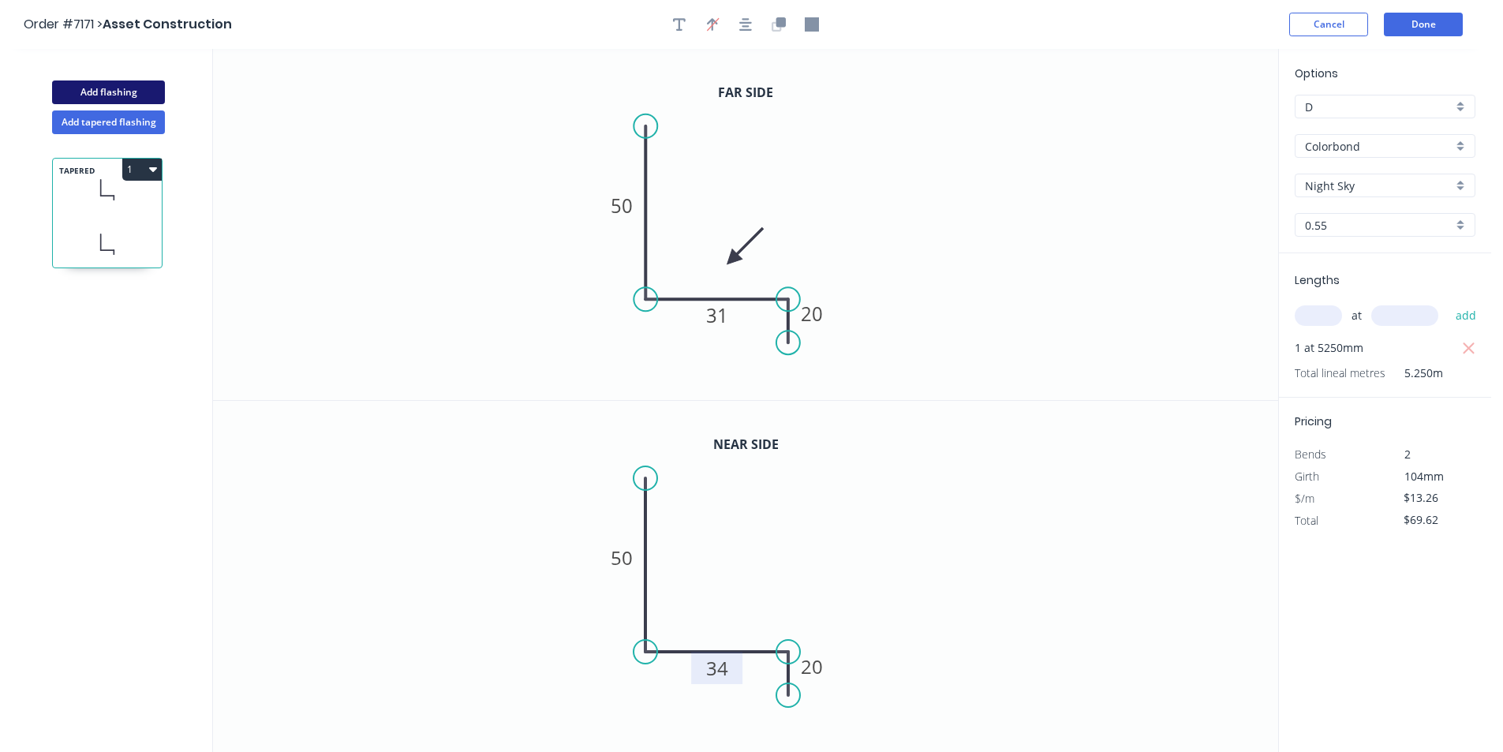
type input "$0.00"
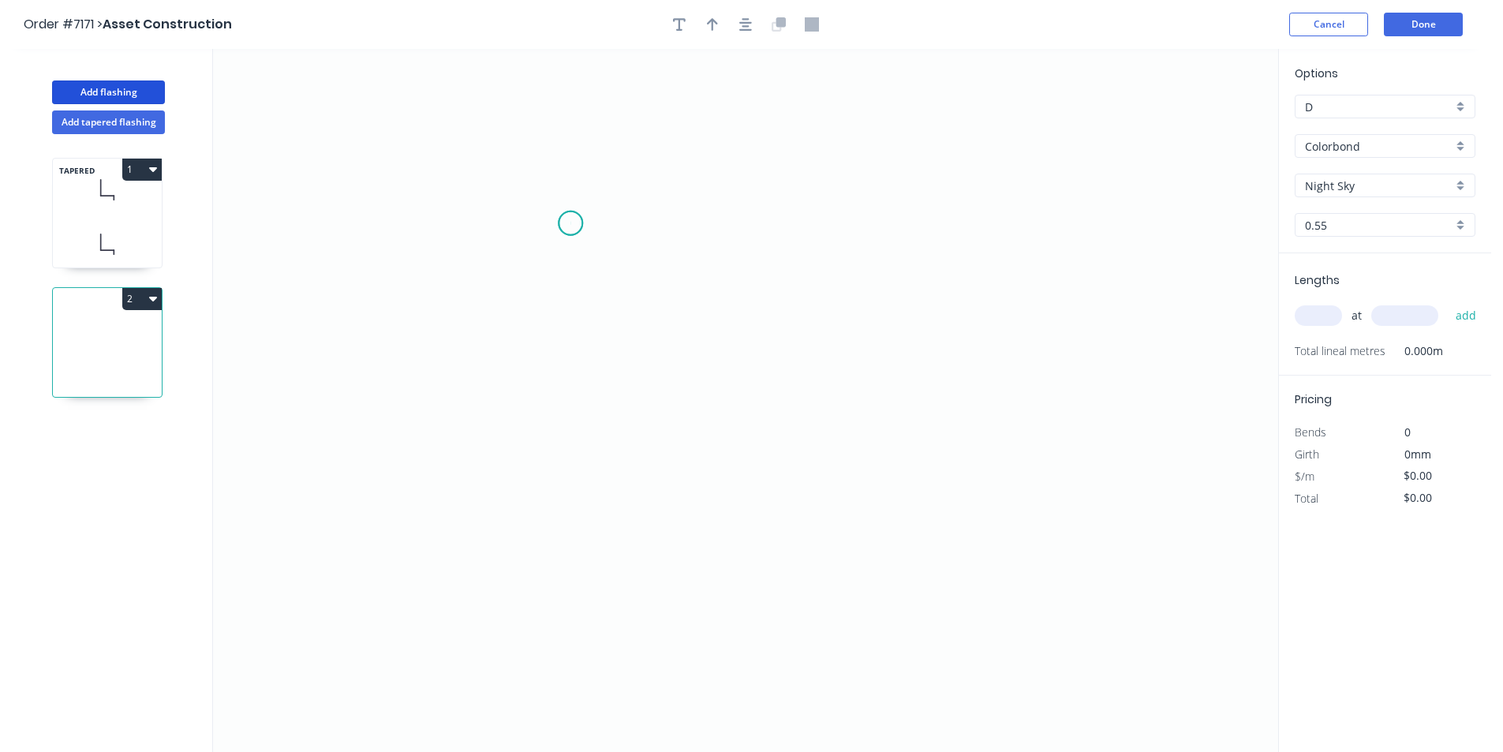
click at [570, 223] on icon "0" at bounding box center [745, 400] width 1065 height 703
click at [580, 399] on icon "0" at bounding box center [745, 400] width 1065 height 703
click at [759, 427] on icon "0 ?" at bounding box center [745, 400] width 1065 height 703
click at [755, 503] on icon "0 ? ? ? º" at bounding box center [745, 400] width 1065 height 703
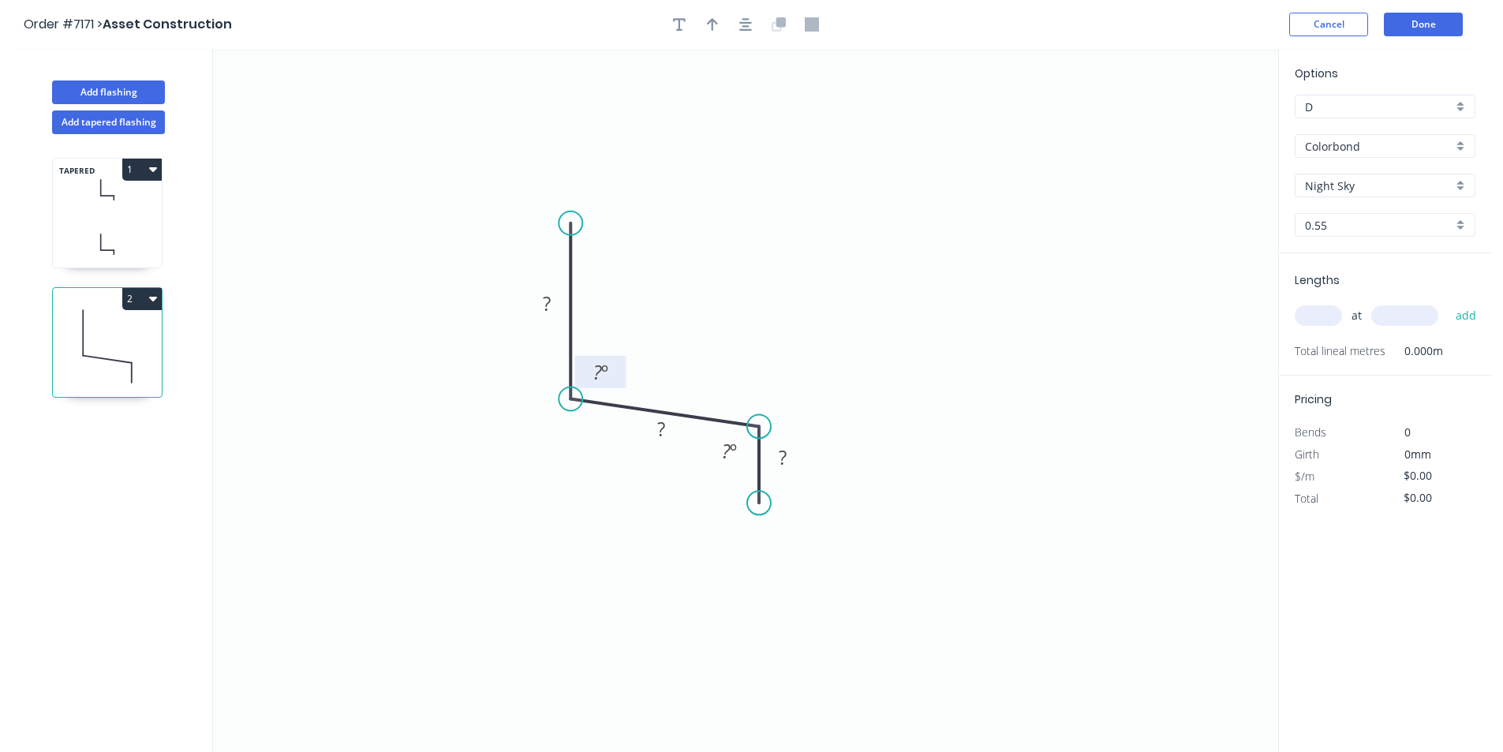
click at [594, 370] on tspan "?" at bounding box center [597, 372] width 9 height 26
type input "$11.94"
click at [737, 28] on button "button" at bounding box center [746, 25] width 24 height 24
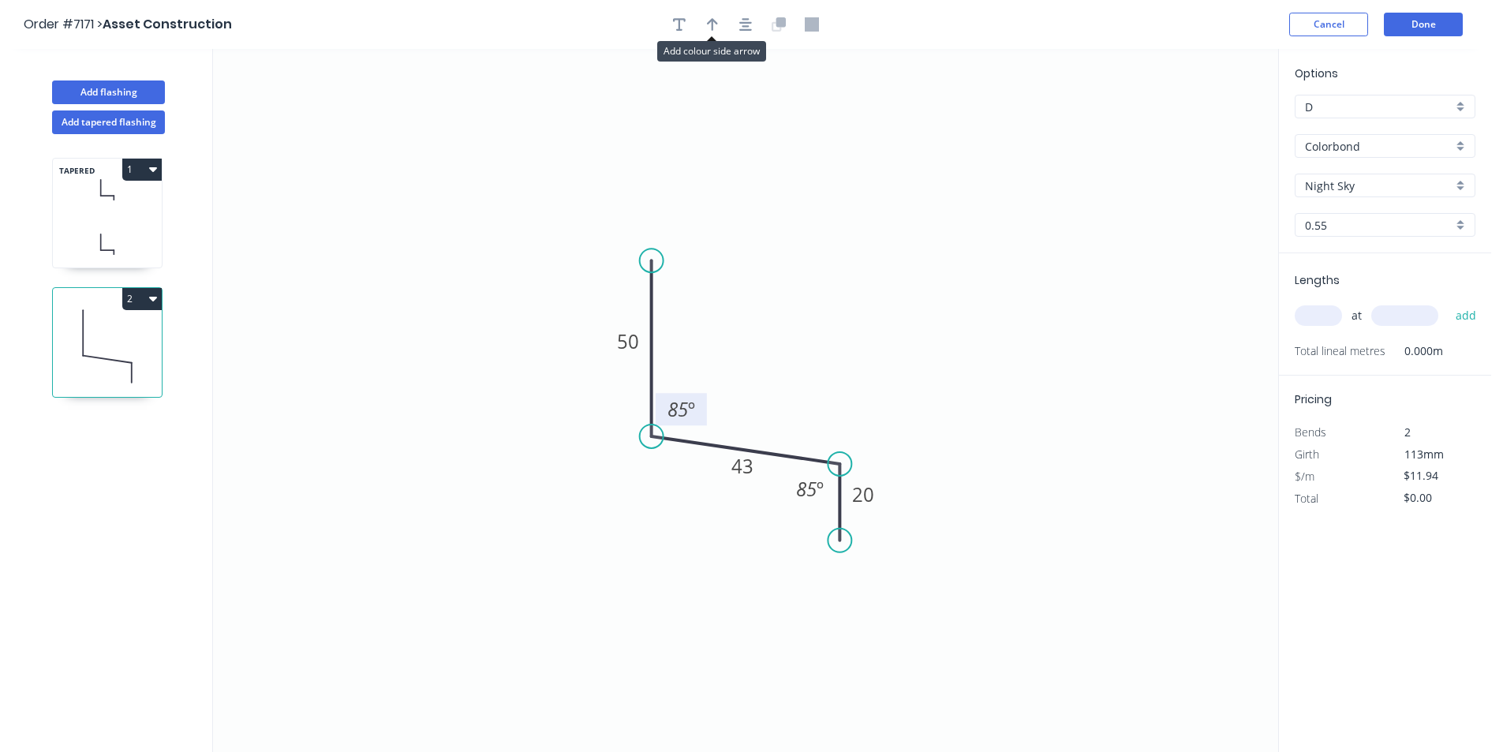
drag, startPoint x: 717, startPoint y: 26, endPoint x: 1066, endPoint y: 96, distance: 355.7
click at [716, 25] on icon "button" at bounding box center [712, 24] width 11 height 14
click at [1193, 119] on icon "0 50 43 20 85 º 85 º" at bounding box center [745, 400] width 1065 height 703
click at [1196, 127] on icon at bounding box center [1198, 109] width 14 height 50
drag, startPoint x: 1197, startPoint y: 125, endPoint x: 816, endPoint y: 397, distance: 467.8
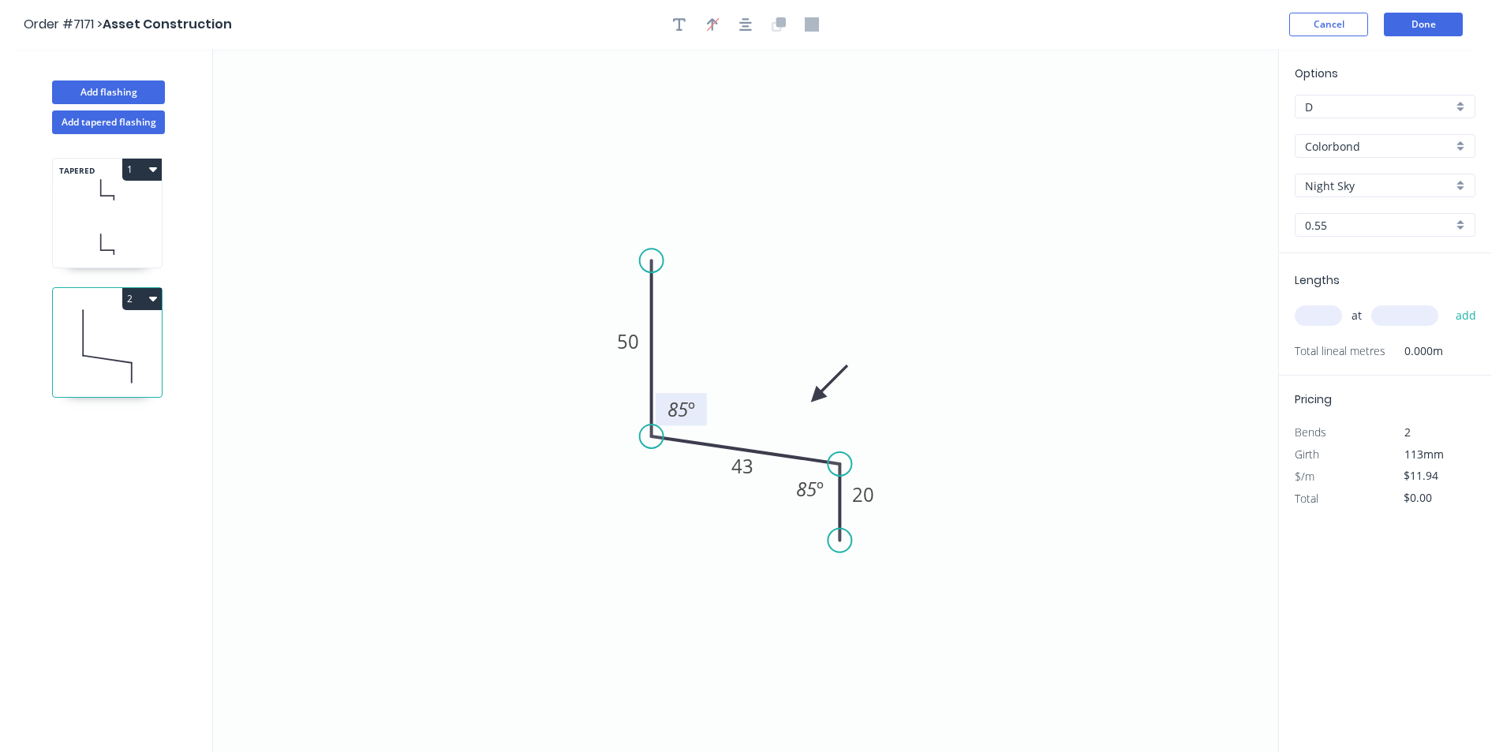
click at [816, 397] on icon at bounding box center [829, 383] width 46 height 46
click at [1302, 319] on input "text" at bounding box center [1317, 315] width 47 height 21
type input "1"
type input "1020"
click at [1447, 302] on button "add" at bounding box center [1465, 315] width 37 height 27
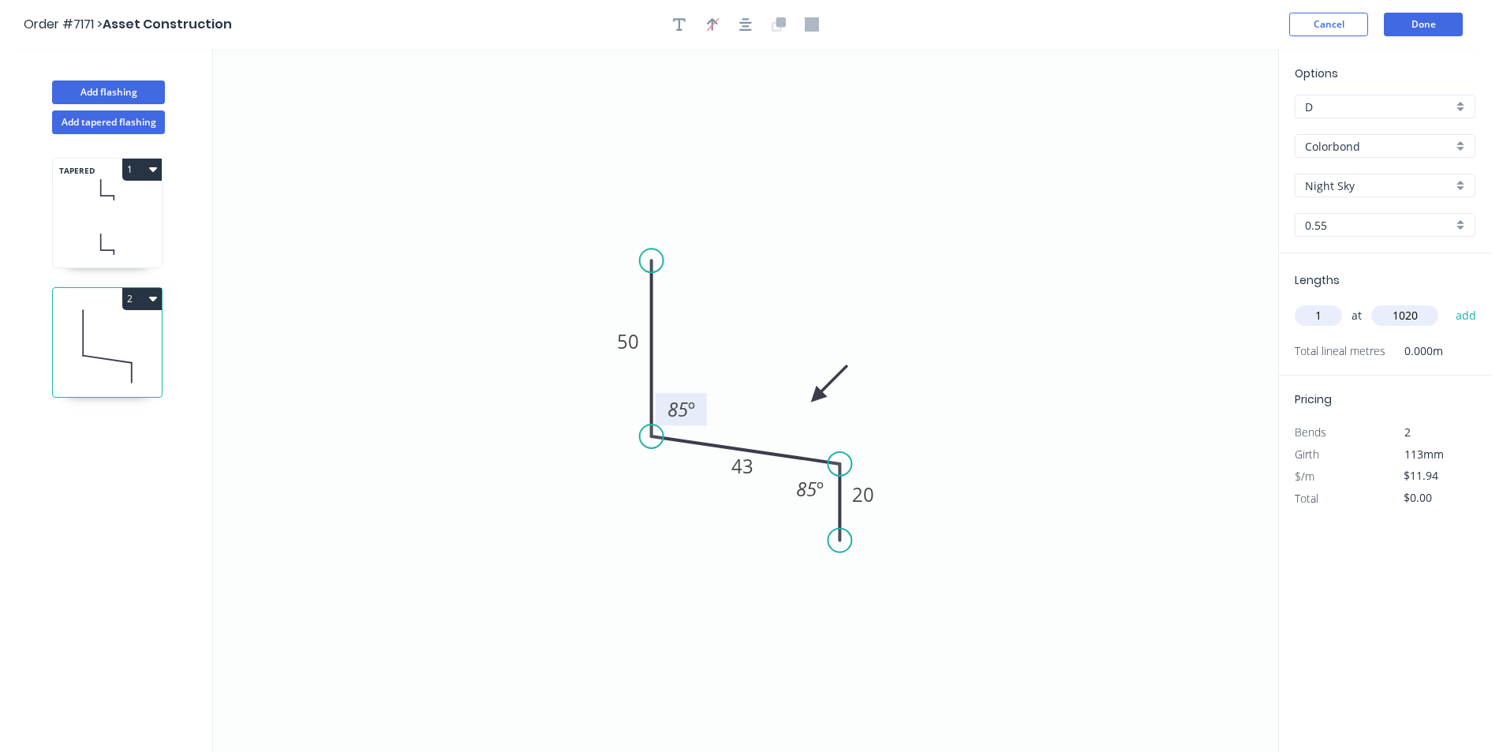
type input "$12.18"
click at [134, 227] on icon at bounding box center [107, 244] width 109 height 47
type input "$13.26"
type input "$69.62"
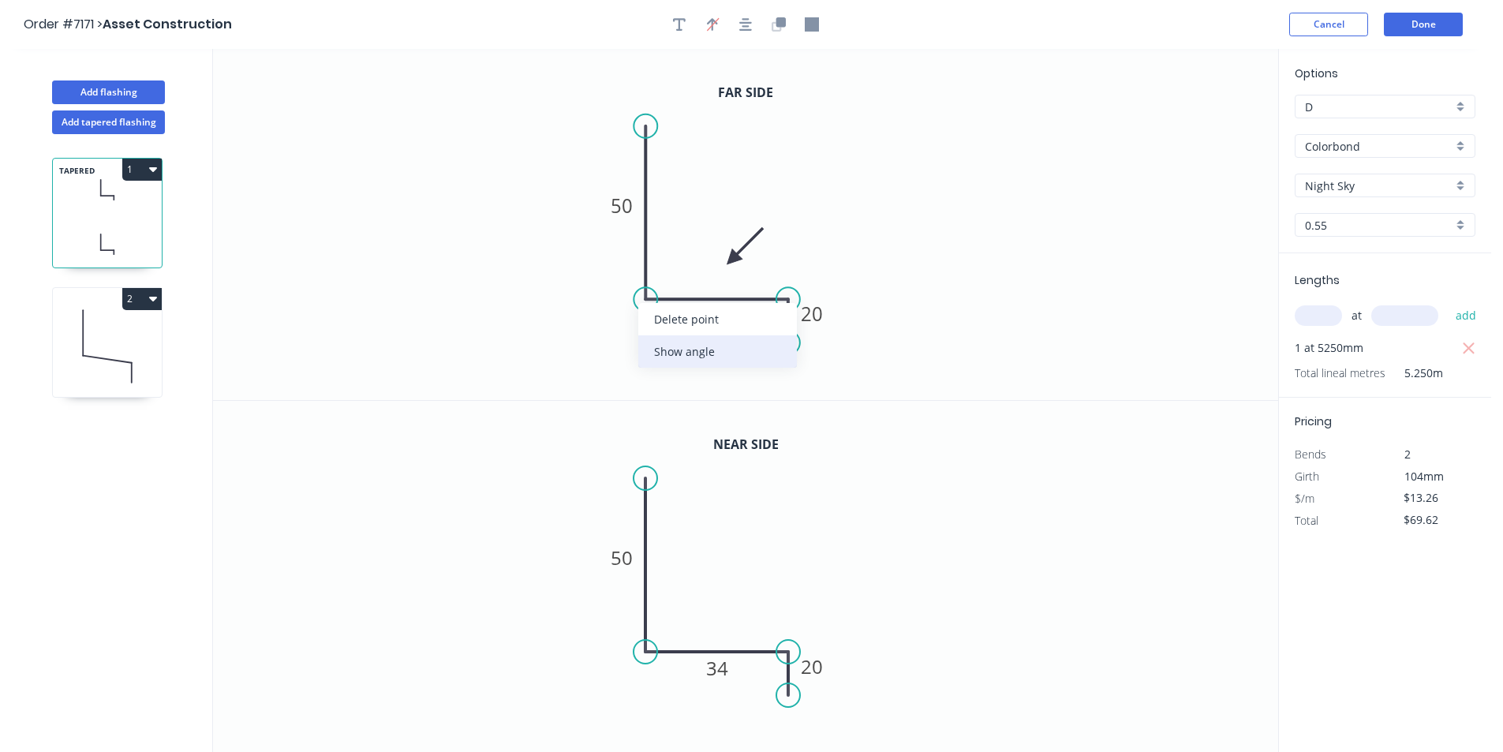
click at [714, 345] on div "Show angle" at bounding box center [717, 351] width 159 height 32
click at [673, 267] on tspan "?" at bounding box center [670, 270] width 9 height 26
click at [815, 360] on div "Show angle" at bounding box center [865, 354] width 159 height 32
click at [764, 326] on tspan "º" at bounding box center [763, 326] width 7 height 26
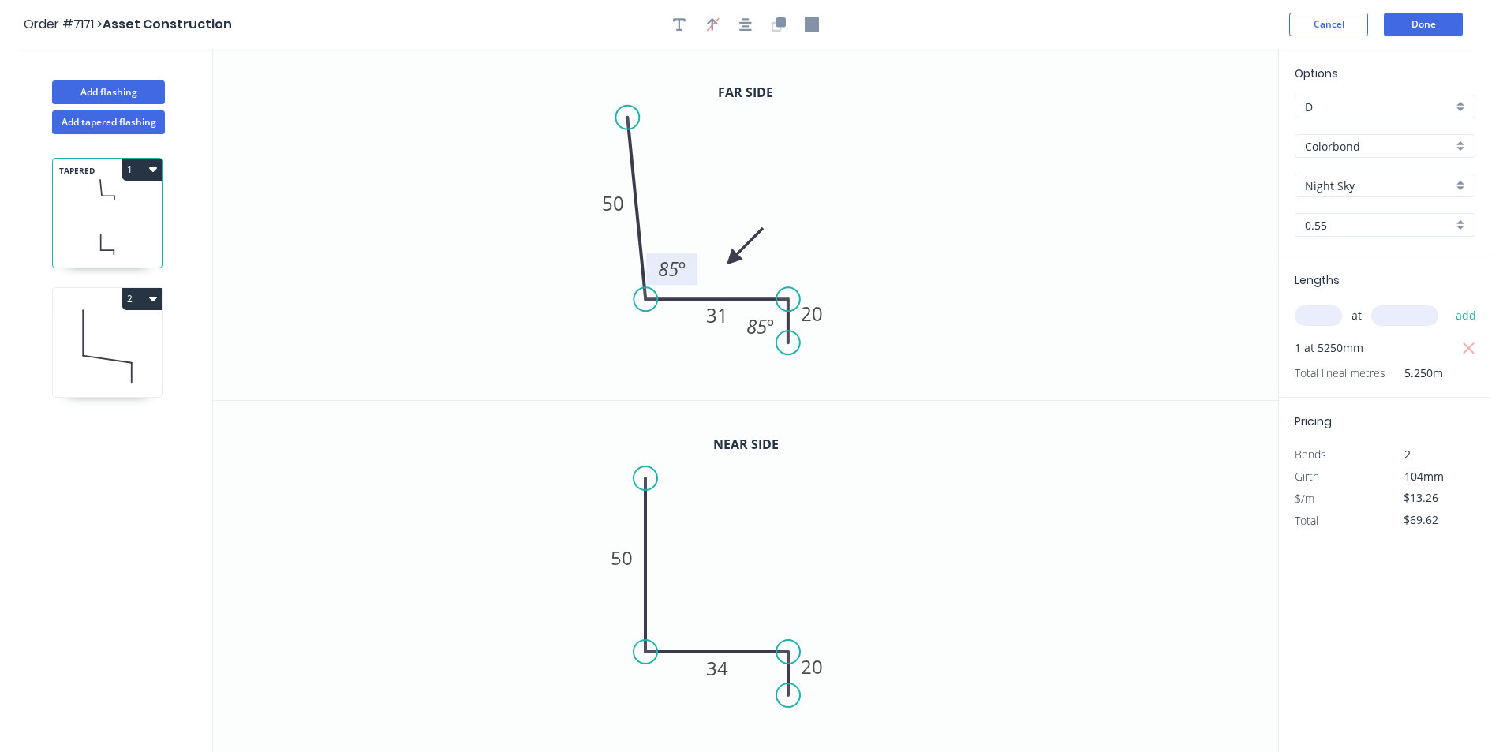
drag, startPoint x: 641, startPoint y: 118, endPoint x: 627, endPoint y: 118, distance: 14.2
click at [627, 118] on circle at bounding box center [627, 118] width 24 height 24
click at [794, 346] on circle at bounding box center [795, 345] width 24 height 24
click at [631, 480] on circle at bounding box center [631, 480] width 24 height 24
click at [794, 697] on circle at bounding box center [795, 697] width 24 height 24
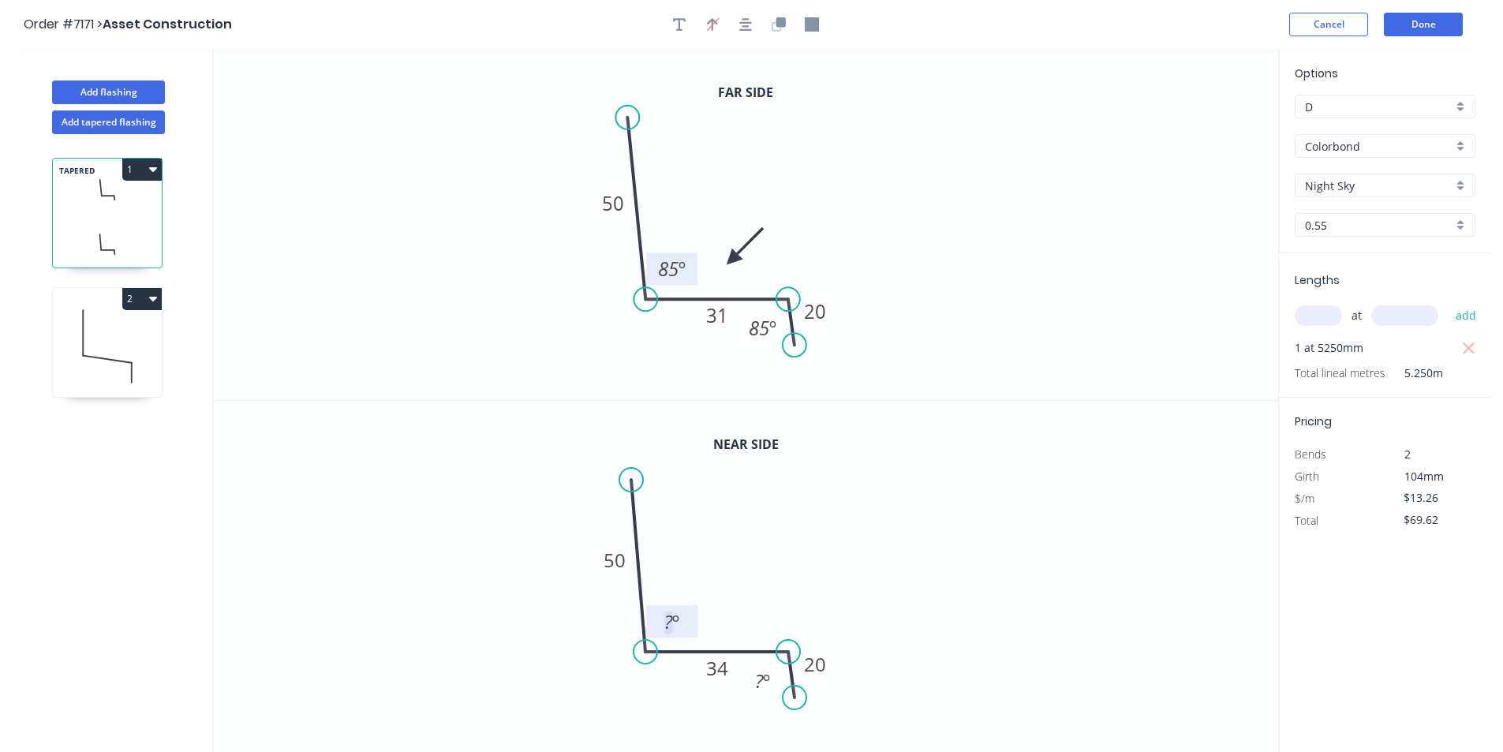
drag, startPoint x: 671, startPoint y: 627, endPoint x: 676, endPoint y: 611, distance: 16.5
click at [673, 625] on text "? º" at bounding box center [671, 621] width 15 height 26
click at [1443, 28] on button "Done" at bounding box center [1423, 25] width 79 height 24
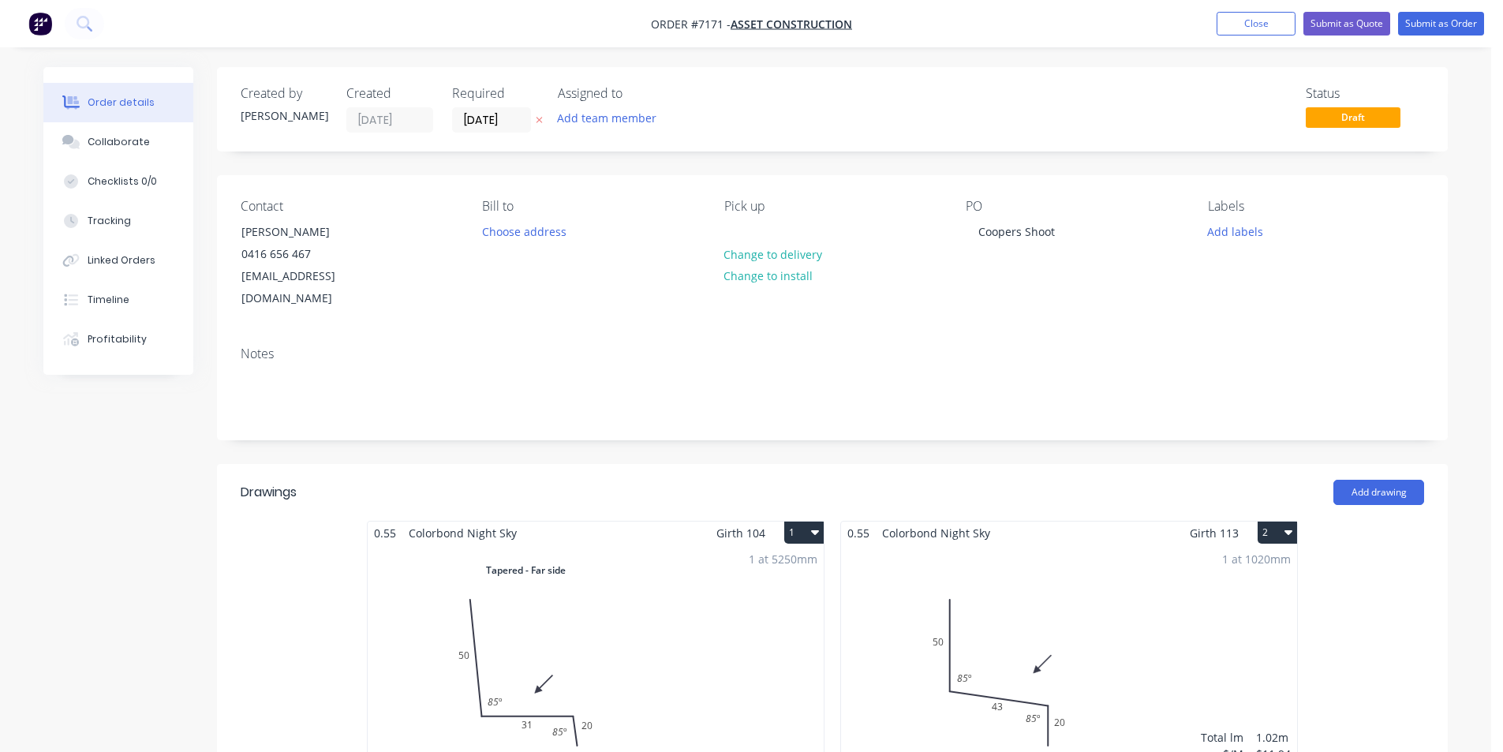
click at [1451, 4] on nav "Order #7171 - Asset Construction Add product Close Submit as Quote Submit as Or…" at bounding box center [751, 23] width 1503 height 47
click at [1455, 34] on button "Submit as Order" at bounding box center [1441, 24] width 86 height 24
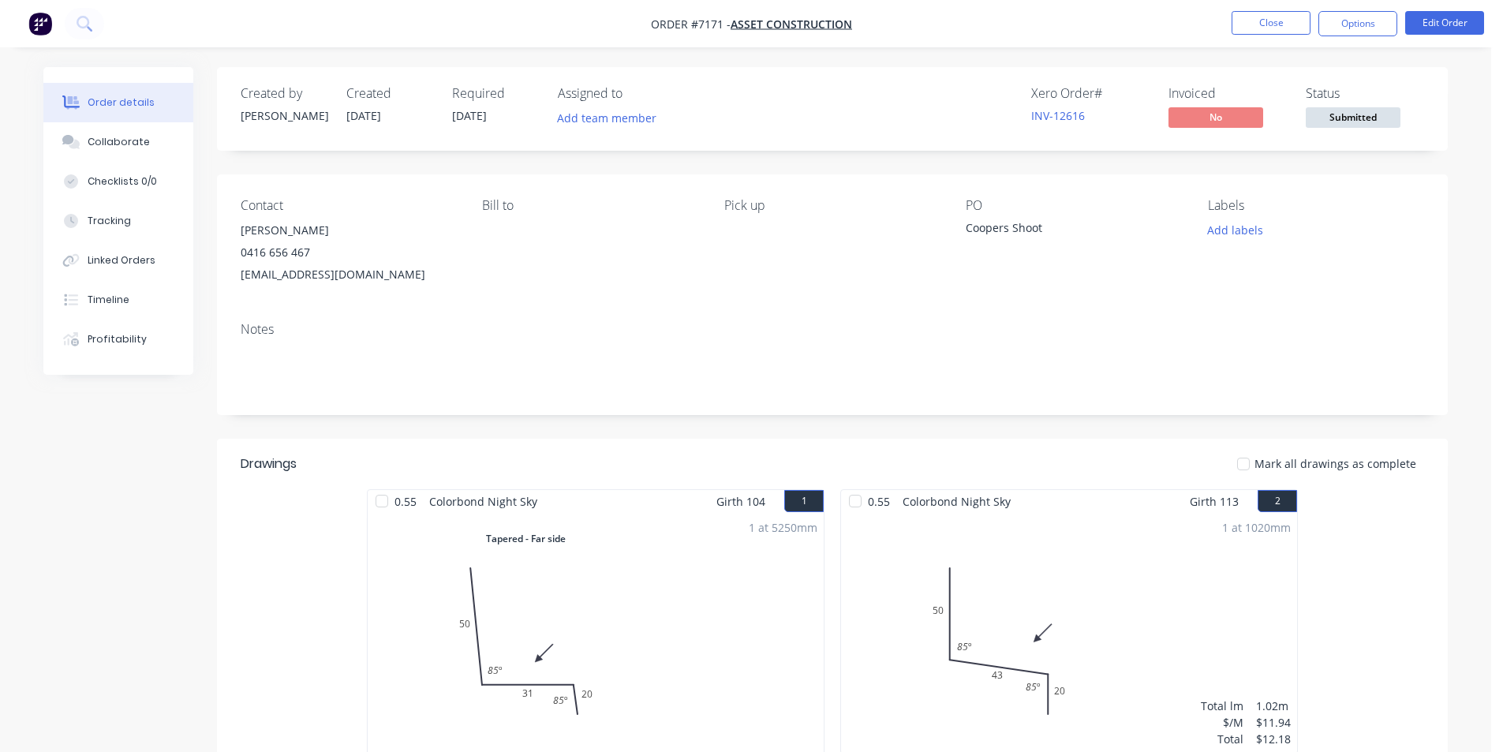
click at [1390, 121] on span "Submitted" at bounding box center [1352, 117] width 95 height 20
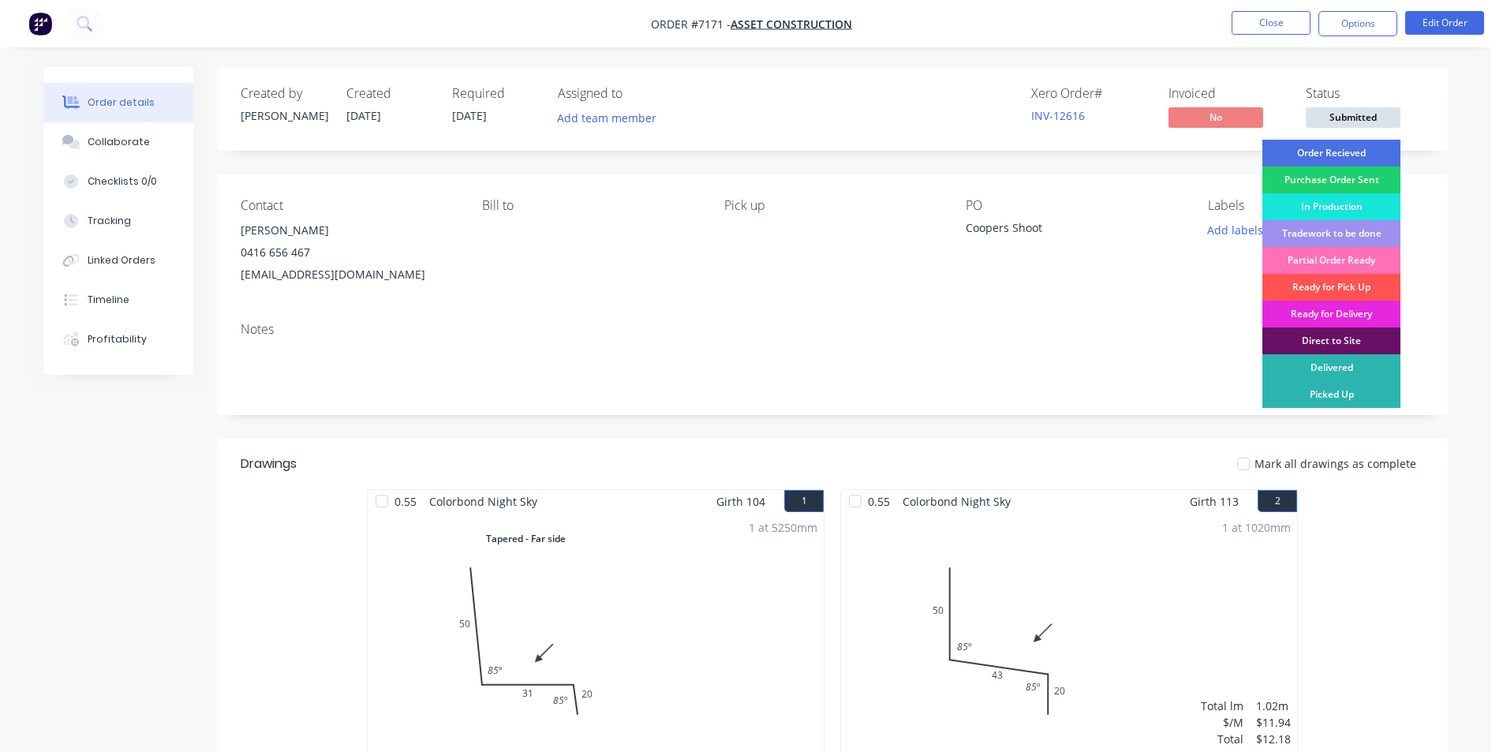
click at [1361, 151] on div "Order Recieved" at bounding box center [1331, 153] width 138 height 27
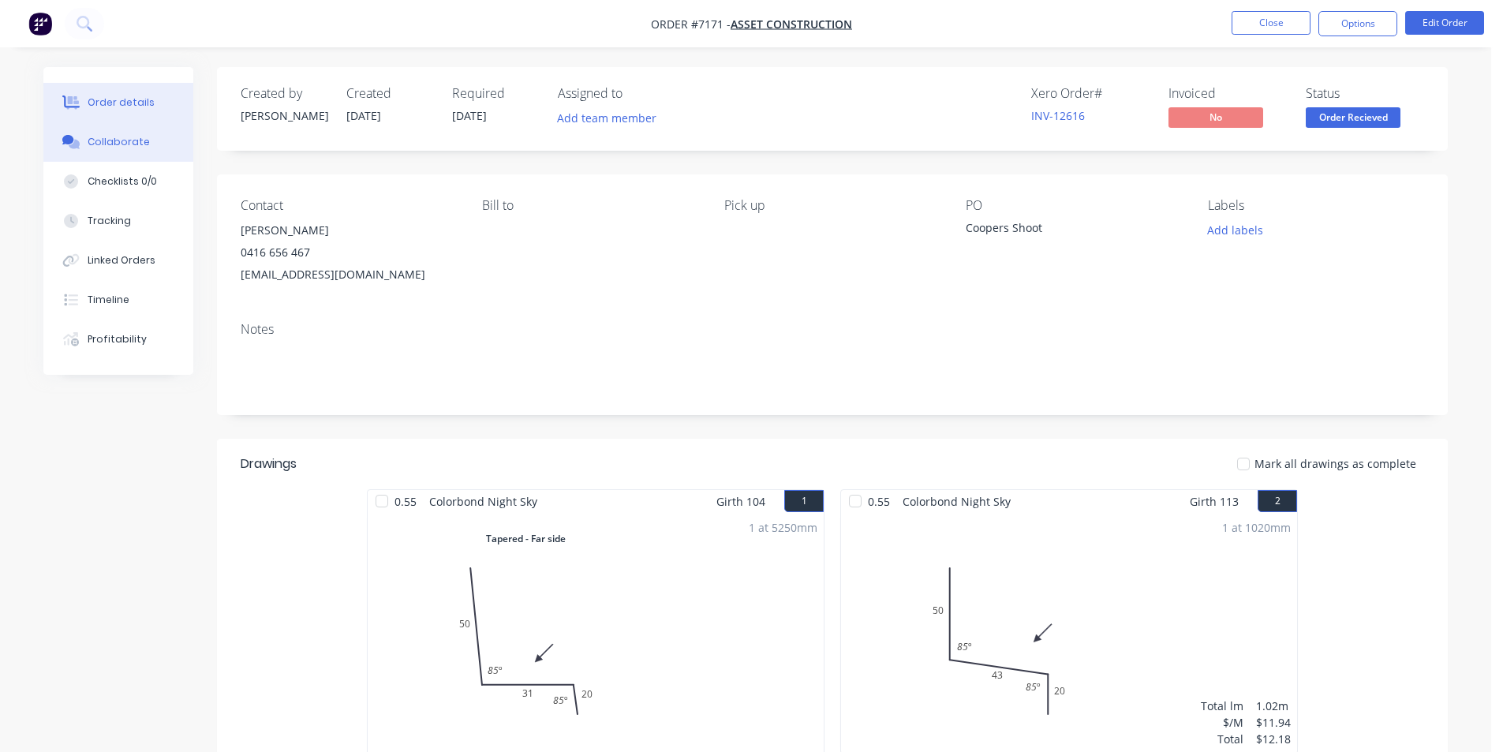
drag, startPoint x: 107, startPoint y: 142, endPoint x: 118, endPoint y: 146, distance: 11.0
click at [107, 142] on div "Collaborate" at bounding box center [119, 142] width 62 height 14
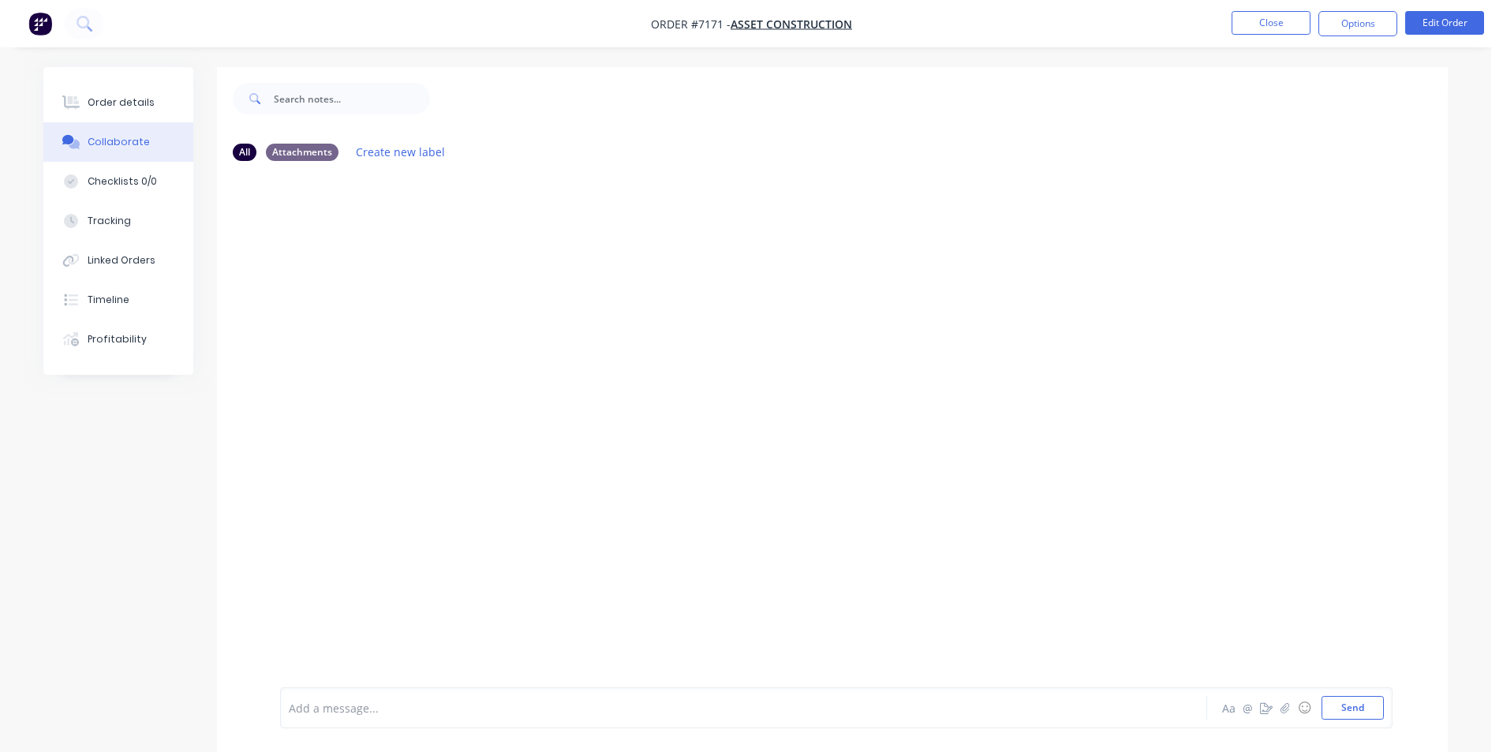
click at [1491, 740] on div at bounding box center [1491, 740] width 0 height 0
click at [1283, 710] on icon "button" at bounding box center [1284, 707] width 9 height 11
click at [1341, 703] on button "Send" at bounding box center [1352, 708] width 62 height 24
click at [80, 103] on icon at bounding box center [71, 102] width 18 height 14
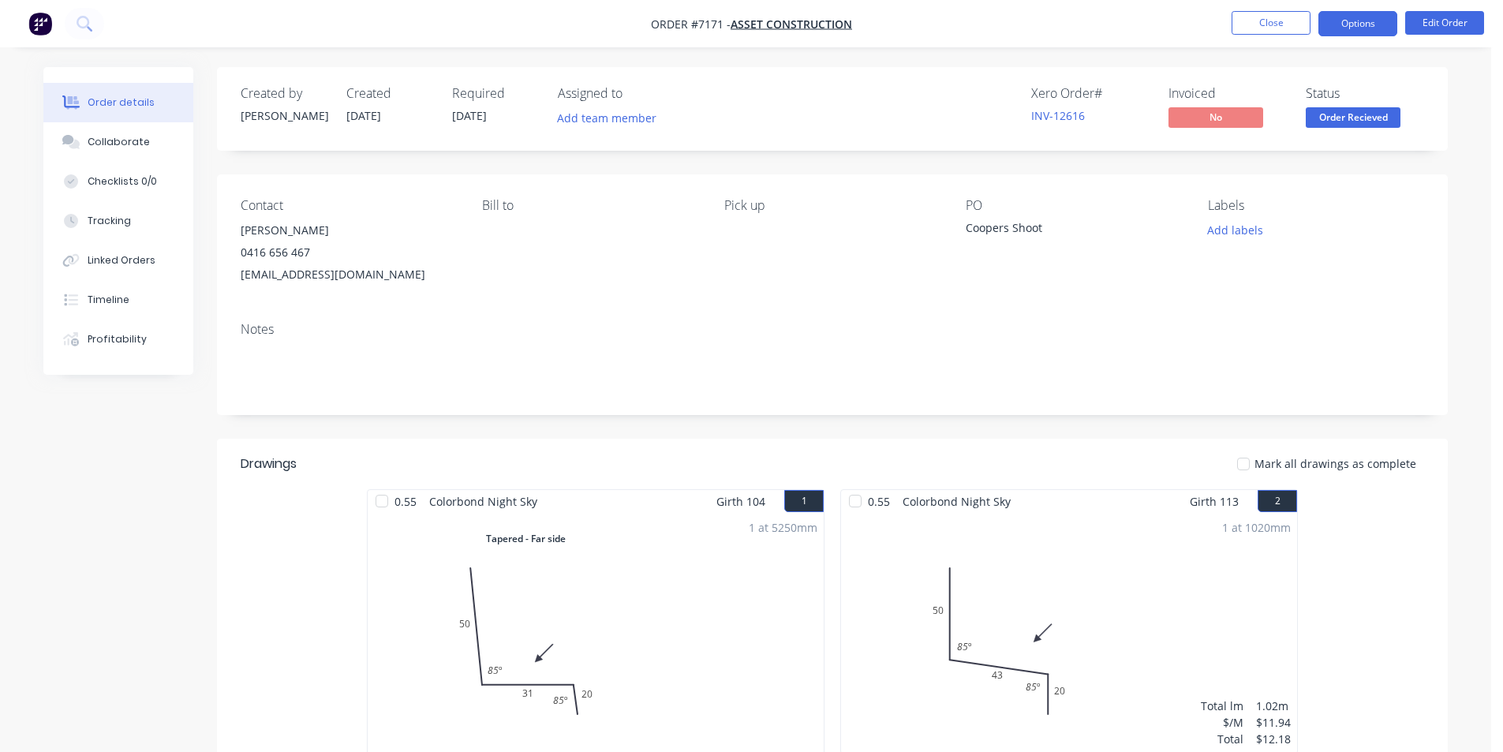
click at [1379, 20] on button "Options" at bounding box center [1357, 23] width 79 height 25
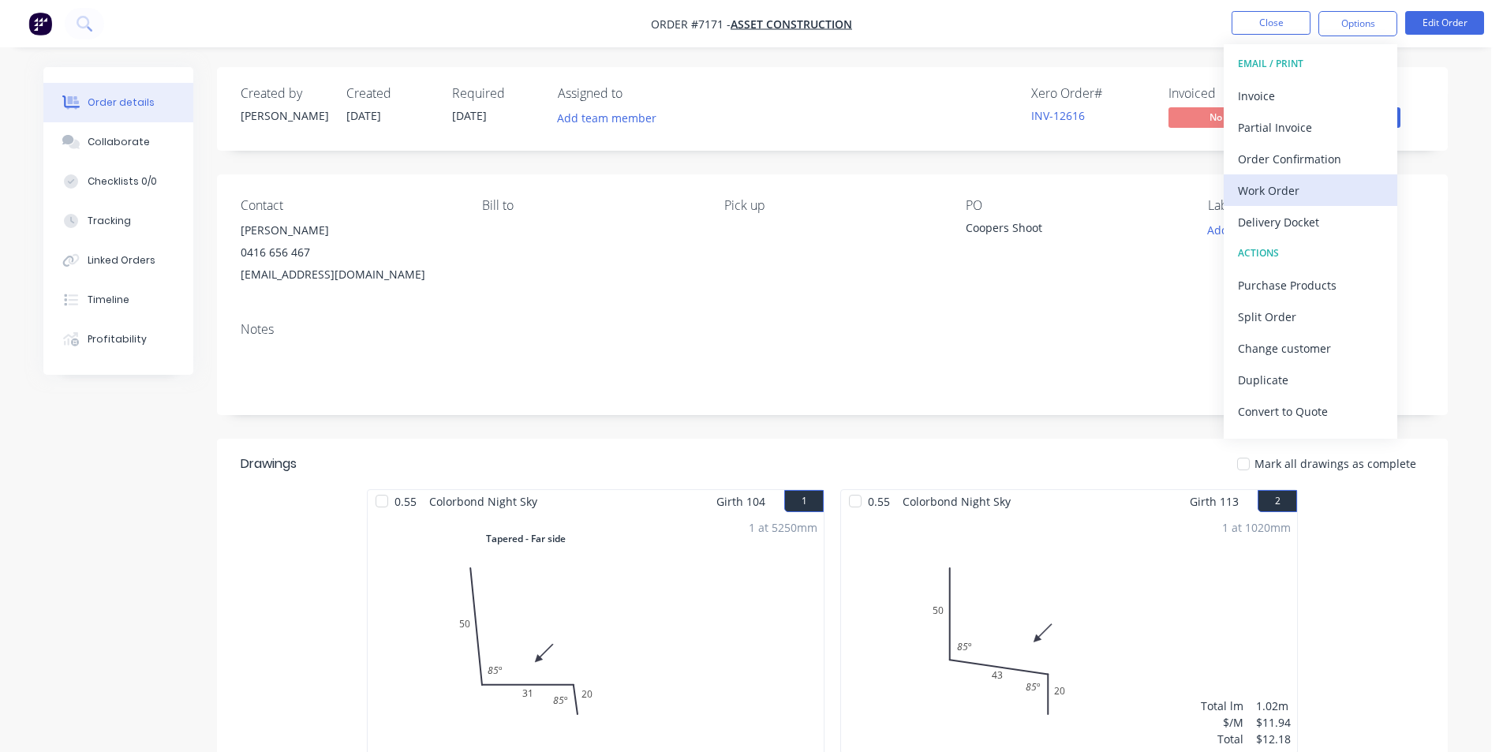
click at [1304, 183] on div "Work Order" at bounding box center [1310, 190] width 145 height 23
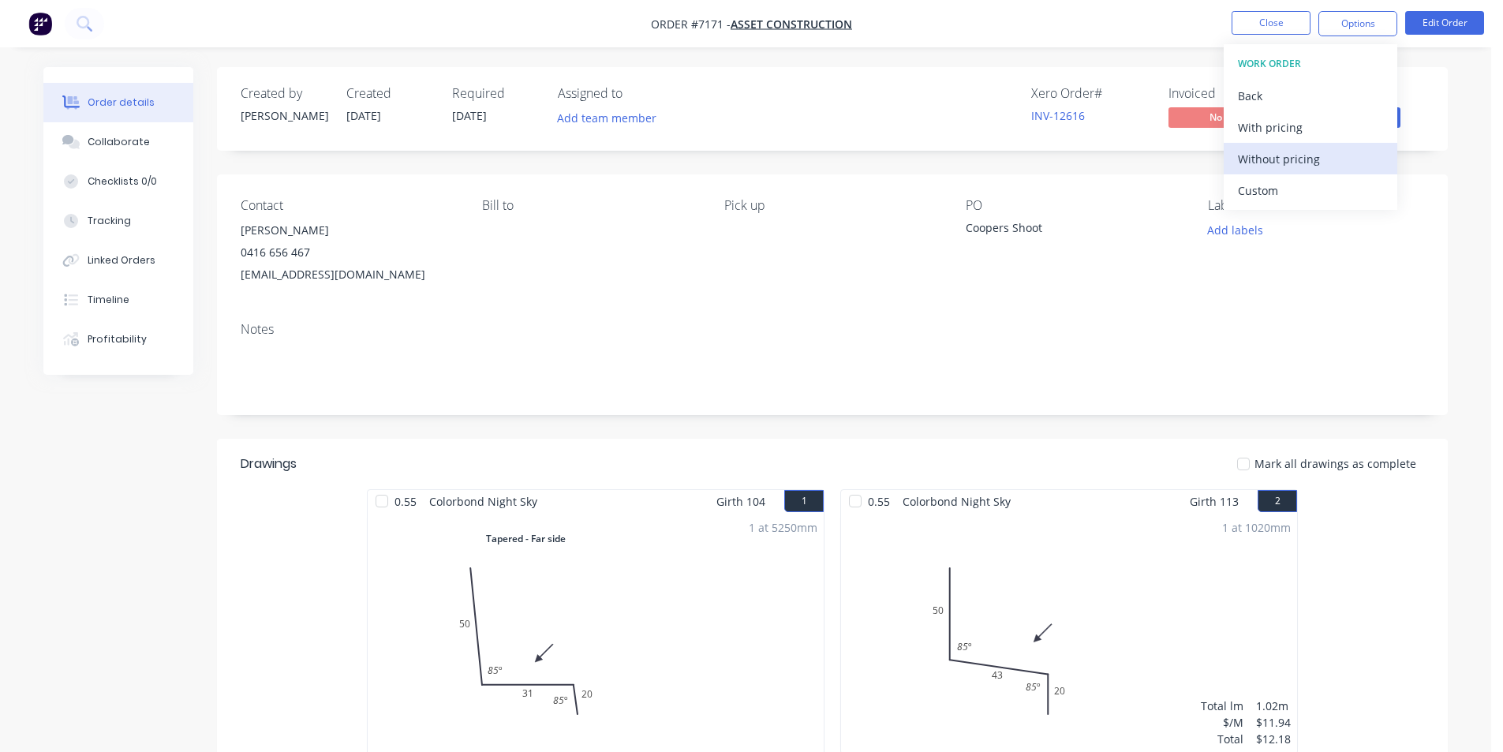
click at [1302, 162] on div "Without pricing" at bounding box center [1310, 159] width 145 height 23
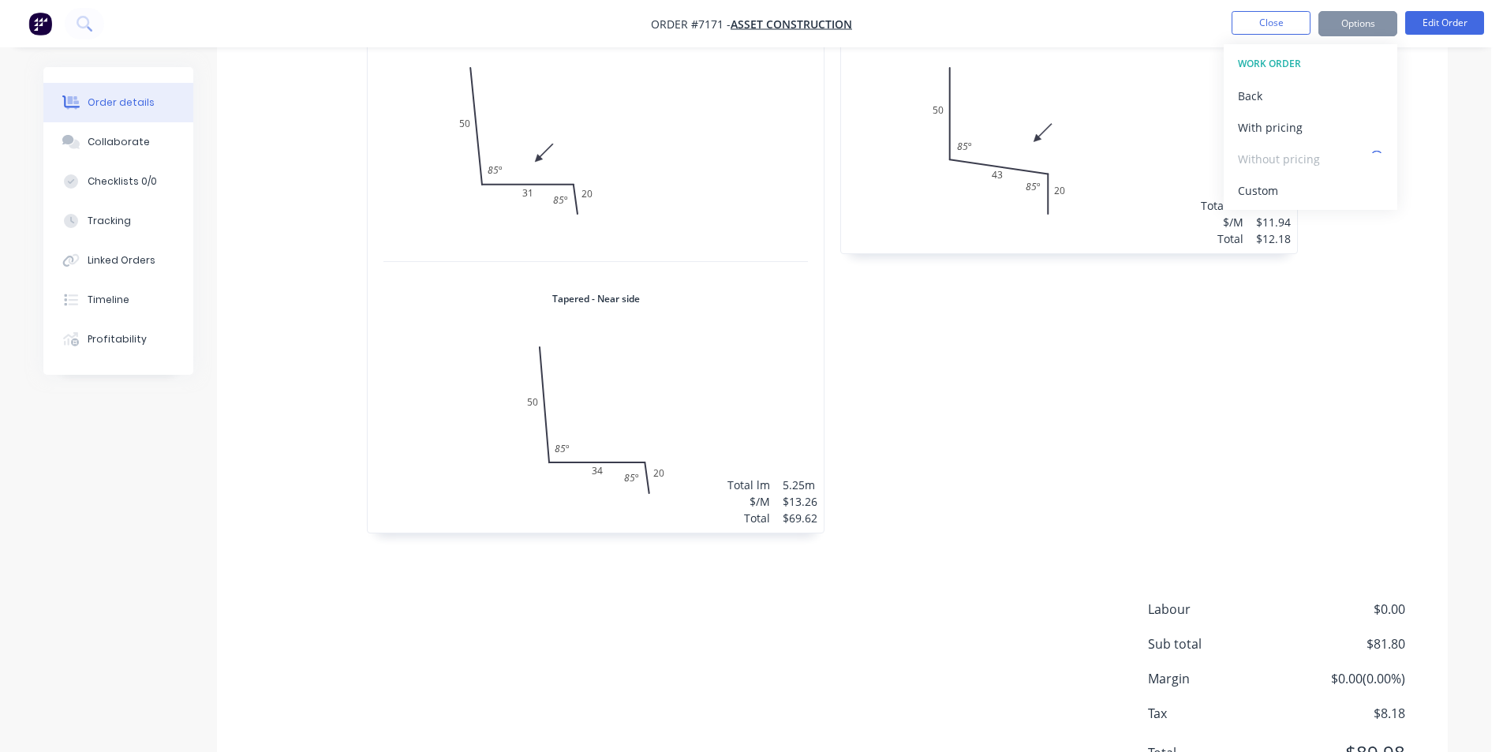
scroll to position [578, 0]
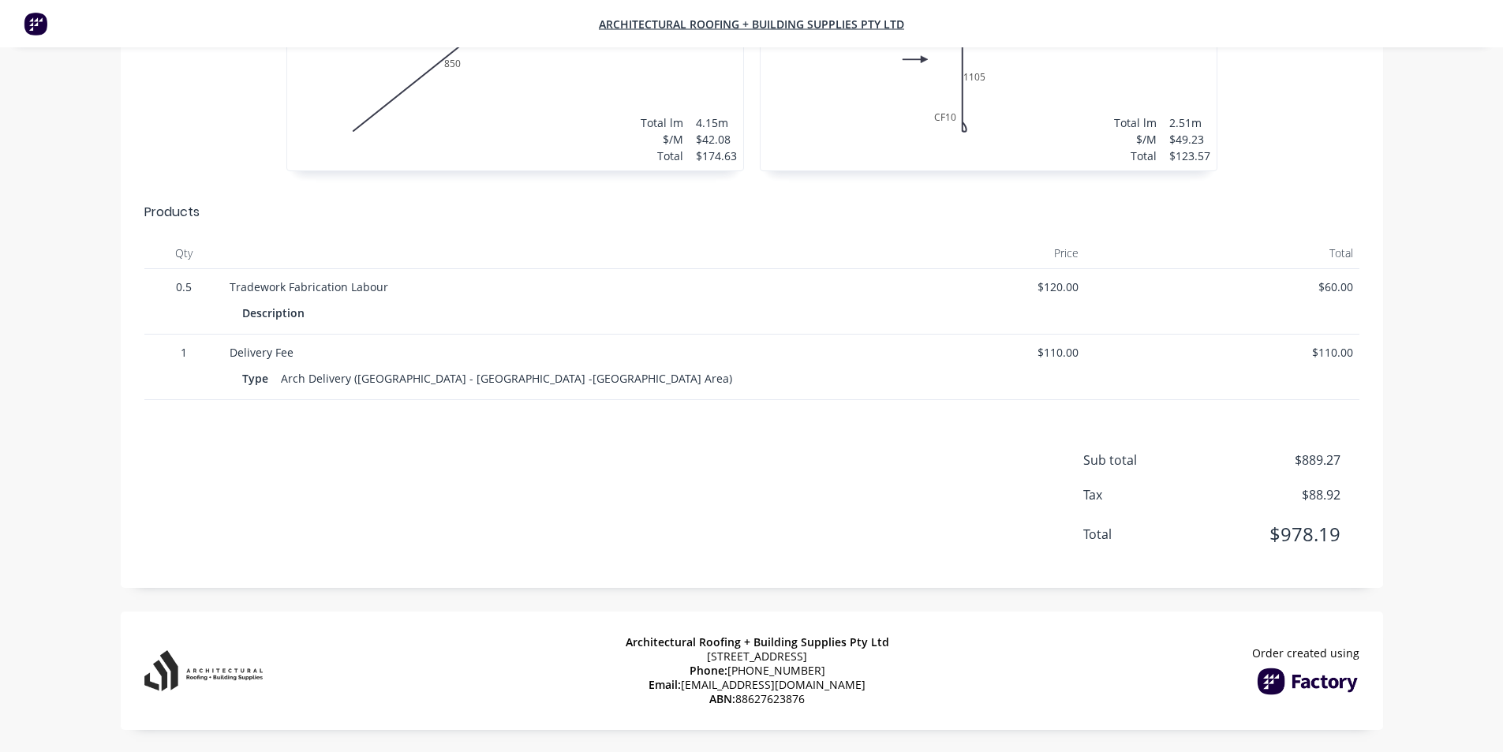
scroll to position [1127, 0]
